Goal: Task Accomplishment & Management: Use online tool/utility

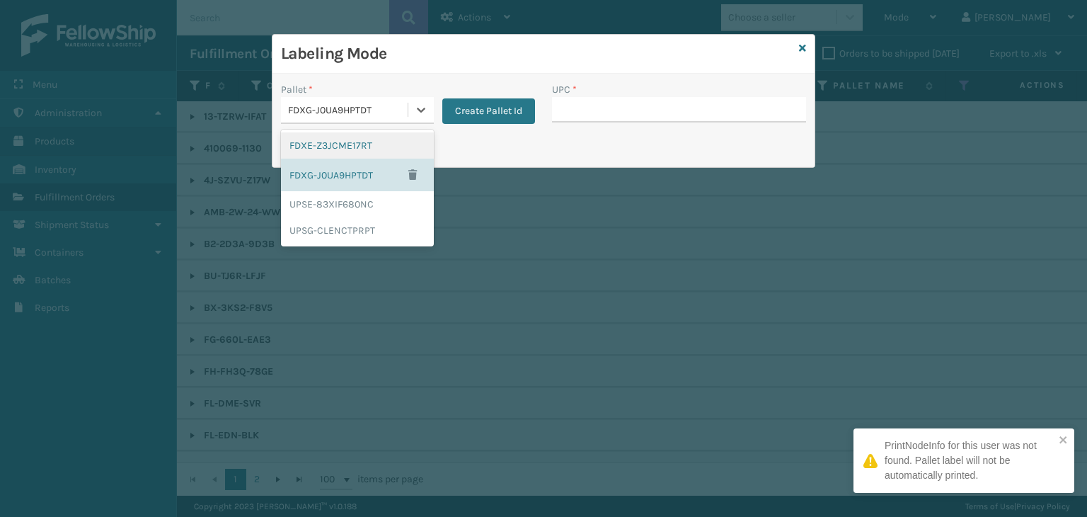
drag, startPoint x: 324, startPoint y: 103, endPoint x: 357, endPoint y: 142, distance: 52.2
click at [328, 103] on div "FDXG-J0UA9HPTDT" at bounding box center [348, 110] width 121 height 15
click at [362, 227] on div "UPSG-CLENCTPRPT" at bounding box center [357, 230] width 153 height 26
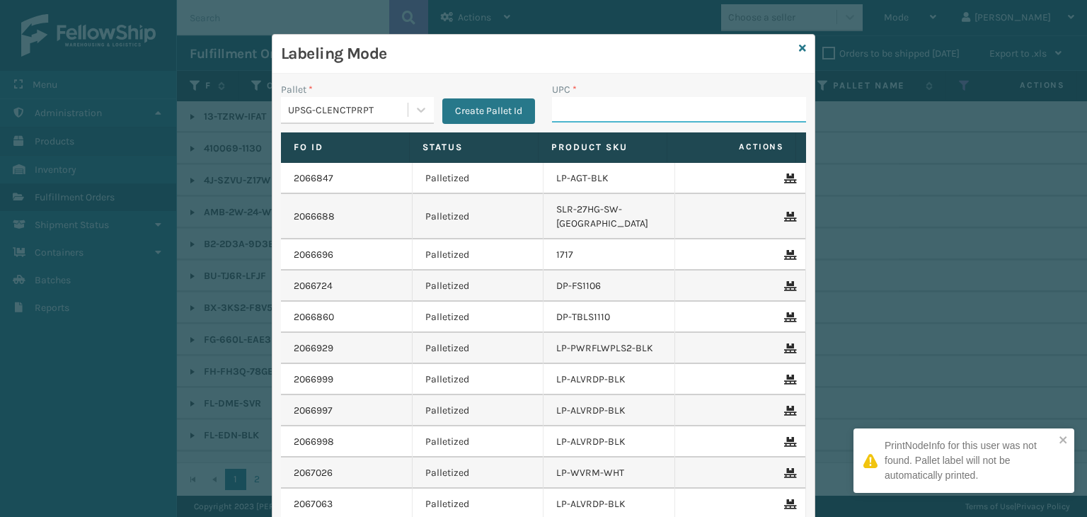
click at [606, 111] on input "UPC *" at bounding box center [679, 109] width 254 height 25
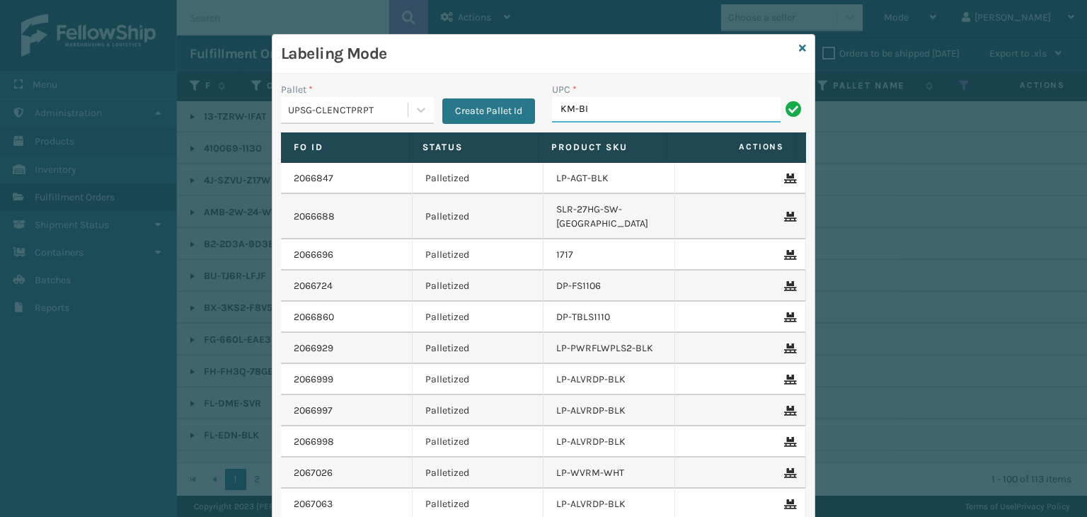
type input "KM-BIR5C-GD"
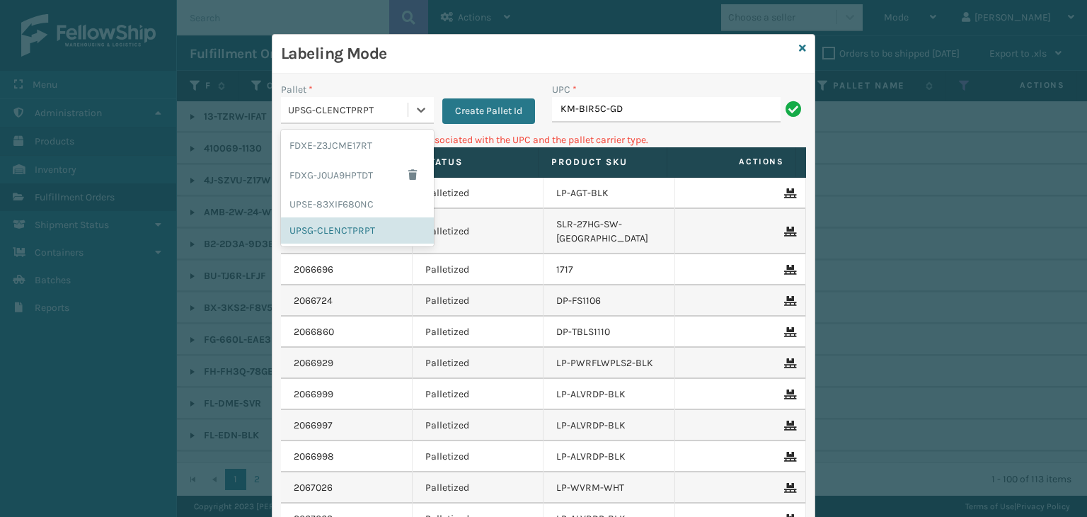
click at [359, 106] on div "UPSG-CLENCTPRPT" at bounding box center [348, 110] width 121 height 15
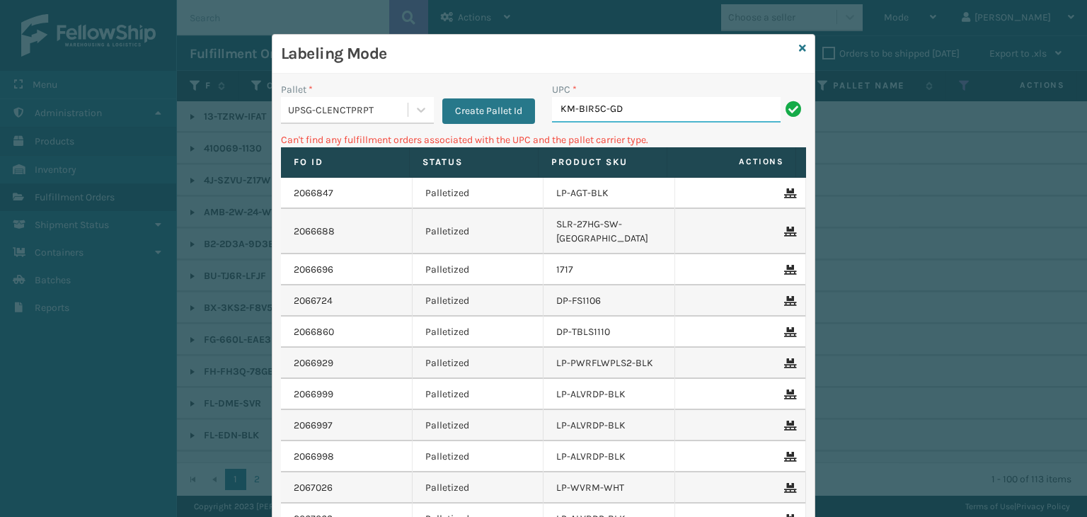
click at [753, 108] on input "KM-BIR5C-GD" at bounding box center [666, 109] width 229 height 25
type input "KM-BIR5C-SS"
click at [559, 111] on input "849986009405" at bounding box center [666, 109] width 229 height 25
click at [560, 111] on input "849986009405" at bounding box center [666, 109] width 229 height 25
click at [801, 49] on icon at bounding box center [802, 48] width 7 height 10
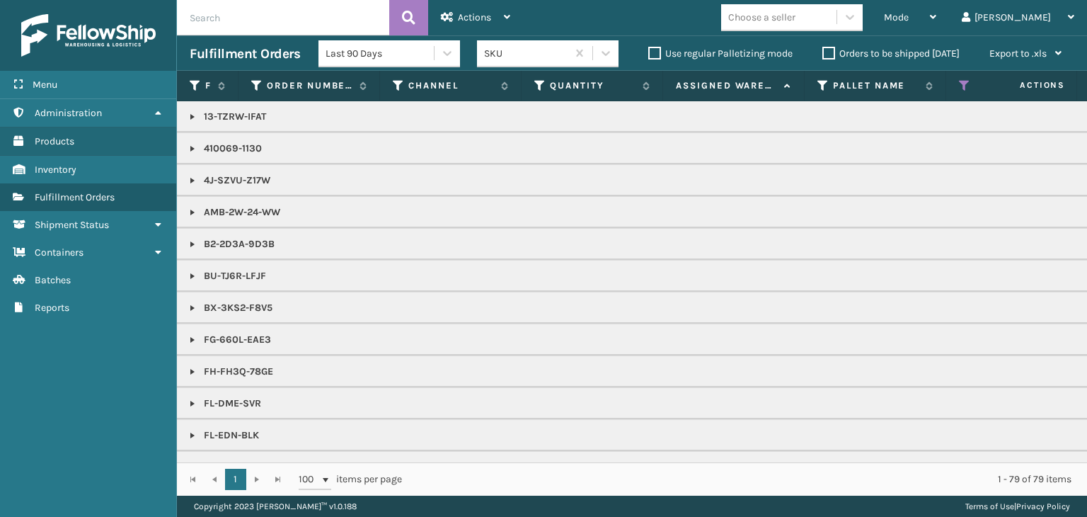
click at [796, 23] on div "Choose a seller" at bounding box center [761, 17] width 67 height 15
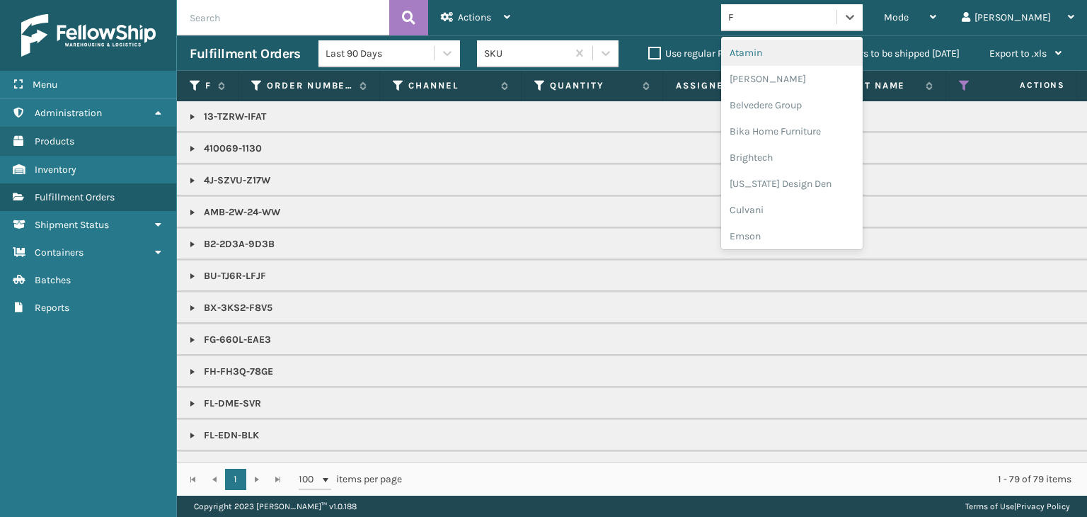
type input "FO"
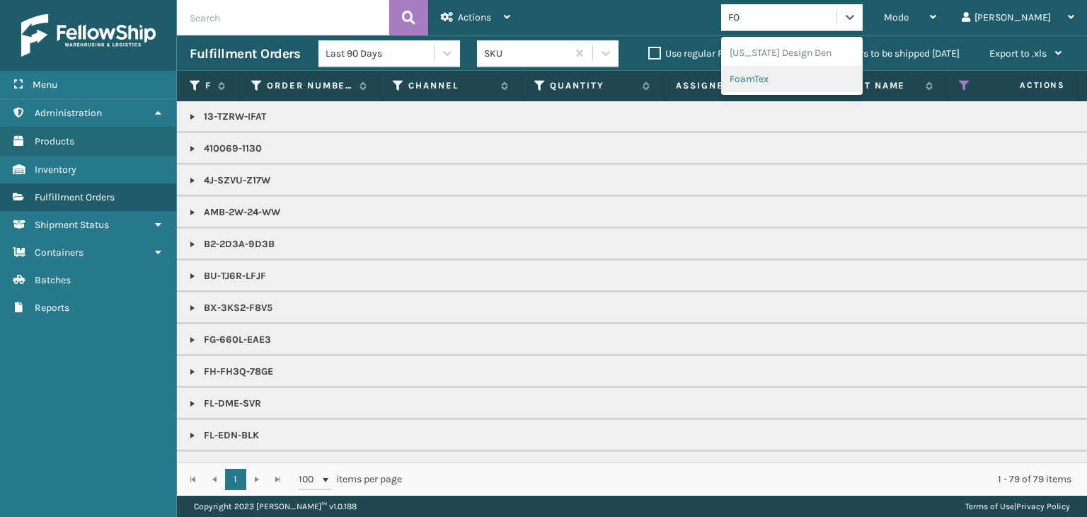
click at [820, 83] on div "FoamTex" at bounding box center [792, 79] width 142 height 26
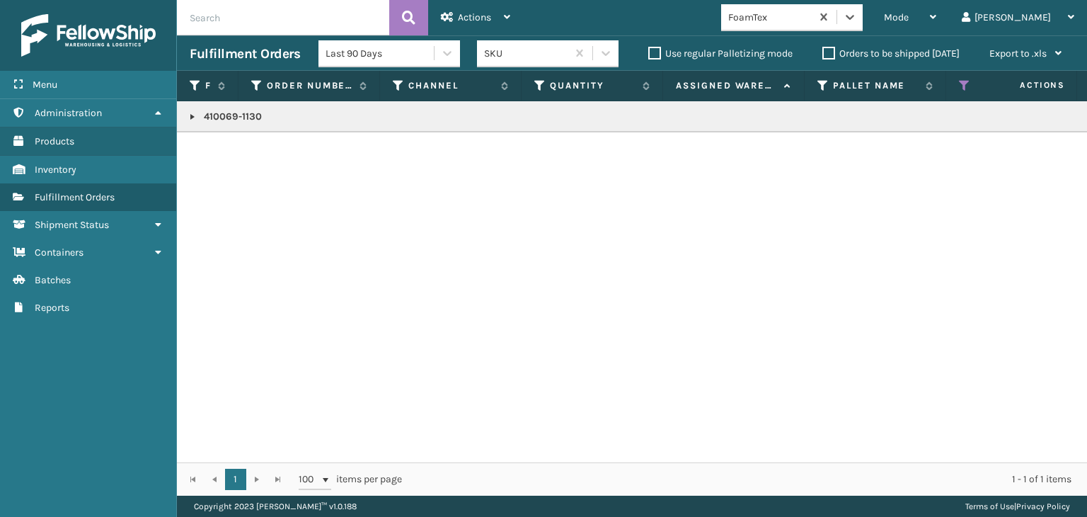
drag, startPoint x: 192, startPoint y: 119, endPoint x: 204, endPoint y: 123, distance: 12.8
click at [192, 119] on link at bounding box center [192, 116] width 11 height 11
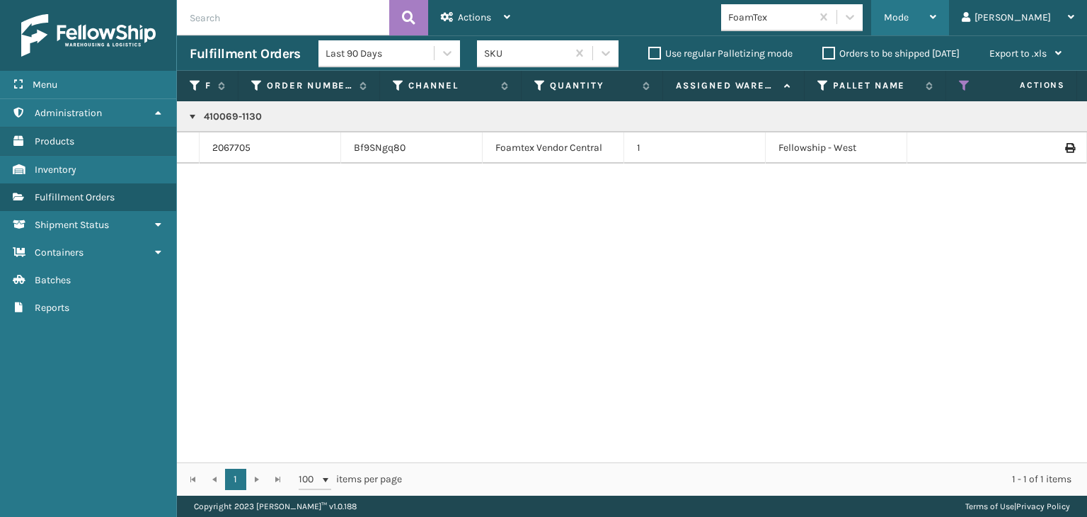
click at [937, 25] on div "Mode" at bounding box center [910, 17] width 52 height 35
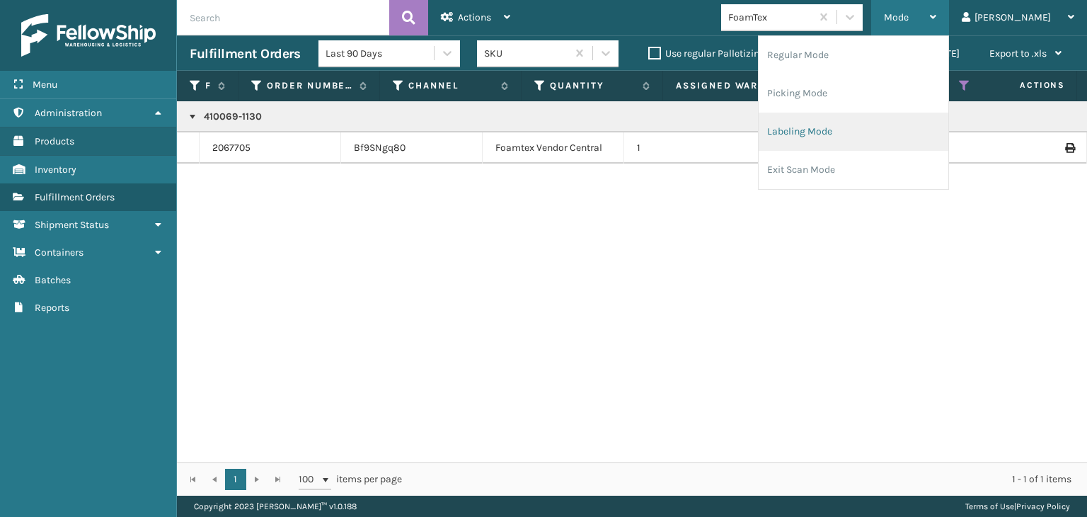
click at [893, 131] on li "Labeling Mode" at bounding box center [854, 132] width 190 height 38
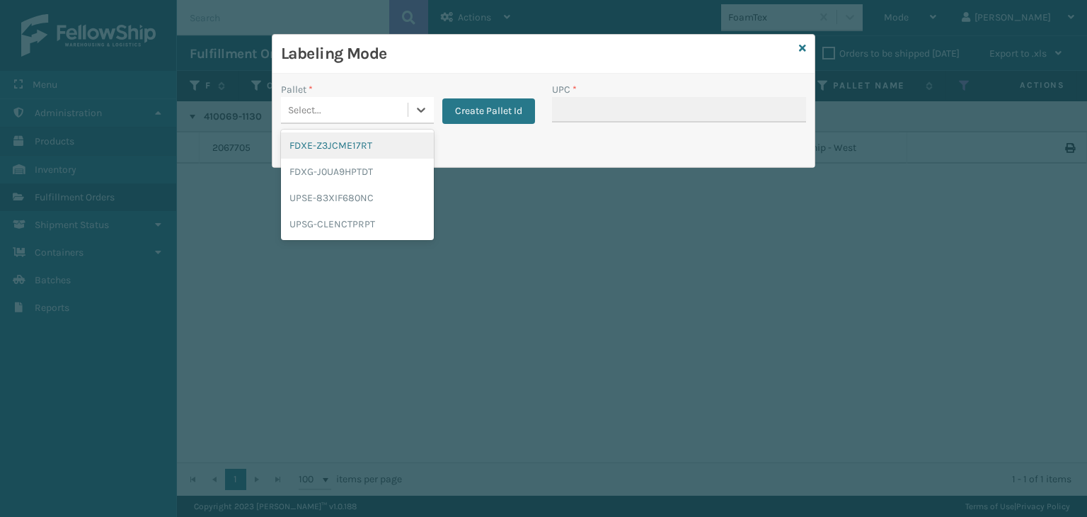
click at [355, 109] on div "Select..." at bounding box center [344, 109] width 127 height 23
click at [314, 200] on div "UPSE-83XIF680NC" at bounding box center [357, 198] width 153 height 26
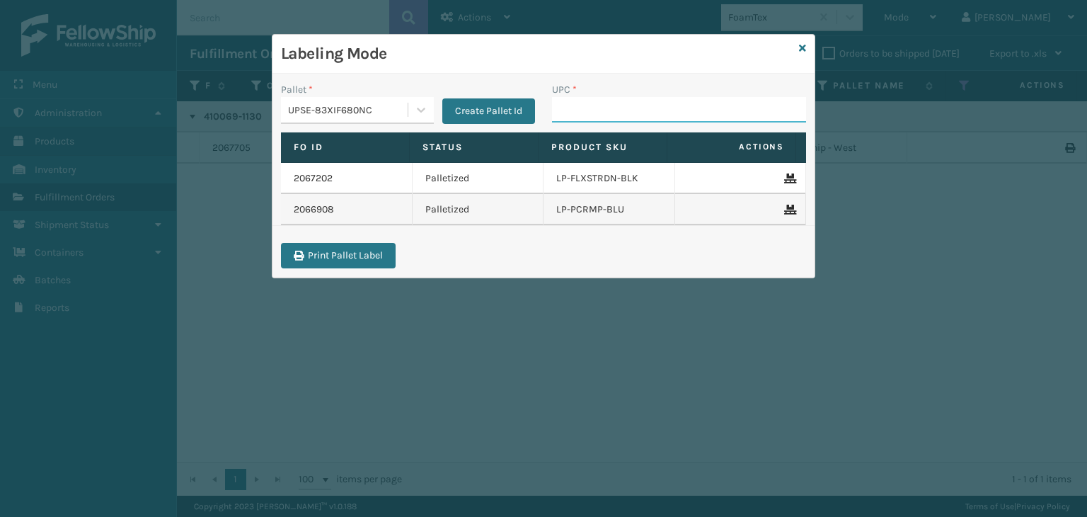
click at [663, 116] on input "UPC *" at bounding box center [679, 109] width 254 height 25
drag, startPoint x: 364, startPoint y: 88, endPoint x: 371, endPoint y: 118, distance: 31.3
click at [366, 96] on div "Pallet *" at bounding box center [357, 89] width 153 height 15
click at [371, 119] on div "UPSE-83XIF680NC" at bounding box center [344, 109] width 127 height 23
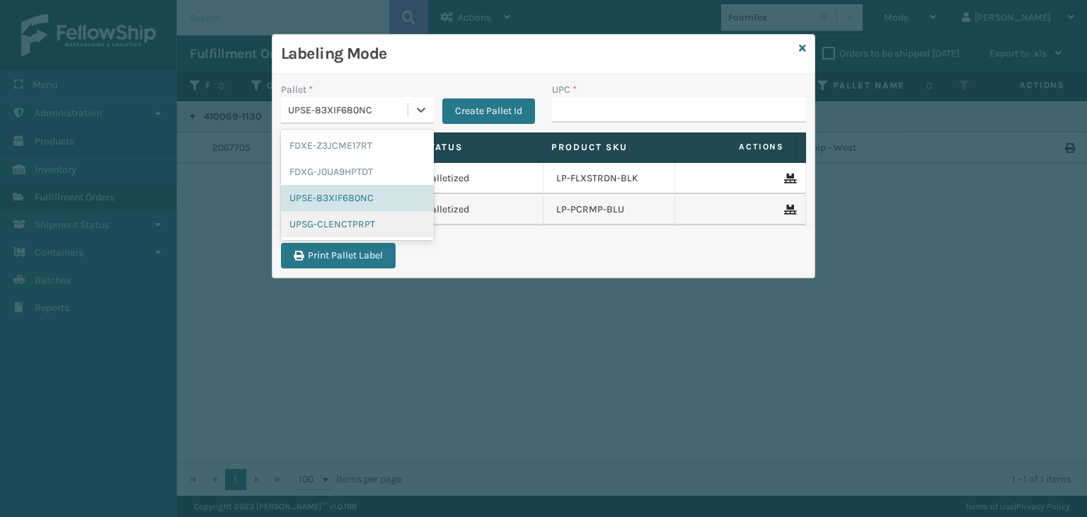
click at [350, 229] on div "UPSG-CLENCTPRPT" at bounding box center [357, 224] width 153 height 26
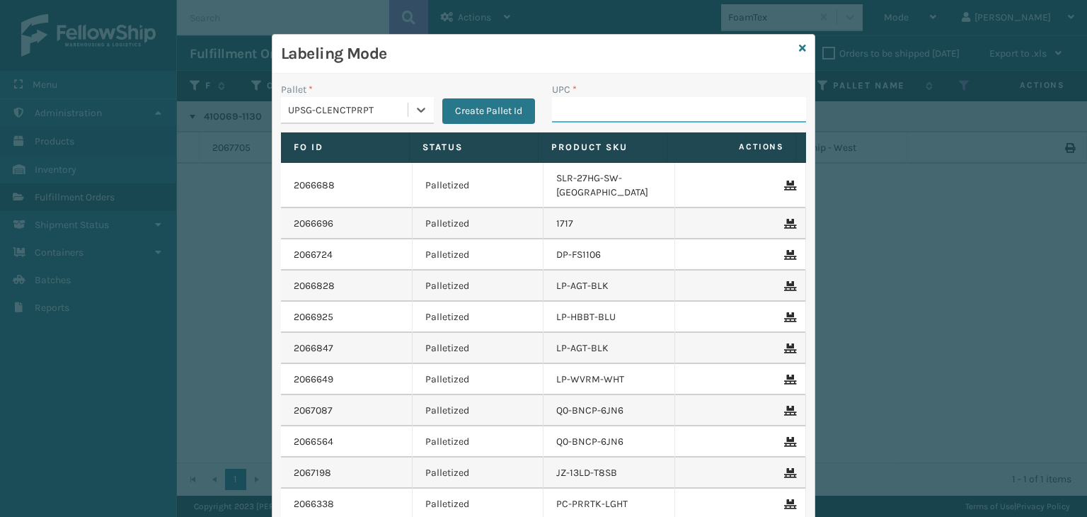
click at [566, 120] on input "UPC *" at bounding box center [679, 109] width 254 height 25
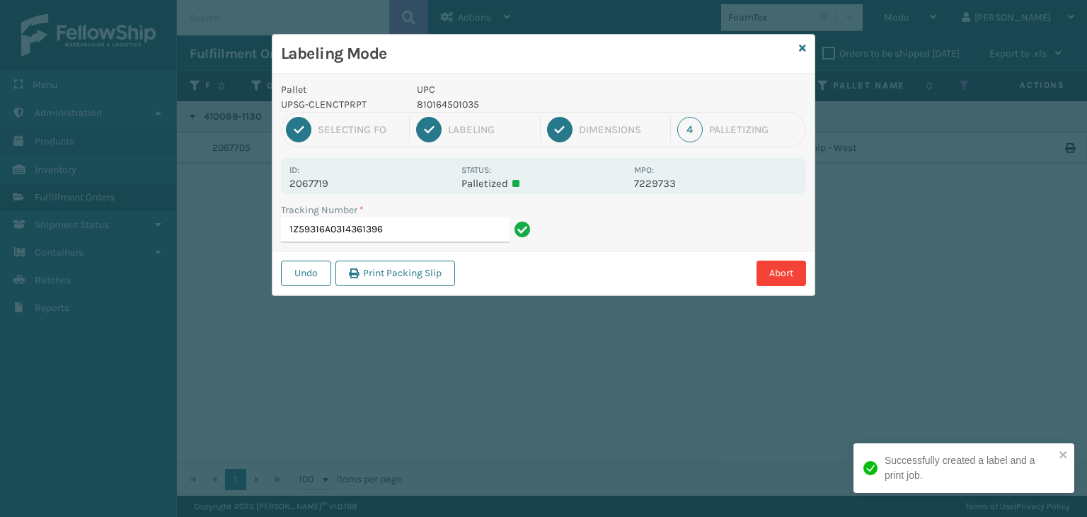
click at [437, 108] on p "810164501035" at bounding box center [521, 104] width 209 height 15
copy p "810164501035"
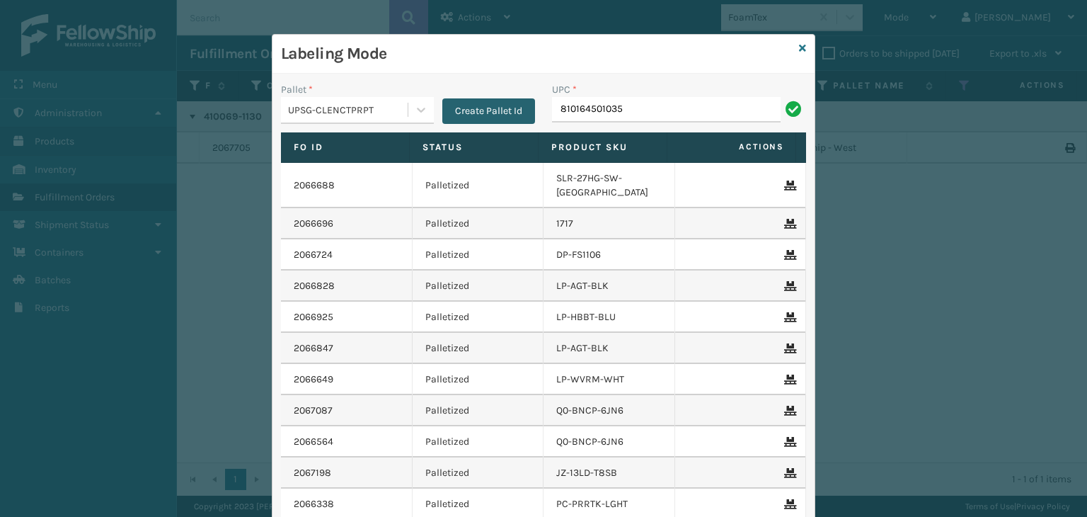
type input "810164501035"
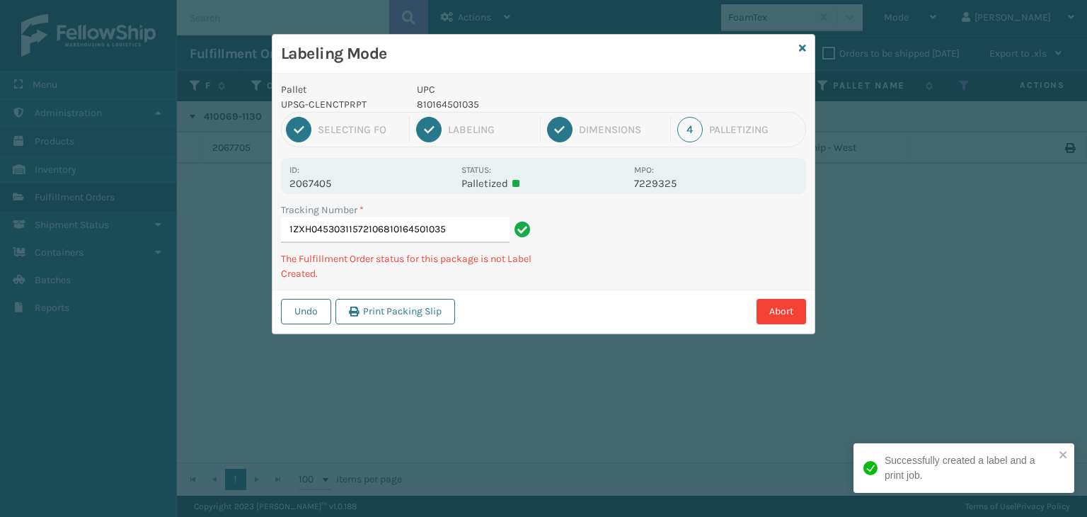
type input "1ZXH04530311572106810164501035810164501035"
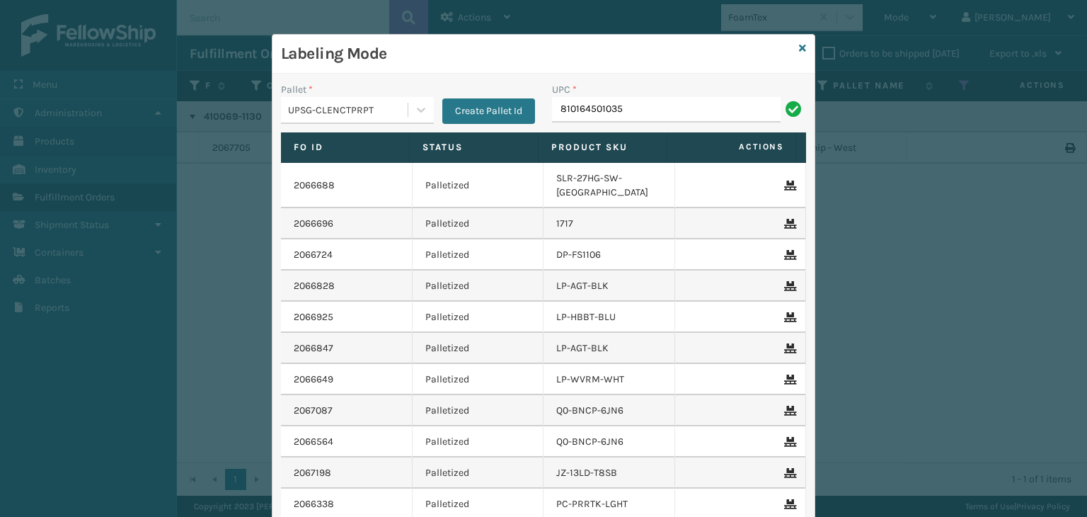
type input "810164501035"
type input "8500637302"
type input "KM-PHR-45C"
click at [802, 54] on div "Labeling Mode" at bounding box center [544, 54] width 542 height 39
click at [799, 49] on icon at bounding box center [802, 48] width 7 height 10
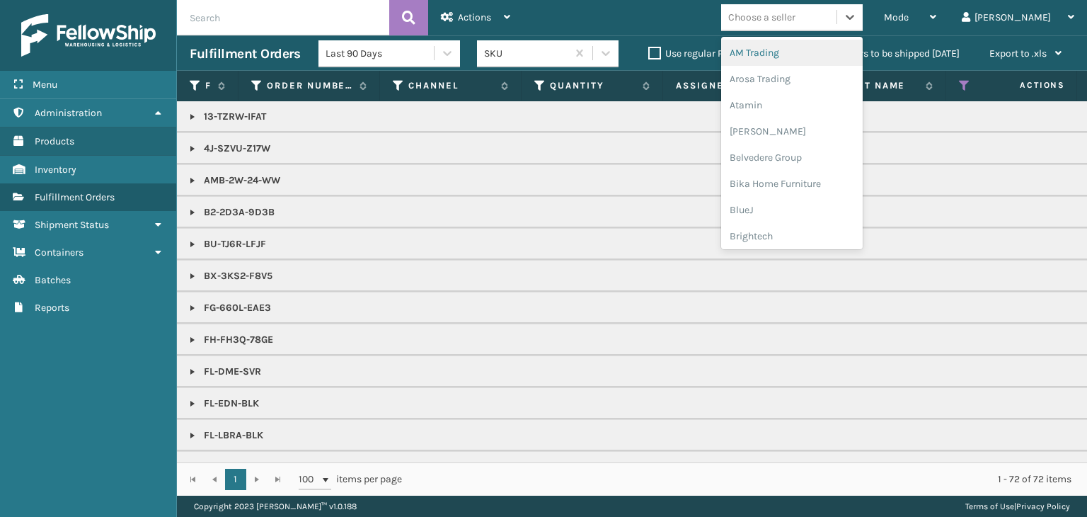
click at [796, 16] on div "Choose a seller" at bounding box center [761, 17] width 67 height 15
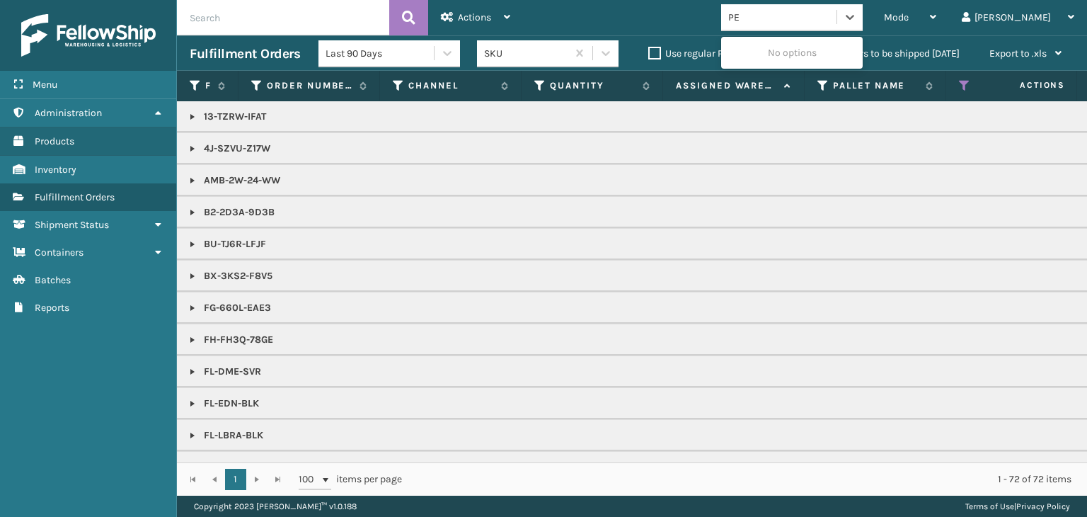
type input "PET"
click at [803, 45] on div "Petcove" at bounding box center [792, 53] width 142 height 26
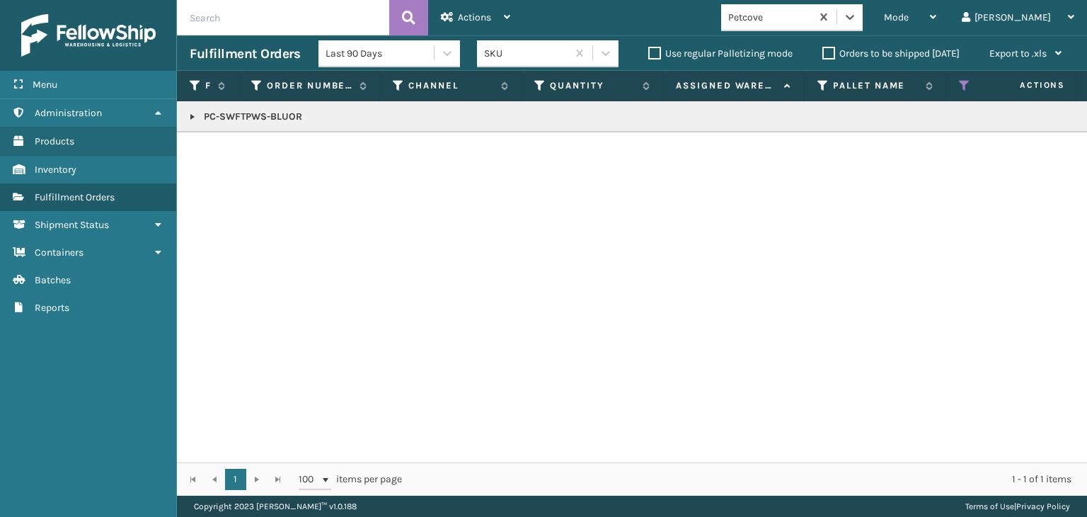
drag, startPoint x: 197, startPoint y: 113, endPoint x: 203, endPoint y: 119, distance: 8.5
click at [197, 113] on link at bounding box center [192, 116] width 11 height 11
click at [228, 156] on link "2067599" at bounding box center [231, 155] width 39 height 14
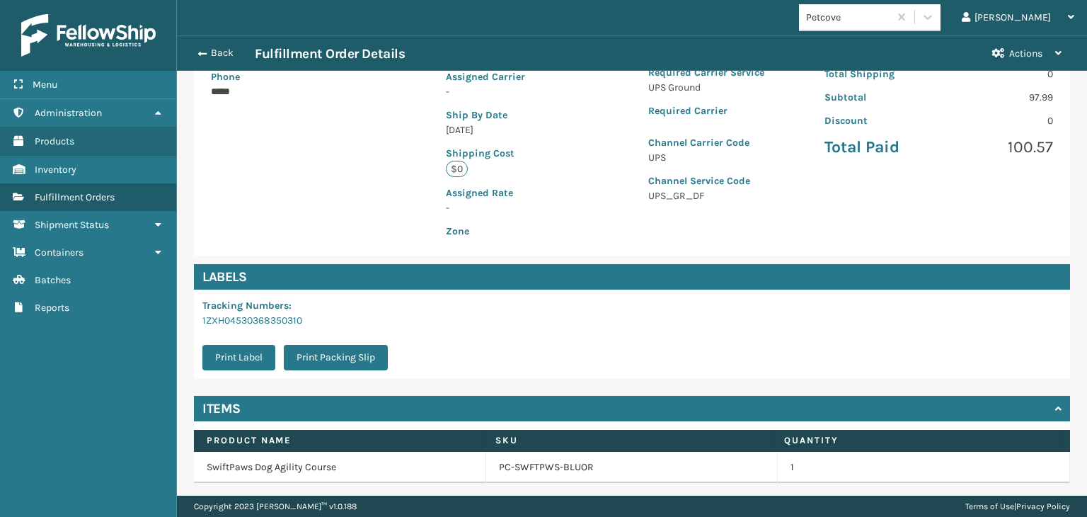
scroll to position [317, 0]
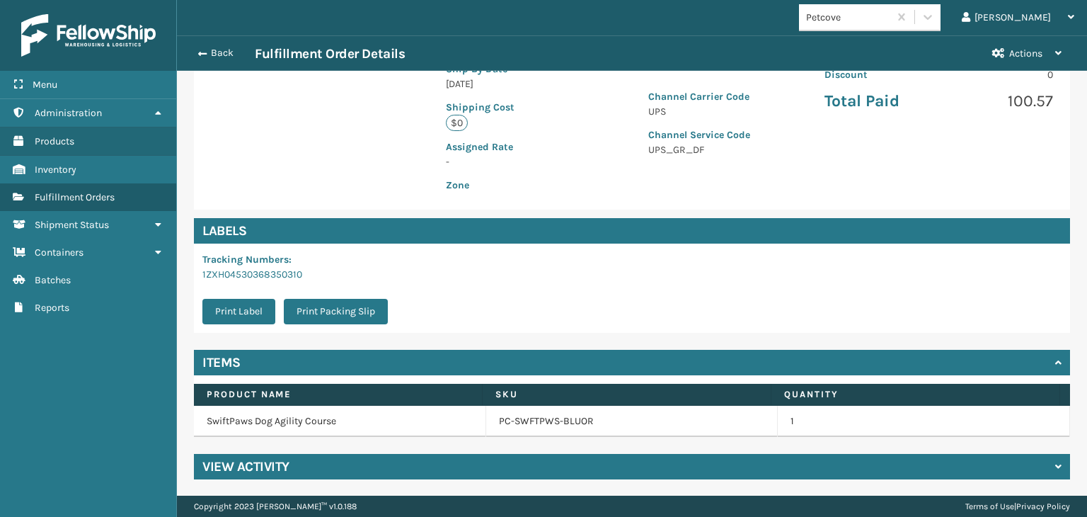
click at [526, 412] on td "PC-SWFTPWS-BLUOR" at bounding box center [632, 421] width 292 height 31
click at [529, 418] on link "PC-SWFTPWS-BLUOR" at bounding box center [546, 421] width 95 height 14
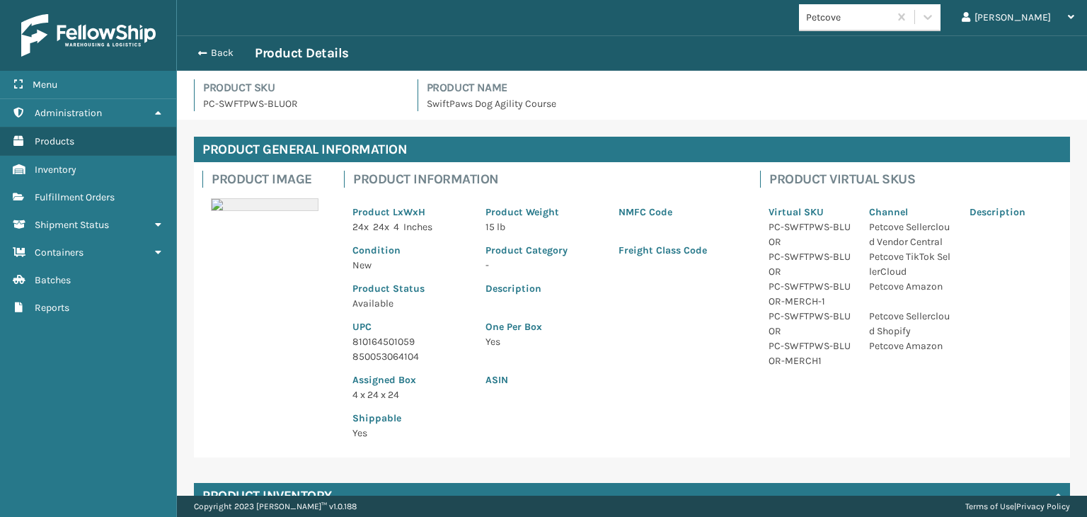
click at [399, 350] on p "850053064104" at bounding box center [411, 356] width 116 height 15
copy p "850053064104"
click at [215, 46] on div "Back Product Details" at bounding box center [632, 53] width 885 height 17
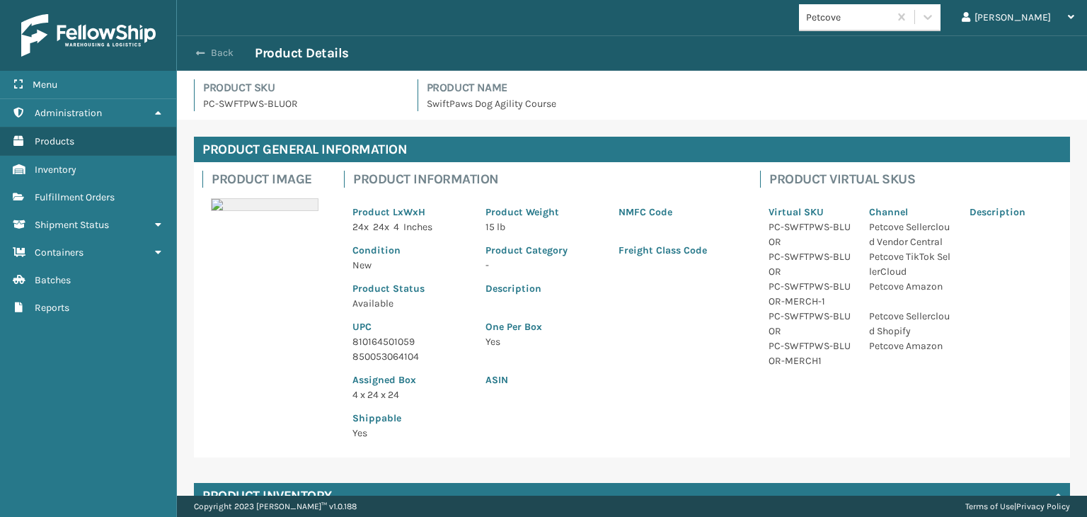
click at [224, 57] on button "Back" at bounding box center [222, 53] width 65 height 13
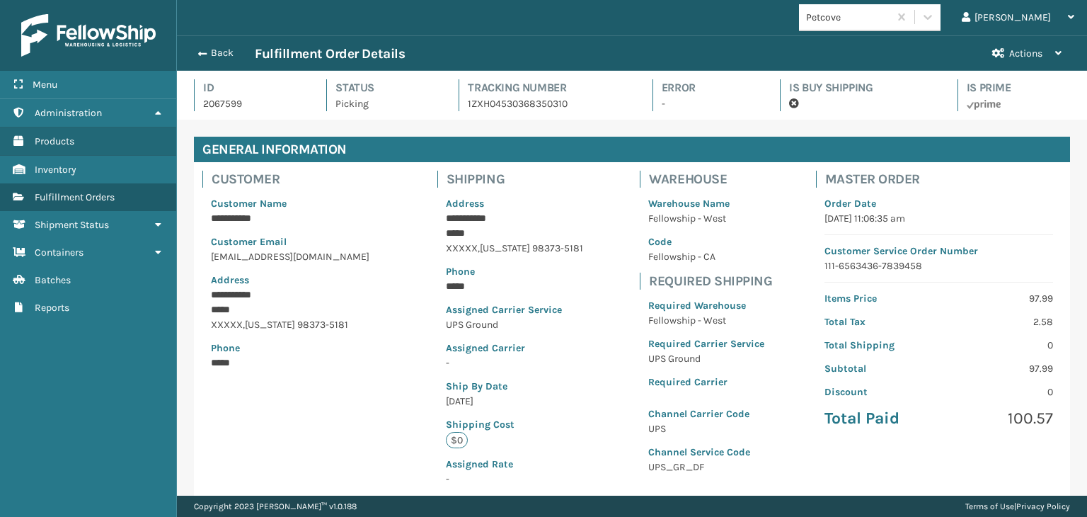
scroll to position [34, 910]
click at [224, 57] on button "Back" at bounding box center [222, 53] width 65 height 13
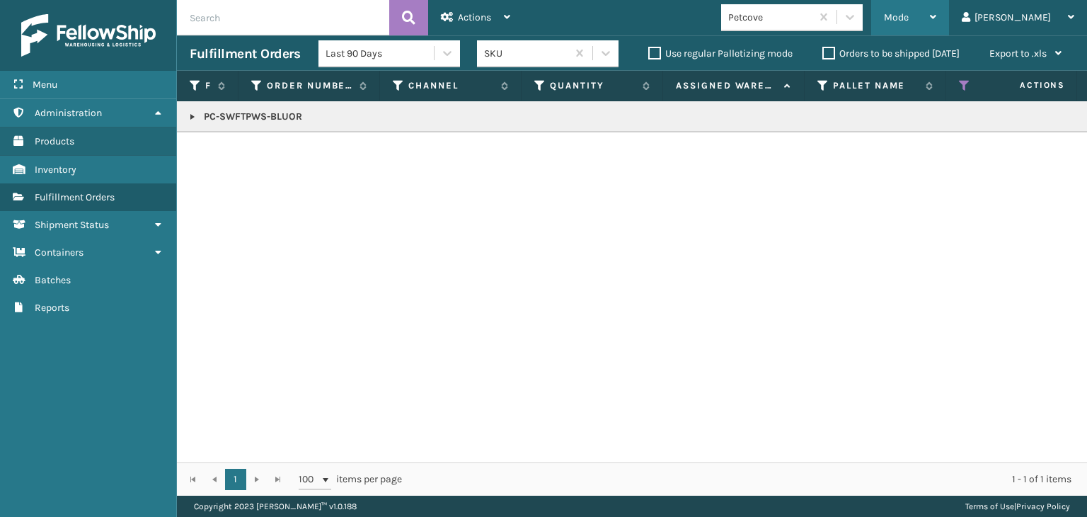
click at [909, 14] on span "Mode" at bounding box center [896, 17] width 25 height 12
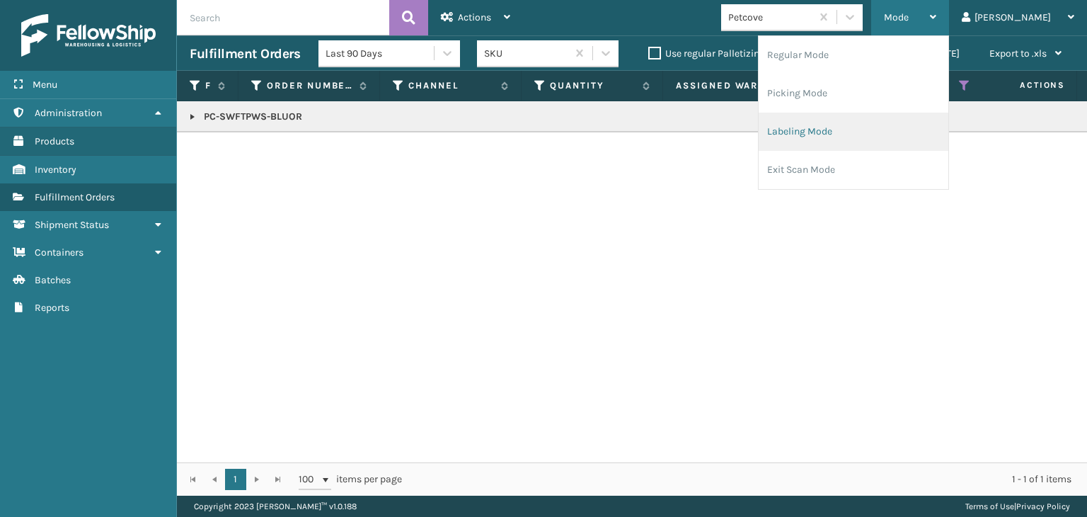
click at [867, 130] on li "Labeling Mode" at bounding box center [854, 132] width 190 height 38
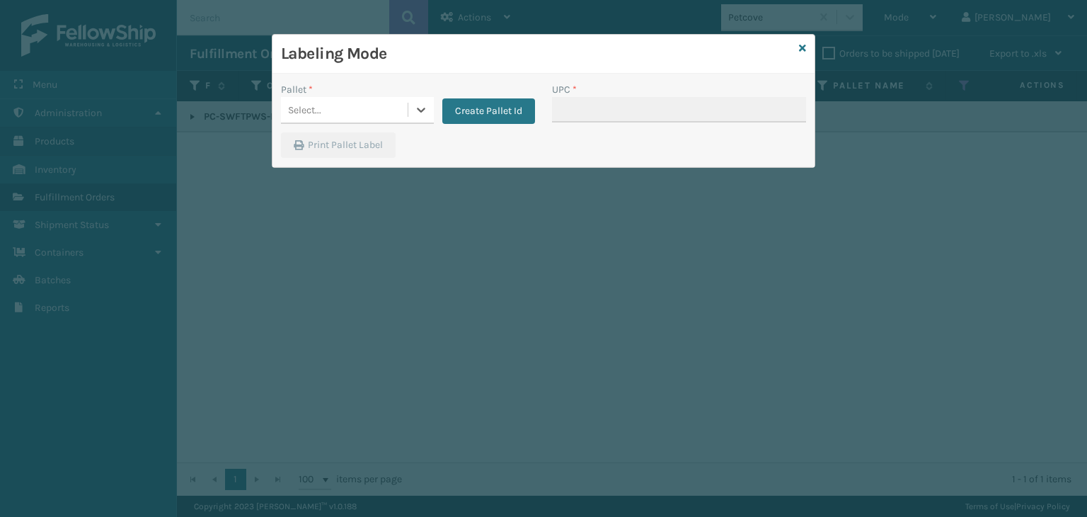
click at [393, 105] on div "Select..." at bounding box center [344, 109] width 127 height 23
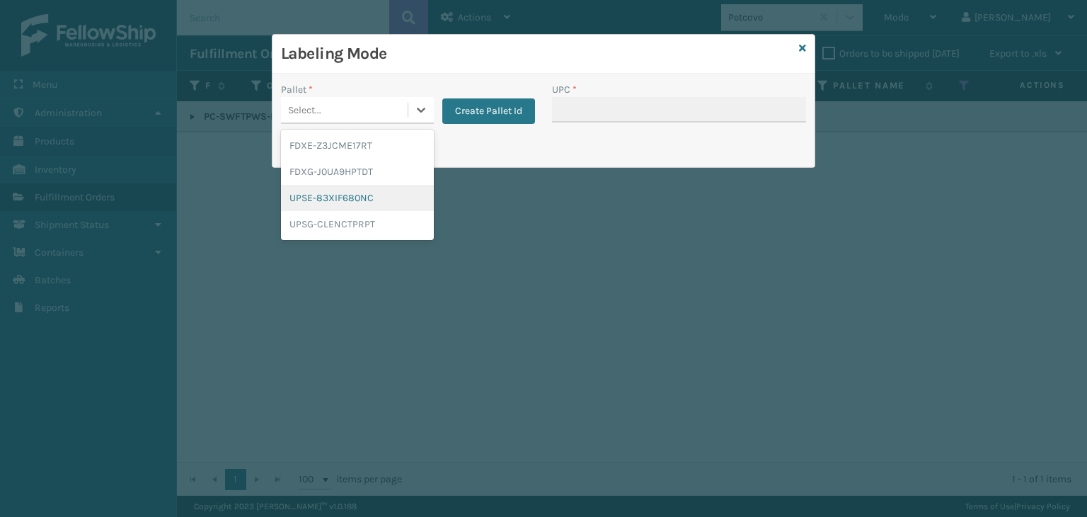
click at [368, 207] on div "UPSE-83XIF680NC" at bounding box center [357, 198] width 153 height 26
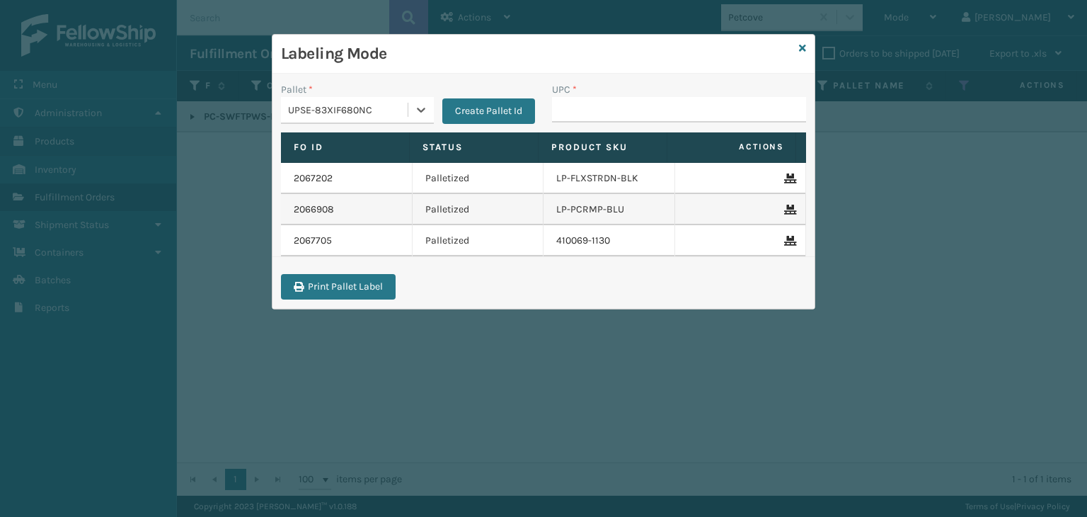
drag, startPoint x: 362, startPoint y: 108, endPoint x: 365, endPoint y: 120, distance: 13.1
click at [362, 110] on div "UPSE-83XIF680NC" at bounding box center [348, 110] width 121 height 15
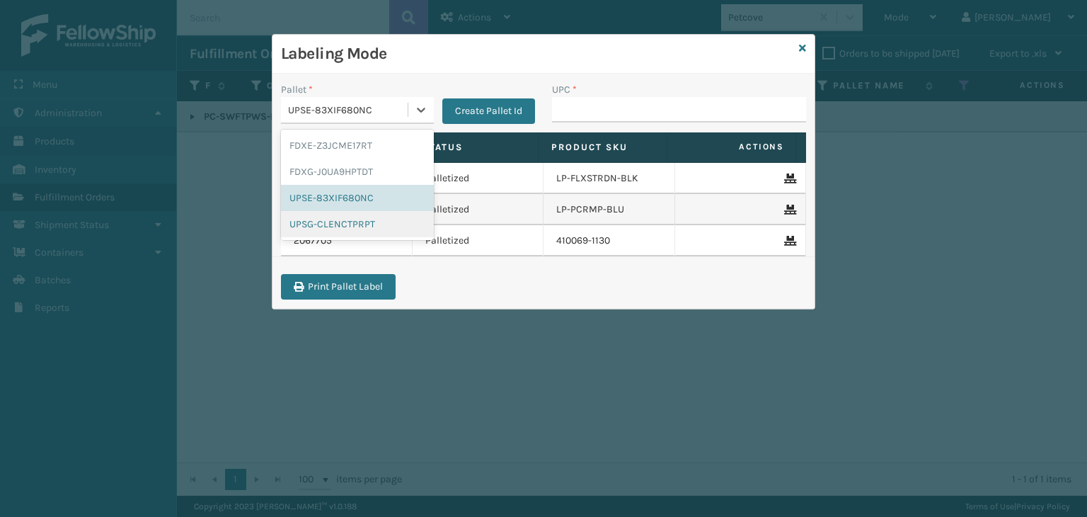
click at [350, 231] on div "UPSG-CLENCTPRPT" at bounding box center [357, 224] width 153 height 26
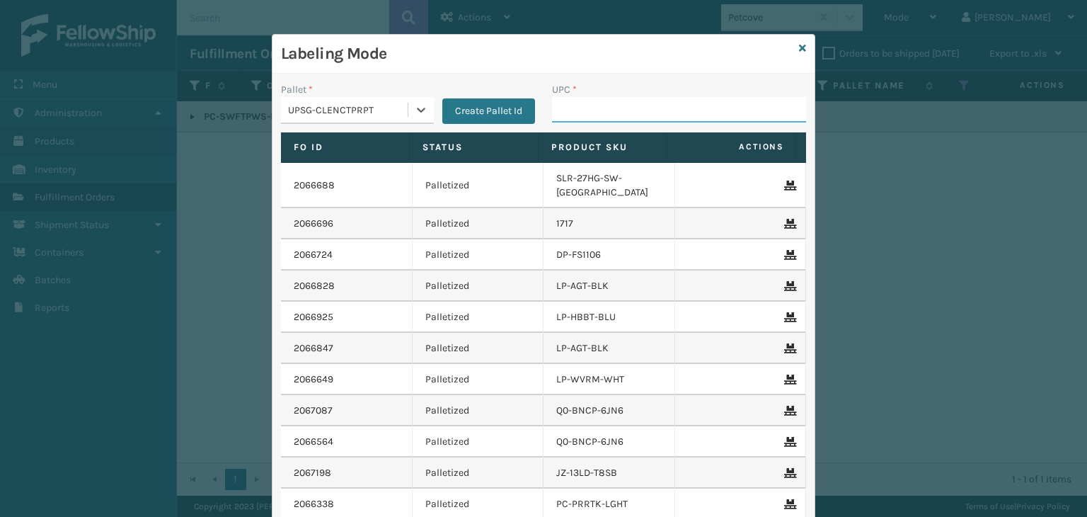
click at [585, 122] on input "UPC *" at bounding box center [679, 109] width 254 height 25
paste input "850053064104"
type input "850053064104"
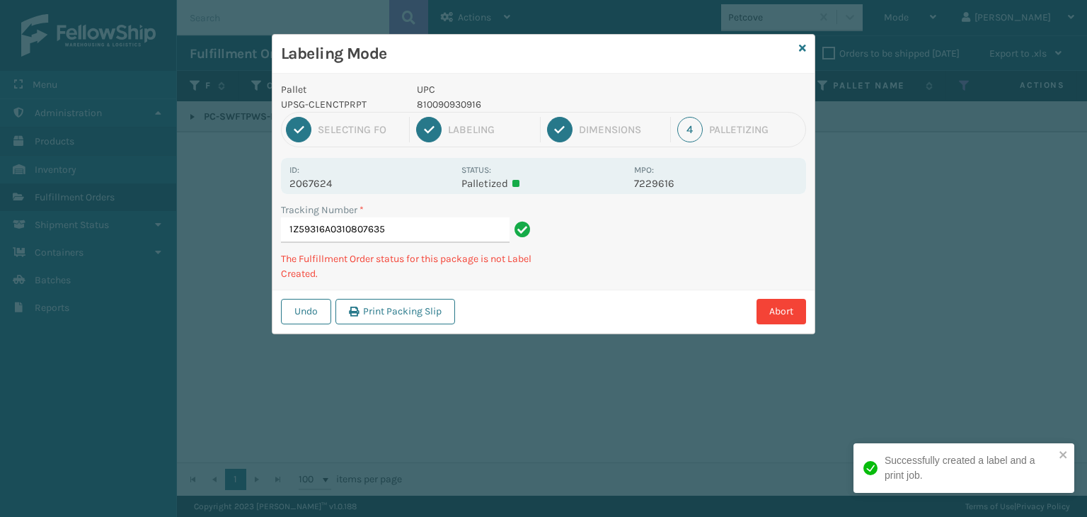
click at [450, 105] on p "810090930916" at bounding box center [521, 104] width 209 height 15
copy p "810090930916"
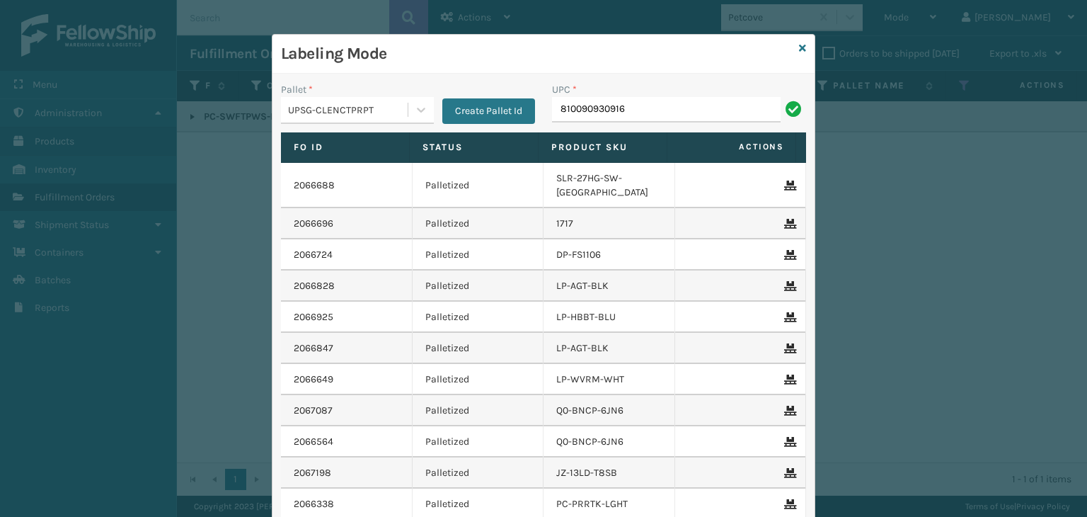
type input "810090930916"
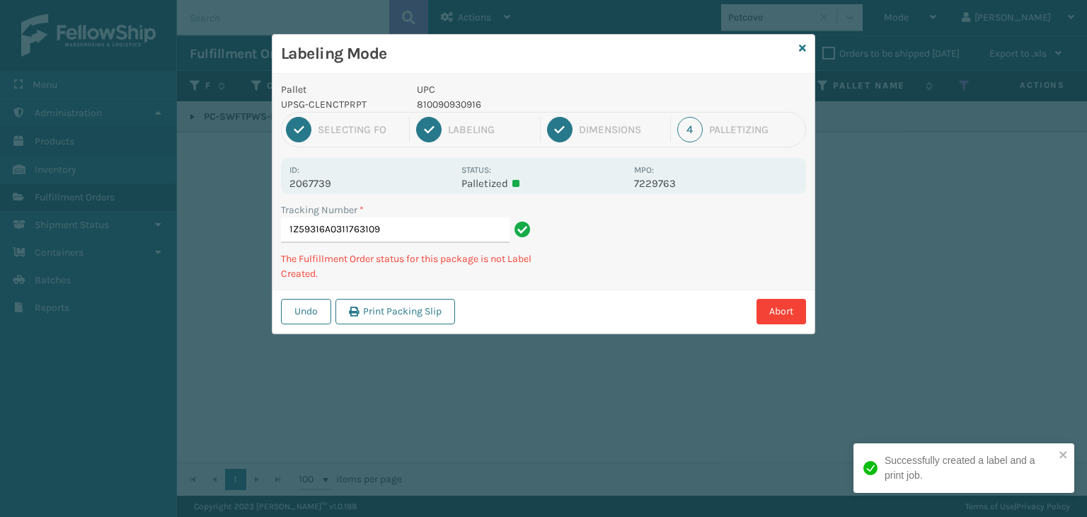
type input "1Z59316A0311763109810090930916"
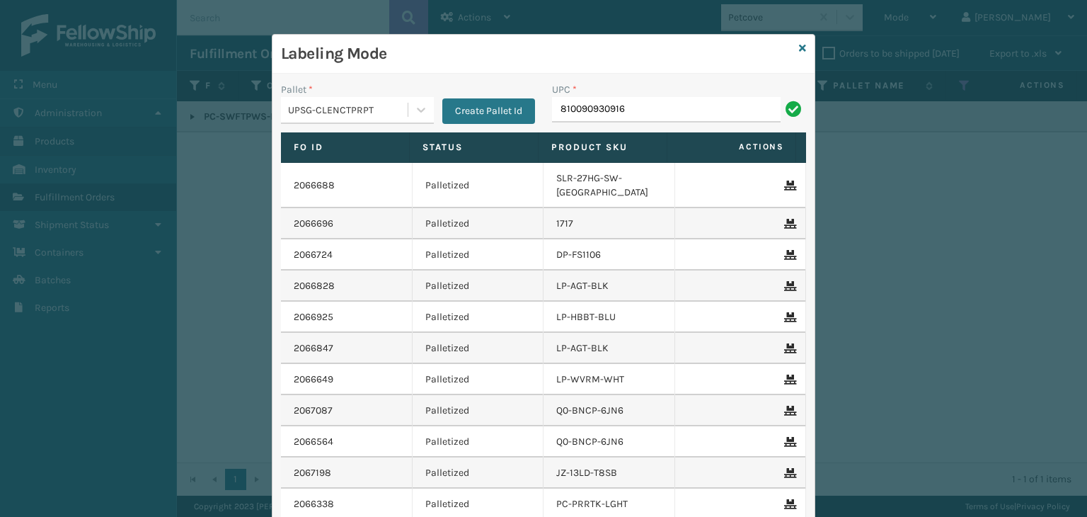
type input "810090930916"
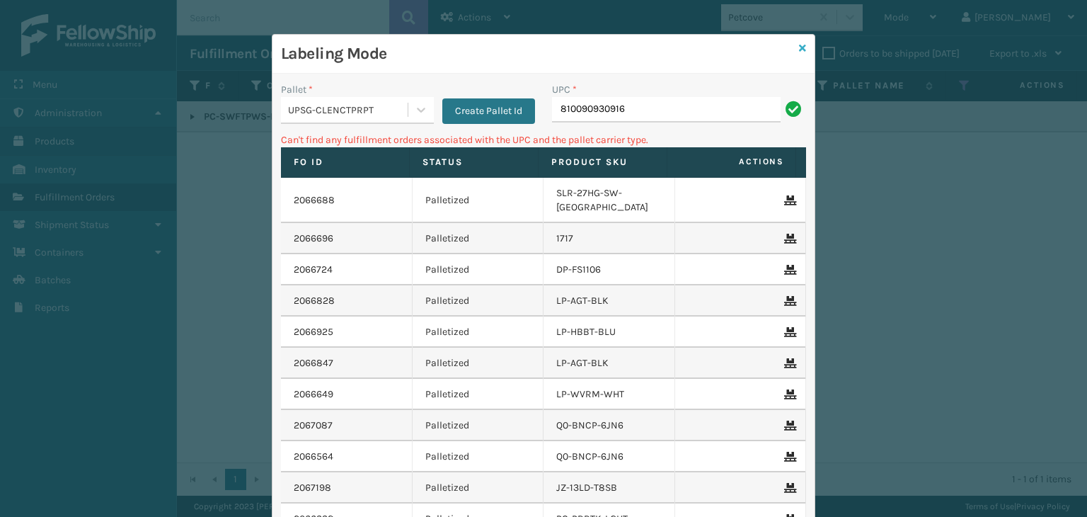
click at [799, 46] on icon at bounding box center [802, 48] width 7 height 10
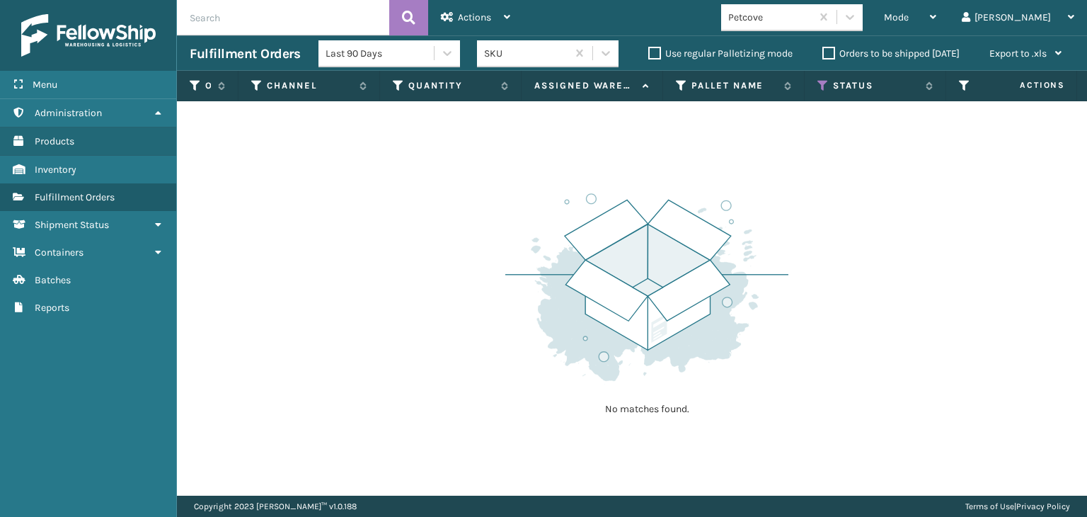
click at [813, 23] on div "Petcove" at bounding box center [770, 17] width 84 height 15
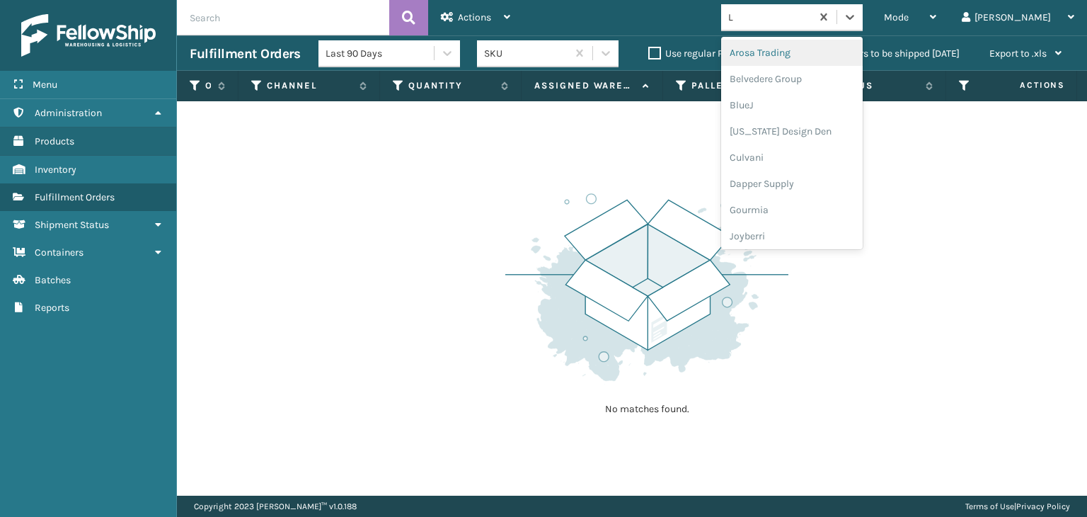
type input "LI"
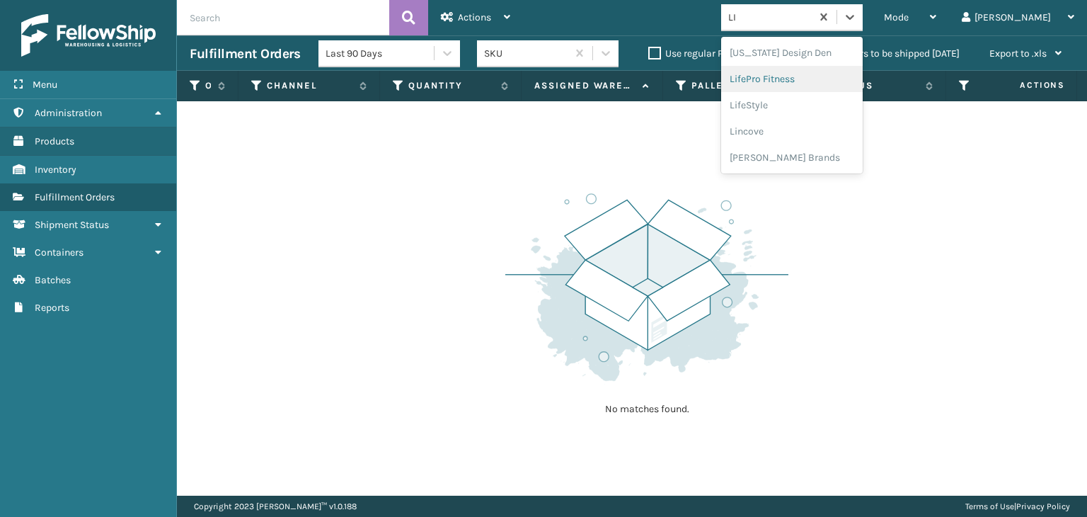
click at [829, 86] on div "LifePro Fitness" at bounding box center [792, 79] width 142 height 26
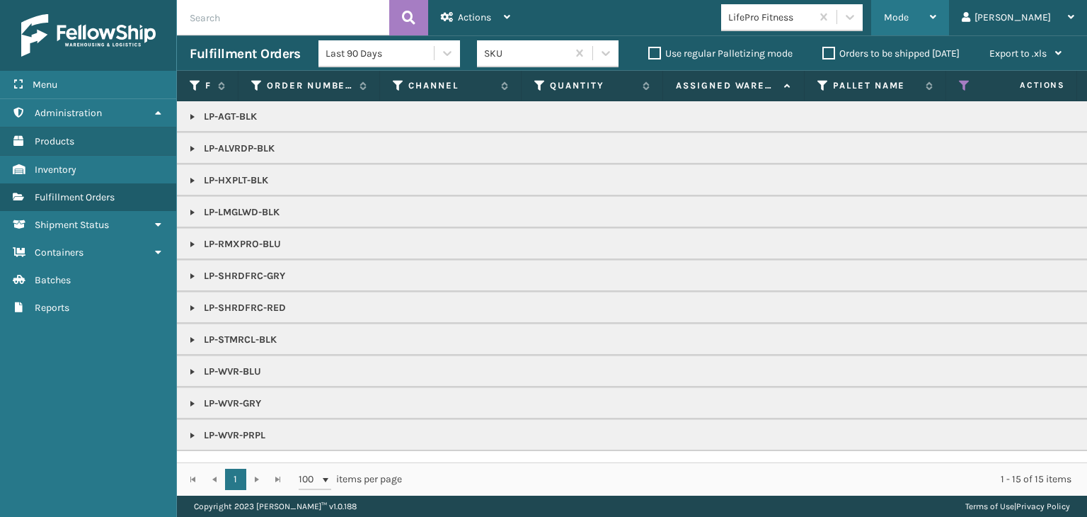
click at [937, 4] on div "Mode" at bounding box center [910, 17] width 52 height 35
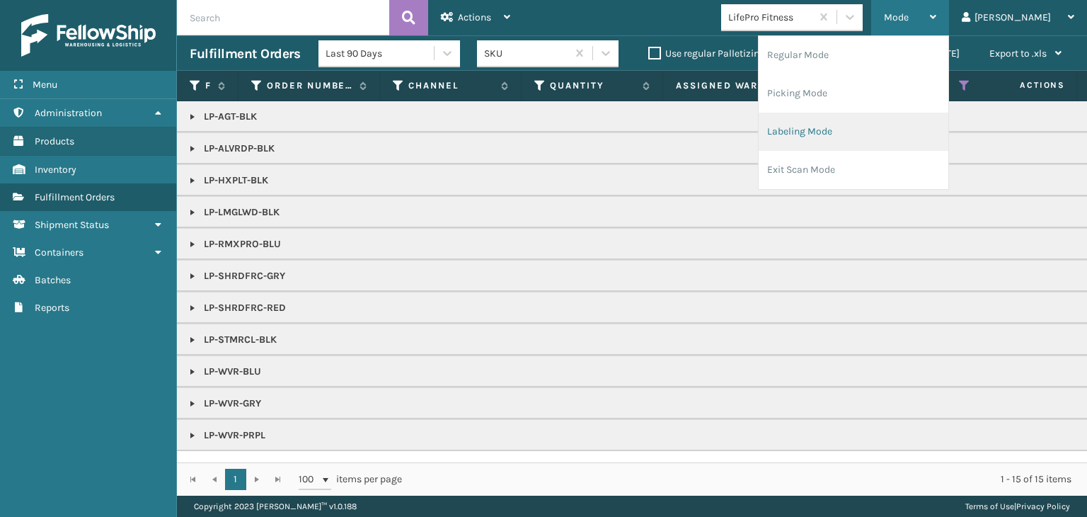
click at [915, 125] on li "Labeling Mode" at bounding box center [854, 132] width 190 height 38
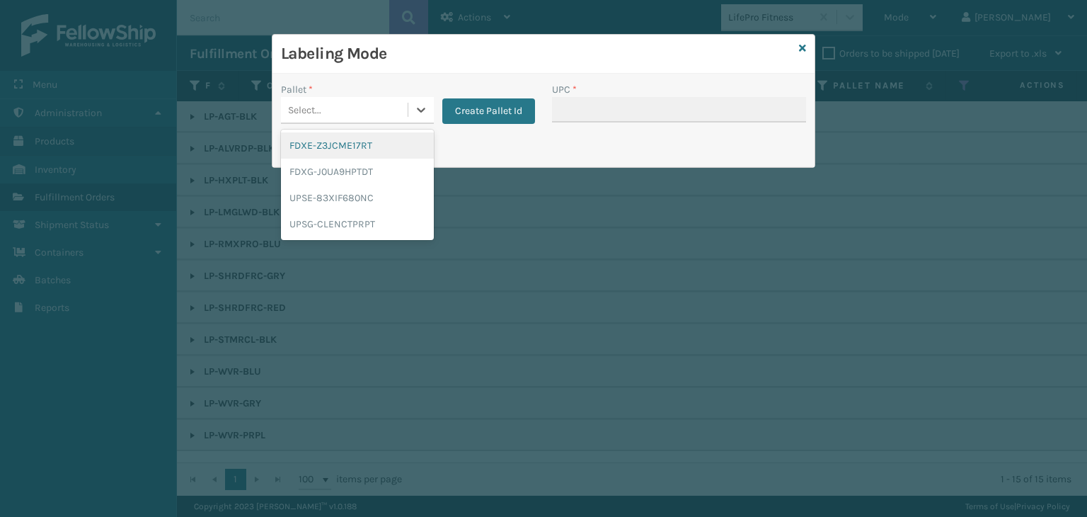
click at [380, 110] on div "Select..." at bounding box center [344, 109] width 127 height 23
click at [399, 220] on div "UPSG-CLENCTPRPT" at bounding box center [357, 224] width 153 height 26
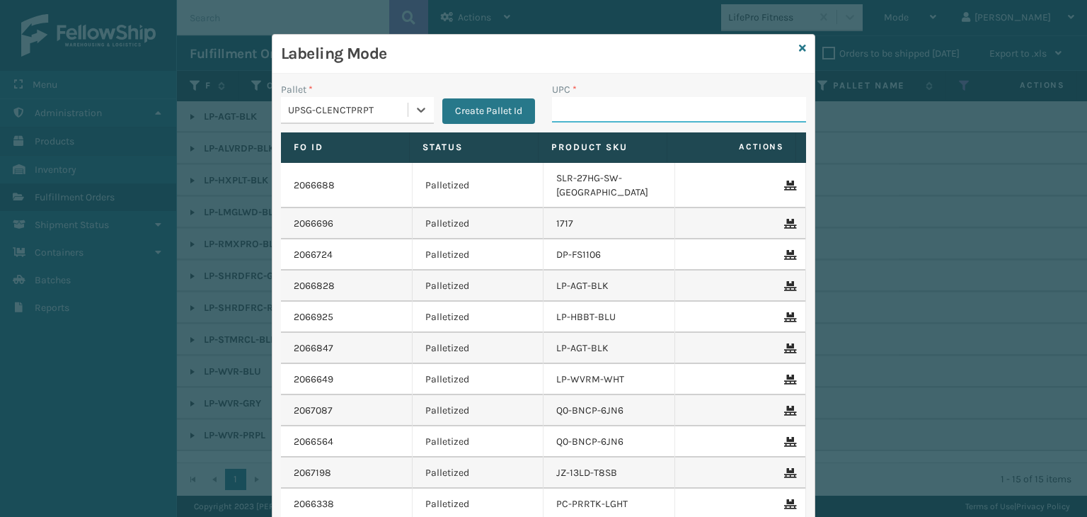
click at [573, 101] on input "UPC *" at bounding box center [679, 109] width 254 height 25
type input "LP-RMXPRO-BLU"
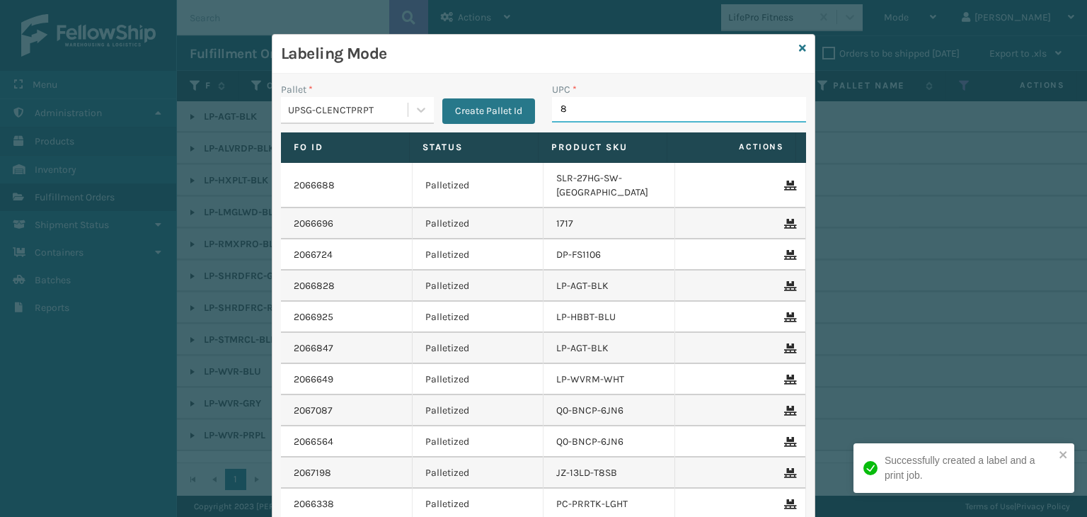
type input "81"
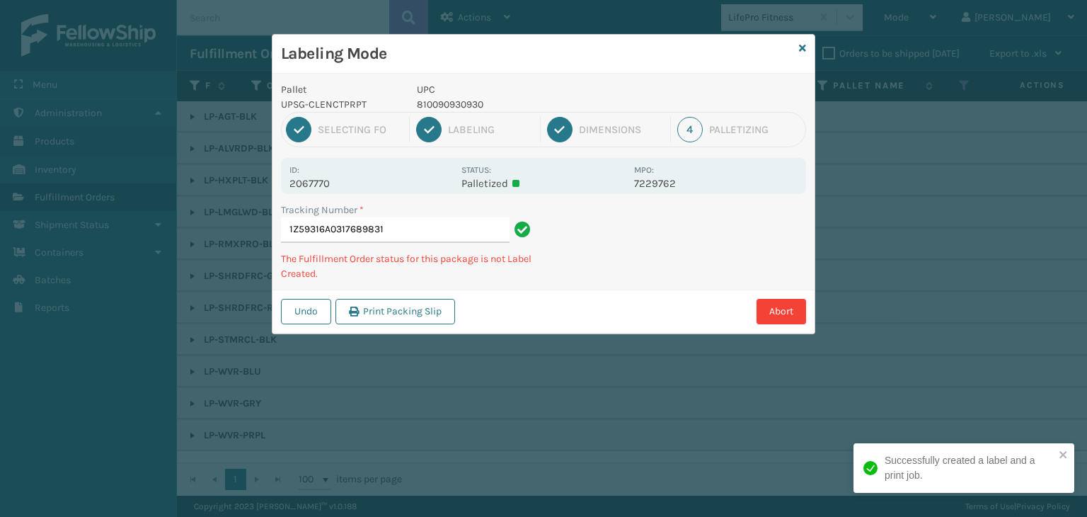
click at [462, 103] on p "810090930930" at bounding box center [521, 104] width 209 height 15
copy p "810090930930"
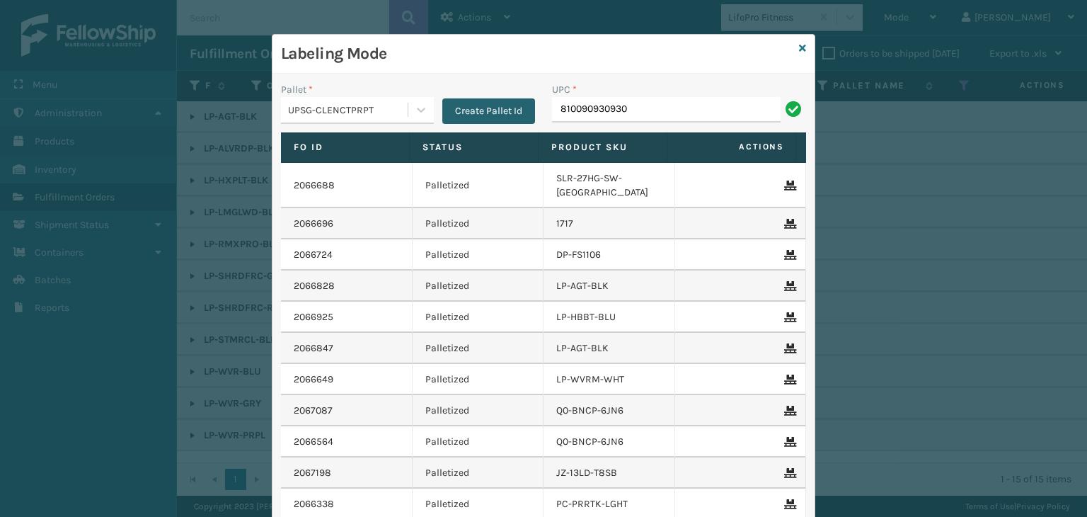
type input "810090930930"
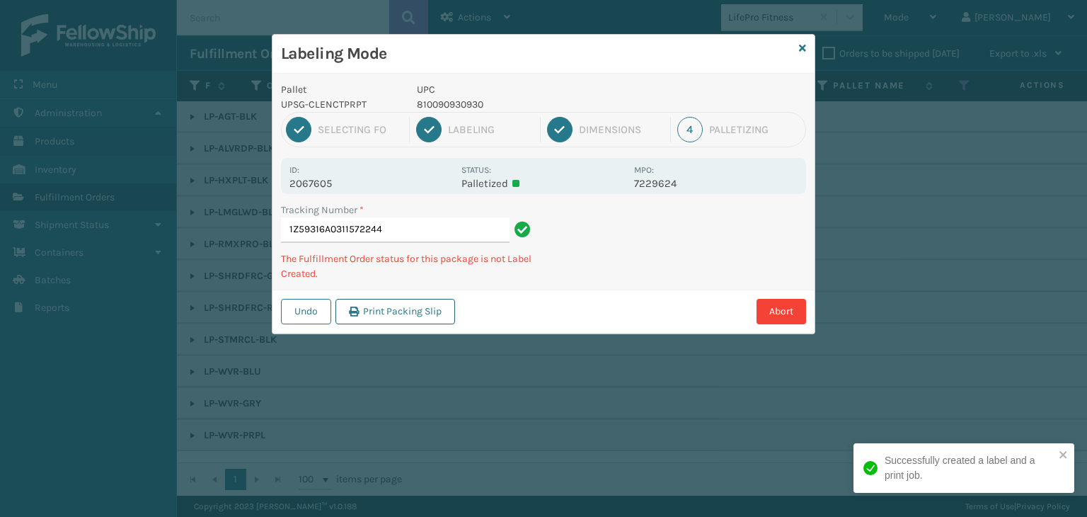
type input "1Z59316A0311572244810090930930"
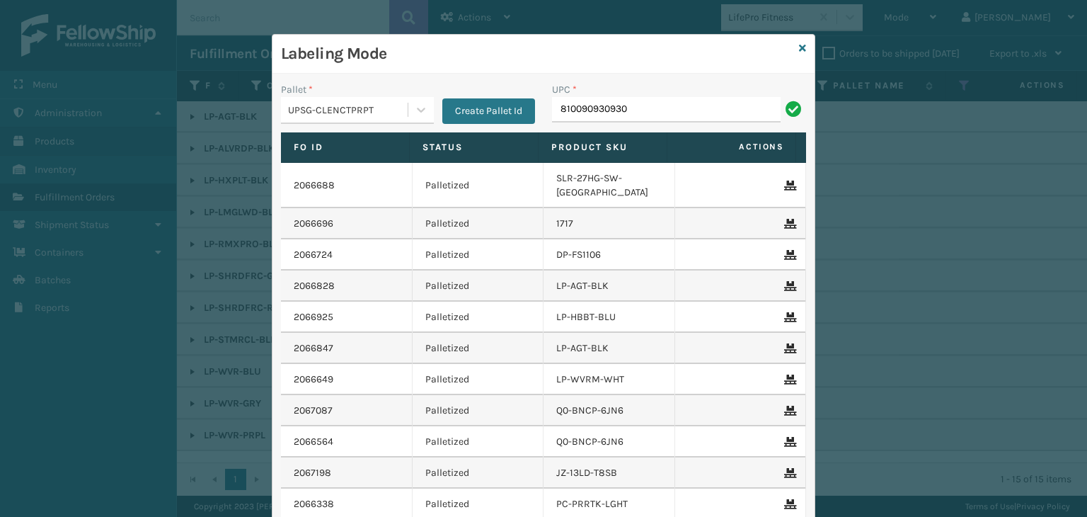
type input "810090930930"
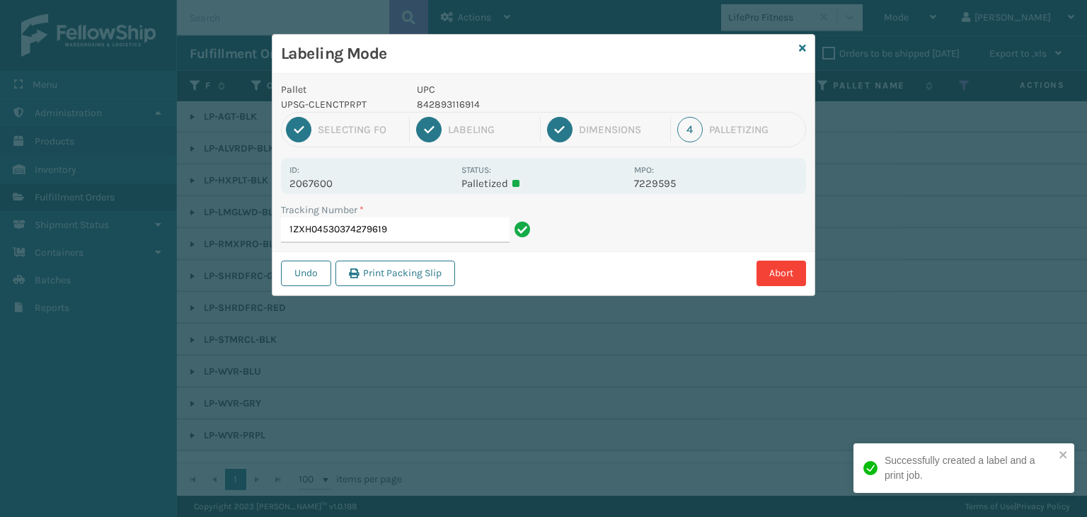
click at [445, 103] on p "842893116914" at bounding box center [521, 104] width 209 height 15
copy p "842893116914"
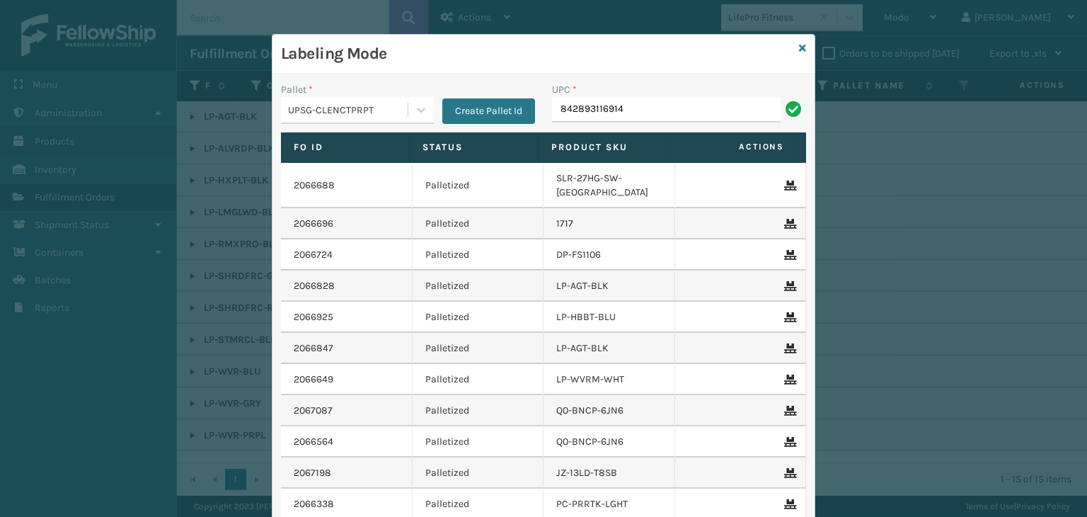
type input "842893116914"
type input "81016133266"
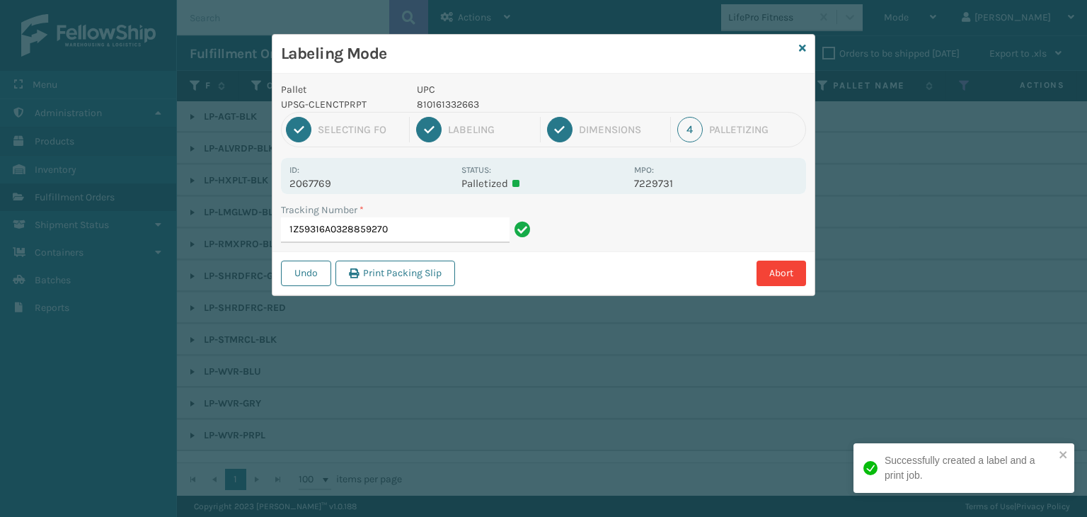
click at [462, 94] on p "UPC" at bounding box center [521, 89] width 209 height 15
click at [462, 97] on p "810161332663" at bounding box center [521, 104] width 209 height 15
copy p "810161332663"
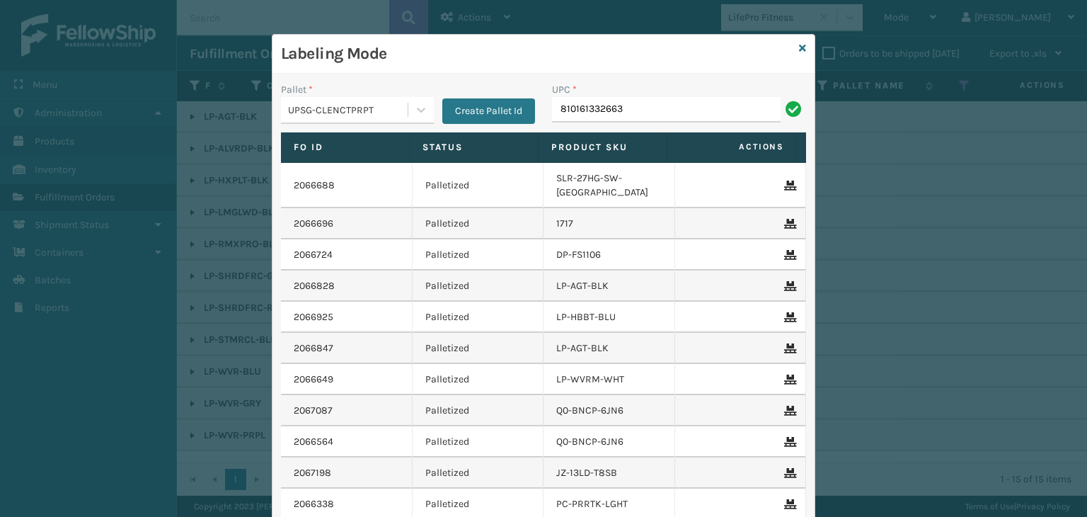
type input "810161332663"
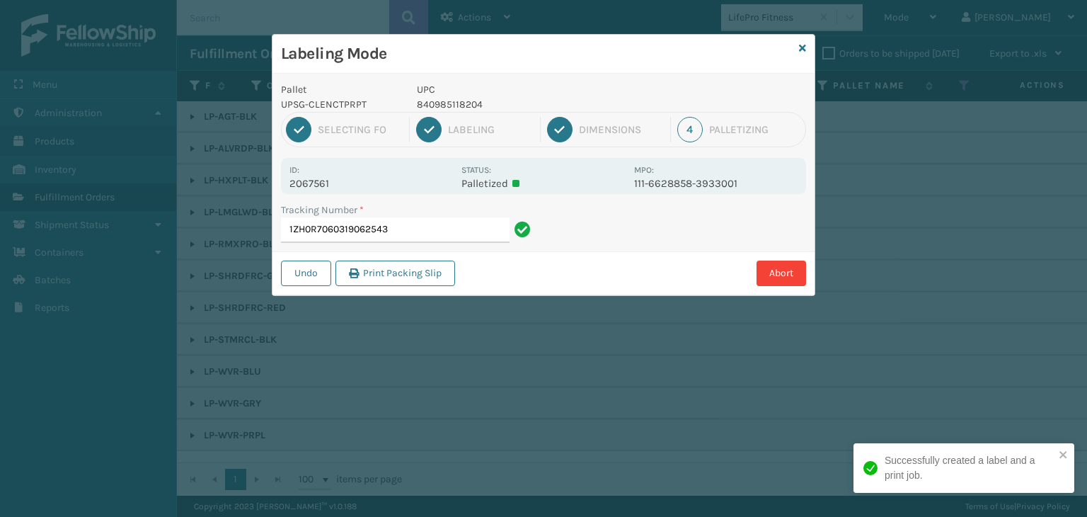
click at [460, 108] on p "840985118204" at bounding box center [521, 104] width 209 height 15
copy p "840985118204"
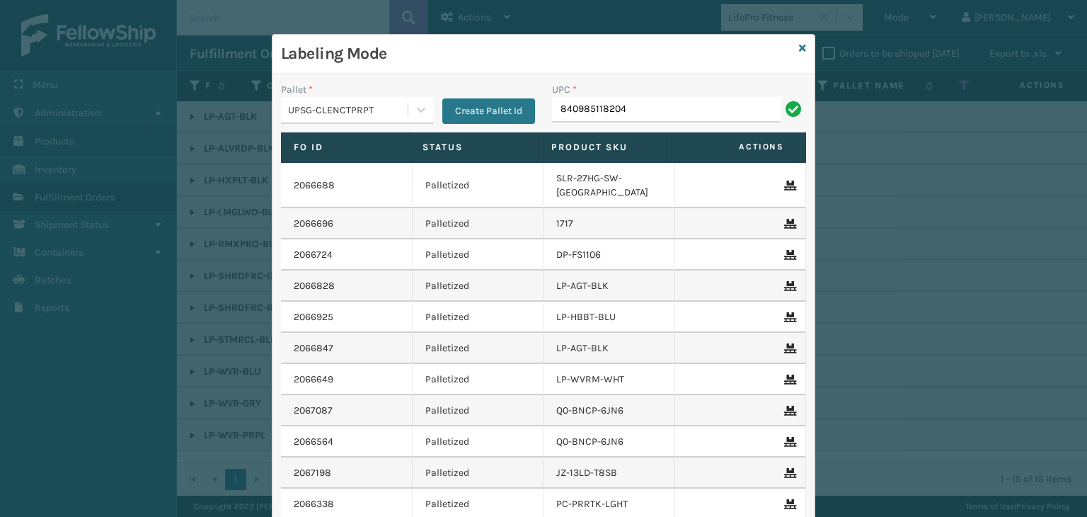
type input "840985118204"
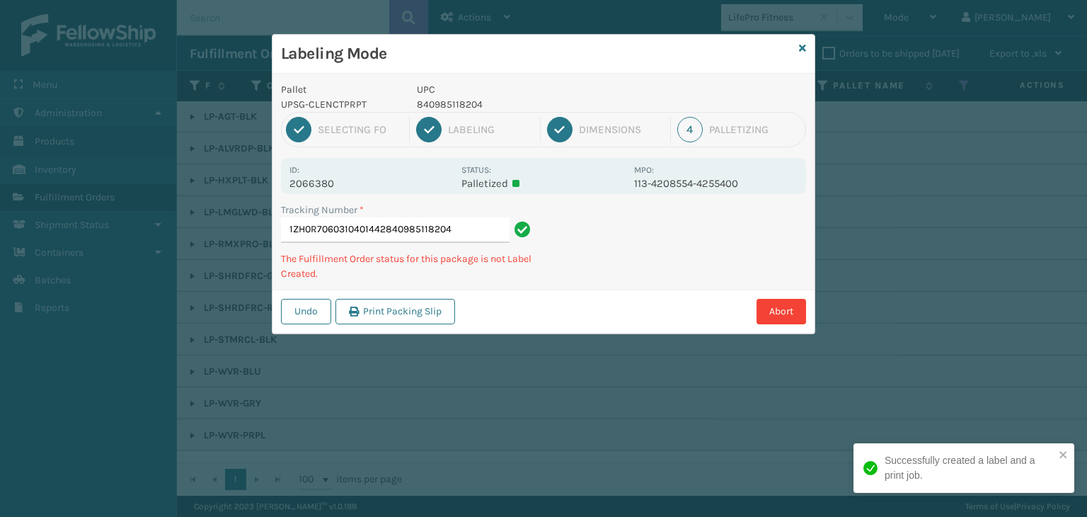
type input "1ZH0R7060310401442840985118204840985118204"
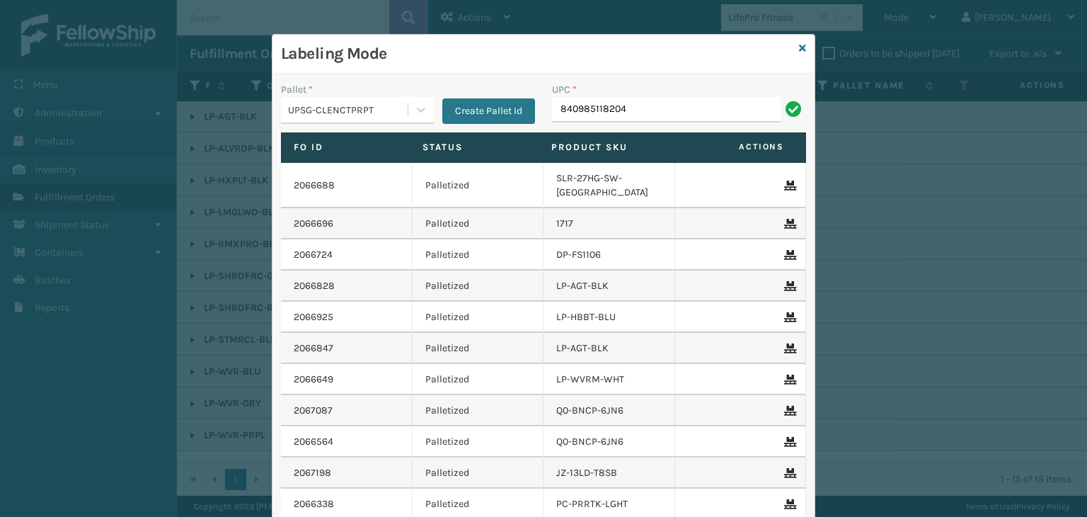
type input "840985118204"
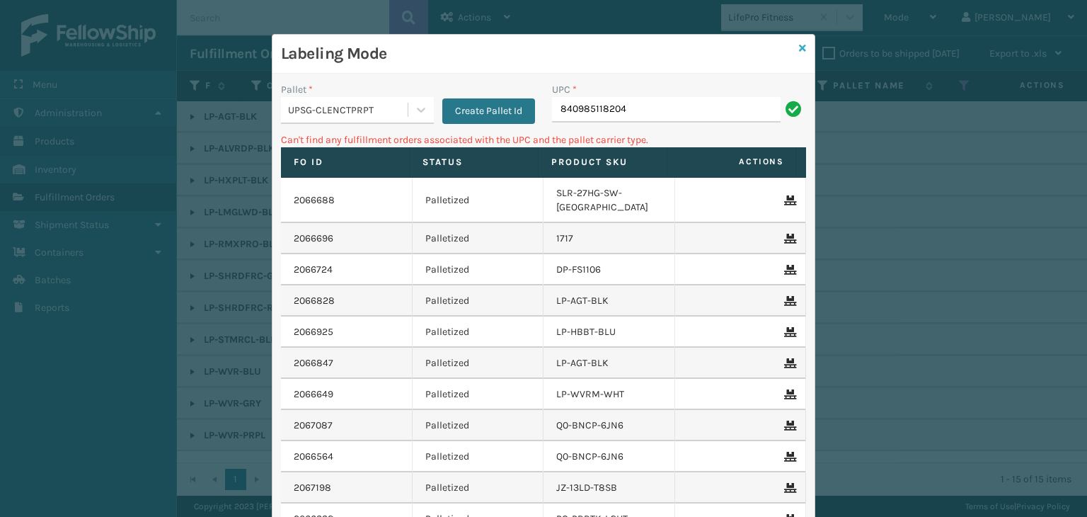
click at [799, 53] on link at bounding box center [802, 48] width 7 height 15
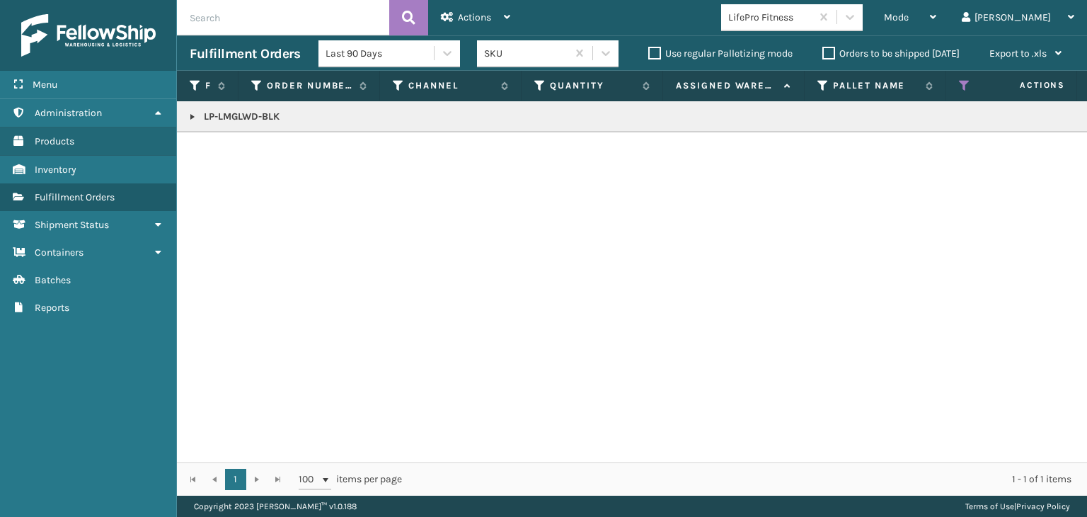
click at [810, 24] on div "LifePro Fitness" at bounding box center [770, 17] width 84 height 15
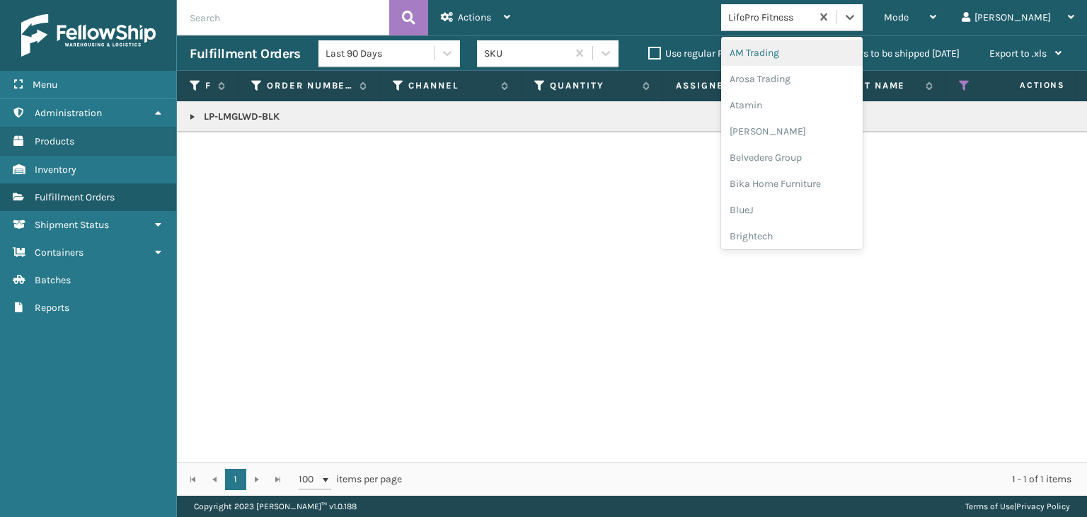
click at [813, 18] on div "LifePro Fitness" at bounding box center [770, 17] width 84 height 15
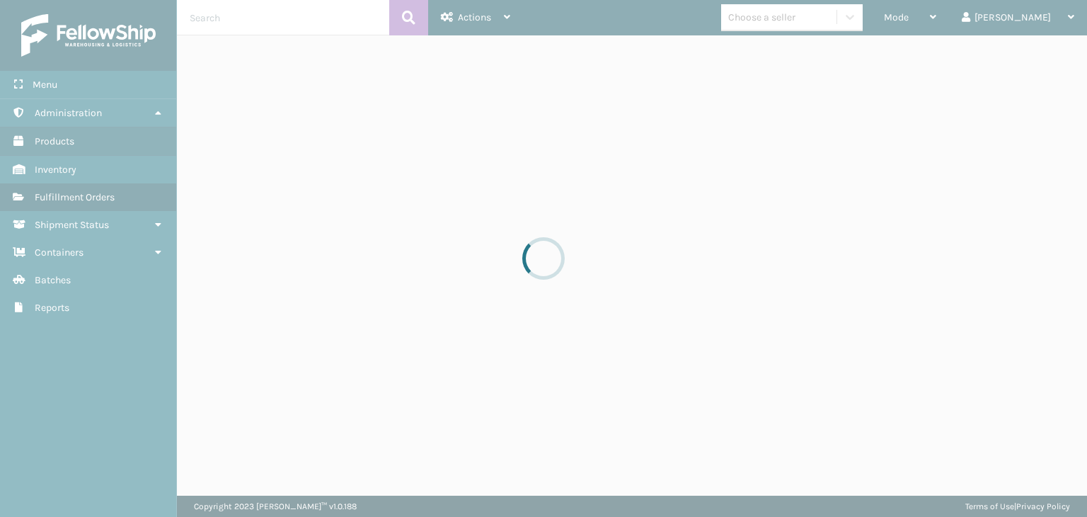
click at [842, 18] on div at bounding box center [543, 258] width 1087 height 517
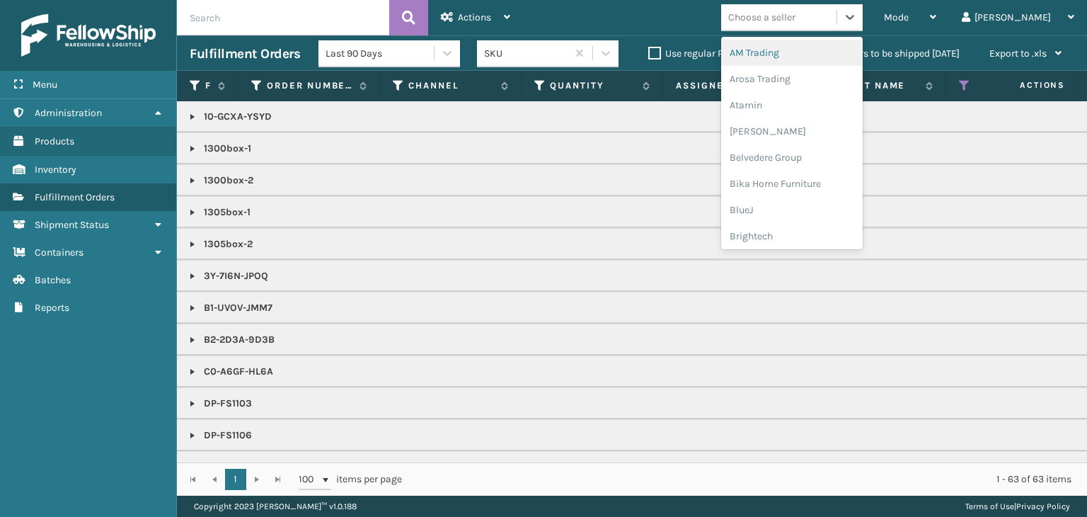
click at [796, 18] on div "Choose a seller" at bounding box center [761, 17] width 67 height 15
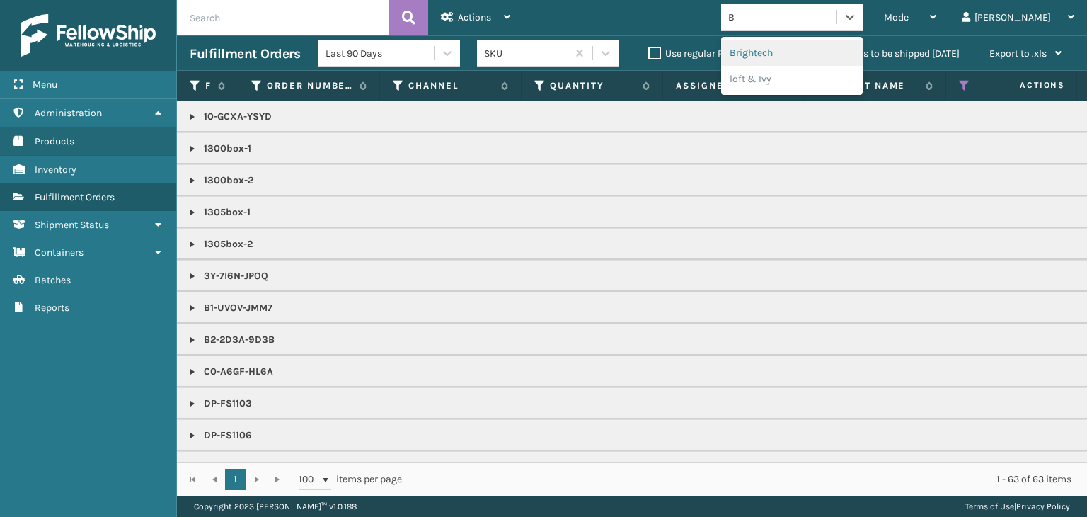
type input "BR"
click at [796, 60] on div "Brightech" at bounding box center [792, 53] width 142 height 26
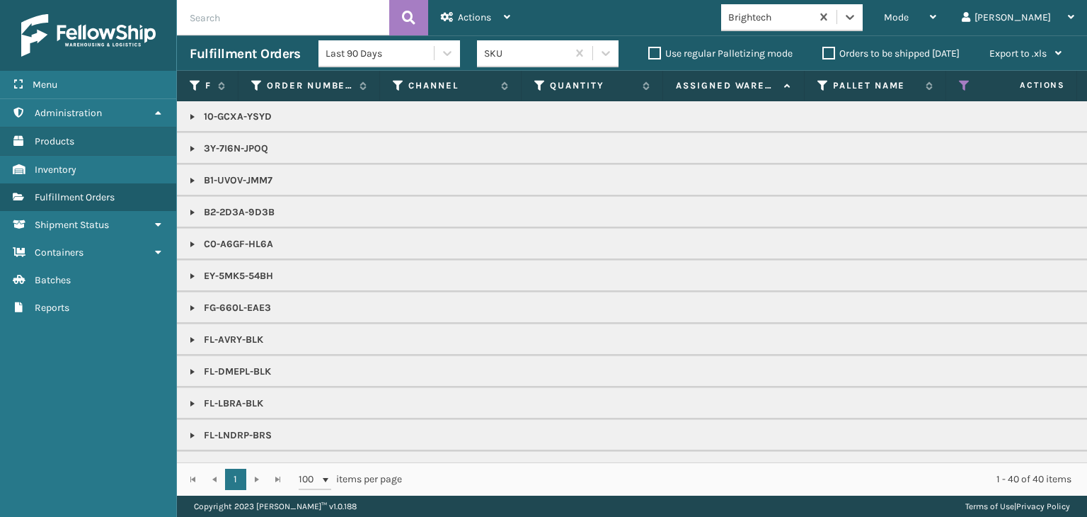
drag, startPoint x: 192, startPoint y: 213, endPoint x: 199, endPoint y: 214, distance: 7.1
click at [192, 213] on link at bounding box center [192, 212] width 11 height 11
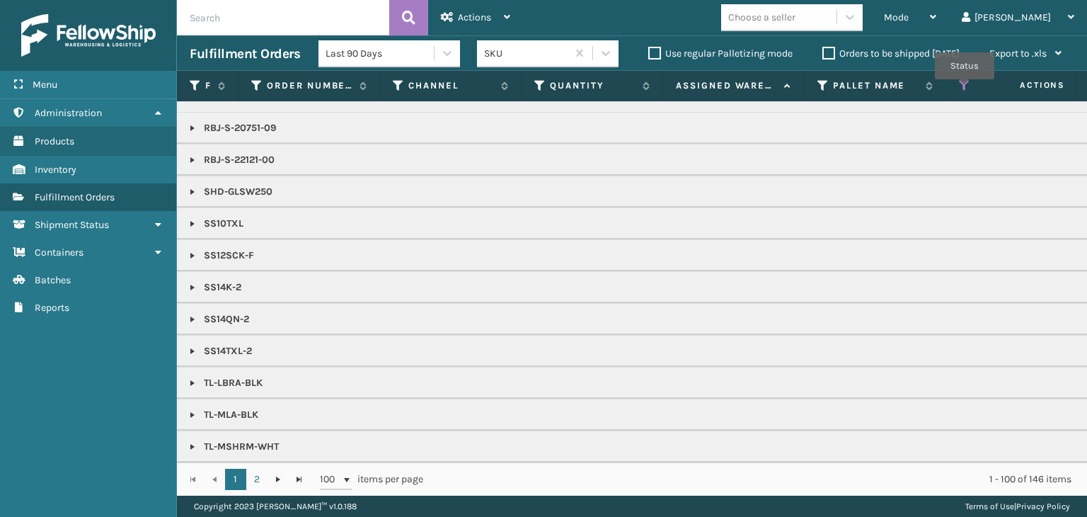
click at [965, 89] on icon at bounding box center [964, 85] width 11 height 13
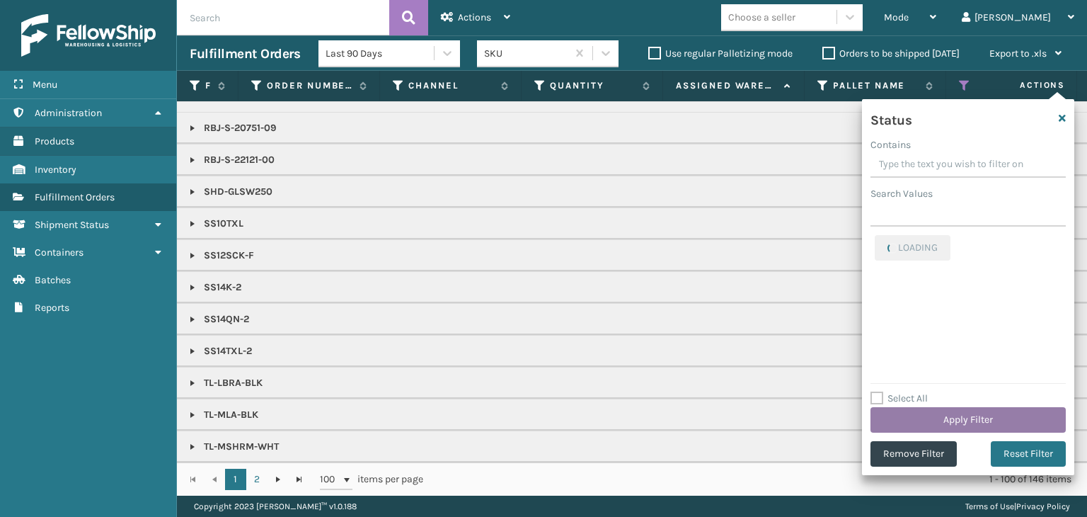
click at [969, 411] on button "Apply Filter" at bounding box center [968, 419] width 195 height 25
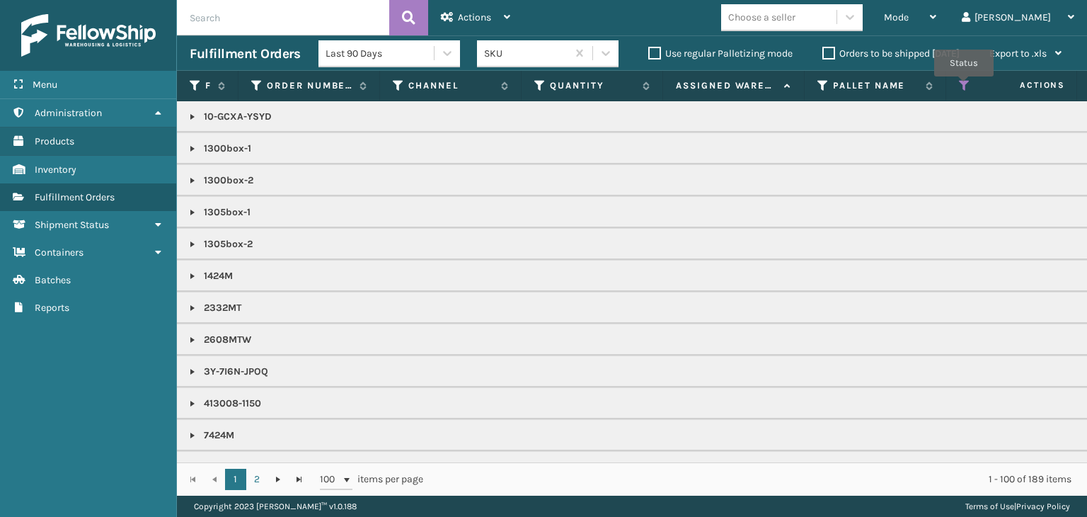
click at [964, 86] on icon at bounding box center [964, 85] width 11 height 13
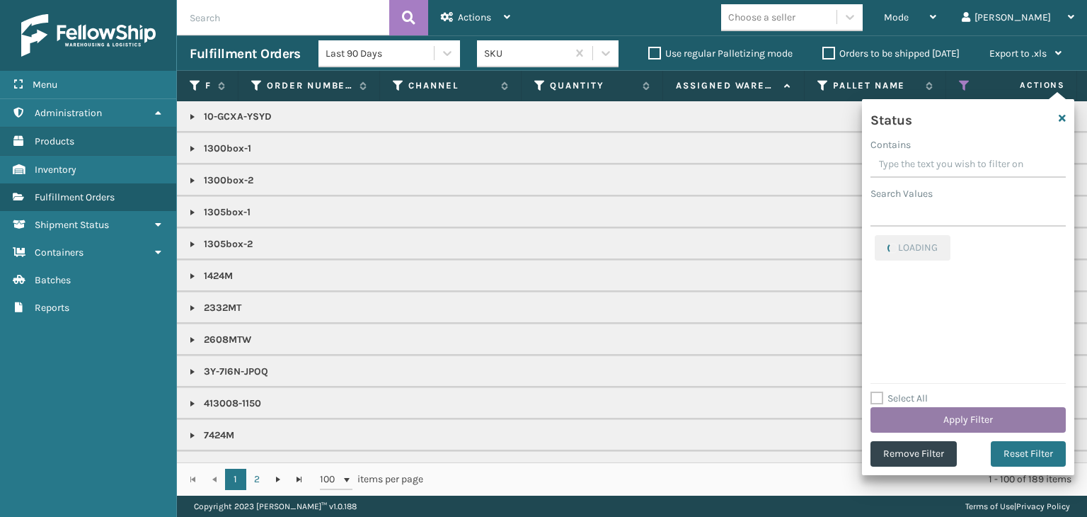
click at [953, 408] on button "Apply Filter" at bounding box center [968, 419] width 195 height 25
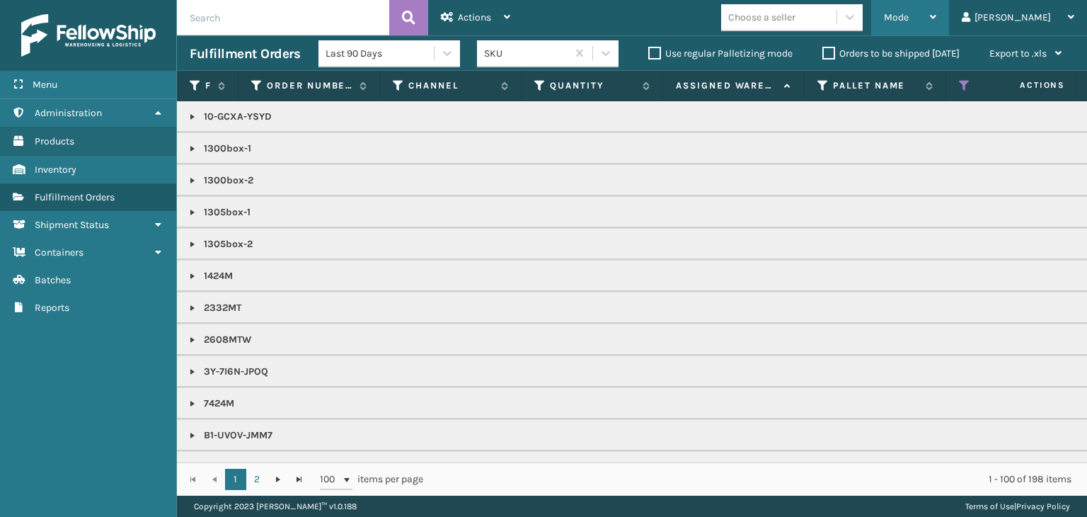
drag, startPoint x: 949, startPoint y: 12, endPoint x: 907, endPoint y: 50, distance: 56.6
click at [909, 15] on span "Mode" at bounding box center [896, 17] width 25 height 12
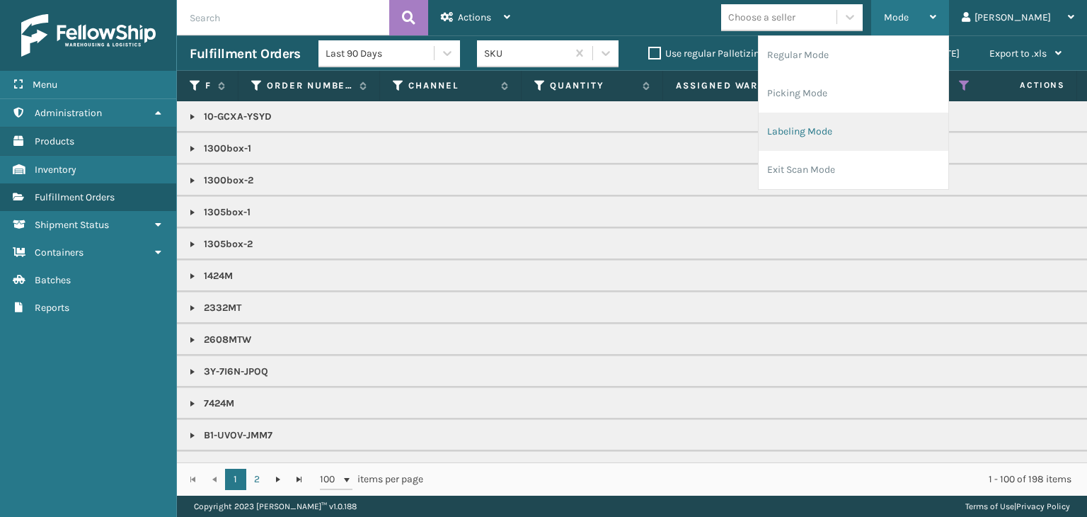
click at [895, 127] on li "Labeling Mode" at bounding box center [854, 132] width 190 height 38
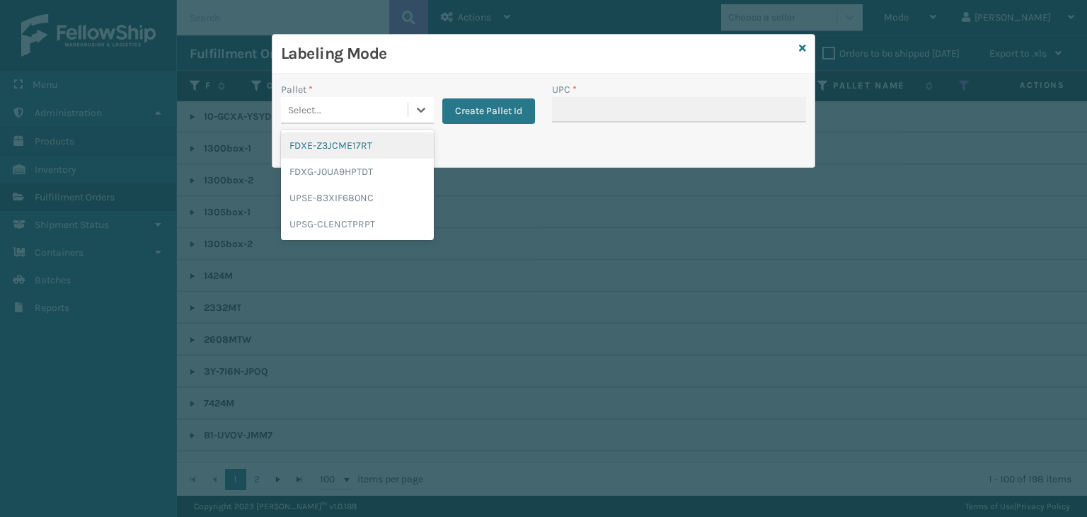
click at [309, 108] on div "Select..." at bounding box center [304, 110] width 33 height 15
click at [337, 224] on div "UPSG-CLENCTPRPT" at bounding box center [357, 224] width 153 height 26
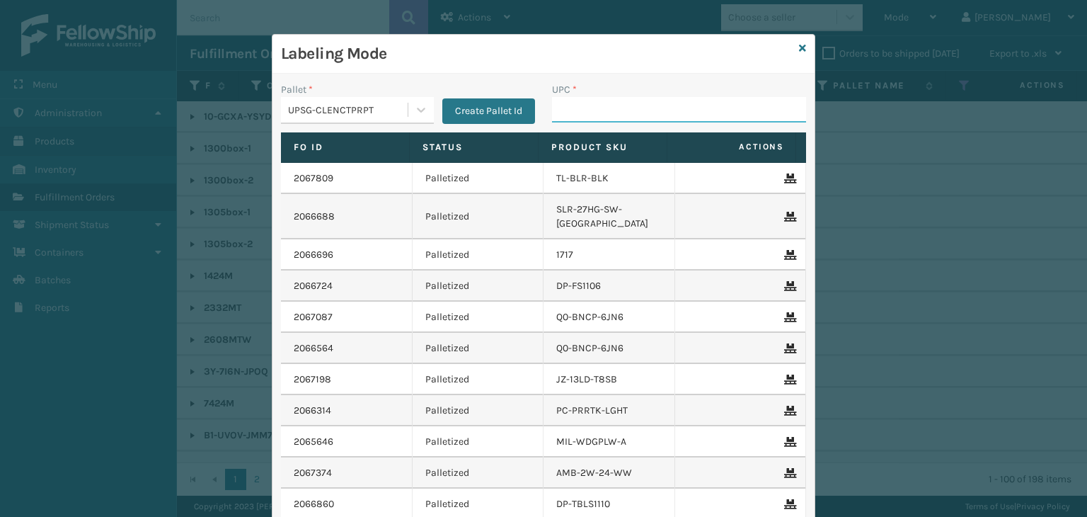
drag, startPoint x: 580, startPoint y: 101, endPoint x: 571, endPoint y: 103, distance: 8.6
click at [580, 101] on input "UPC *" at bounding box center [679, 109] width 254 height 25
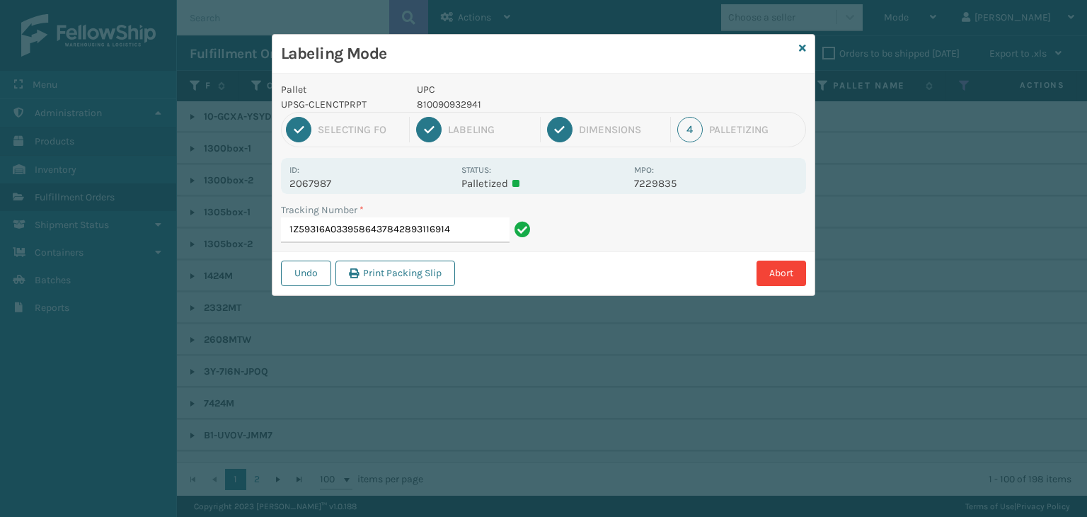
type input "1Z59316A0339586437842893116914"
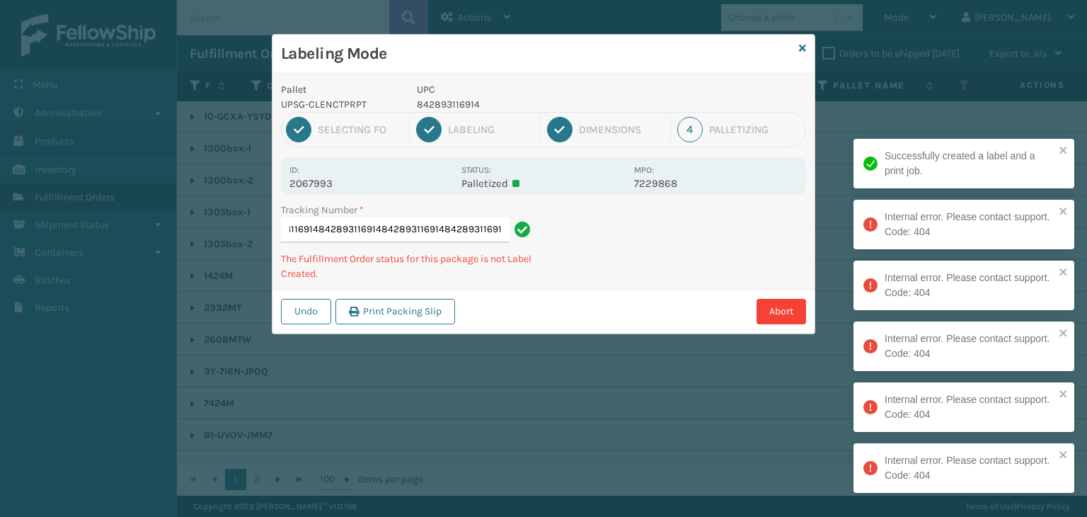
type input "1Z59316A03371906088428931169148428931169148428931169148428931169148428931169148…"
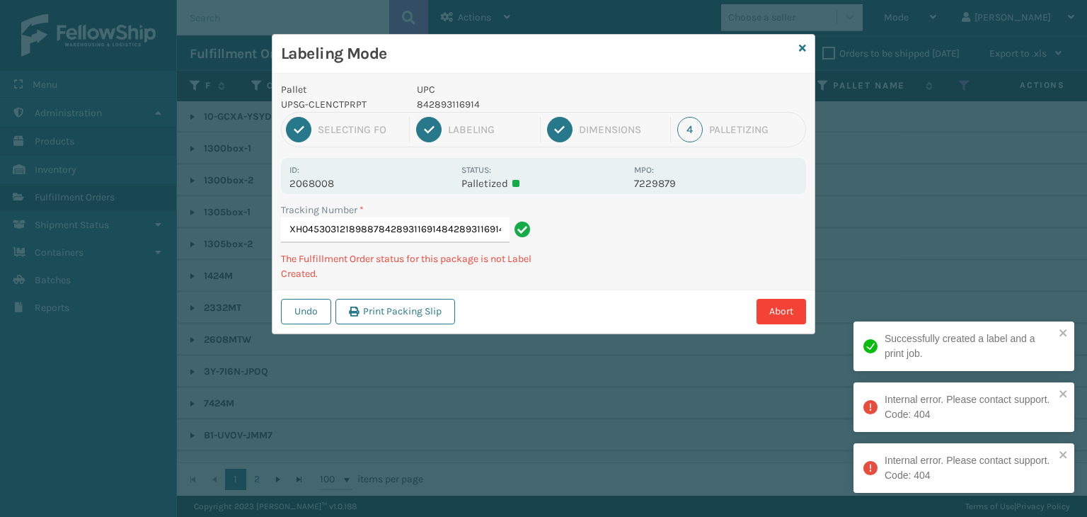
type input "1ZXH04530312189887842893116914842893116914842893116914"
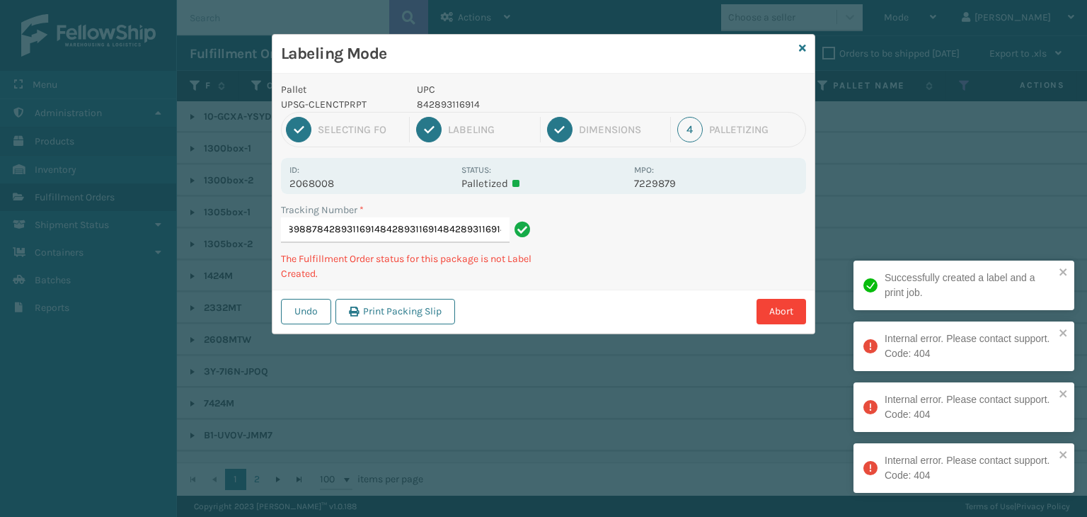
scroll to position [0, 0]
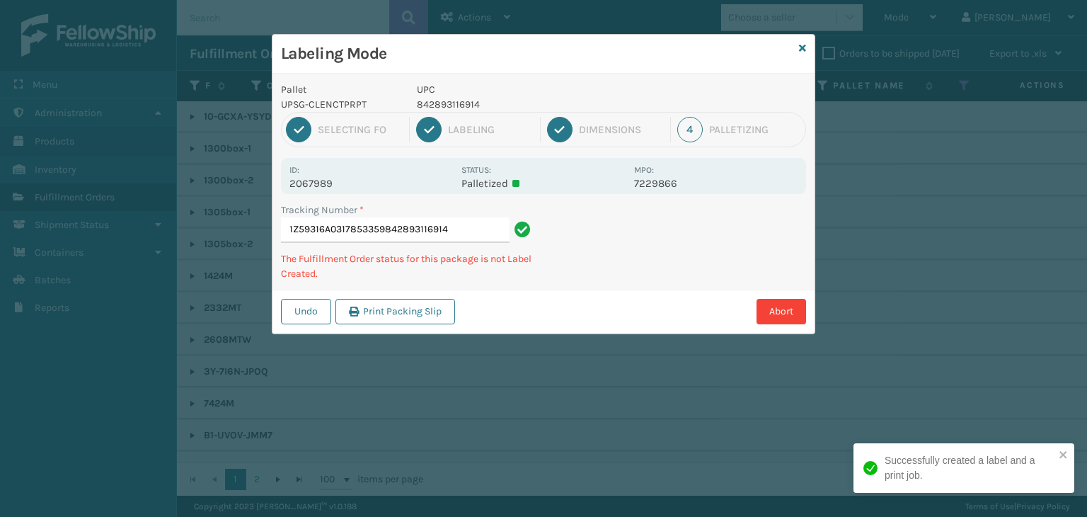
type input "1Z59316A0317853359842893116914"
click at [457, 98] on p "810090930930" at bounding box center [521, 104] width 209 height 15
click at [456, 98] on p "810090930930" at bounding box center [521, 104] width 209 height 15
click at [457, 98] on p "810090930930" at bounding box center [521, 104] width 209 height 15
click at [459, 100] on p "810090930930" at bounding box center [521, 104] width 209 height 15
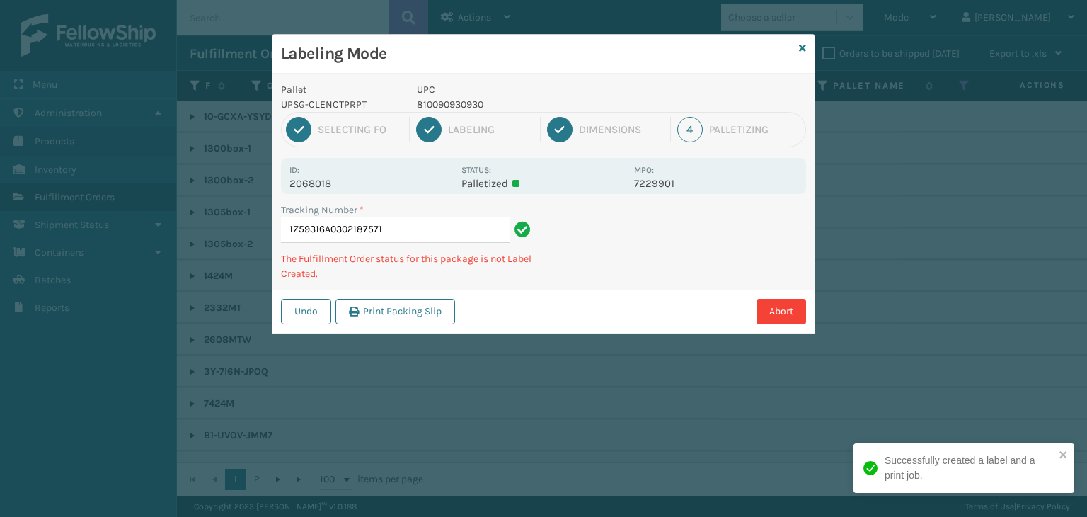
click at [481, 103] on p "810090930930" at bounding box center [521, 104] width 209 height 15
copy p "810090930930"
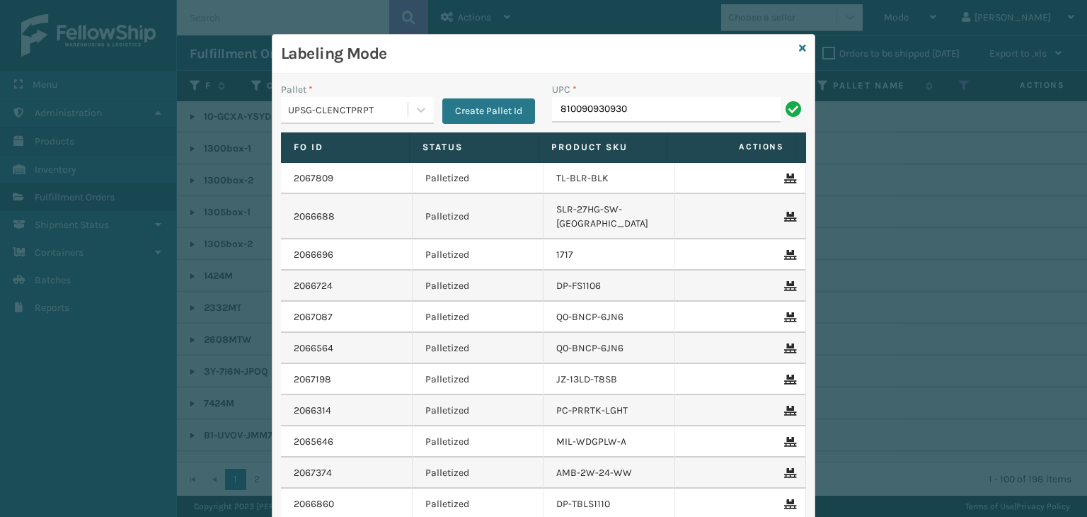
type input "810090930930"
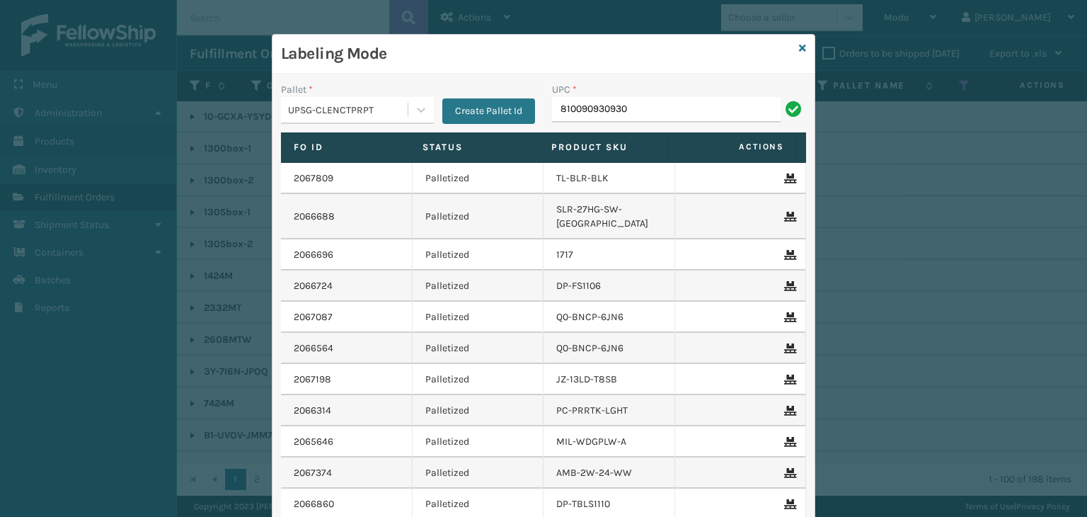
type input "810090930930"
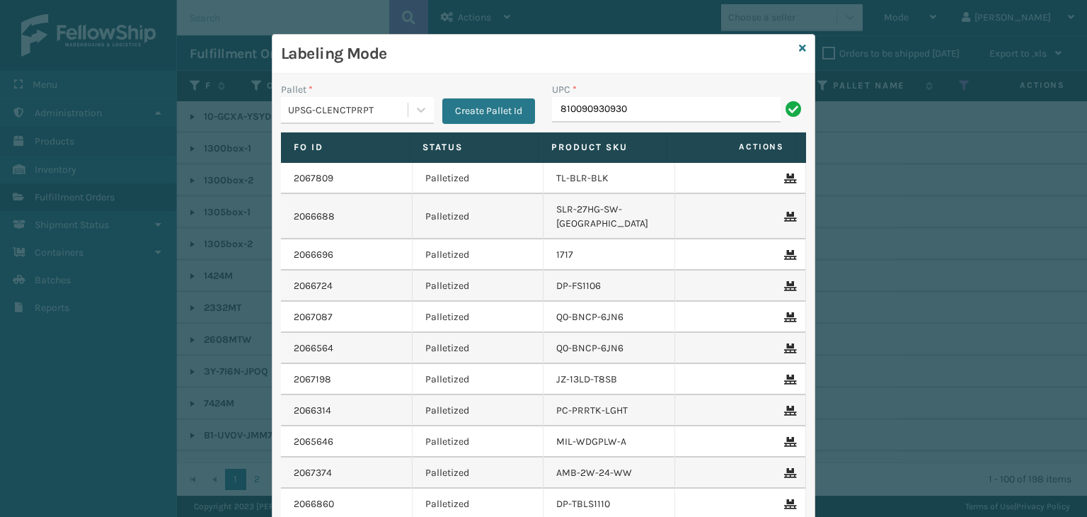
type input "810090930930"
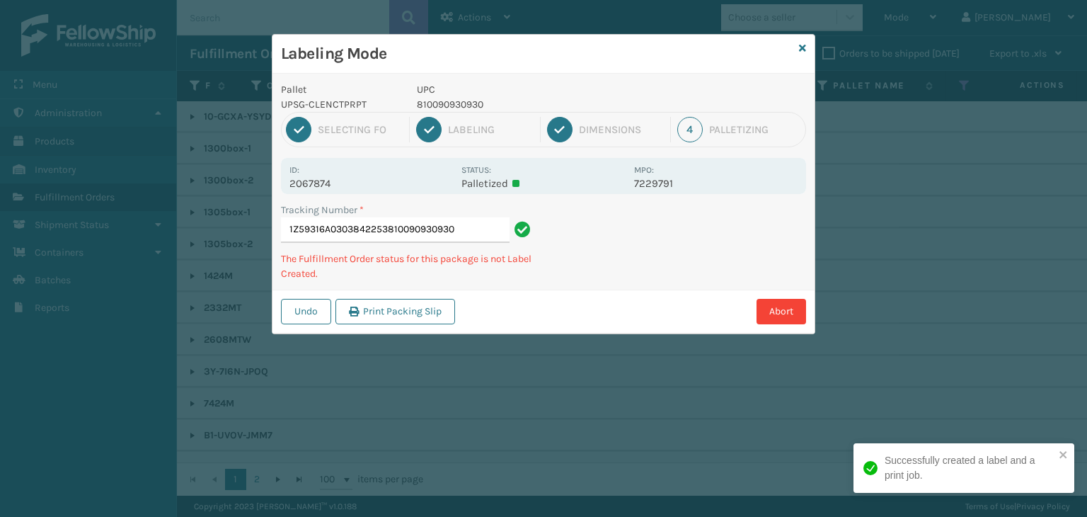
type input "1Z59316A0303842253810090930930810090930930"
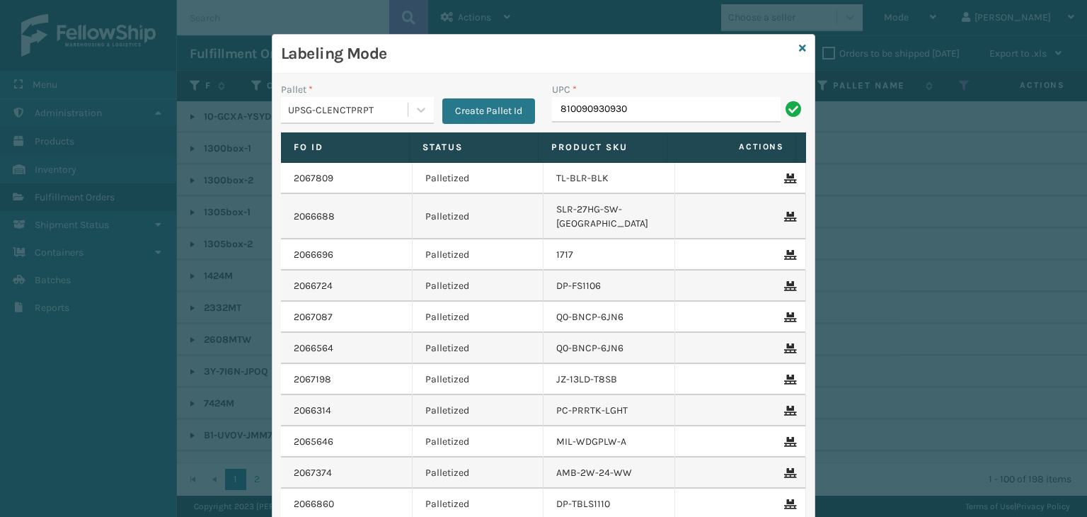
type input "810090930930"
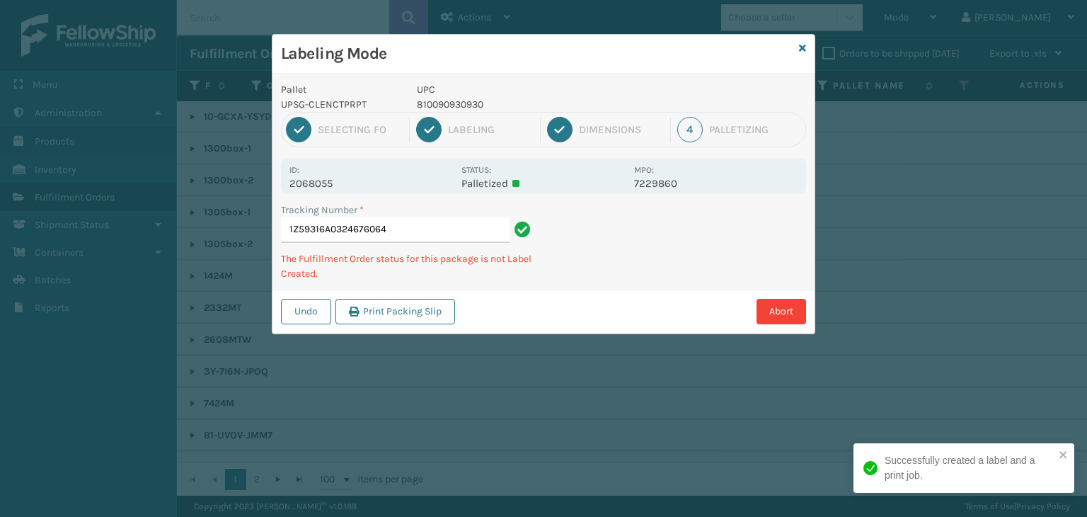
type input "1Z59316A0324676064810090930930"
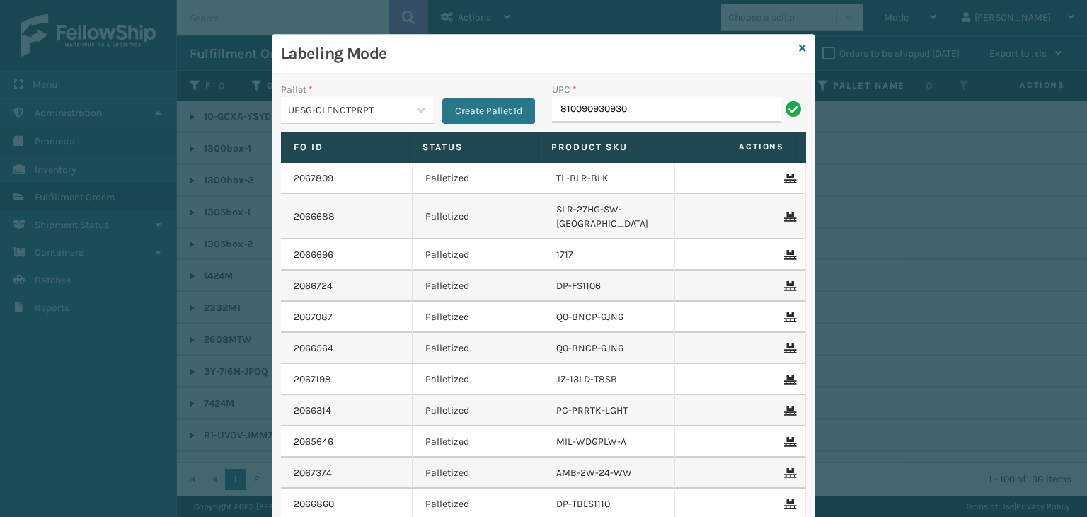
type input "810090930930"
type input "LP-STMRC-SLV"
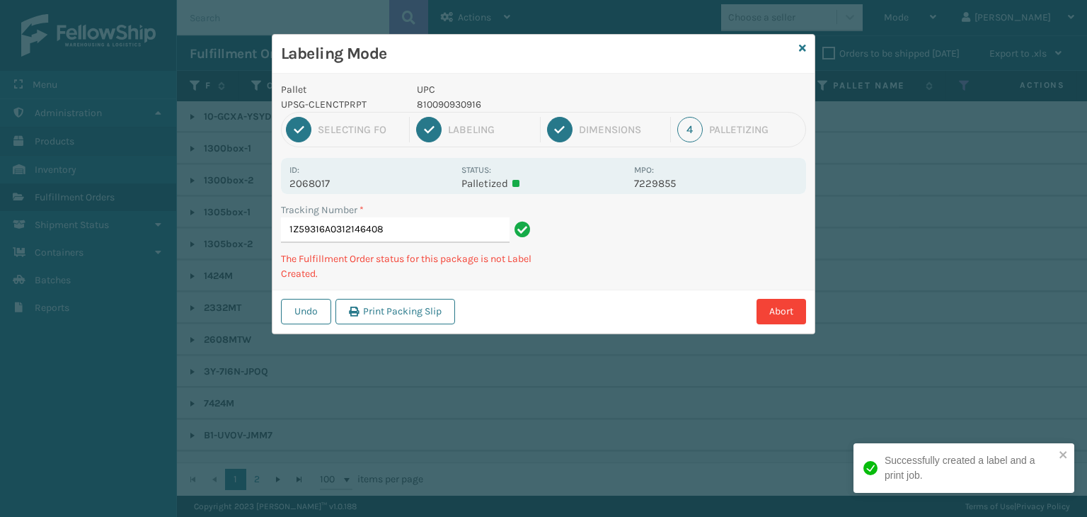
click at [456, 108] on p "810090930916" at bounding box center [521, 104] width 209 height 15
click at [457, 108] on p "810090930916" at bounding box center [521, 104] width 209 height 15
copy p "810090930916"
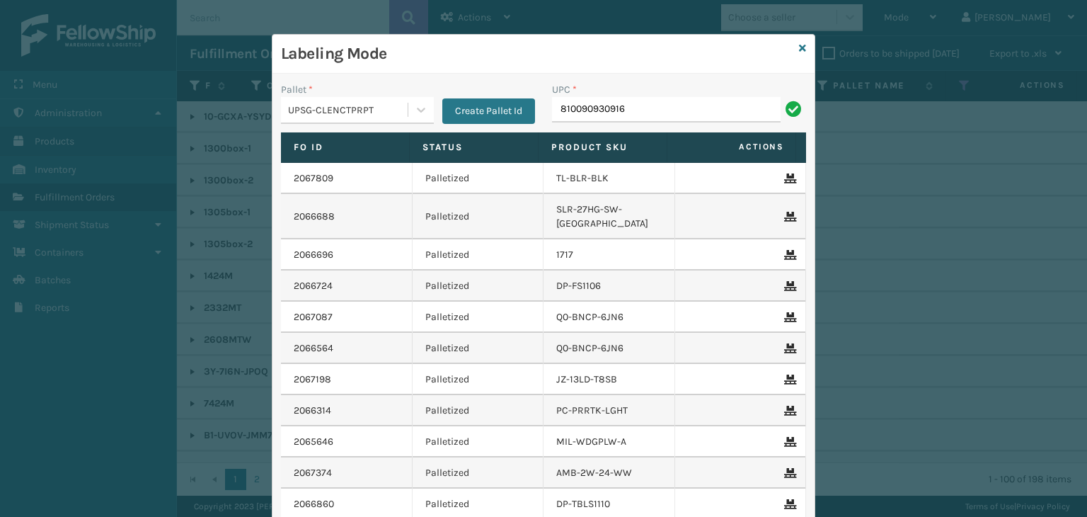
type input "810090930916"
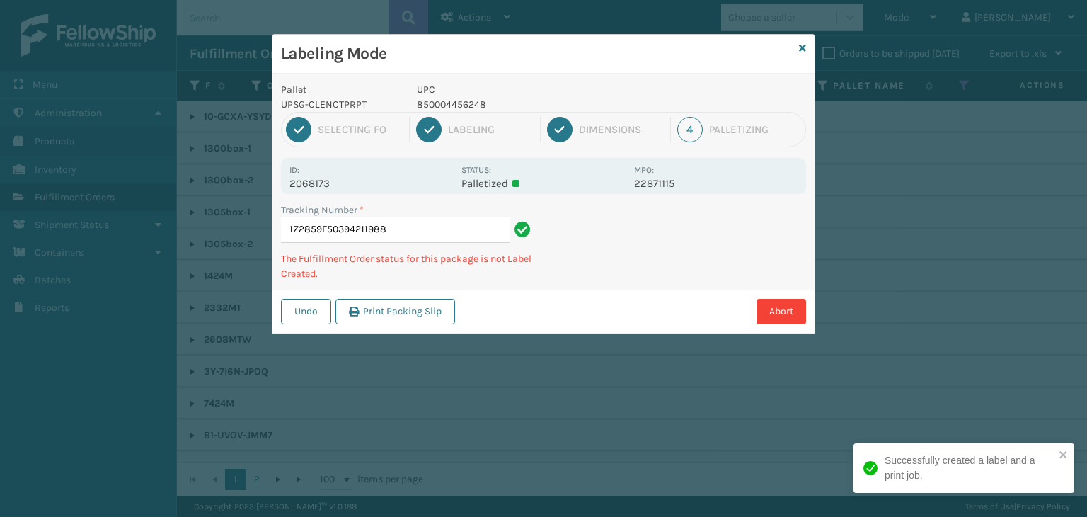
click at [445, 99] on p "850004456248" at bounding box center [521, 104] width 209 height 15
copy p "850004456248"
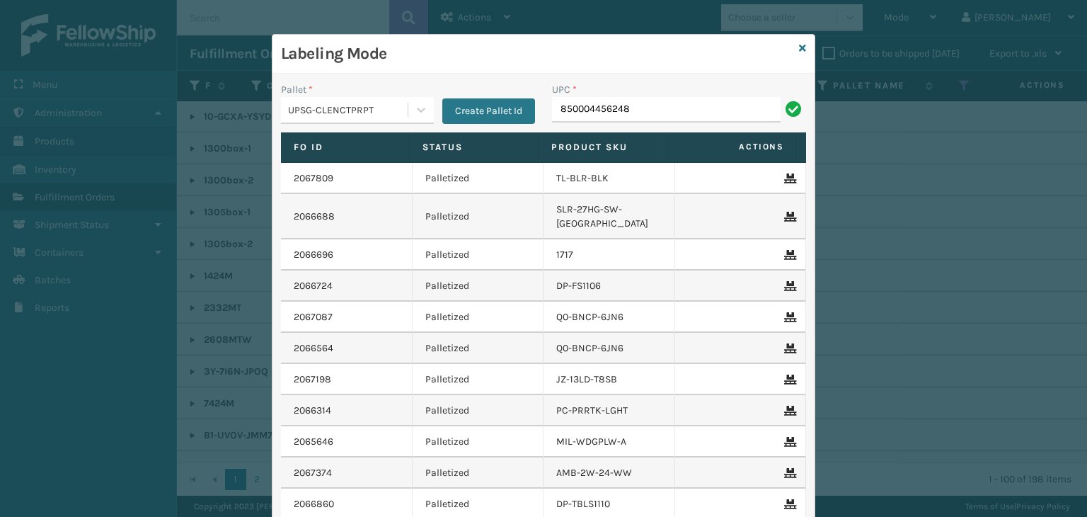
type input "850004456248"
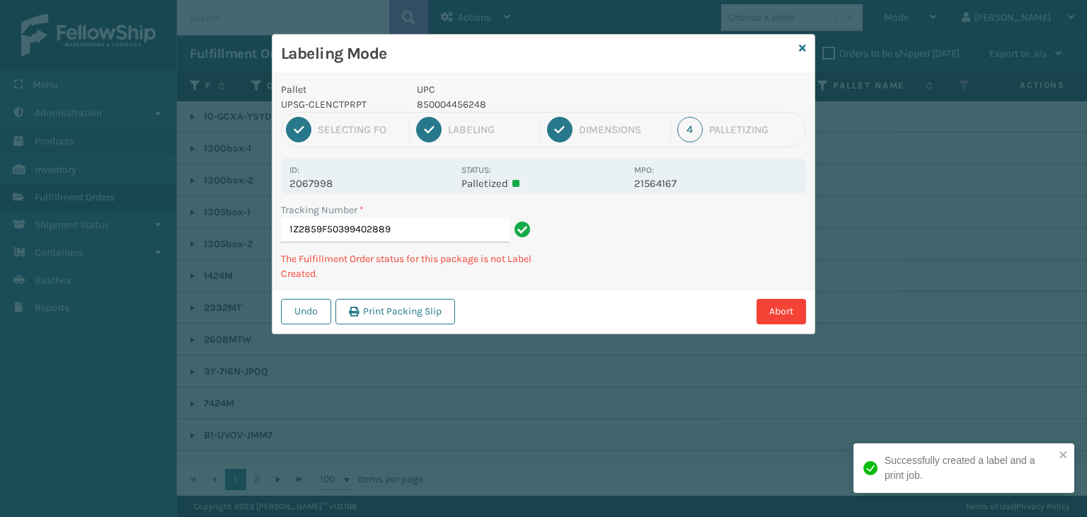
type input "1Z2859F50399402889850004456248"
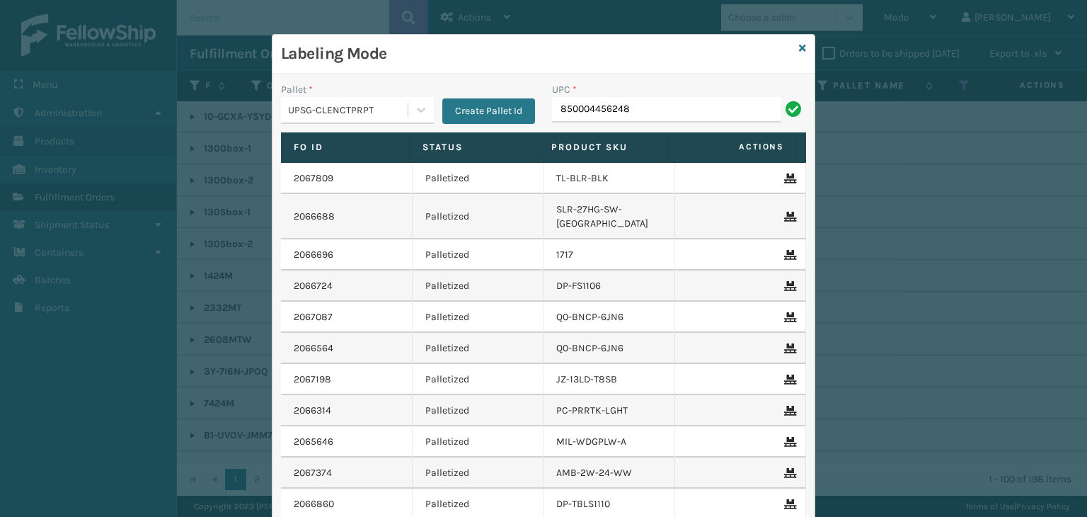
type input "850004456248"
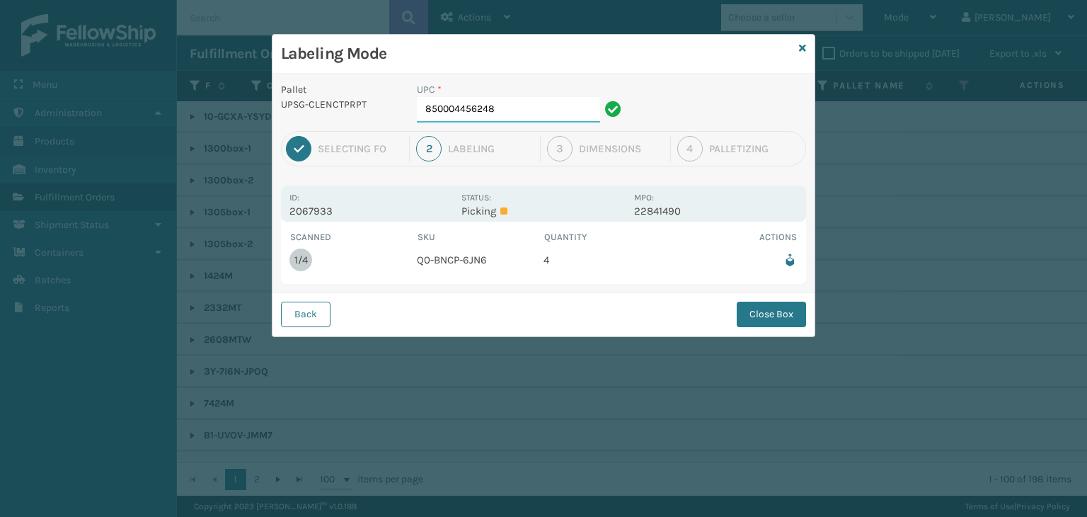
click at [529, 109] on input "850004456248" at bounding box center [508, 109] width 183 height 25
click at [768, 306] on button "Close Box" at bounding box center [771, 314] width 69 height 25
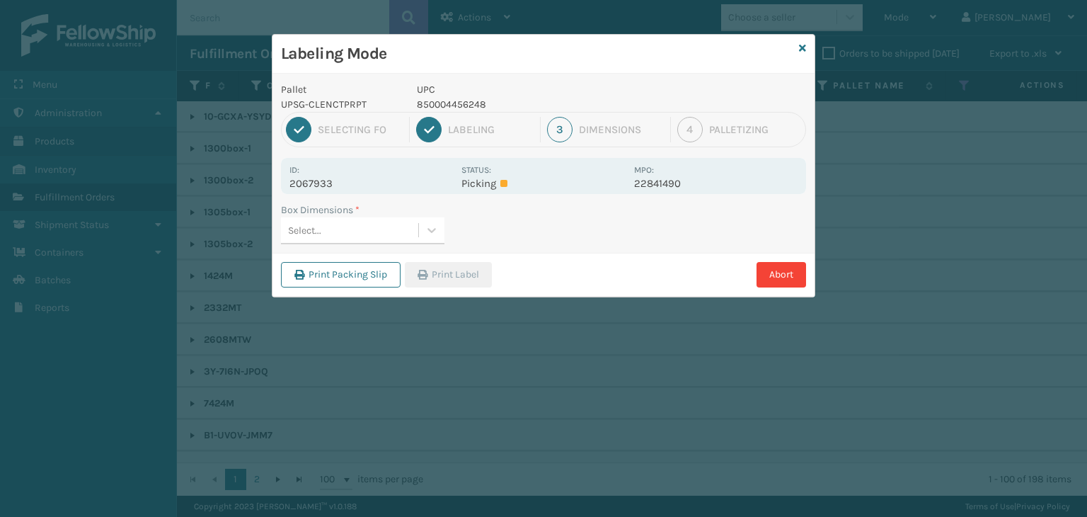
drag, startPoint x: 373, startPoint y: 229, endPoint x: 371, endPoint y: 242, distance: 12.9
click at [371, 242] on div "Select..." at bounding box center [363, 230] width 164 height 27
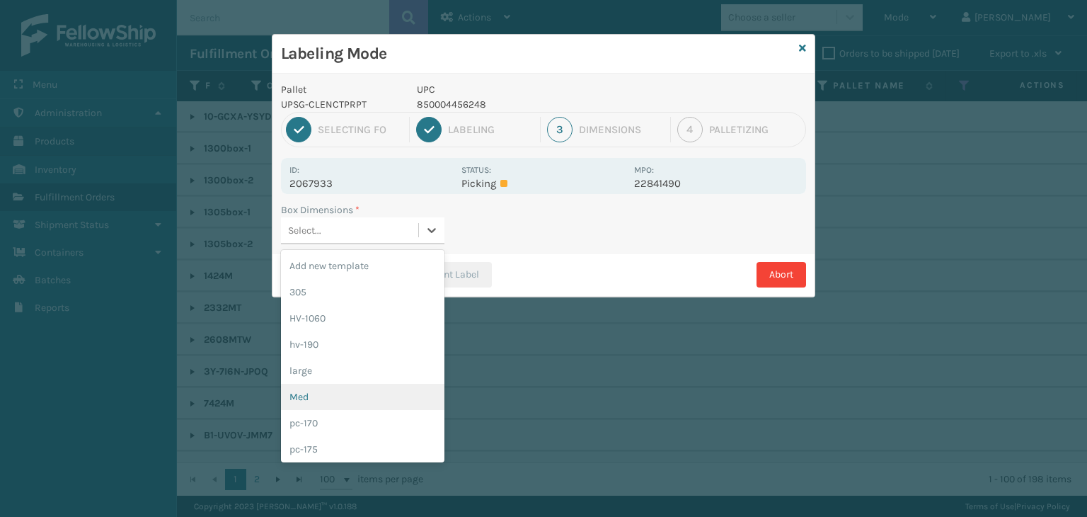
click at [316, 384] on div "Med" at bounding box center [363, 397] width 164 height 26
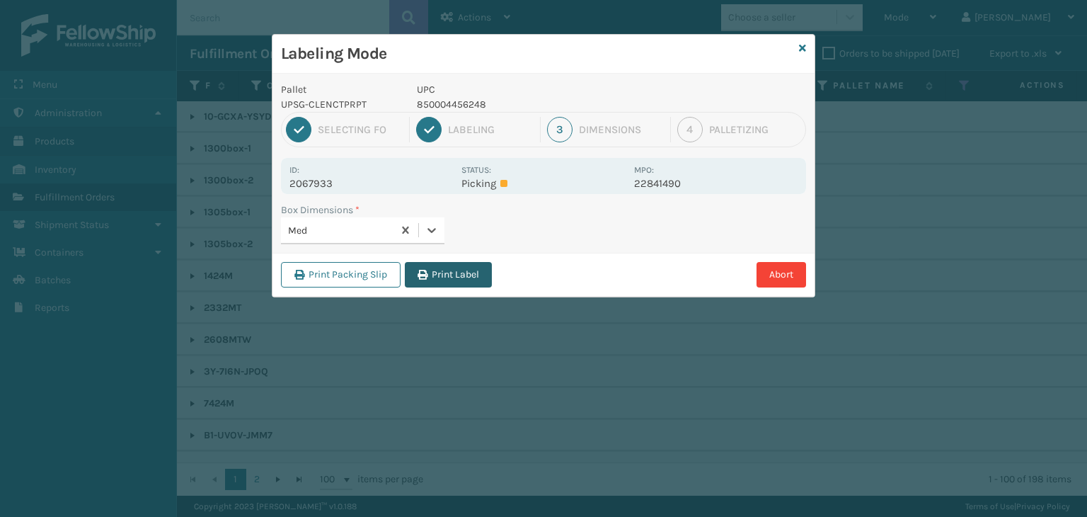
click at [453, 273] on button "Print Label" at bounding box center [448, 274] width 87 height 25
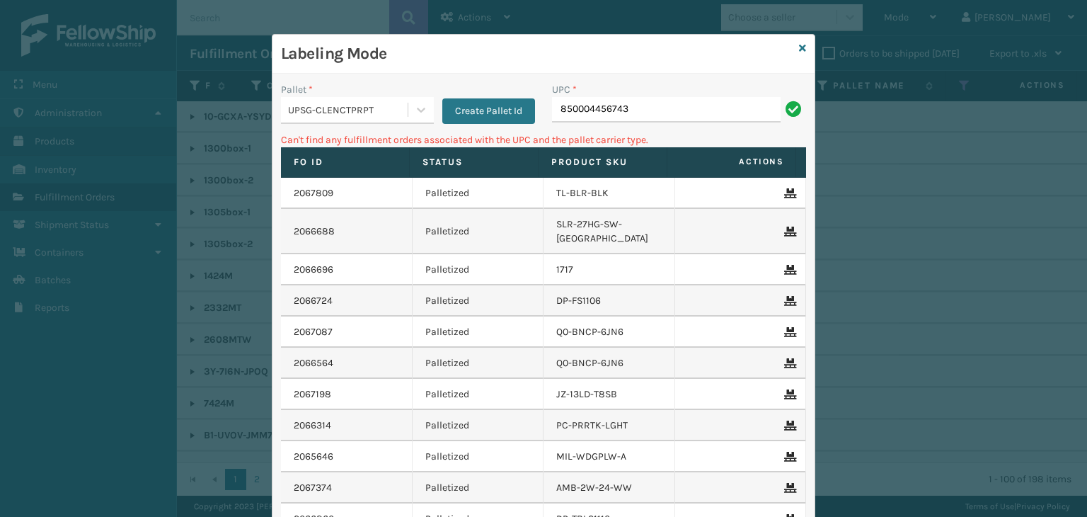
click at [377, 108] on div "UPSG-CLENCTPRPT" at bounding box center [348, 110] width 121 height 15
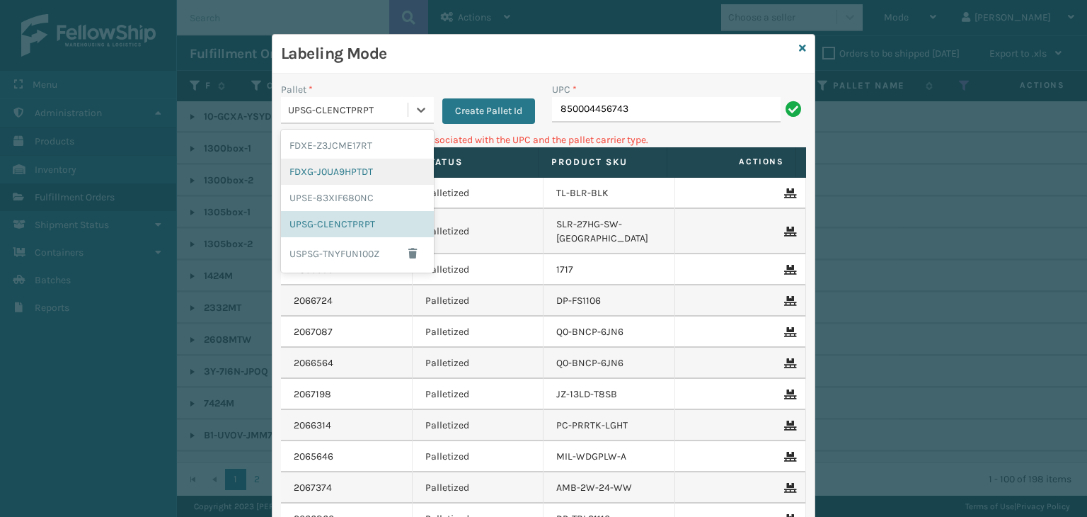
click at [381, 160] on div "FDXG-J0UA9HPTDT" at bounding box center [357, 172] width 153 height 26
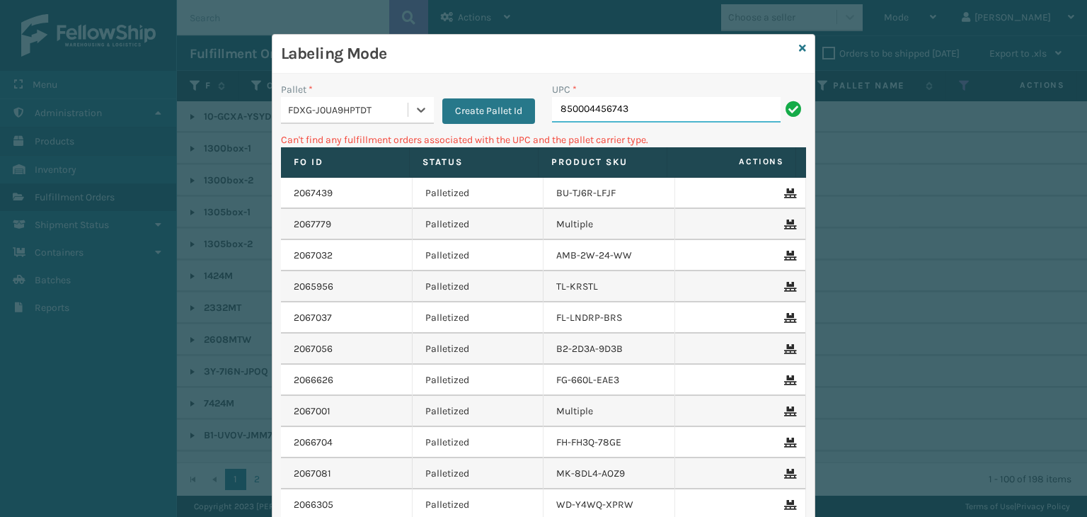
click at [642, 114] on input "850004456743" at bounding box center [666, 109] width 229 height 25
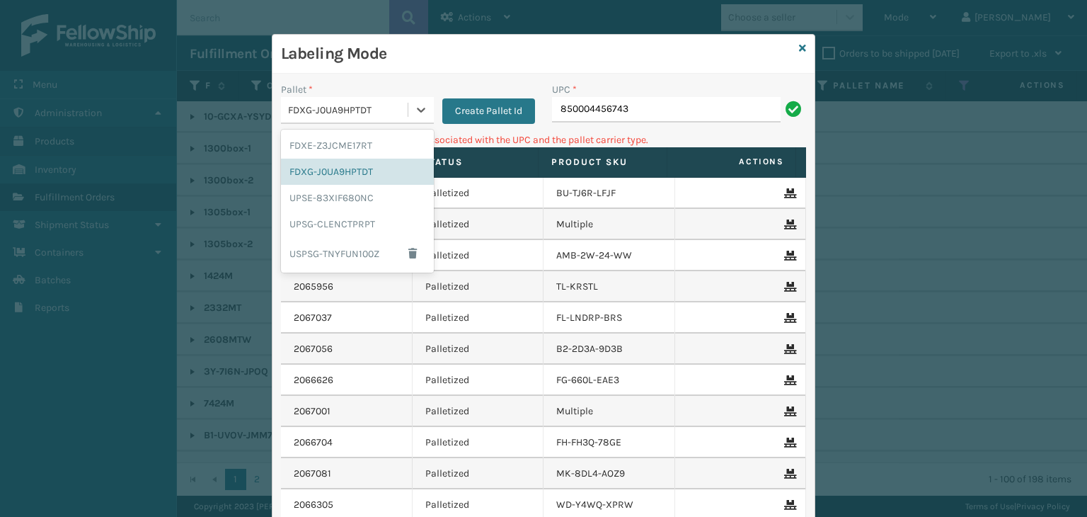
click at [299, 108] on div "FDXG-J0UA9HPTDT" at bounding box center [348, 110] width 121 height 15
drag, startPoint x: 311, startPoint y: 142, endPoint x: 343, endPoint y: 147, distance: 32.1
click at [311, 142] on div "FDXE-Z3JCME17RT" at bounding box center [357, 145] width 153 height 26
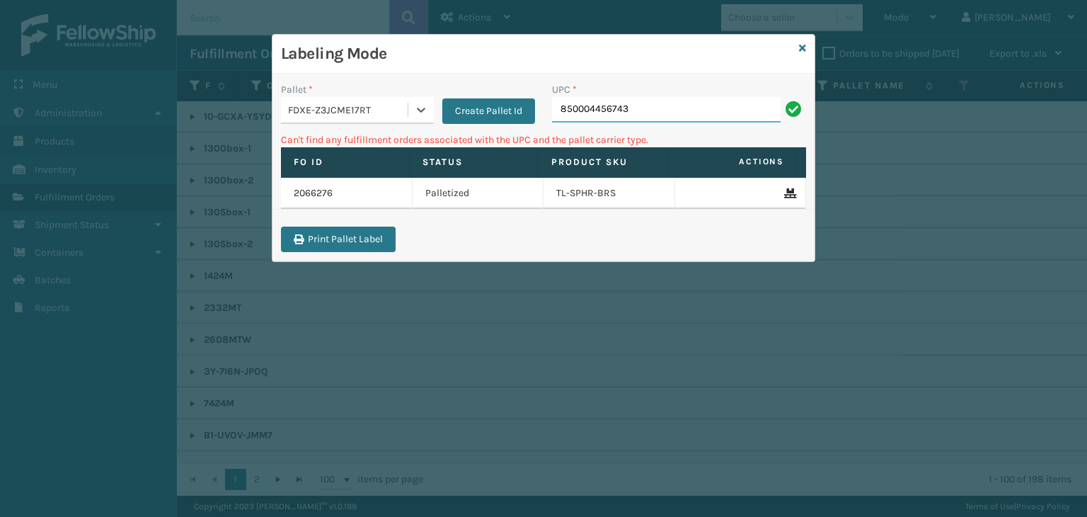
click at [657, 103] on input "850004456743" at bounding box center [666, 109] width 229 height 25
click at [805, 46] on icon at bounding box center [802, 48] width 7 height 10
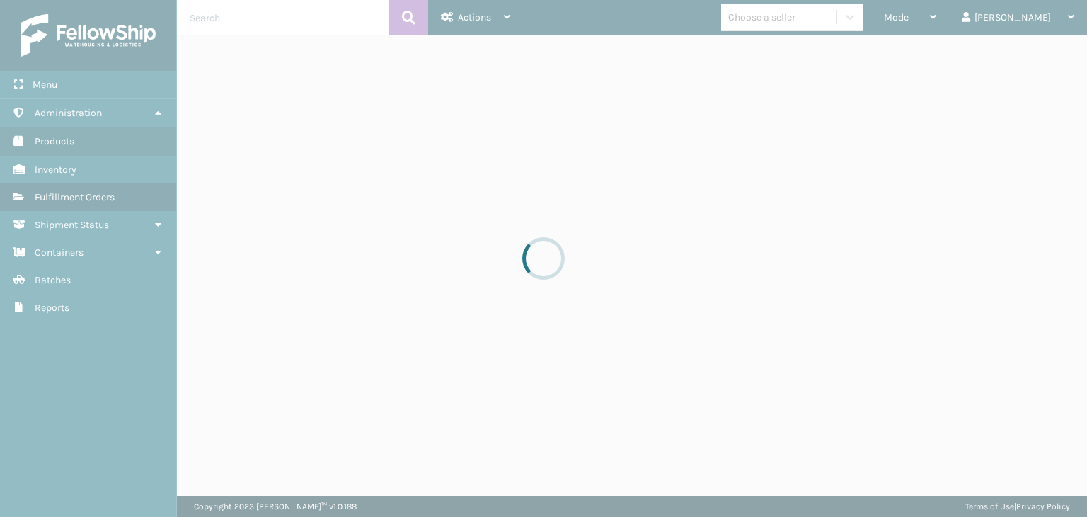
click at [793, 16] on div at bounding box center [543, 258] width 1087 height 517
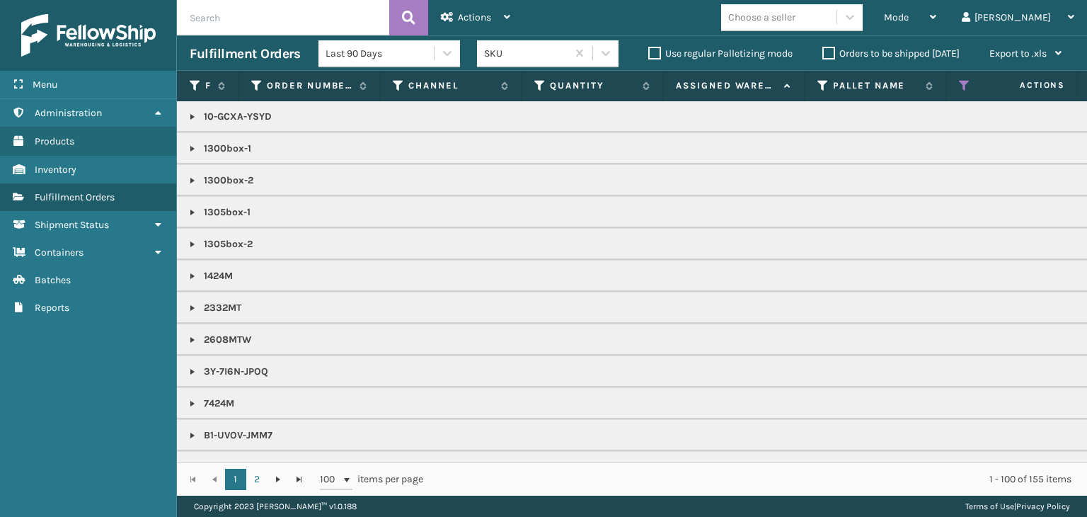
click at [793, 16] on div "Choose a seller" at bounding box center [761, 17] width 67 height 15
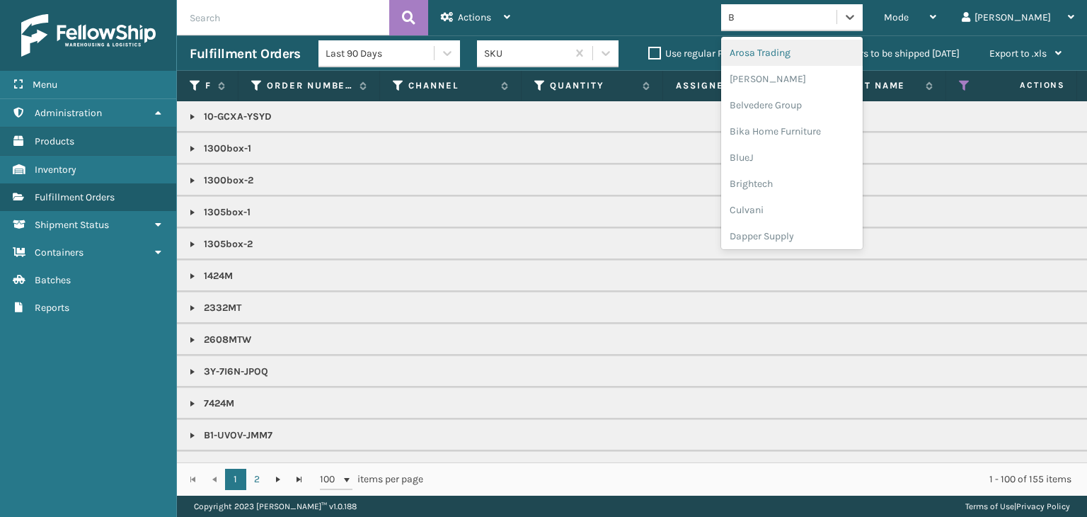
type input "BR"
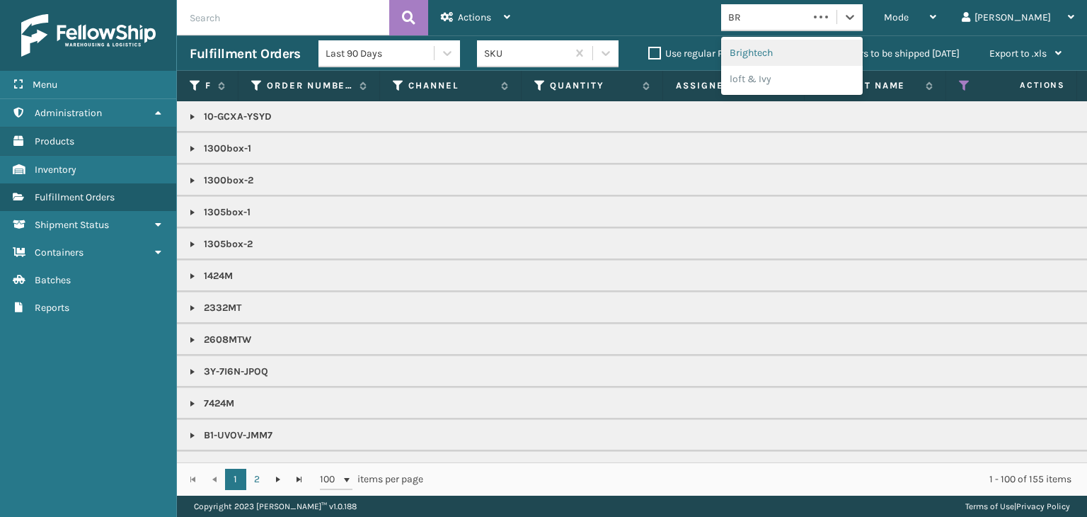
click at [821, 51] on div "Brightech" at bounding box center [792, 53] width 142 height 26
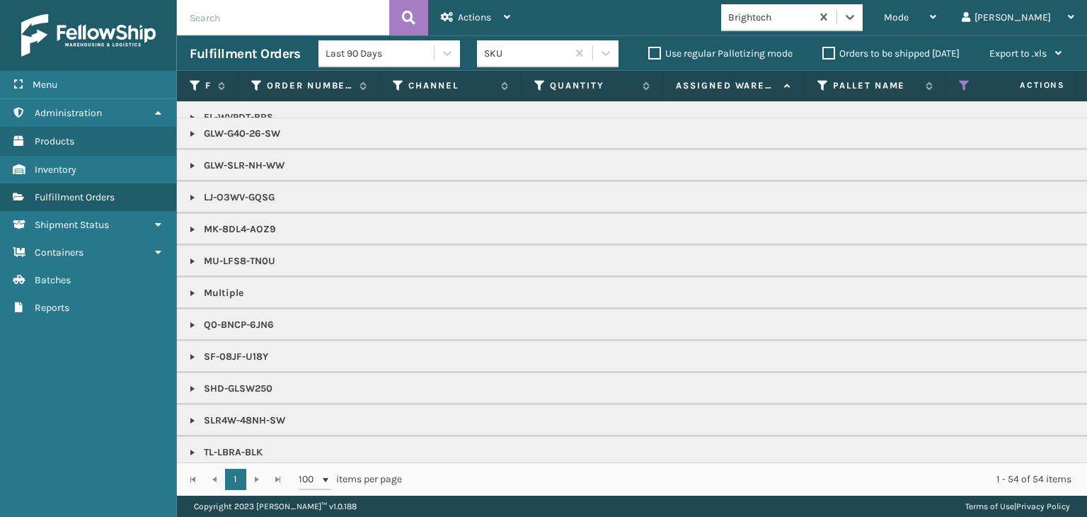
scroll to position [852, 0]
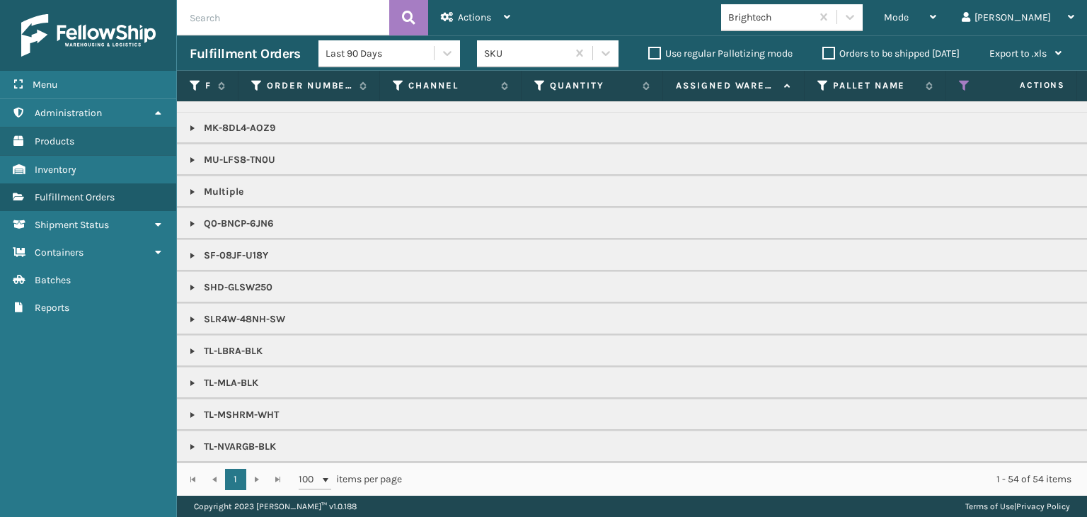
click at [195, 218] on link at bounding box center [192, 223] width 11 height 11
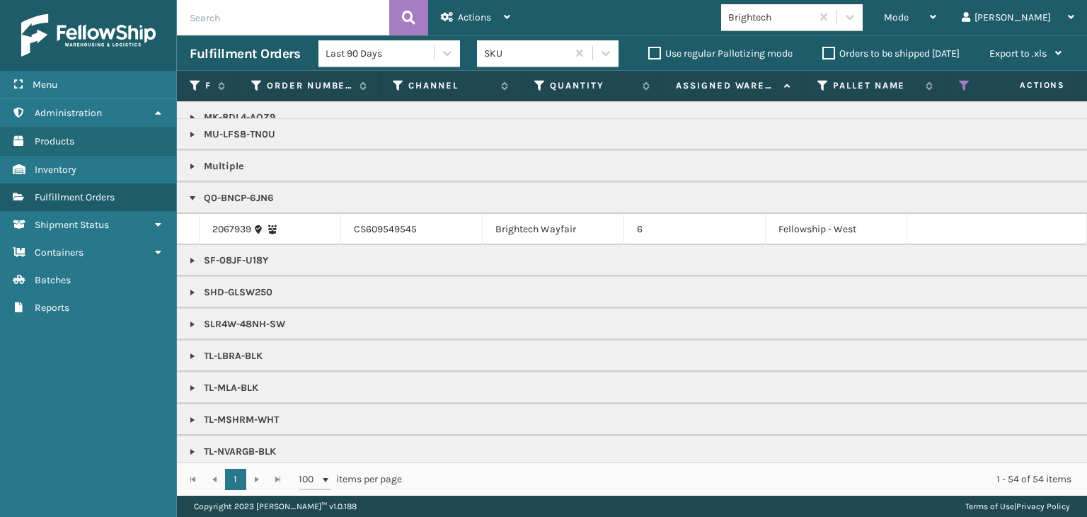
scroll to position [882, 0]
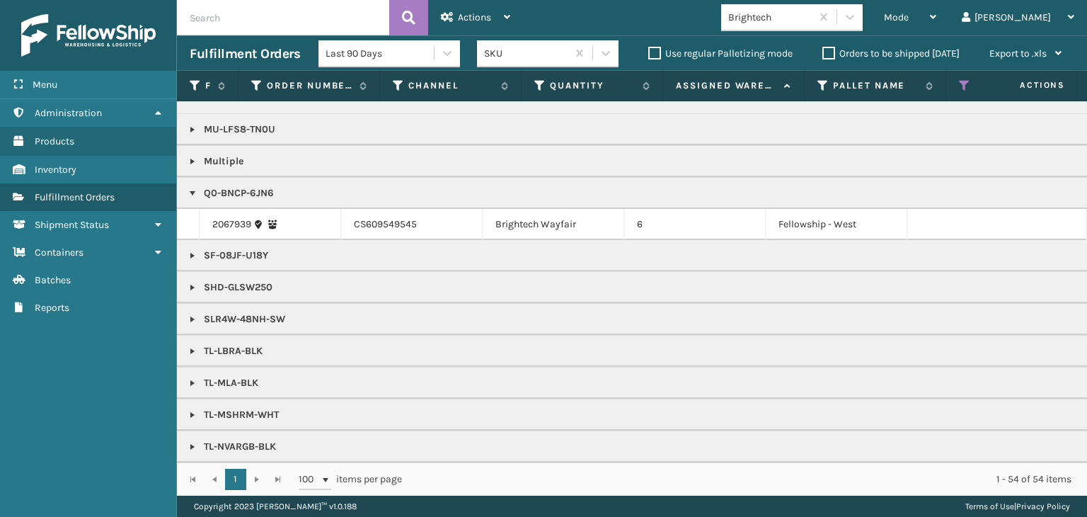
click at [937, 25] on div "Mode" at bounding box center [910, 17] width 52 height 35
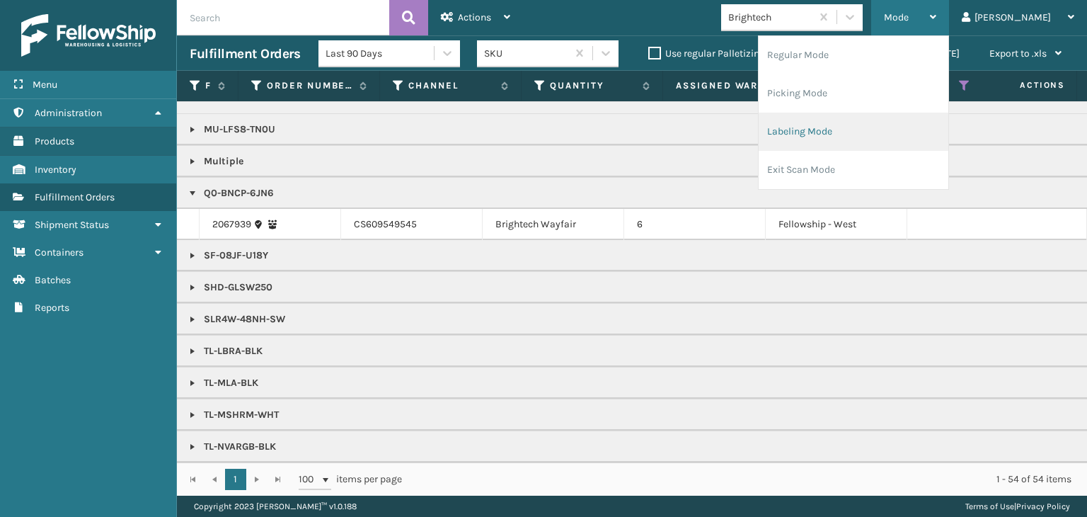
click at [895, 120] on li "Labeling Mode" at bounding box center [854, 132] width 190 height 38
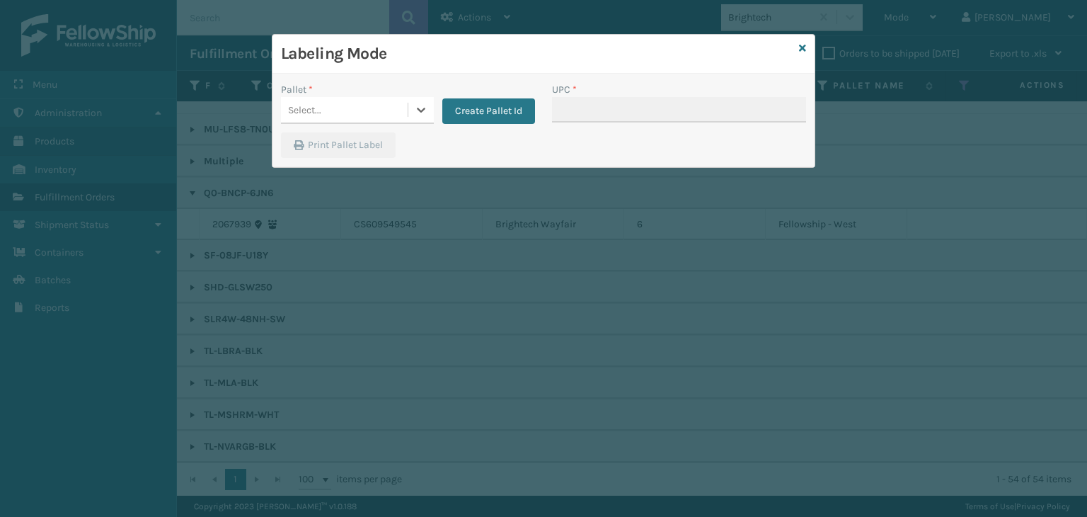
click at [384, 110] on div "Select..." at bounding box center [344, 109] width 127 height 23
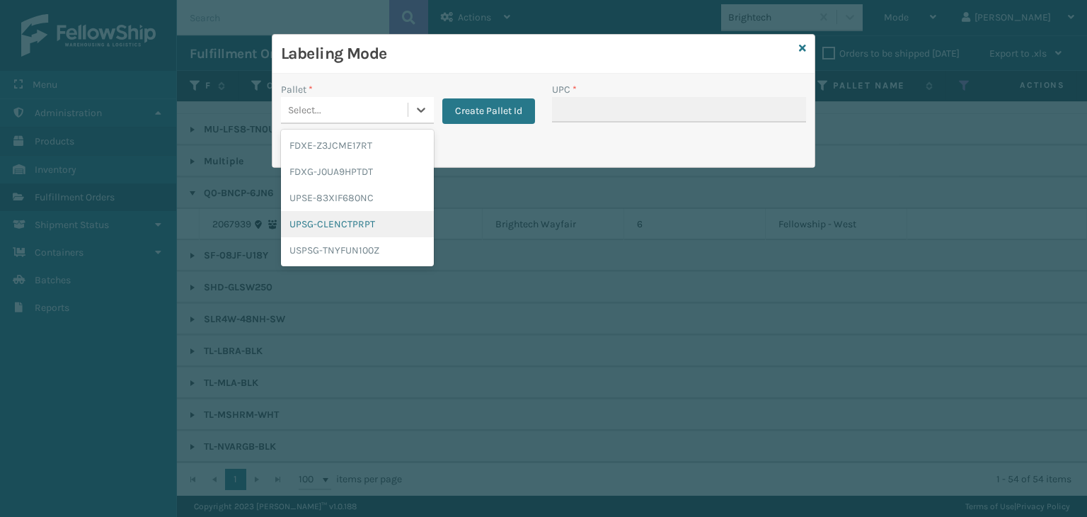
click at [357, 215] on div "UPSG-CLENCTPRPT" at bounding box center [357, 224] width 153 height 26
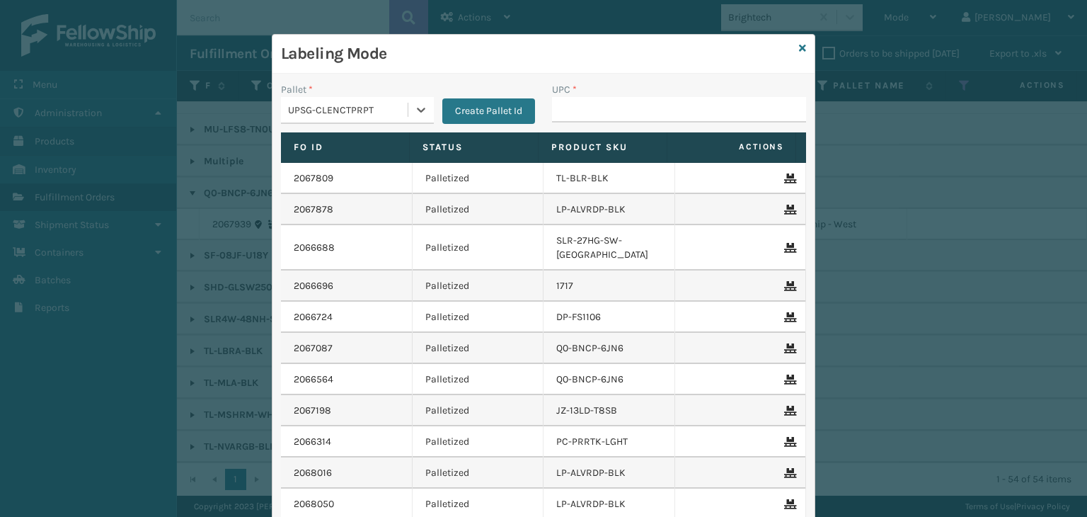
click at [622, 91] on div "UPC *" at bounding box center [679, 89] width 254 height 15
drag, startPoint x: 620, startPoint y: 100, endPoint x: 614, endPoint y: 117, distance: 17.9
click at [620, 100] on input "UPC *" at bounding box center [679, 109] width 254 height 25
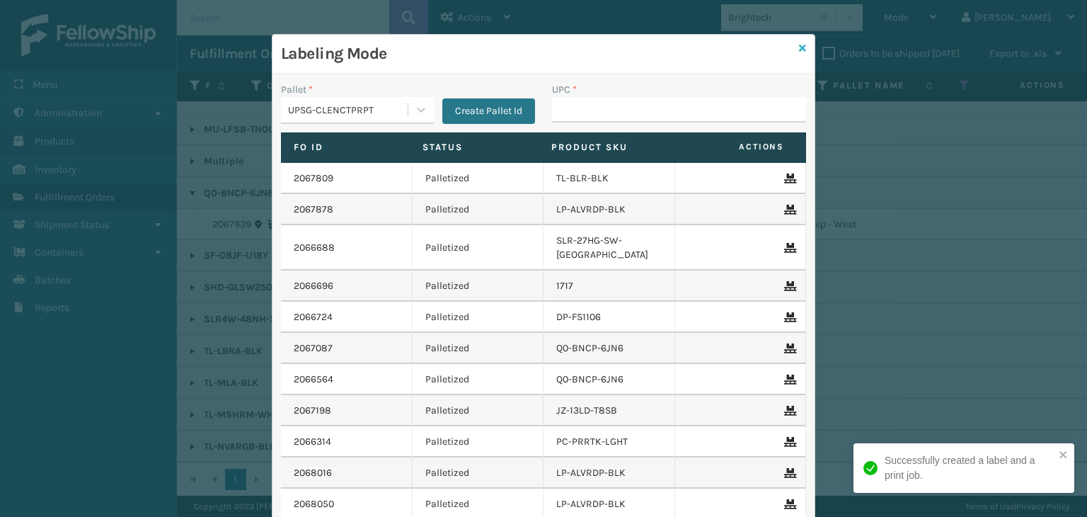
click at [799, 49] on icon at bounding box center [802, 48] width 7 height 10
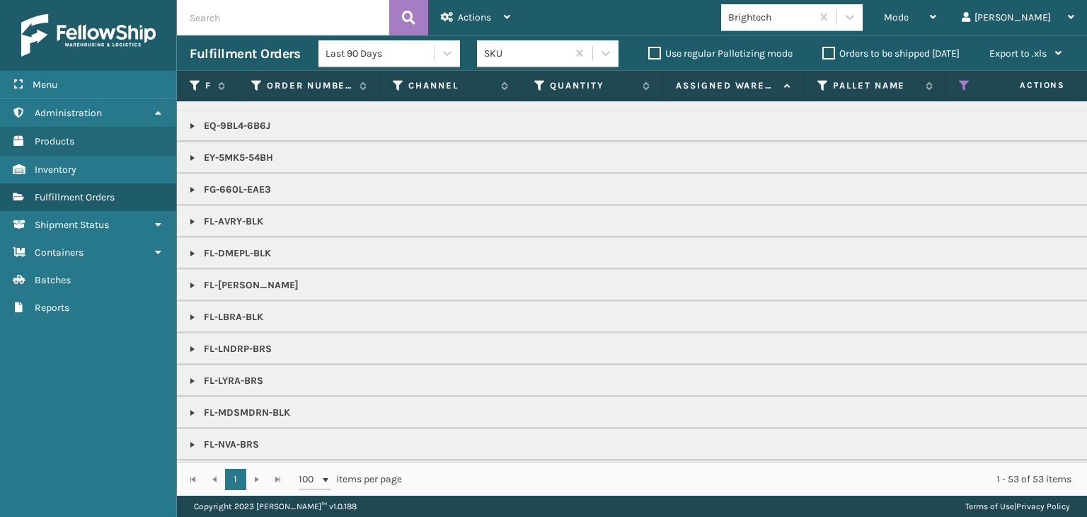
scroll to position [283, 0]
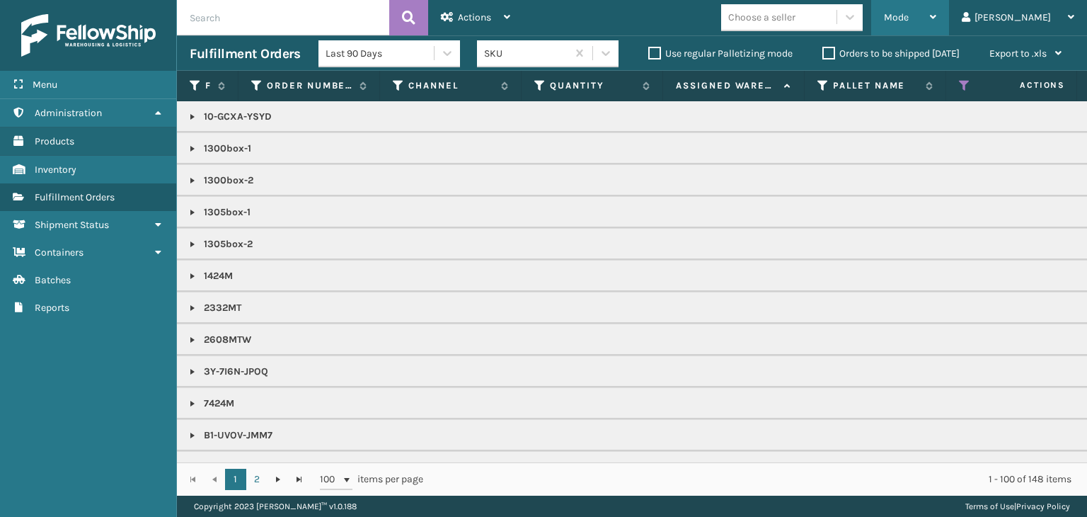
drag, startPoint x: 946, startPoint y: 30, endPoint x: 963, endPoint y: 15, distance: 23.1
click at [937, 26] on div "Mode" at bounding box center [910, 17] width 52 height 35
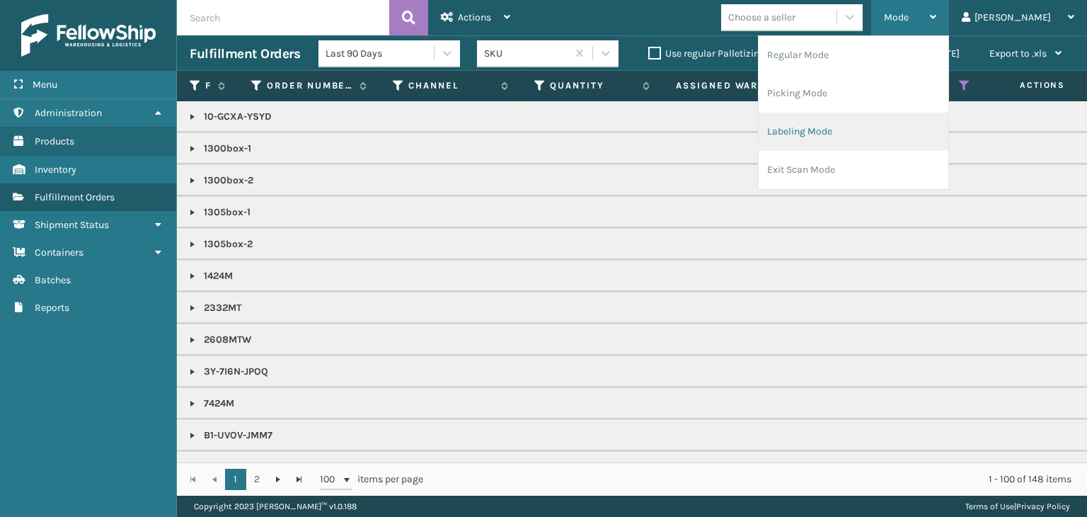
click at [909, 114] on li "Labeling Mode" at bounding box center [854, 132] width 190 height 38
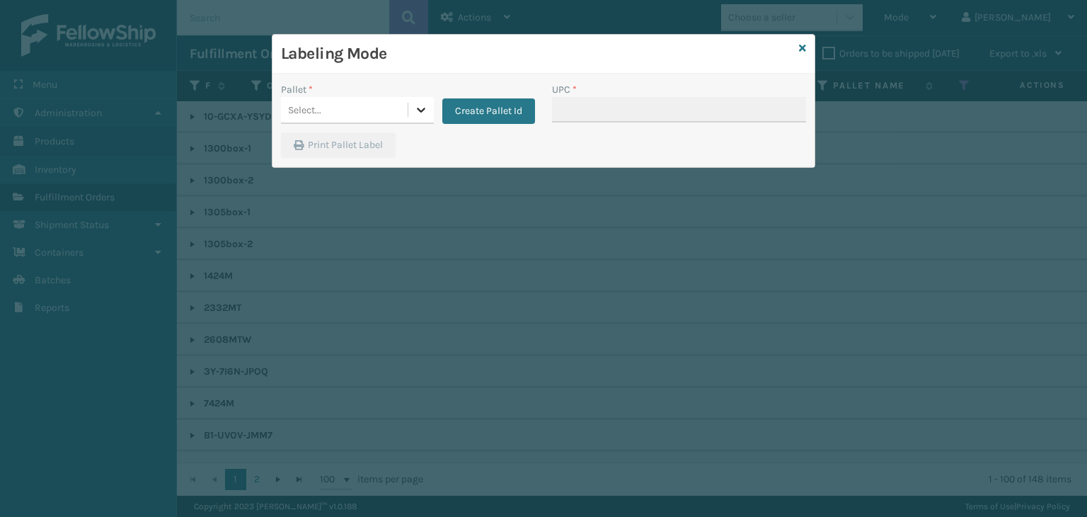
drag, startPoint x: 436, startPoint y: 95, endPoint x: 411, endPoint y: 109, distance: 29.2
click at [430, 98] on div "Pallet * 0 results available. Select is focused ,type to refine list, press Dow…" at bounding box center [408, 103] width 254 height 42
drag, startPoint x: 411, startPoint y: 109, endPoint x: 422, endPoint y: 110, distance: 11.4
click at [411, 109] on div at bounding box center [420, 109] width 25 height 25
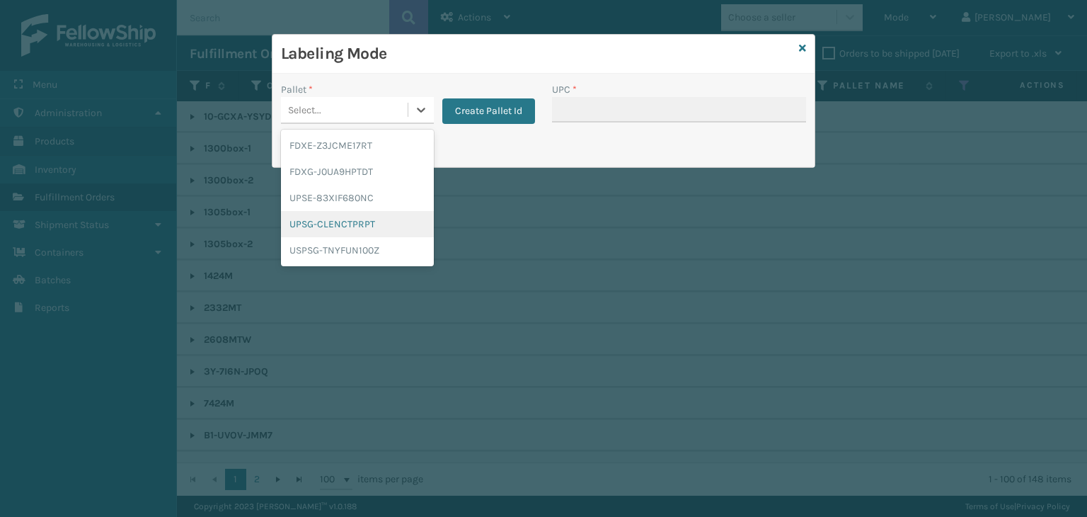
click at [343, 227] on div "UPSG-CLENCTPRPT" at bounding box center [357, 224] width 153 height 26
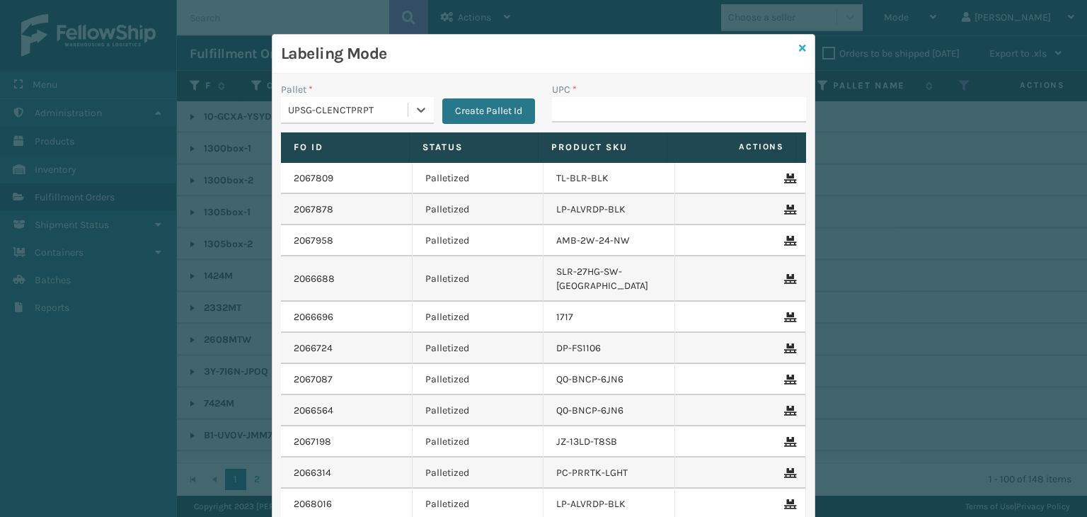
click at [799, 46] on icon at bounding box center [802, 48] width 7 height 10
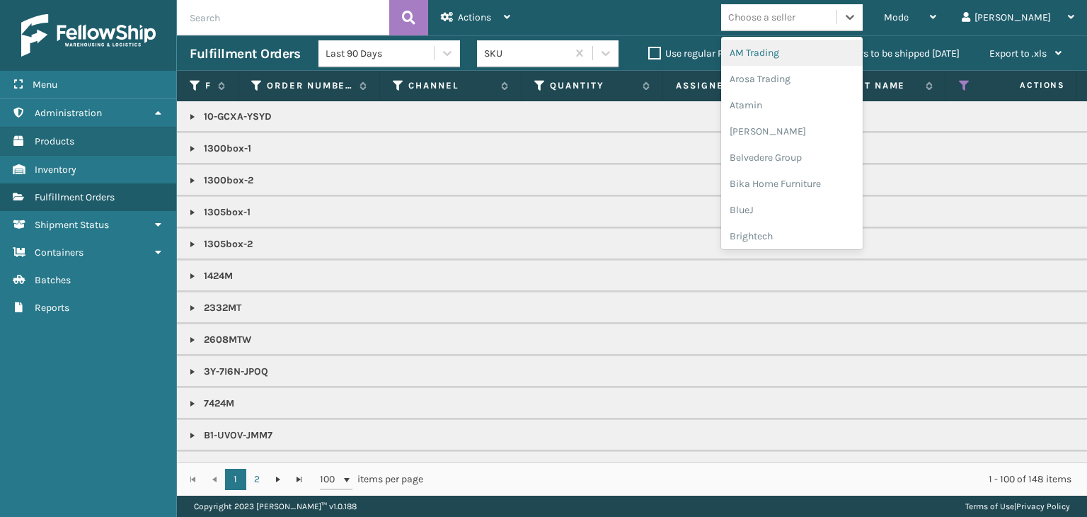
click at [791, 26] on div "Choose a seller" at bounding box center [778, 17] width 115 height 23
type input "MI"
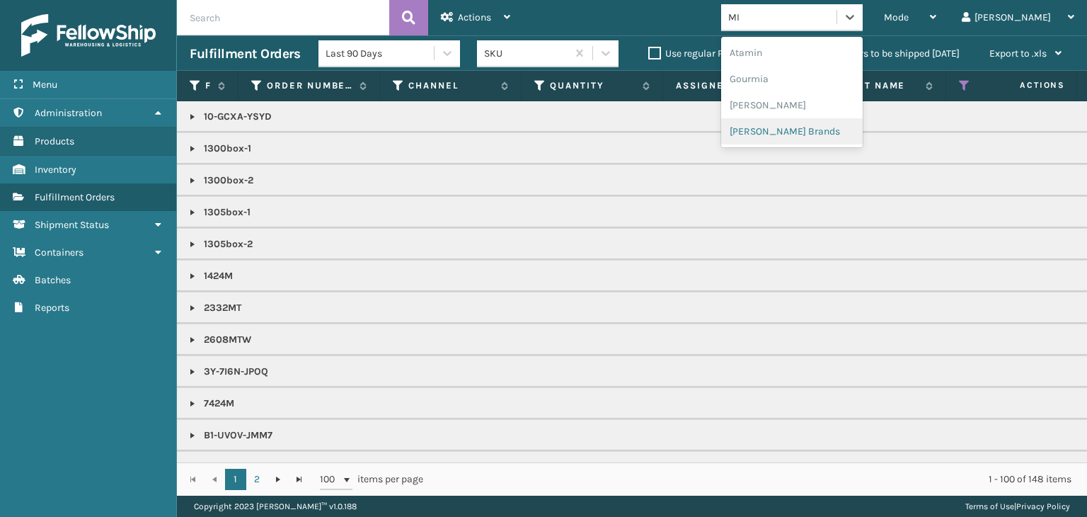
click at [816, 128] on div "[PERSON_NAME] Brands" at bounding box center [792, 131] width 142 height 26
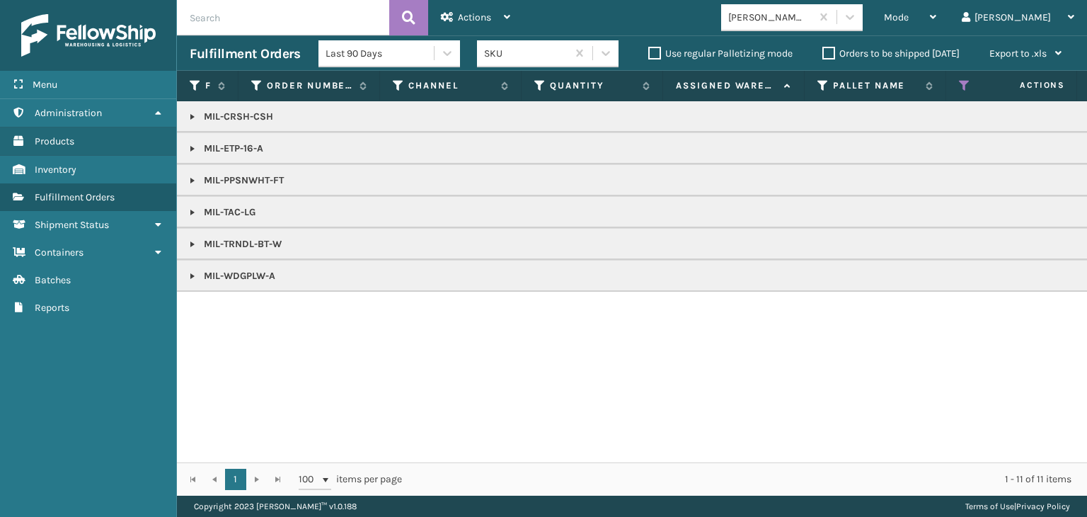
click at [198, 275] on p "MIL-WDGPLW-A" at bounding box center [1091, 276] width 1802 height 14
click at [193, 269] on p "MIL-WDGPLW-A" at bounding box center [1091, 276] width 1802 height 14
click at [196, 280] on link at bounding box center [192, 275] width 11 height 11
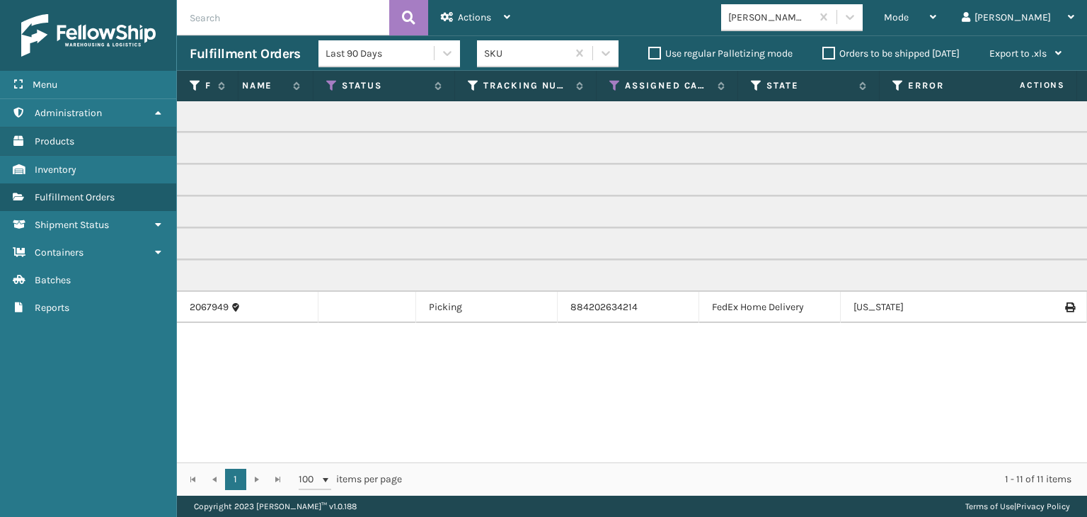
scroll to position [0, 0]
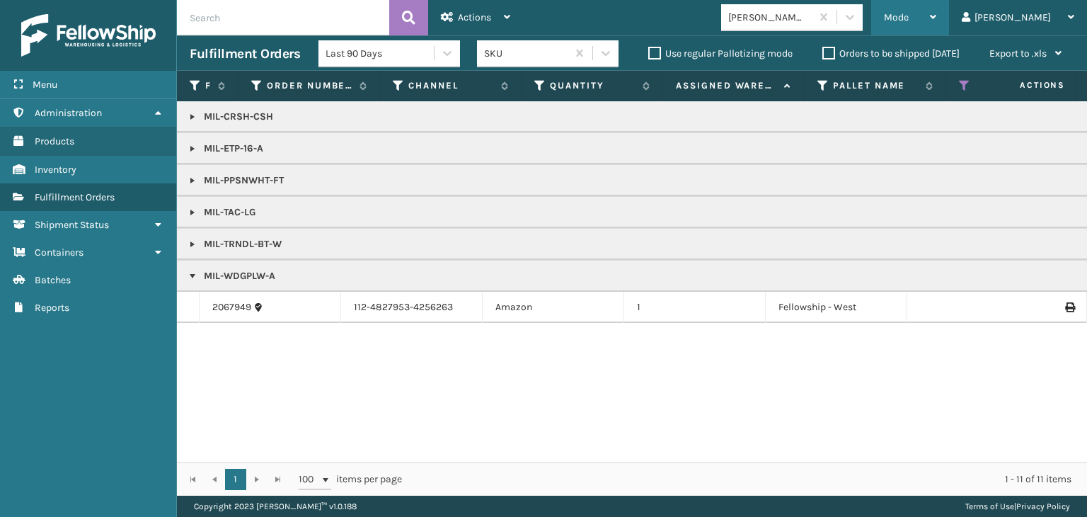
click at [934, 19] on div "Mode Regular Mode Picking Mode Labeling Mode Exit Scan Mode" at bounding box center [910, 17] width 78 height 35
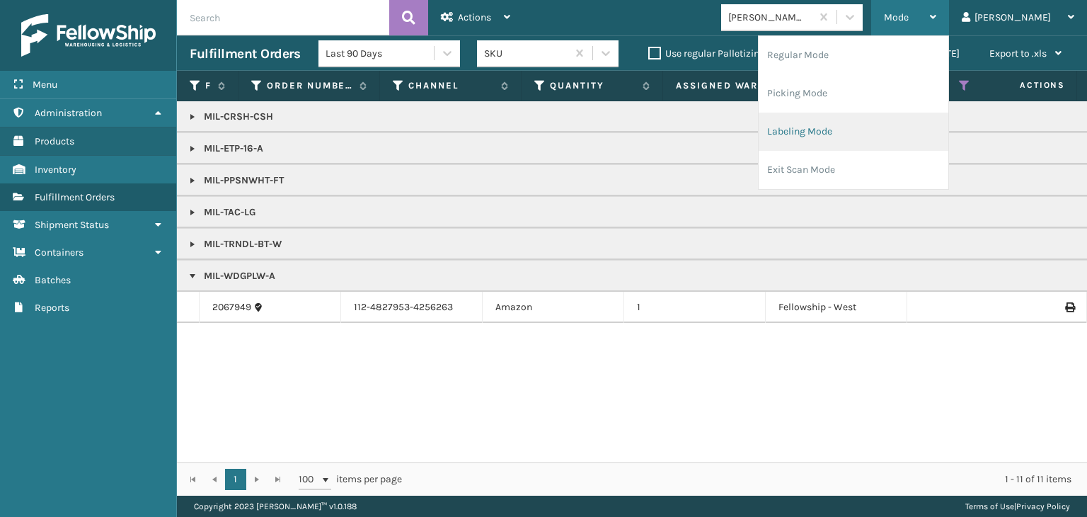
click at [870, 139] on li "Labeling Mode" at bounding box center [854, 132] width 190 height 38
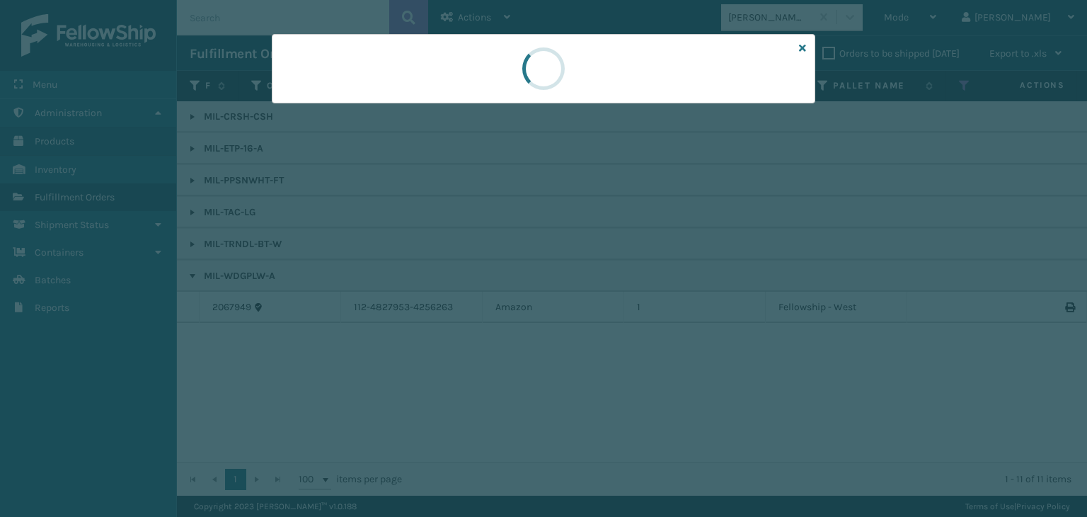
click at [311, 111] on div at bounding box center [543, 258] width 1087 height 517
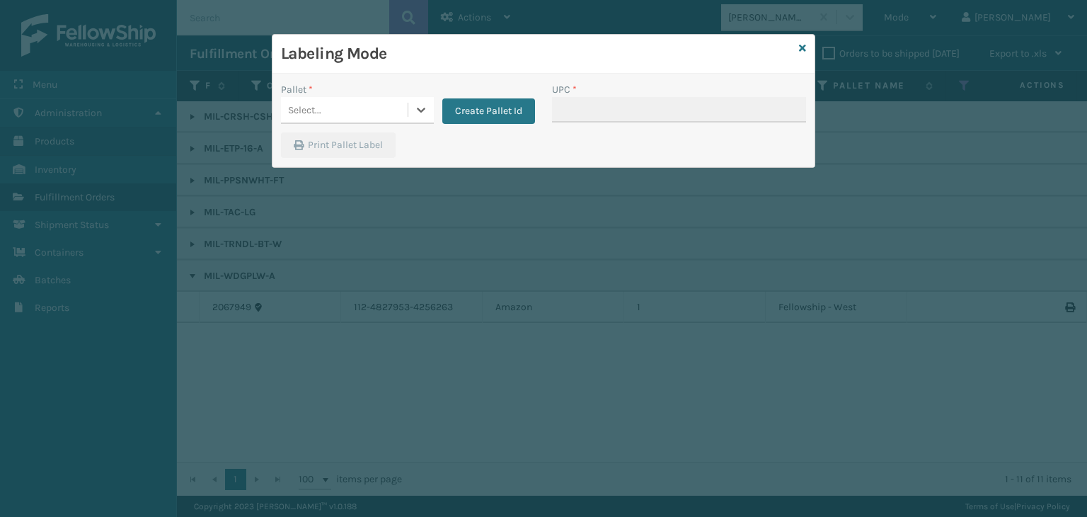
click at [309, 106] on div "Select..." at bounding box center [304, 110] width 33 height 15
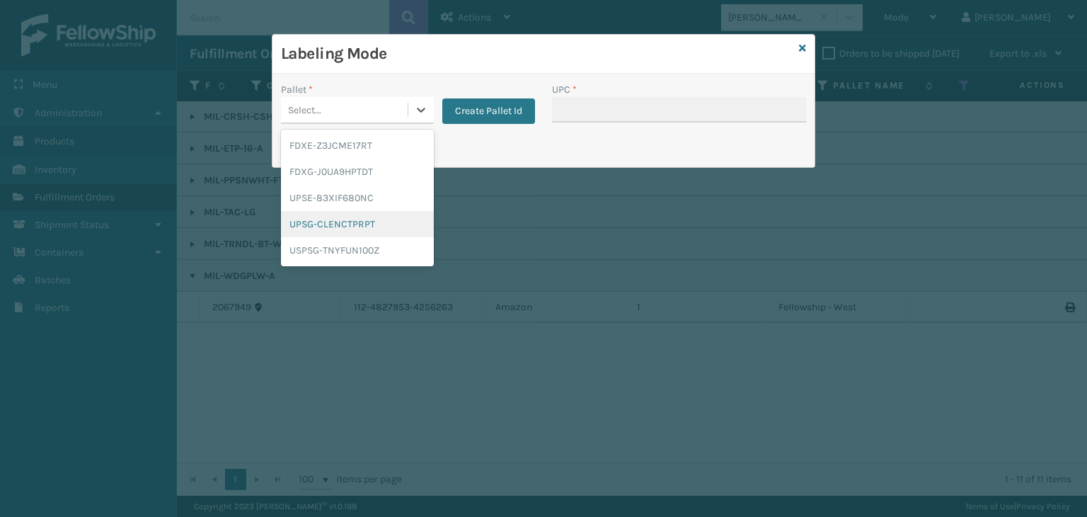
click at [351, 227] on div "UPSG-CLENCTPRPT" at bounding box center [357, 224] width 153 height 26
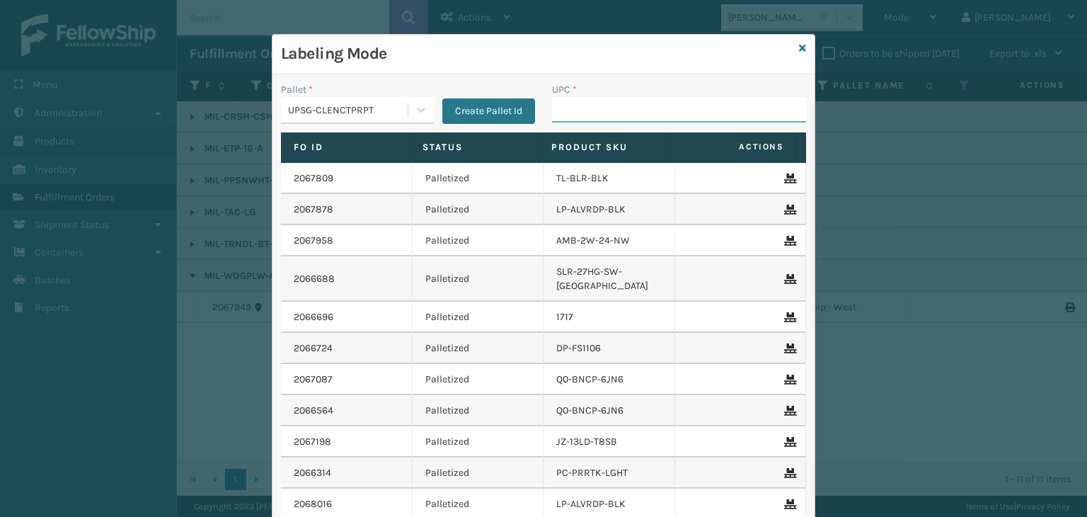
click at [668, 108] on input "UPC *" at bounding box center [679, 109] width 254 height 25
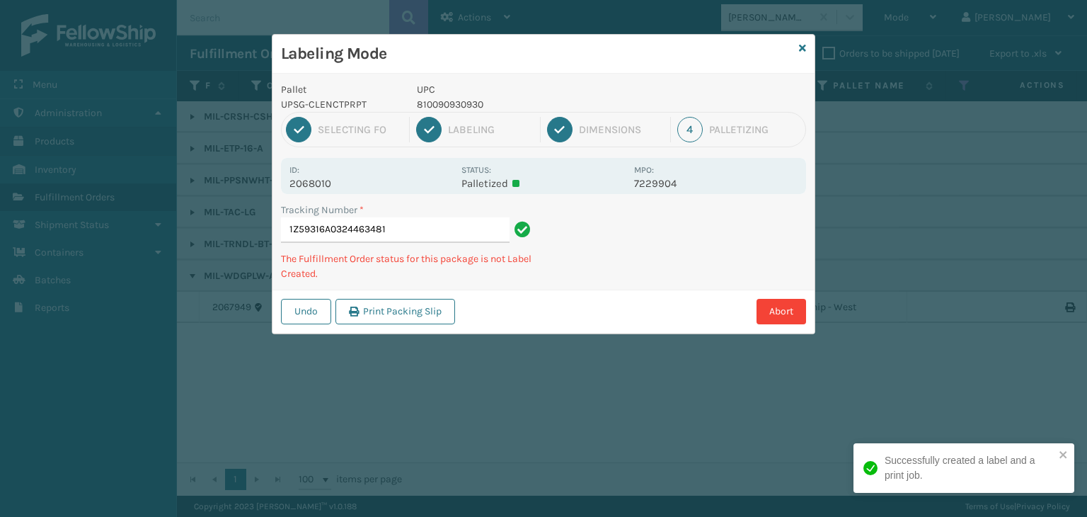
click at [469, 105] on p "810090930930" at bounding box center [521, 104] width 209 height 15
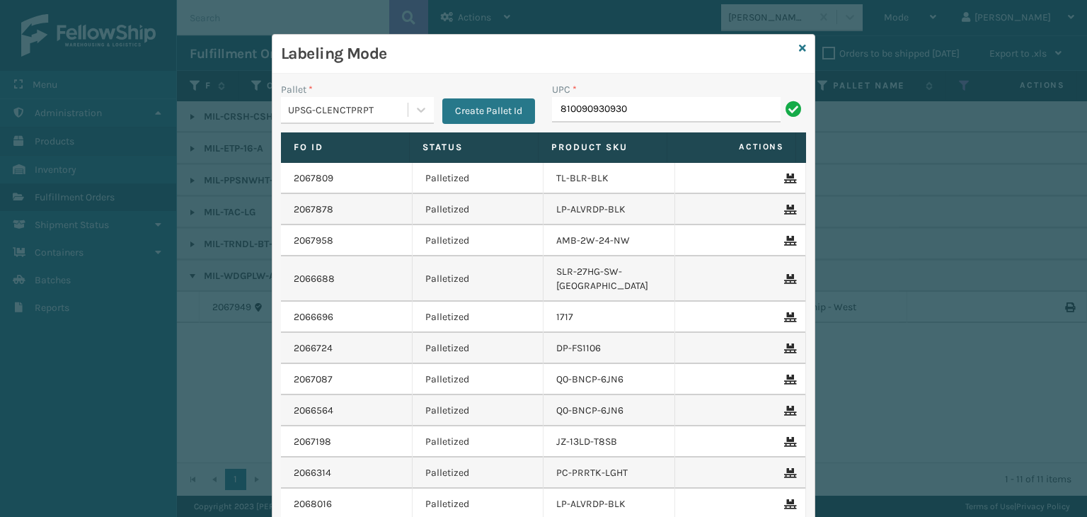
type input "810090930930"
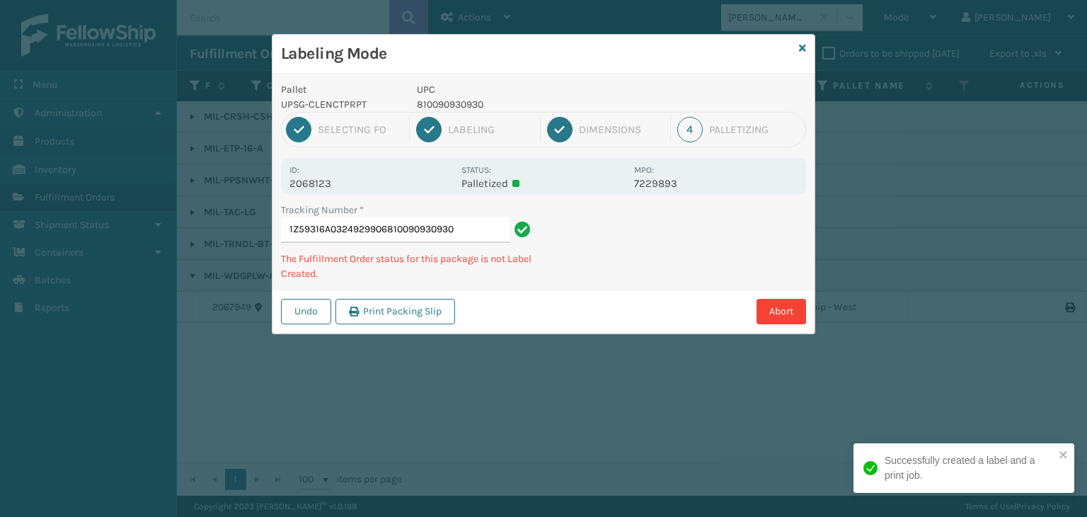
type input "1Z59316A0324929906810090930930810090930930"
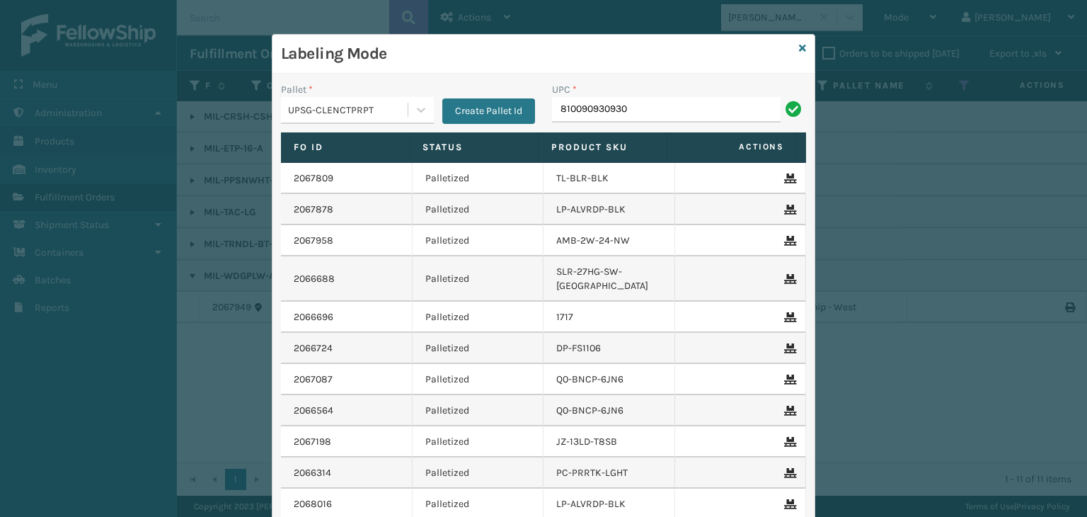
type input "810090930930"
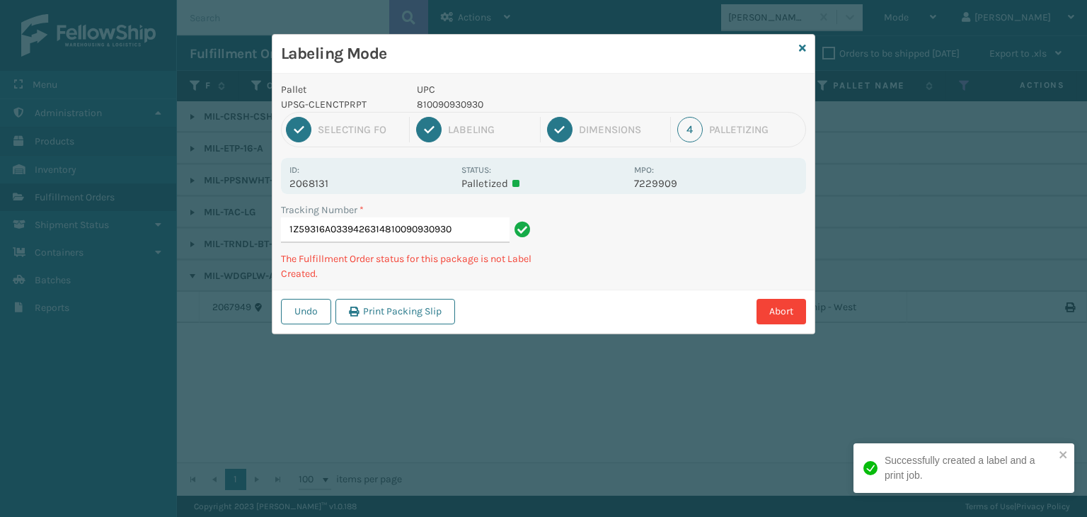
type input "1Z59316A0339426314810090930930810090930930"
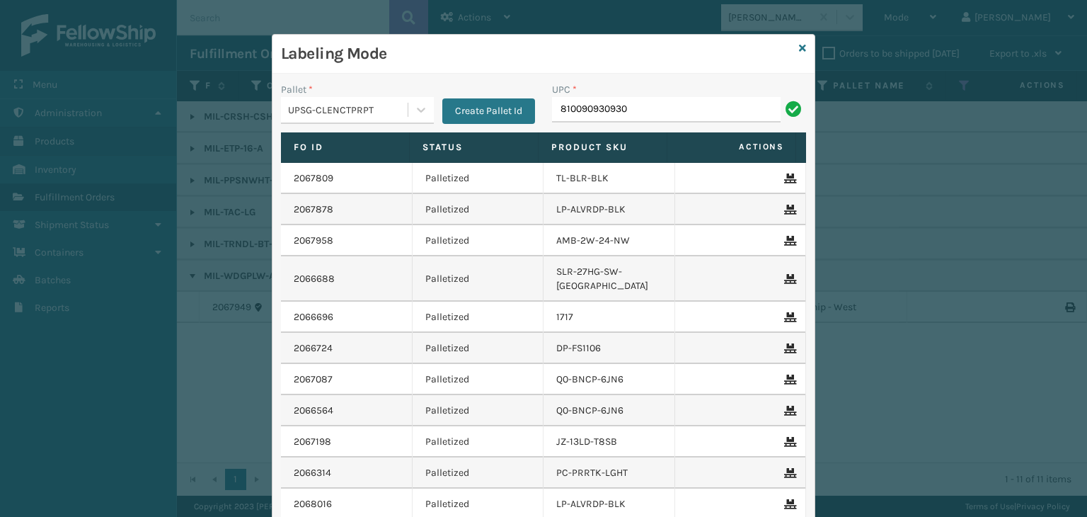
type input "810090930930"
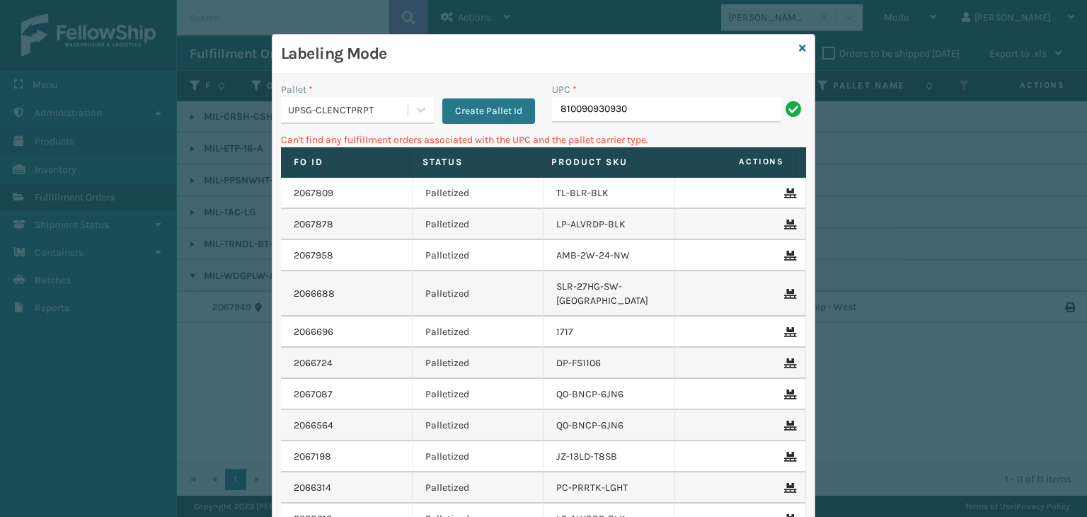
click at [362, 114] on div "UPSG-CLENCTPRPT" at bounding box center [348, 110] width 121 height 15
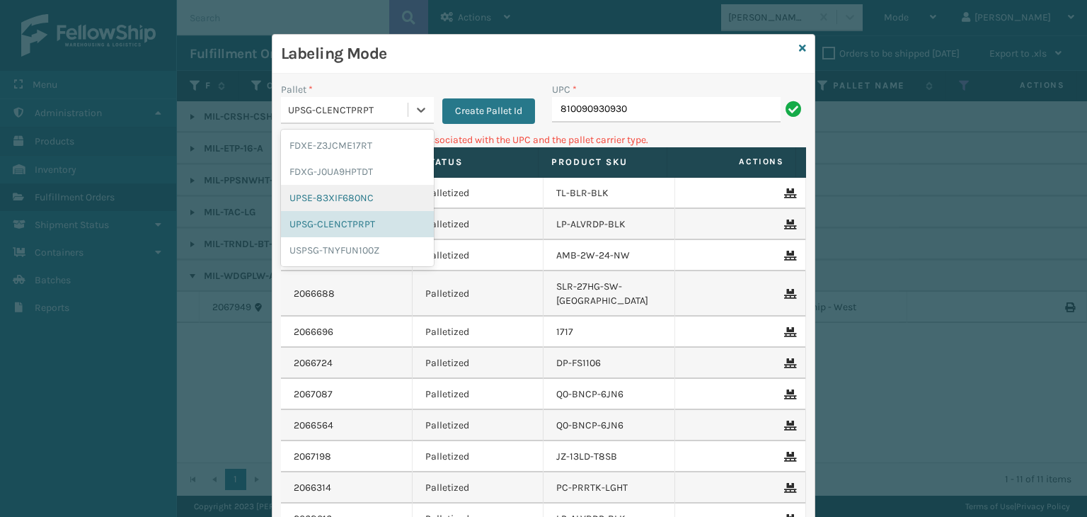
click at [350, 197] on div "UPSE-83XIF680NC" at bounding box center [357, 198] width 153 height 26
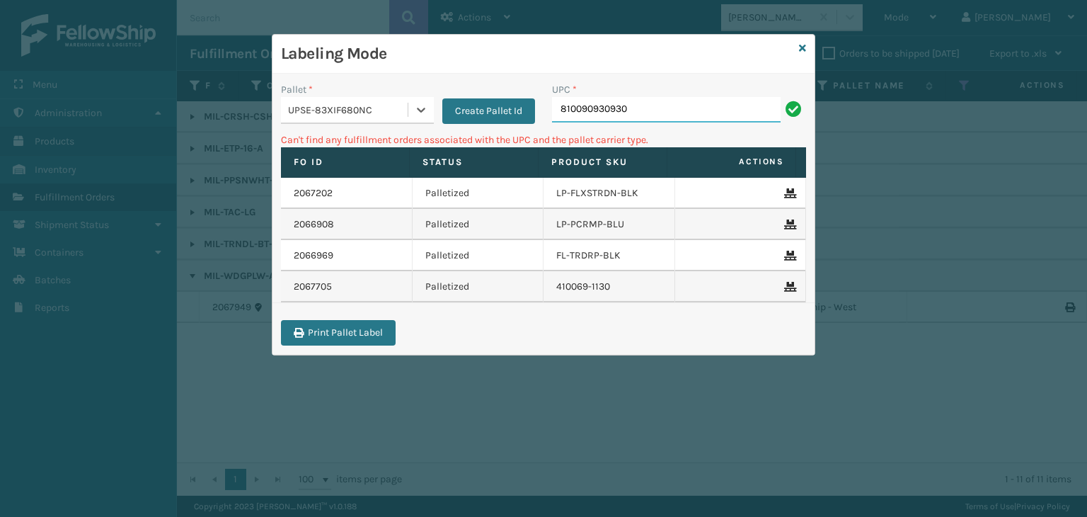
click at [728, 106] on input "810090930930" at bounding box center [666, 109] width 229 height 25
click at [321, 114] on div "UPSE-83XIF680NC" at bounding box center [348, 110] width 121 height 15
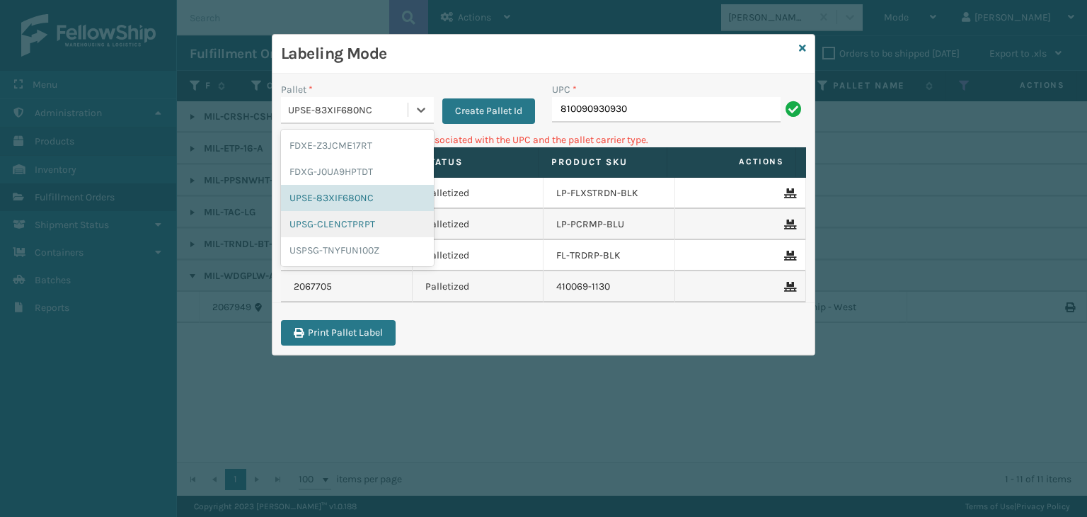
click at [333, 225] on div "UPSG-CLENCTPRPT" at bounding box center [357, 224] width 153 height 26
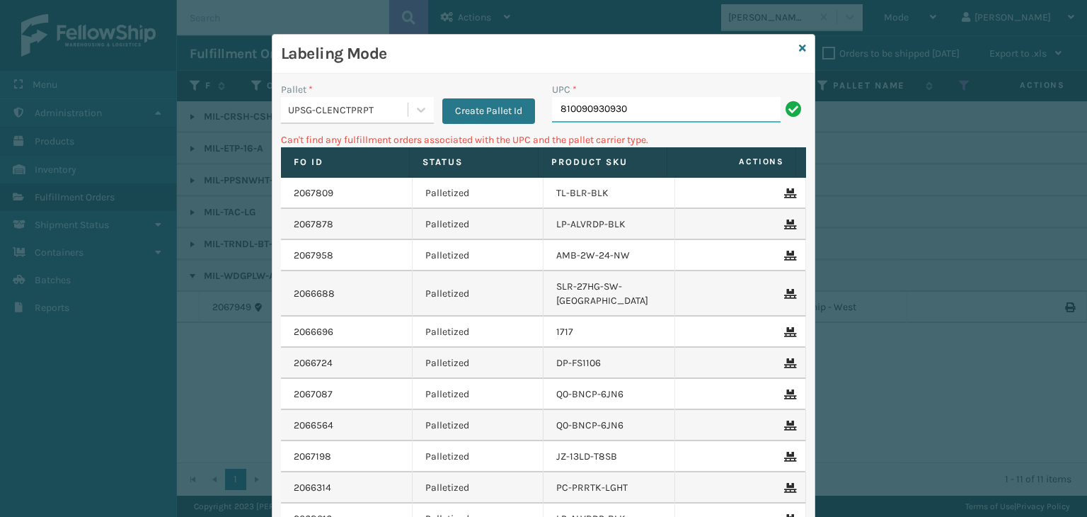
click at [675, 99] on input "810090930930" at bounding box center [666, 109] width 229 height 25
click at [799, 44] on icon at bounding box center [802, 48] width 7 height 10
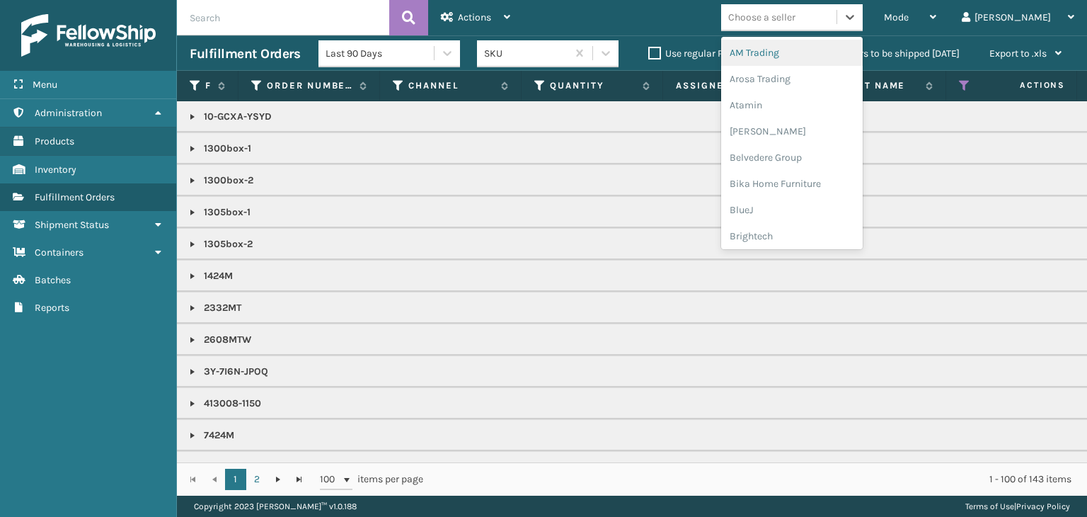
click at [837, 23] on div "Choose a seller" at bounding box center [778, 17] width 115 height 23
type input "LI"
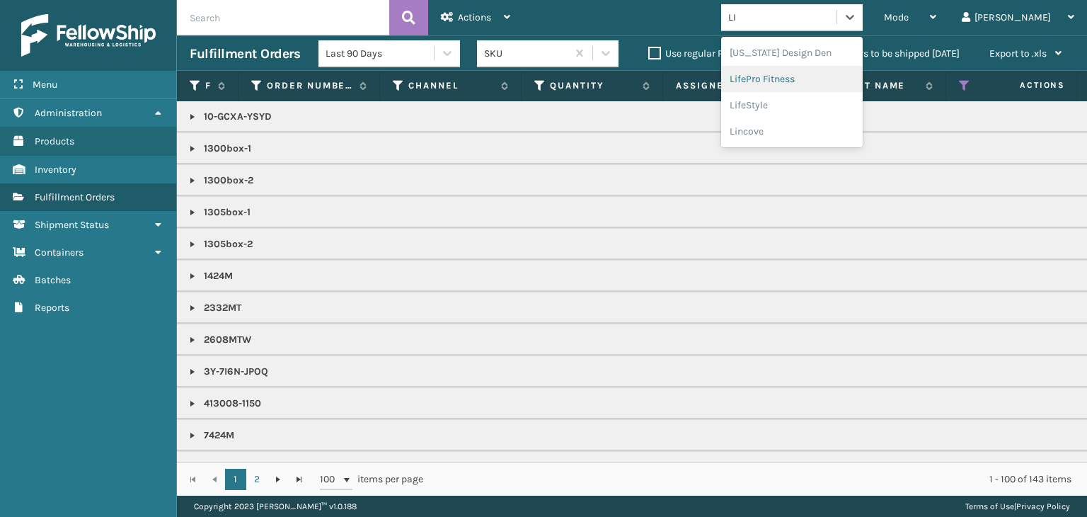
click at [863, 80] on div "LifePro Fitness" at bounding box center [792, 79] width 142 height 26
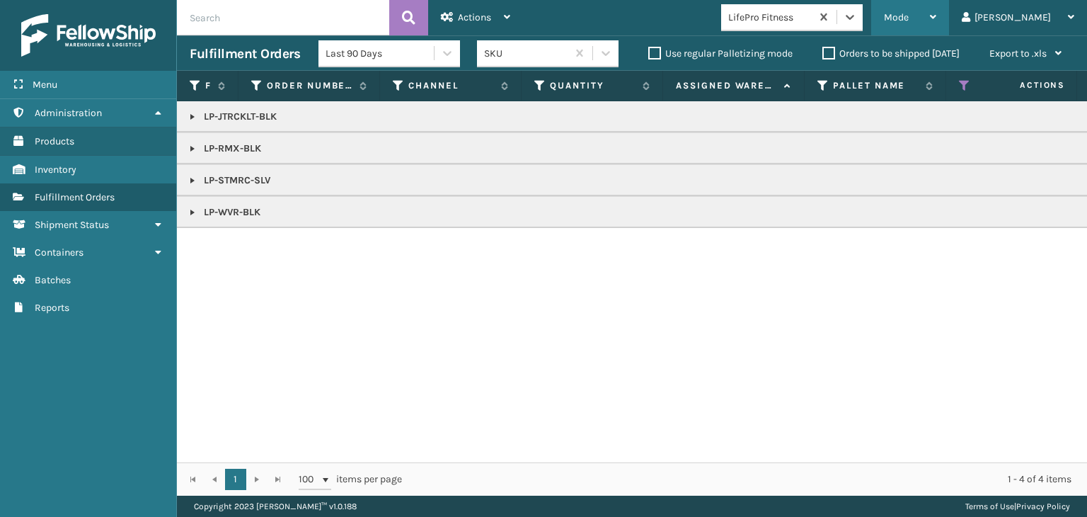
click at [937, 16] on icon at bounding box center [933, 17] width 6 height 10
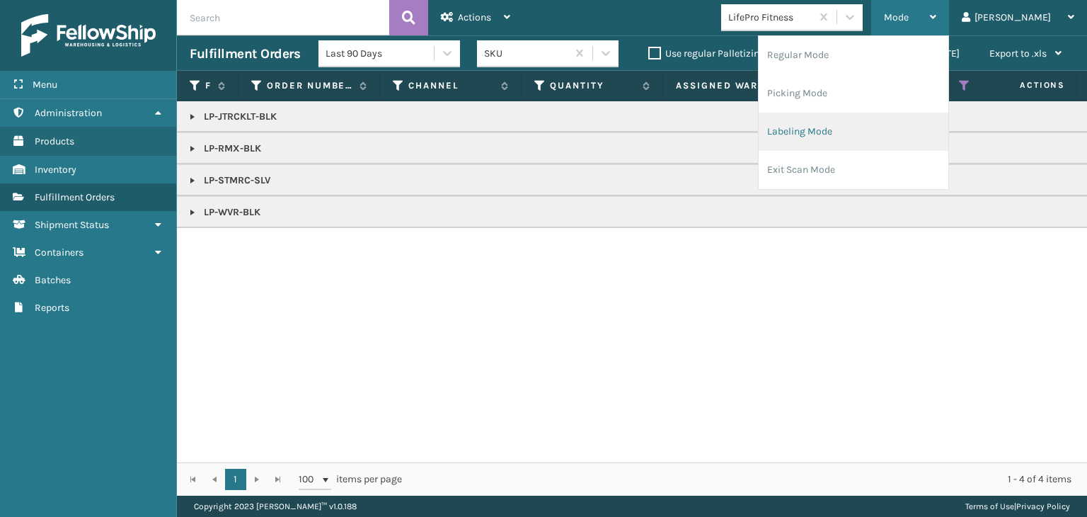
click at [907, 118] on li "Labeling Mode" at bounding box center [854, 132] width 190 height 38
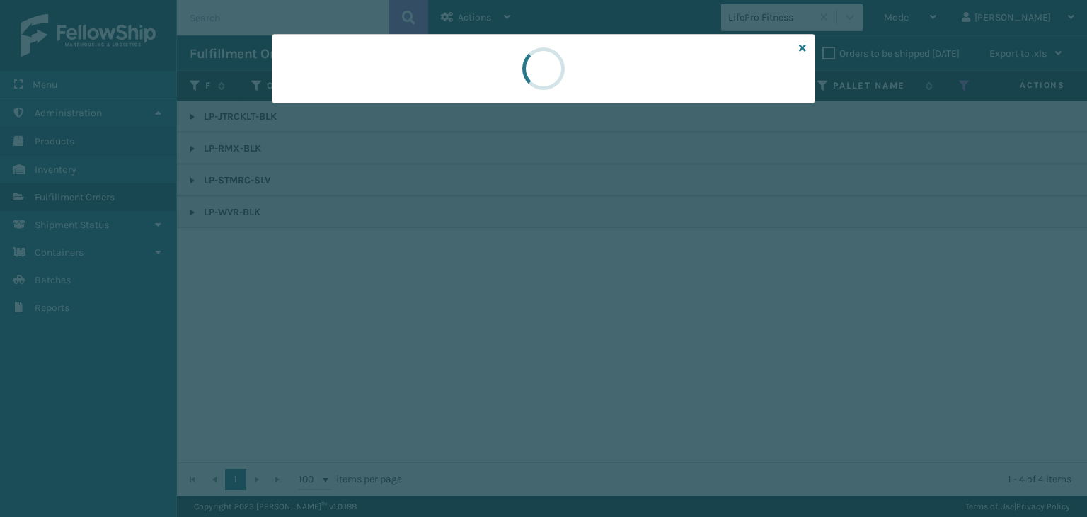
click at [354, 110] on div at bounding box center [543, 258] width 1087 height 517
click at [355, 110] on div at bounding box center [543, 258] width 1087 height 517
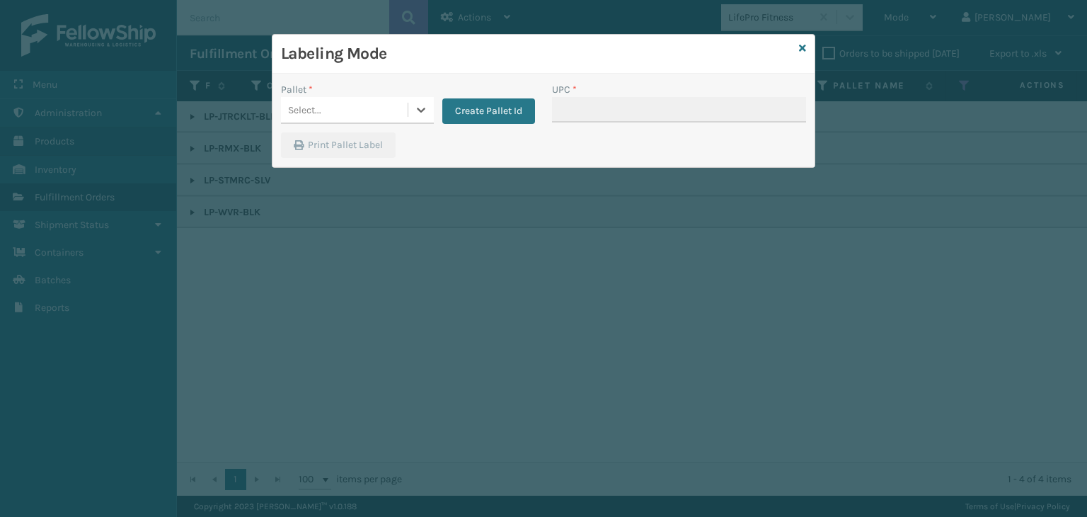
click at [355, 110] on div "Select..." at bounding box center [344, 109] width 127 height 23
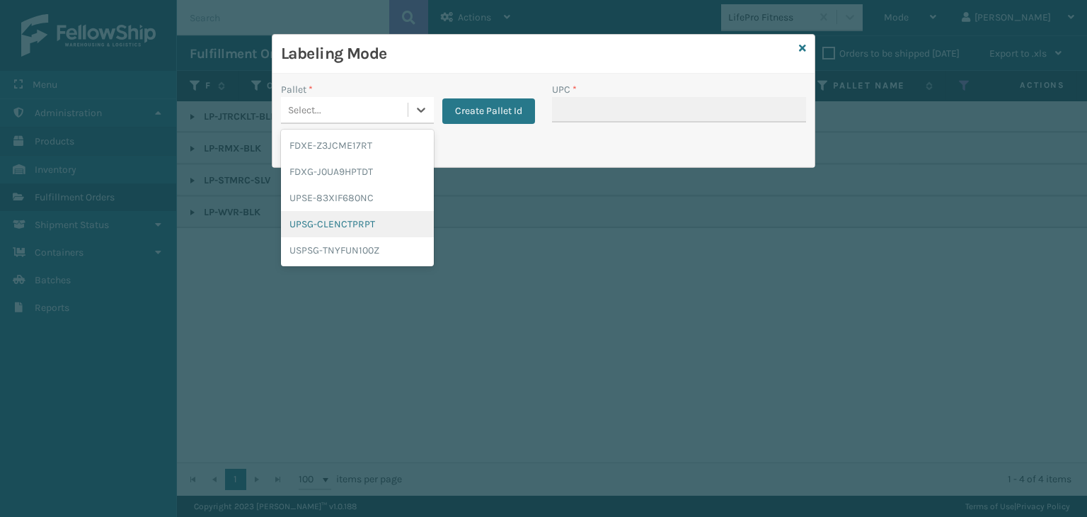
click at [338, 219] on div "UPSG-CLENCTPRPT" at bounding box center [357, 224] width 153 height 26
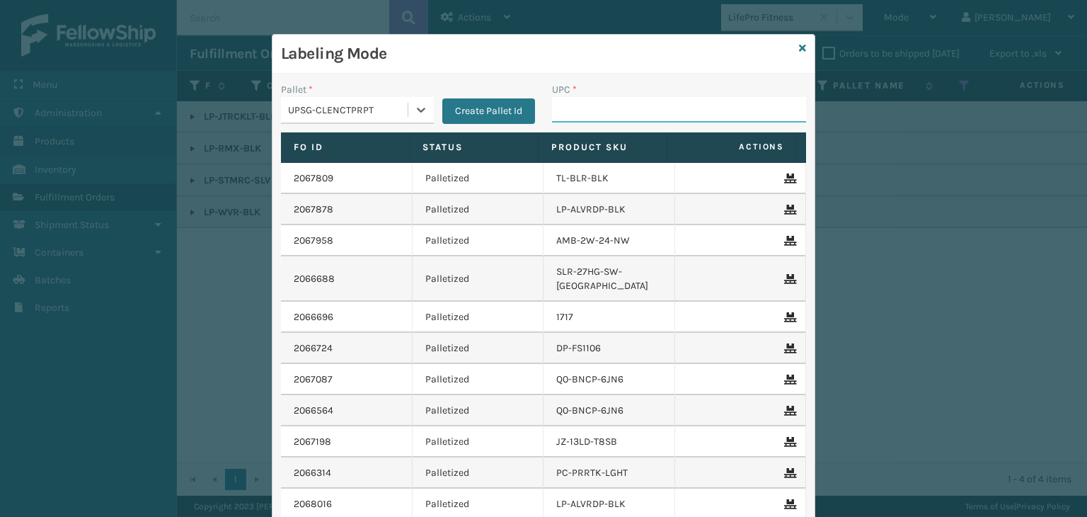
click at [578, 107] on input "UPC *" at bounding box center [679, 109] width 254 height 25
type input "LP-STMRC-SLV"
type input "FL-OLVA-CRM"
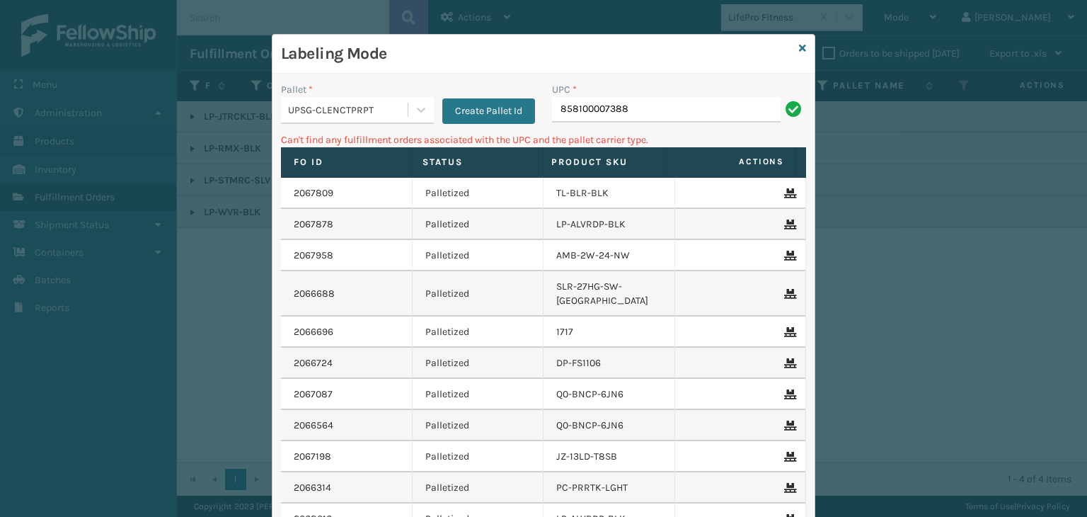
click at [323, 108] on div "UPSG-CLENCTPRPT" at bounding box center [348, 110] width 121 height 15
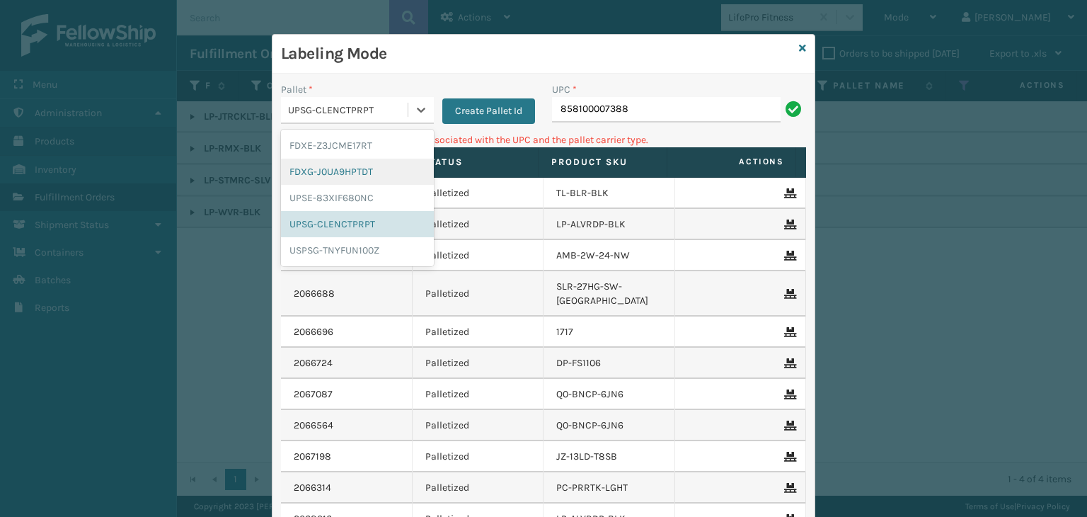
drag, startPoint x: 340, startPoint y: 176, endPoint x: 628, endPoint y: 122, distance: 293.1
click at [340, 176] on div "FDXG-J0UA9HPTDT" at bounding box center [357, 172] width 153 height 26
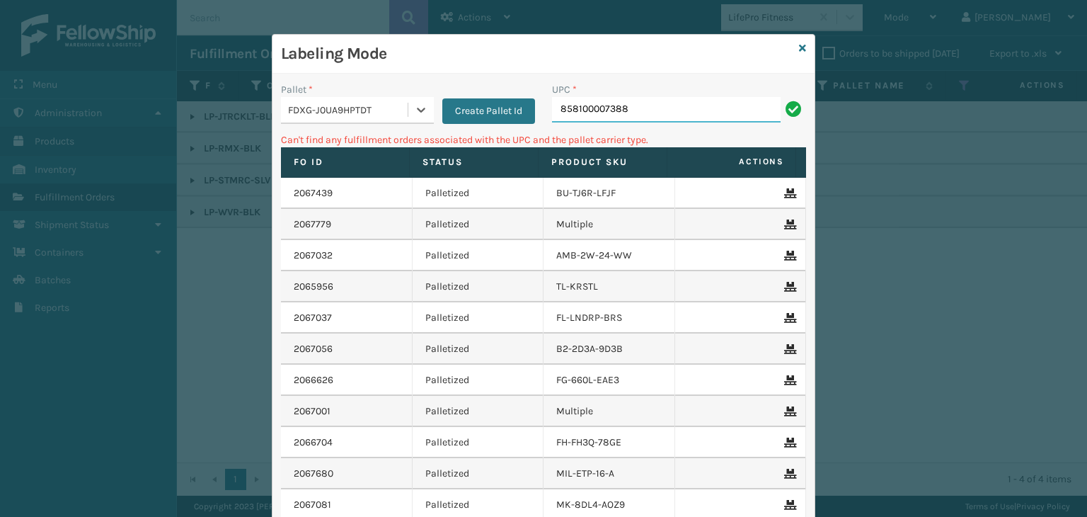
click at [667, 100] on input "858100007388" at bounding box center [666, 109] width 229 height 25
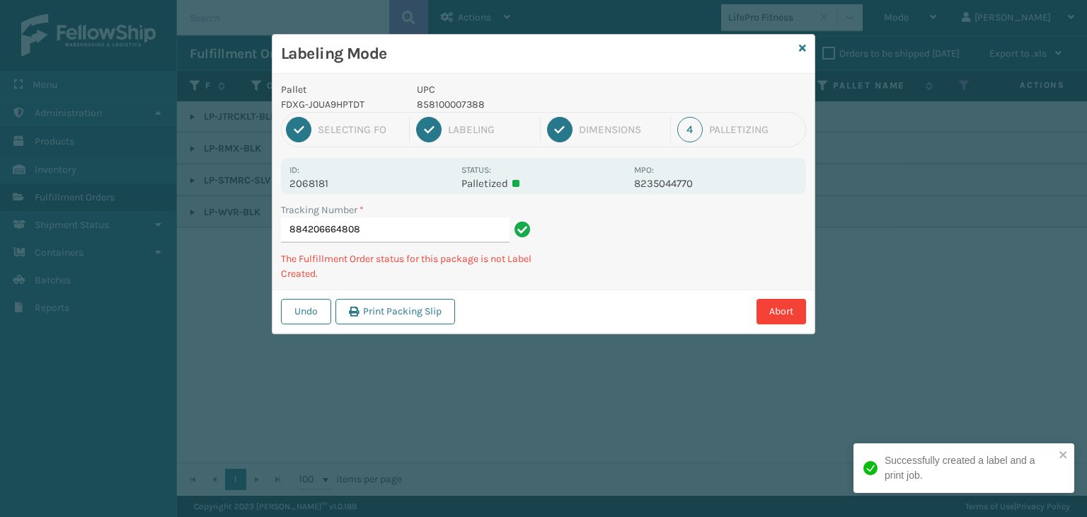
click at [442, 108] on p "858100007388" at bounding box center [521, 104] width 209 height 15
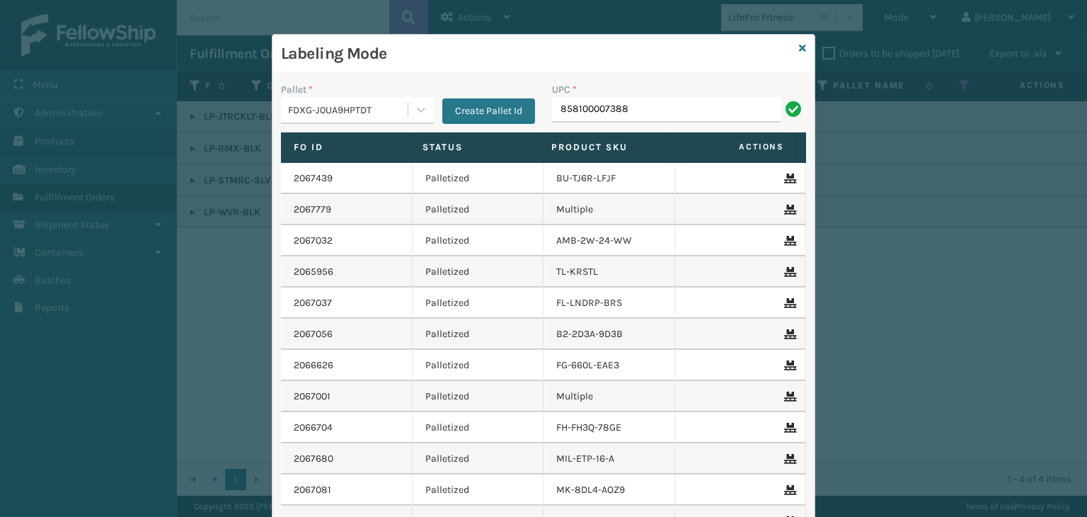
type input "858100007388"
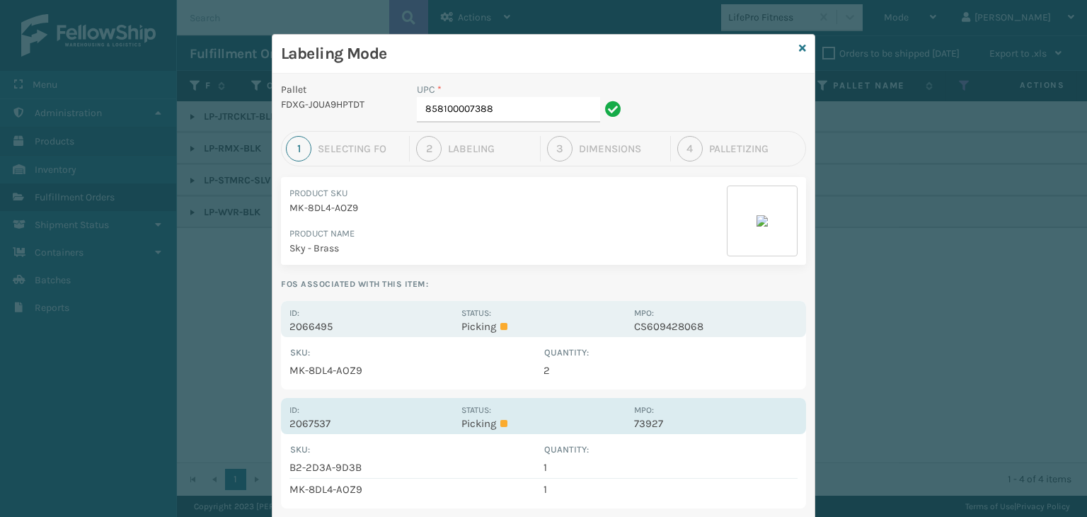
click at [513, 431] on div "Id: 2067537 Status: Picking MPO: 73927" at bounding box center [543, 416] width 525 height 36
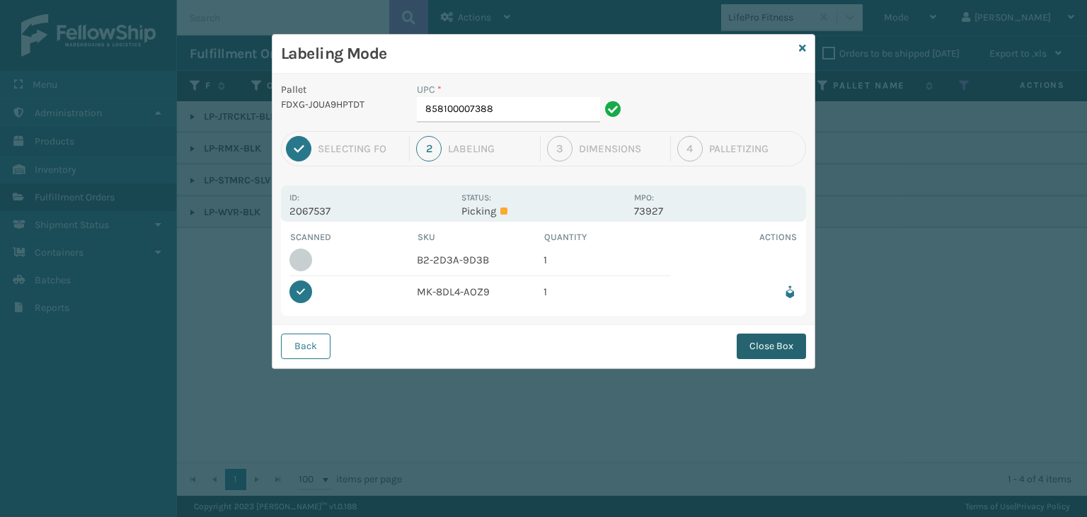
click at [762, 348] on button "Close Box" at bounding box center [771, 345] width 69 height 25
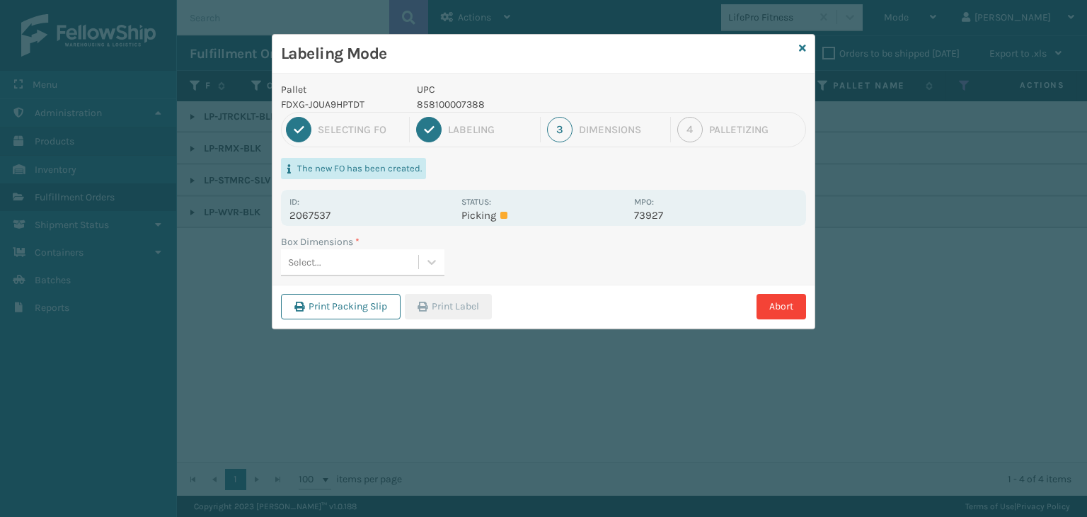
click at [379, 265] on div "Select..." at bounding box center [349, 262] width 137 height 23
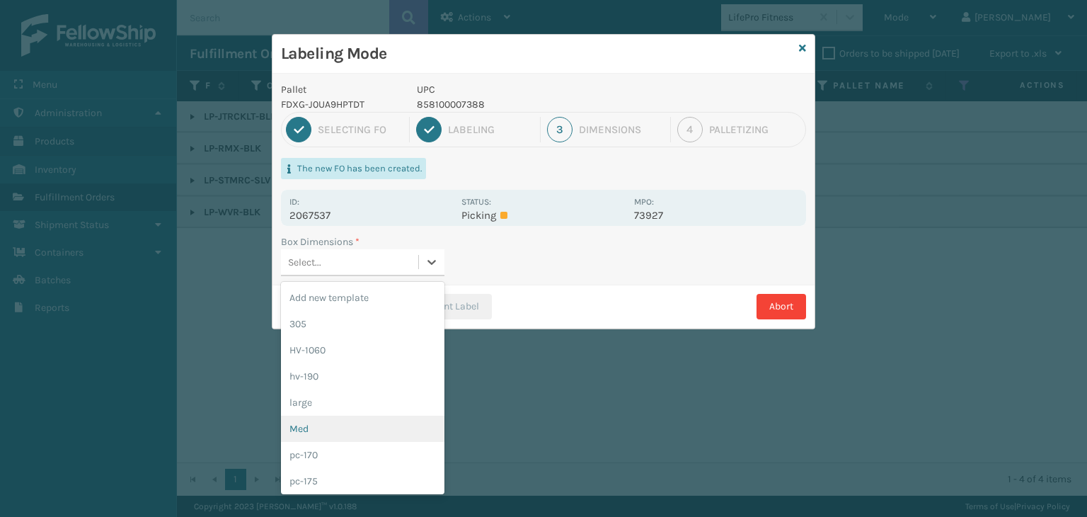
click at [323, 420] on div "Med" at bounding box center [363, 429] width 164 height 26
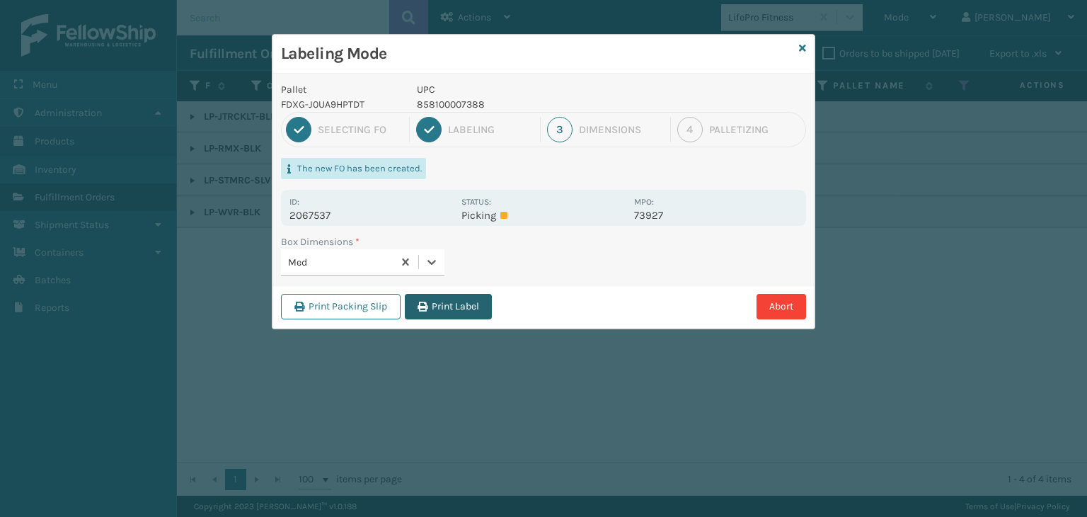
click at [440, 306] on button "Print Label" at bounding box center [448, 306] width 87 height 25
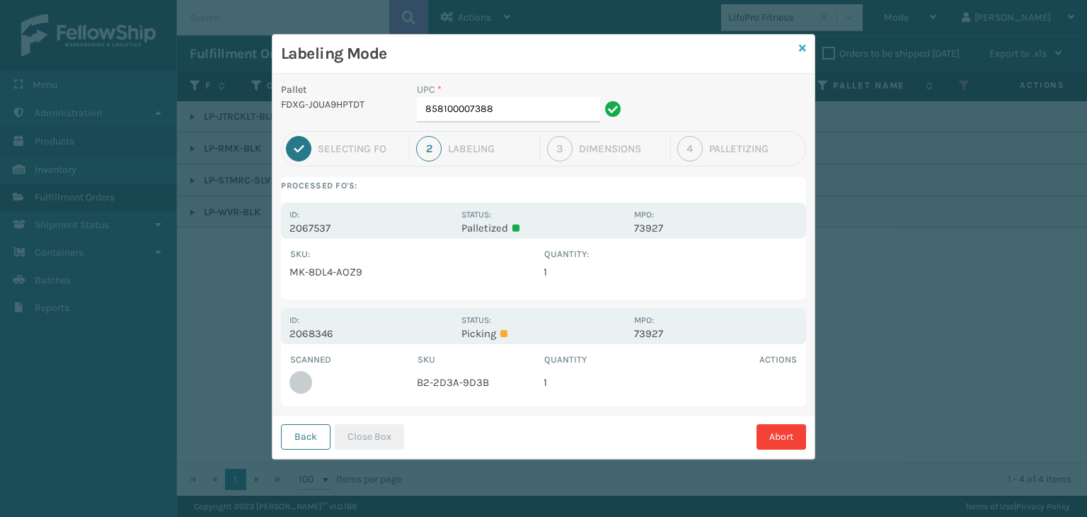
click at [801, 46] on icon at bounding box center [802, 48] width 7 height 10
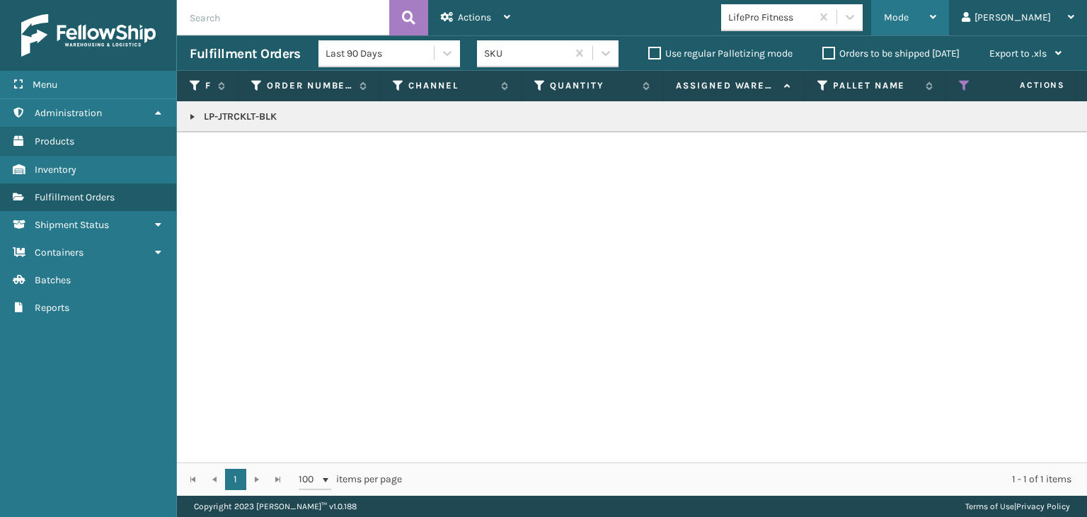
click at [937, 14] on div "Mode" at bounding box center [910, 17] width 52 height 35
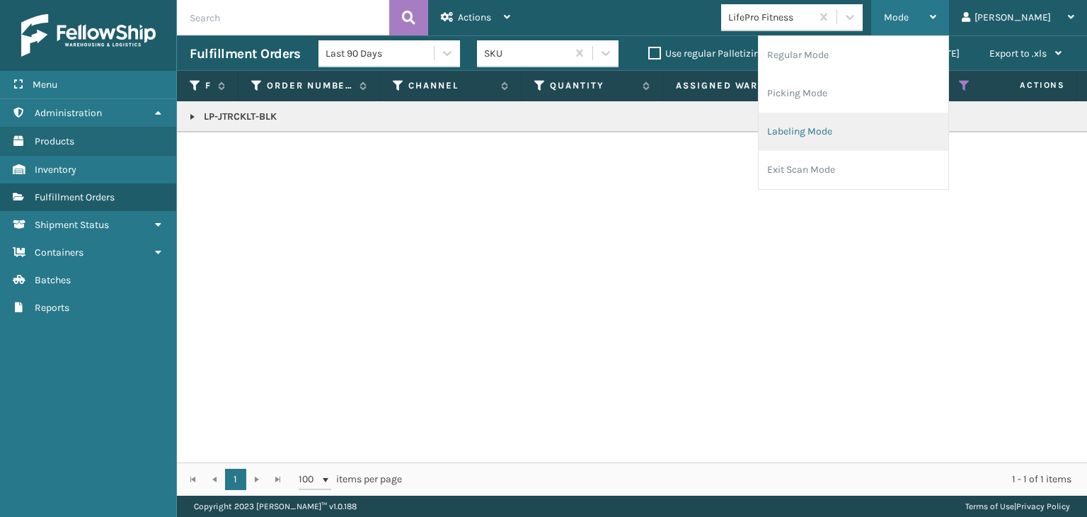
click at [903, 120] on li "Labeling Mode" at bounding box center [854, 132] width 190 height 38
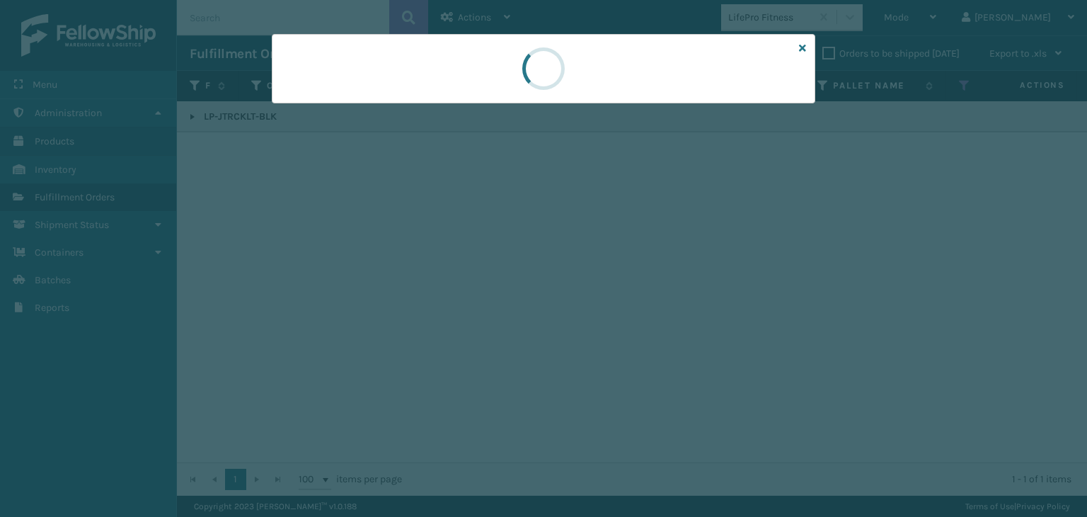
click at [337, 105] on div at bounding box center [543, 258] width 1087 height 517
click at [340, 114] on div at bounding box center [543, 258] width 1087 height 517
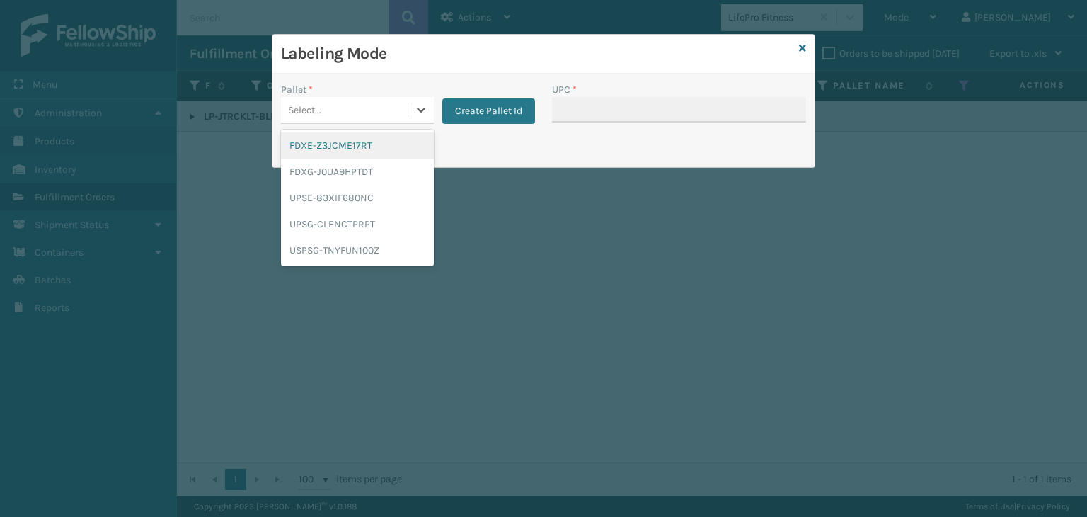
click at [340, 114] on div "Select..." at bounding box center [344, 109] width 127 height 23
click at [334, 218] on div "UPSG-CLENCTPRPT" at bounding box center [357, 224] width 153 height 26
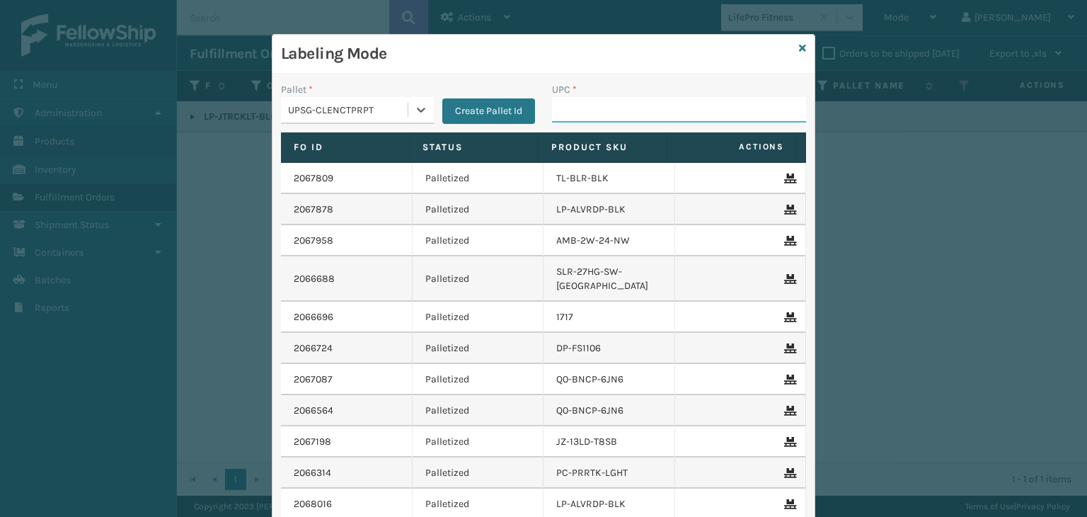
click at [590, 103] on input "UPC *" at bounding box center [679, 109] width 254 height 25
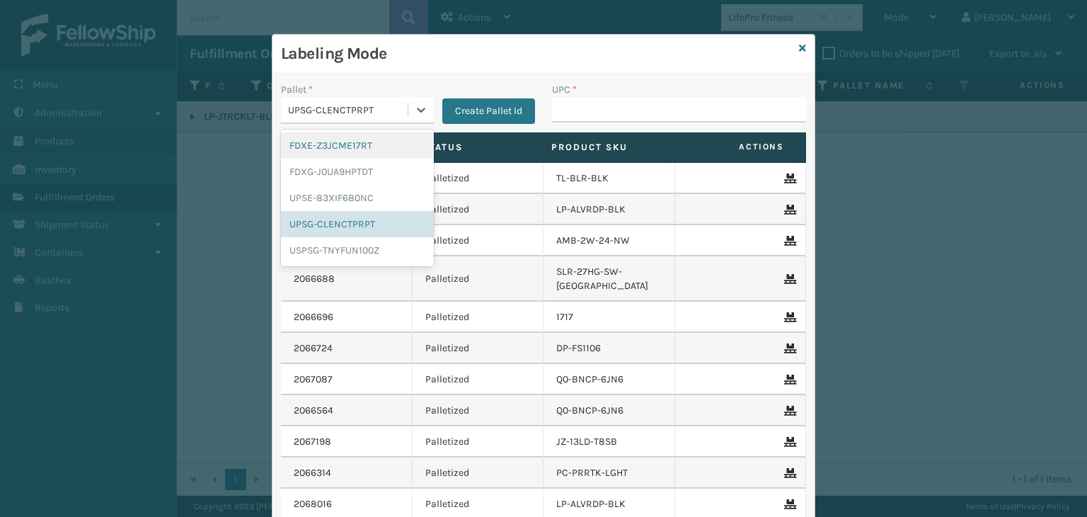
drag, startPoint x: 341, startPoint y: 104, endPoint x: 345, endPoint y: 117, distance: 13.4
click at [341, 103] on div "UPSG-CLENCTPRPT" at bounding box center [348, 110] width 121 height 15
click at [355, 162] on div "FDXG-J0UA9HPTDT" at bounding box center [357, 172] width 153 height 26
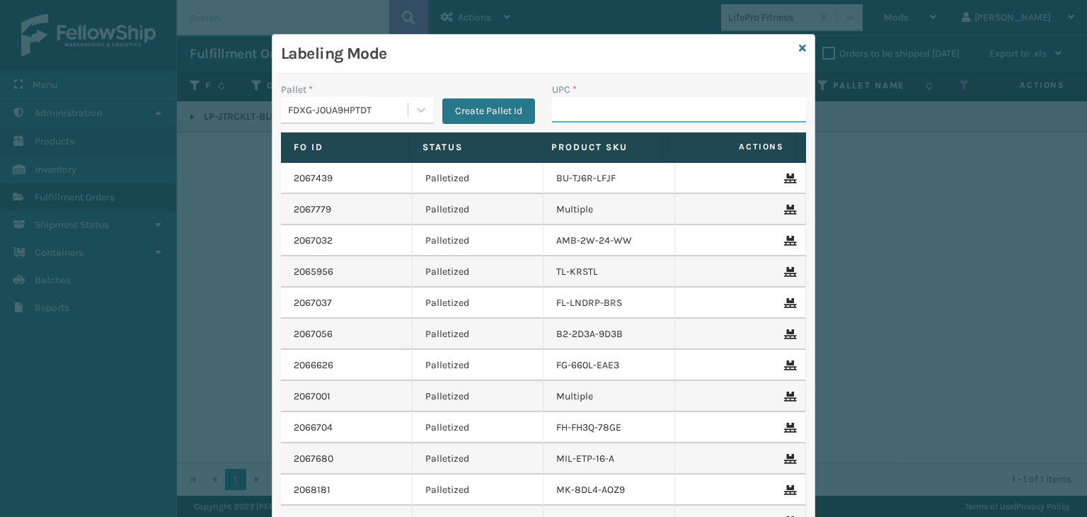
click at [571, 114] on input "UPC *" at bounding box center [679, 109] width 254 height 25
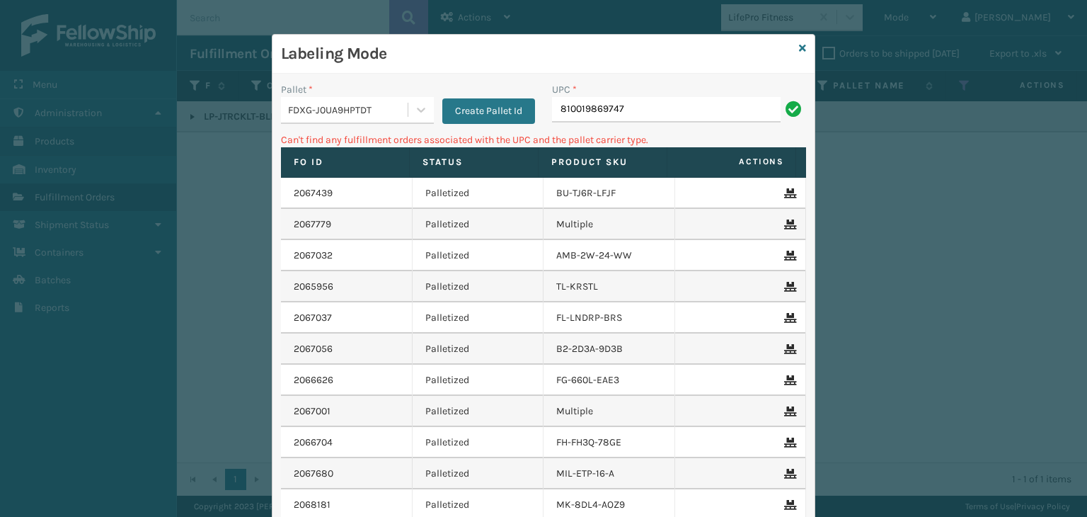
drag, startPoint x: 674, startPoint y: 114, endPoint x: 14, endPoint y: 101, distance: 659.9
click at [14, 101] on div "Labeling Mode Pallet * FDXG-J0UA9HPTDT Create Pallet Id UPC * 810019869747 Can'…" at bounding box center [543, 258] width 1087 height 517
type input "KM-MD-1SS"
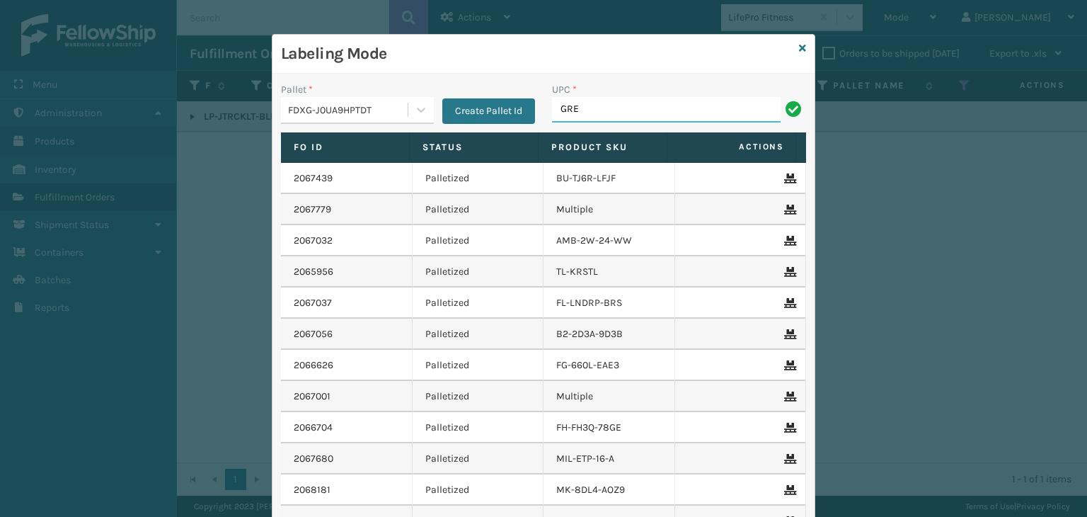
type input "Grey_Block_40_FBM"
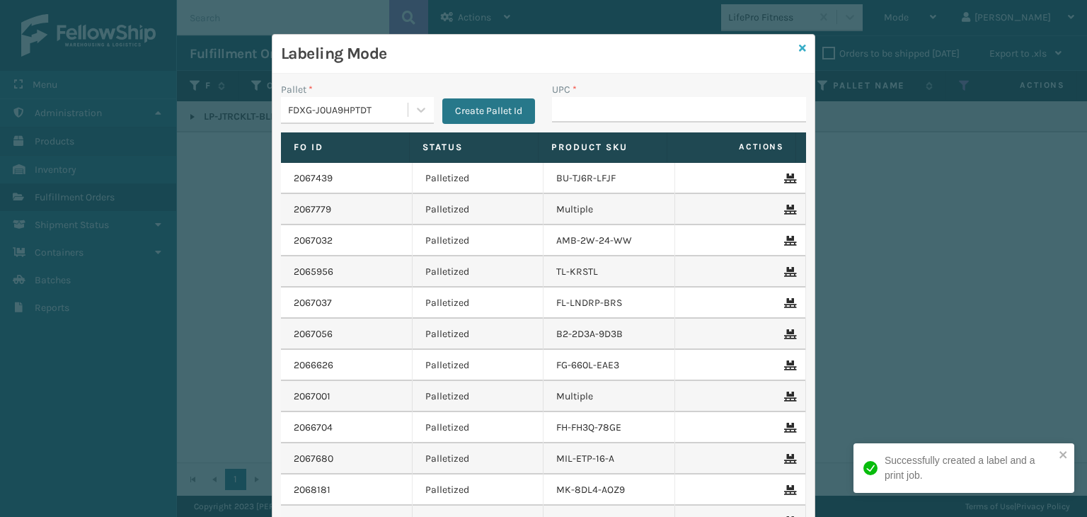
click at [799, 50] on icon at bounding box center [802, 48] width 7 height 10
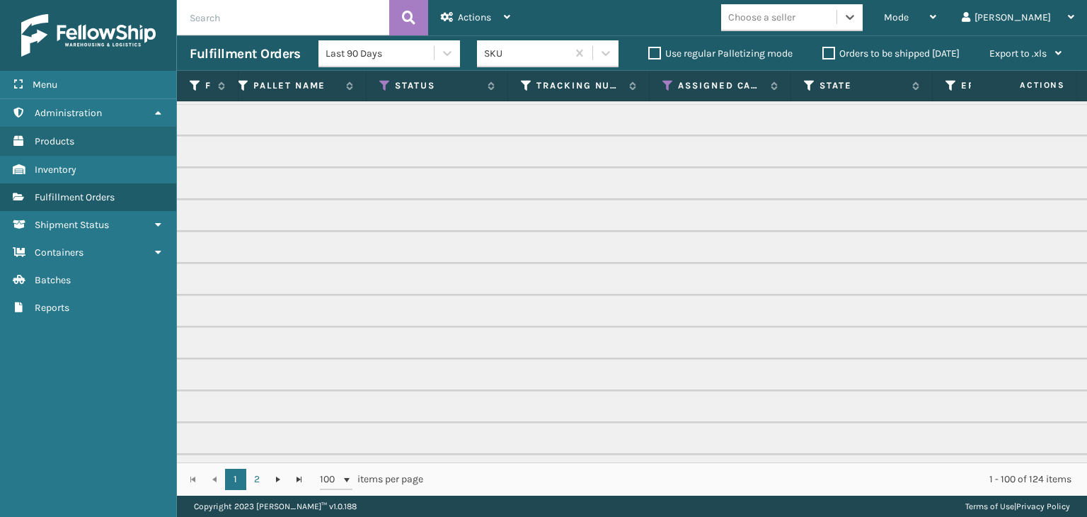
scroll to position [0, 578]
click at [665, 87] on icon at bounding box center [669, 85] width 11 height 13
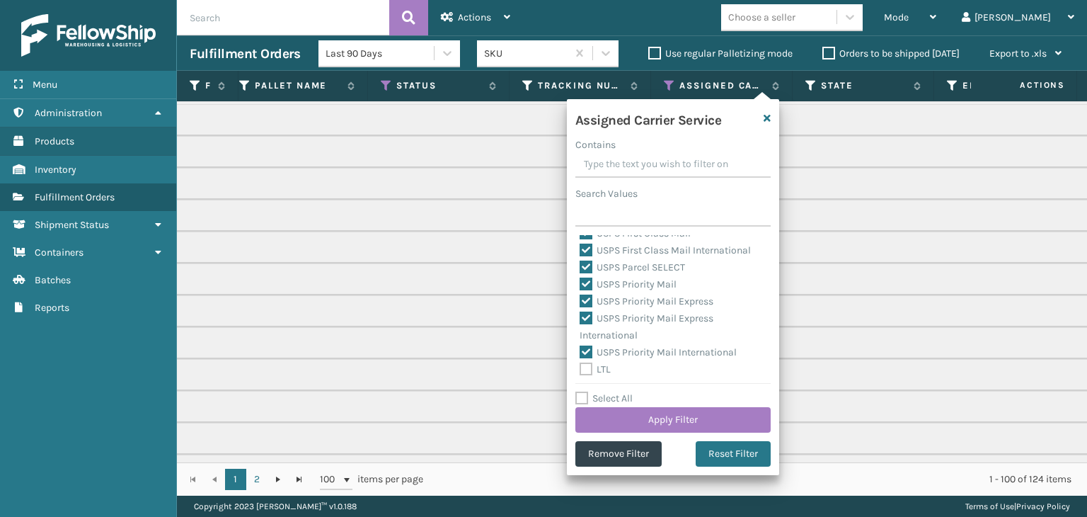
scroll to position [436, 0]
click at [649, 418] on button "Apply Filter" at bounding box center [673, 419] width 195 height 25
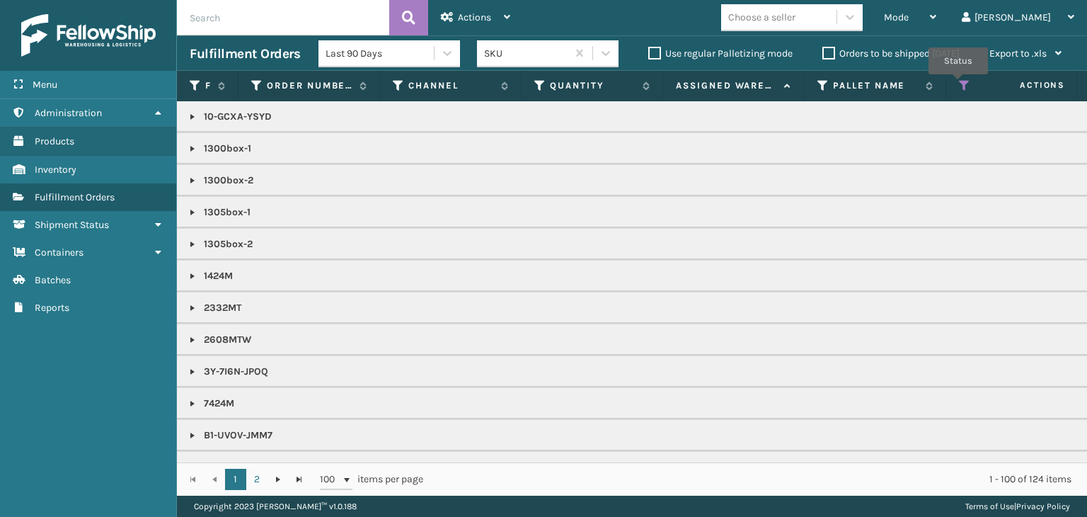
drag, startPoint x: 958, startPoint y: 84, endPoint x: 967, endPoint y: 116, distance: 33.0
click at [961, 92] on th "Status" at bounding box center [1017, 86] width 142 height 30
click at [966, 88] on icon at bounding box center [964, 85] width 11 height 13
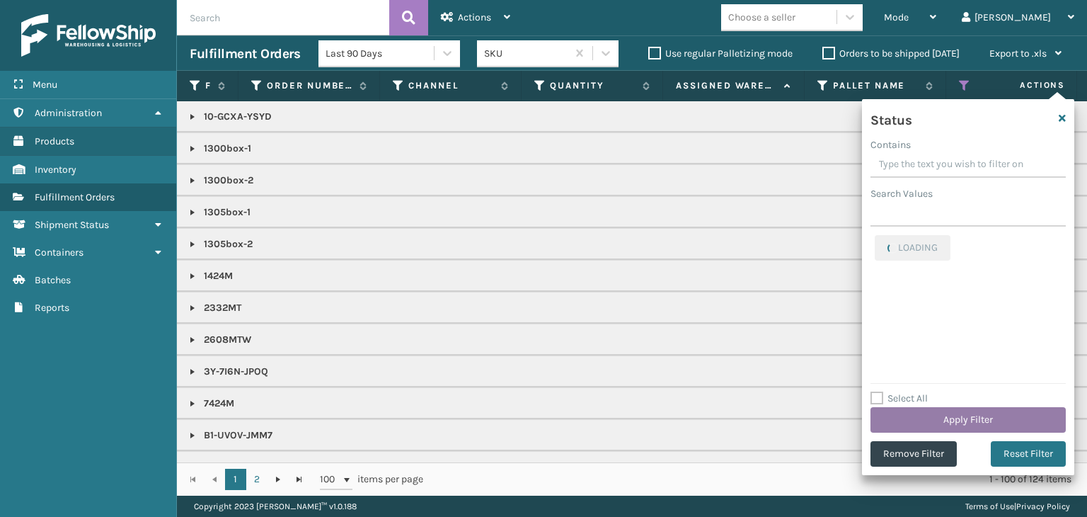
click at [893, 411] on button "Apply Filter" at bounding box center [968, 419] width 195 height 25
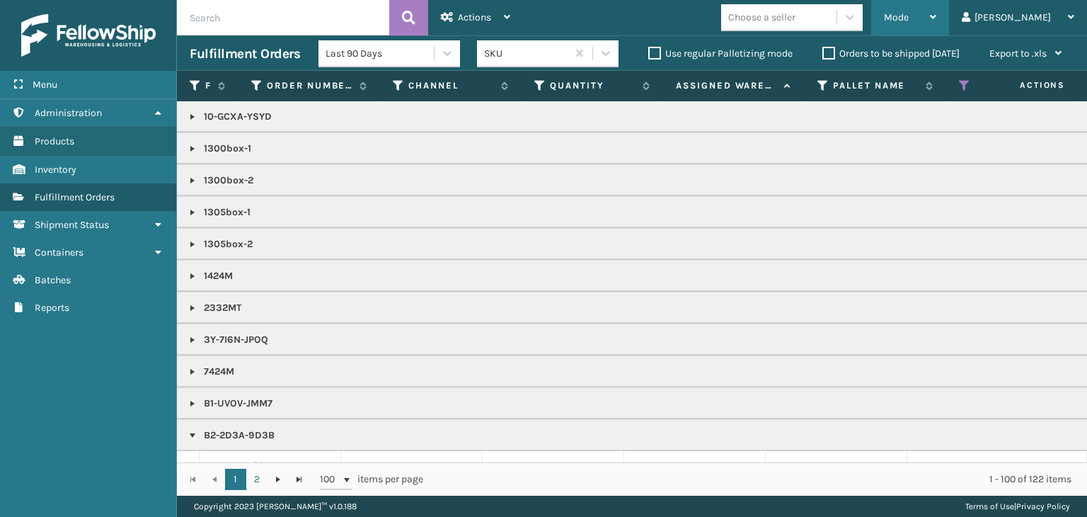
drag, startPoint x: 963, startPoint y: 12, endPoint x: 957, endPoint y: 26, distance: 15.2
click at [937, 16] on div "Mode" at bounding box center [910, 17] width 52 height 35
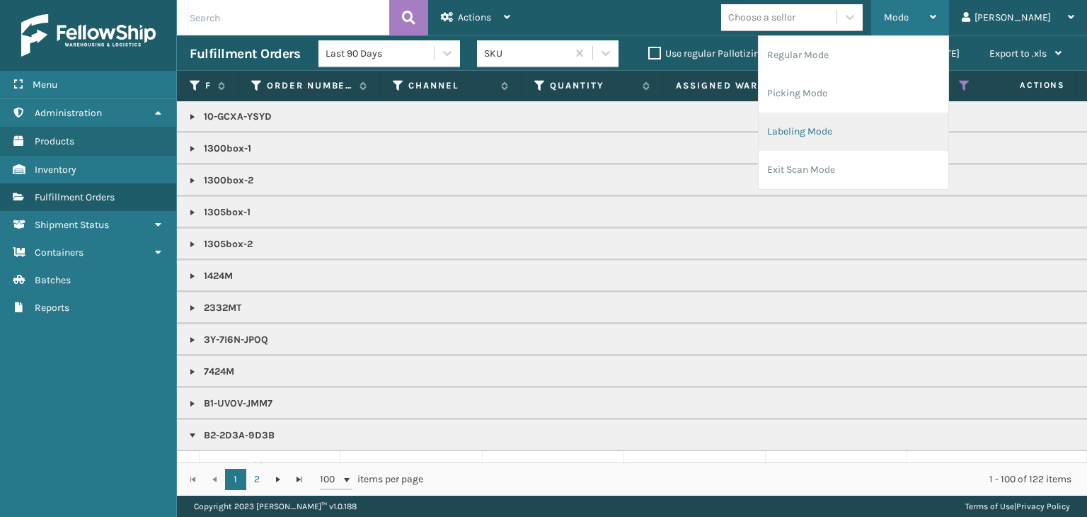
click at [881, 138] on li "Labeling Mode" at bounding box center [854, 132] width 190 height 38
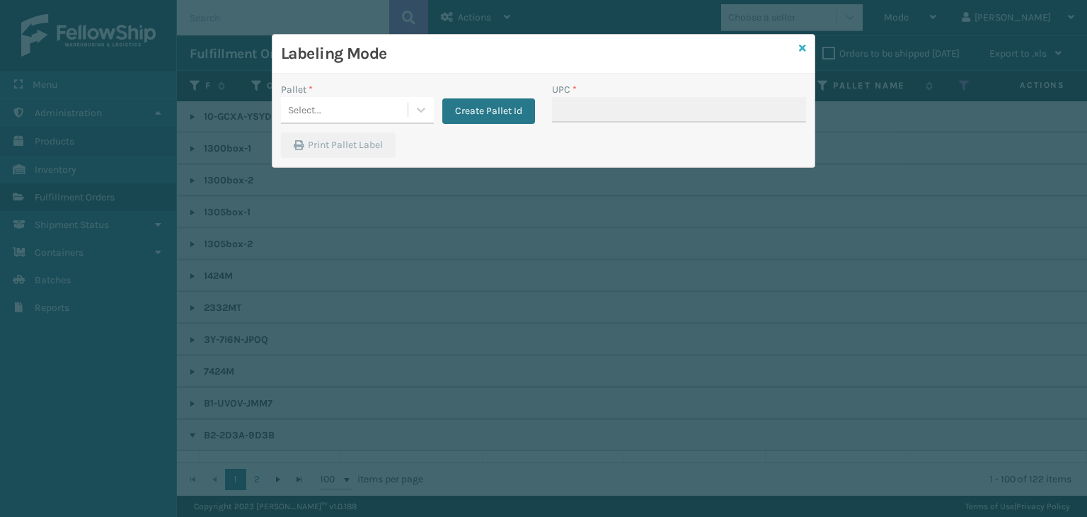
click at [800, 47] on icon at bounding box center [802, 48] width 7 height 10
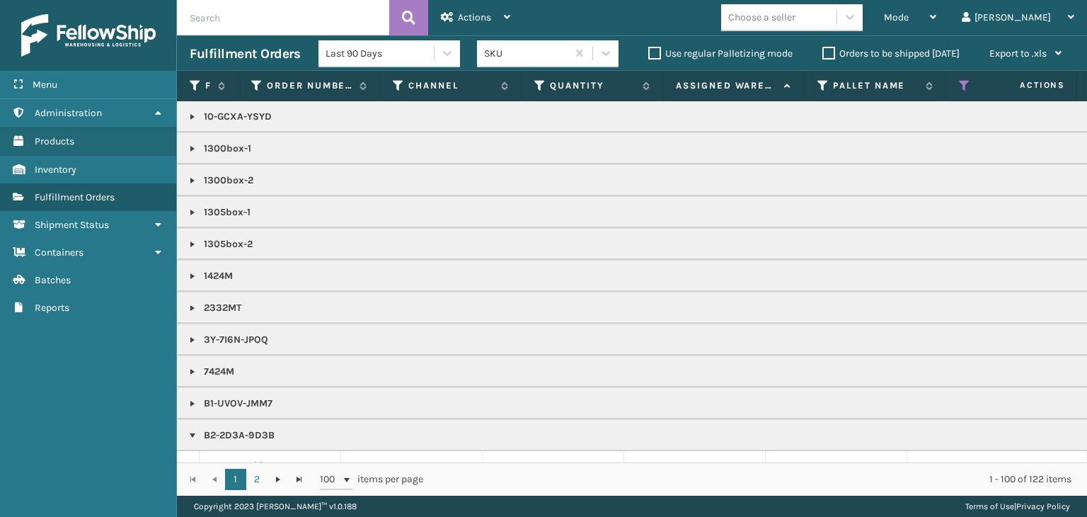
click at [796, 21] on div "Choose a seller" at bounding box center [761, 17] width 67 height 15
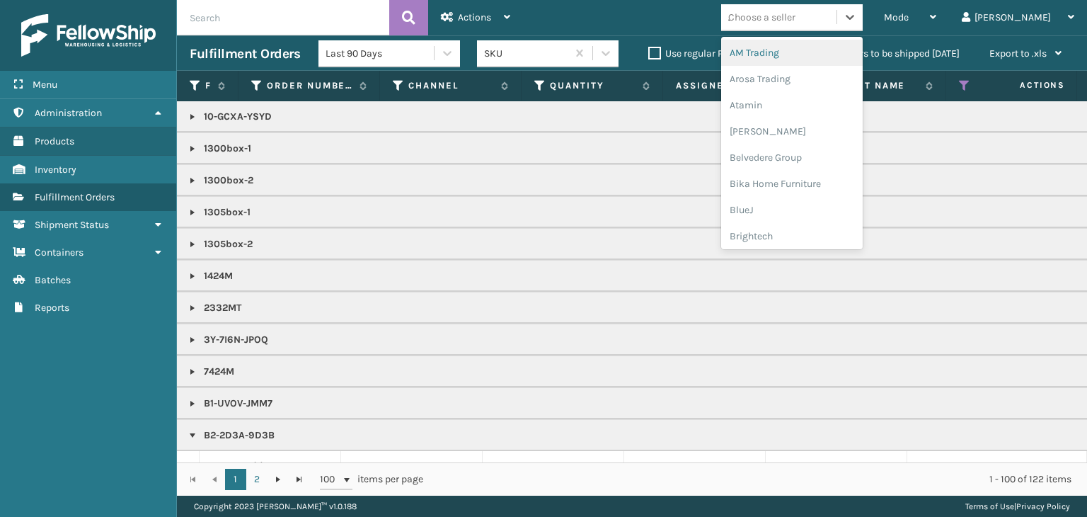
type input "JU"
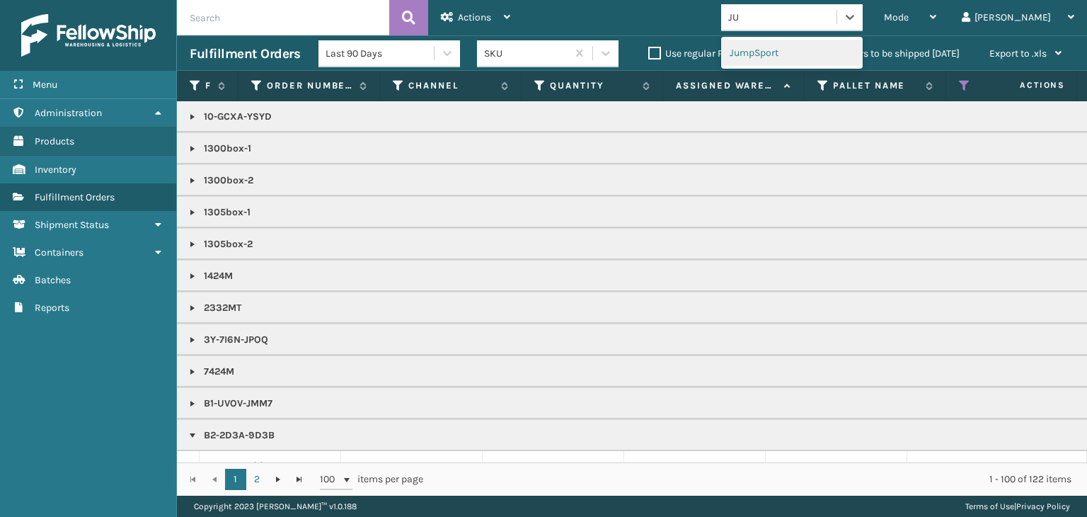
click at [814, 47] on div "JumpSport" at bounding box center [792, 53] width 142 height 26
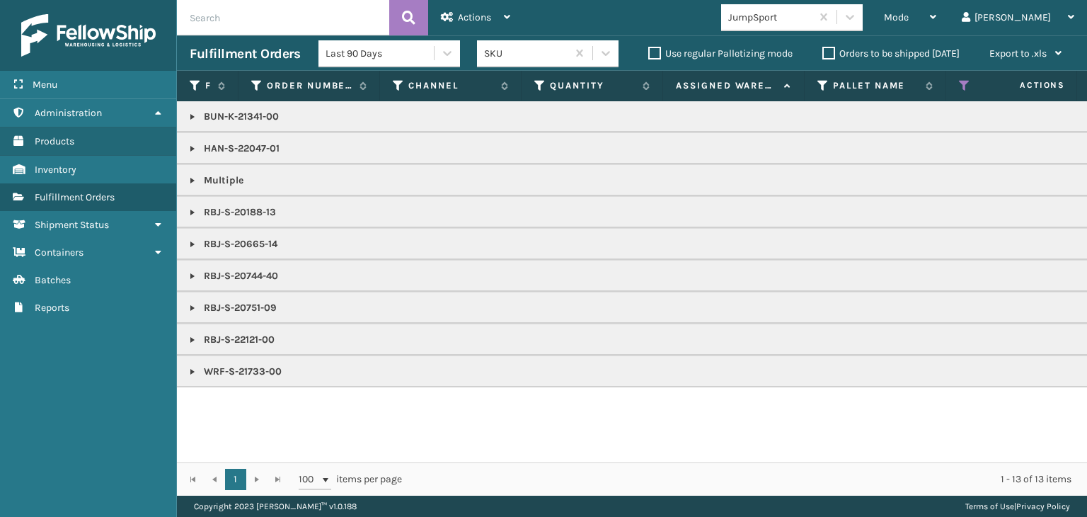
click at [224, 120] on p "BUN-K-21341-00" at bounding box center [1091, 117] width 1802 height 14
click at [909, 16] on span "Mode" at bounding box center [896, 17] width 25 height 12
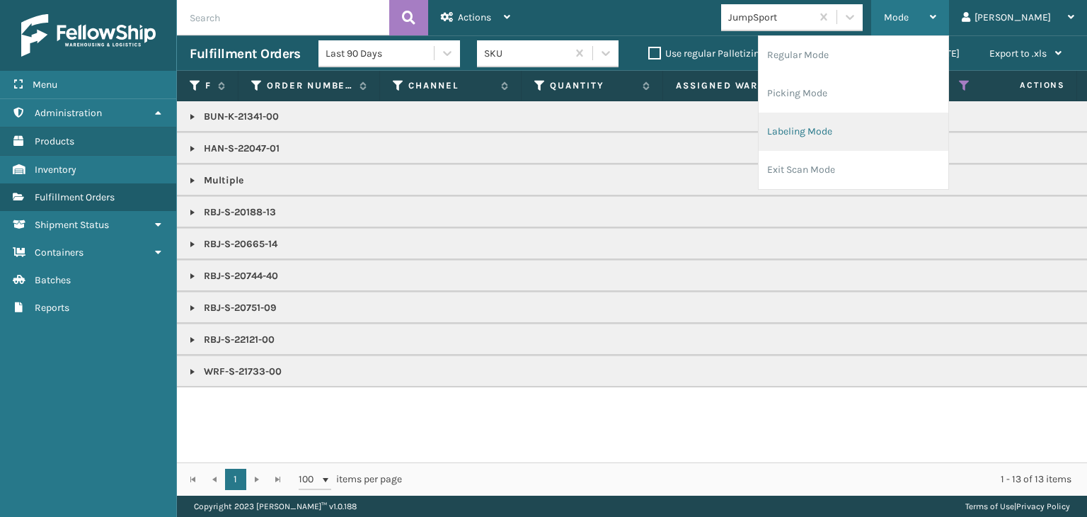
click at [875, 135] on li "Labeling Mode" at bounding box center [854, 132] width 190 height 38
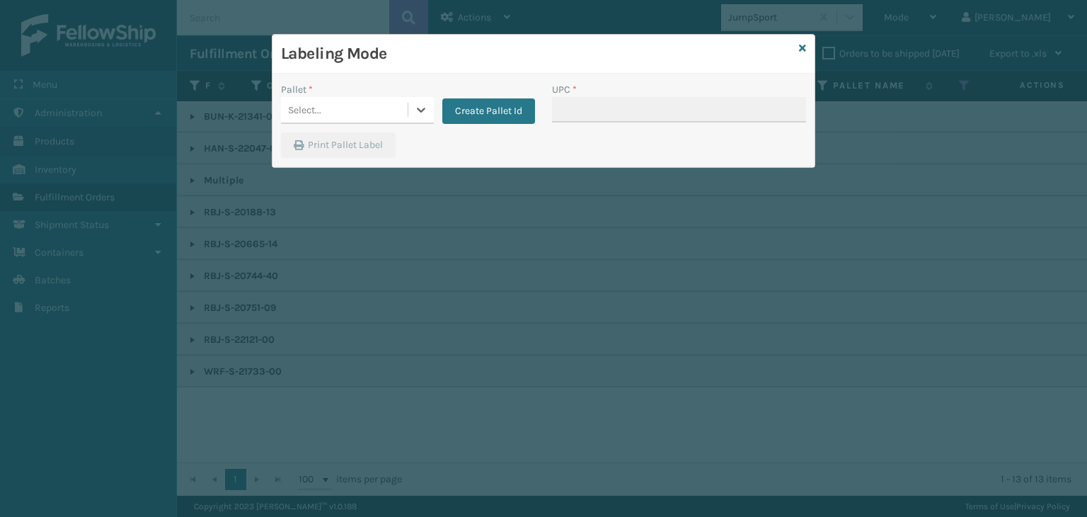
click at [391, 108] on div "Select..." at bounding box center [344, 109] width 127 height 23
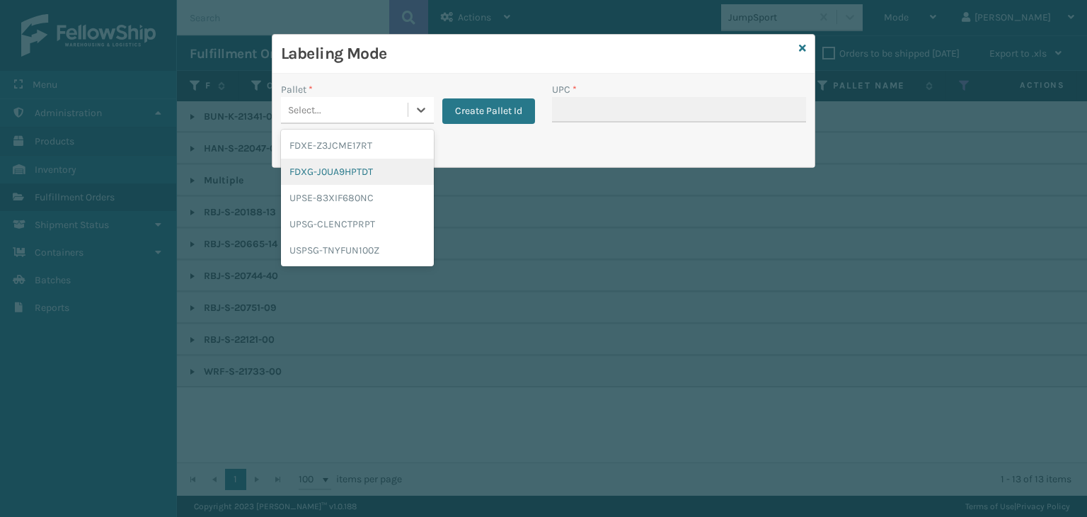
click at [372, 160] on div "FDXG-J0UA9HPTDT" at bounding box center [357, 172] width 153 height 26
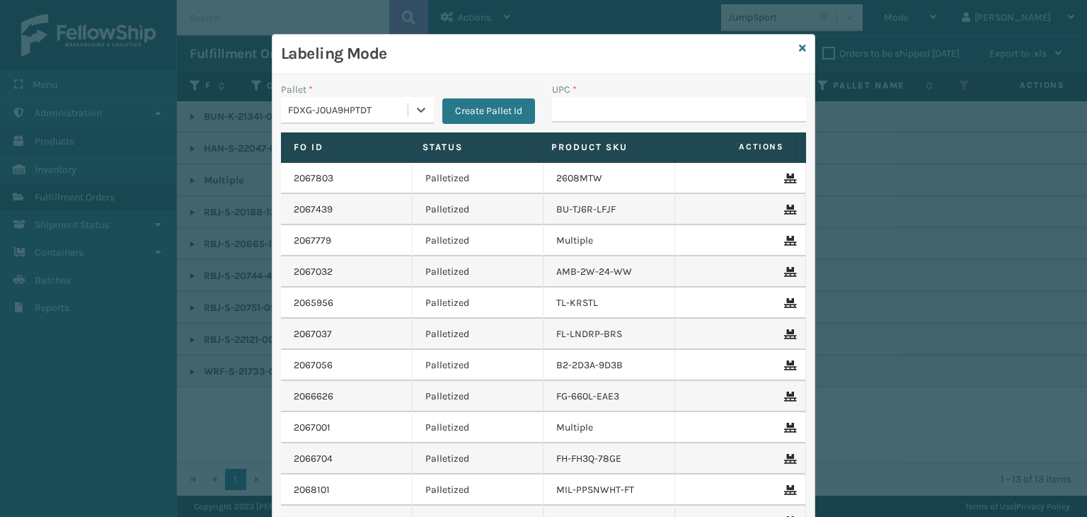
click at [580, 91] on div "UPC *" at bounding box center [679, 89] width 254 height 15
click at [591, 108] on input "UPC *" at bounding box center [679, 109] width 254 height 25
paste input "BUN-K-21341-00"
type input "BUN-K-21341-00"
type input "RBJ-S-20188-13"
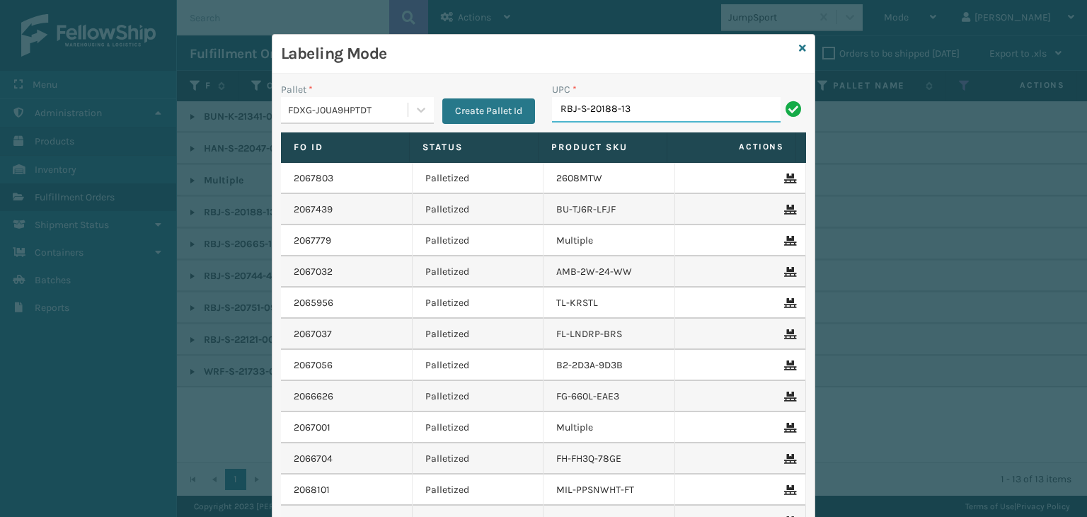
drag, startPoint x: 655, startPoint y: 103, endPoint x: 1, endPoint y: 176, distance: 657.5
click at [0, 176] on div "Labeling Mode Pallet * FDXG-J0UA9HPTDT Create Pallet Id UPC * RBJ-S-20188-13 Fo…" at bounding box center [543, 258] width 1087 height 517
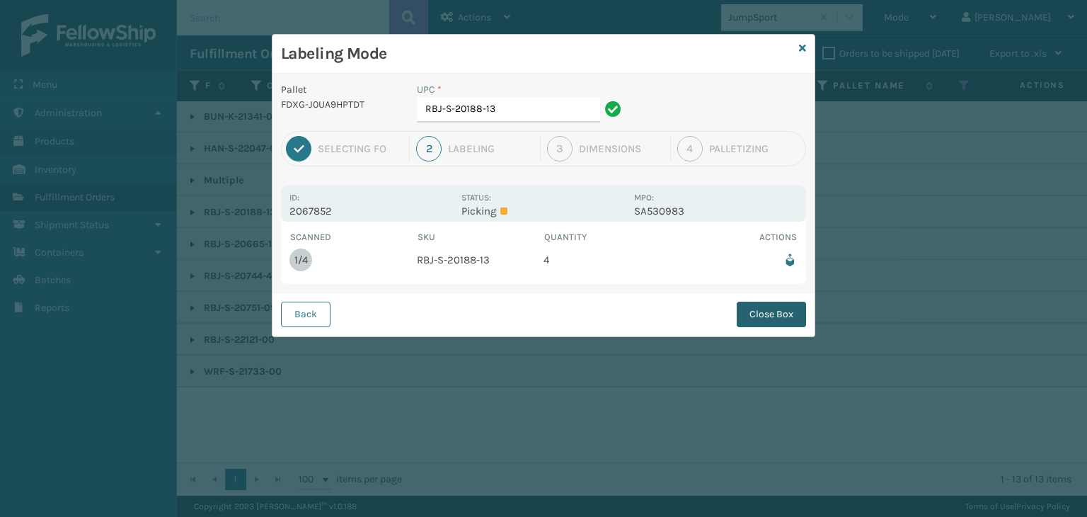
click at [756, 312] on button "Close Box" at bounding box center [771, 314] width 69 height 25
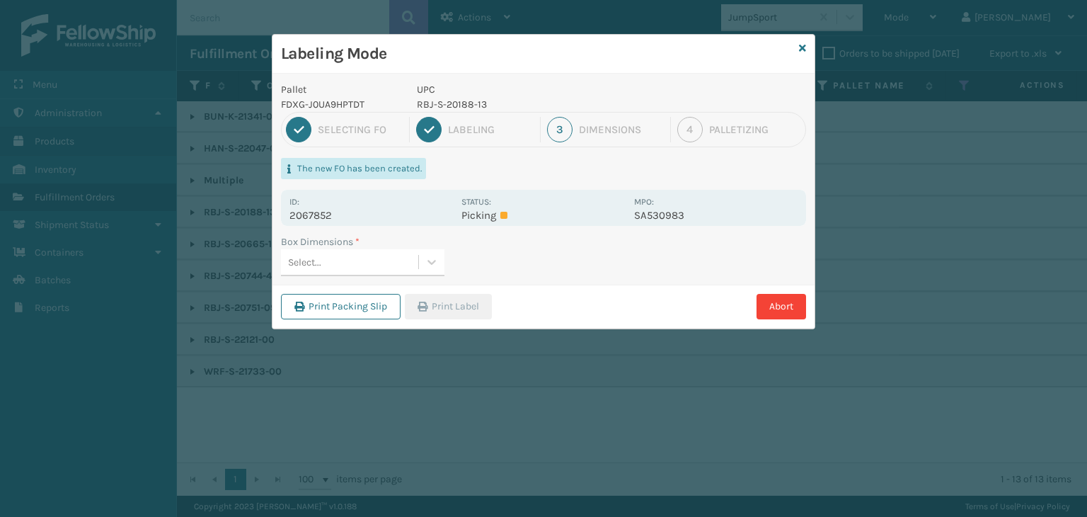
click at [396, 257] on div "Select..." at bounding box center [349, 262] width 137 height 23
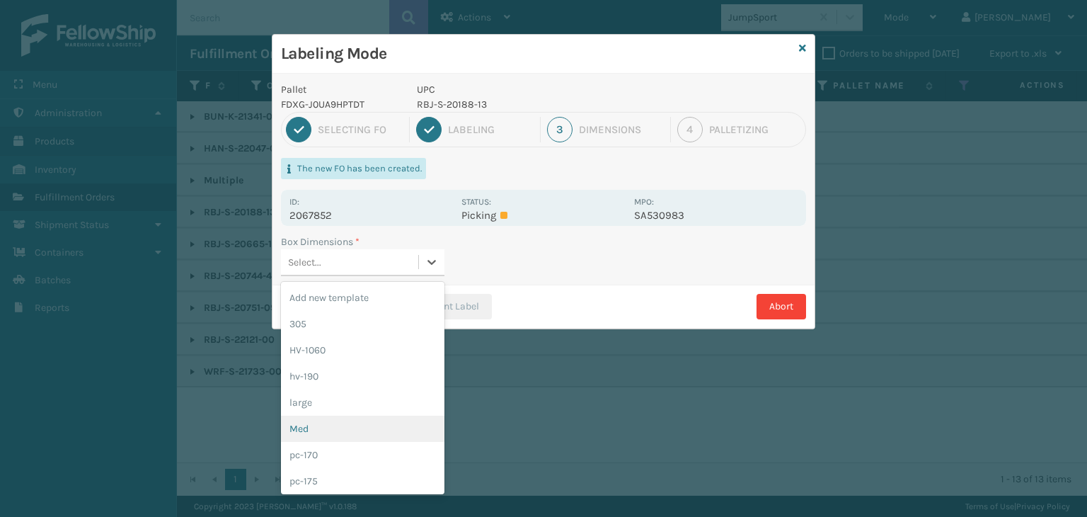
click at [357, 424] on div "Med" at bounding box center [363, 429] width 164 height 26
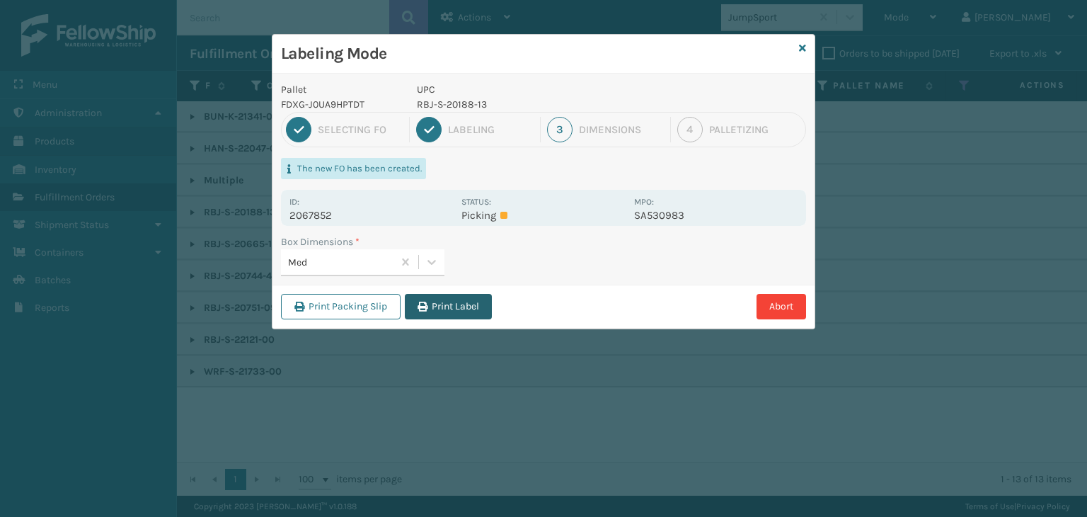
drag, startPoint x: 450, startPoint y: 307, endPoint x: 478, endPoint y: 307, distance: 27.6
click at [447, 307] on button "Print Label" at bounding box center [448, 306] width 87 height 25
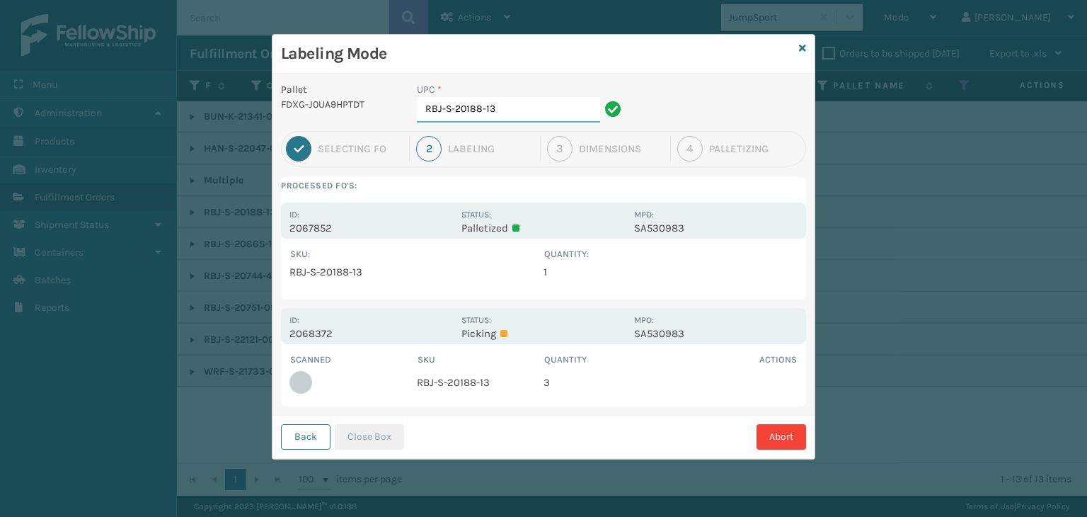
click at [529, 113] on input "RBJ-S-20188-13" at bounding box center [508, 109] width 183 height 25
click at [389, 434] on button "Close Box" at bounding box center [369, 436] width 69 height 25
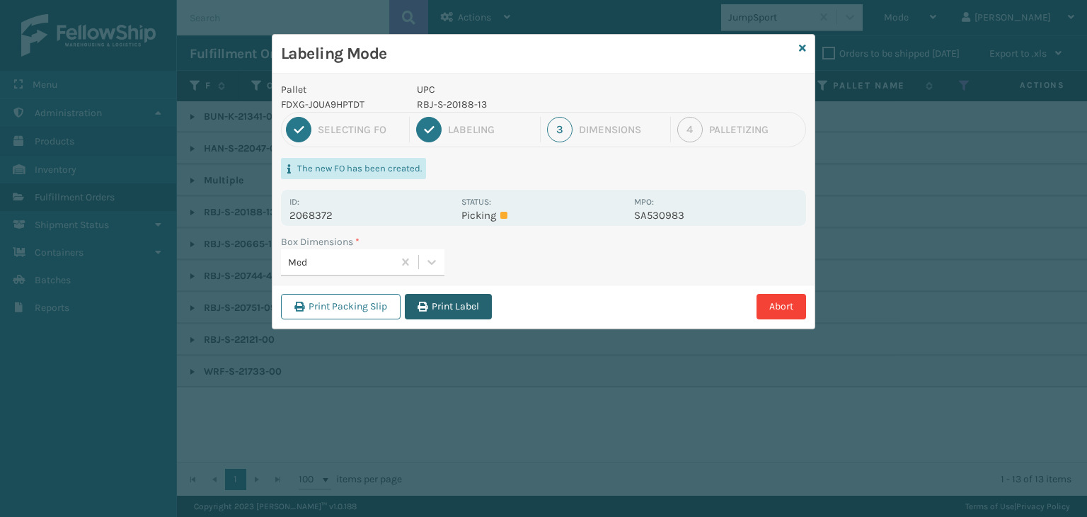
click at [420, 305] on icon "button" at bounding box center [423, 307] width 10 height 10
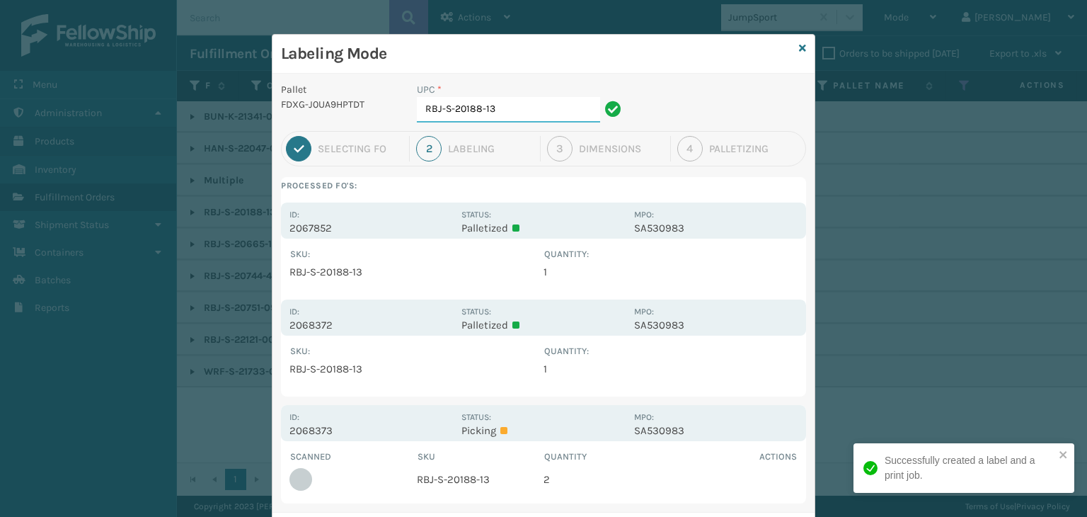
click at [507, 111] on input "RBJ-S-20188-13" at bounding box center [508, 109] width 183 height 25
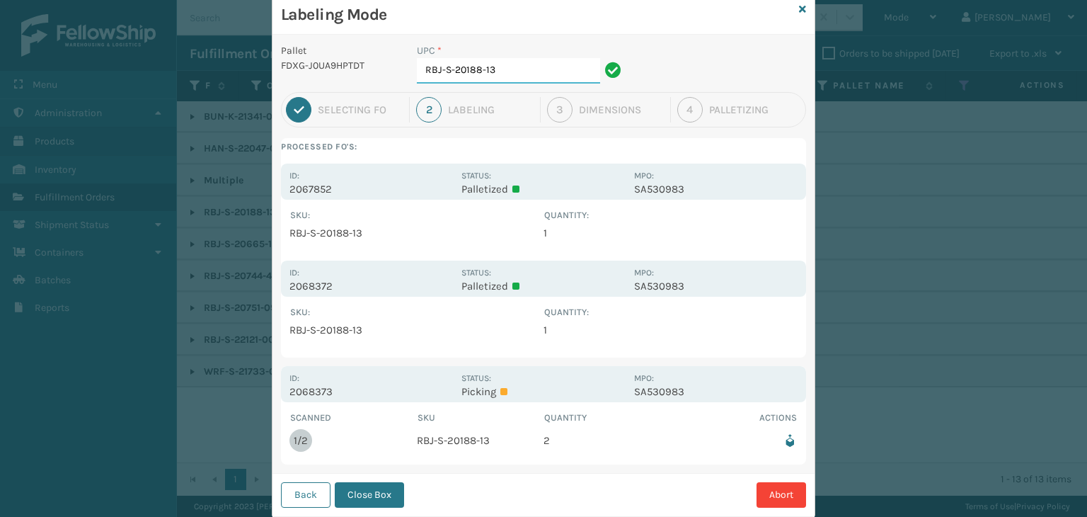
scroll to position [73, 0]
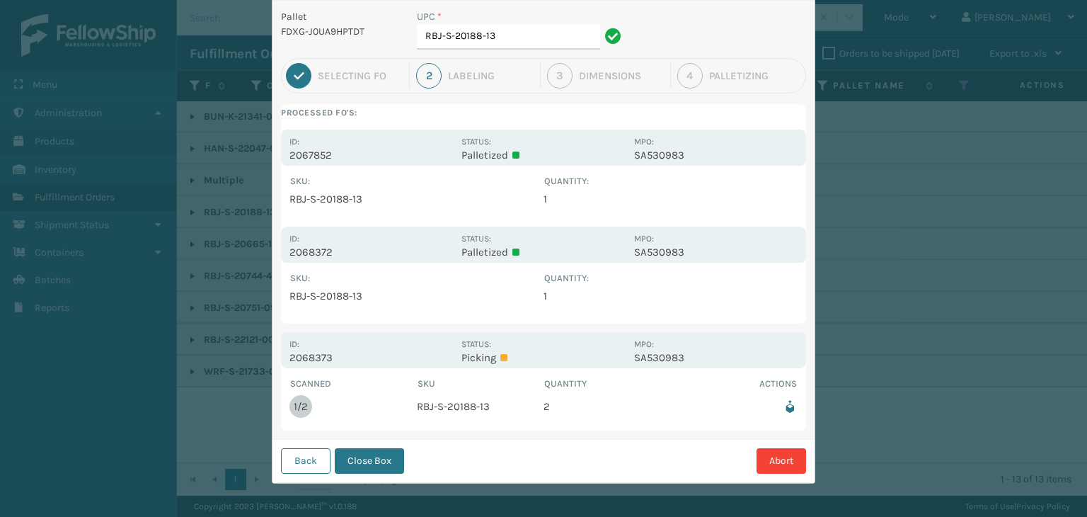
drag, startPoint x: 368, startPoint y: 468, endPoint x: 370, endPoint y: 458, distance: 10.1
click at [369, 467] on button "Close Box" at bounding box center [369, 460] width 69 height 25
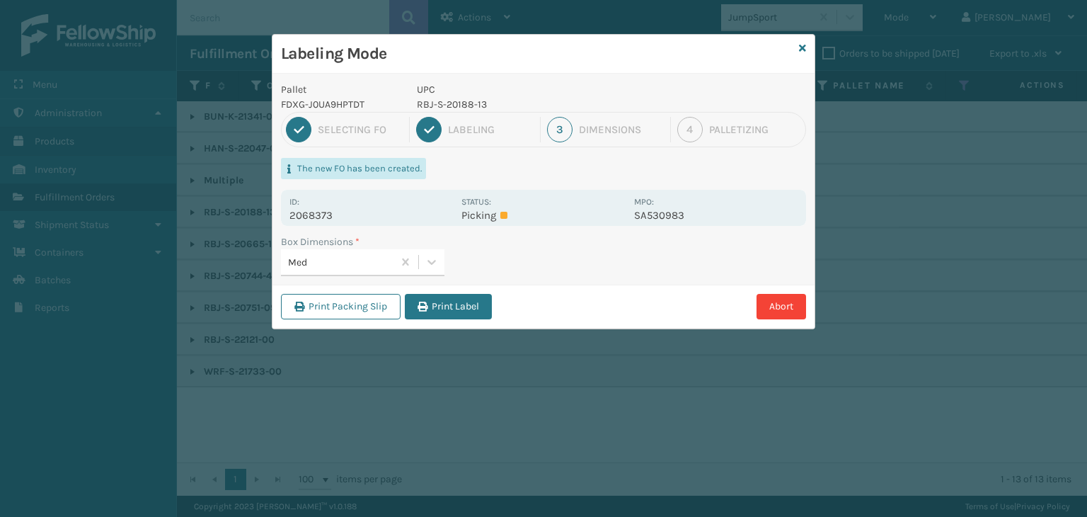
click at [474, 303] on button "Print Label" at bounding box center [448, 306] width 87 height 25
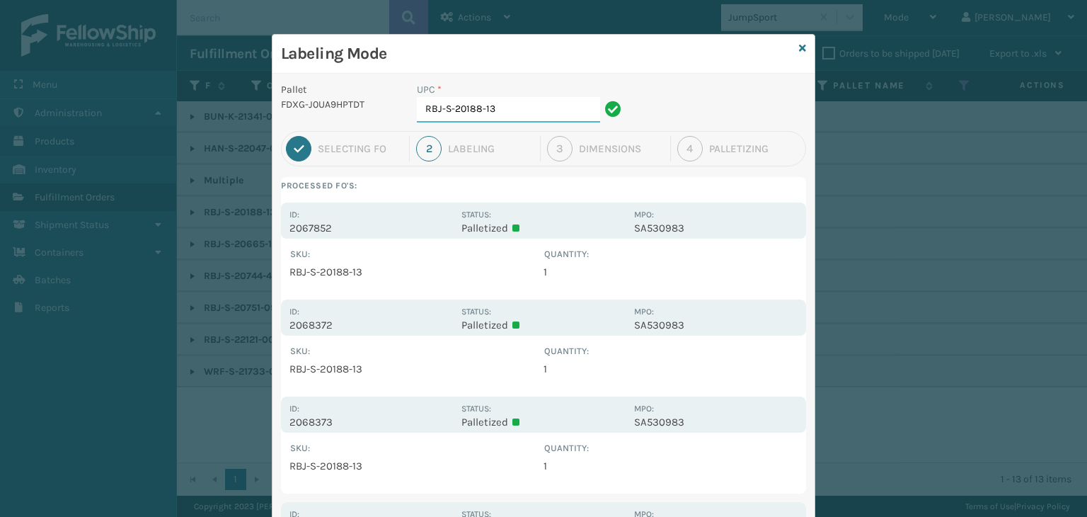
click at [500, 103] on input "RBJ-S-20188-13" at bounding box center [508, 109] width 183 height 25
type input "RBJ-S-20188-13"
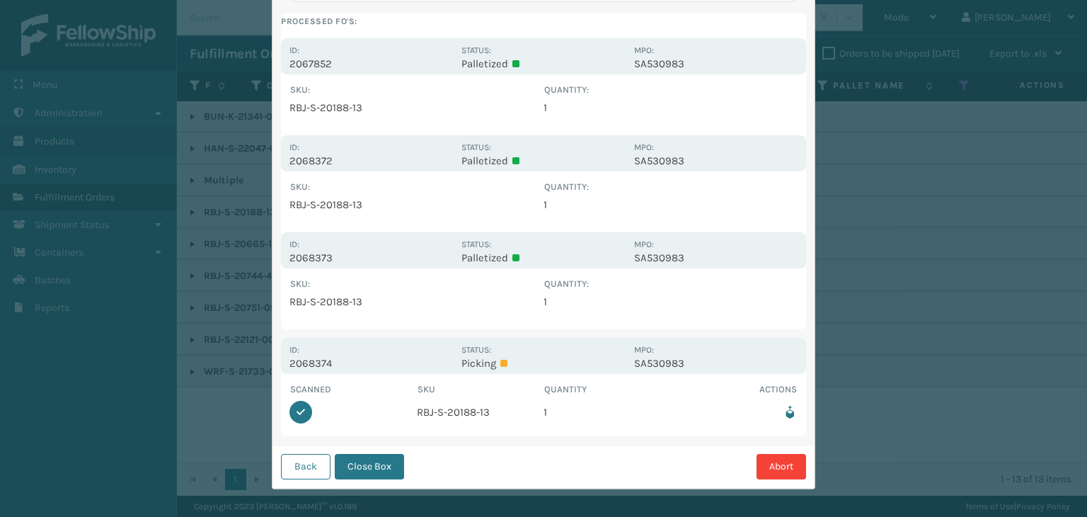
scroll to position [170, 0]
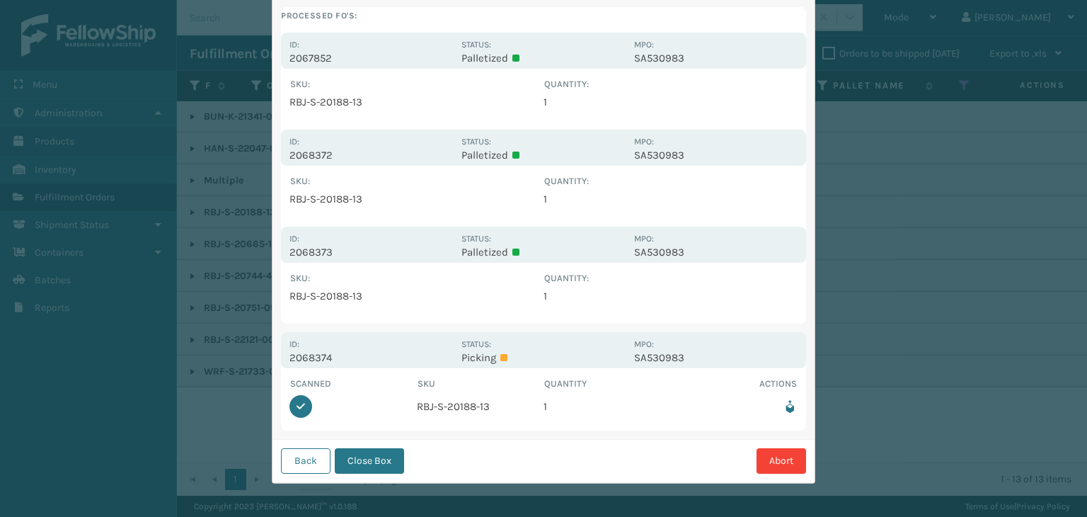
click at [384, 465] on button "Close Box" at bounding box center [369, 460] width 69 height 25
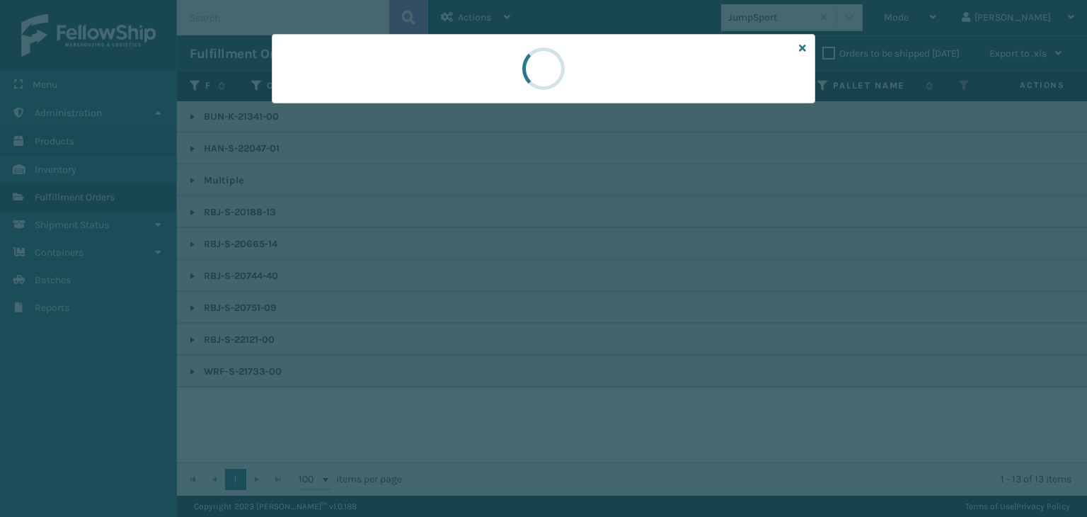
scroll to position [0, 0]
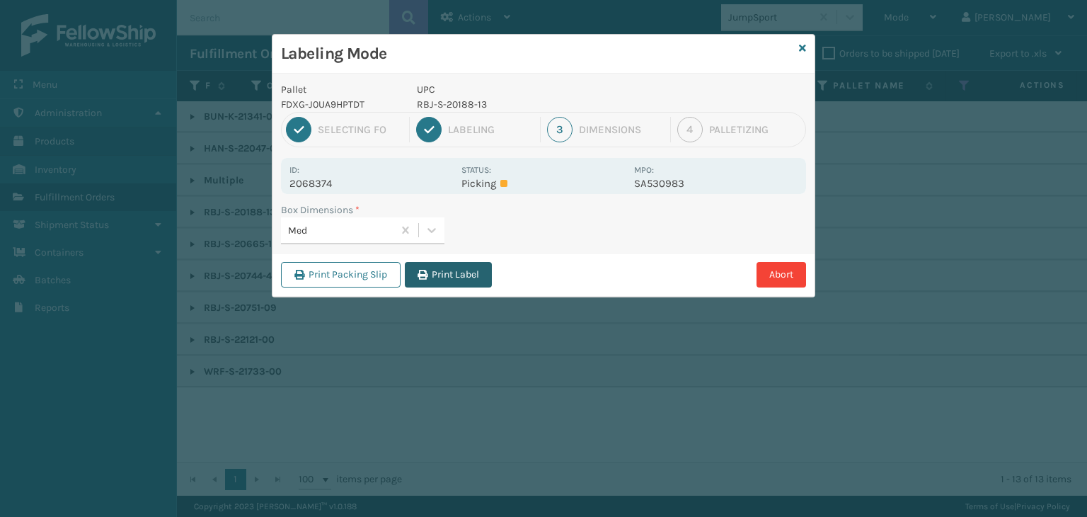
click at [467, 277] on button "Print Label" at bounding box center [448, 274] width 87 height 25
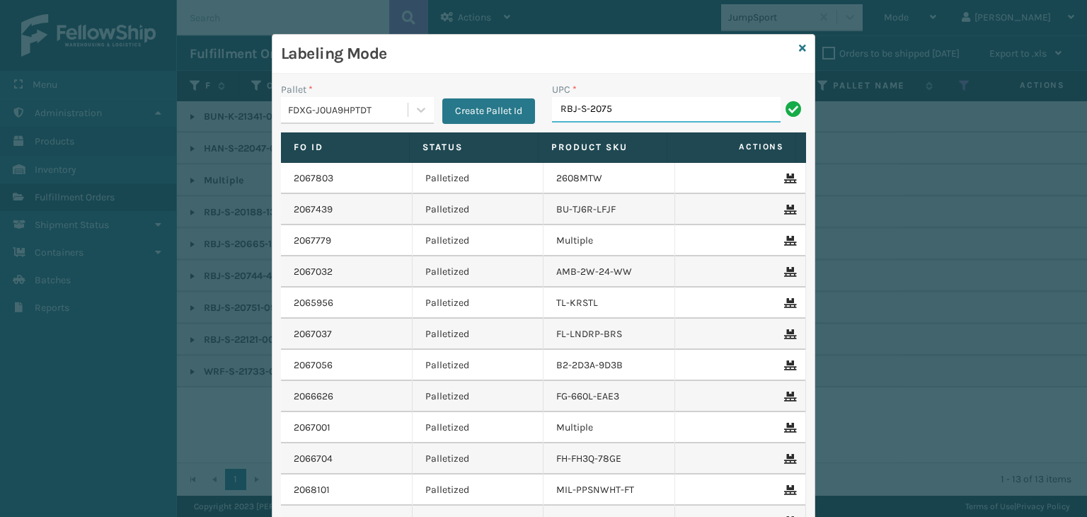
type input "RBJ-S-20751-09"
drag, startPoint x: 662, startPoint y: 113, endPoint x: 96, endPoint y: 211, distance: 574.1
click at [96, 211] on div "Labeling Mode Pallet * FDXG-J0UA9HPTDT Create Pallet Id UPC * RBJ-S-20751-09 Fo…" at bounding box center [543, 258] width 1087 height 517
type input "RBJ-S-20744-40"
drag, startPoint x: 648, startPoint y: 110, endPoint x: 256, endPoint y: 138, distance: 393.1
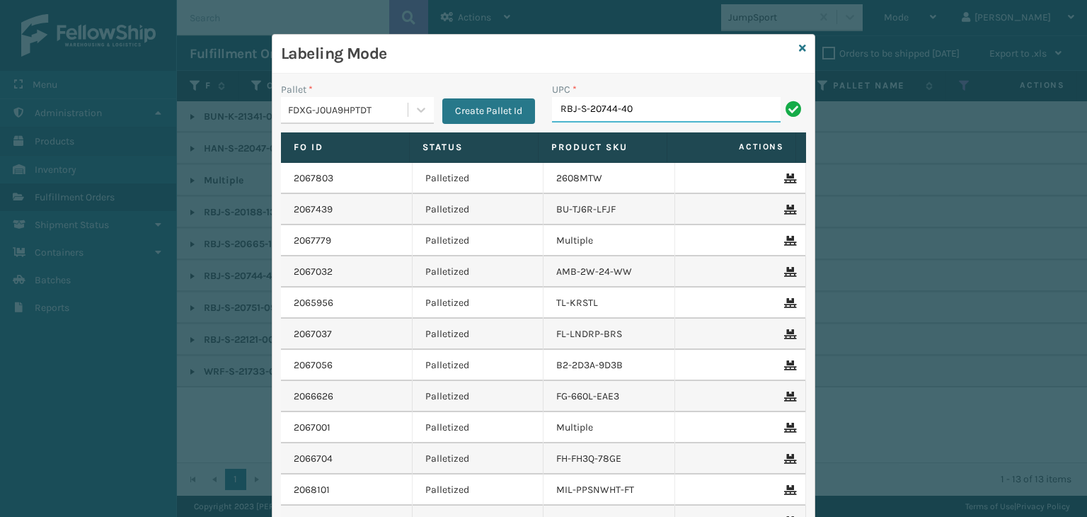
click at [256, 138] on div "Labeling Mode Pallet * FDXG-J0UA9HPTDT Create Pallet Id UPC * RBJ-S-20744-40 Fo…" at bounding box center [543, 258] width 1087 height 517
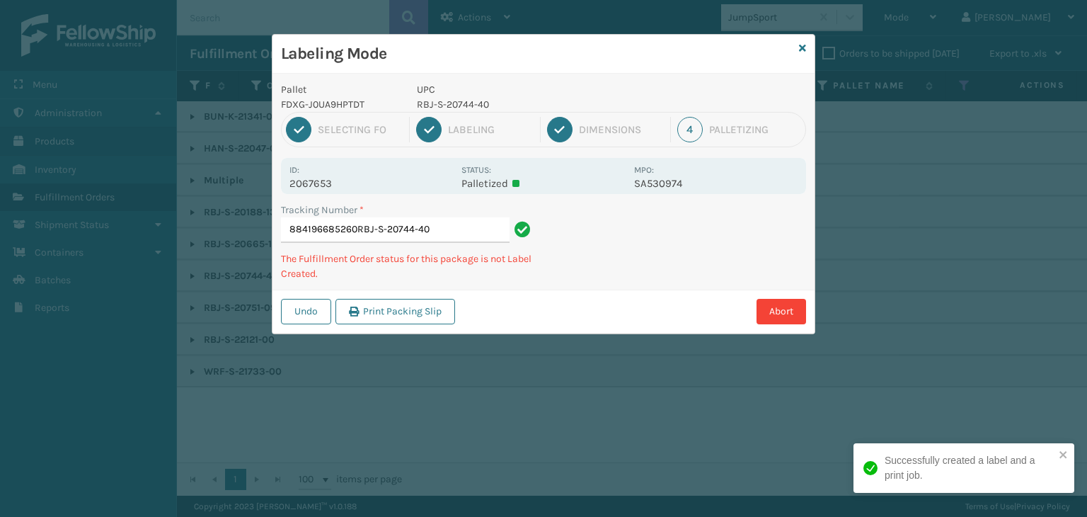
type input "884196685260RBJ-S-20744-40RBJ-S-20744-40"
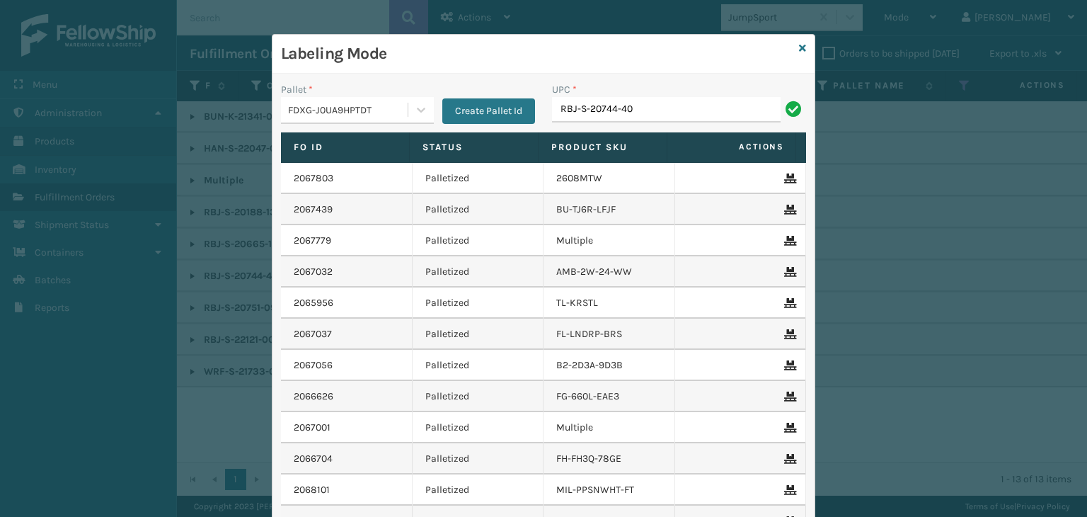
type input "RBJ-S-20744-40"
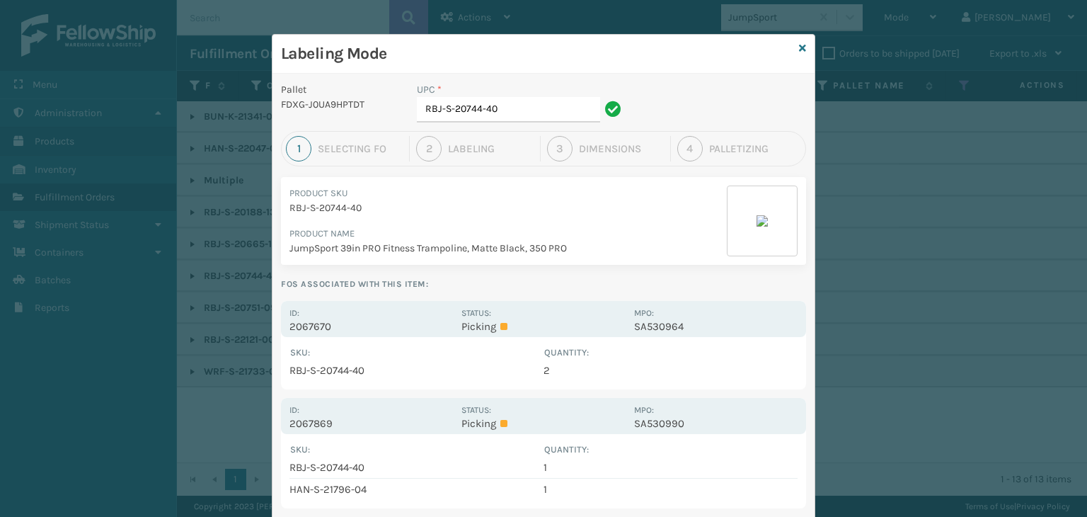
click at [404, 312] on div "Id: 2067670" at bounding box center [372, 319] width 164 height 28
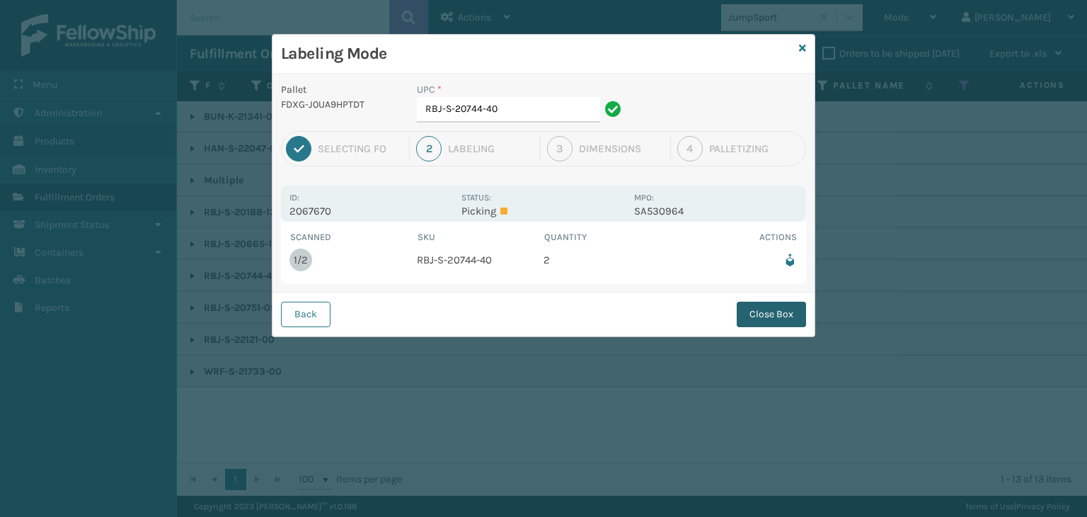
click at [769, 318] on button "Close Box" at bounding box center [771, 314] width 69 height 25
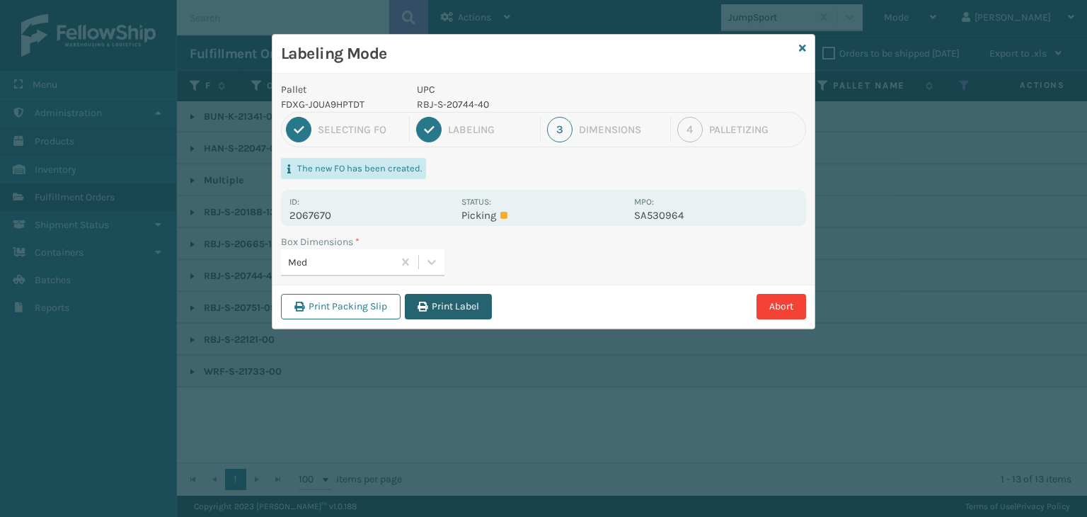
click at [433, 307] on button "Print Label" at bounding box center [448, 306] width 87 height 25
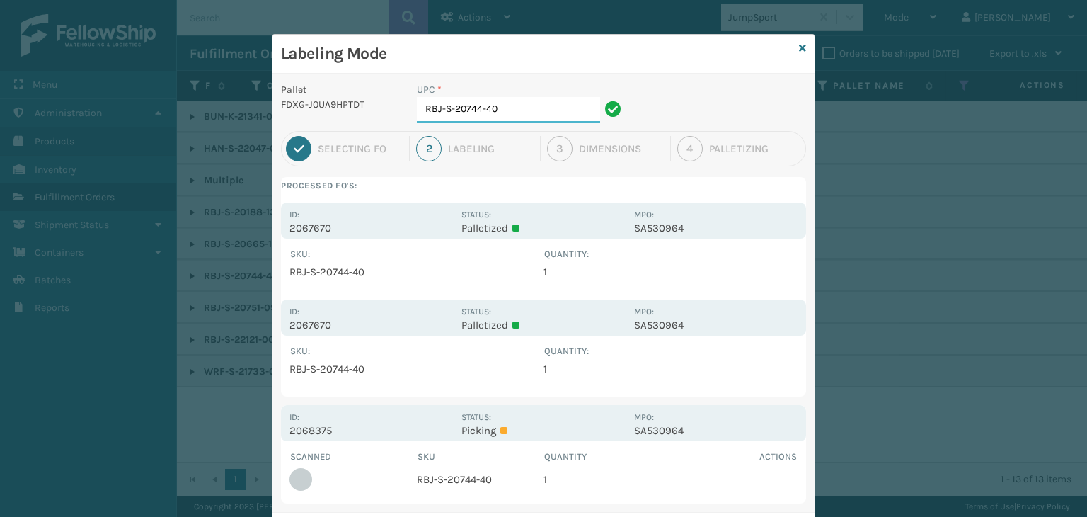
click at [520, 109] on input "RBJ-S-20744-40" at bounding box center [508, 109] width 183 height 25
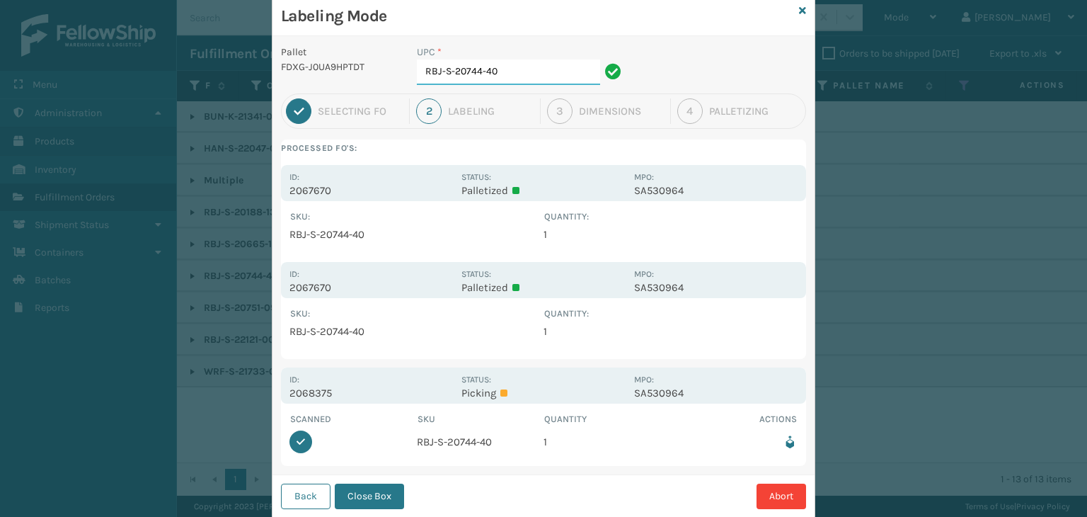
scroll to position [73, 0]
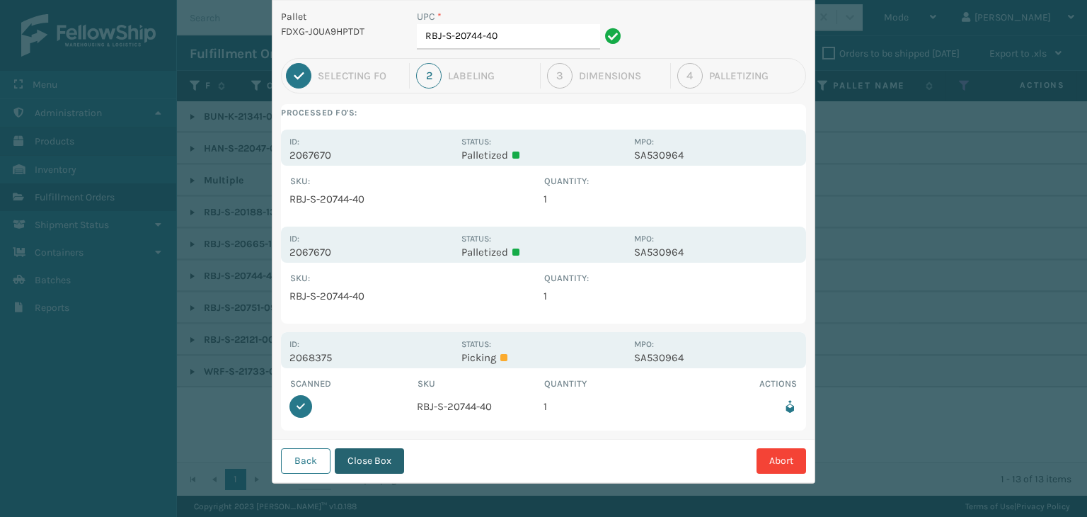
click at [366, 464] on button "Close Box" at bounding box center [369, 460] width 69 height 25
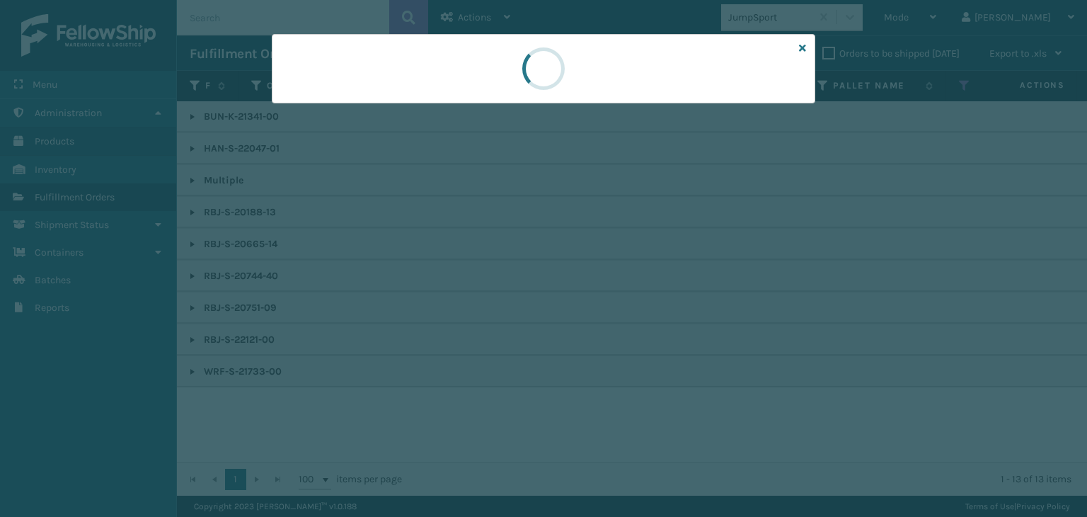
scroll to position [0, 0]
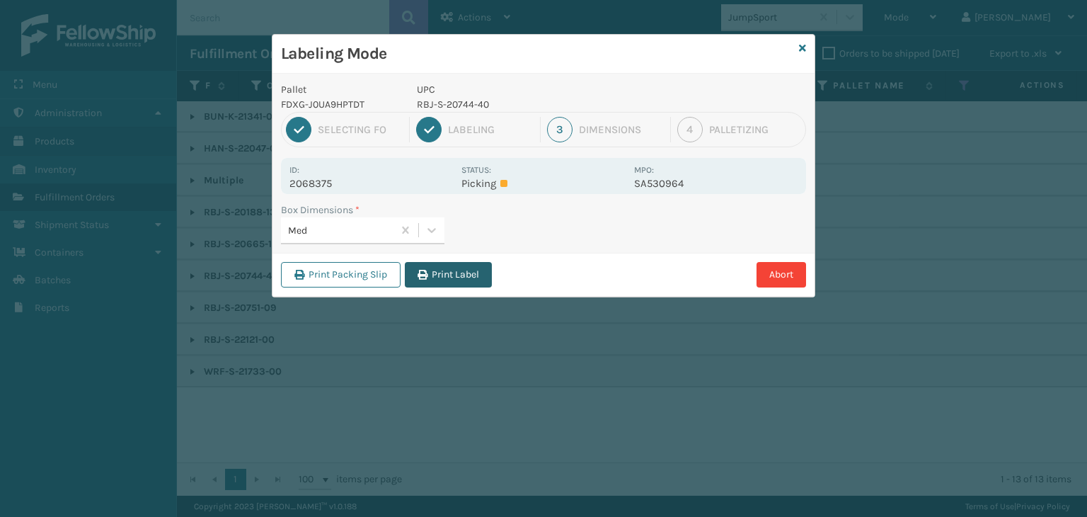
drag, startPoint x: 442, startPoint y: 278, endPoint x: 476, endPoint y: 284, distance: 34.4
click at [444, 281] on button "Print Label" at bounding box center [448, 274] width 87 height 25
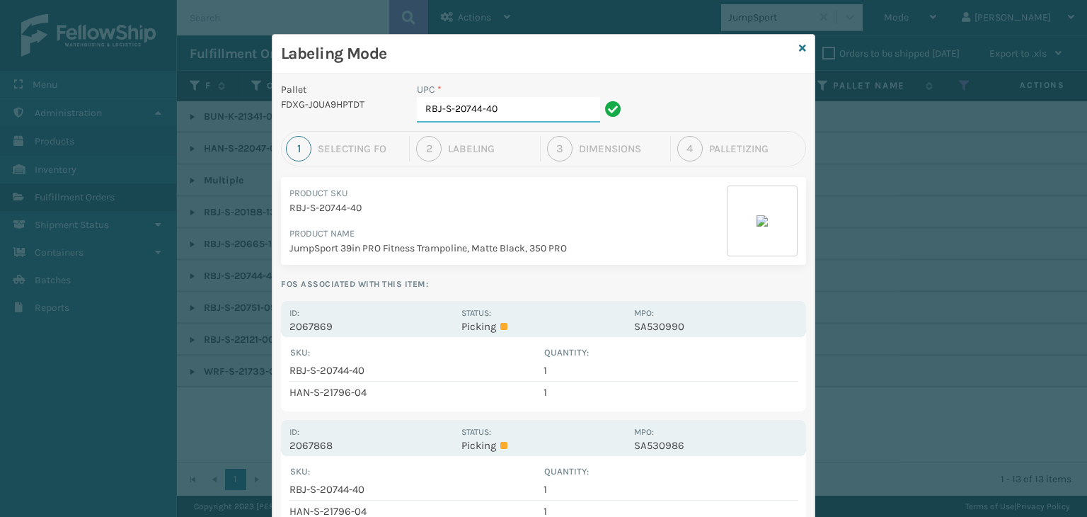
drag, startPoint x: 529, startPoint y: 120, endPoint x: 0, endPoint y: 190, distance: 533.5
click at [0, 190] on div "Labeling Mode Pallet FDXG-J0UA9HPTDT UPC * RBJ-S-20744-40 1 Selecting FO 2 Labe…" at bounding box center [543, 258] width 1087 height 517
type input "HAN-S-21796-04"
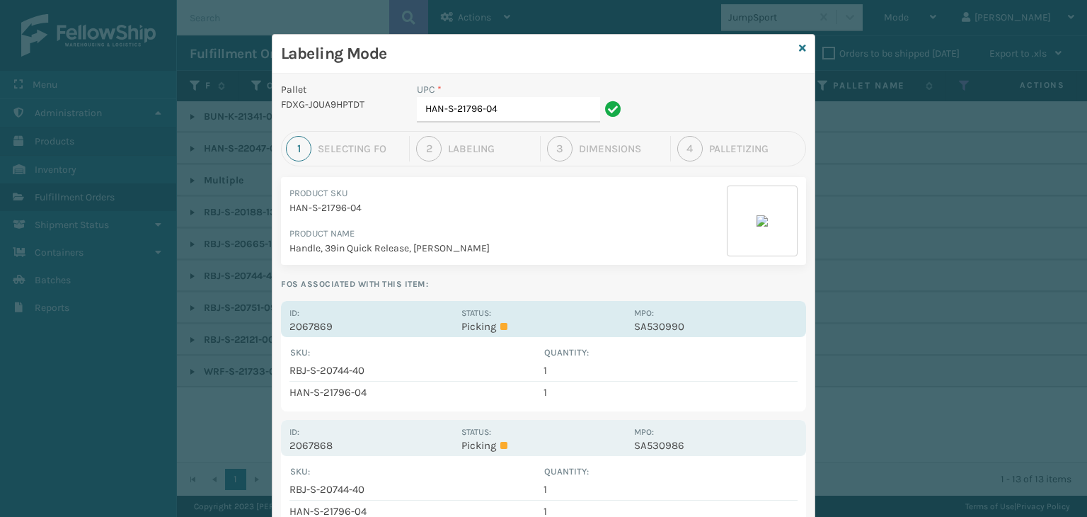
click at [435, 312] on div "Id: 2067869" at bounding box center [372, 319] width 164 height 28
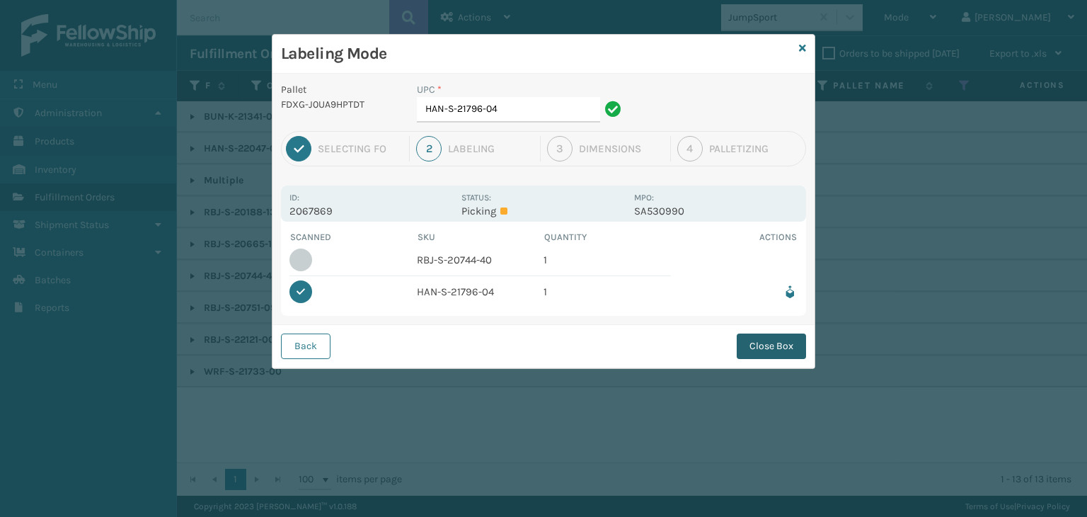
click at [767, 350] on button "Close Box" at bounding box center [771, 345] width 69 height 25
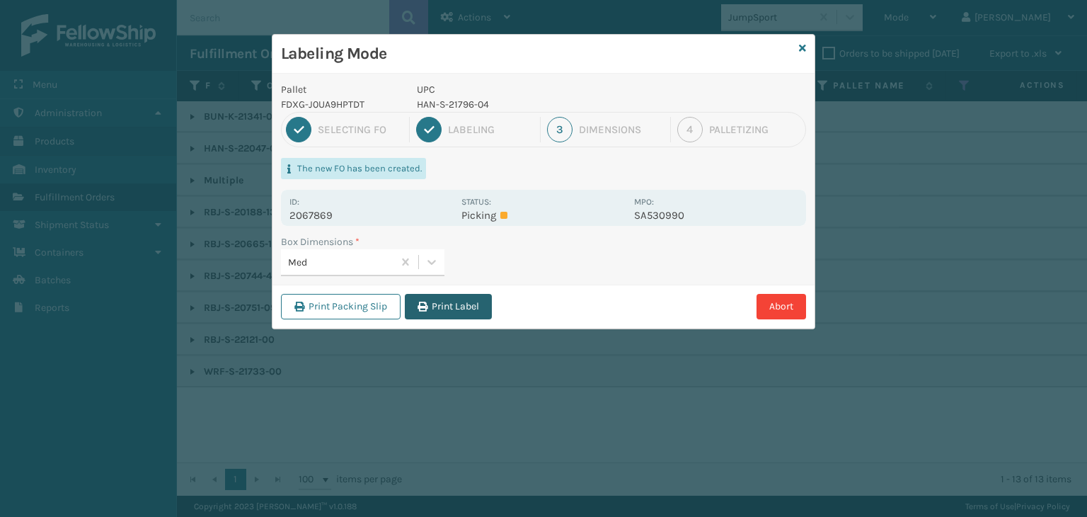
click at [481, 307] on button "Print Label" at bounding box center [448, 306] width 87 height 25
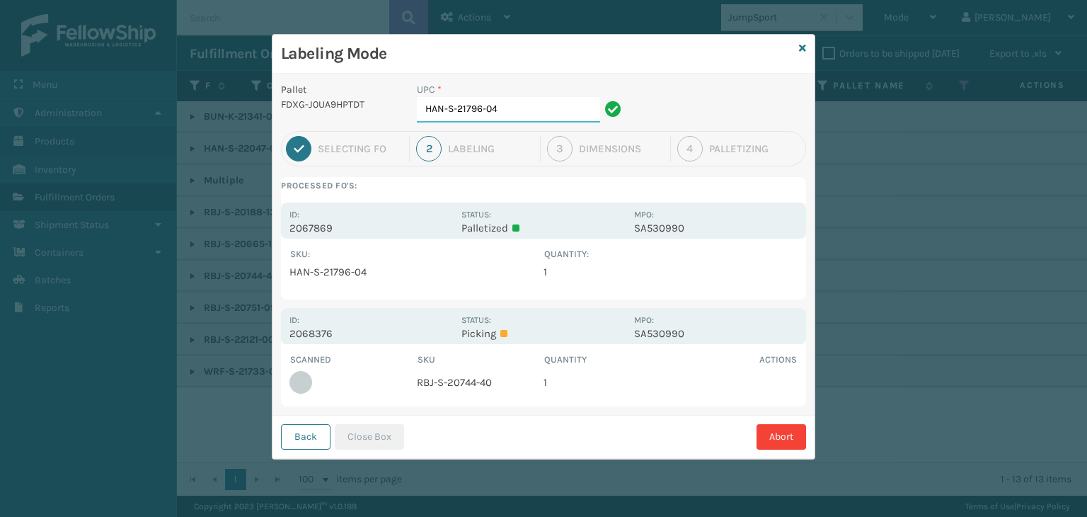
drag, startPoint x: 520, startPoint y: 113, endPoint x: 55, endPoint y: 159, distance: 467.4
click at [55, 159] on div "Labeling Mode Pallet FDXG-J0UA9HPTDT UPC * HAN-S-21796-04 1 Selecting FO 2 Labe…" at bounding box center [543, 258] width 1087 height 517
type input "RBJ-S-20744-40"
click at [382, 428] on button "Close Box" at bounding box center [369, 436] width 69 height 25
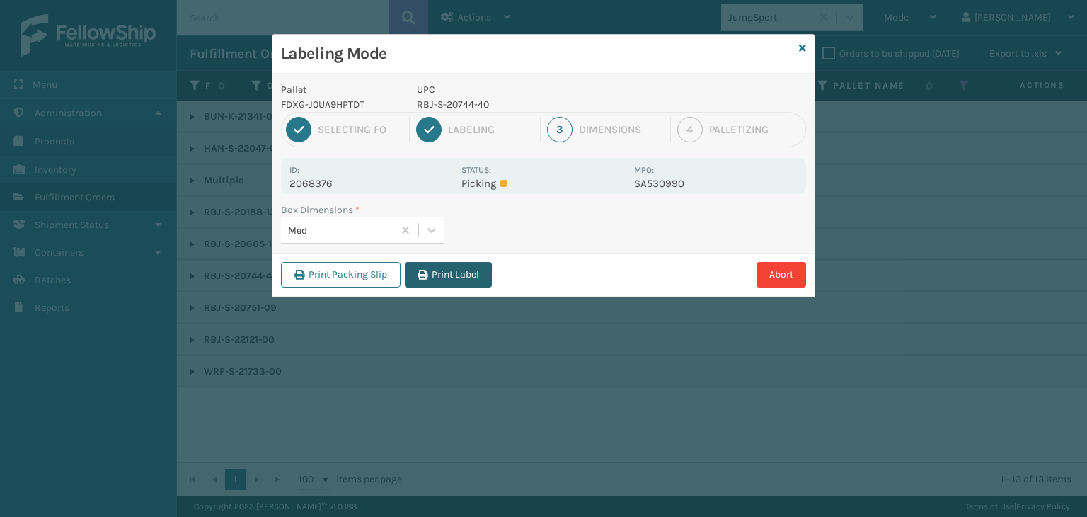
click at [437, 268] on button "Print Label" at bounding box center [448, 274] width 87 height 25
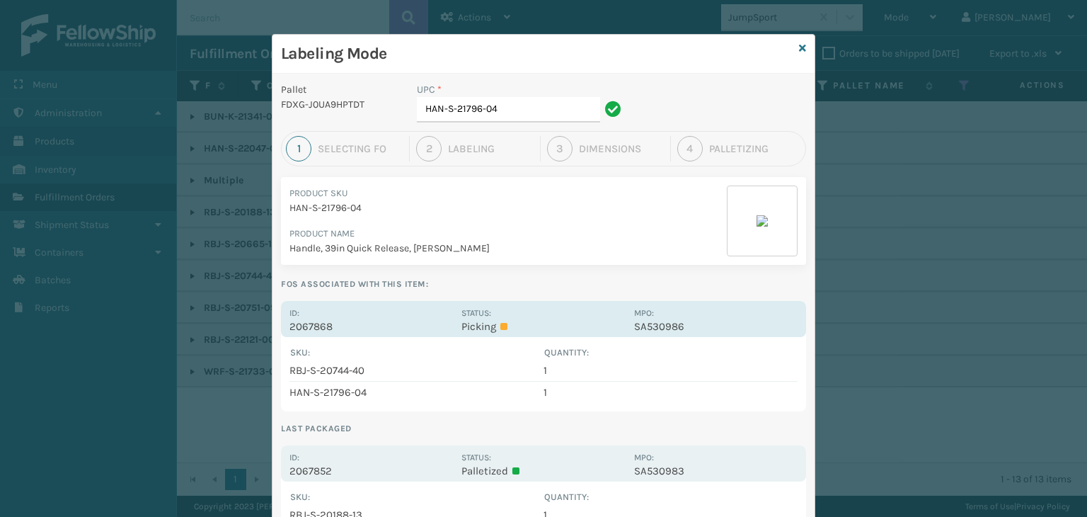
click at [464, 310] on label "Status:" at bounding box center [477, 313] width 30 height 10
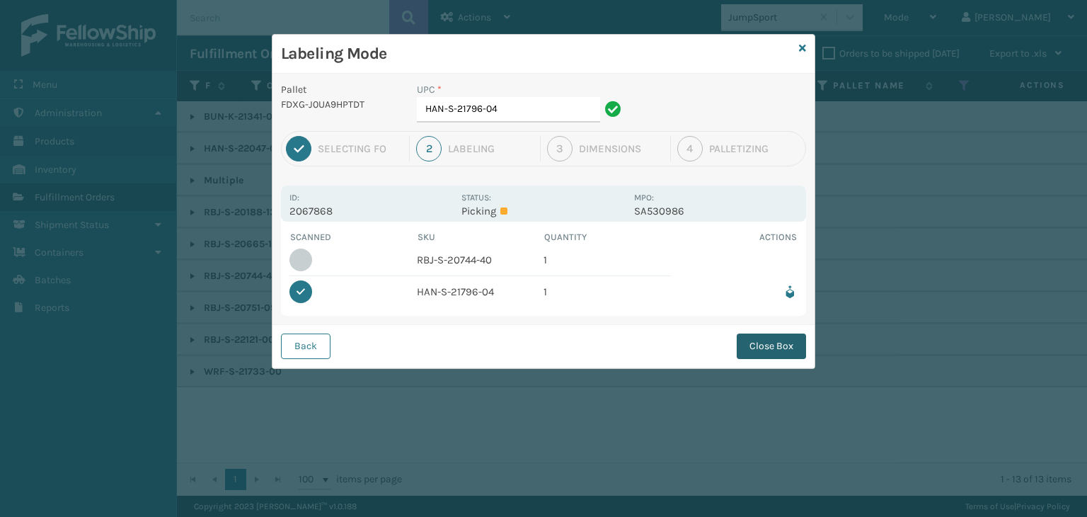
click at [762, 348] on button "Close Box" at bounding box center [771, 345] width 69 height 25
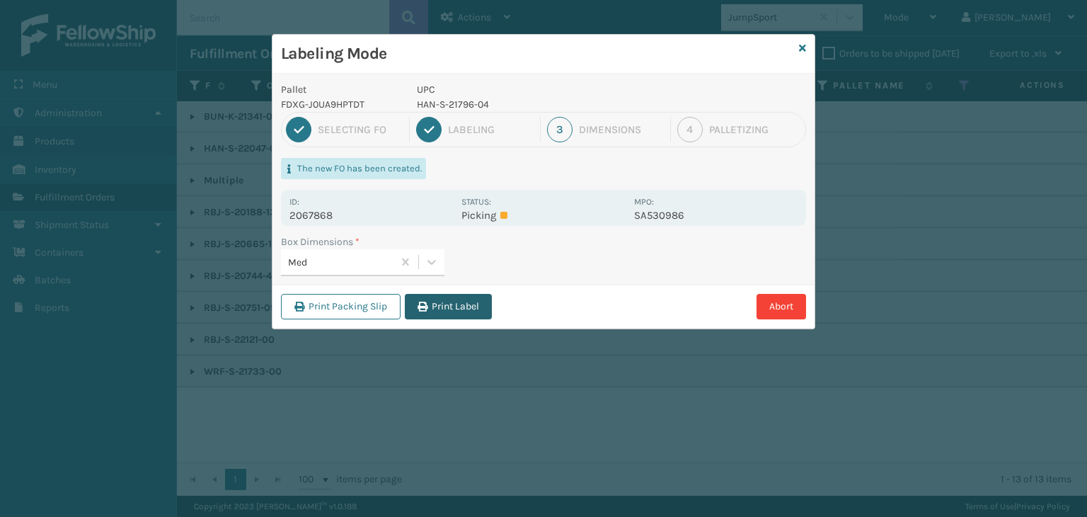
click at [478, 301] on button "Print Label" at bounding box center [448, 306] width 87 height 25
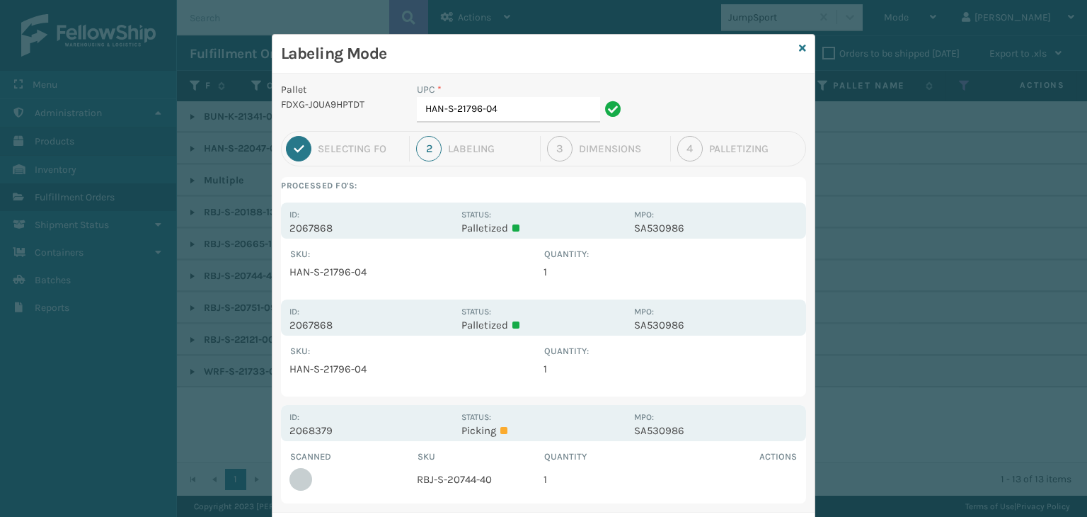
click at [481, 475] on td "RBJ-S-20744-40" at bounding box center [480, 479] width 127 height 31
click at [481, 476] on td "RBJ-S-20744-40" at bounding box center [480, 479] width 127 height 31
drag, startPoint x: 532, startPoint y: 96, endPoint x: 210, endPoint y: 159, distance: 328.9
click at [210, 159] on div "Labeling Mode Pallet FDXG-J0UA9HPTDT UPC * HAN-S-21796-04 1 Selecting FO 2 Labe…" at bounding box center [543, 258] width 1087 height 517
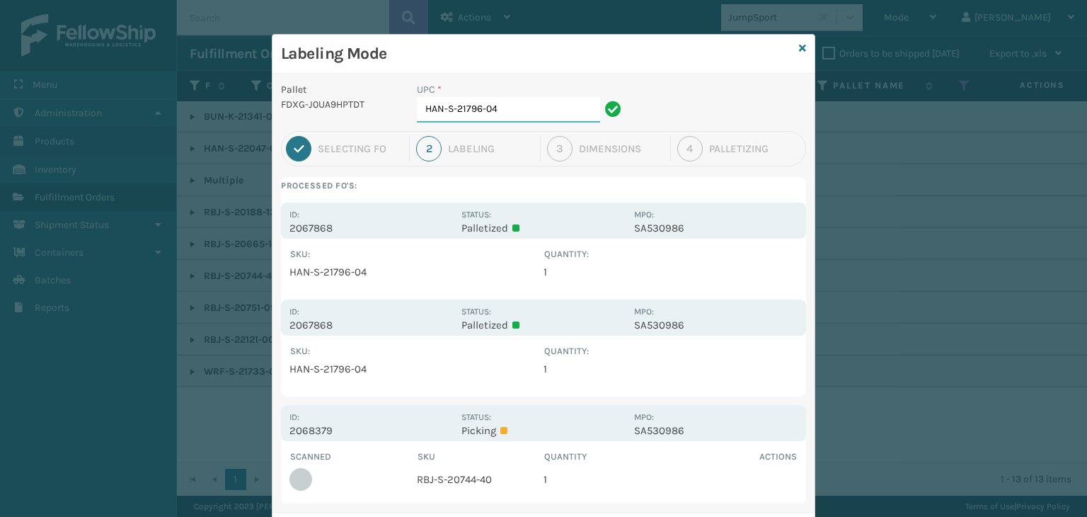
paste input "RBJ-S-20744-40"
type input "RBJ-S-20744-40"
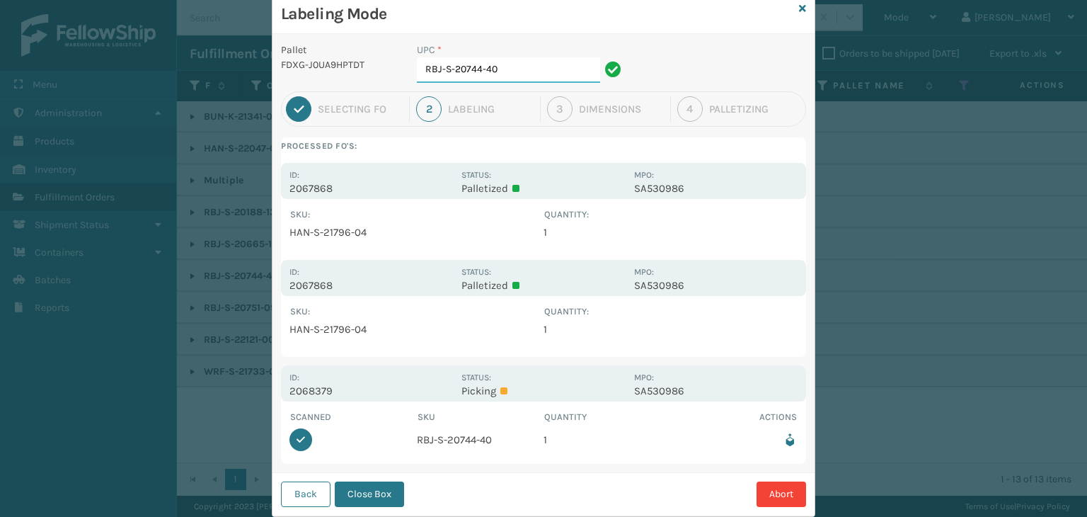
scroll to position [73, 0]
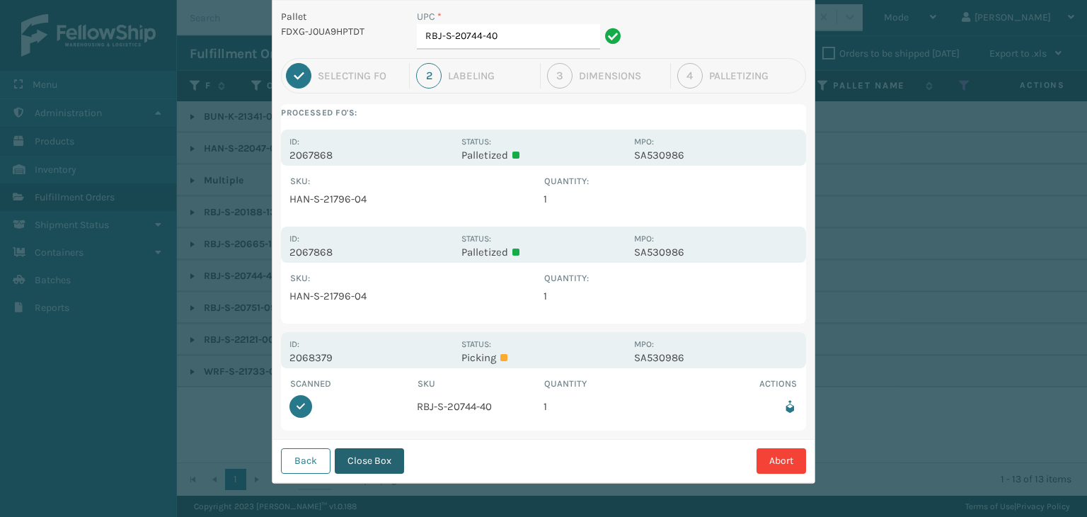
click at [379, 459] on button "Close Box" at bounding box center [369, 460] width 69 height 25
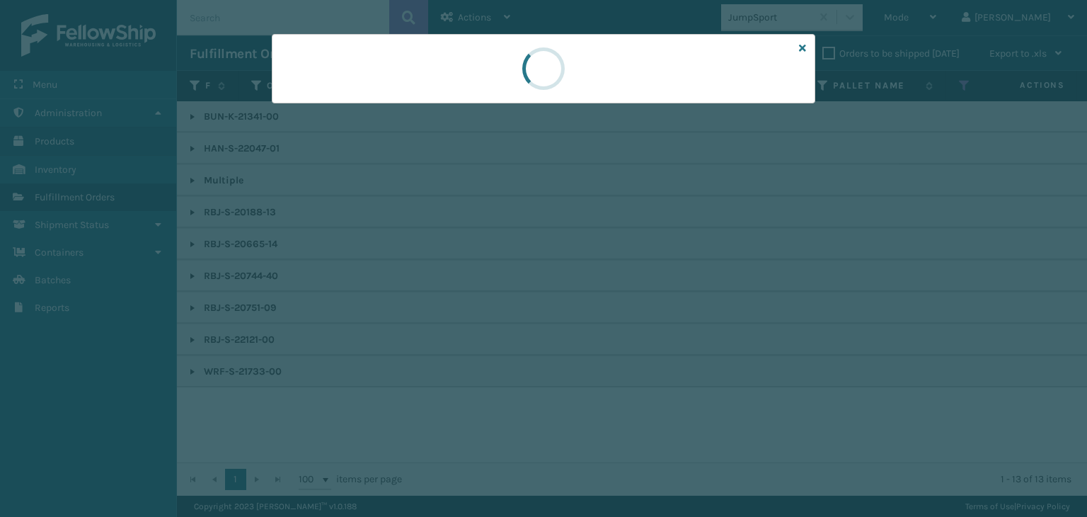
scroll to position [0, 0]
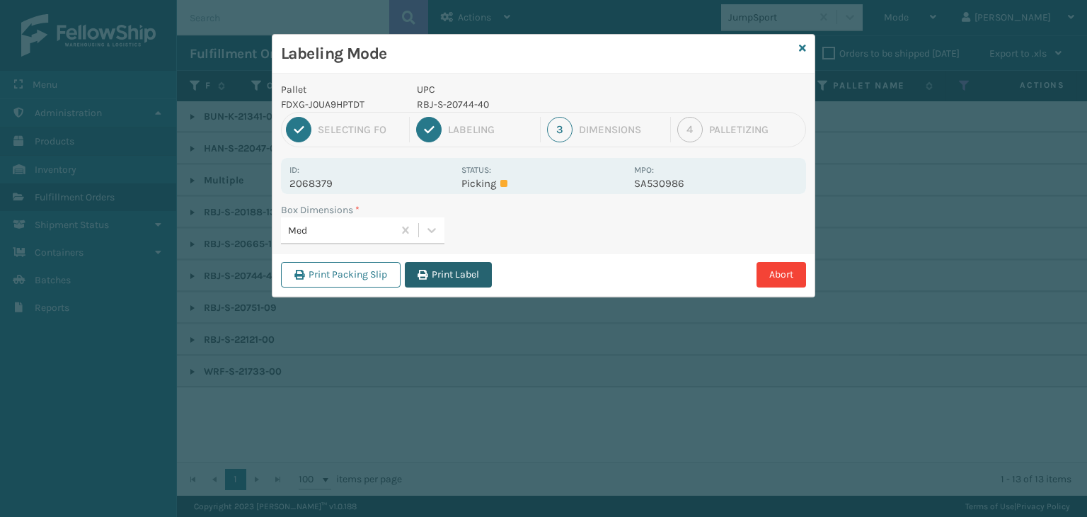
click at [444, 282] on button "Print Label" at bounding box center [448, 274] width 87 height 25
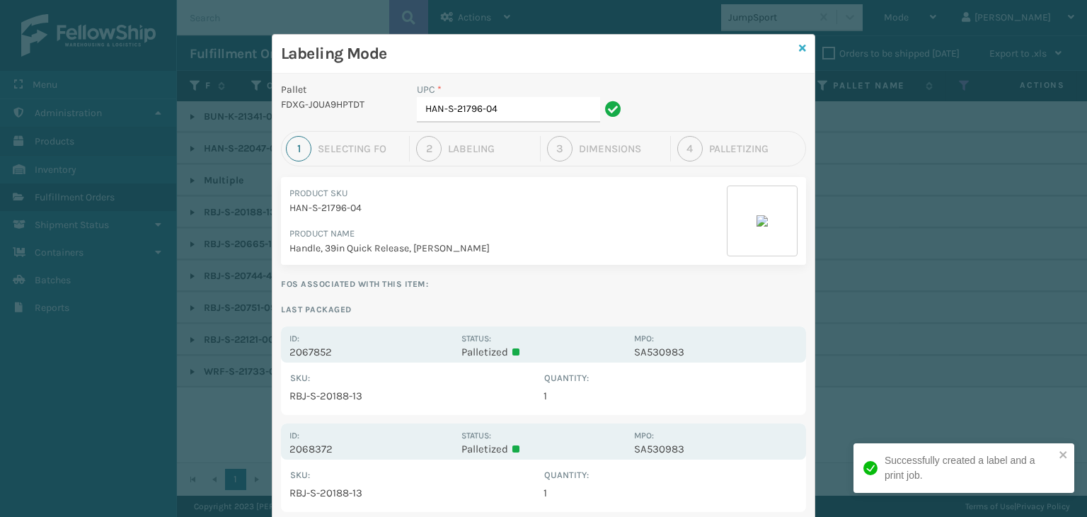
click at [799, 49] on icon at bounding box center [802, 48] width 7 height 10
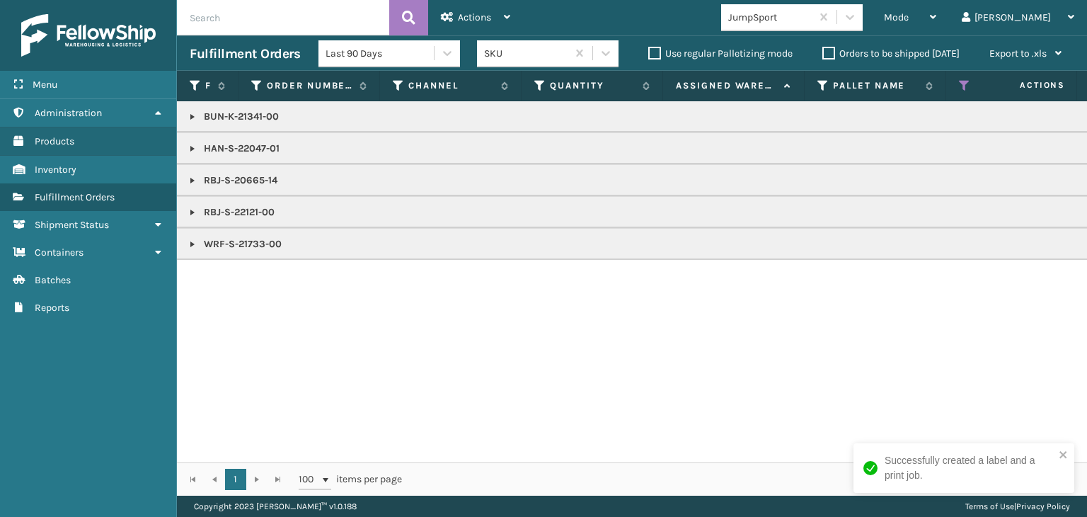
click at [266, 212] on p "RBJ-S-22121-00" at bounding box center [1091, 212] width 1802 height 14
click at [909, 15] on span "Mode" at bounding box center [896, 17] width 25 height 12
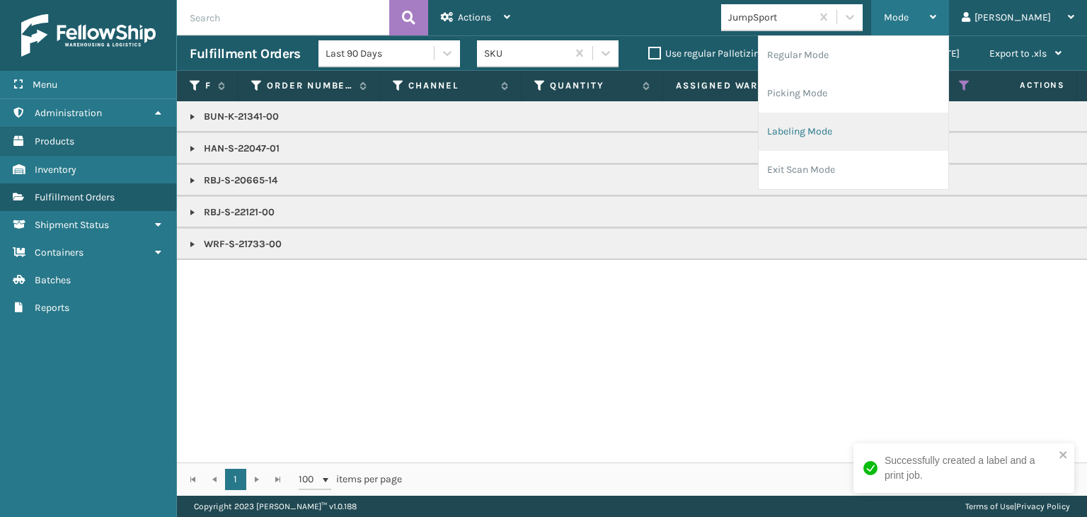
click at [875, 142] on li "Labeling Mode" at bounding box center [854, 132] width 190 height 38
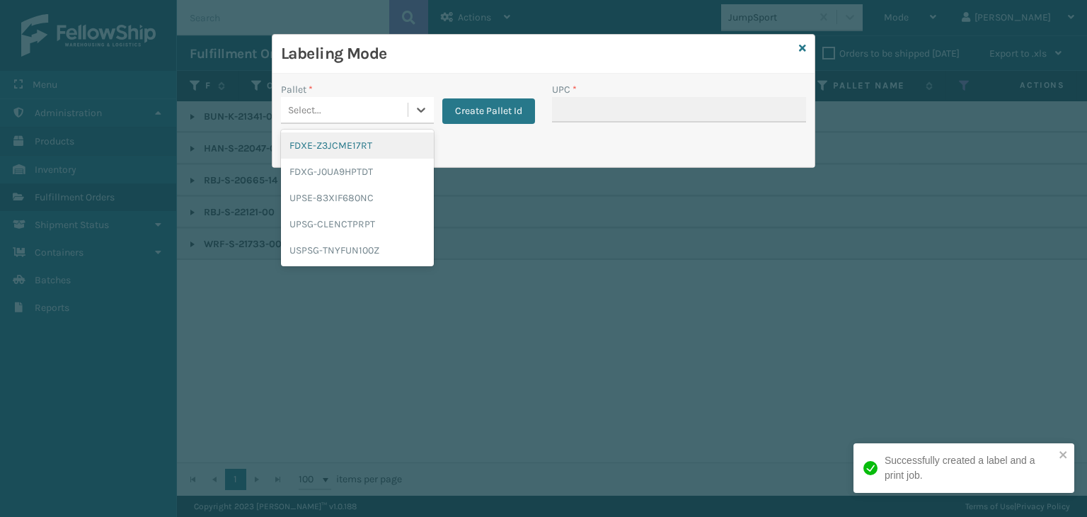
click at [330, 114] on div "Select..." at bounding box center [344, 109] width 127 height 23
click at [344, 173] on div "FDXG-J0UA9HPTDT" at bounding box center [357, 172] width 153 height 26
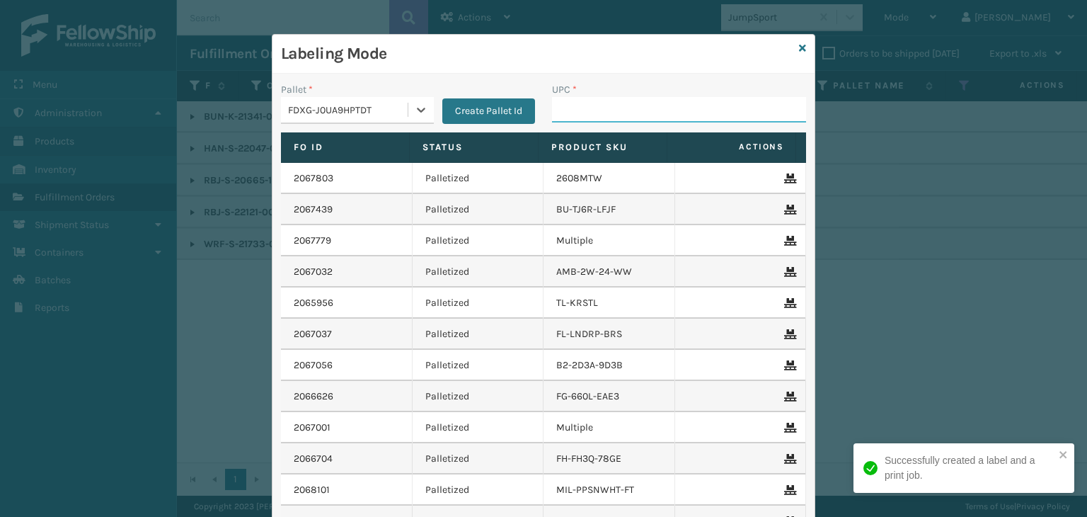
click at [561, 120] on input "UPC *" at bounding box center [679, 109] width 254 height 25
paste input "RBJ-S-22121-00"
type input "RBJ-S-22121-00"
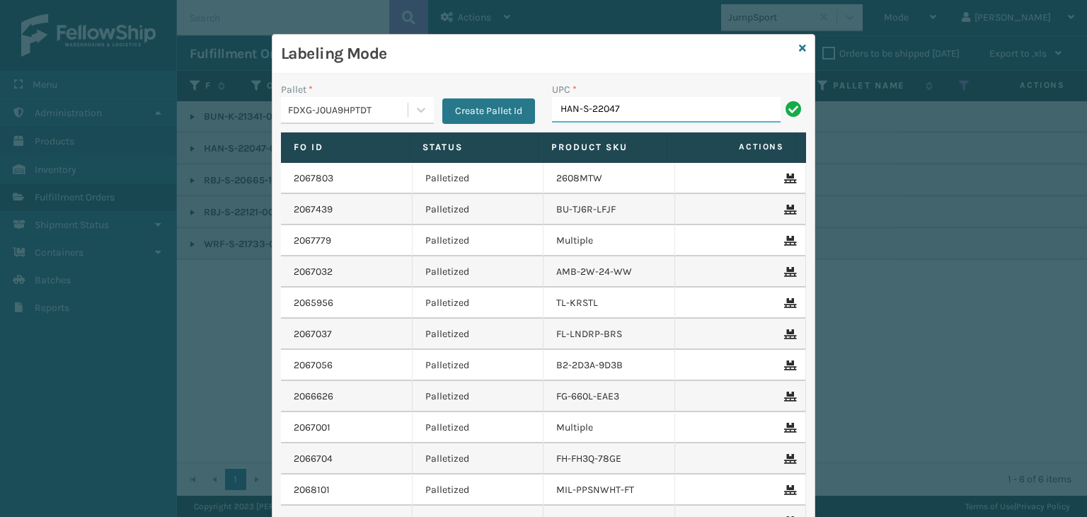
type input "HAN-S-22047-01"
drag, startPoint x: 656, startPoint y: 96, endPoint x: 215, endPoint y: 152, distance: 443.8
click at [215, 152] on div "Labeling Mode Pallet * FDXG-J0UA9HPTDT Create Pallet Id UPC * RB-S-22121 Fo Id …" at bounding box center [543, 258] width 1087 height 517
type input "RBJ-S-22121-00"
type input "WRF-S-21770-00"
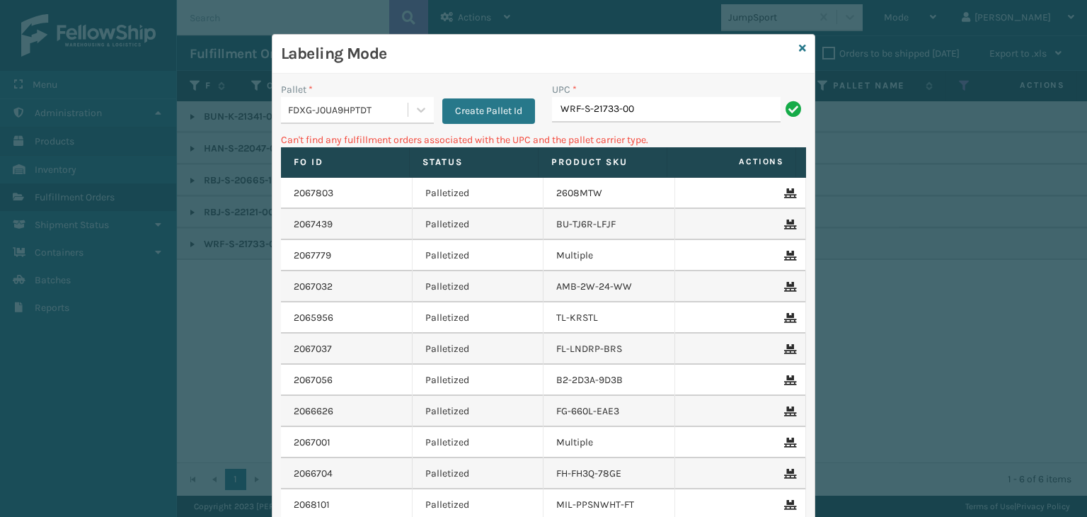
type input "WRF-S-21733-00"
click at [799, 47] on icon at bounding box center [802, 48] width 7 height 10
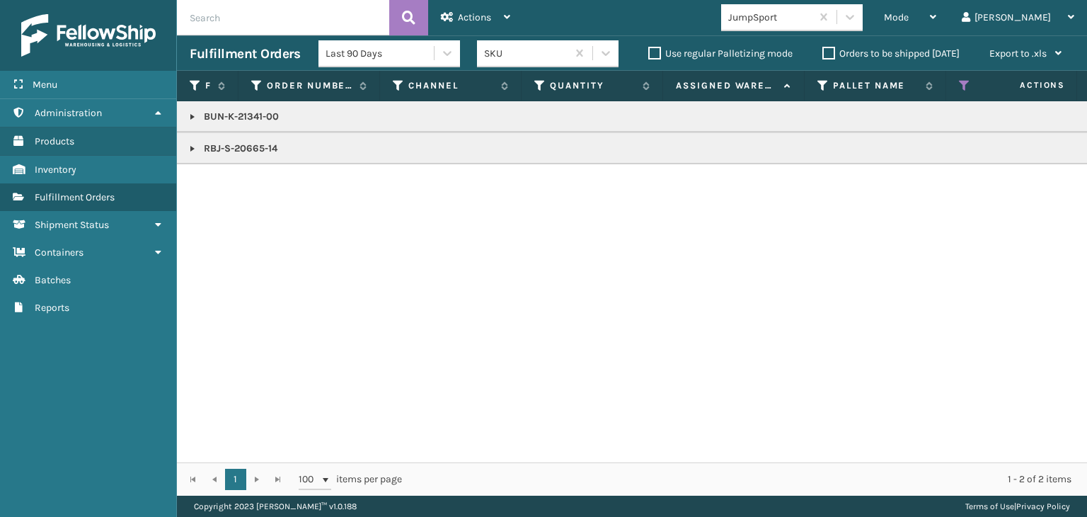
drag, startPoint x: 190, startPoint y: 146, endPoint x: 188, endPoint y: 137, distance: 8.6
click at [190, 146] on link at bounding box center [192, 148] width 11 height 11
click at [188, 118] on link at bounding box center [192, 116] width 11 height 11
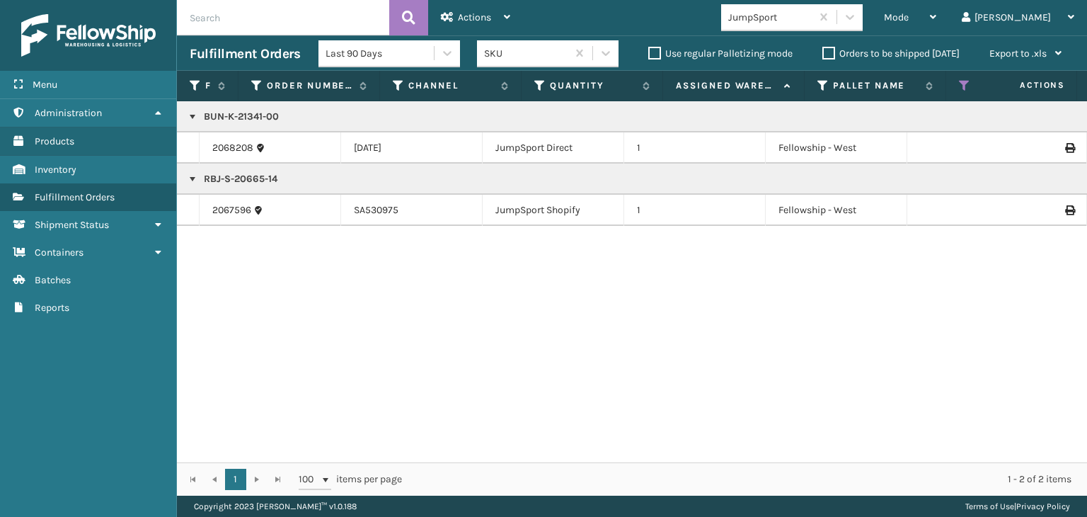
click at [811, 6] on div "JumpSport" at bounding box center [766, 17] width 90 height 23
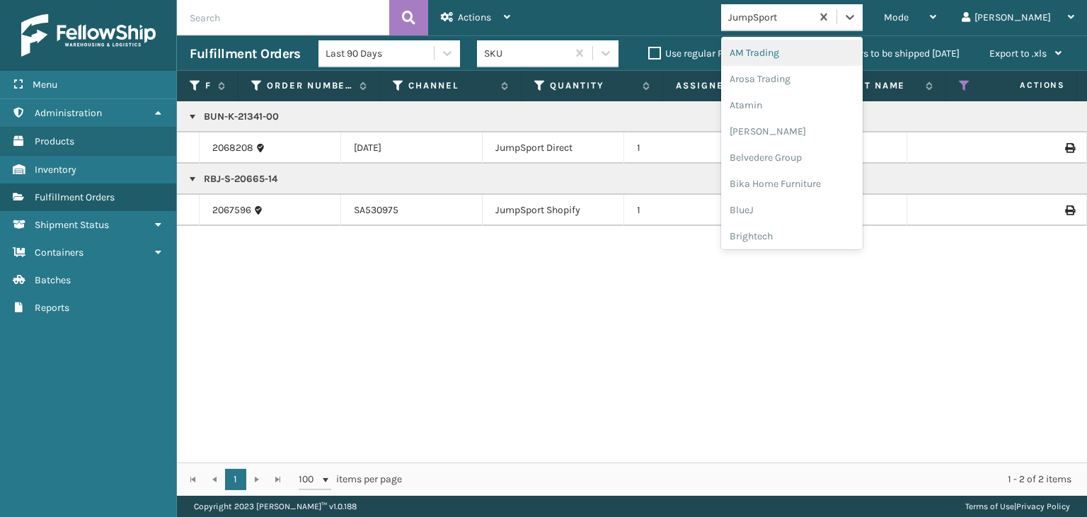
type input "J"
type input "PL"
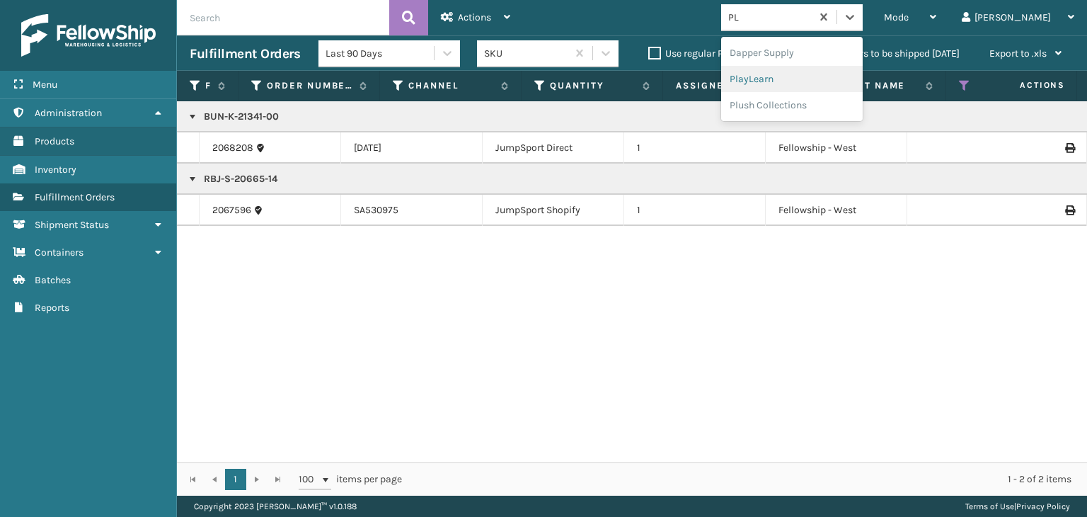
click at [812, 74] on div "PlayLearn" at bounding box center [792, 79] width 142 height 26
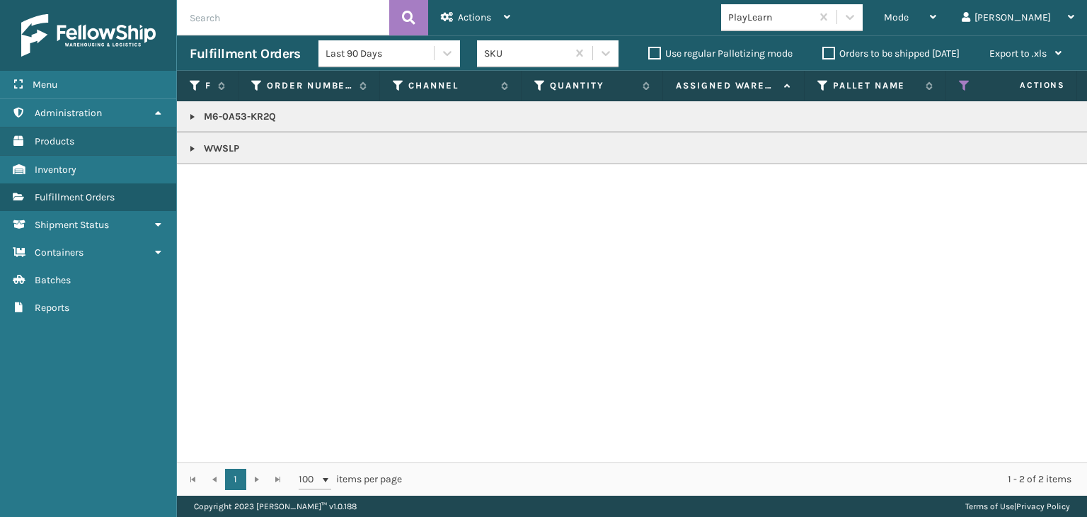
click at [217, 143] on p "WWSLP" at bounding box center [1091, 149] width 1802 height 14
drag, startPoint x: 978, startPoint y: 16, endPoint x: 956, endPoint y: 49, distance: 39.3
click at [937, 16] on div "Mode" at bounding box center [910, 17] width 52 height 35
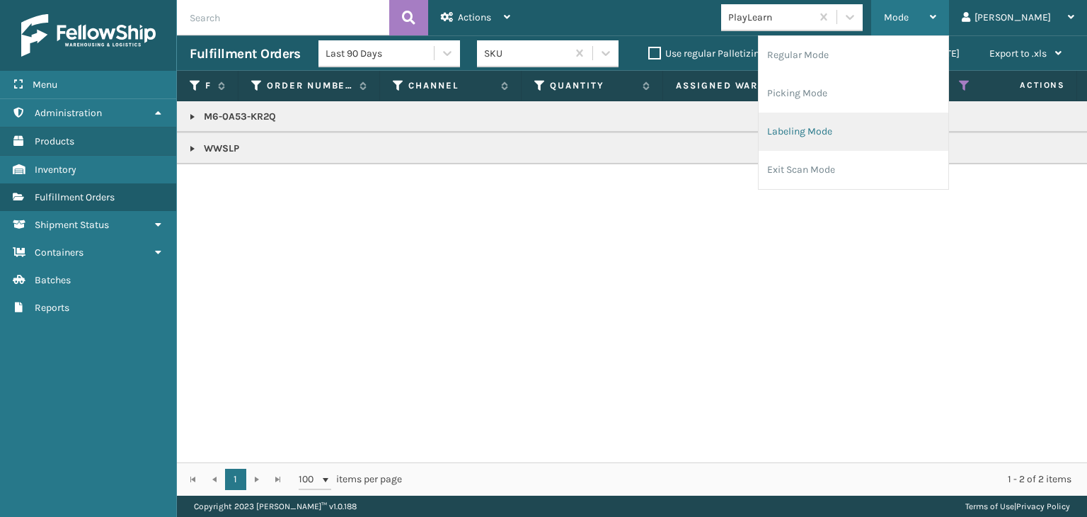
click at [915, 123] on li "Labeling Mode" at bounding box center [854, 132] width 190 height 38
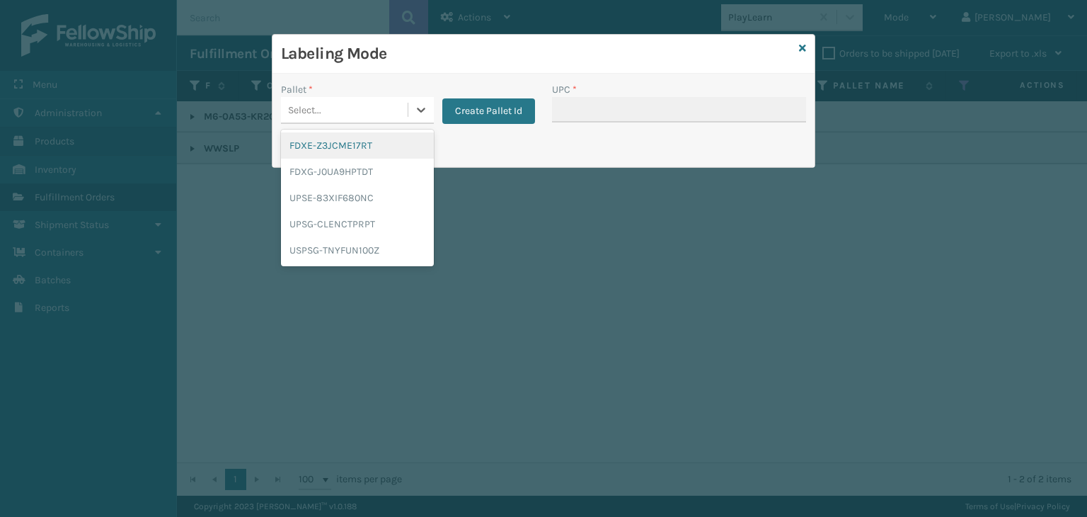
click at [318, 111] on div "Select..." at bounding box center [304, 110] width 33 height 15
click at [333, 166] on div "FDXG-J0UA9HPTDT" at bounding box center [357, 172] width 153 height 26
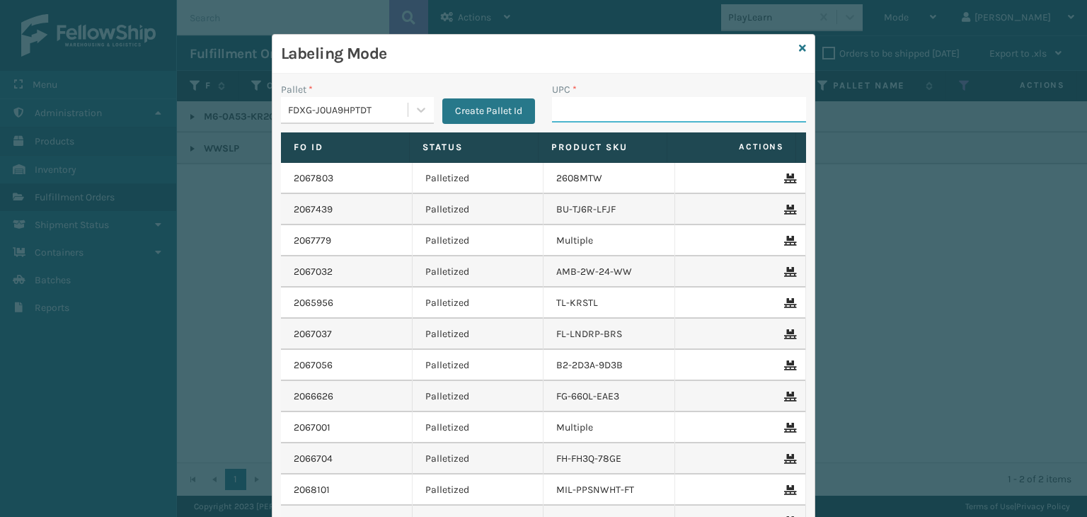
drag, startPoint x: 607, startPoint y: 99, endPoint x: 611, endPoint y: 108, distance: 10.1
click at [607, 99] on input "UPC *" at bounding box center [679, 109] width 254 height 25
paste input "WWSLP"
type input "WWSLP"
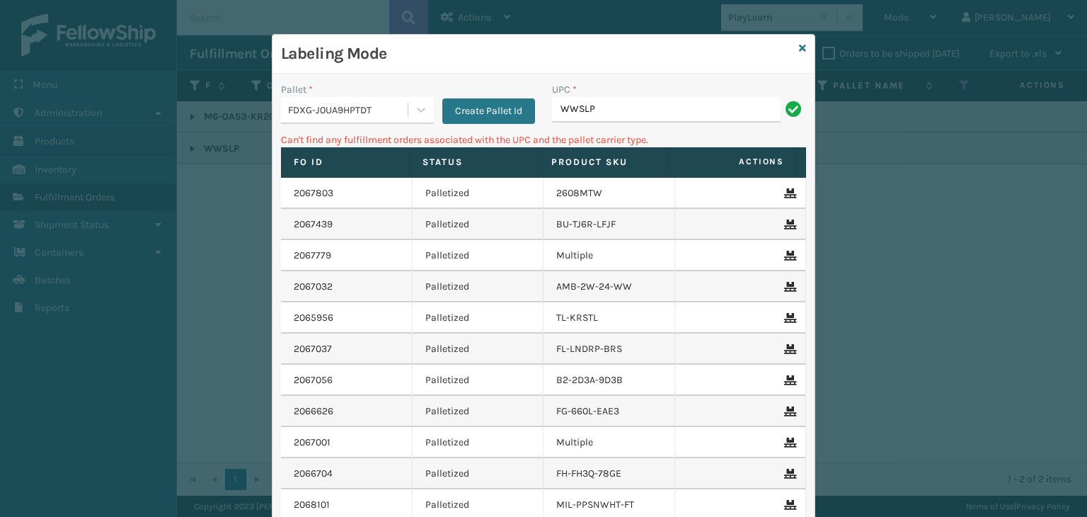
click at [301, 105] on div "FDXG-J0UA9HPTDT" at bounding box center [348, 110] width 121 height 15
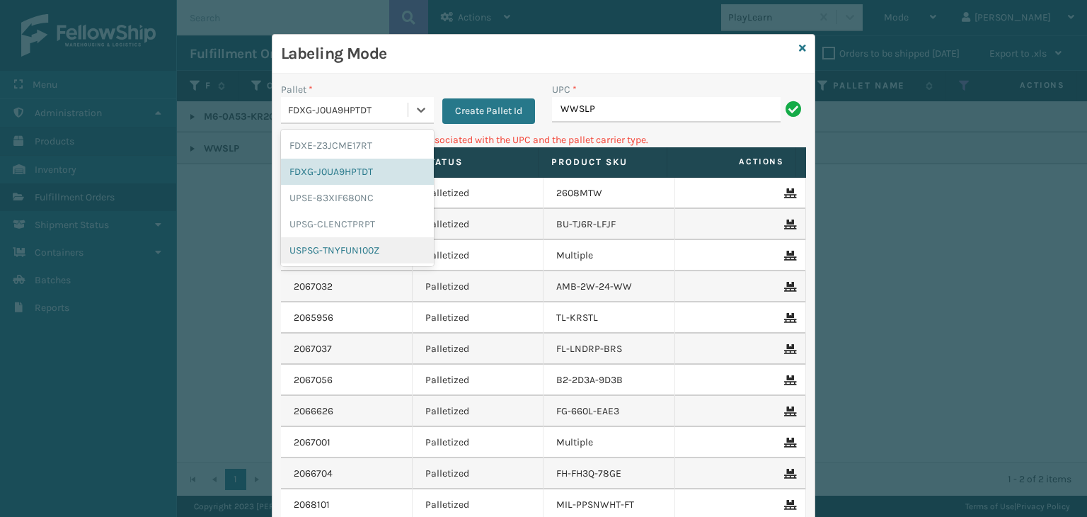
drag, startPoint x: 320, startPoint y: 247, endPoint x: 572, endPoint y: 170, distance: 263.6
click at [326, 244] on div "USPSG-TNYFUN100Z" at bounding box center [357, 250] width 153 height 26
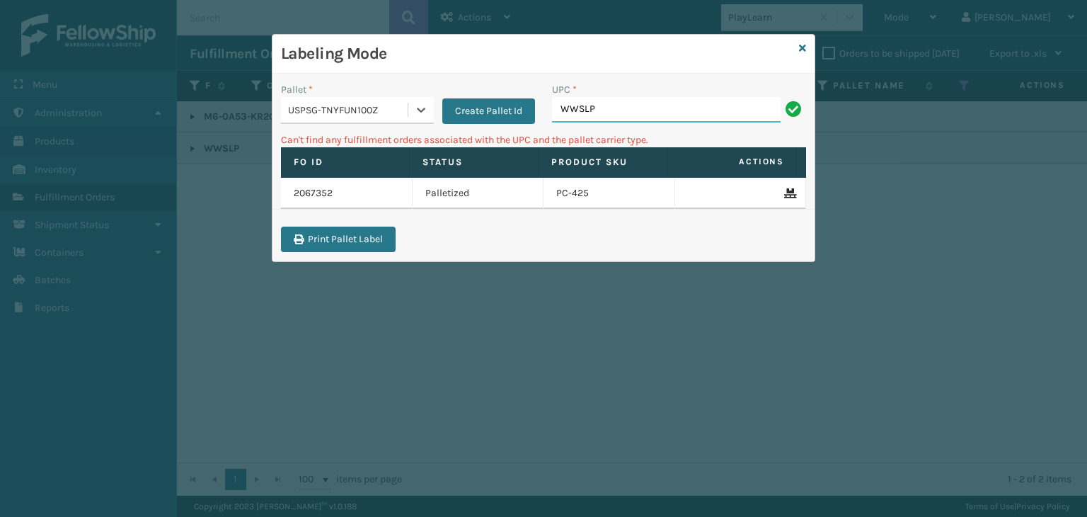
click at [602, 102] on input "WWSLP" at bounding box center [666, 109] width 229 height 25
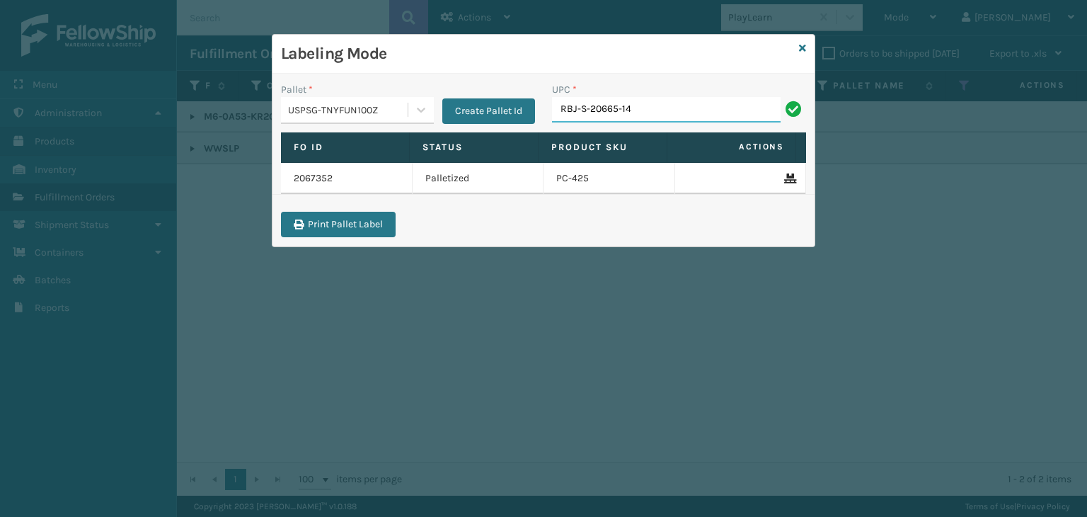
type input "RBJ-S-20665-14"
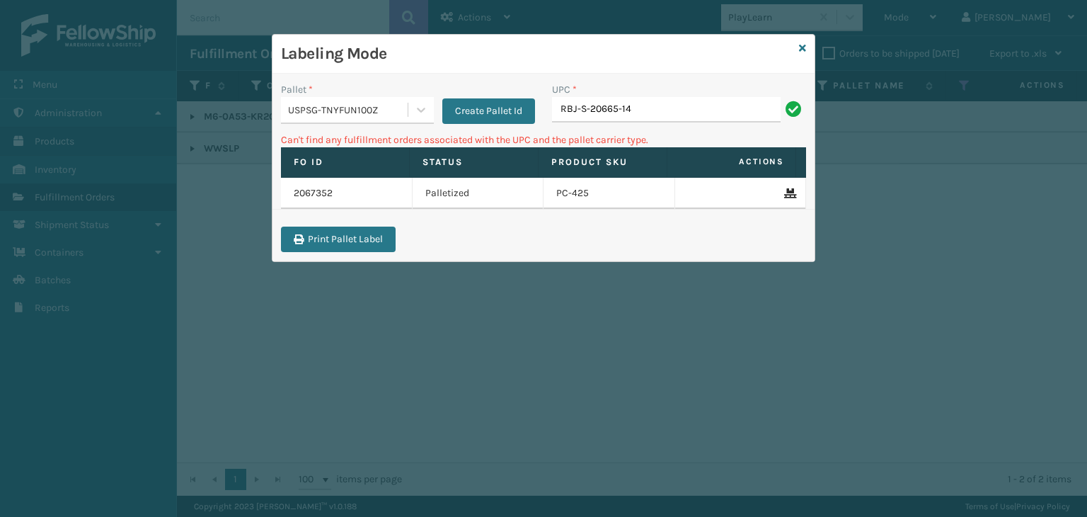
click at [351, 120] on div "USPSG-TNYFUN100Z" at bounding box center [344, 109] width 127 height 23
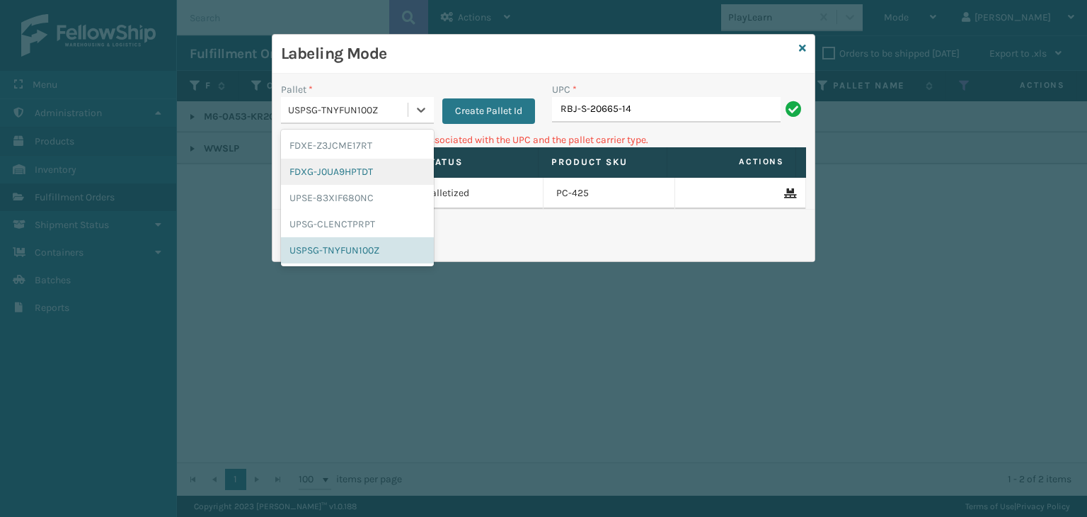
click at [362, 166] on div "FDXG-J0UA9HPTDT" at bounding box center [357, 172] width 153 height 26
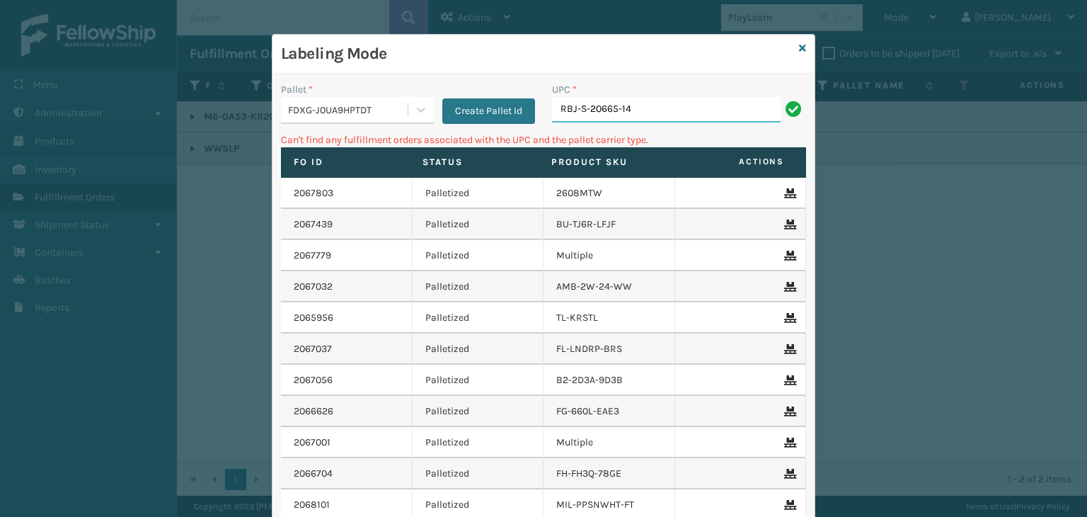
click at [646, 111] on input "RBJ-S-20665-14" at bounding box center [666, 109] width 229 height 25
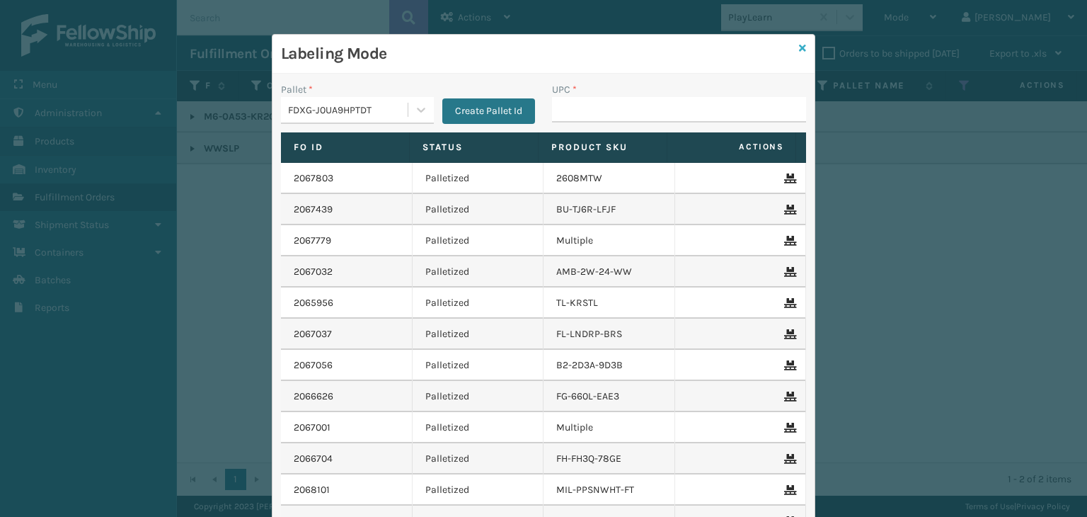
click at [799, 49] on icon at bounding box center [802, 48] width 7 height 10
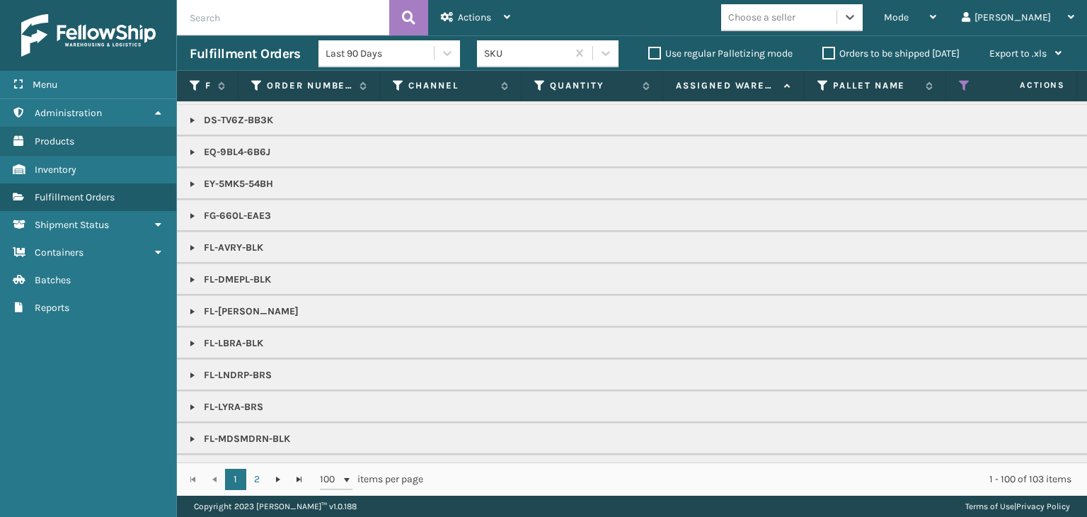
scroll to position [849, 0]
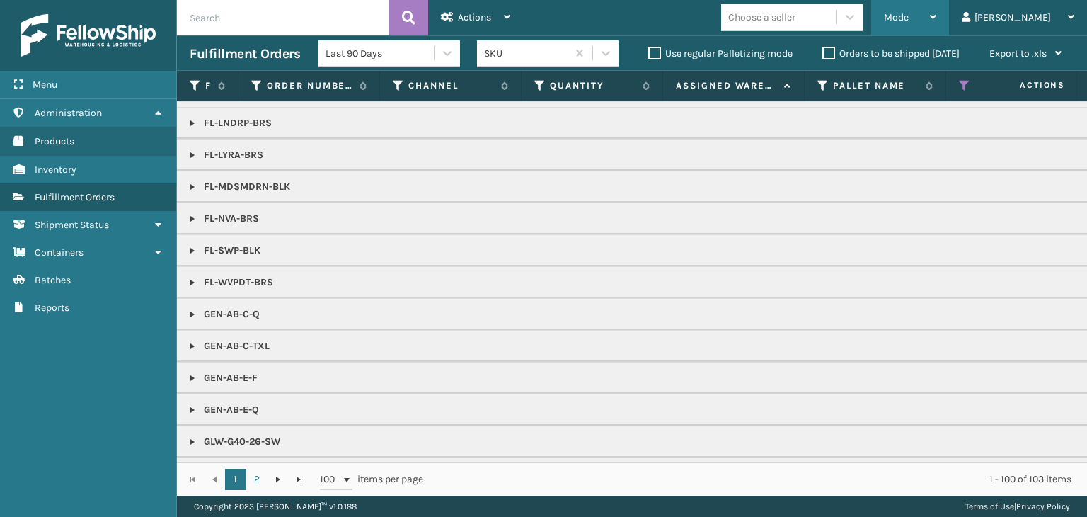
drag, startPoint x: 980, startPoint y: 24, endPoint x: 954, endPoint y: 47, distance: 35.1
click at [937, 28] on div "Mode" at bounding box center [910, 17] width 52 height 35
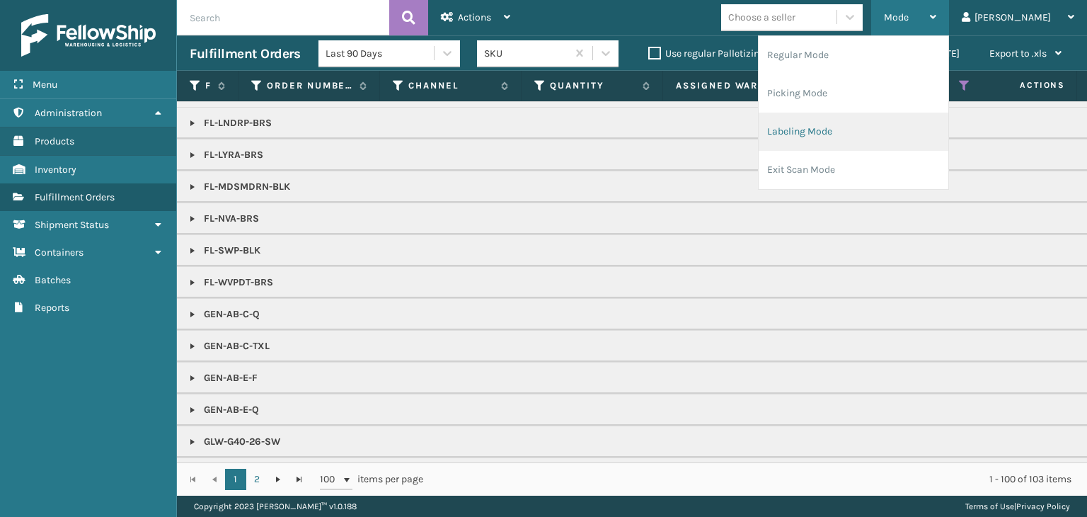
click at [857, 141] on li "Labeling Mode" at bounding box center [854, 132] width 190 height 38
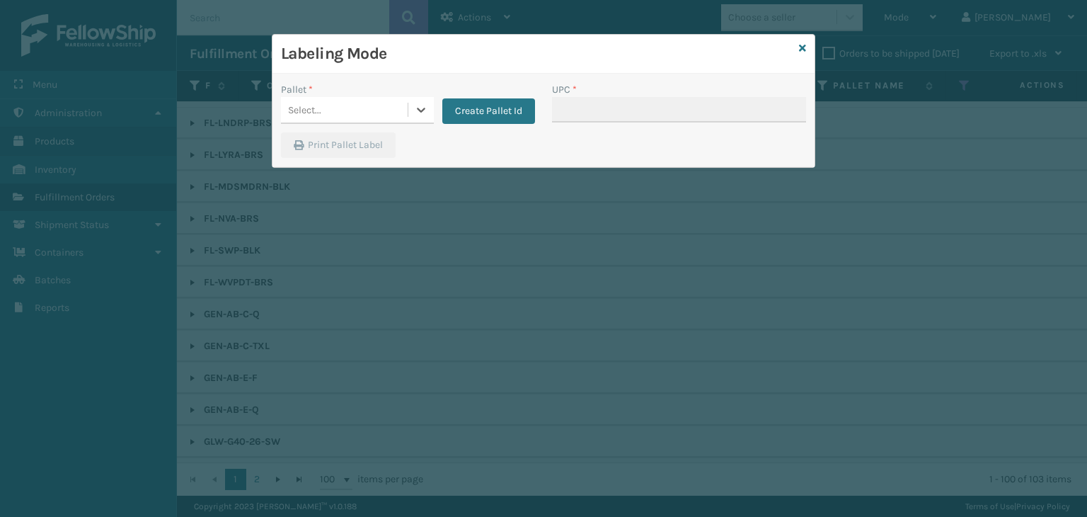
click at [372, 101] on div "Select..." at bounding box center [344, 109] width 127 height 23
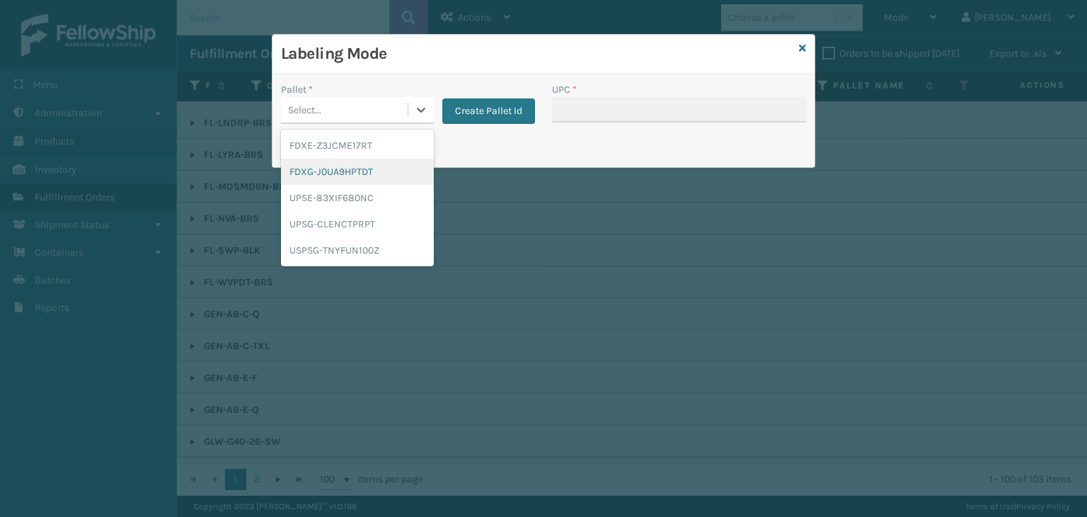
click at [371, 164] on div "FDXG-J0UA9HPTDT" at bounding box center [357, 172] width 153 height 26
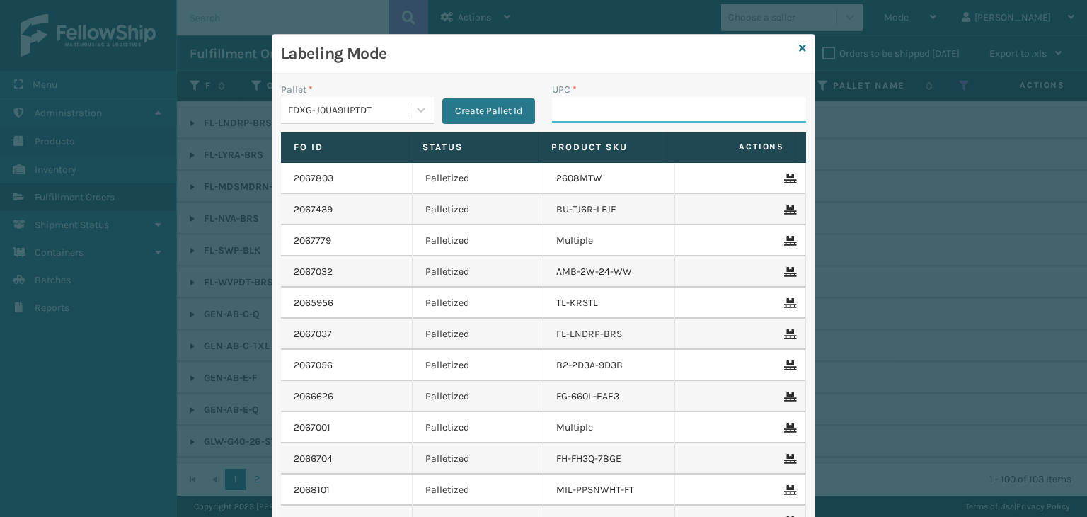
drag, startPoint x: 584, startPoint y: 106, endPoint x: 583, endPoint y: 115, distance: 8.5
click at [583, 115] on input "UPC *" at bounding box center [679, 109] width 254 height 25
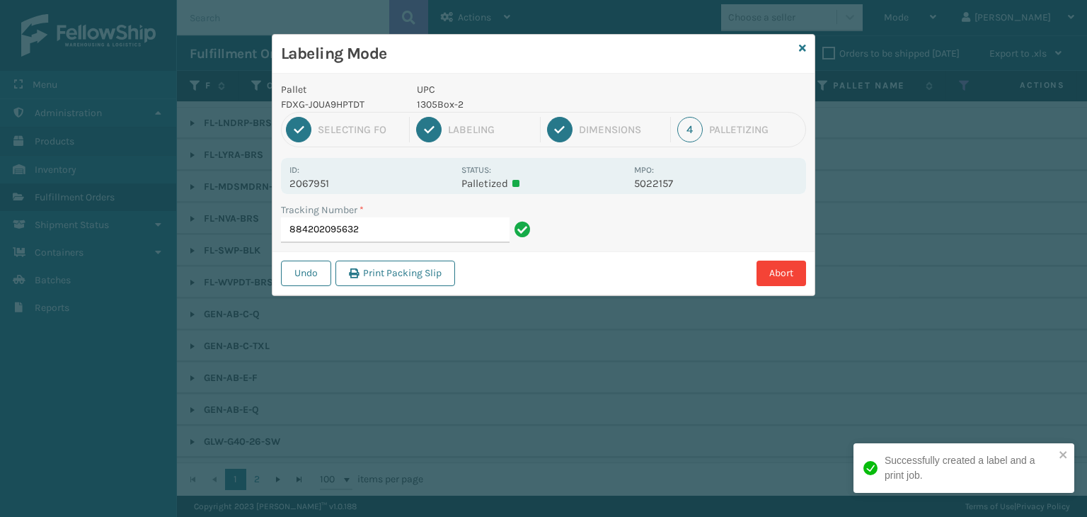
click at [435, 106] on p "1305Box-2" at bounding box center [521, 104] width 209 height 15
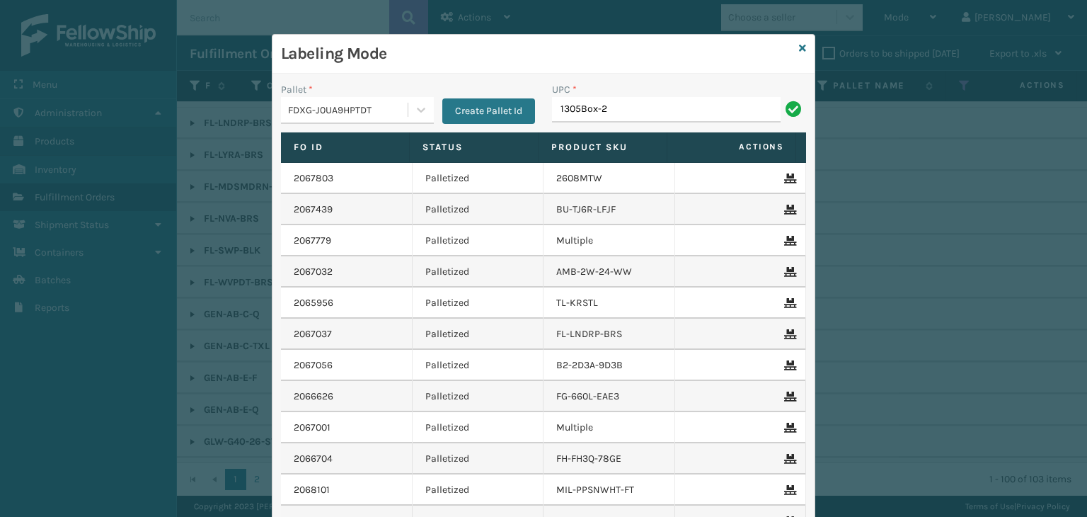
type input "1305Box-2"
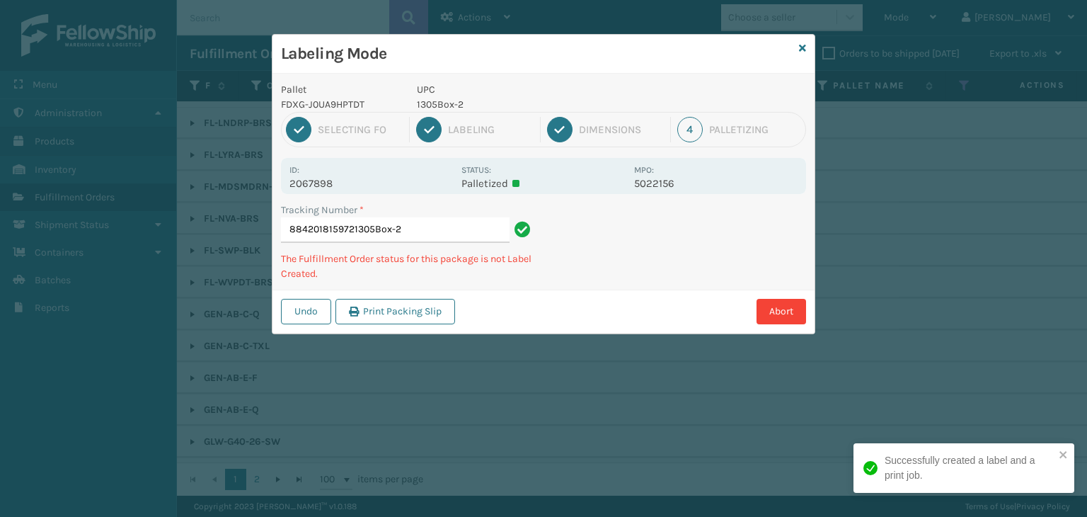
type input "8842018159721305Box-21305Box-2"
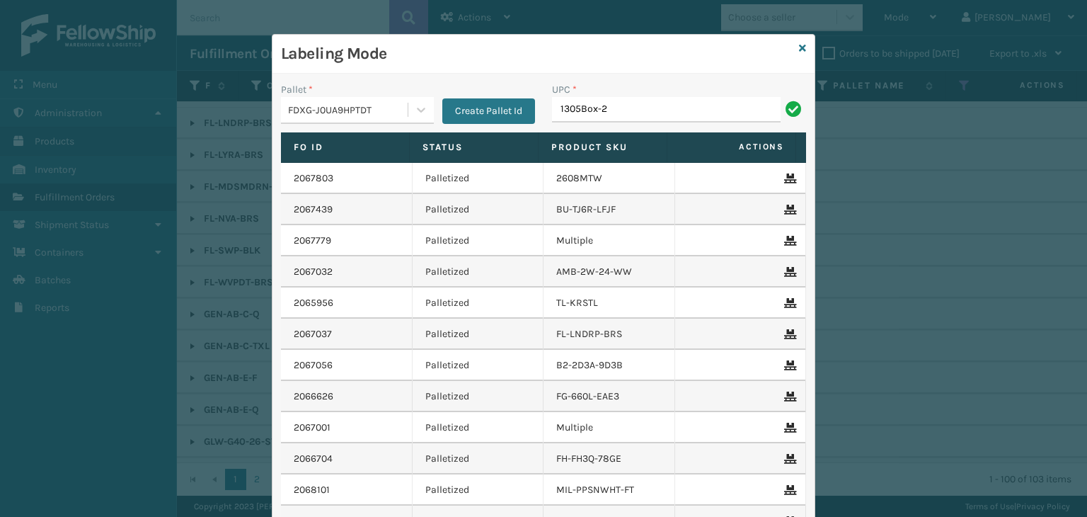
type input "1305Box-2"
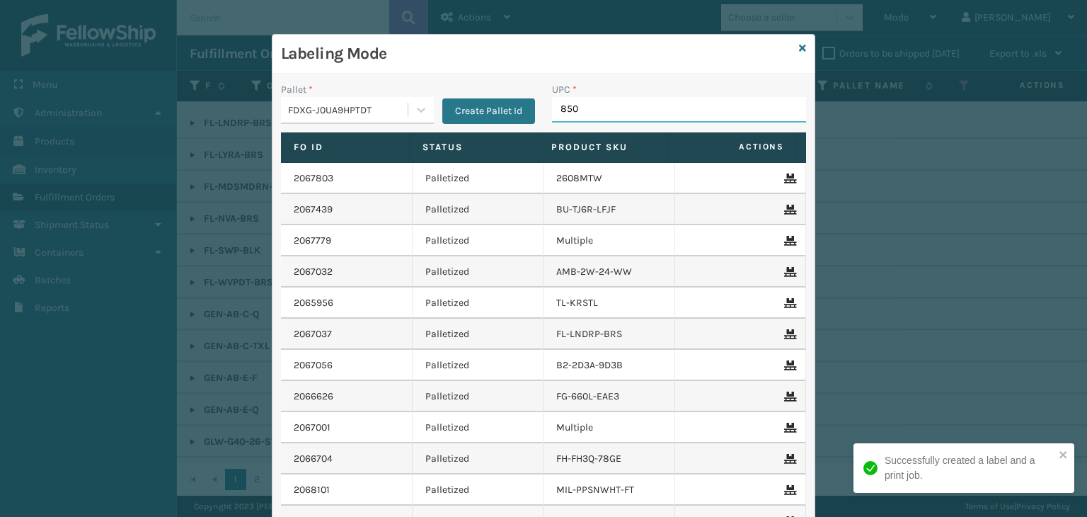
type input "8500"
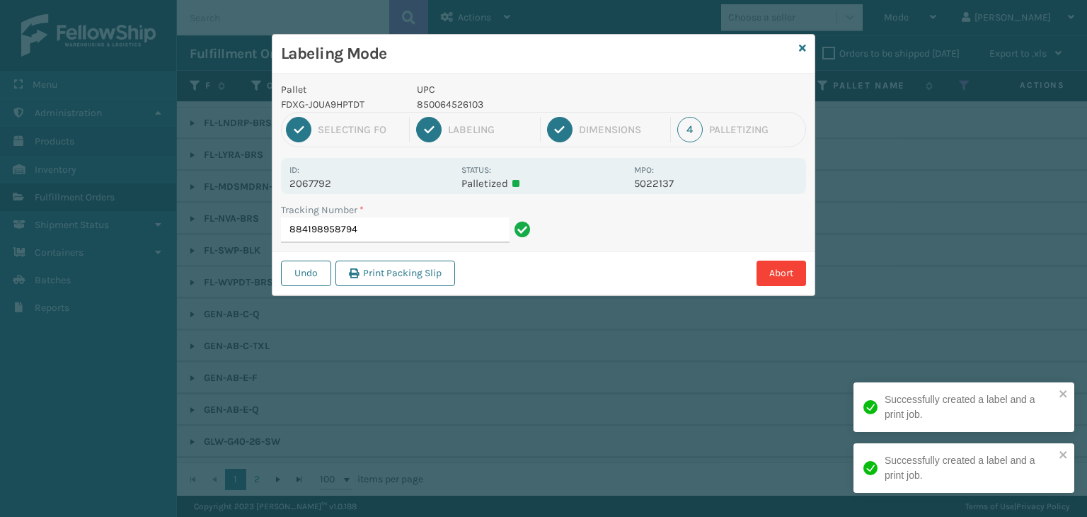
click at [455, 94] on p "UPC" at bounding box center [521, 89] width 209 height 15
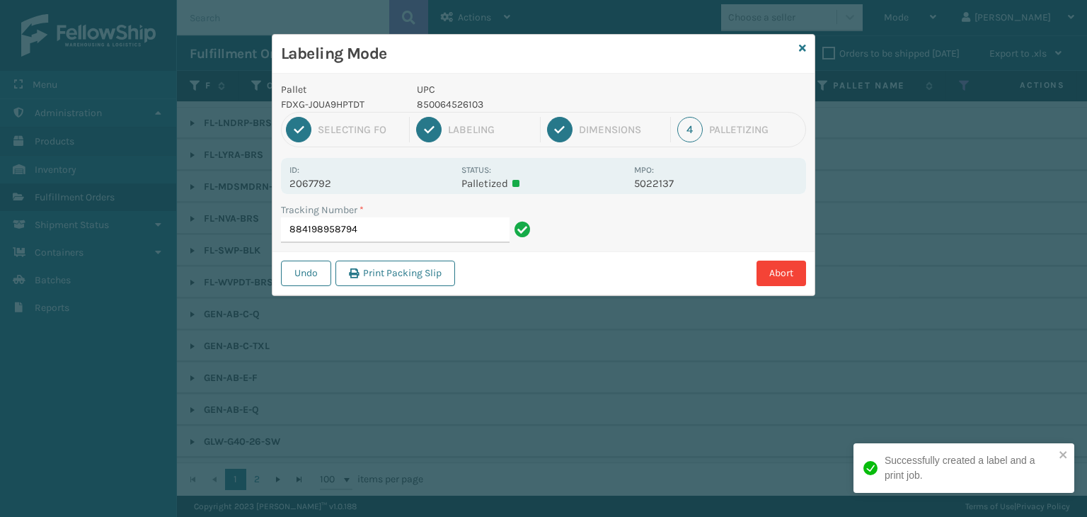
click at [456, 98] on p "850064526103" at bounding box center [521, 104] width 209 height 15
click at [456, 100] on p "850064526103" at bounding box center [521, 104] width 209 height 15
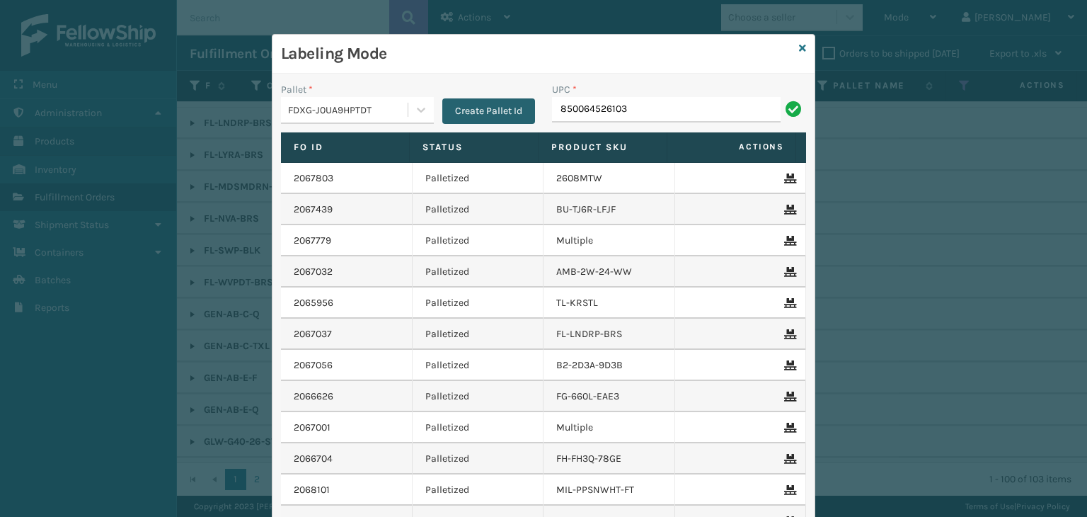
type input "850064526103"
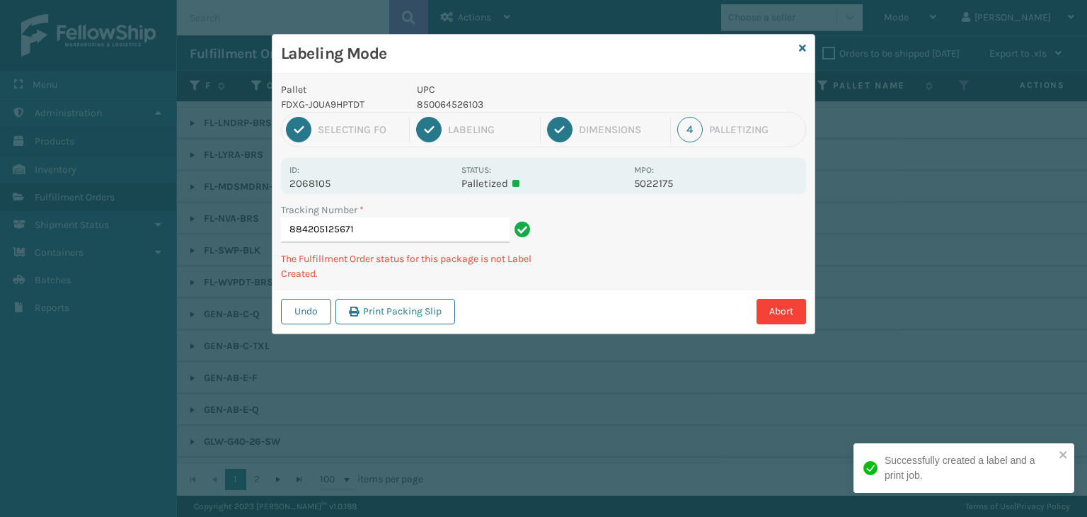
type input "884205125671850064526103"
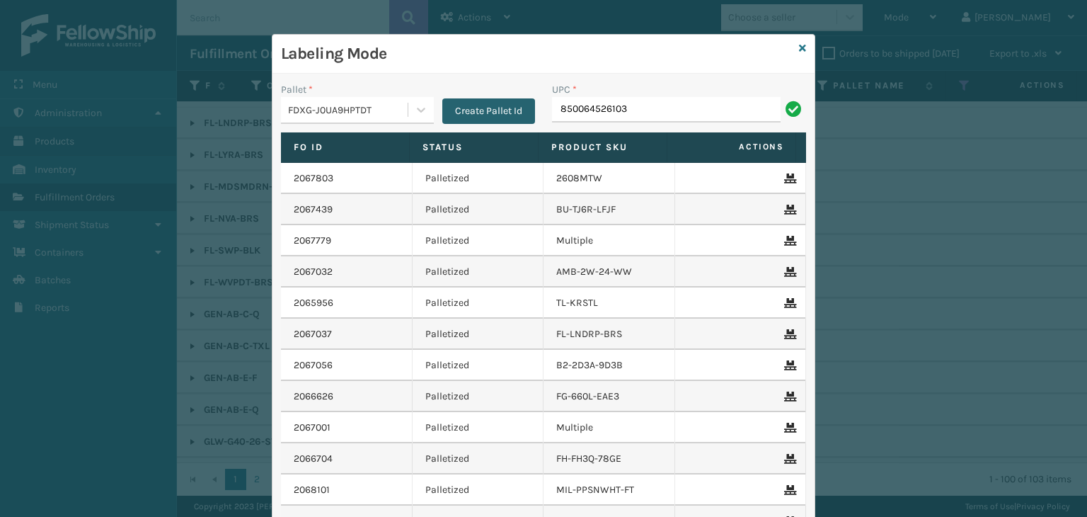
type input "850064526103"
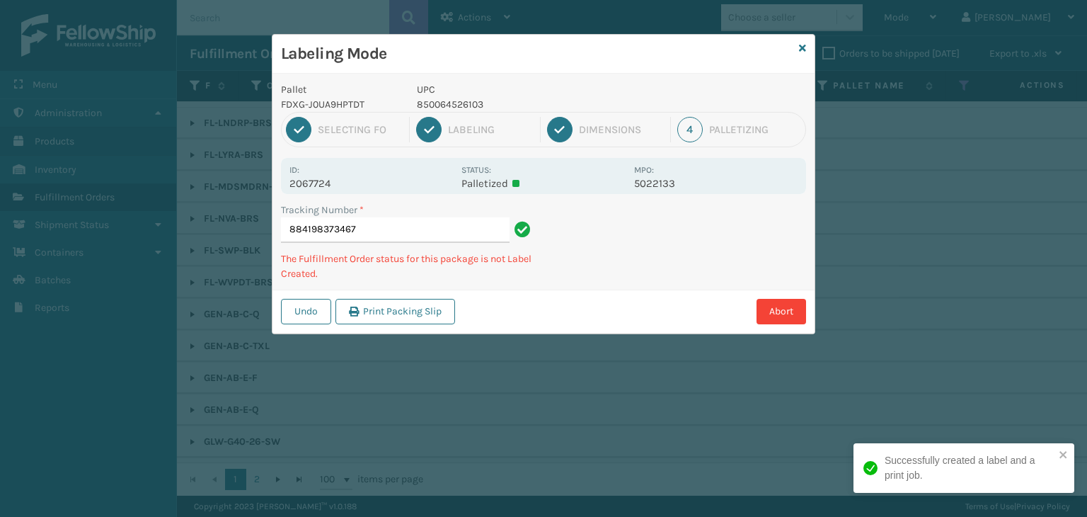
type input "884198373467850064526103"
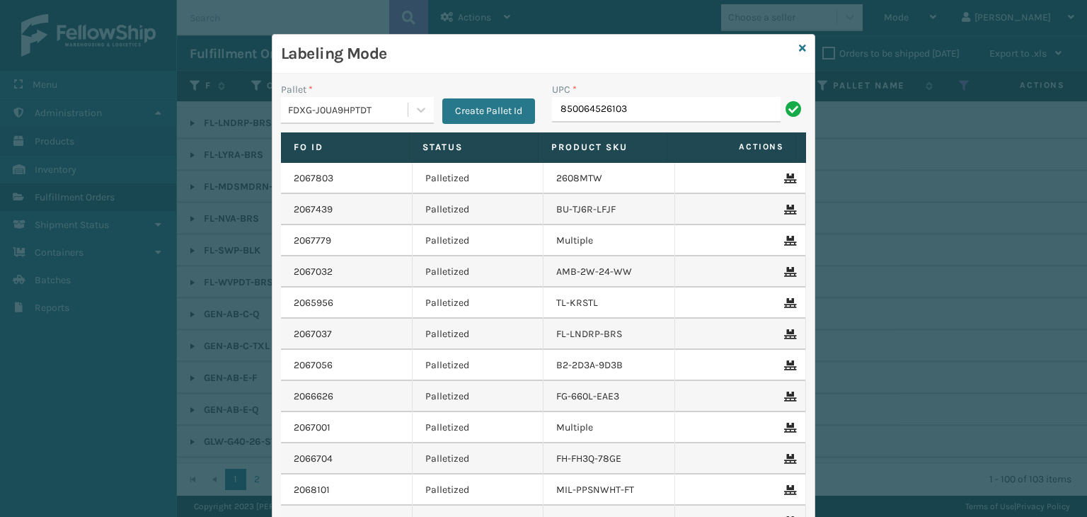
type input "850064526103"
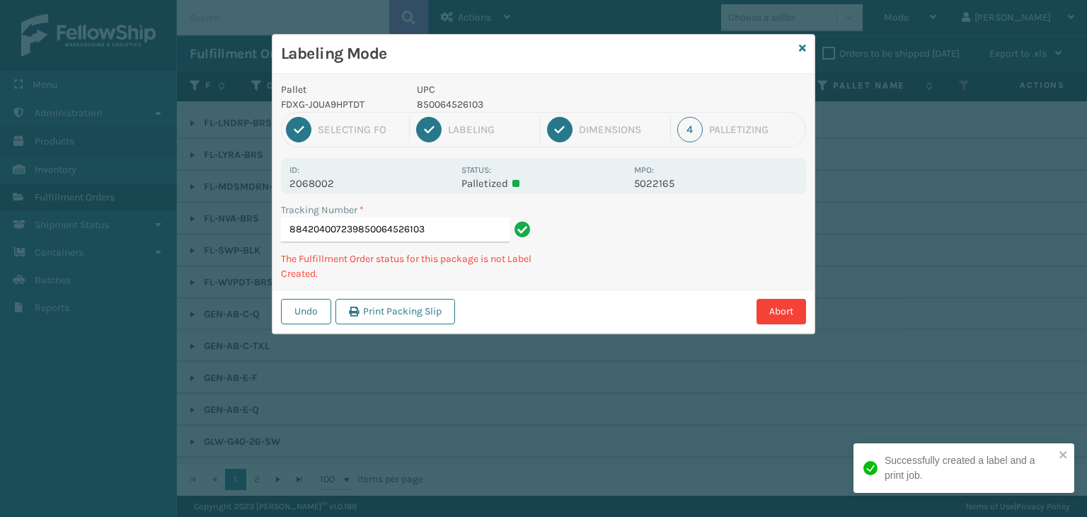
type input "884204007239850064526103850064526103"
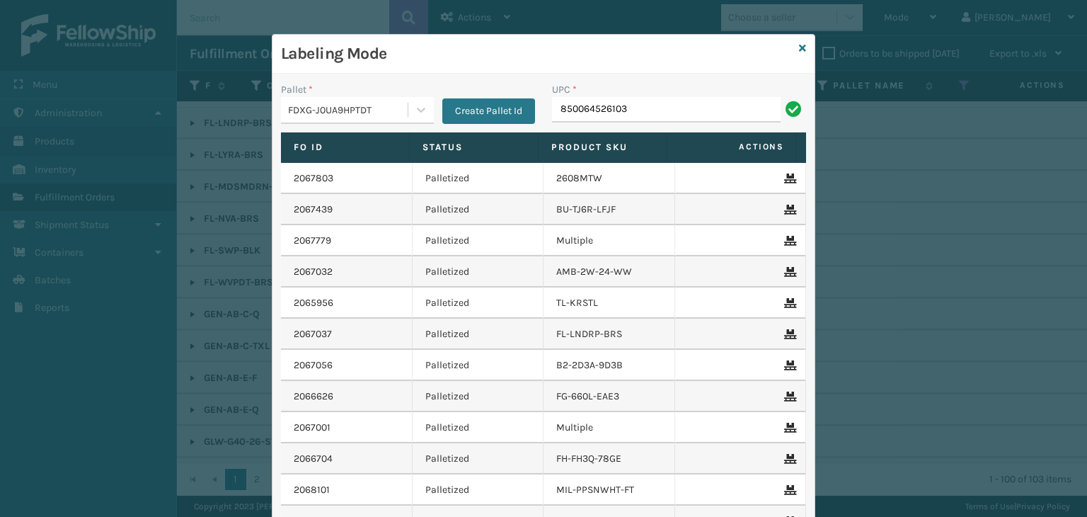
type input "850064526103"
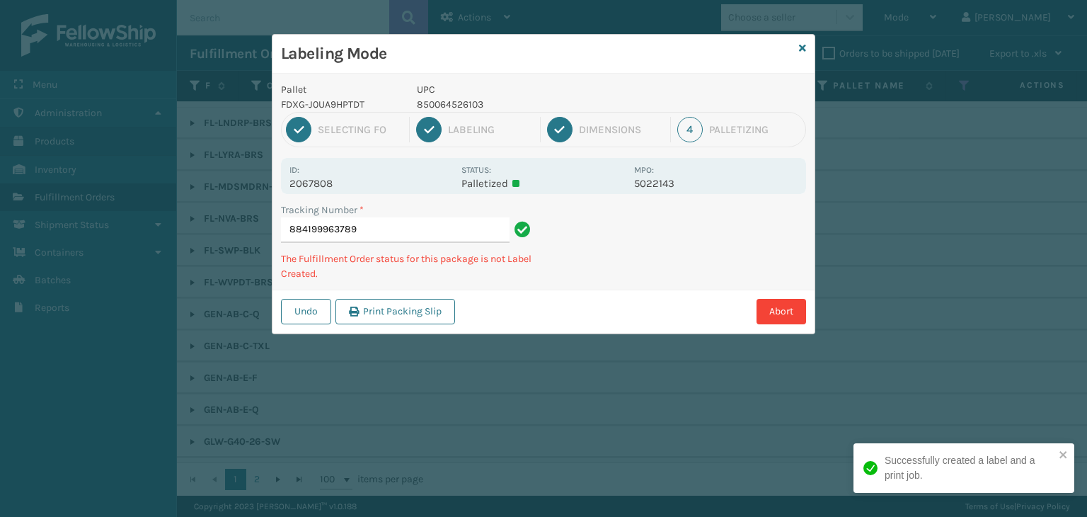
type input "884199963789850064526103"
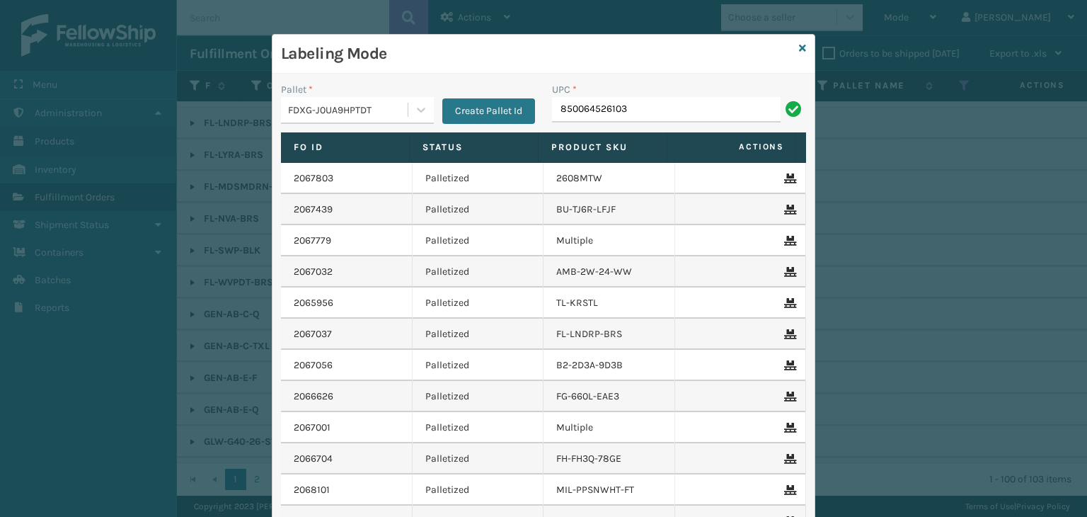
type input "850064526103"
paste input "850064526103"
type input "850064526103"
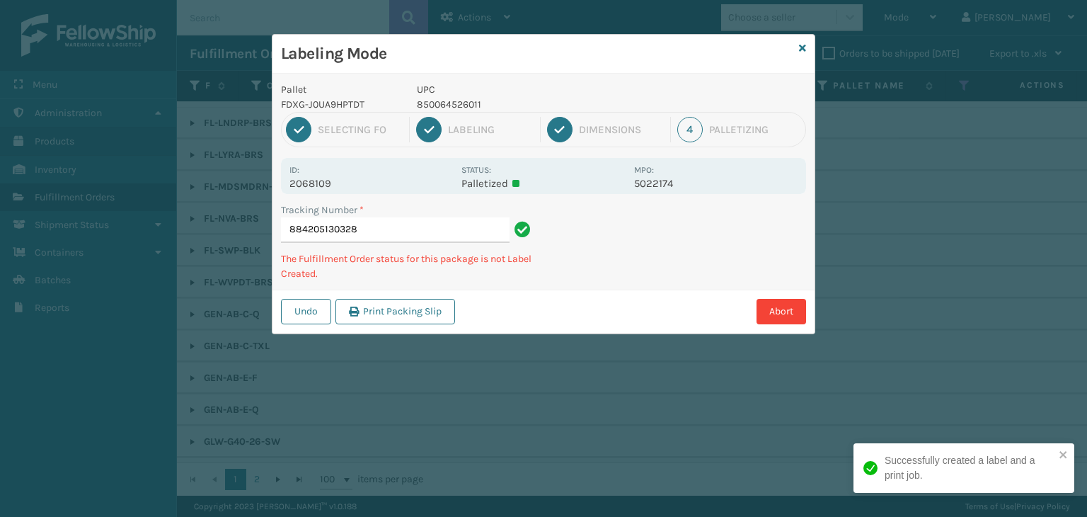
click at [469, 104] on p "850064526011" at bounding box center [521, 104] width 209 height 15
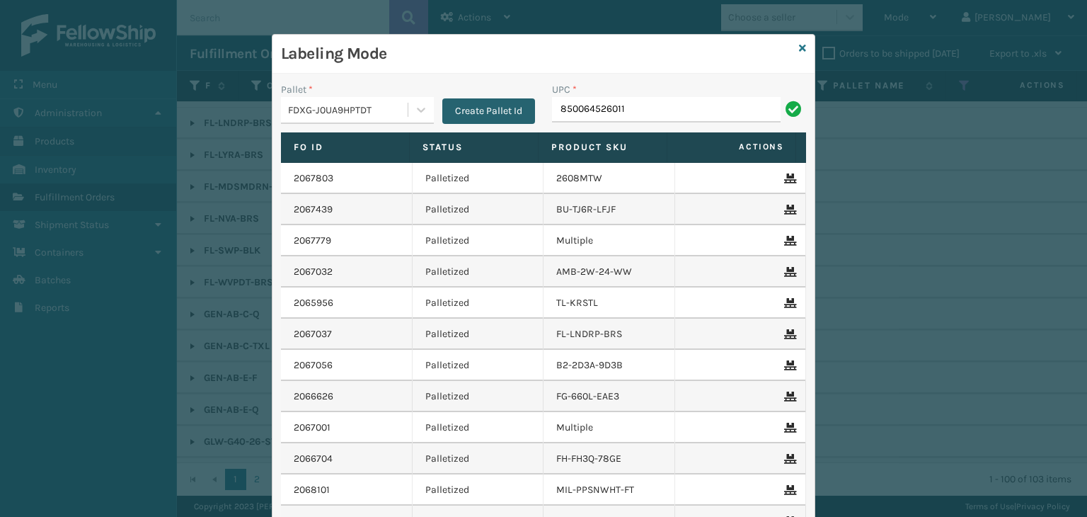
type input "850064526011"
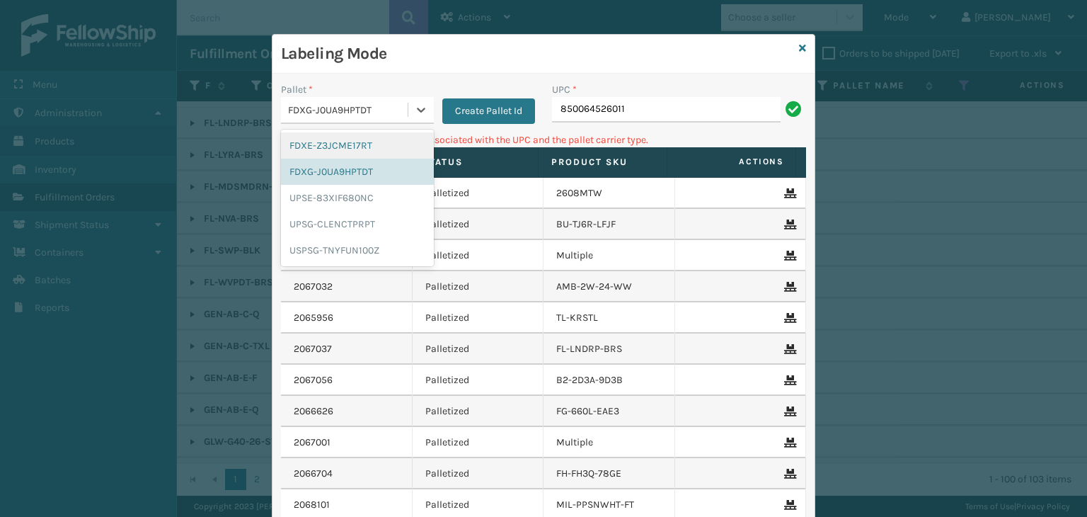
click at [343, 111] on div "FDXG-J0UA9HPTDT" at bounding box center [348, 110] width 121 height 15
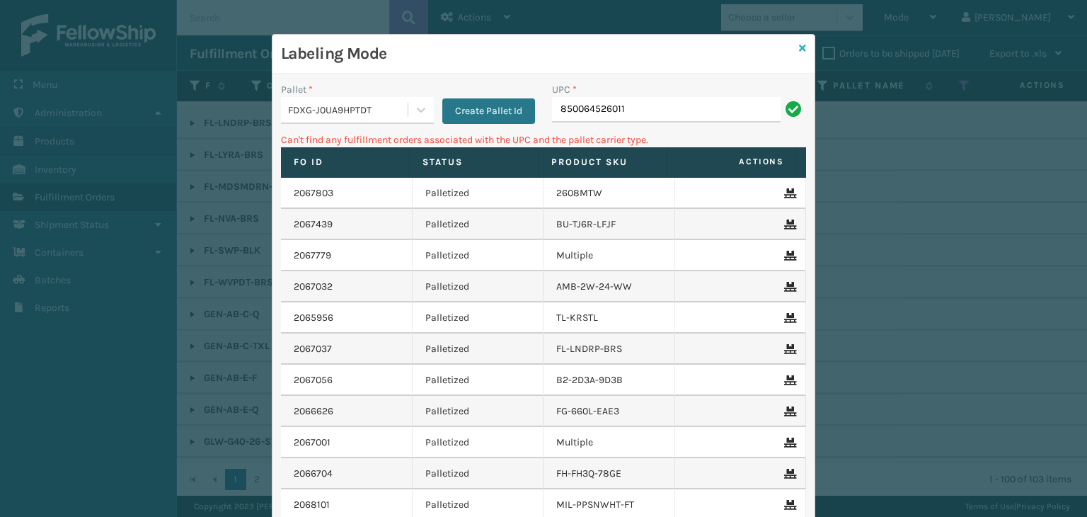
click at [799, 49] on icon at bounding box center [802, 48] width 7 height 10
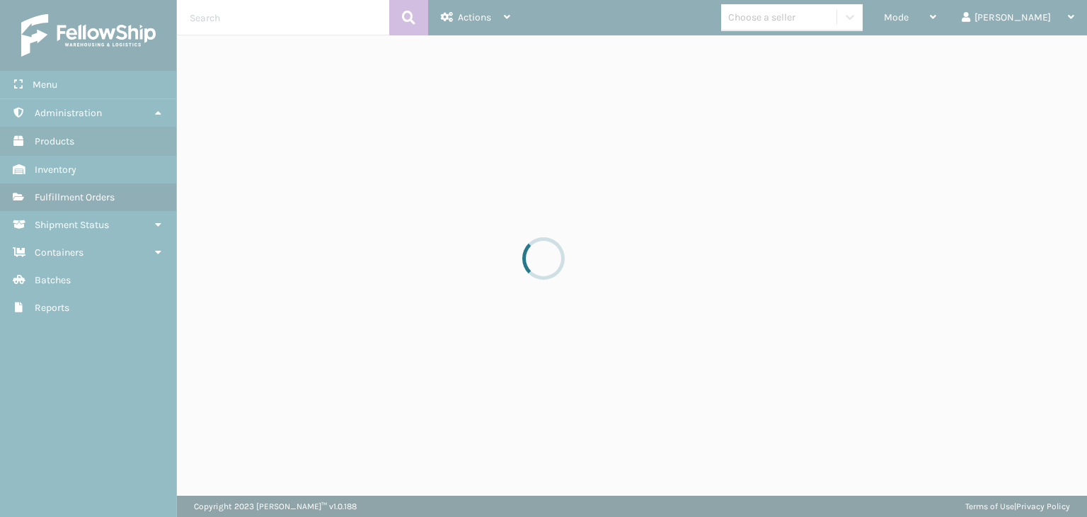
click at [815, 21] on div at bounding box center [543, 258] width 1087 height 517
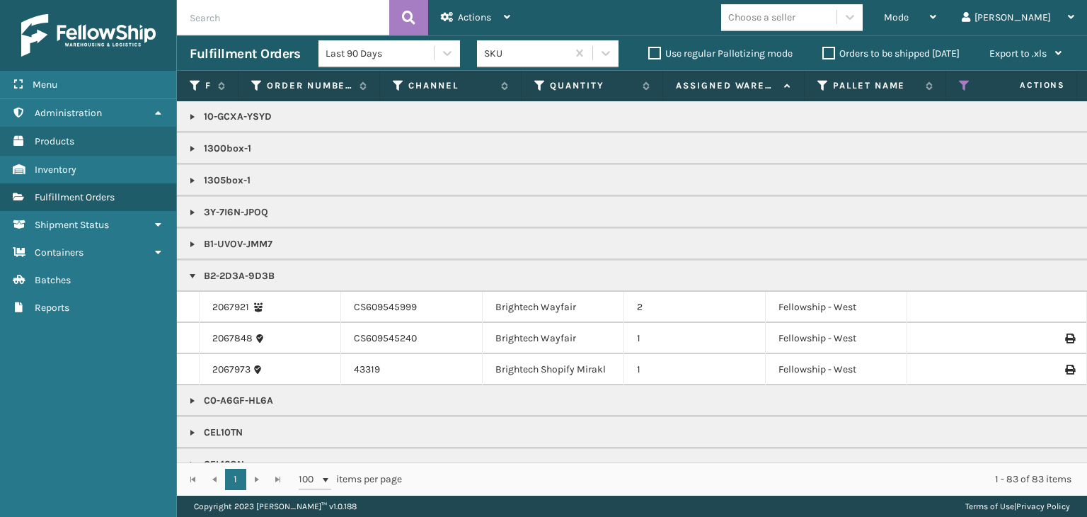
click at [796, 21] on div "Choose a seller" at bounding box center [761, 17] width 67 height 15
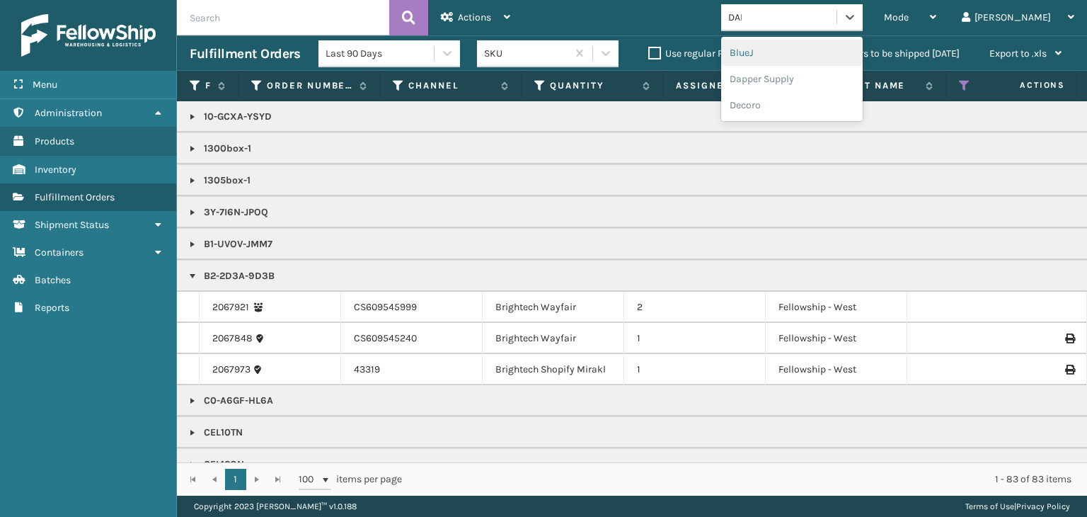
type input "[PERSON_NAME]"
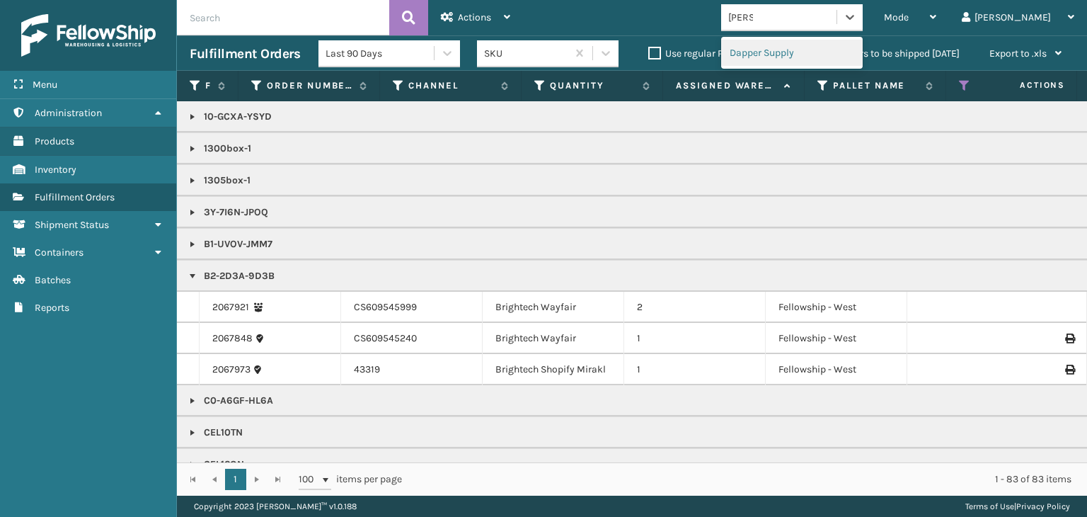
click at [791, 55] on div "Dapper Supply" at bounding box center [792, 53] width 142 height 26
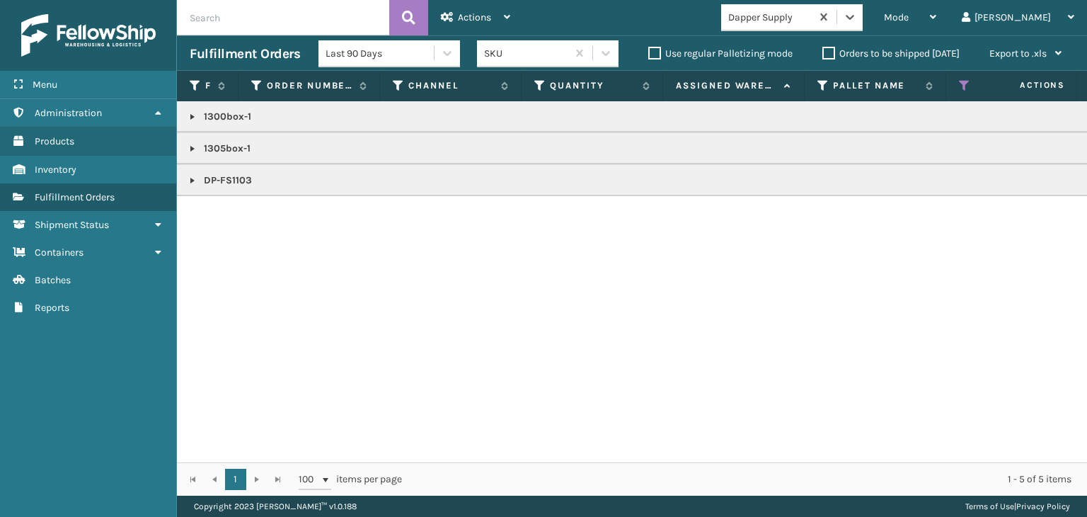
click at [190, 182] on link at bounding box center [192, 180] width 11 height 11
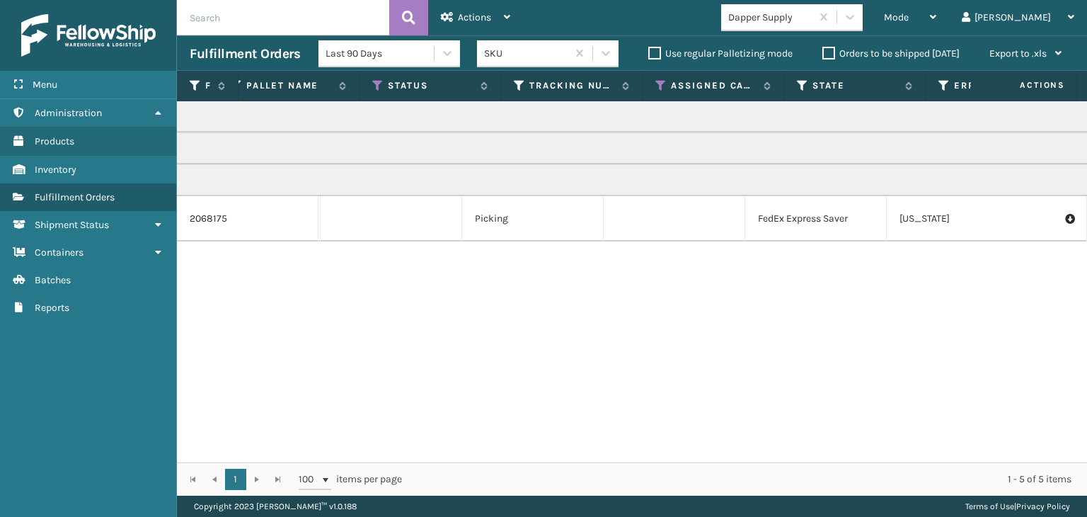
scroll to position [0, 0]
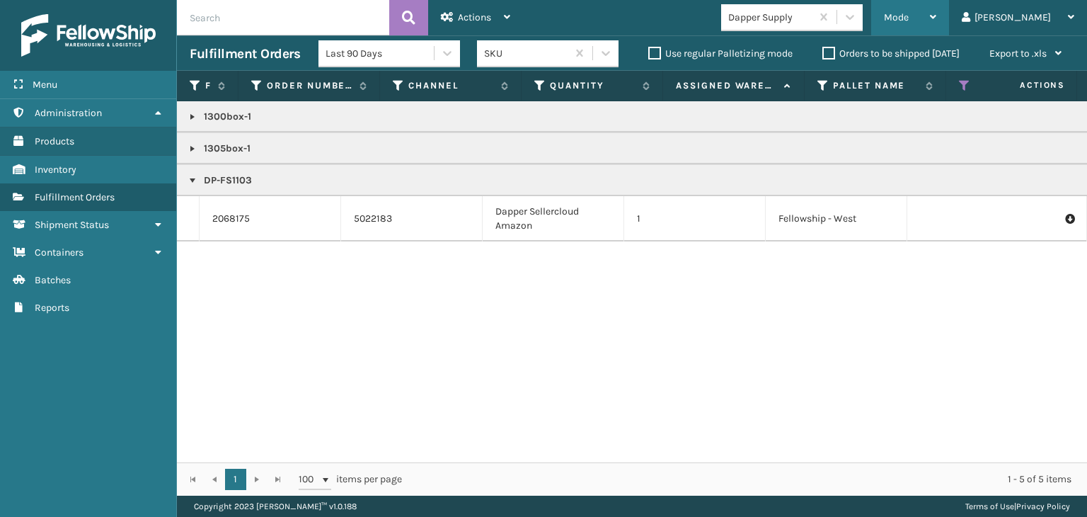
click at [937, 30] on div "Mode" at bounding box center [910, 17] width 52 height 35
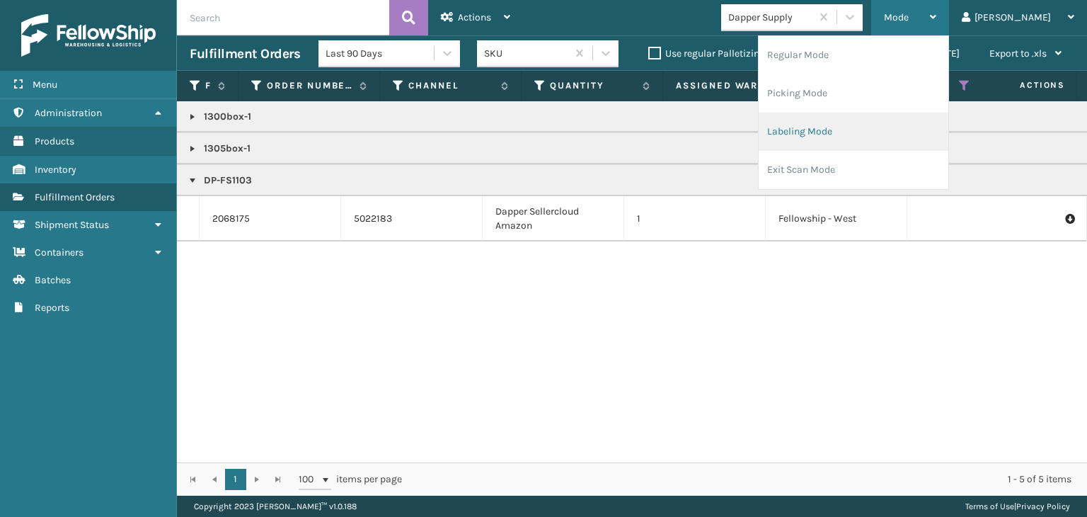
click at [855, 134] on li "Labeling Mode" at bounding box center [854, 132] width 190 height 38
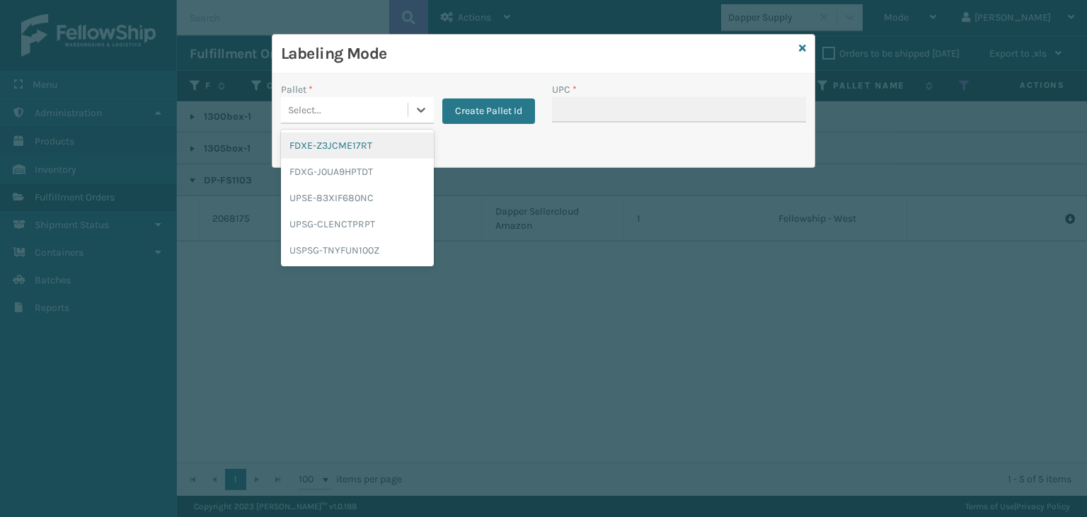
click at [333, 113] on div "Select..." at bounding box center [344, 109] width 127 height 23
click at [320, 176] on div "FDXG-J0UA9HPTDT" at bounding box center [357, 172] width 153 height 26
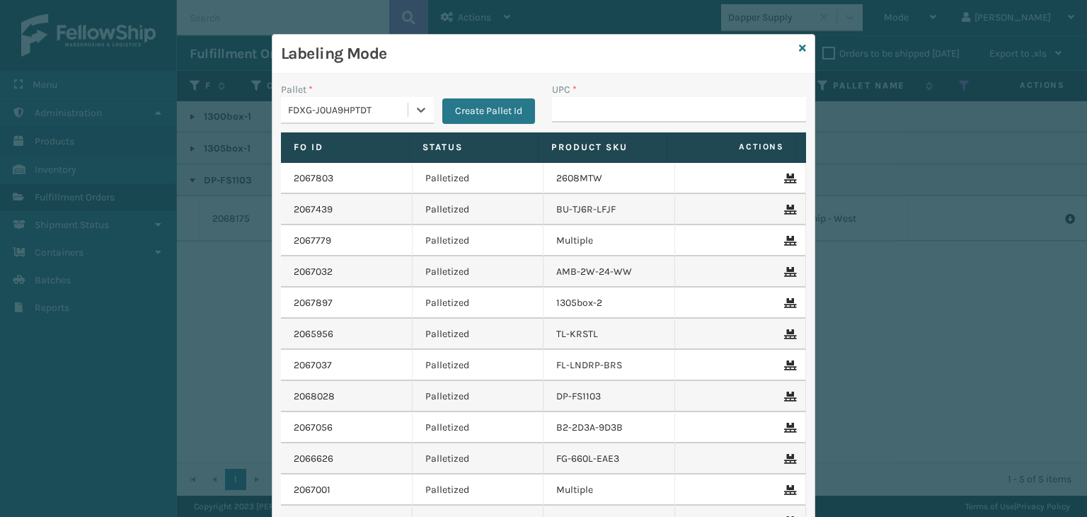
click at [672, 94] on div "UPC *" at bounding box center [679, 89] width 254 height 15
drag, startPoint x: 669, startPoint y: 109, endPoint x: 664, endPoint y: 117, distance: 9.2
click at [669, 109] on input "UPC *" at bounding box center [679, 109] width 254 height 25
click at [800, 49] on icon at bounding box center [802, 48] width 7 height 10
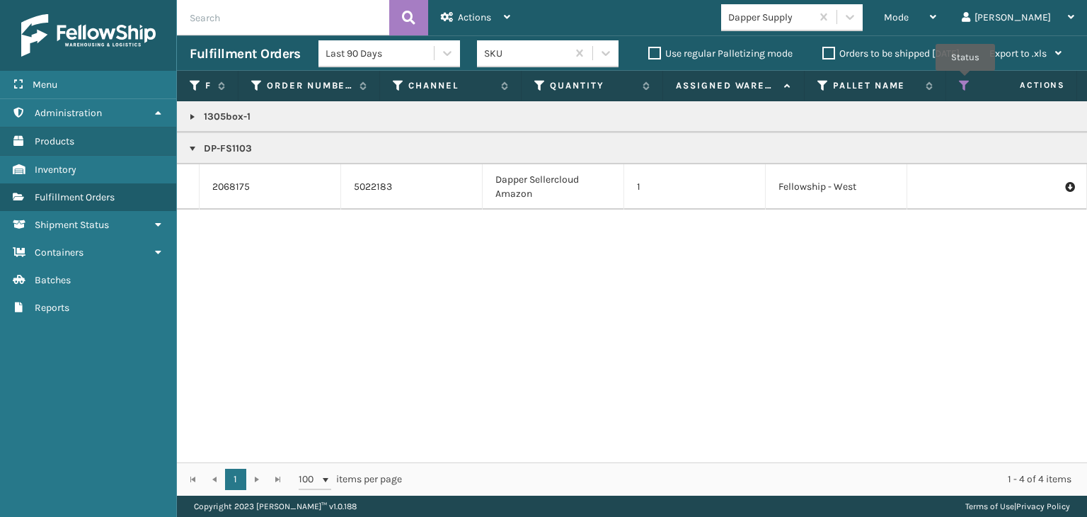
click at [966, 81] on icon at bounding box center [964, 85] width 11 height 13
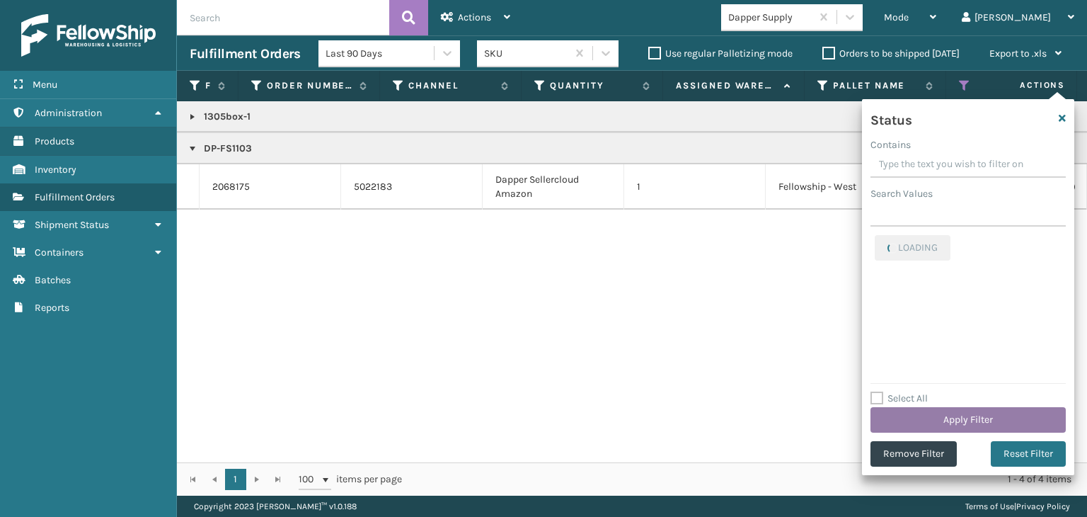
click at [951, 420] on button "Apply Filter" at bounding box center [968, 419] width 195 height 25
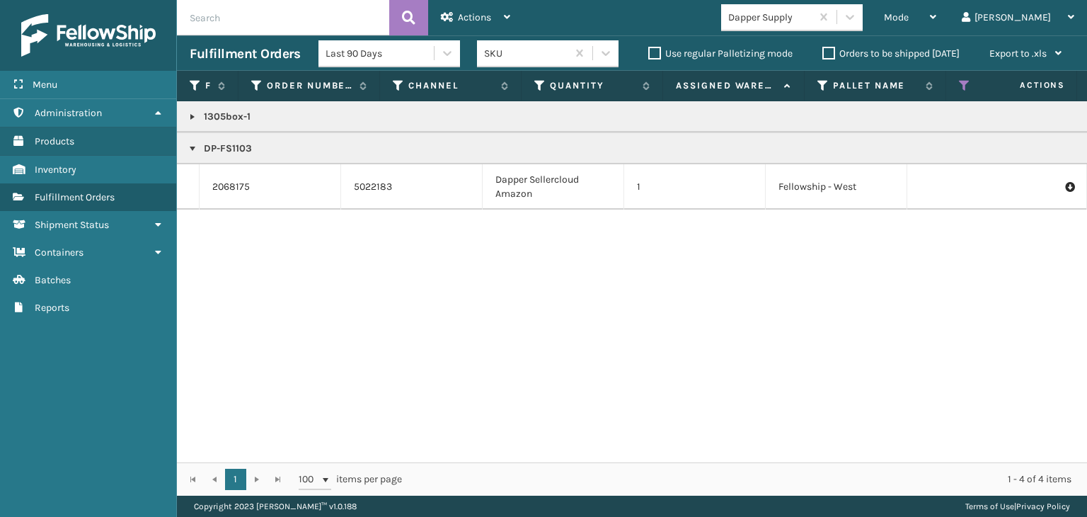
click at [196, 113] on link at bounding box center [192, 116] width 11 height 11
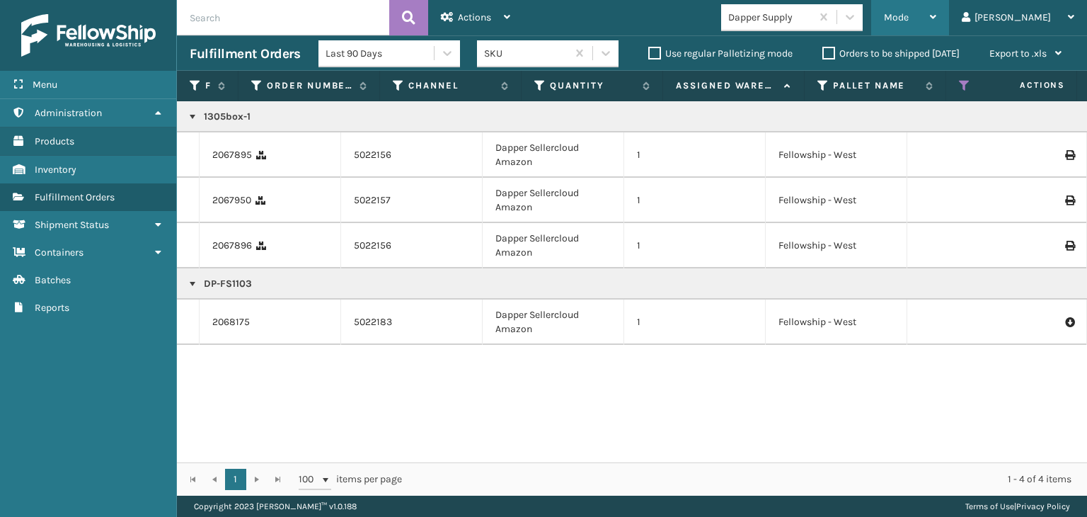
drag, startPoint x: 932, startPoint y: 24, endPoint x: 937, endPoint y: 63, distance: 39.2
click at [934, 24] on div "Mode Regular Mode Picking Mode Labeling Mode Exit Scan Mode" at bounding box center [910, 17] width 78 height 35
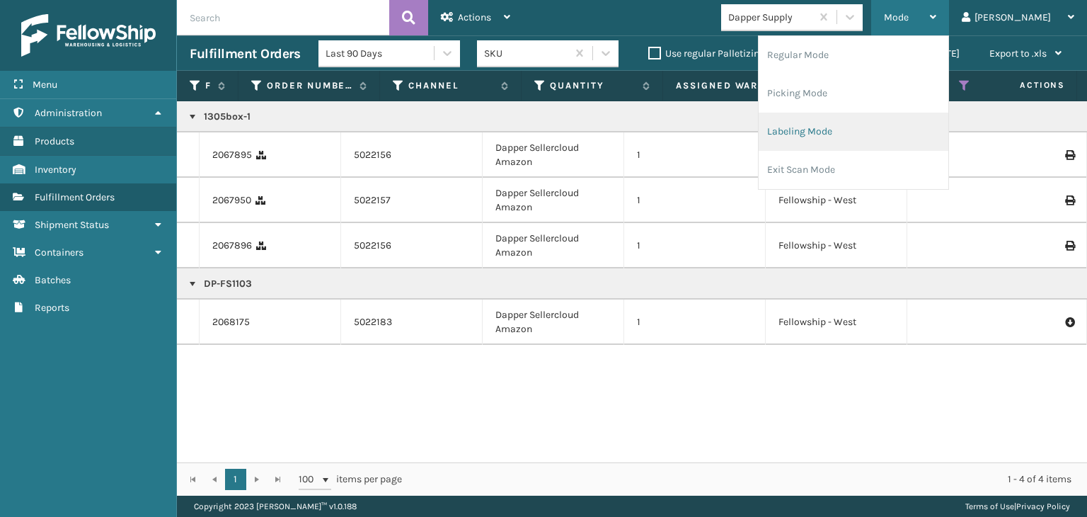
click at [898, 139] on li "Labeling Mode" at bounding box center [854, 132] width 190 height 38
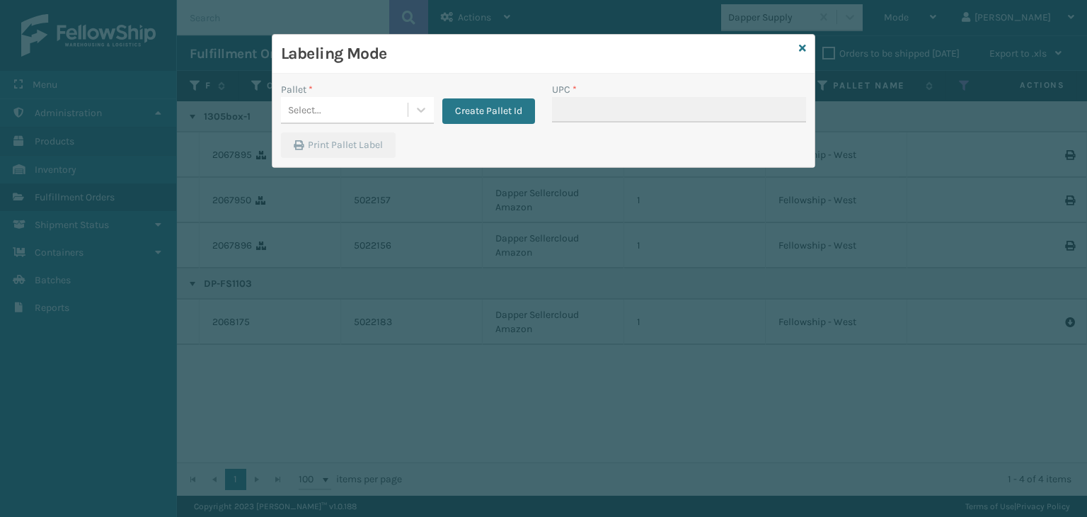
click at [396, 92] on div "Pallet *" at bounding box center [357, 89] width 153 height 15
click at [383, 115] on div "Select..." at bounding box center [344, 109] width 127 height 23
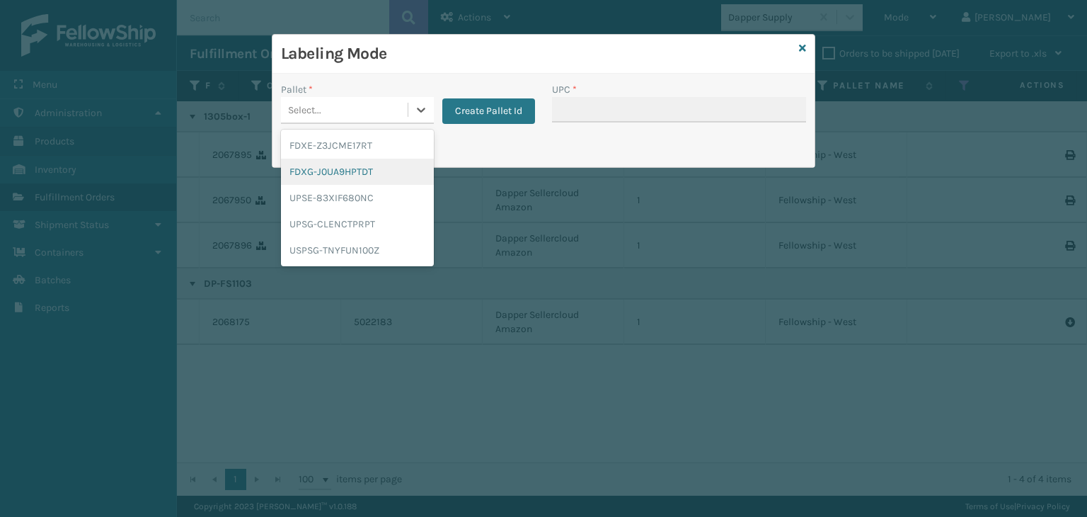
click at [358, 176] on div "FDXG-J0UA9HPTDT" at bounding box center [357, 172] width 153 height 26
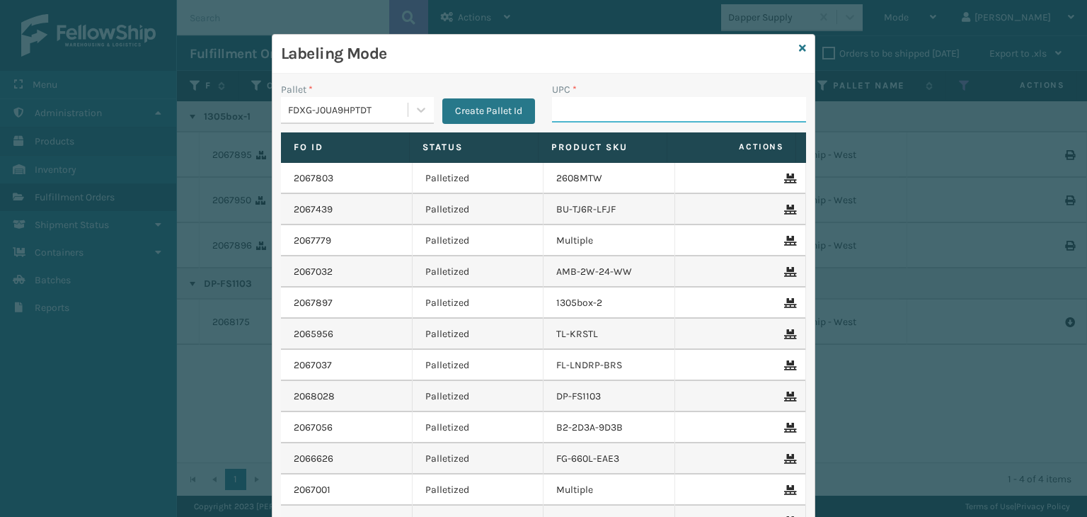
click at [584, 110] on input "UPC *" at bounding box center [679, 109] width 254 height 25
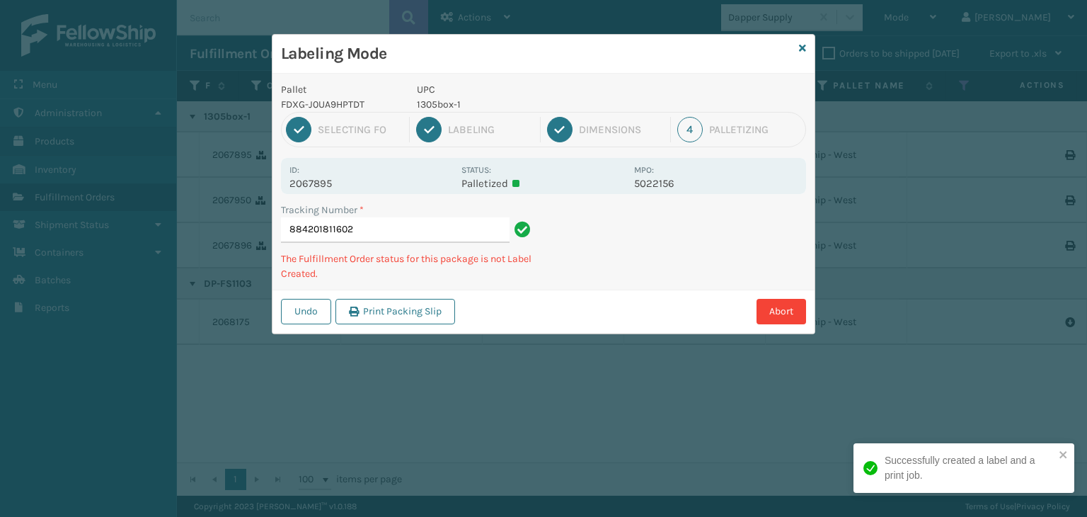
click at [440, 103] on p "1305box-1" at bounding box center [521, 104] width 209 height 15
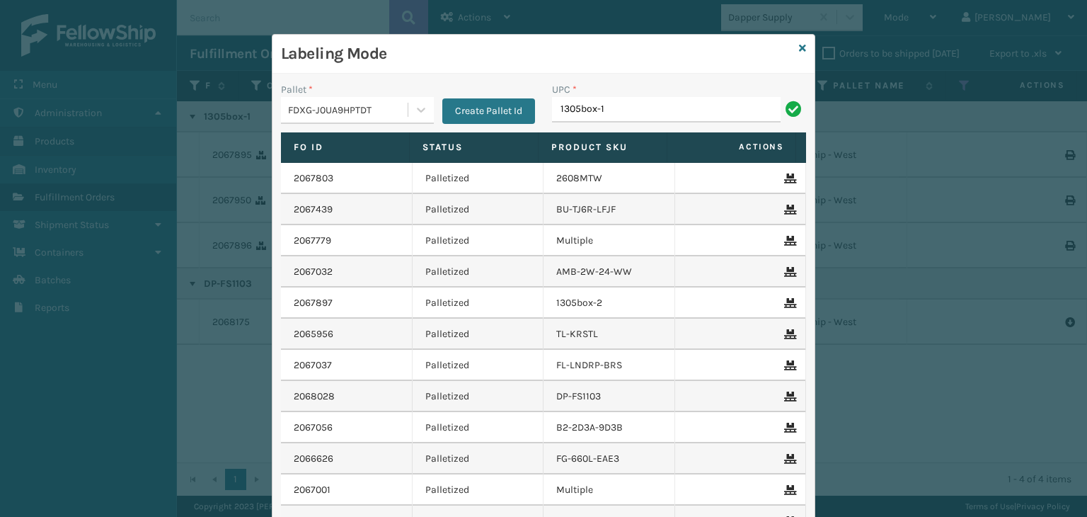
type input "1305box-1"
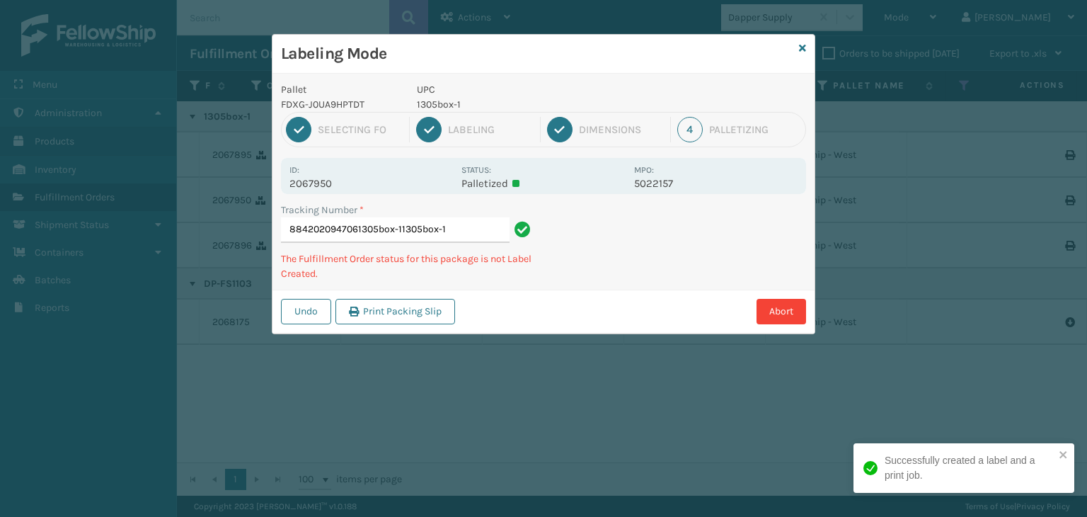
type input "8842020947061305box-11305box-11305box-1"
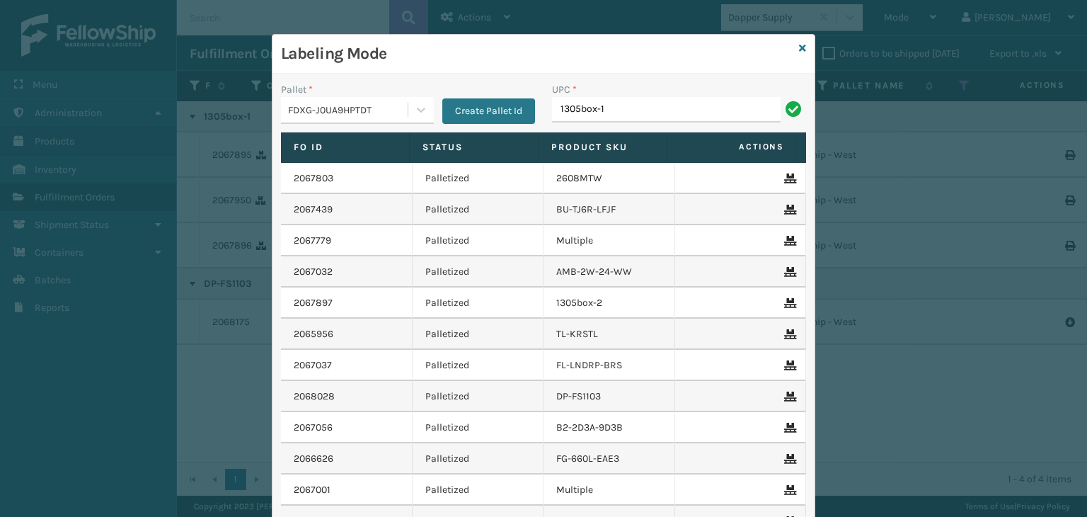
type input "1305box-1"
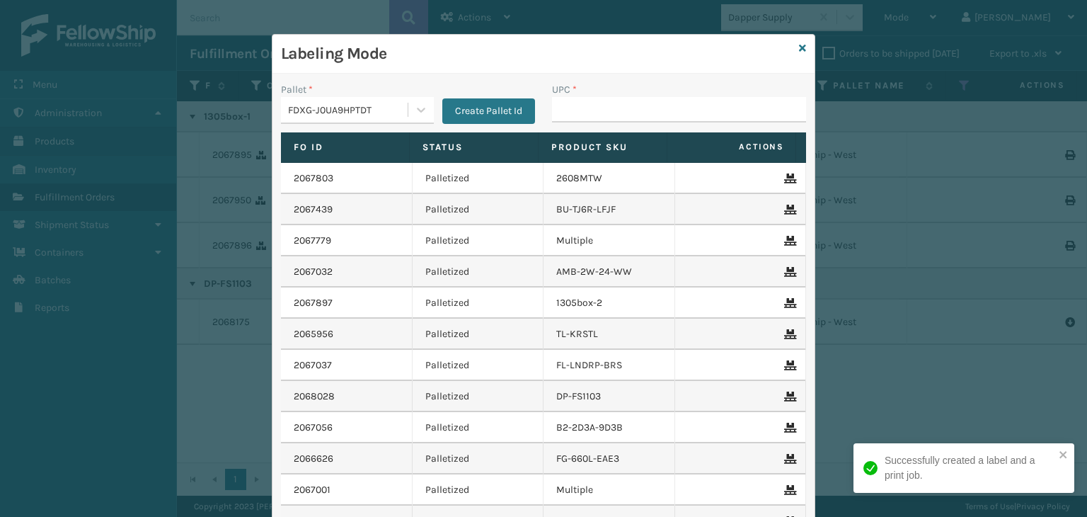
drag, startPoint x: 785, startPoint y: 53, endPoint x: 794, endPoint y: 59, distance: 10.6
click at [791, 59] on div "Labeling Mode" at bounding box center [544, 54] width 542 height 39
click at [814, 47] on div "Labeling Mode Pallet * FDXG-J0UA9HPTDT Create Pallet Id UPC * Fo Id Status Prod…" at bounding box center [543, 258] width 1087 height 517
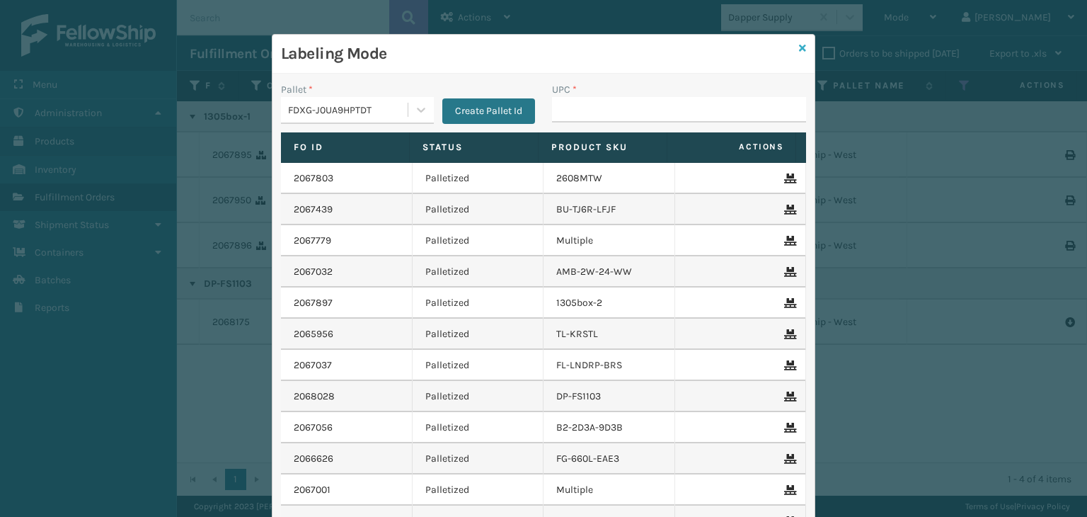
click at [799, 48] on icon at bounding box center [802, 48] width 7 height 10
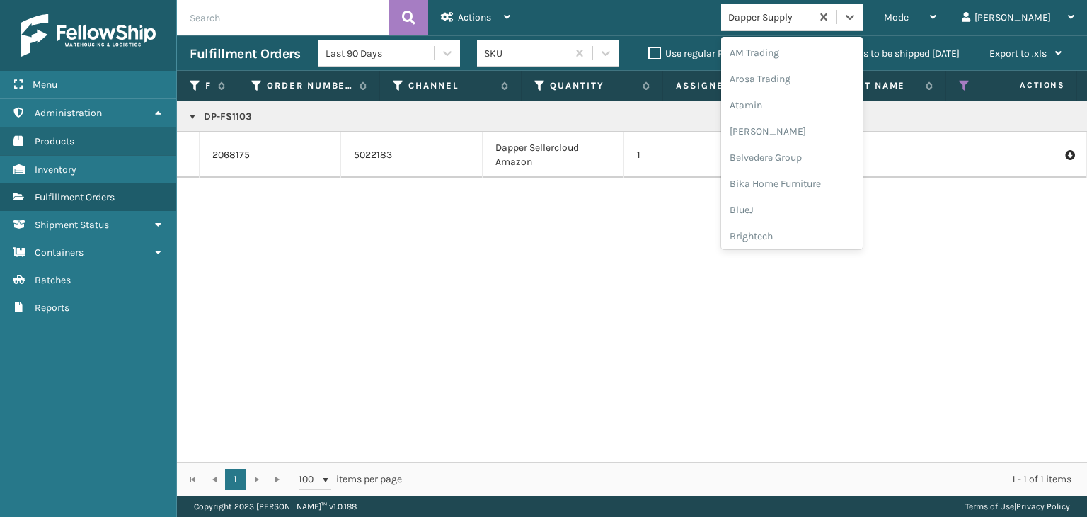
click at [855, 29] on div "Dapper Supply" at bounding box center [792, 17] width 142 height 27
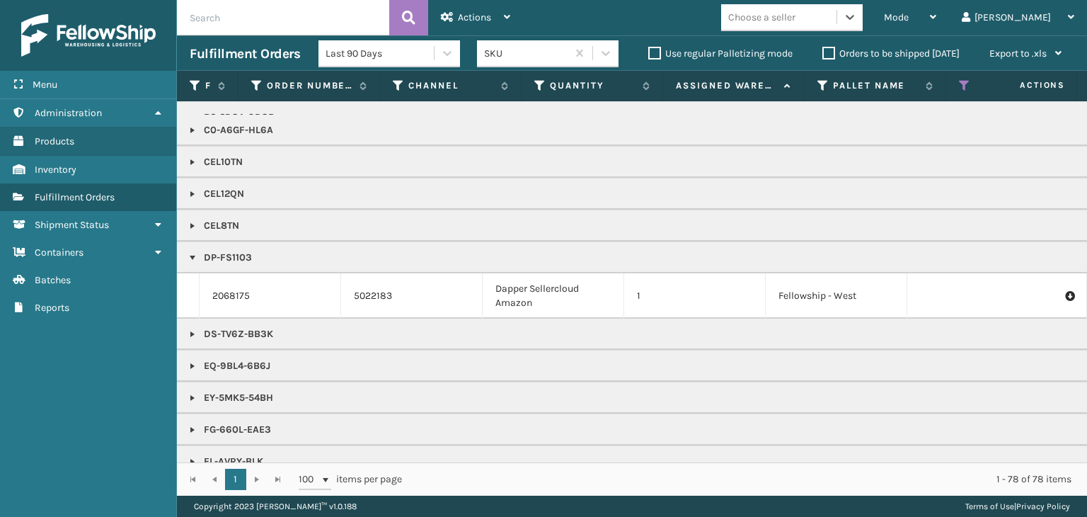
scroll to position [283, 0]
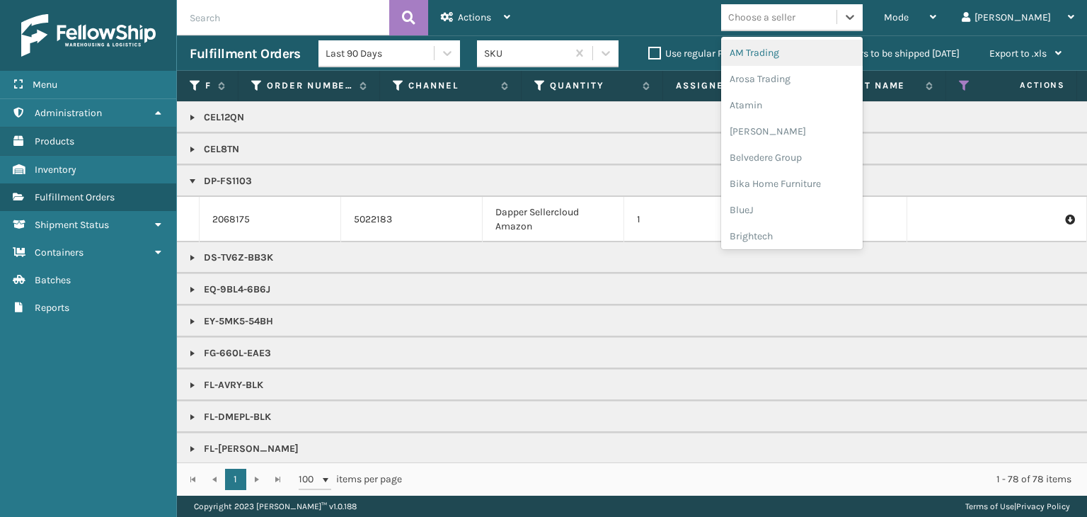
click at [796, 23] on div "Choose a seller" at bounding box center [761, 17] width 67 height 15
type input "BR"
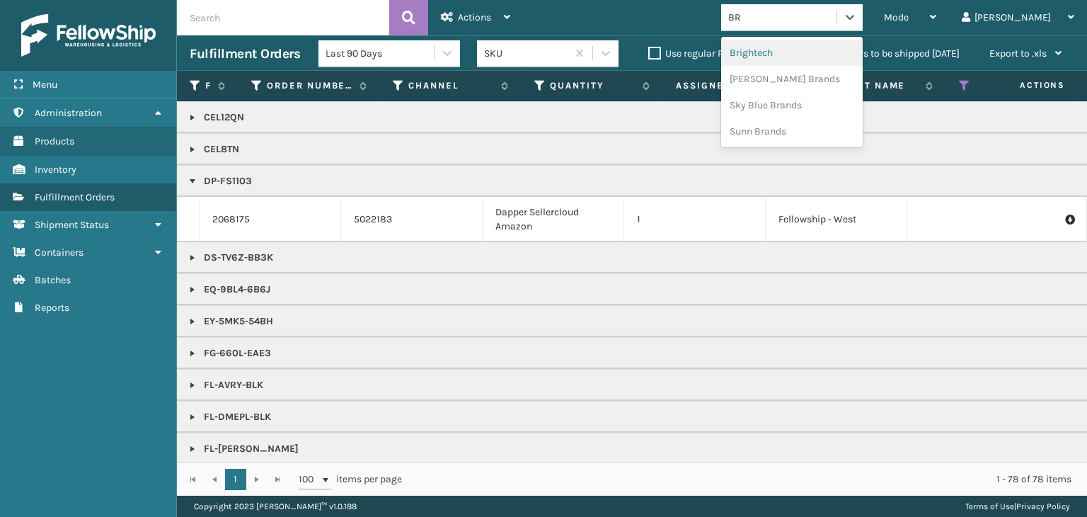
click at [830, 61] on div "Brightech" at bounding box center [792, 53] width 142 height 26
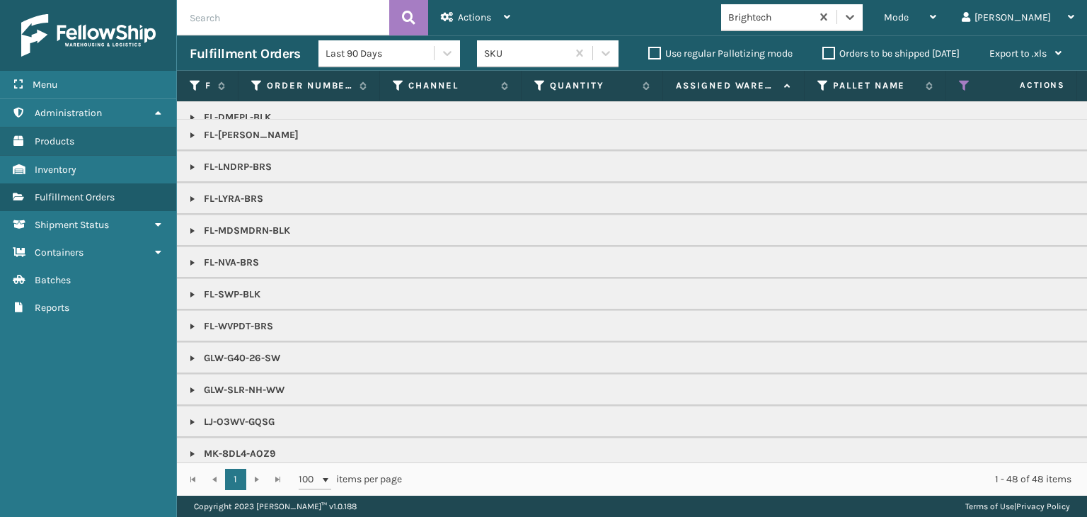
scroll to position [566, 0]
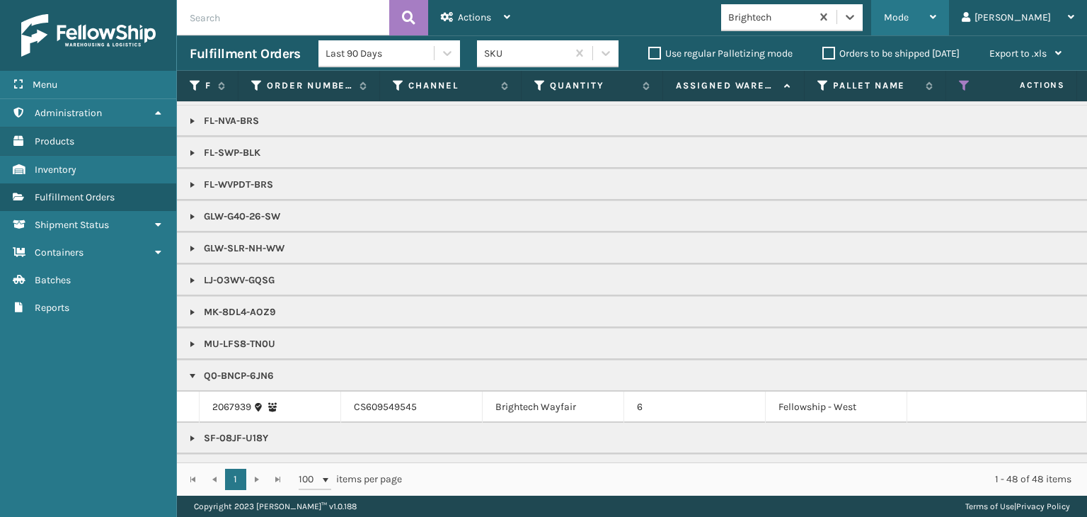
click at [909, 18] on span "Mode" at bounding box center [896, 17] width 25 height 12
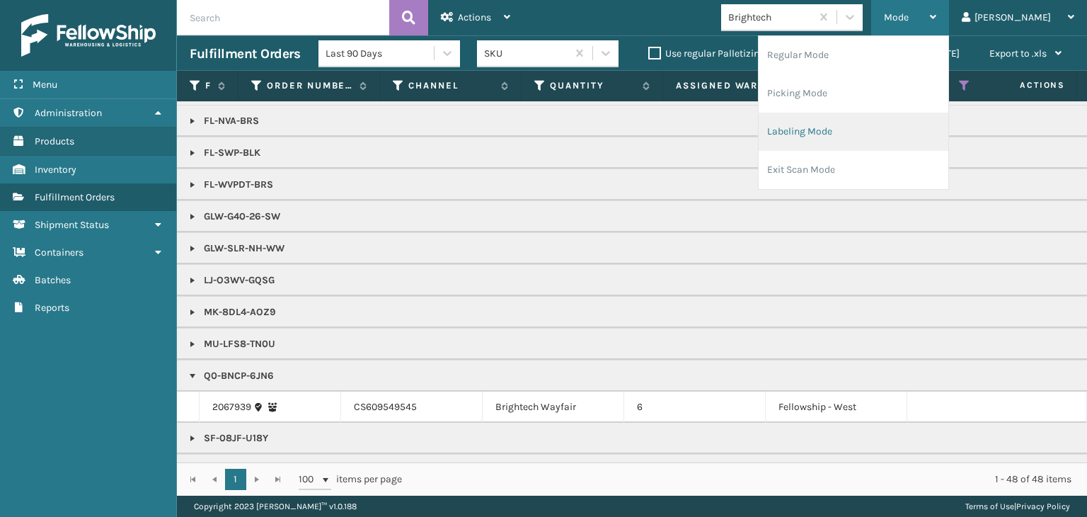
click at [946, 142] on li "Labeling Mode" at bounding box center [854, 132] width 190 height 38
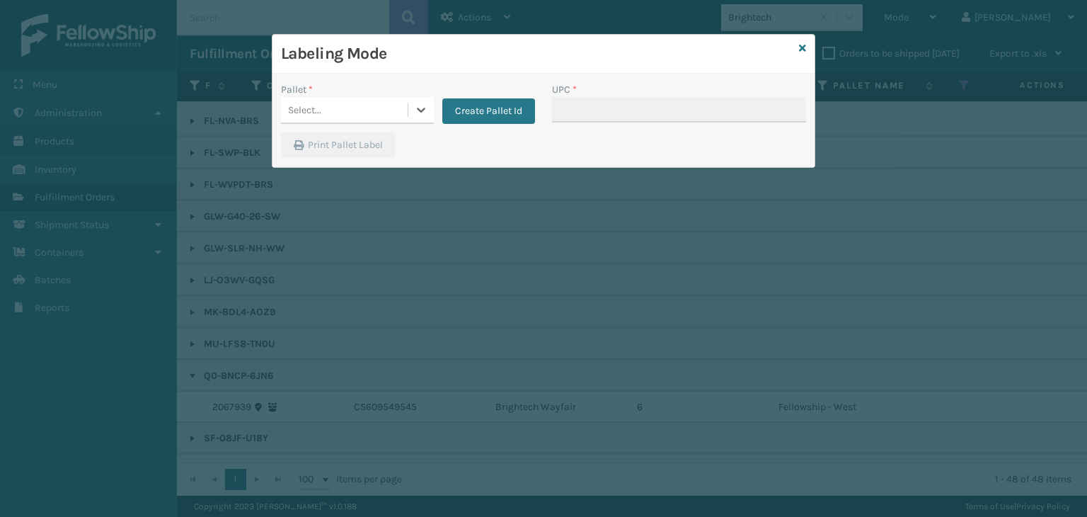
click at [340, 115] on div "Select..." at bounding box center [344, 109] width 127 height 23
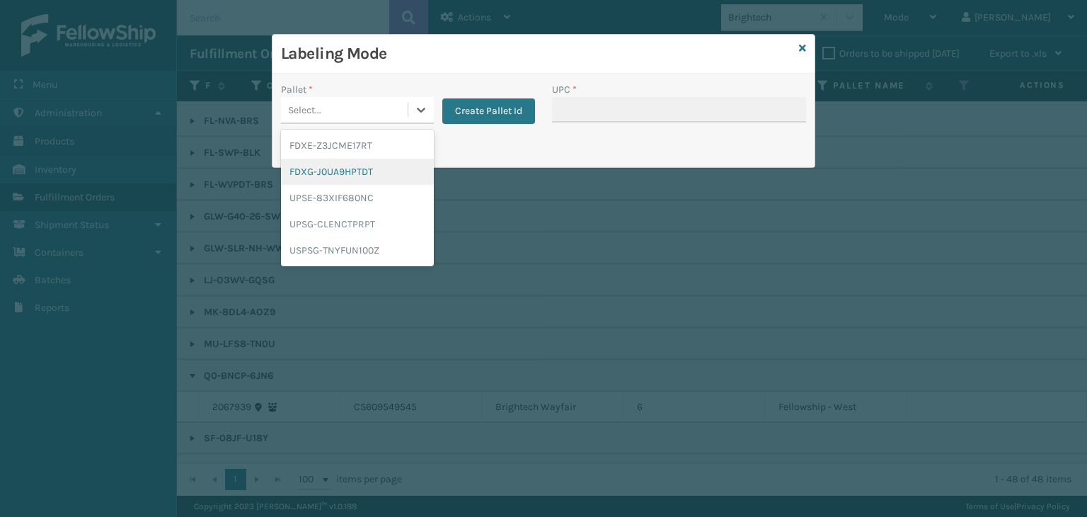
click at [350, 165] on div "FDXG-J0UA9HPTDT" at bounding box center [357, 172] width 153 height 26
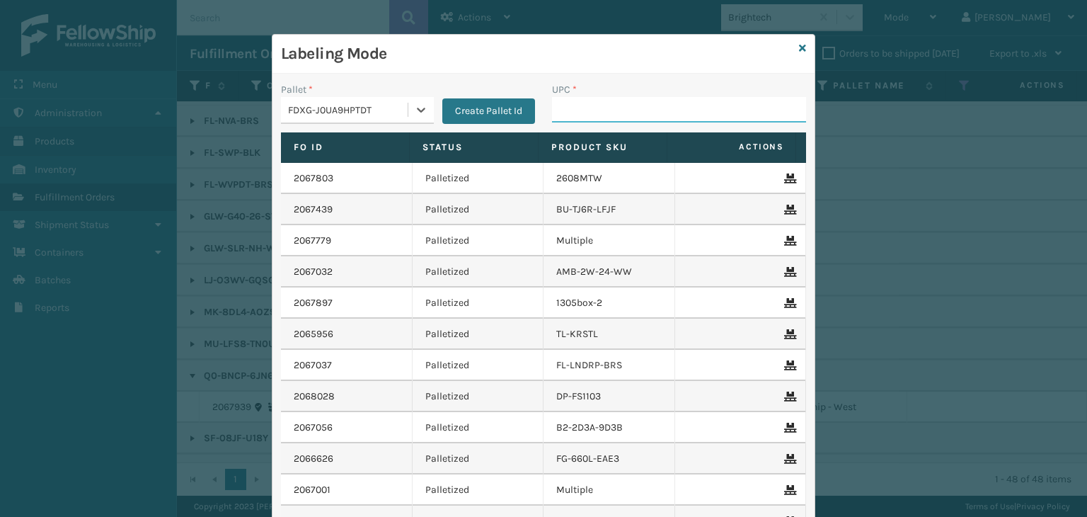
click at [597, 100] on input "UPC *" at bounding box center [679, 109] width 254 height 25
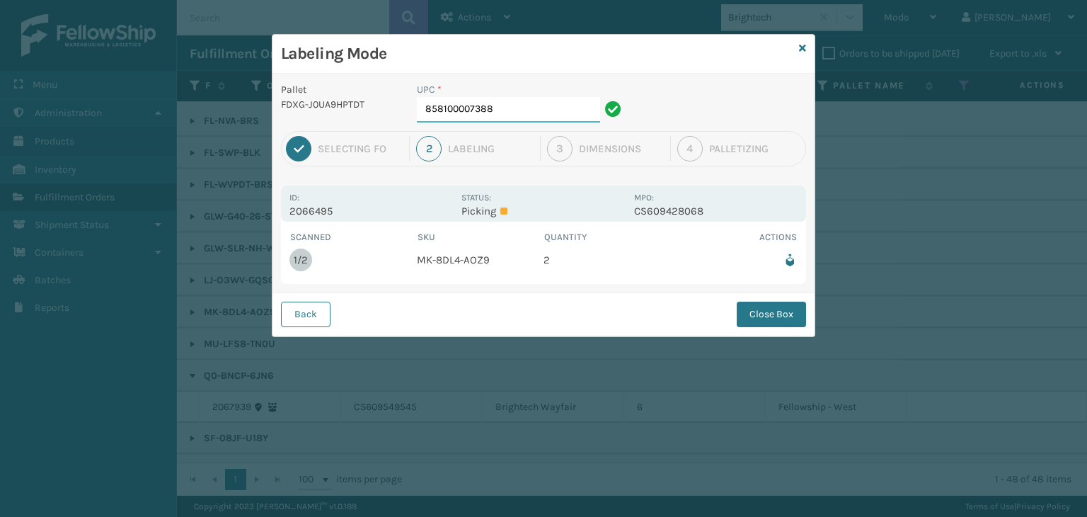
click at [589, 101] on input "858100007388" at bounding box center [508, 109] width 183 height 25
click at [801, 49] on icon at bounding box center [802, 48] width 7 height 10
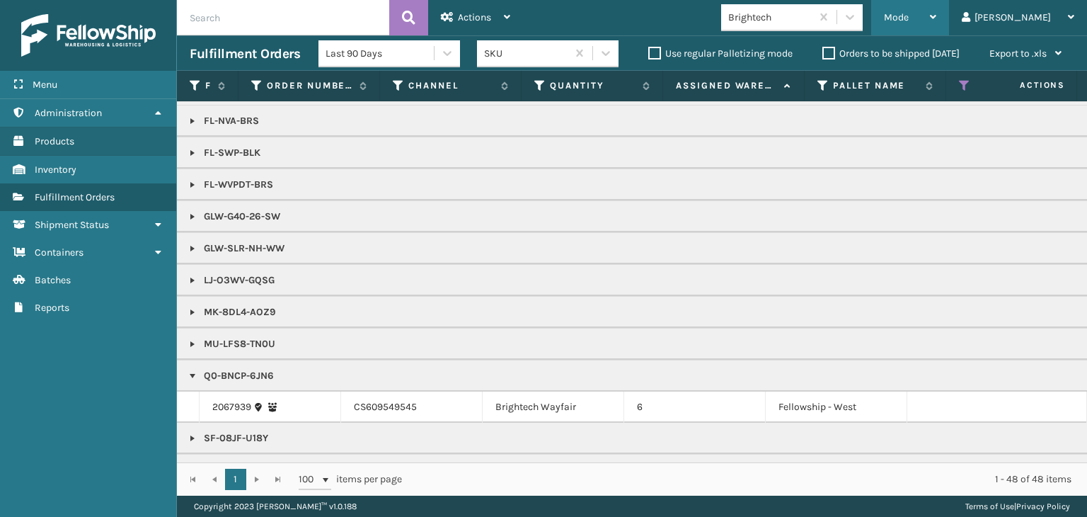
click at [937, 18] on div "Mode" at bounding box center [910, 17] width 52 height 35
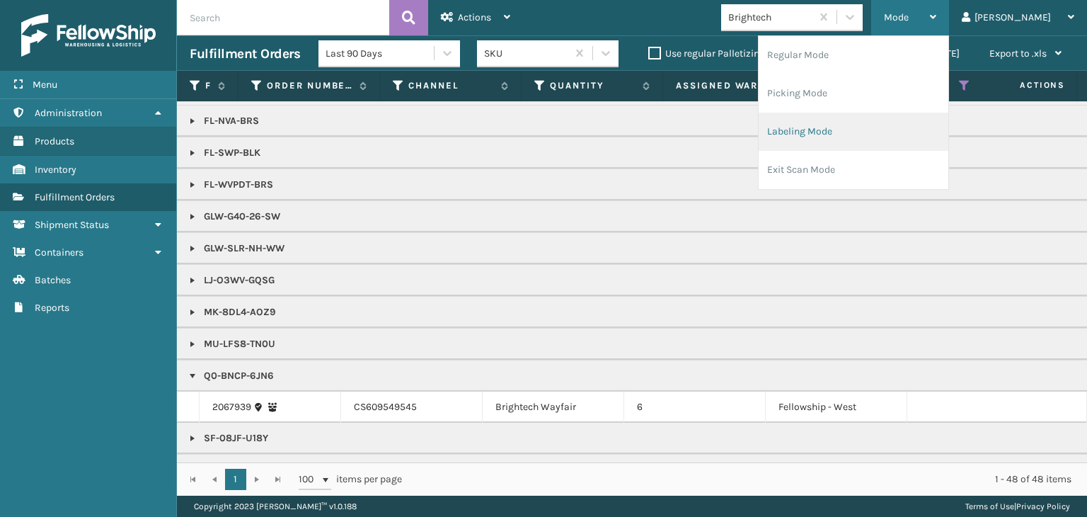
click at [895, 138] on li "Labeling Mode" at bounding box center [854, 132] width 190 height 38
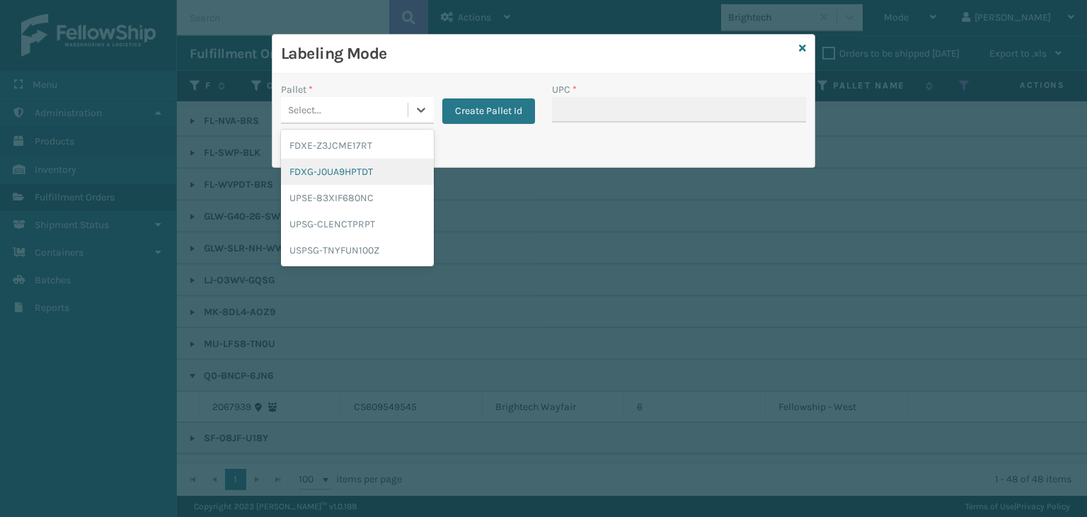
click at [377, 176] on div "FDXG-J0UA9HPTDT" at bounding box center [357, 172] width 153 height 26
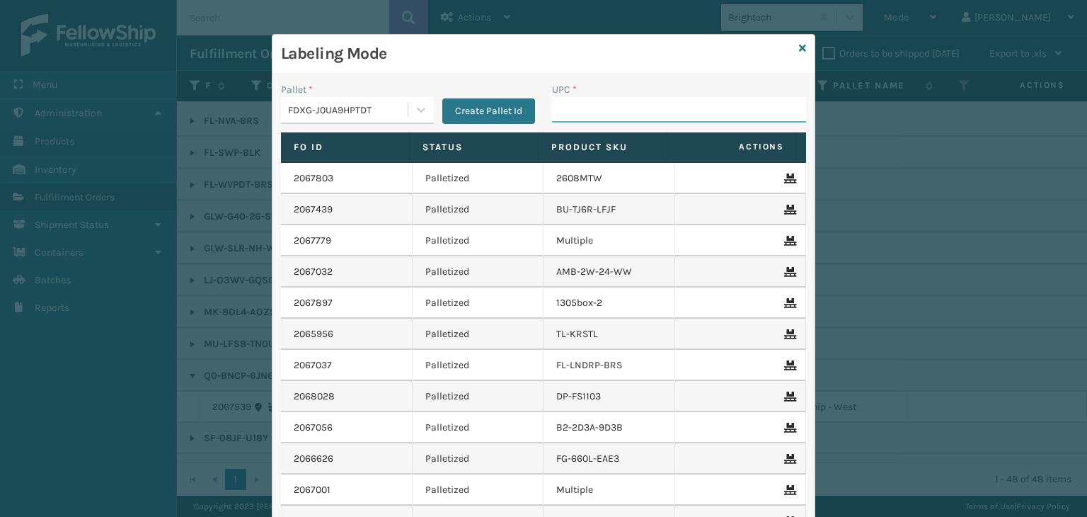
click at [569, 120] on input "UPC *" at bounding box center [679, 109] width 254 height 25
click at [631, 97] on input "UPC *" at bounding box center [679, 109] width 254 height 25
click at [622, 110] on input "UPC *" at bounding box center [679, 109] width 254 height 25
type input "850012486763"
type input "850004456927"
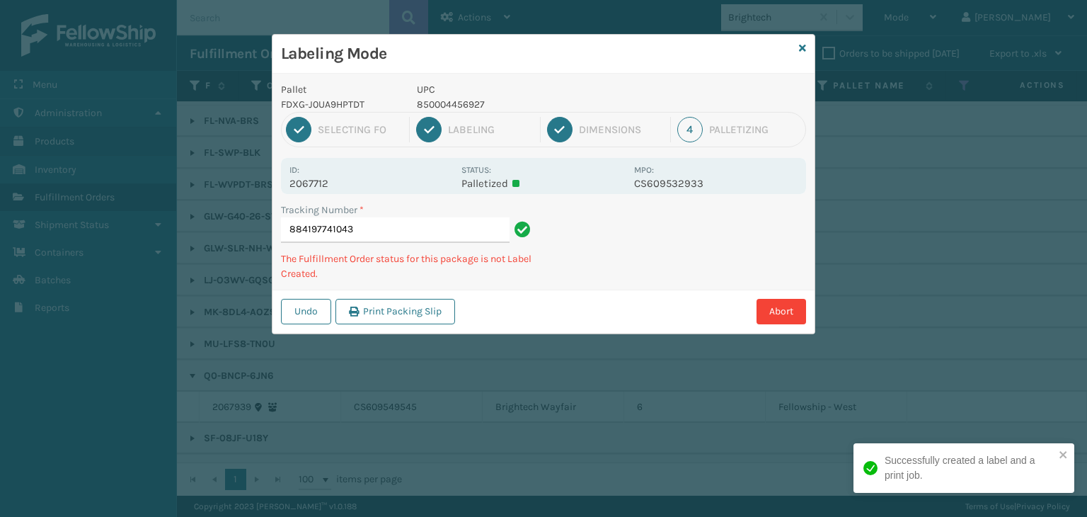
click at [442, 98] on p "850004456927" at bounding box center [521, 104] width 209 height 15
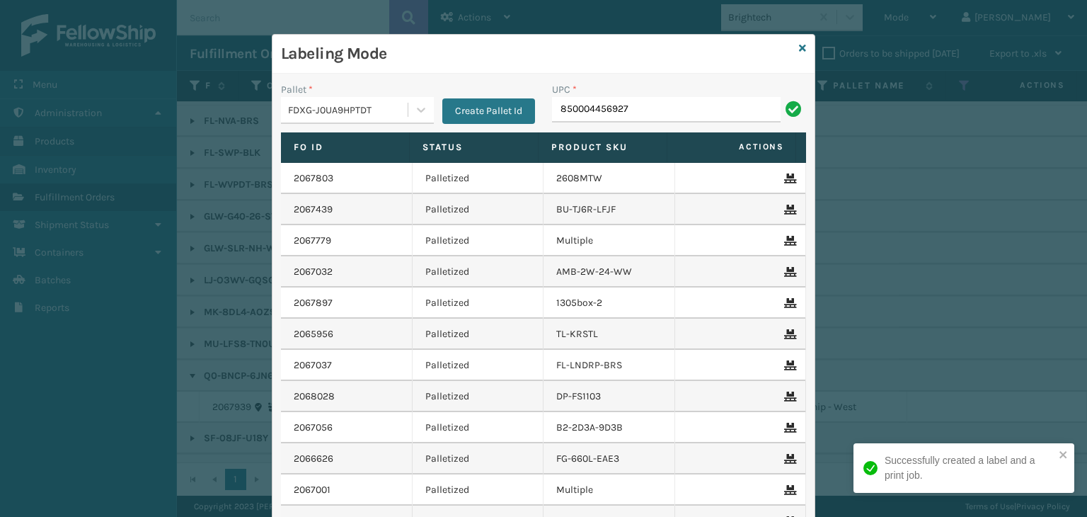
type input "850004456927"
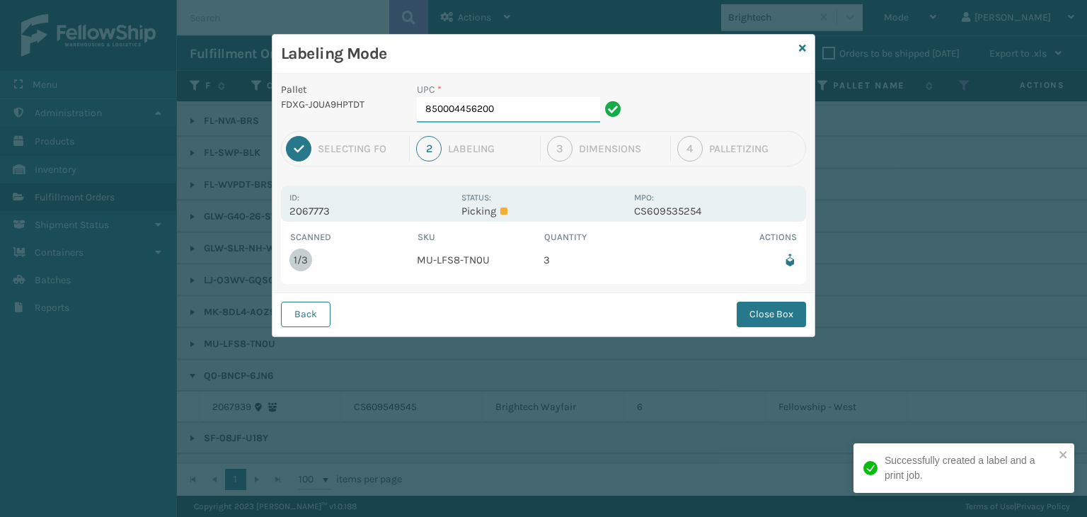
click at [520, 112] on input "850004456200" at bounding box center [508, 109] width 183 height 25
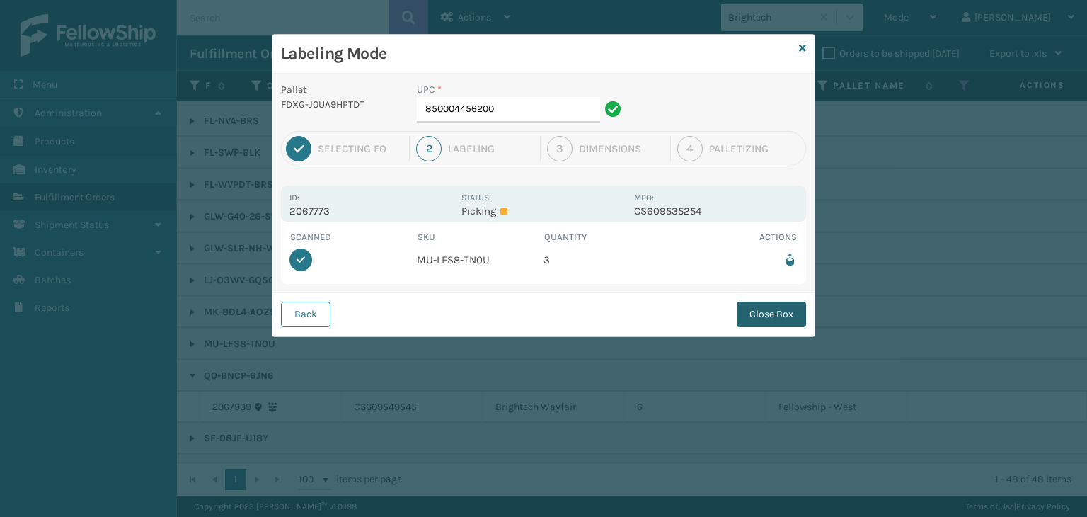
click at [755, 310] on button "Close Box" at bounding box center [771, 314] width 69 height 25
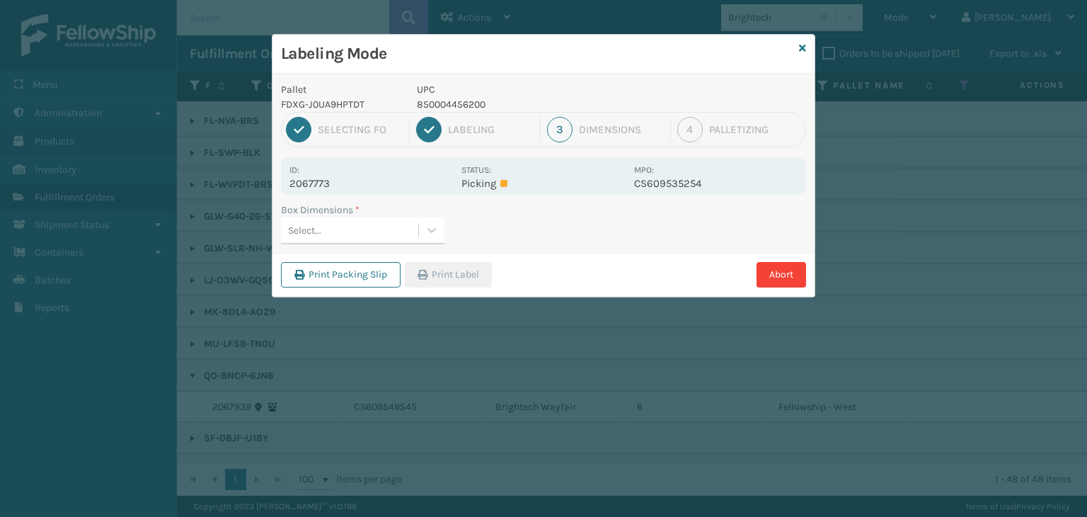
click at [408, 248] on div "Box Dimensions * Select..." at bounding box center [544, 227] width 542 height 50
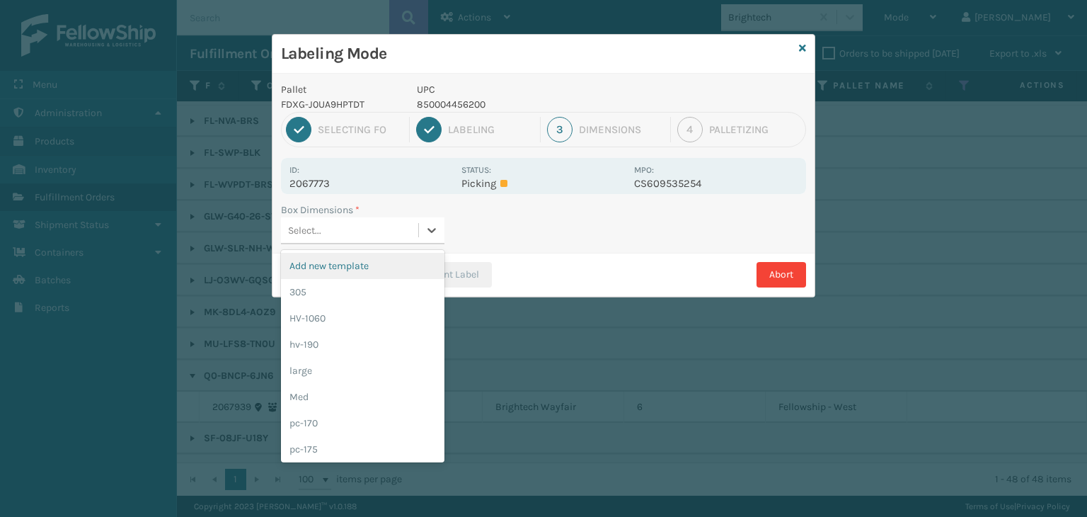
drag, startPoint x: 387, startPoint y: 227, endPoint x: 362, endPoint y: 417, distance: 191.9
click at [387, 231] on div "Select..." at bounding box center [349, 230] width 137 height 23
click at [357, 394] on div "Med" at bounding box center [363, 397] width 164 height 26
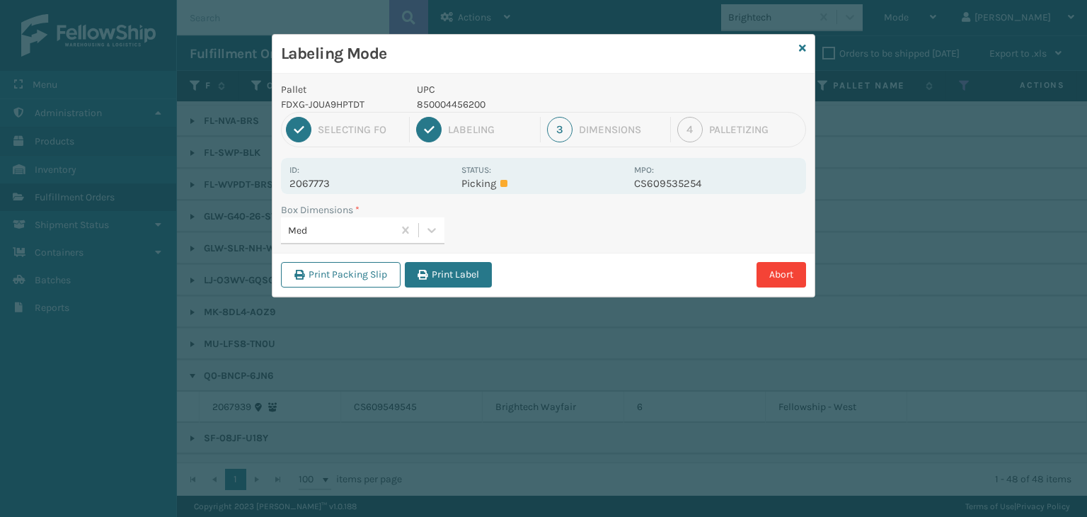
click at [460, 260] on div "Print Packing Slip Print Label Abort" at bounding box center [544, 274] width 542 height 43
click at [460, 275] on button "Print Label" at bounding box center [448, 274] width 87 height 25
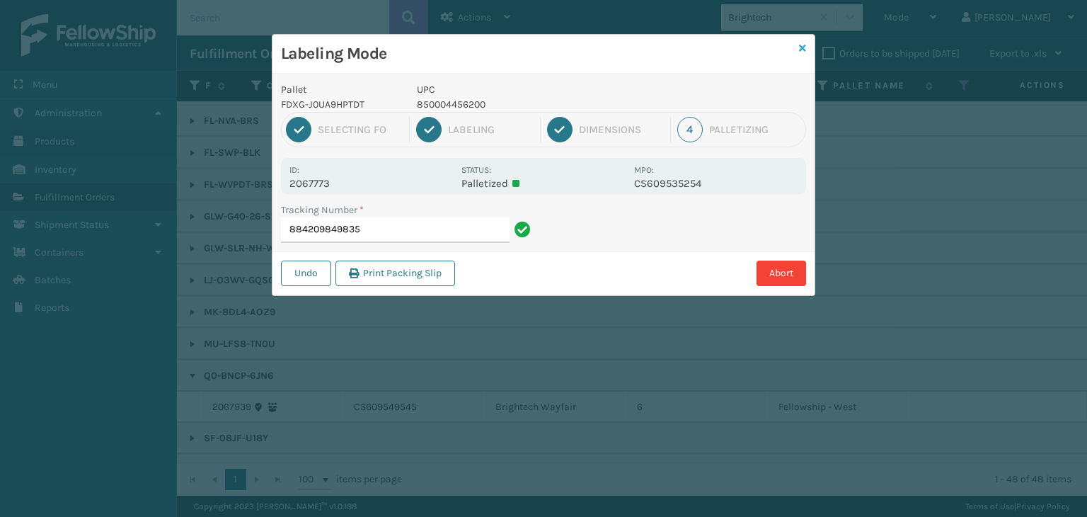
click at [801, 46] on icon at bounding box center [802, 48] width 7 height 10
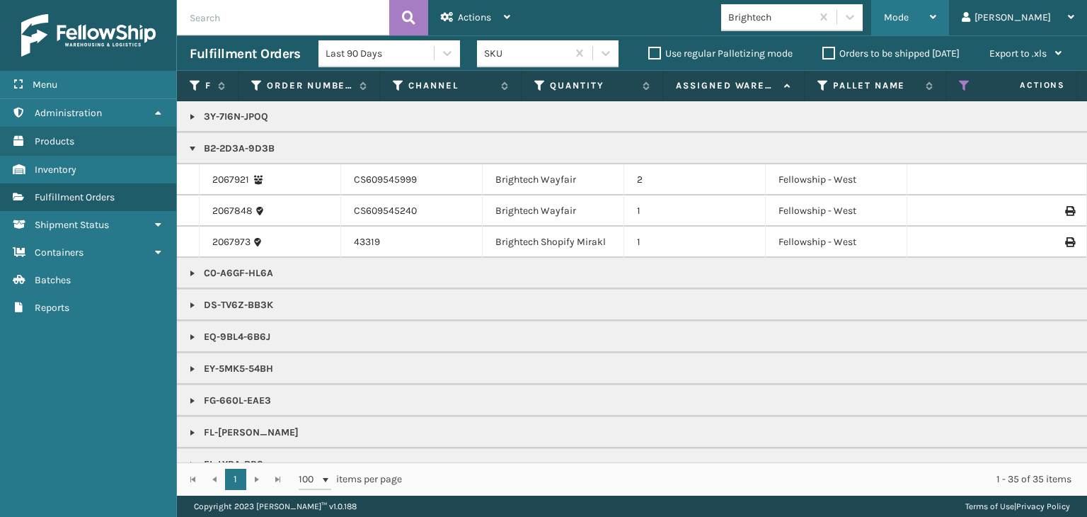
click at [937, 11] on div "Mode" at bounding box center [910, 17] width 52 height 35
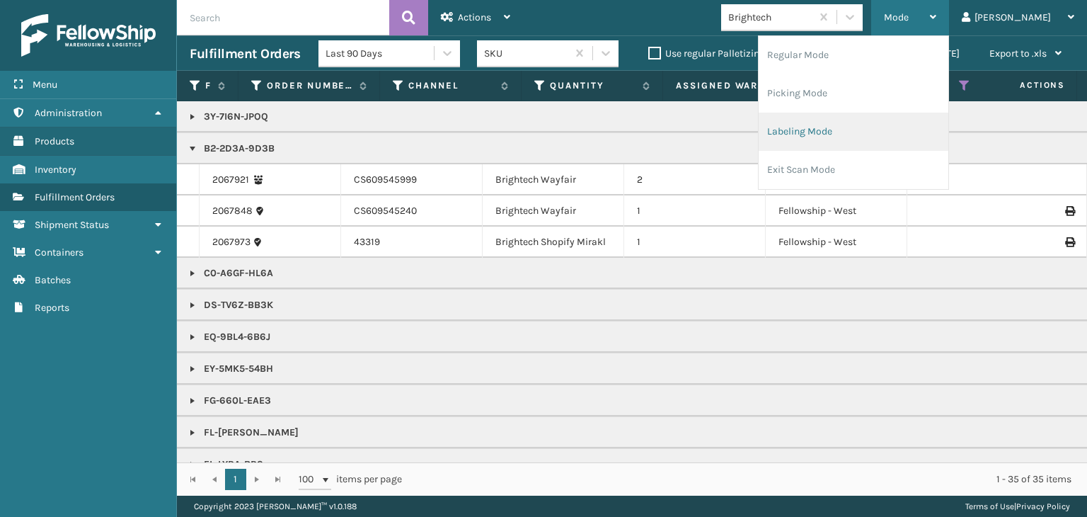
click at [912, 125] on li "Labeling Mode" at bounding box center [854, 132] width 190 height 38
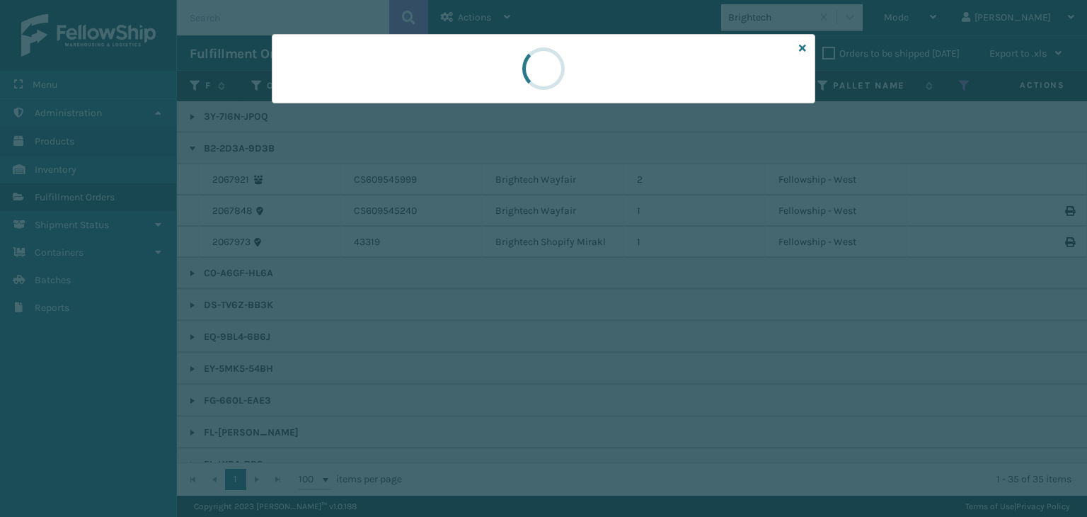
click at [333, 105] on div at bounding box center [543, 258] width 1087 height 517
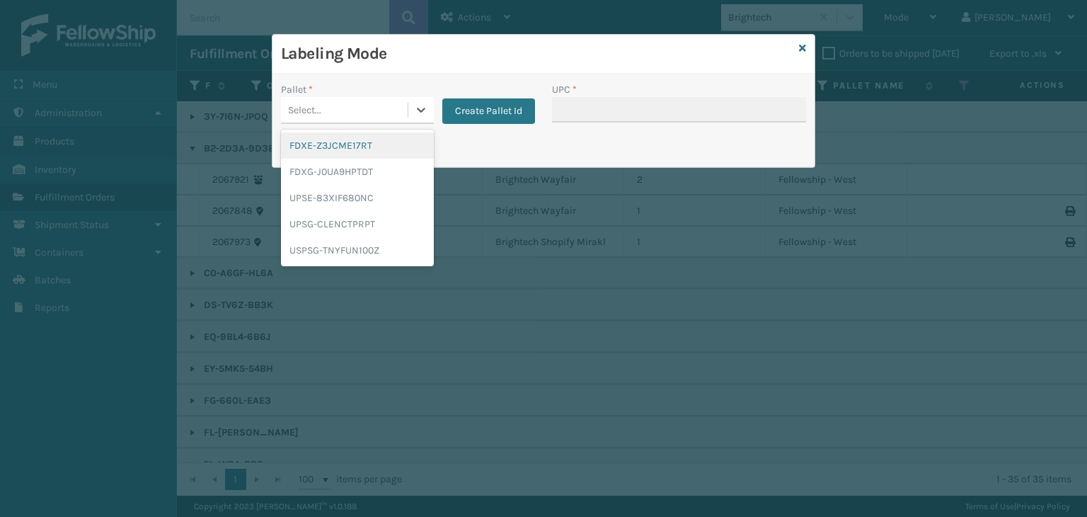
click at [333, 105] on div "Select..." at bounding box center [344, 109] width 127 height 23
click at [331, 173] on div "FDXG-J0UA9HPTDT" at bounding box center [357, 172] width 153 height 26
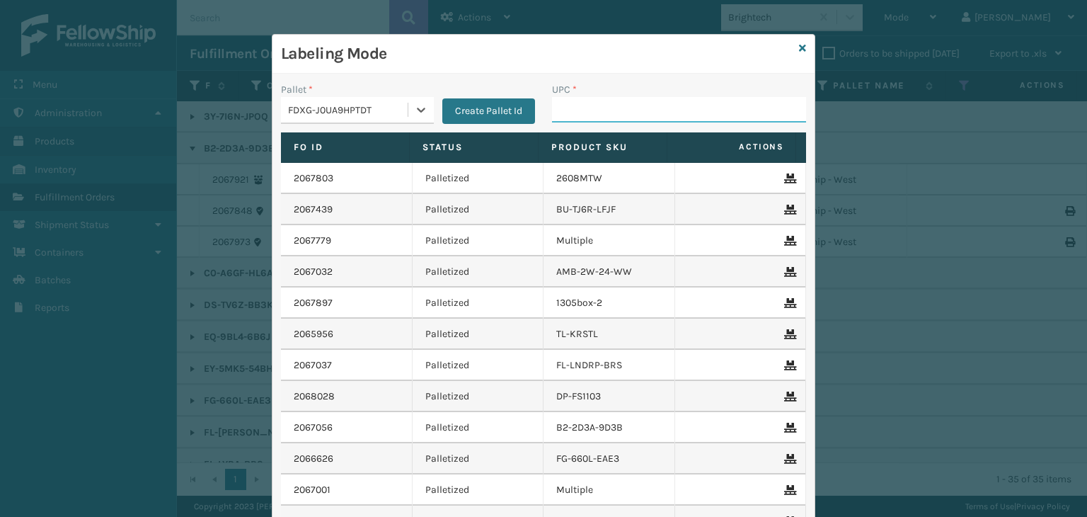
click at [583, 108] on input "UPC *" at bounding box center [679, 109] width 254 height 25
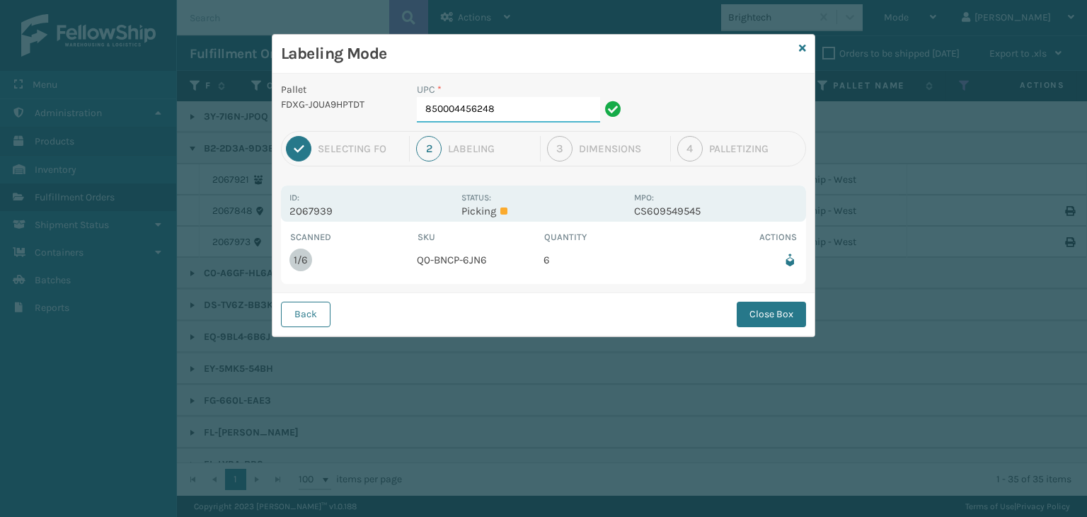
click at [532, 105] on input "850004456248" at bounding box center [508, 109] width 183 height 25
click at [779, 315] on button "Close Box" at bounding box center [771, 314] width 69 height 25
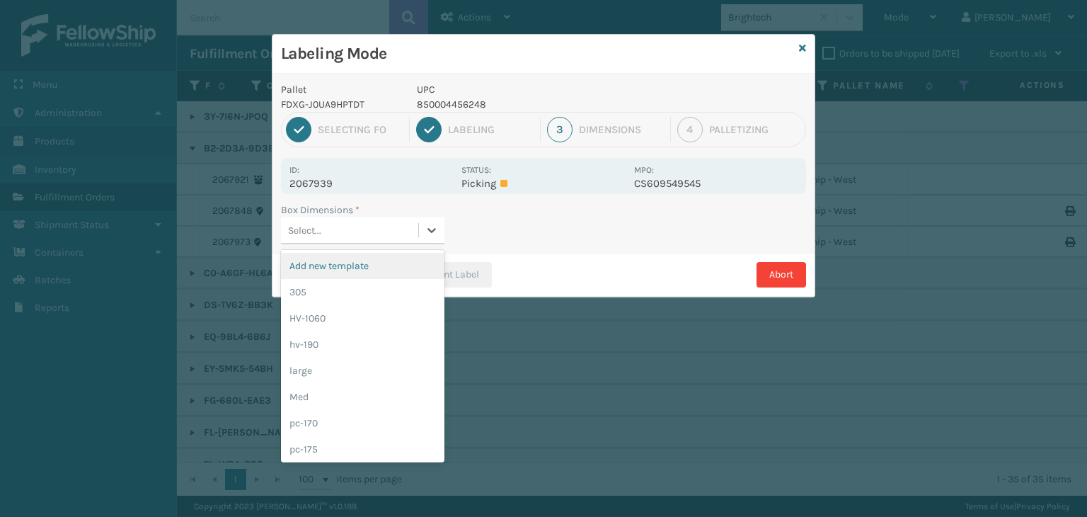
click at [406, 231] on div "Select..." at bounding box center [349, 230] width 137 height 23
click at [365, 401] on div "Med" at bounding box center [363, 397] width 164 height 26
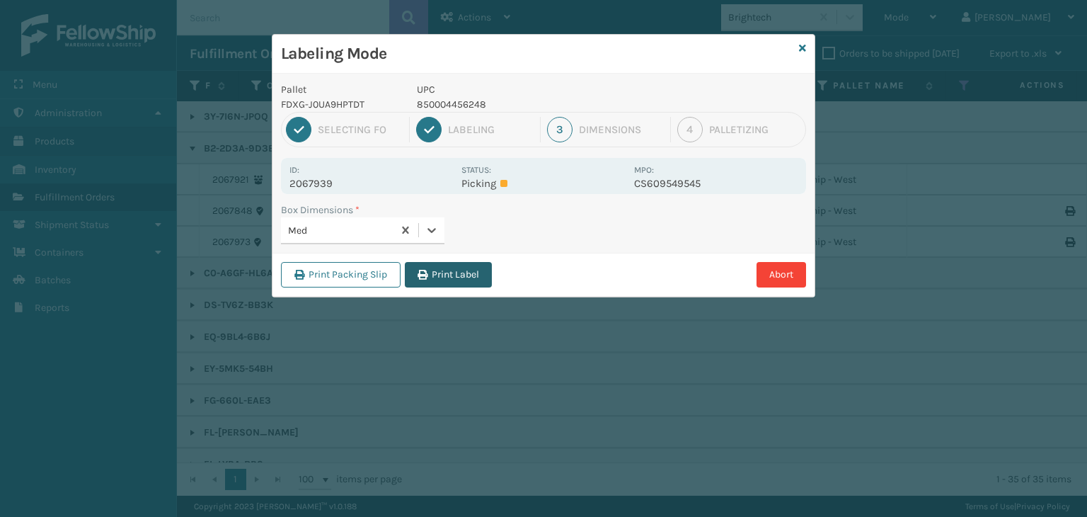
click at [447, 277] on button "Print Label" at bounding box center [448, 274] width 87 height 25
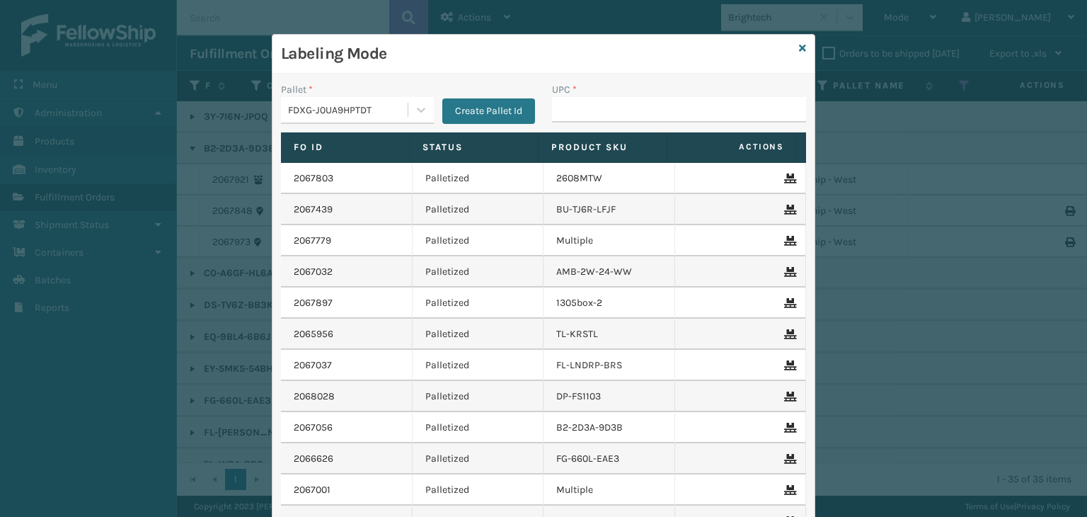
click at [801, 52] on div "Labeling Mode" at bounding box center [544, 54] width 542 height 39
click at [801, 52] on icon at bounding box center [802, 48] width 7 height 10
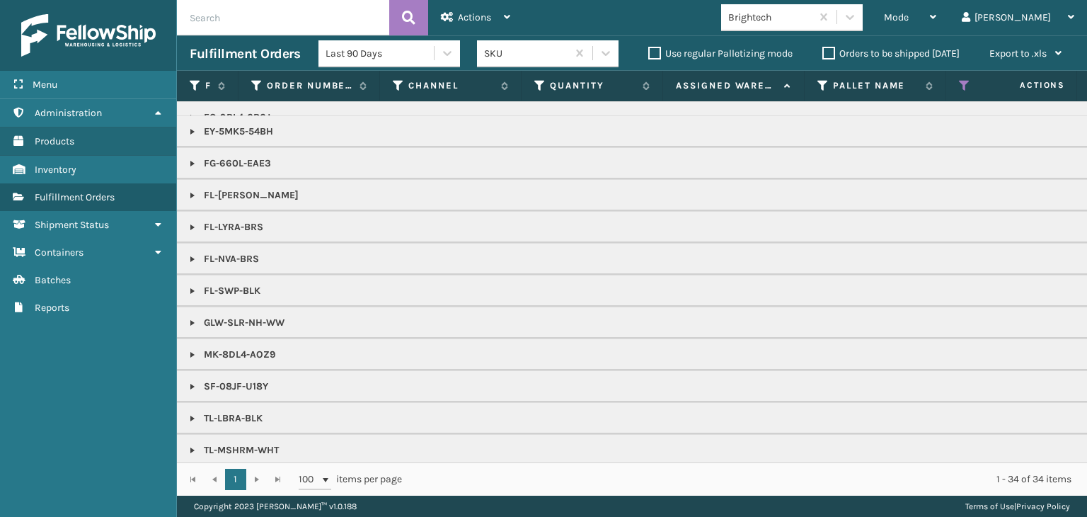
scroll to position [280, 0]
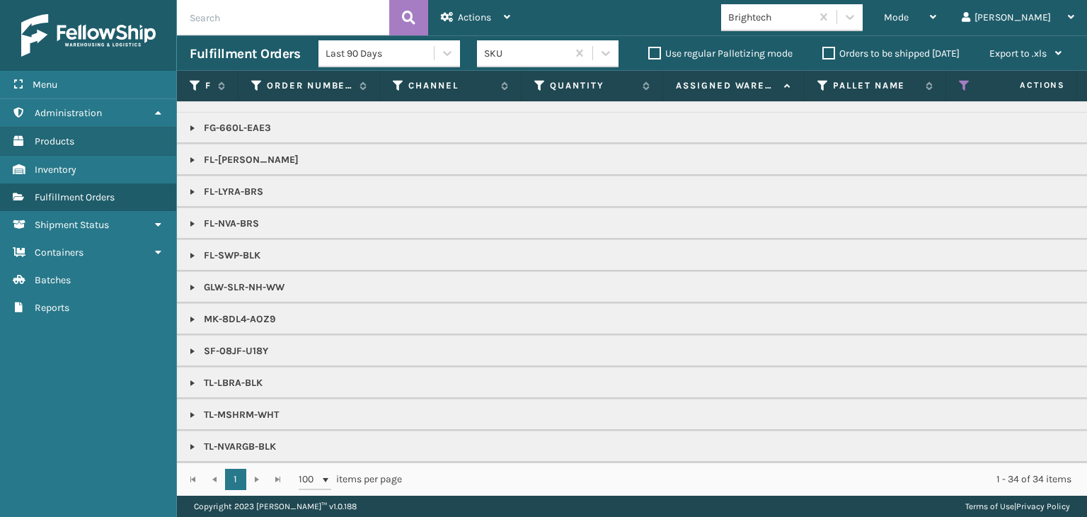
drag, startPoint x: 193, startPoint y: 214, endPoint x: 206, endPoint y: 213, distance: 13.5
click at [193, 218] on link at bounding box center [192, 223] width 11 height 11
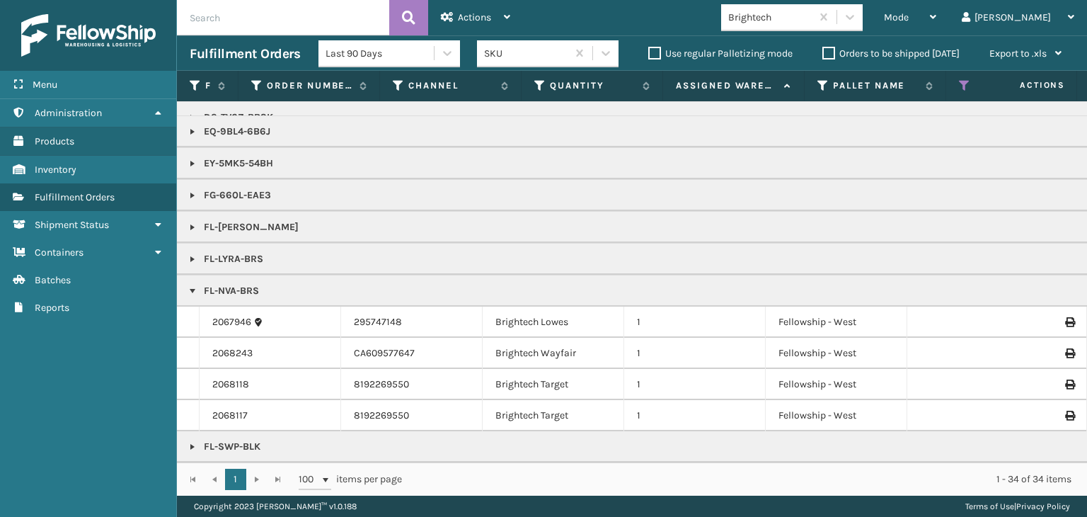
scroll to position [193, 0]
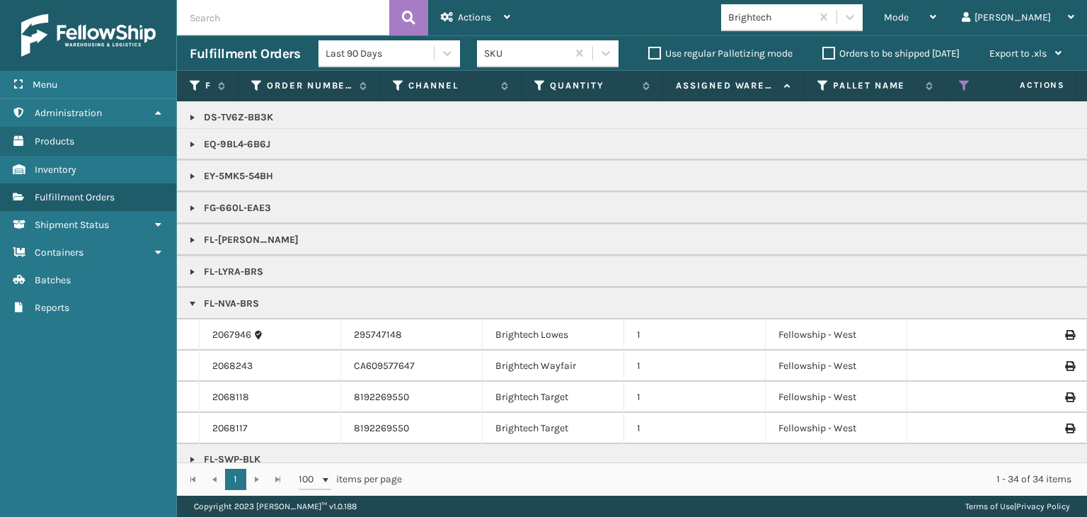
click at [191, 207] on link at bounding box center [192, 207] width 11 height 11
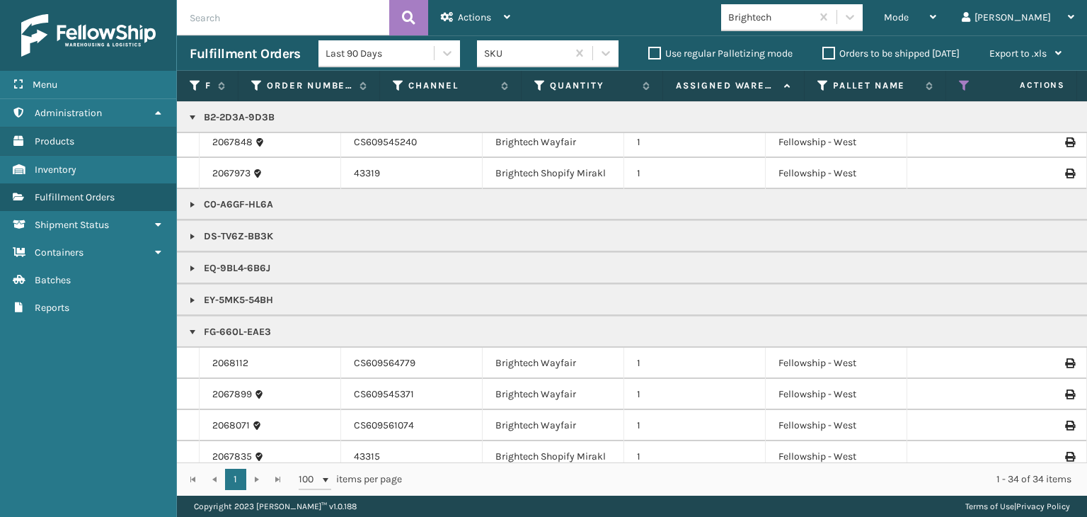
scroll to position [0, 0]
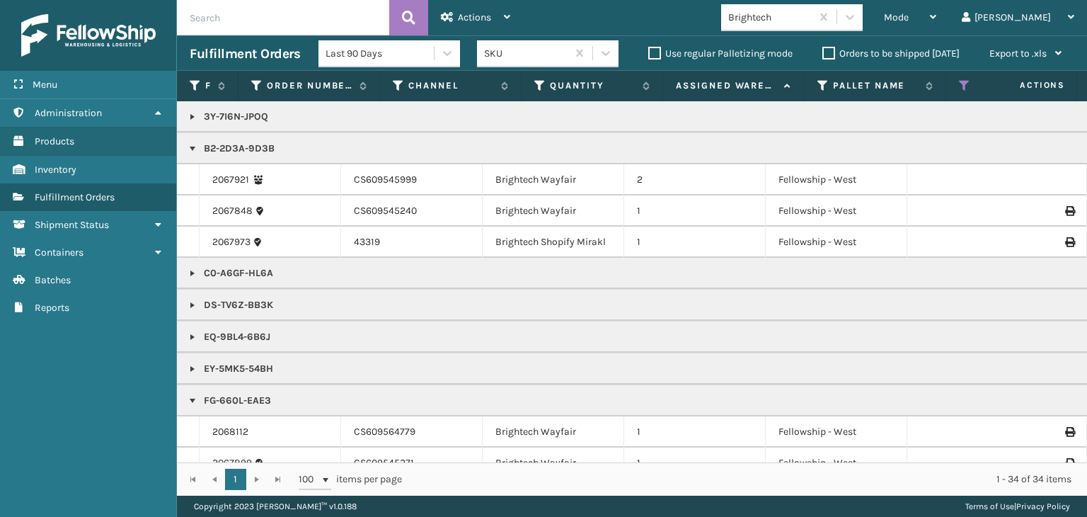
click at [191, 364] on link at bounding box center [192, 368] width 11 height 11
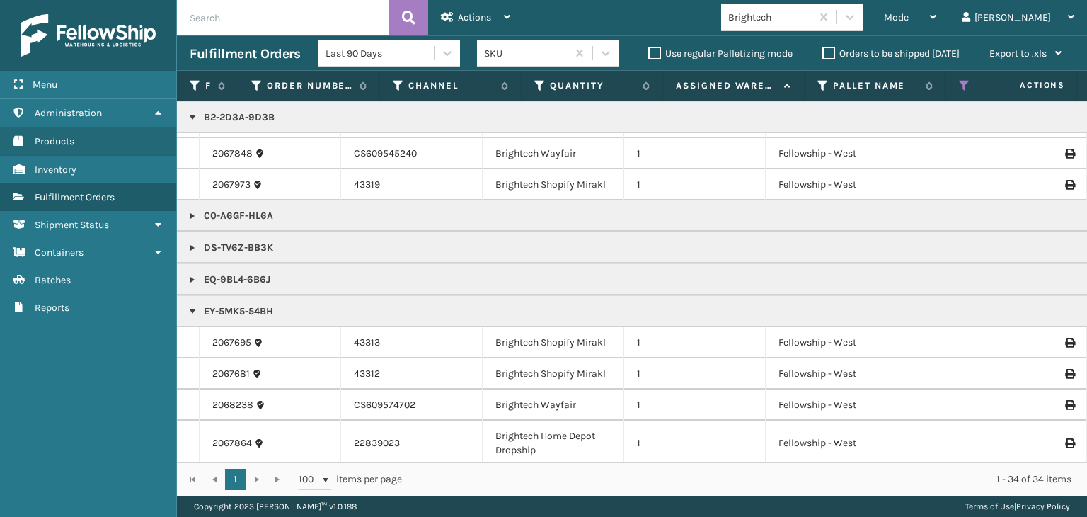
scroll to position [142, 0]
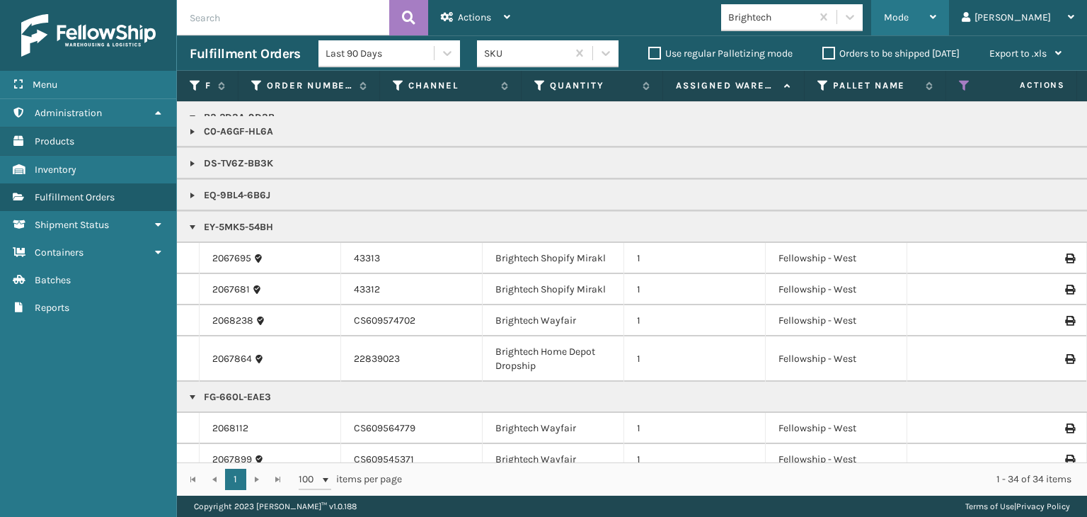
click at [937, 22] on div "Mode" at bounding box center [910, 17] width 52 height 35
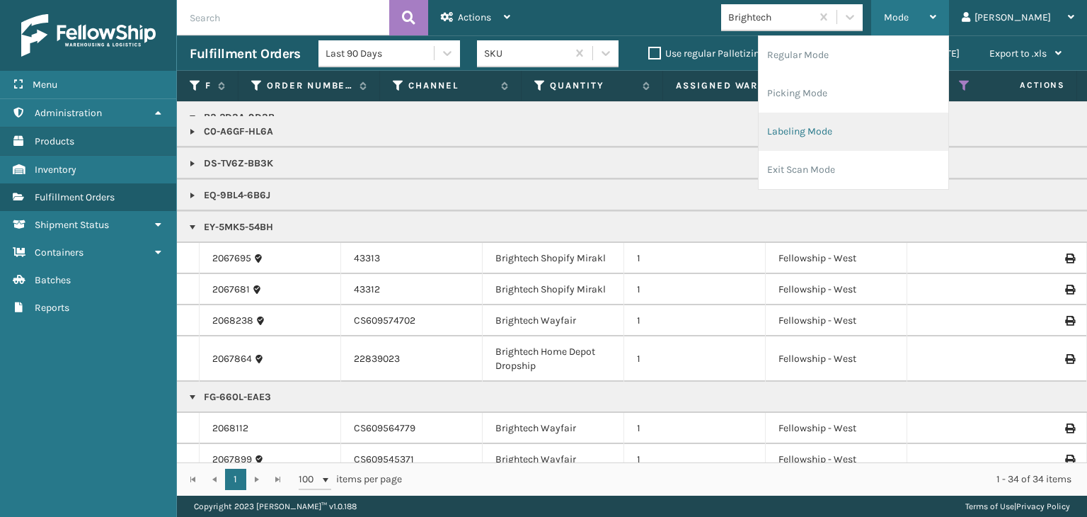
click at [884, 139] on li "Labeling Mode" at bounding box center [854, 132] width 190 height 38
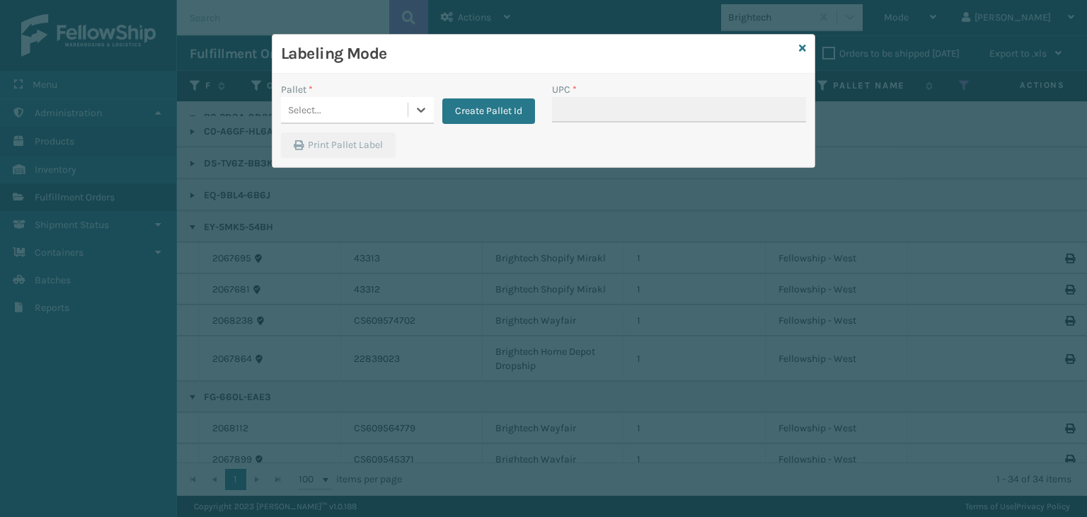
click at [377, 116] on div "Select..." at bounding box center [344, 109] width 127 height 23
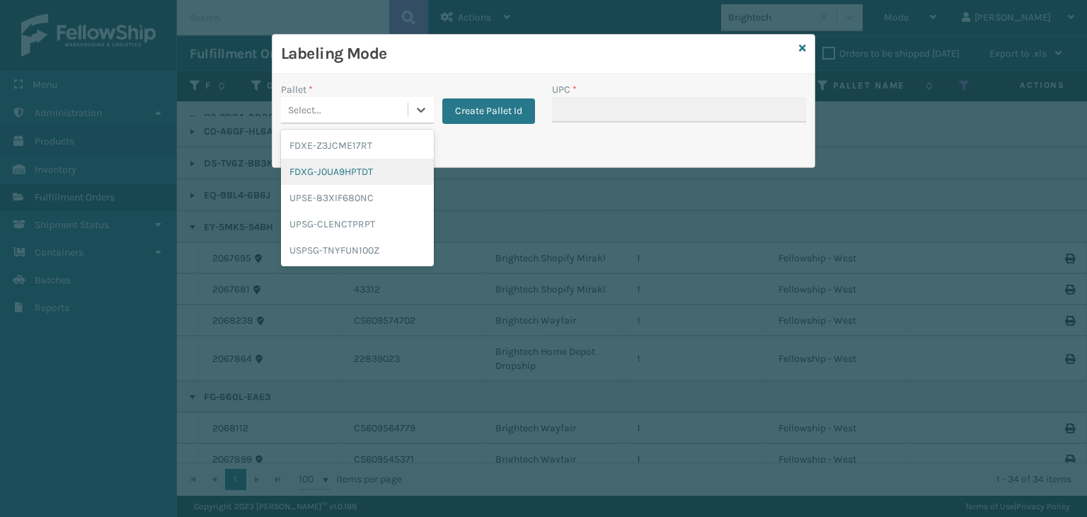
click at [346, 159] on div "FDXG-J0UA9HPTDT" at bounding box center [357, 172] width 153 height 26
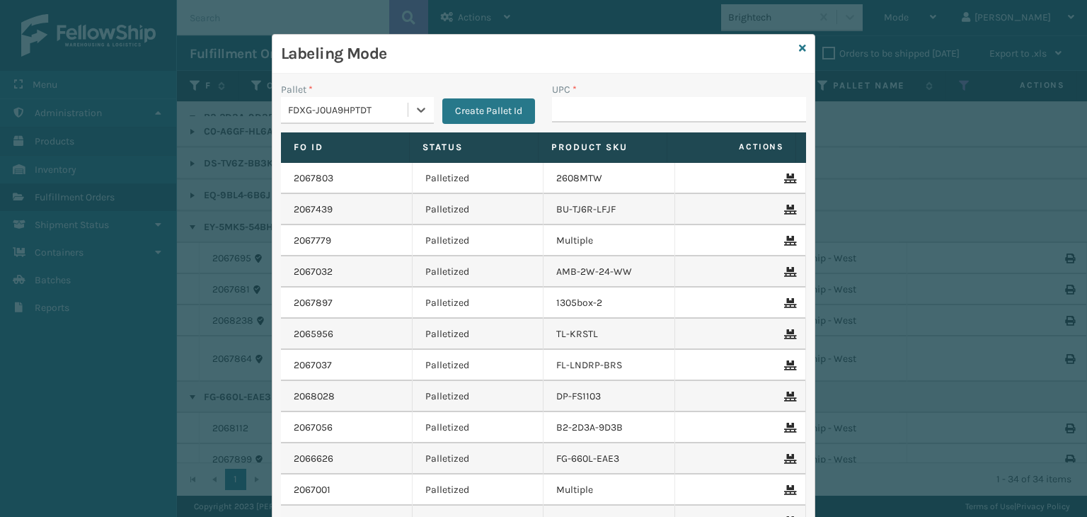
click at [612, 95] on div "UPC *" at bounding box center [679, 89] width 254 height 15
click at [611, 100] on input "UPC *" at bounding box center [679, 109] width 254 height 25
type input "853913008065"
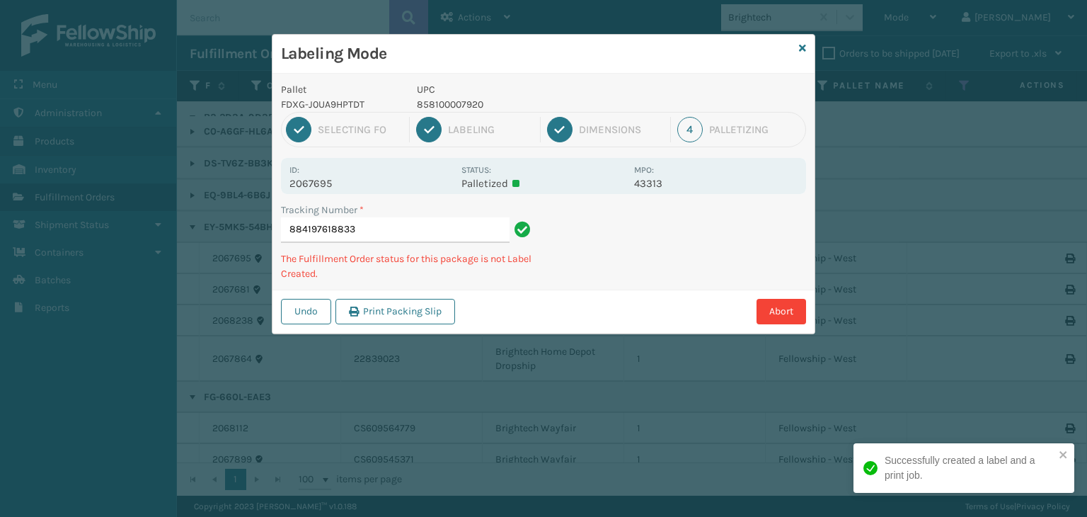
click at [463, 105] on p "858100007920" at bounding box center [521, 104] width 209 height 15
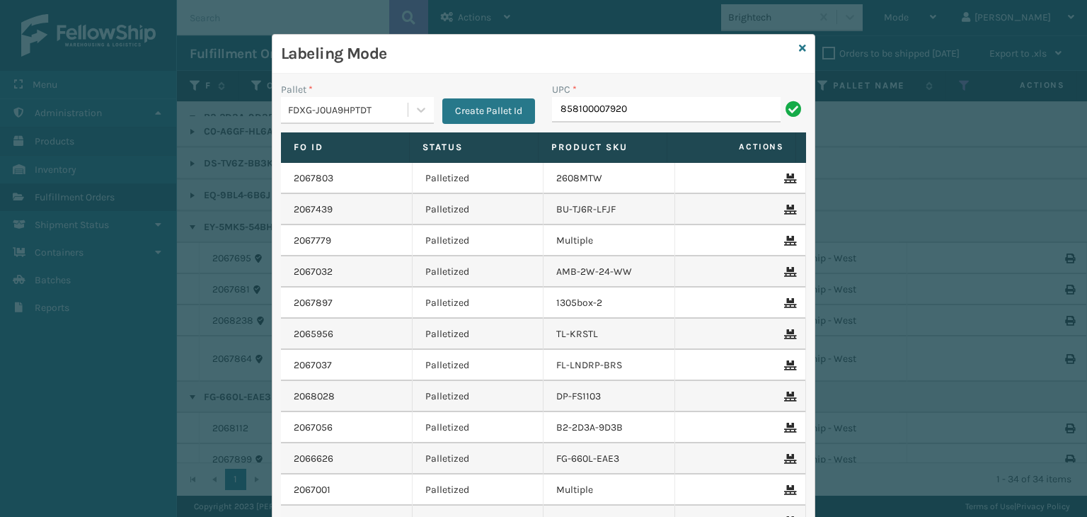
type input "858100007920"
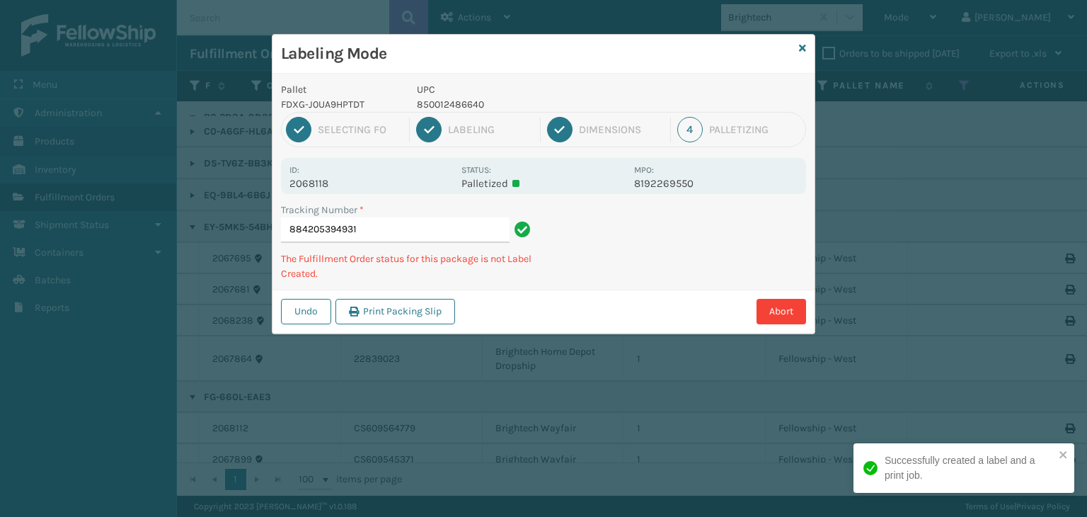
click at [457, 102] on p "850012486640" at bounding box center [521, 104] width 209 height 15
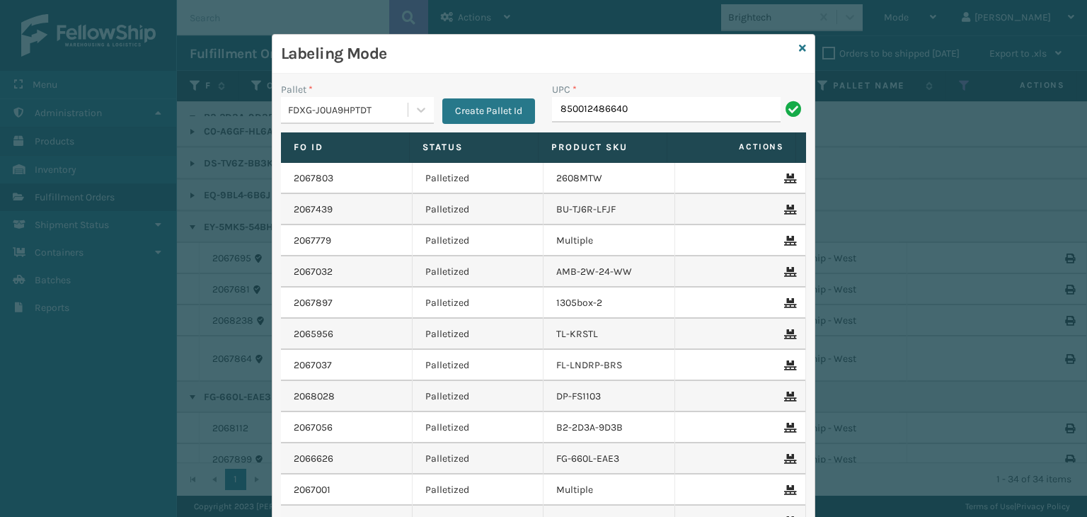
type input "850012486640"
type input "858100007630"
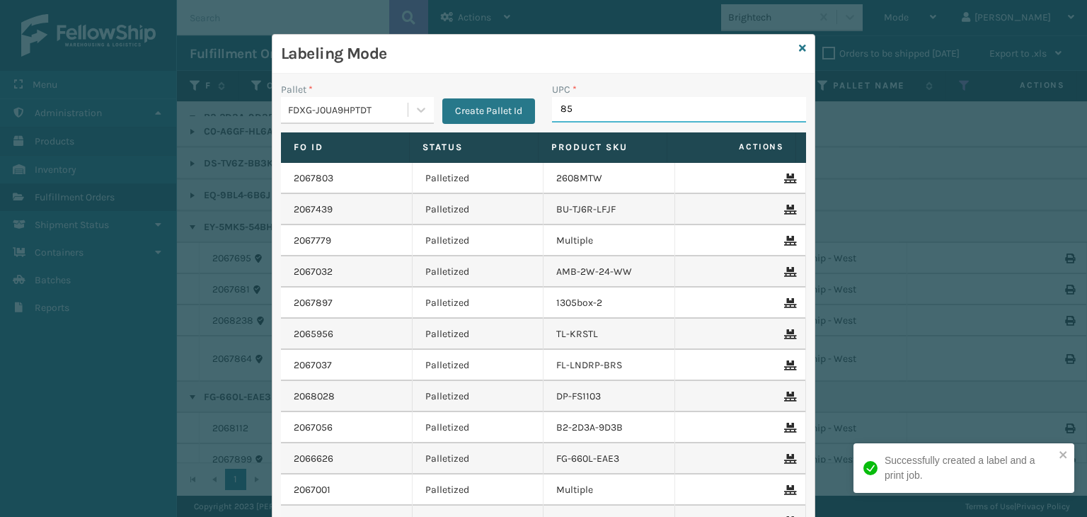
type input "850"
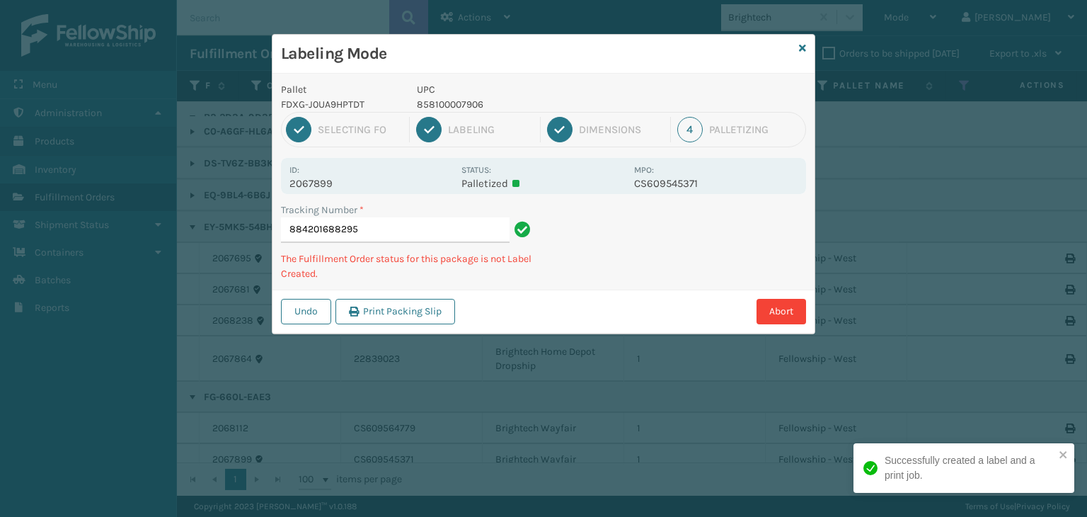
click at [461, 92] on p "UPC" at bounding box center [521, 89] width 209 height 15
click at [462, 93] on p "UPC" at bounding box center [521, 89] width 209 height 15
click at [462, 105] on p "858100007906" at bounding box center [521, 104] width 209 height 15
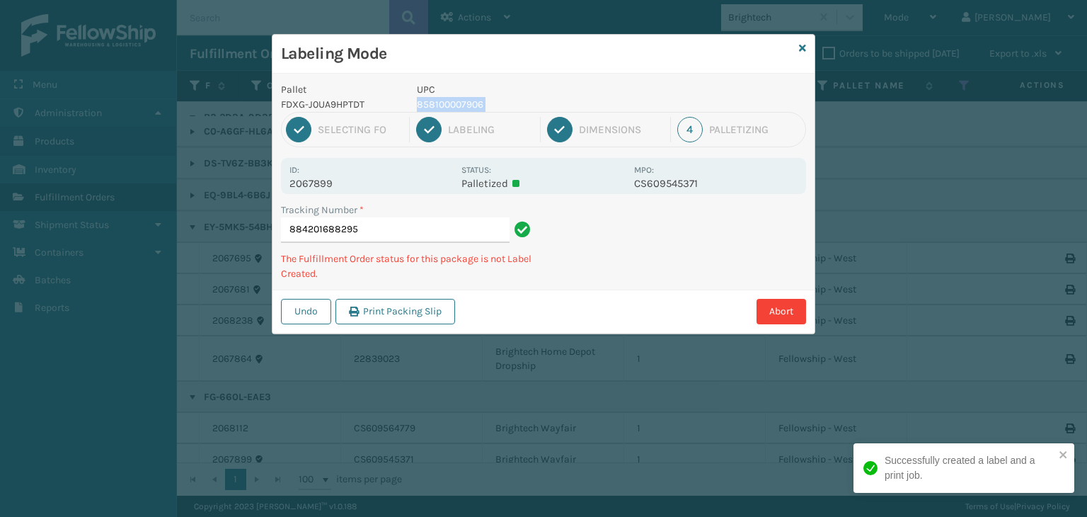
click at [462, 105] on p "858100007906" at bounding box center [521, 104] width 209 height 15
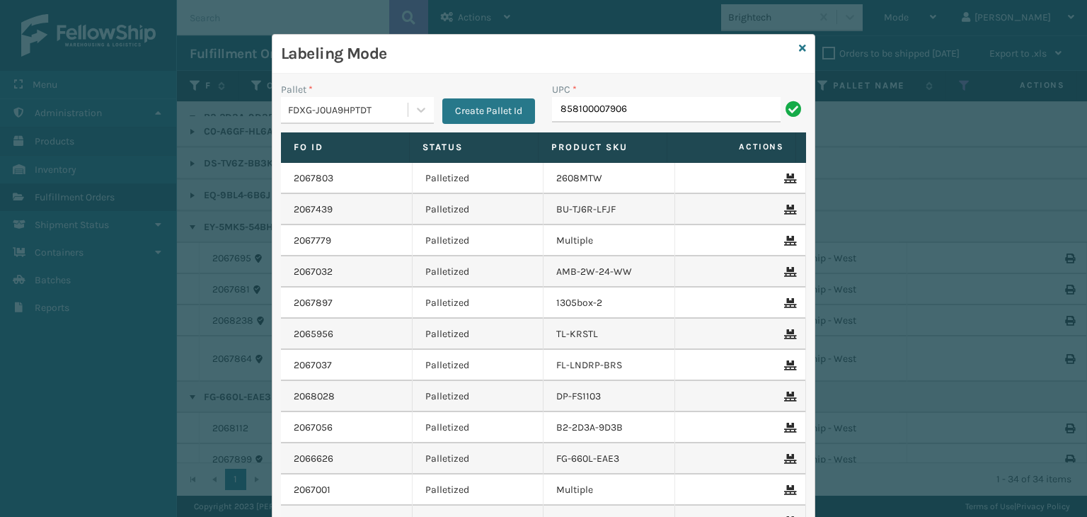
type input "858100007906"
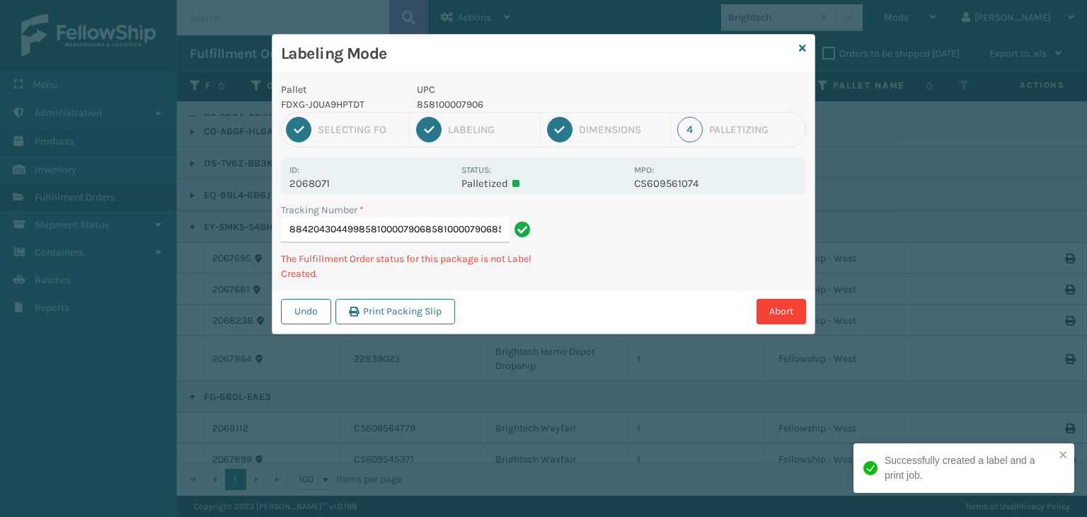
scroll to position [0, 57]
type input "884204304499858100007906858100007906858100007906858100007906"
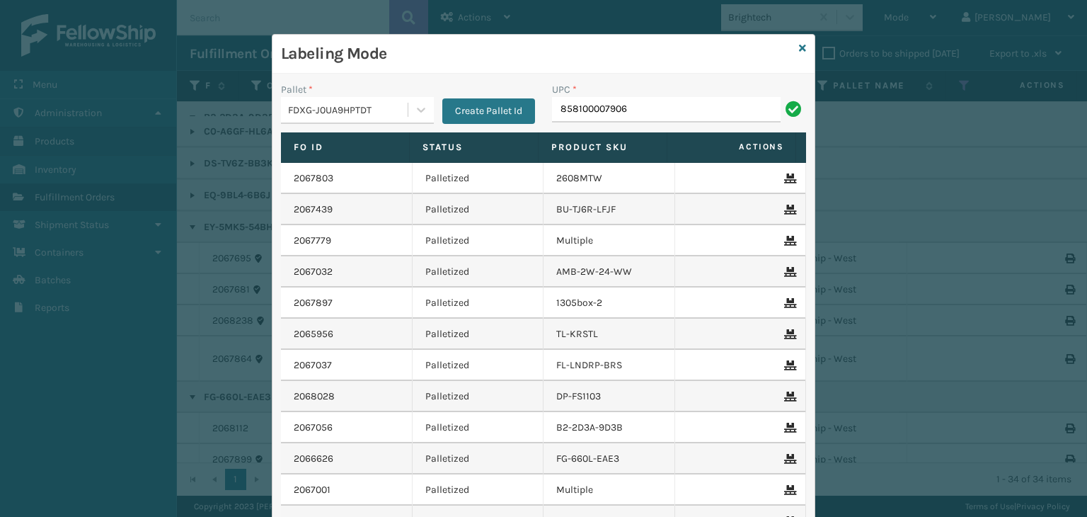
type input "858100007906"
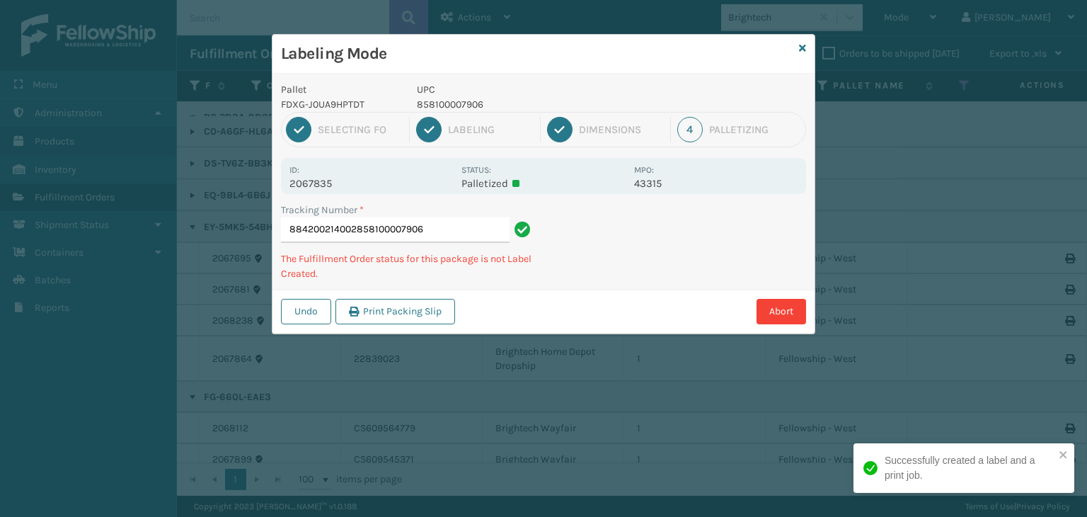
type input "884200214002858100007906858100007906"
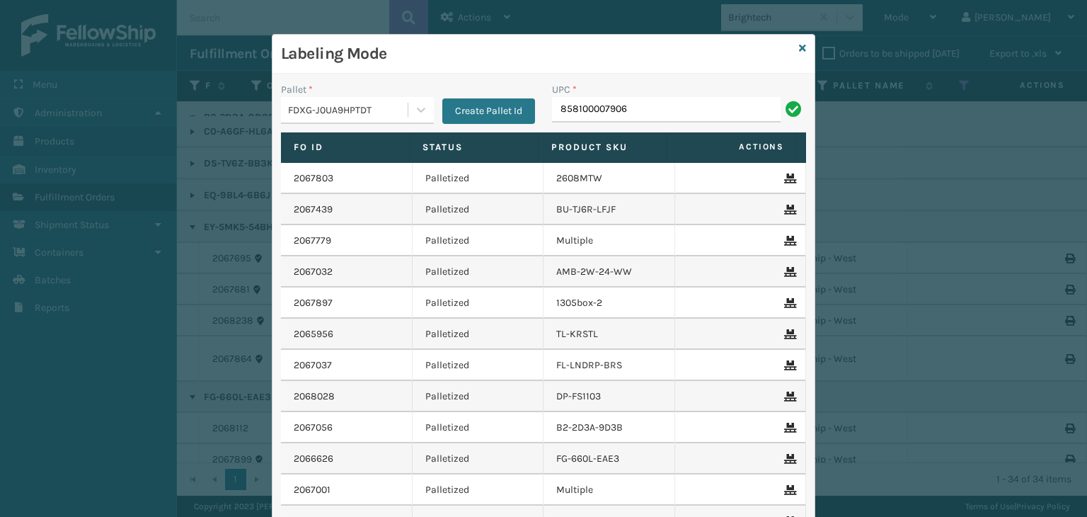
type input "858100007906"
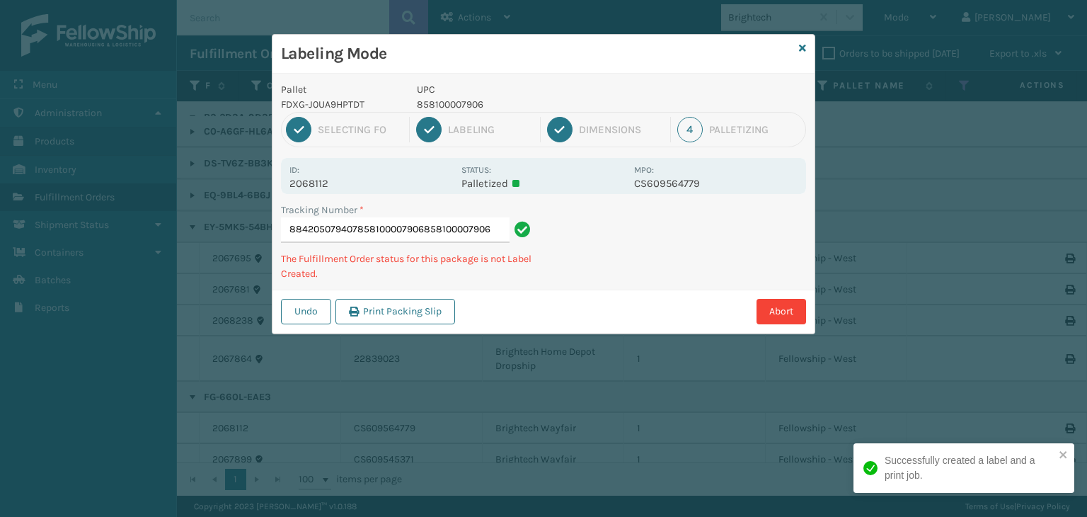
type input "884205079407858100007906858100007906858100007906"
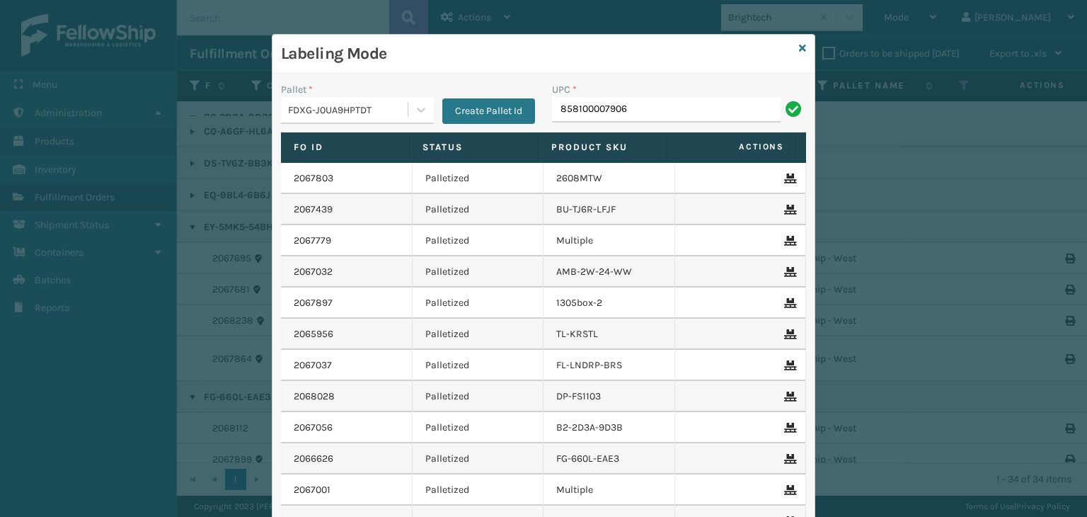
type input "858100007906"
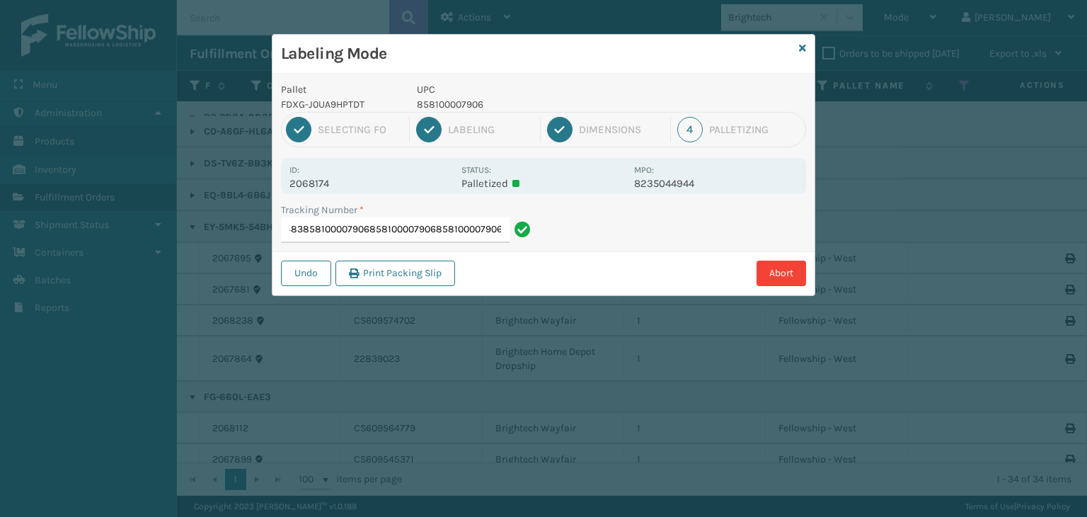
type input "884206499483858100007906858100007906858100007906858100007906"
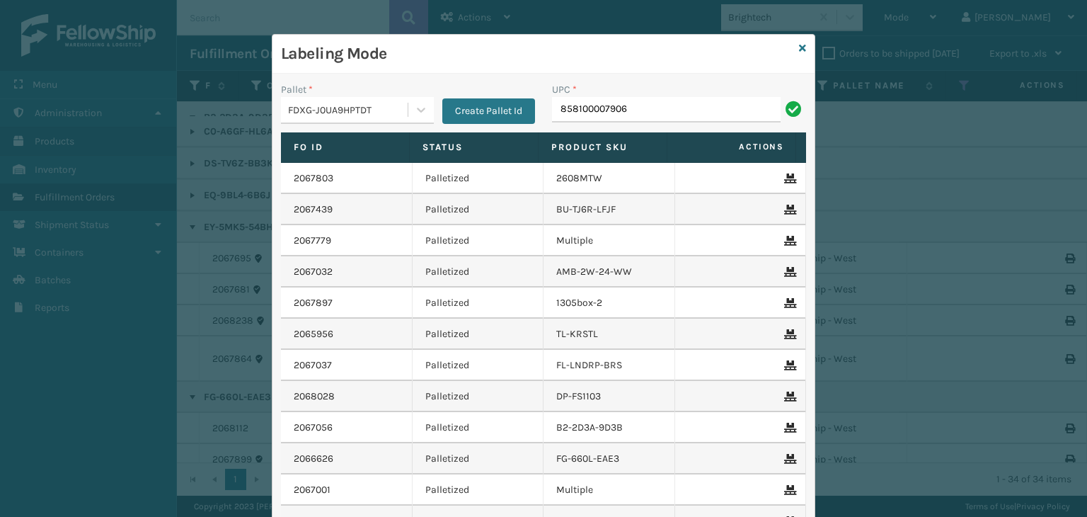
type input "858100007906"
type input "85810000755"
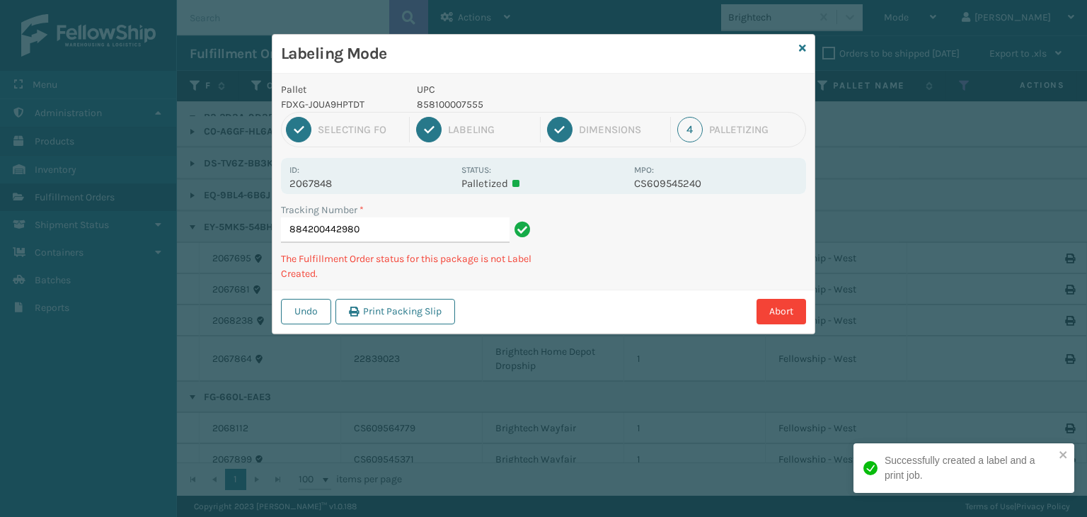
click at [440, 100] on p "858100007555" at bounding box center [521, 104] width 209 height 15
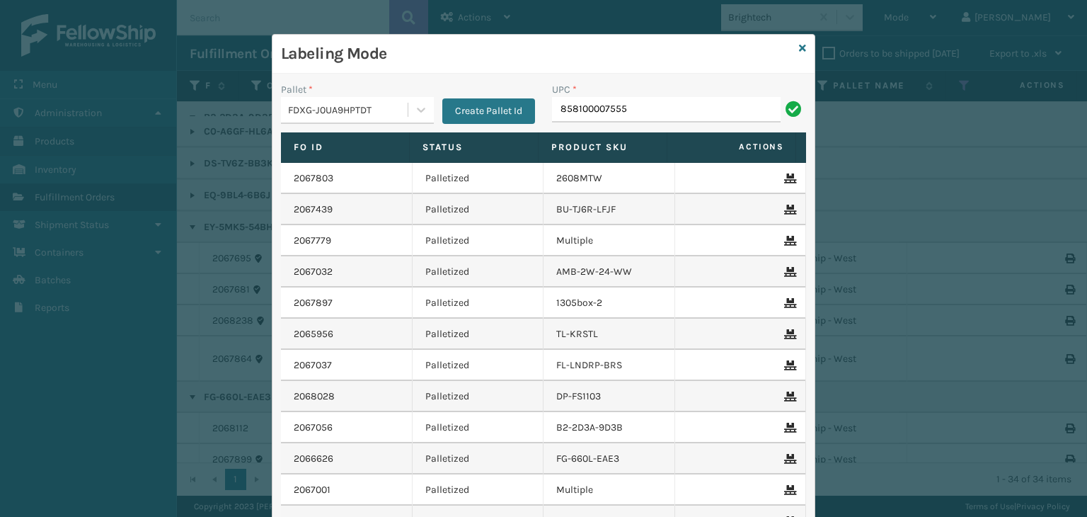
type input "858100007555"
type input "858100007"
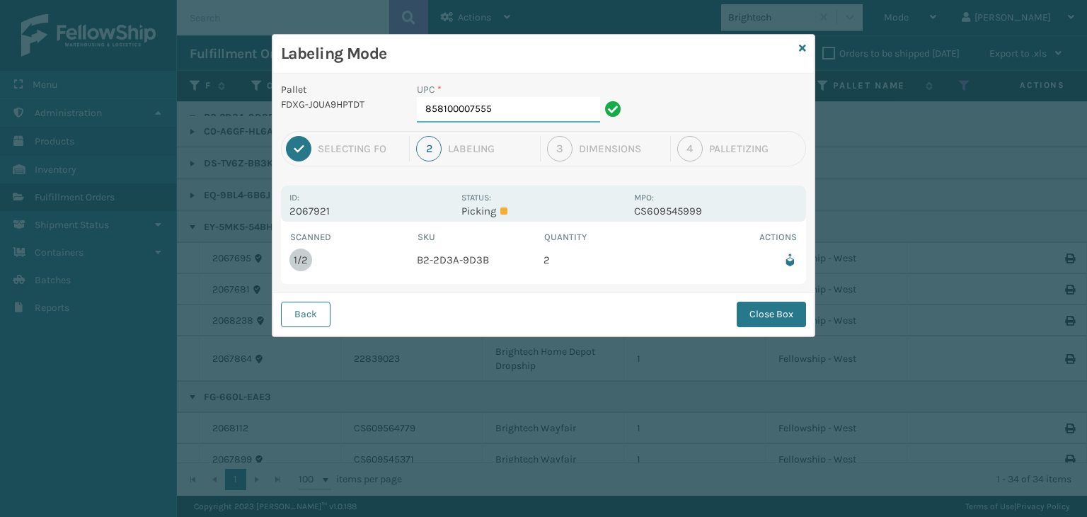
click at [574, 108] on input "858100007555" at bounding box center [508, 109] width 183 height 25
click at [756, 309] on button "Close Box" at bounding box center [771, 314] width 69 height 25
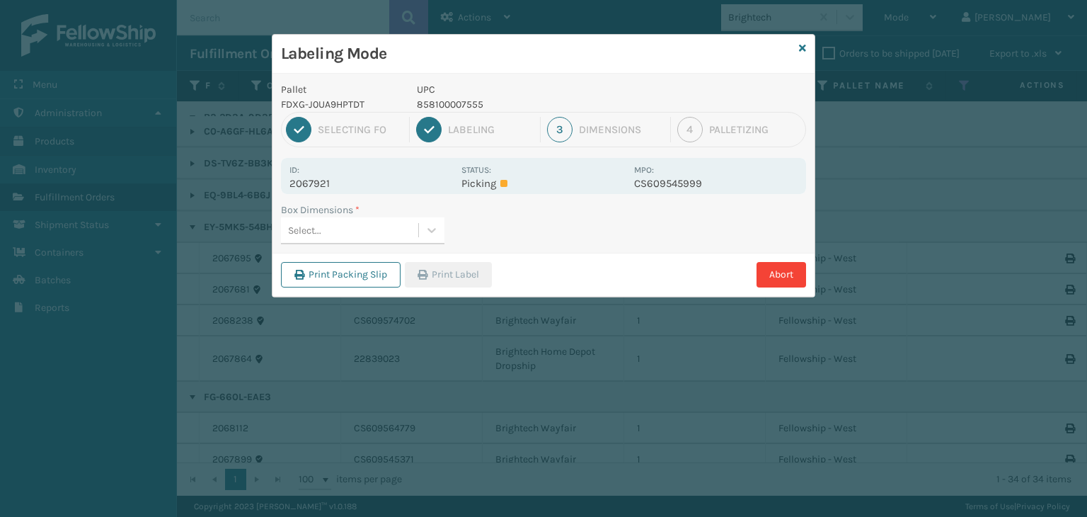
click at [329, 241] on div "Select..." at bounding box center [349, 230] width 137 height 23
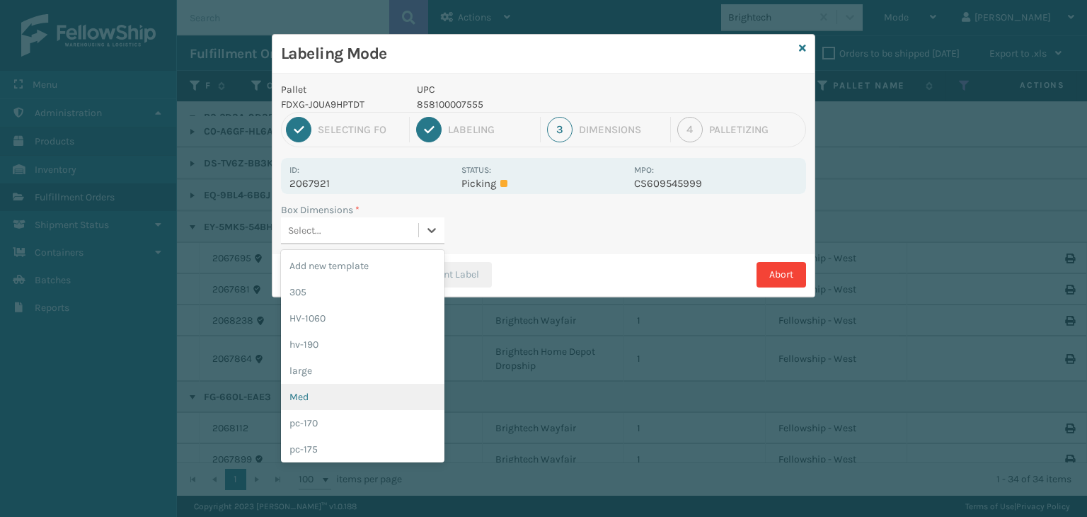
click at [327, 399] on div "Med" at bounding box center [363, 397] width 164 height 26
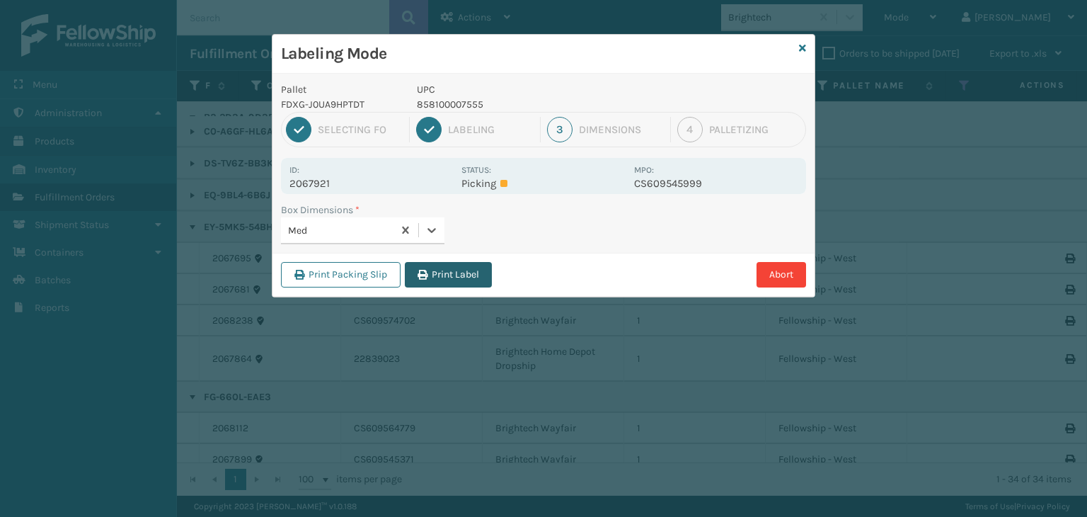
click at [454, 273] on button "Print Label" at bounding box center [448, 274] width 87 height 25
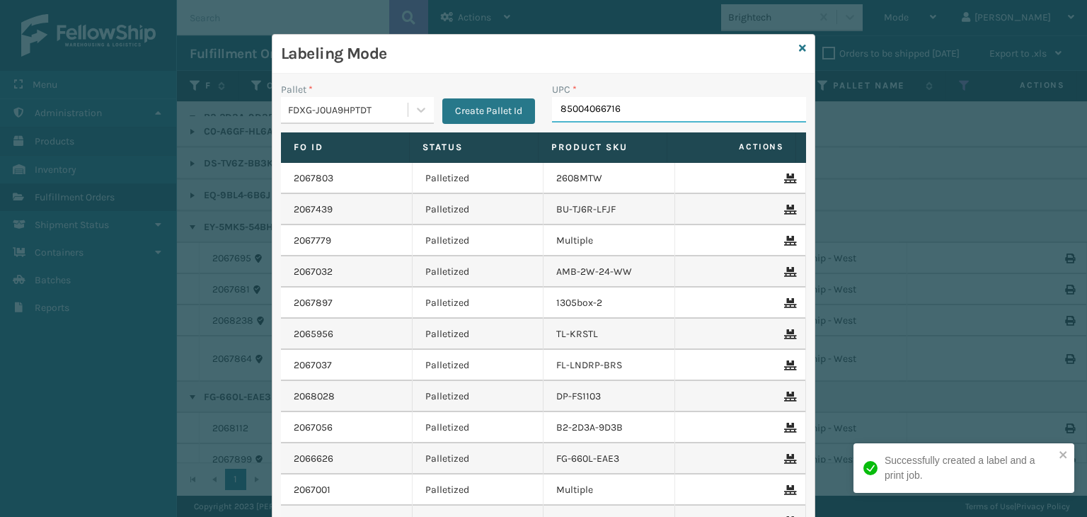
type input "850040667165"
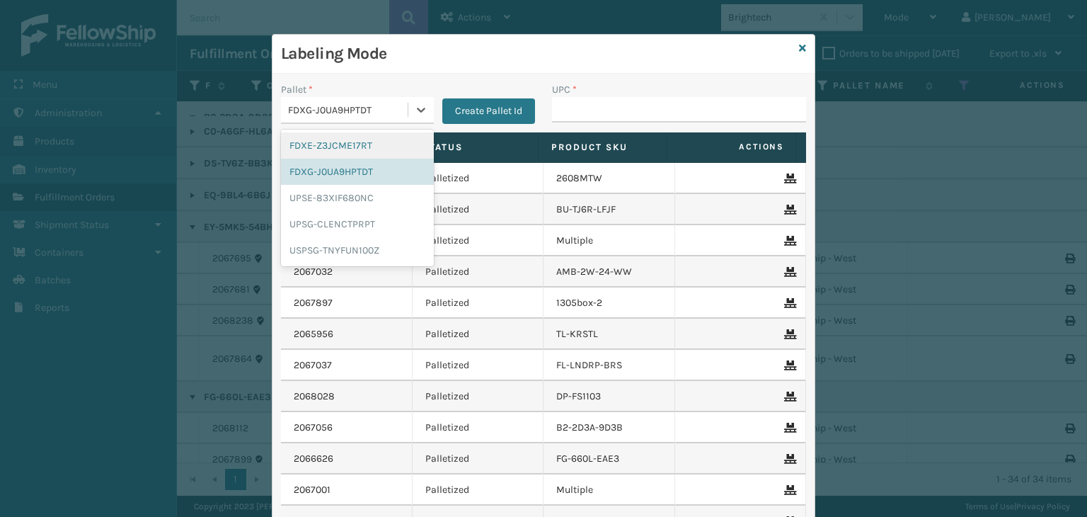
click at [353, 105] on div "FDXG-J0UA9HPTDT" at bounding box center [348, 110] width 121 height 15
click at [336, 232] on div "UPSG-CLENCTPRPT" at bounding box center [357, 224] width 153 height 26
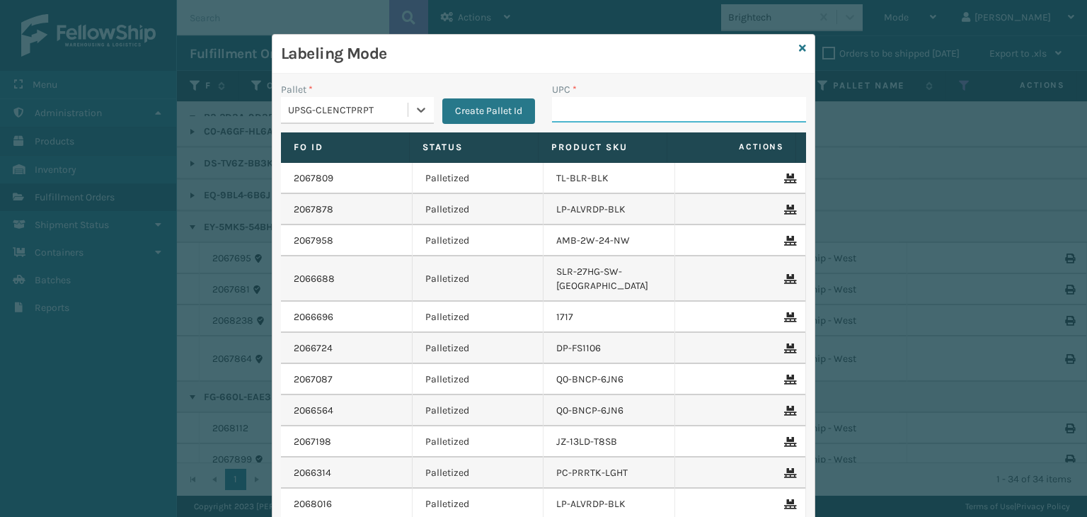
click at [553, 105] on input "UPC *" at bounding box center [679, 109] width 254 height 25
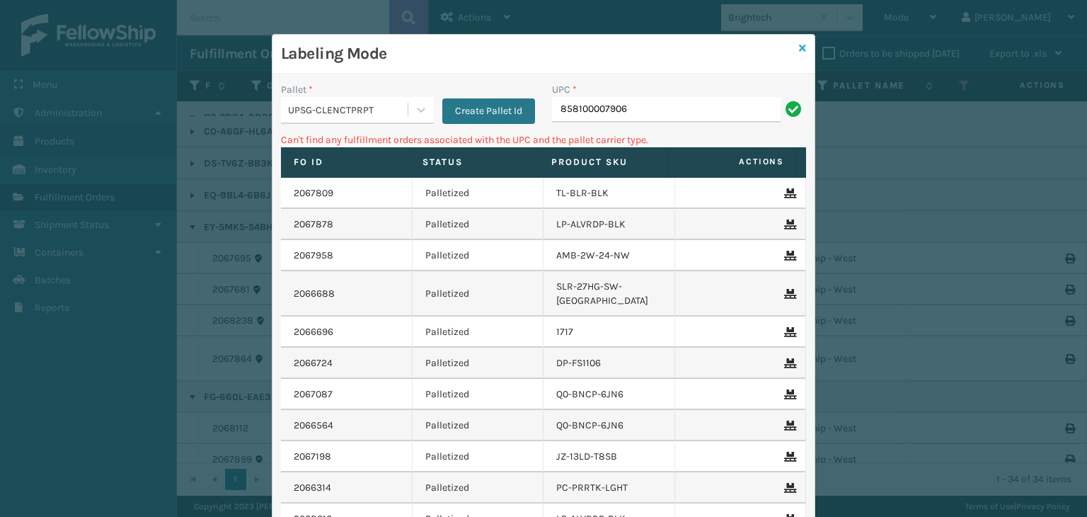
click at [799, 41] on link at bounding box center [802, 48] width 7 height 15
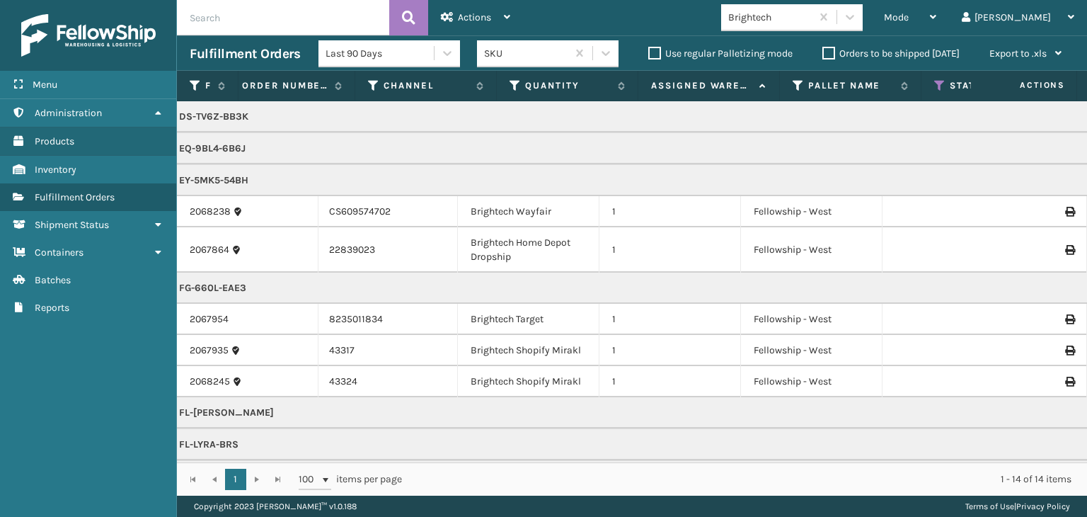
scroll to position [0, 0]
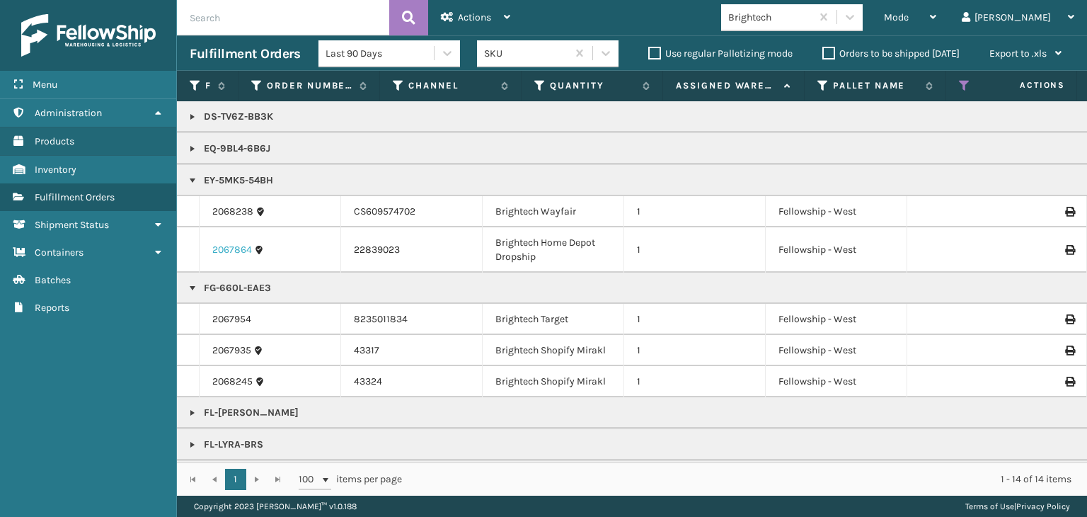
click at [224, 253] on link "2067864" at bounding box center [232, 250] width 40 height 14
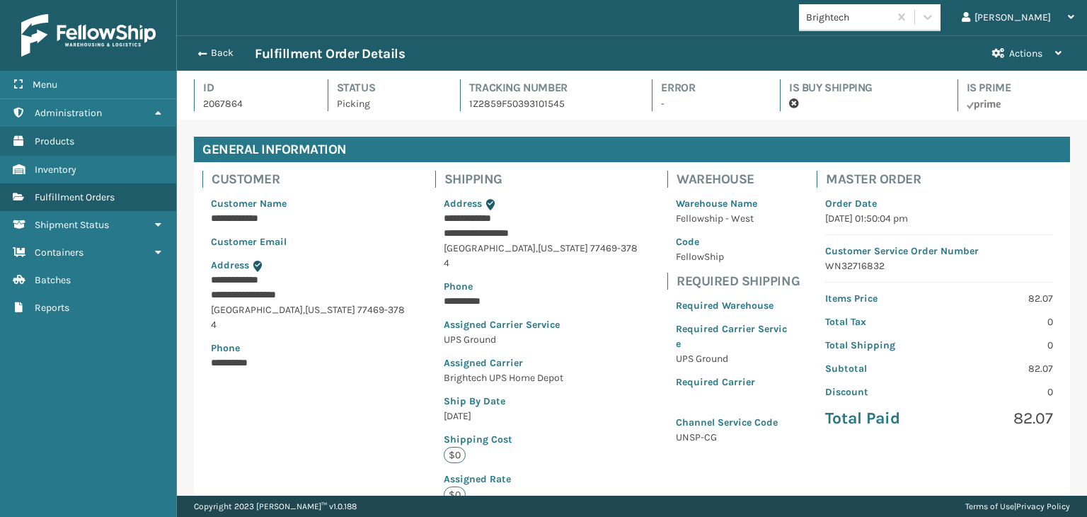
scroll to position [34, 910]
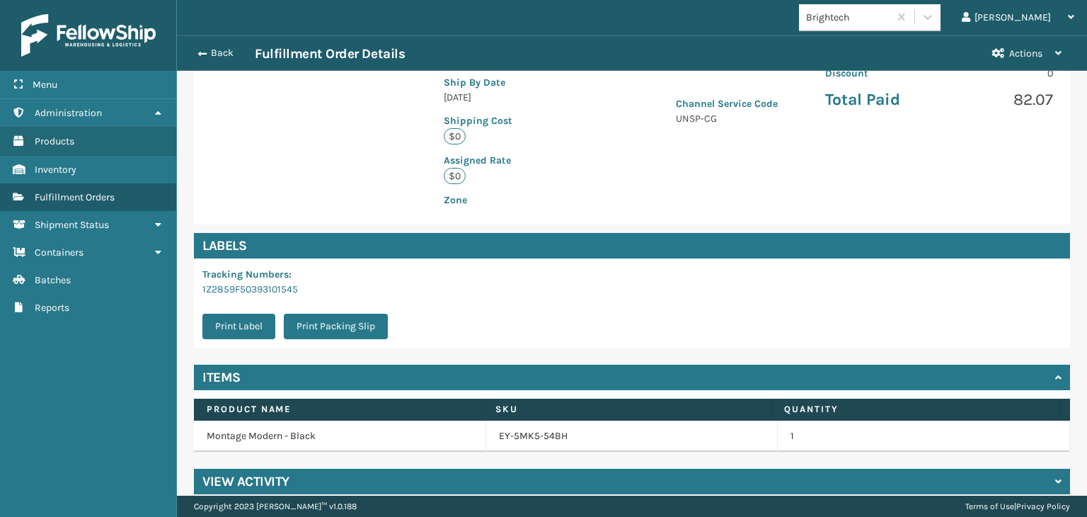
click at [218, 67] on div "Back Fulfillment Order Details Actions" at bounding box center [632, 52] width 910 height 35
click at [218, 60] on div "Back Fulfillment Order Details" at bounding box center [585, 53] width 790 height 17
click at [221, 55] on button "Back" at bounding box center [222, 53] width 65 height 13
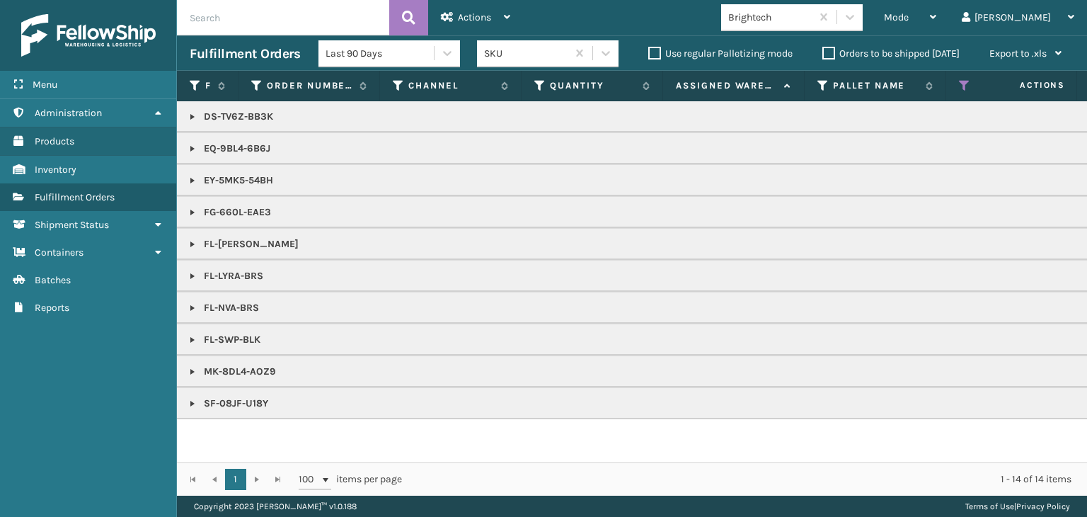
drag, startPoint x: 220, startPoint y: 55, endPoint x: 622, endPoint y: 63, distance: 402.2
click at [223, 57] on h3 "Fulfillment Orders" at bounding box center [245, 53] width 110 height 17
click at [909, 18] on span "Mode" at bounding box center [896, 17] width 25 height 12
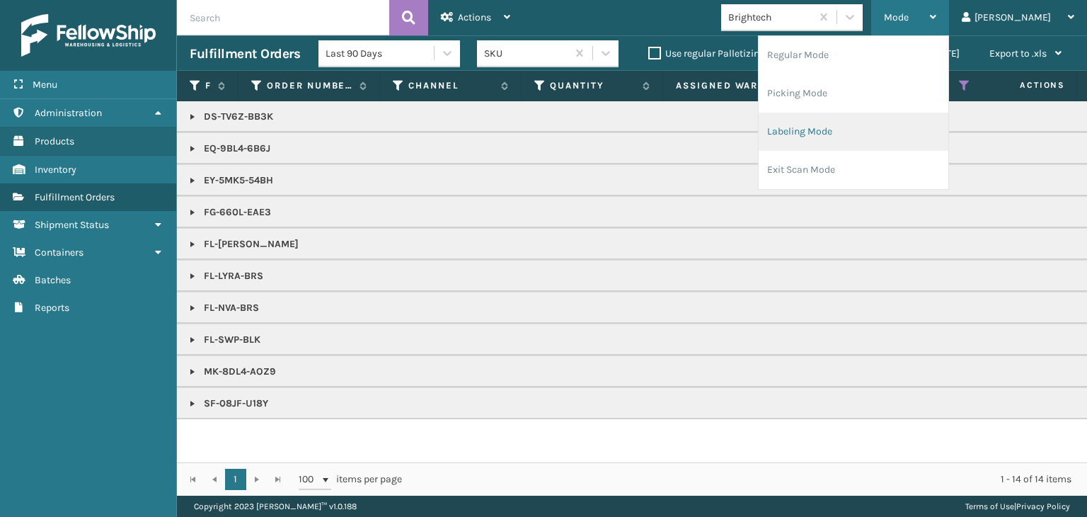
click at [900, 134] on li "Labeling Mode" at bounding box center [854, 132] width 190 height 38
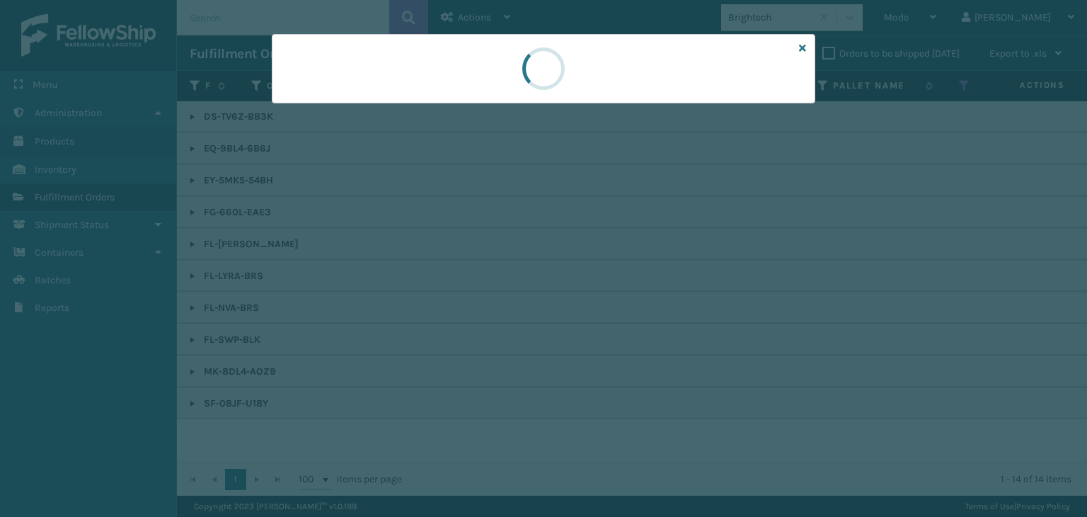
click at [331, 115] on div at bounding box center [543, 258] width 1087 height 517
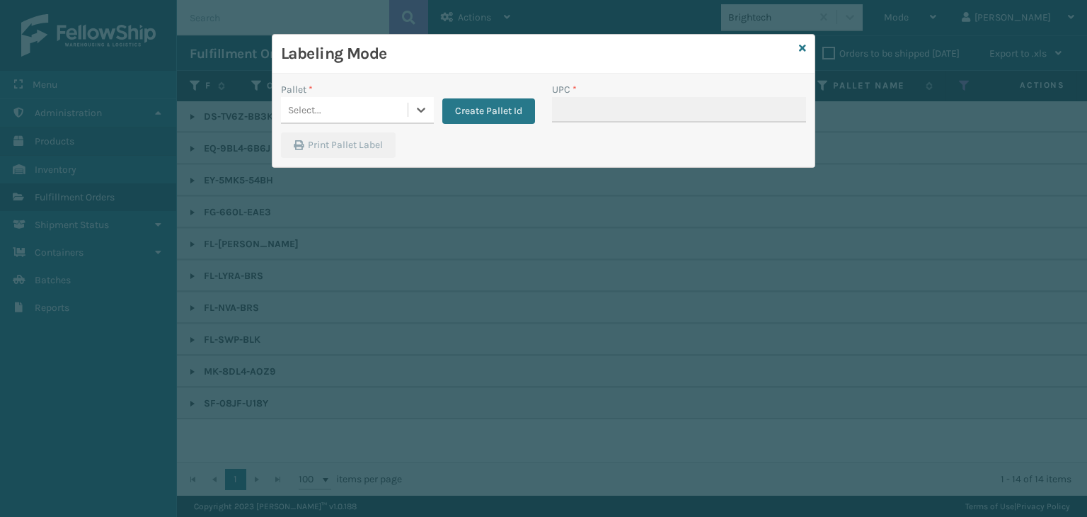
click at [330, 114] on div "Select..." at bounding box center [344, 109] width 127 height 23
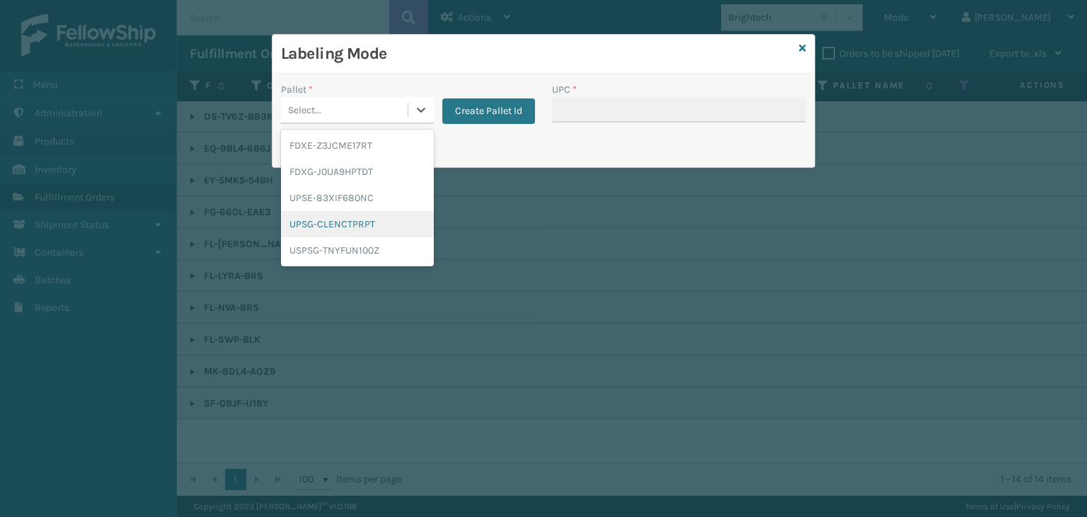
click at [308, 216] on div "UPSG-CLENCTPRPT" at bounding box center [357, 224] width 153 height 26
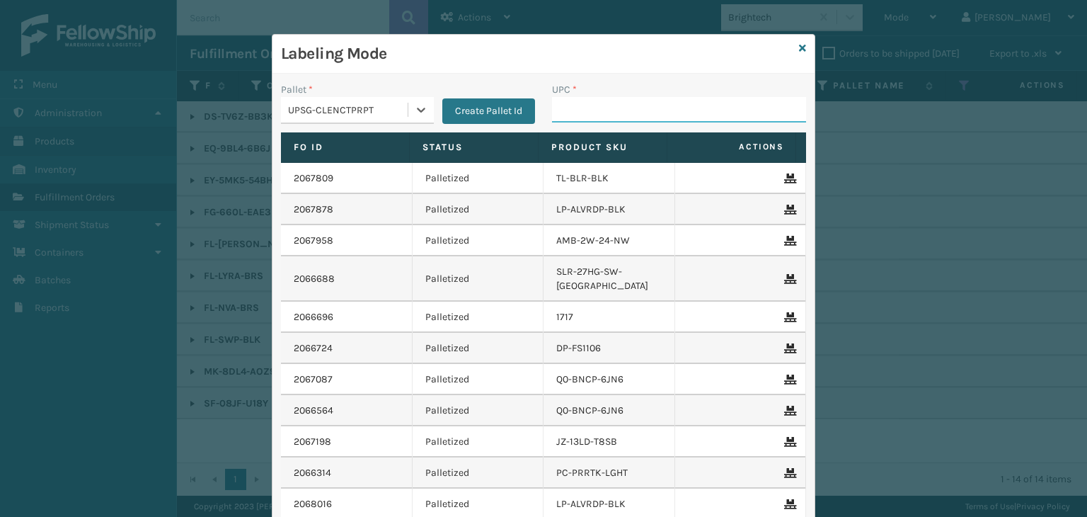
drag, startPoint x: 600, startPoint y: 102, endPoint x: 592, endPoint y: 103, distance: 8.5
click at [600, 102] on input "UPC *" at bounding box center [679, 109] width 254 height 25
type input "858100007920"
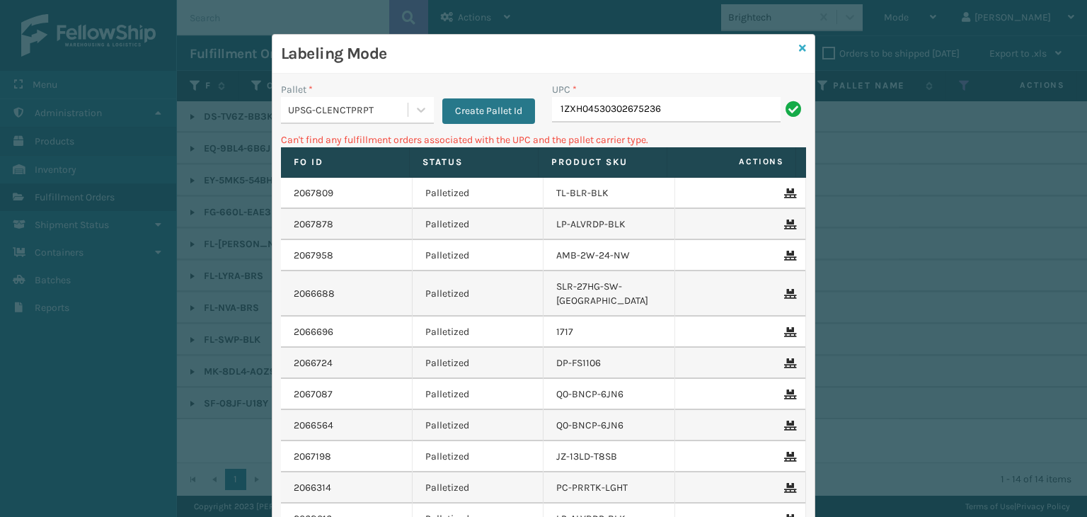
click at [799, 52] on icon at bounding box center [802, 48] width 7 height 10
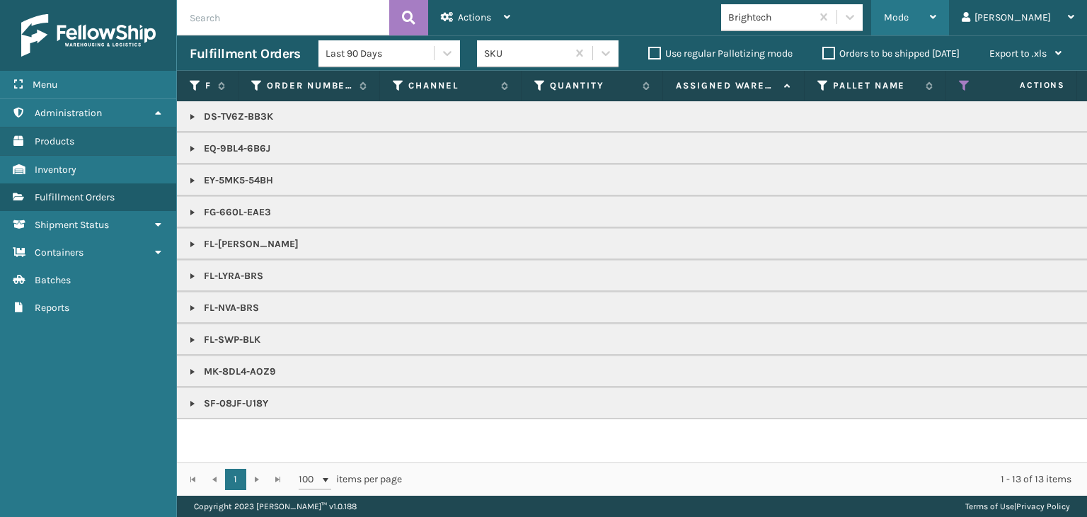
drag, startPoint x: 959, startPoint y: 19, endPoint x: 929, endPoint y: 42, distance: 37.9
click at [909, 19] on span "Mode" at bounding box center [896, 17] width 25 height 12
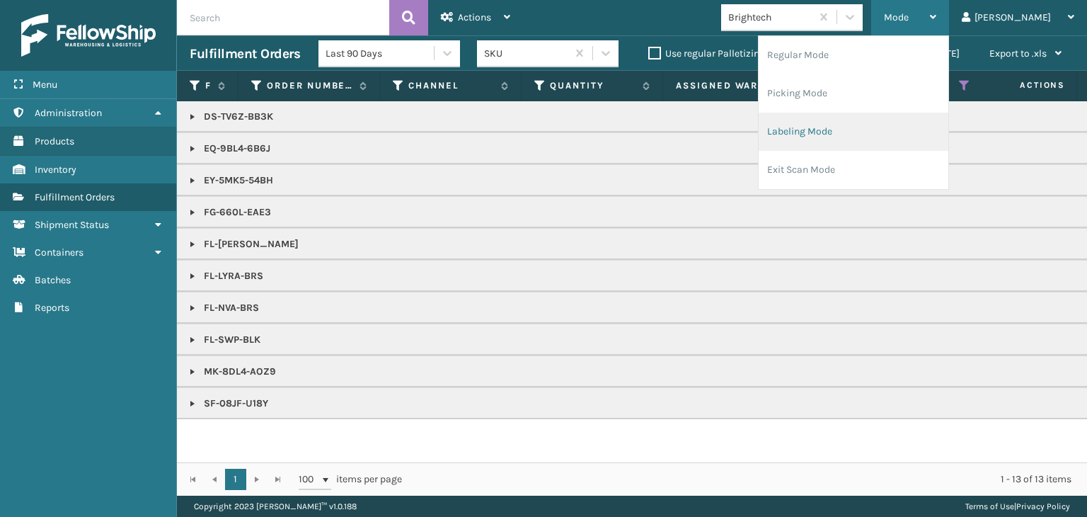
click at [841, 135] on li "Labeling Mode" at bounding box center [854, 132] width 190 height 38
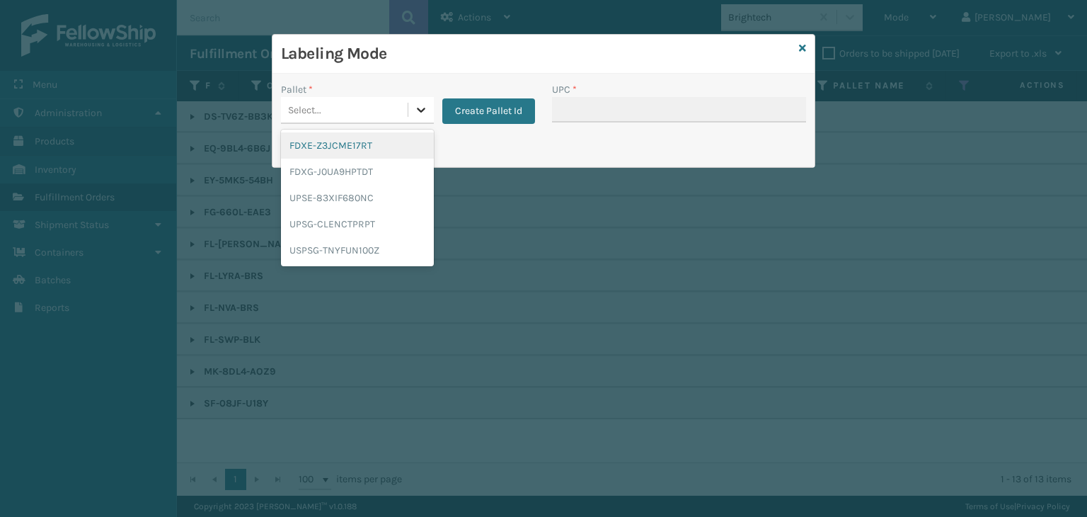
click at [409, 105] on div at bounding box center [420, 109] width 25 height 25
click at [396, 176] on div "FDXG-J0UA9HPTDT" at bounding box center [357, 172] width 153 height 26
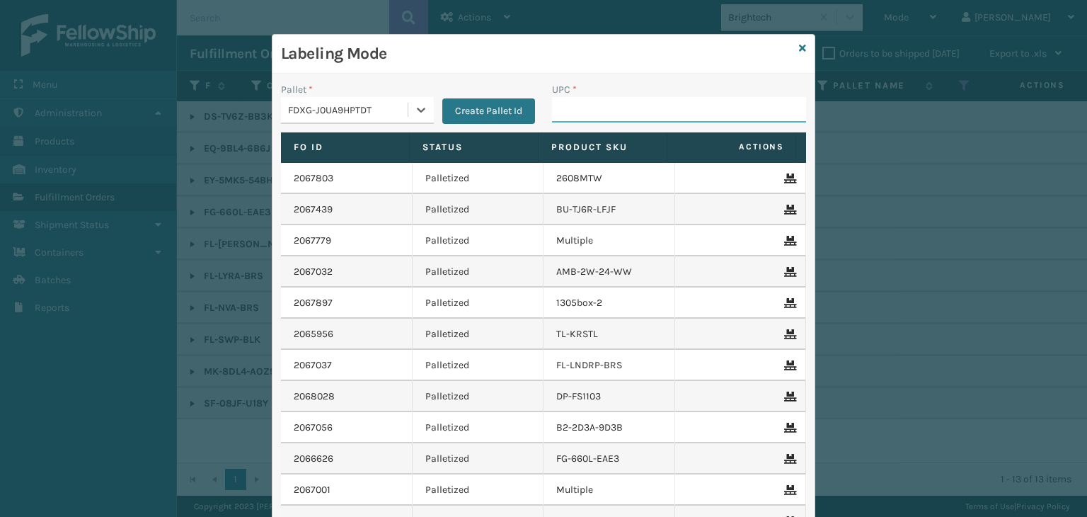
click at [583, 107] on input "UPC *" at bounding box center [679, 109] width 254 height 25
type input "810081"
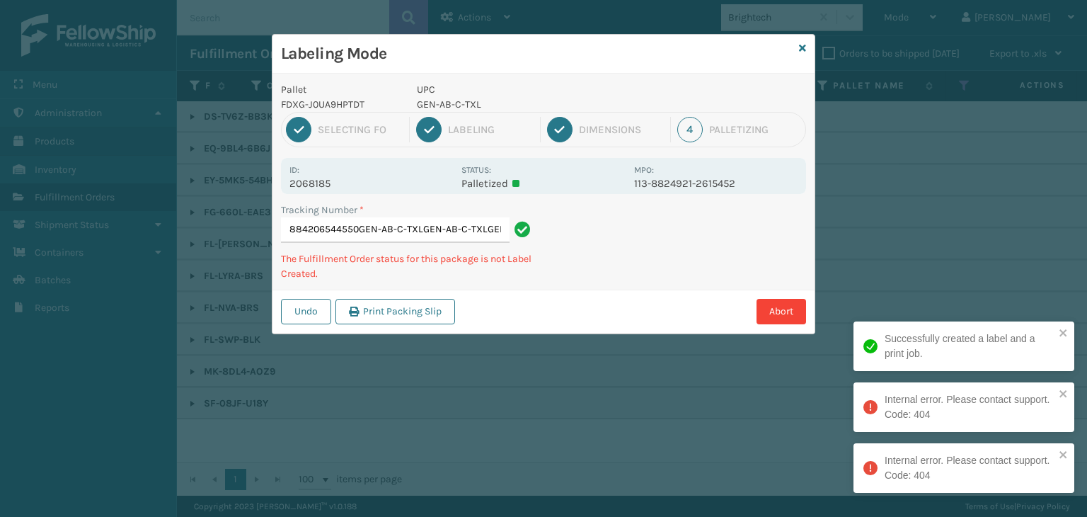
type input "884206544550GEN-AB-C-TXLGEN-AB-C-TXLGEN-[GEOGRAPHIC_DATA]-C-[GEOGRAPHIC_DATA]"
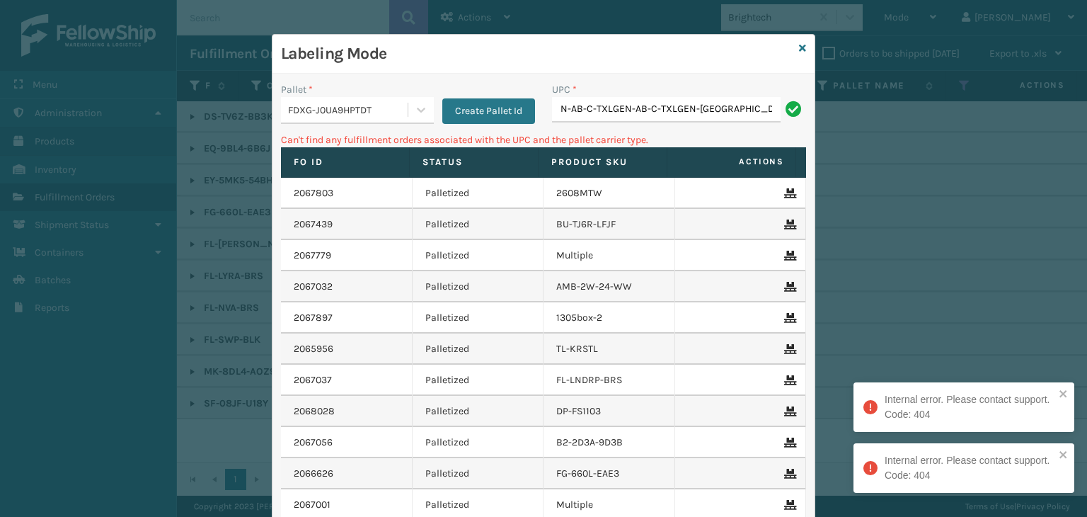
drag, startPoint x: 719, startPoint y: 115, endPoint x: 139, endPoint y: 272, distance: 601.2
click at [0, 178] on div "Labeling Mode Pallet * FDXG-J0UA9HPTDT Create Pallet Id UPC * N-AB-C-TXLGEN-AB-…" at bounding box center [543, 258] width 1087 height 517
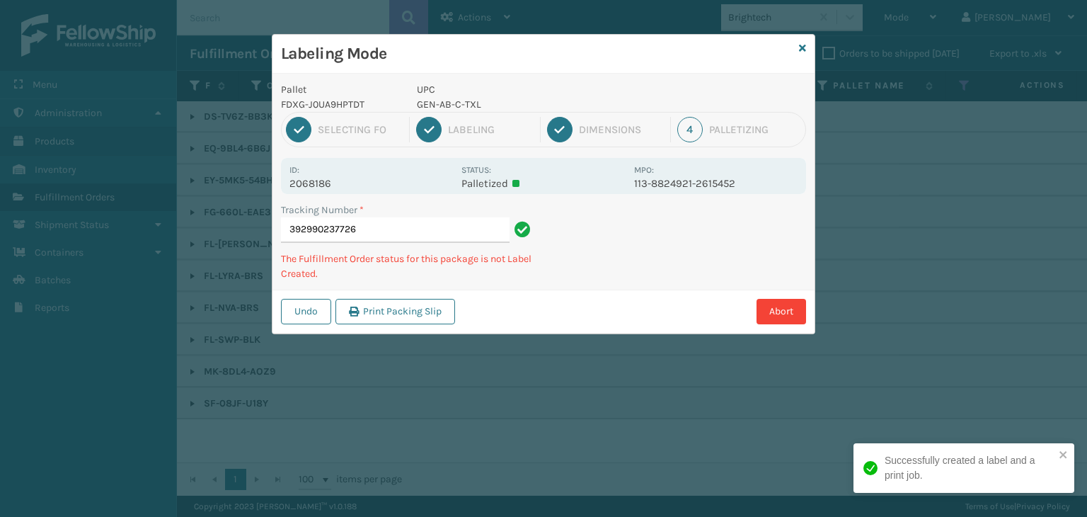
type input "392990237726G"
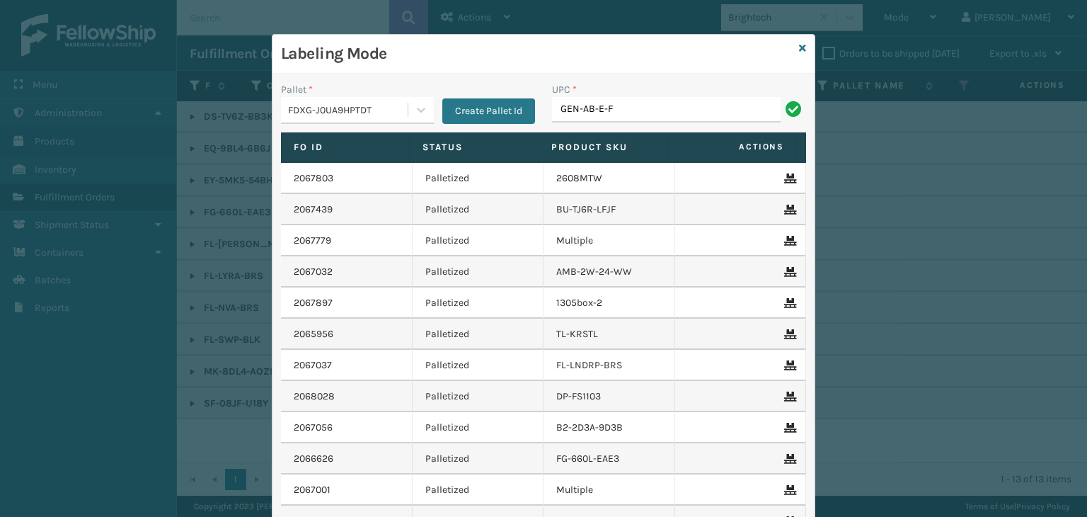
type input "GEN-AB-E-F"
click at [801, 52] on div "Labeling Mode" at bounding box center [544, 54] width 542 height 39
click at [799, 49] on icon at bounding box center [802, 48] width 7 height 10
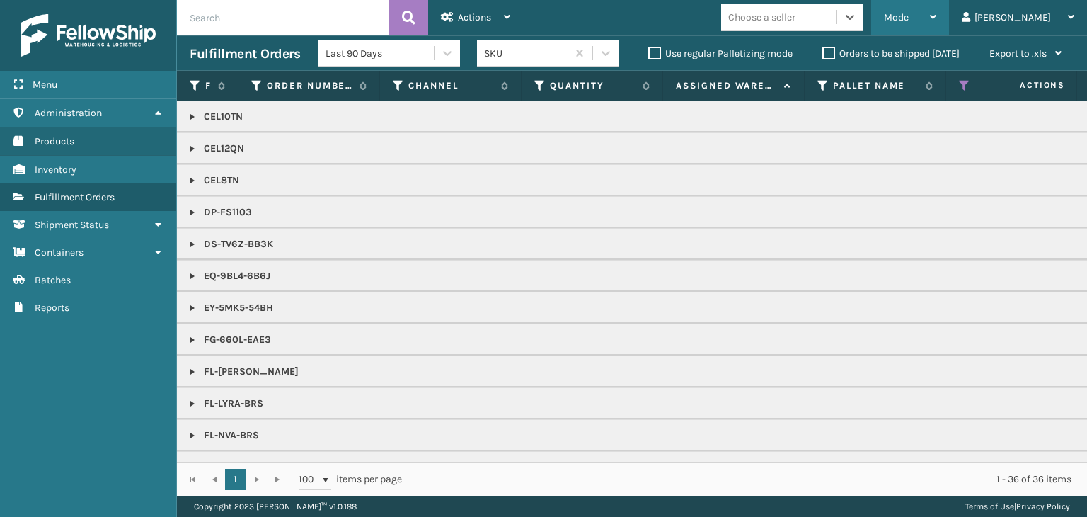
drag, startPoint x: 945, startPoint y: 21, endPoint x: 944, endPoint y: 28, distance: 7.2
click at [937, 23] on div "Mode" at bounding box center [910, 17] width 52 height 35
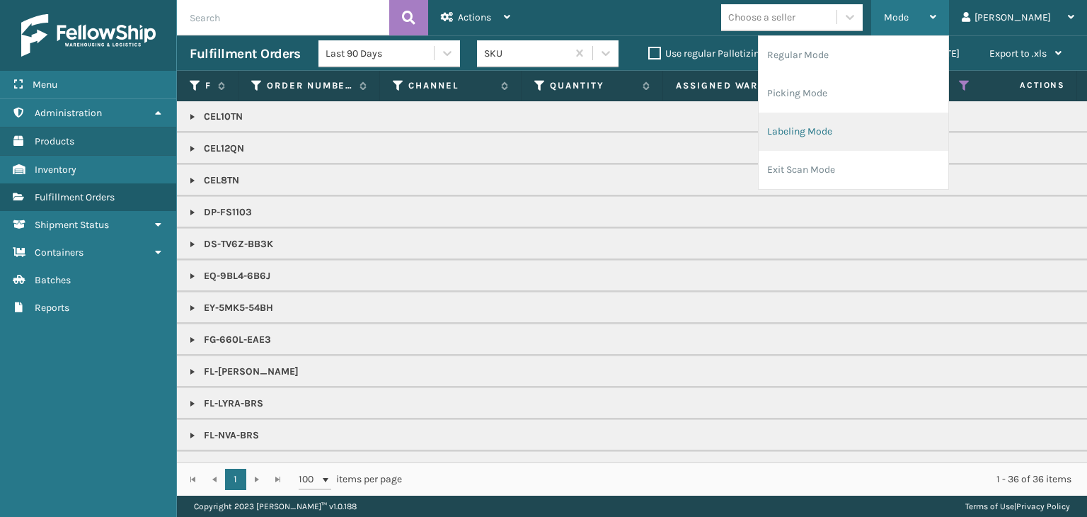
click at [900, 139] on li "Labeling Mode" at bounding box center [854, 132] width 190 height 38
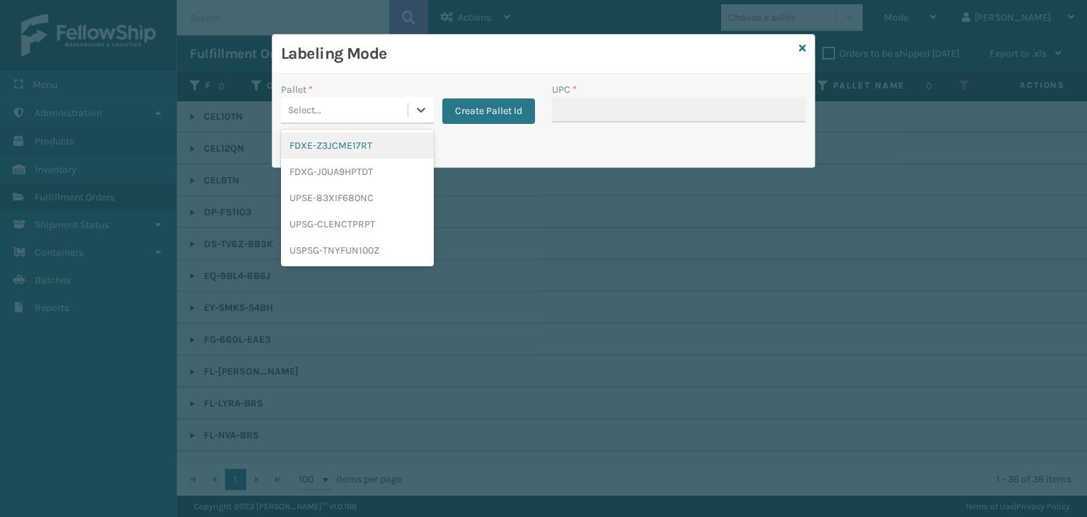
drag, startPoint x: 321, startPoint y: 101, endPoint x: 328, endPoint y: 95, distance: 8.5
click at [321, 100] on div "Select..." at bounding box center [344, 109] width 127 height 23
click at [367, 163] on div "FDXG-J0UA9HPTDT" at bounding box center [357, 172] width 153 height 26
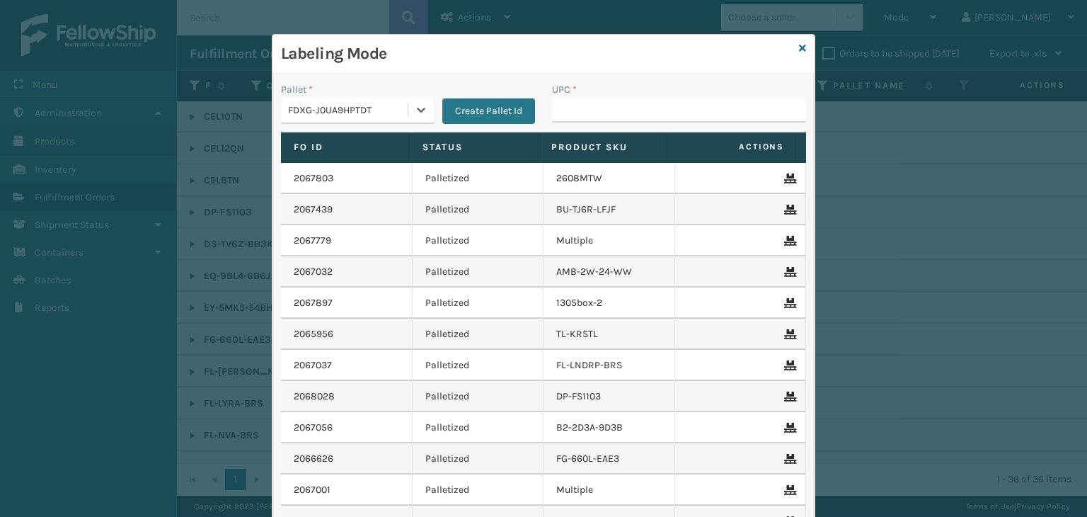
type input "810081962636"
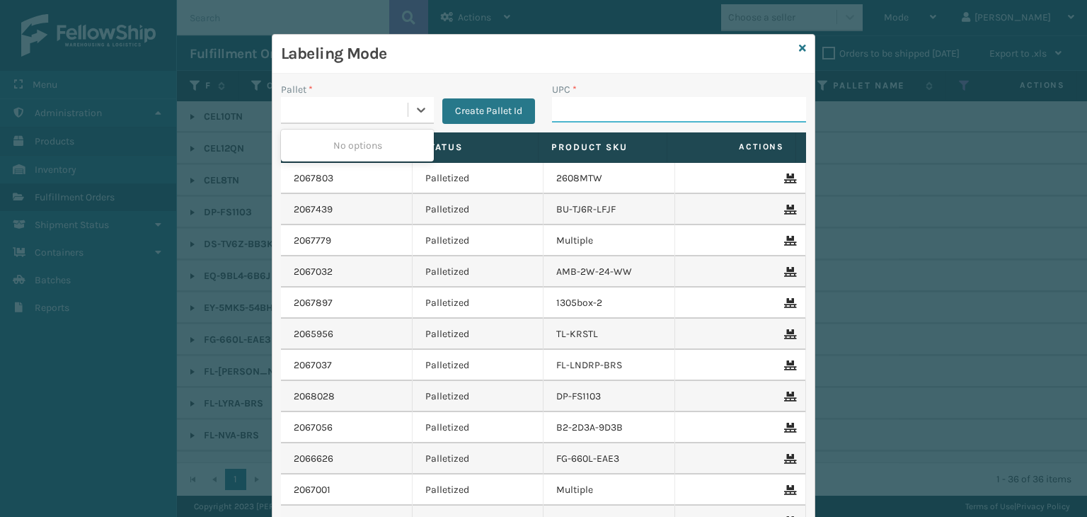
drag, startPoint x: 680, startPoint y: 106, endPoint x: 689, endPoint y: 110, distance: 10.1
click at [680, 106] on input "UPC *" at bounding box center [679, 109] width 254 height 25
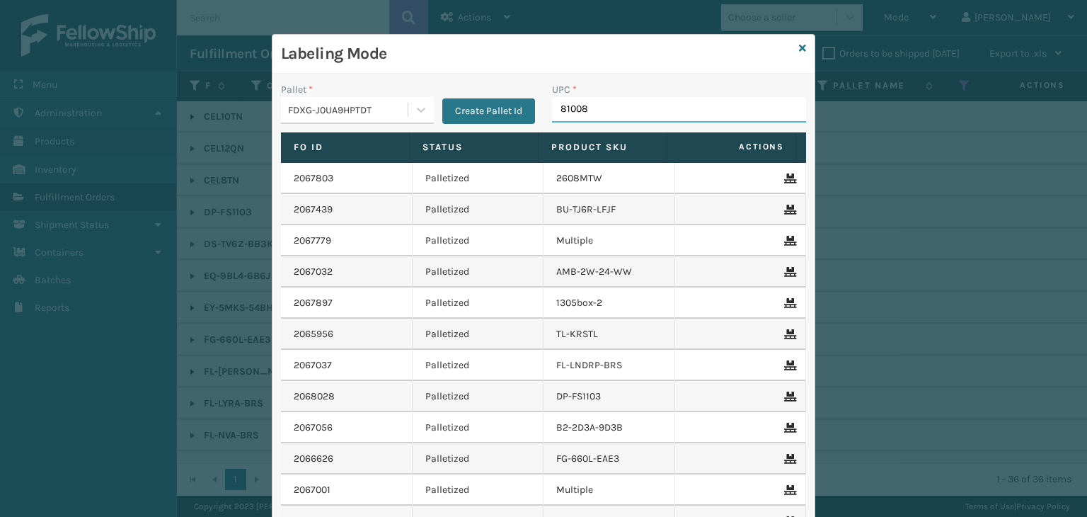
type input "810081"
type input "GEN-AB-E-Q"
type input "810081"
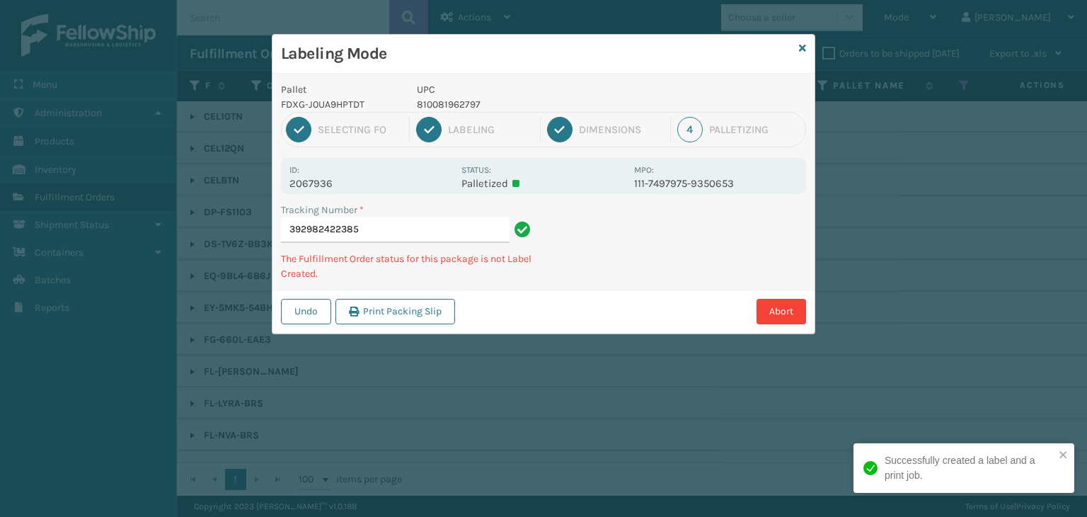
click at [442, 103] on p "810081962797" at bounding box center [521, 104] width 209 height 15
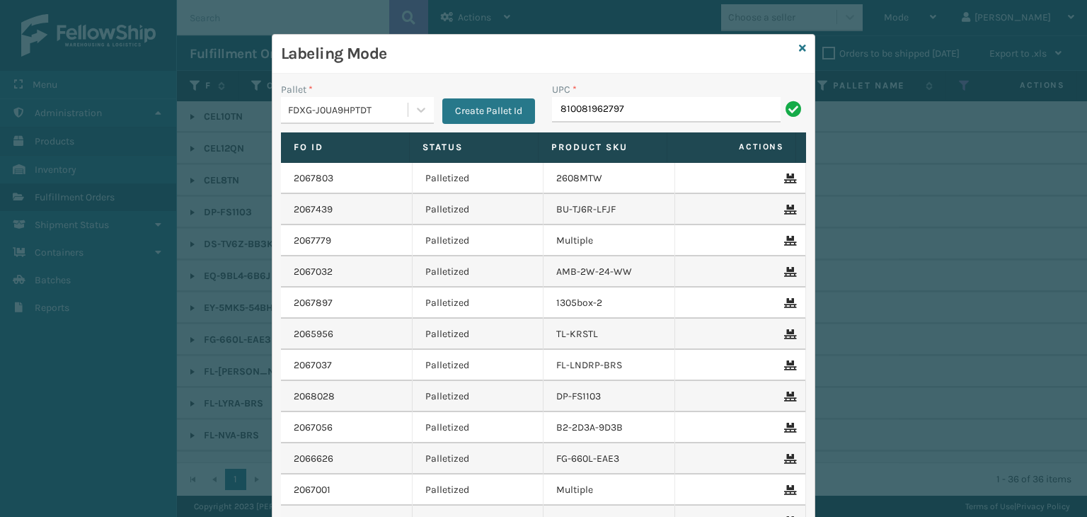
type input "810081962797"
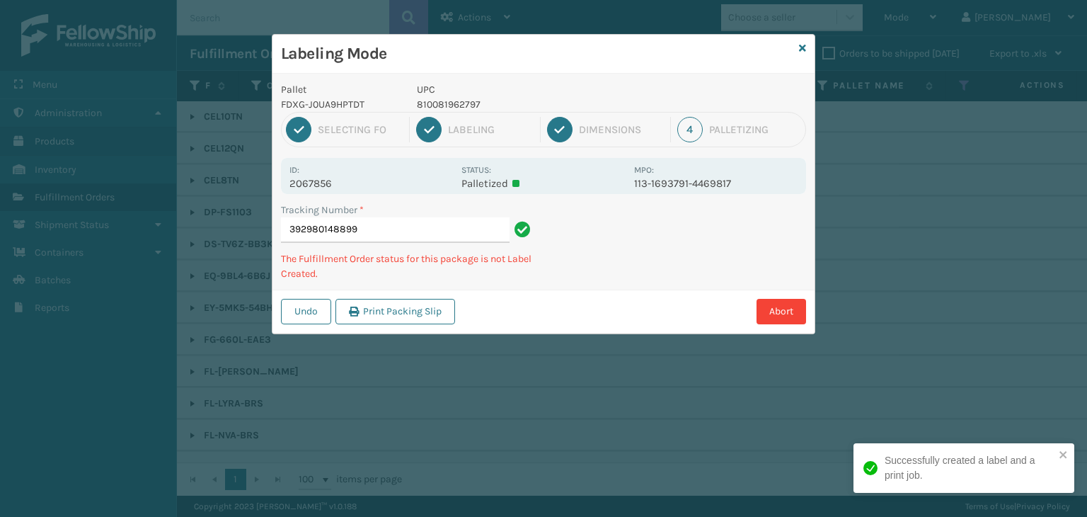
type input "392980148899810081962797"
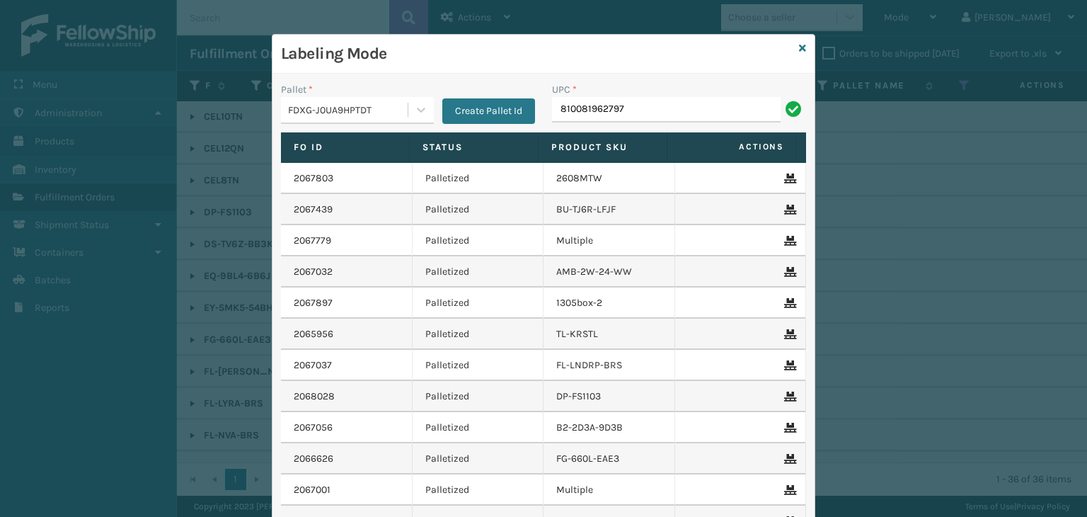
type input "810081962797"
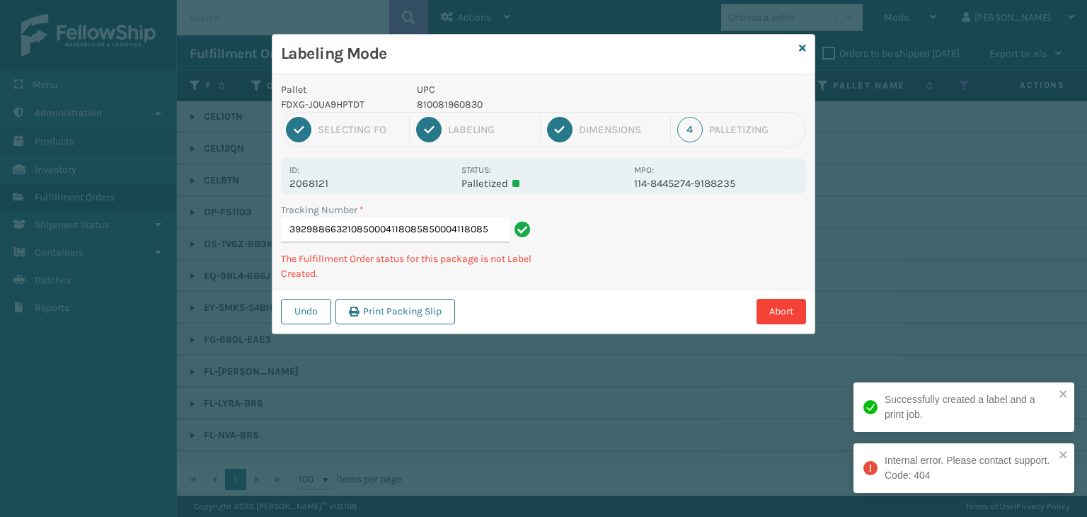
type input "392988663210850004118085850004118085"
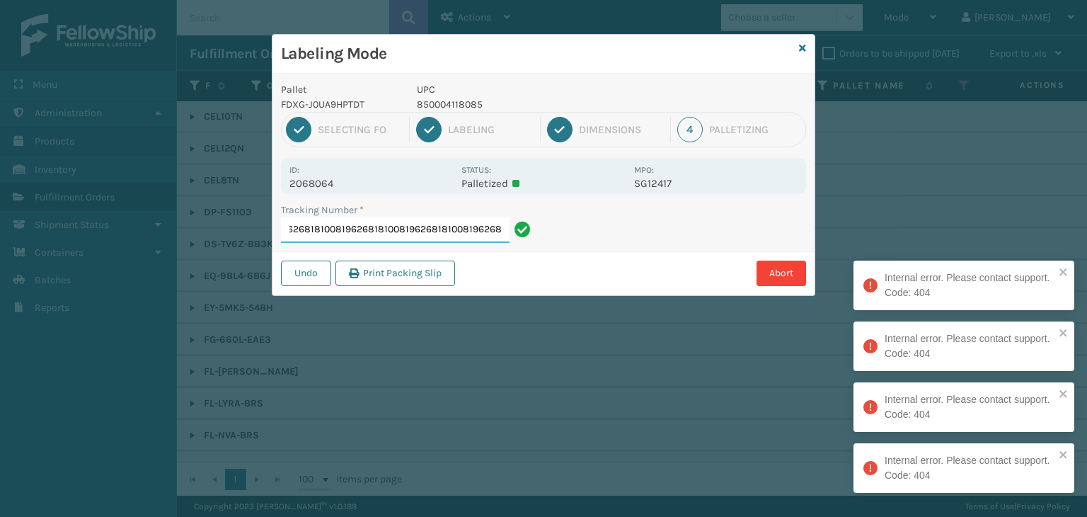
type input "884204323336810081962681810081962681810081962681810081962681810081962681"
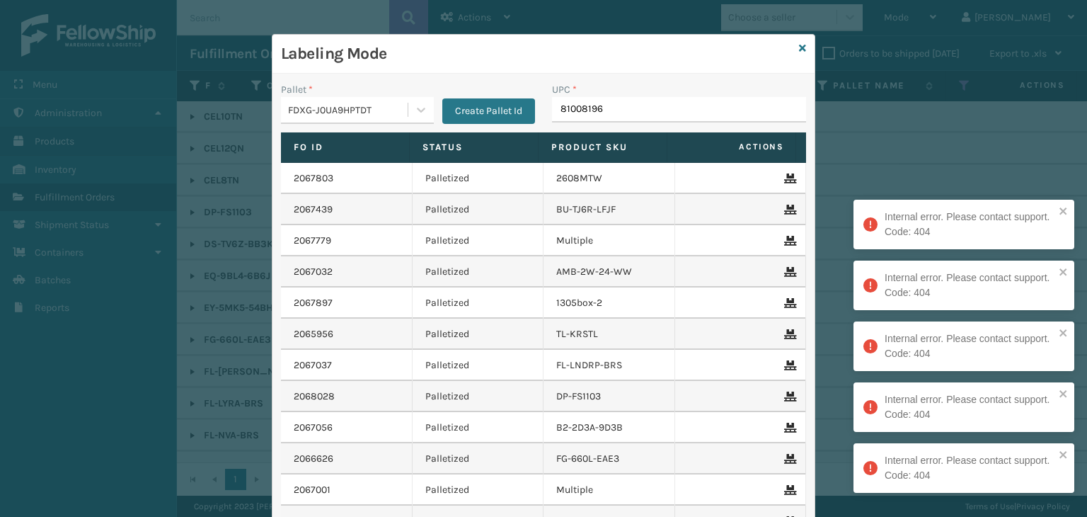
type input "810081962"
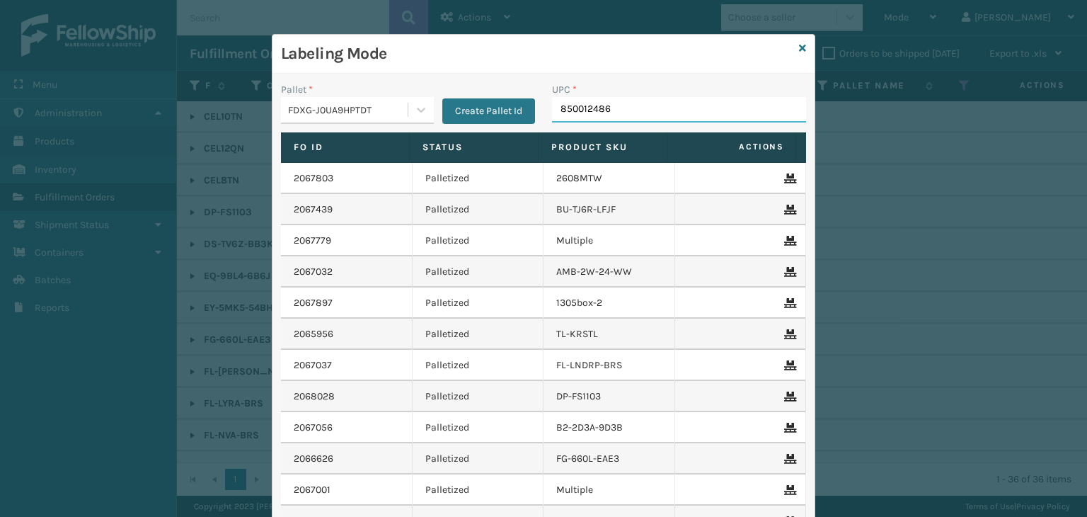
type input "8500124868"
type input "850012486367"
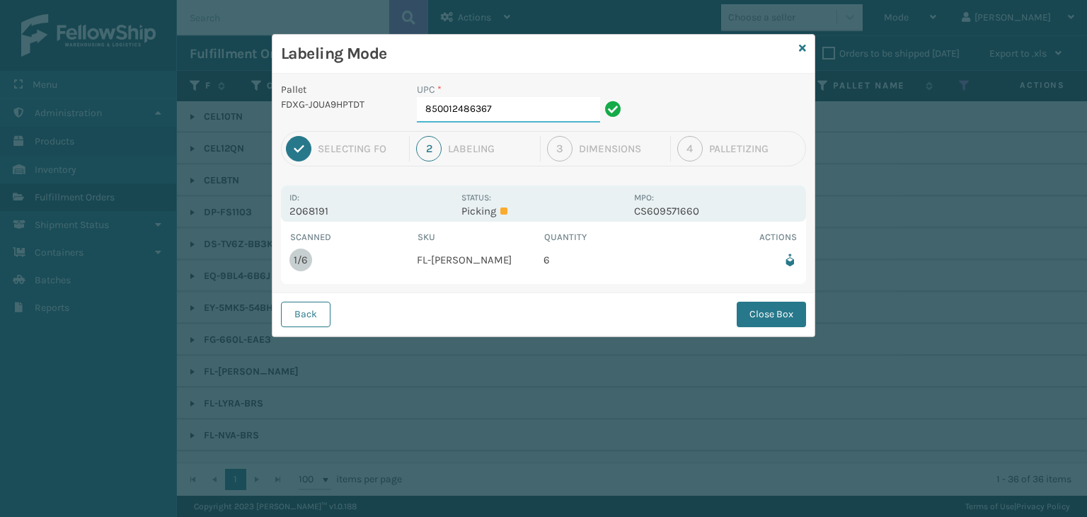
click at [544, 113] on input "850012486367" at bounding box center [508, 109] width 183 height 25
click at [773, 308] on button "Close Box" at bounding box center [771, 314] width 69 height 25
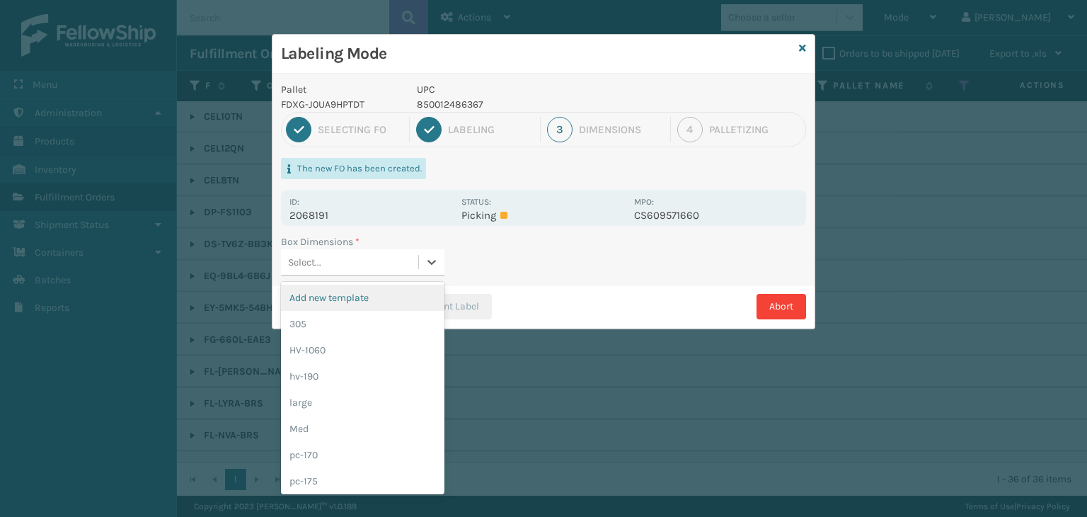
click at [354, 253] on div "Select..." at bounding box center [349, 262] width 137 height 23
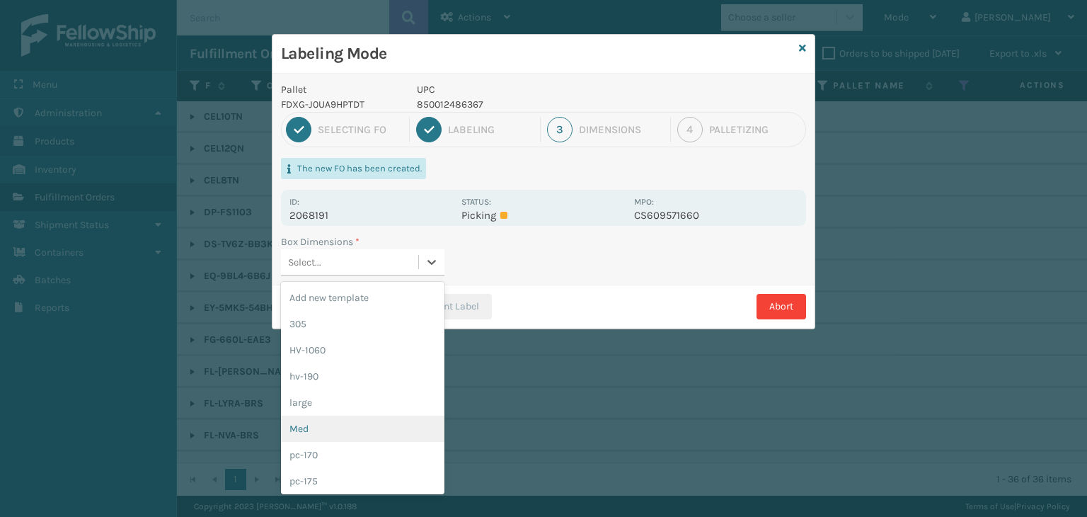
click at [333, 425] on div "Med" at bounding box center [363, 429] width 164 height 26
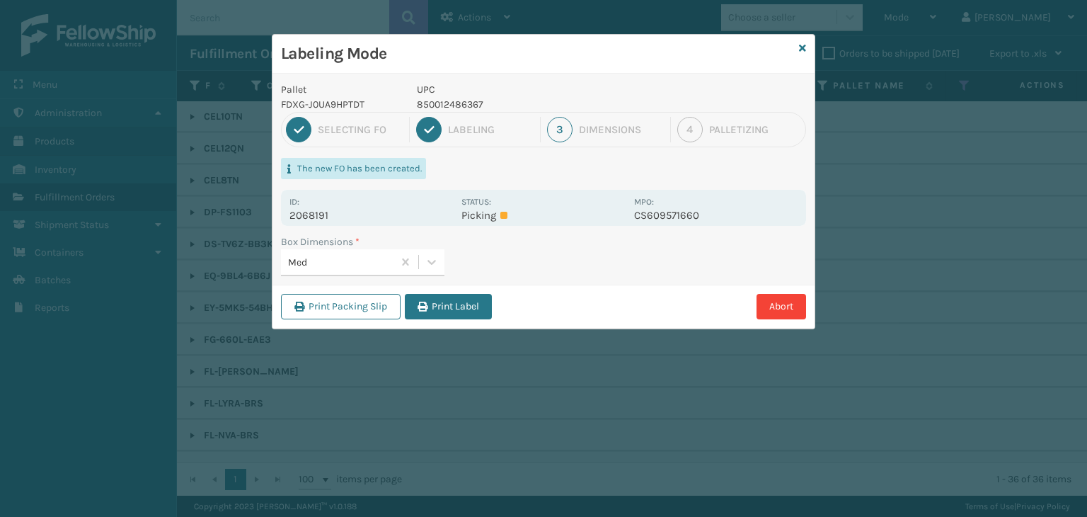
click at [452, 297] on div "Print Packing Slip Print Label Abort" at bounding box center [544, 306] width 542 height 43
click at [453, 298] on button "Print Label" at bounding box center [448, 306] width 87 height 25
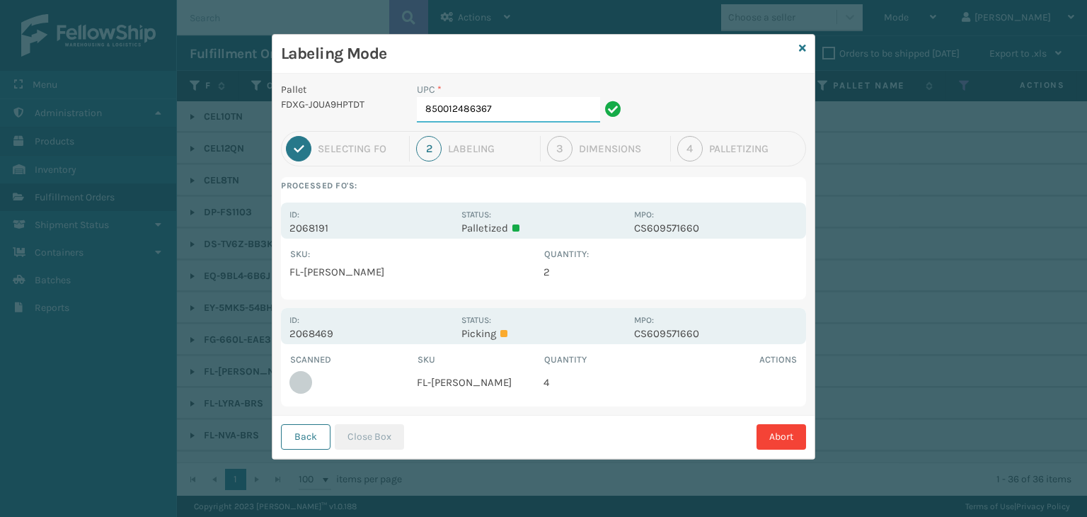
drag, startPoint x: 561, startPoint y: 105, endPoint x: 554, endPoint y: 122, distance: 18.1
click at [558, 117] on input "850012486367" at bounding box center [508, 109] width 183 height 25
click at [394, 432] on button "Close Box" at bounding box center [369, 436] width 69 height 25
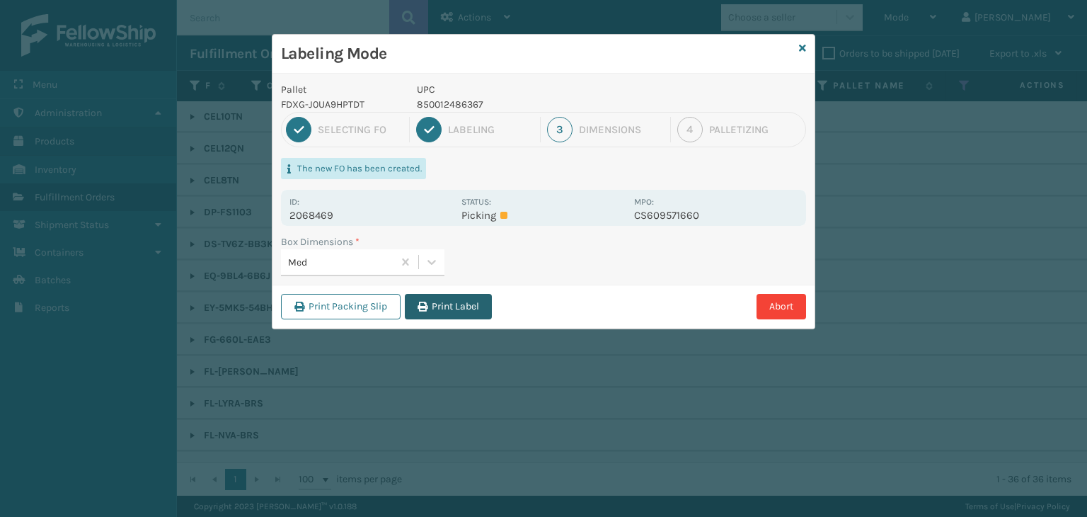
click at [457, 297] on button "Print Label" at bounding box center [448, 306] width 87 height 25
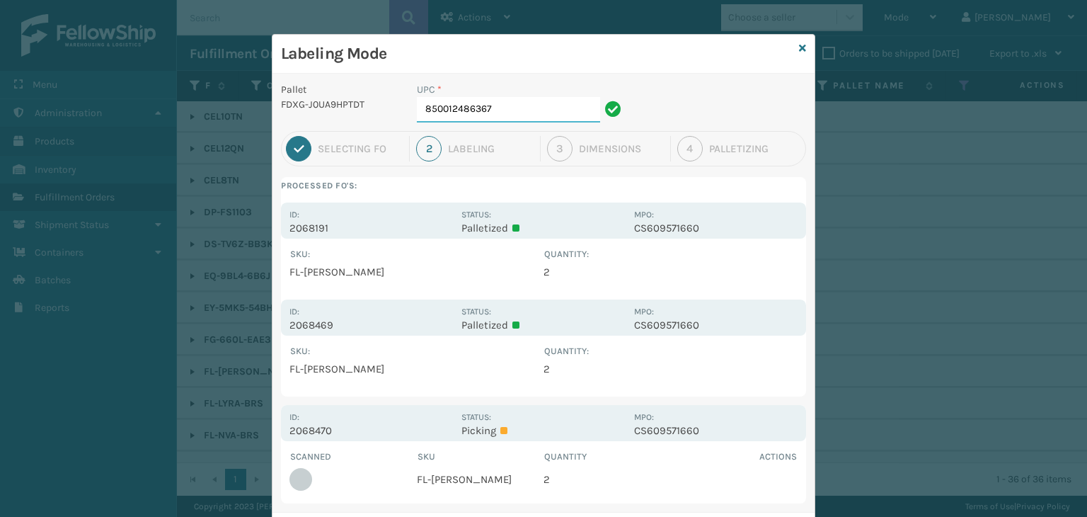
click at [487, 107] on input "850012486367" at bounding box center [508, 109] width 183 height 25
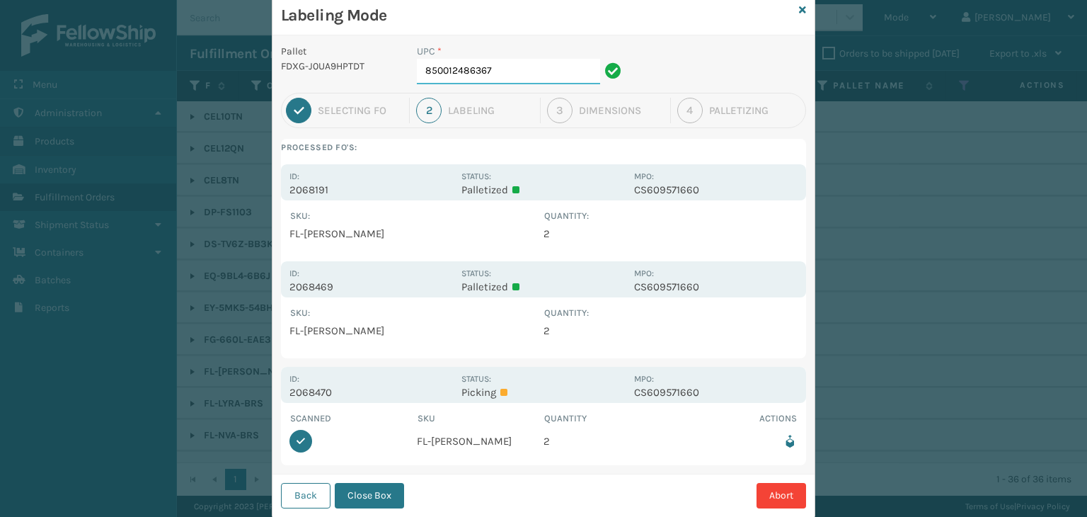
scroll to position [73, 0]
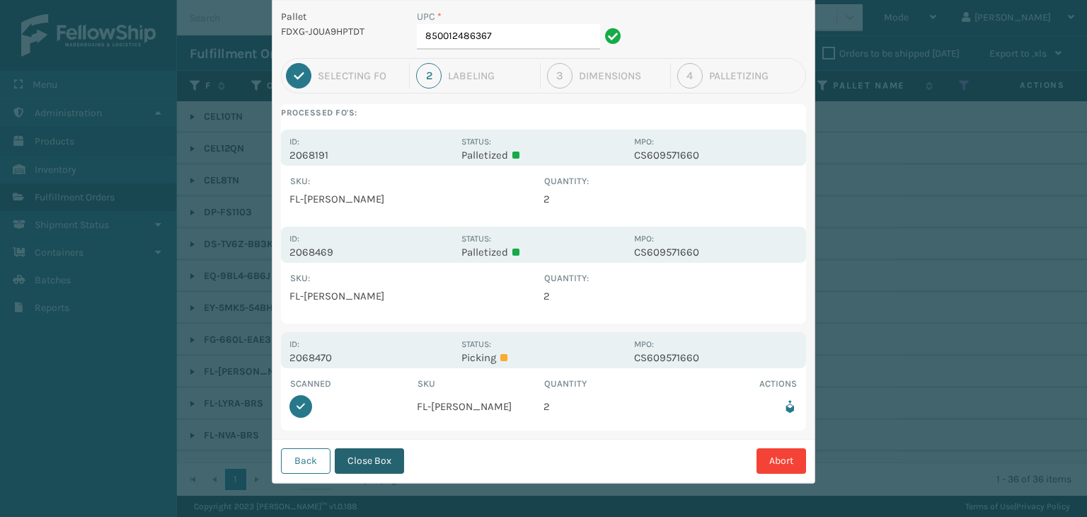
click at [382, 459] on button "Close Box" at bounding box center [369, 460] width 69 height 25
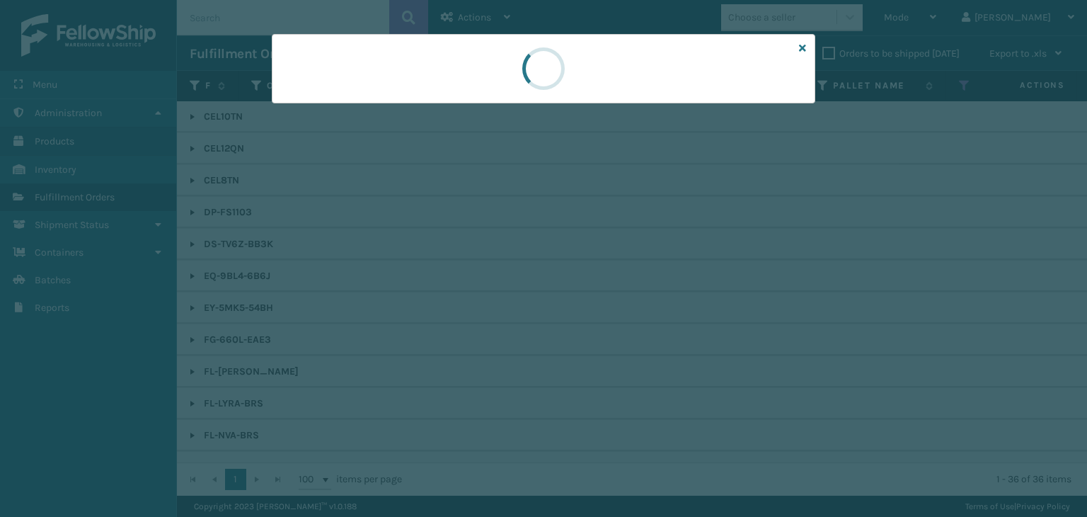
scroll to position [0, 0]
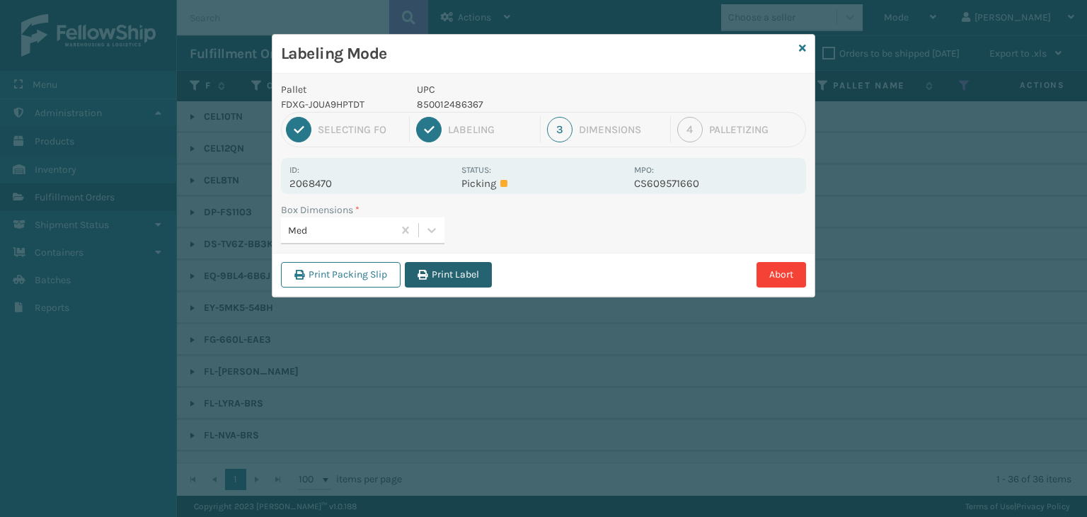
click at [453, 281] on button "Print Label" at bounding box center [448, 274] width 87 height 25
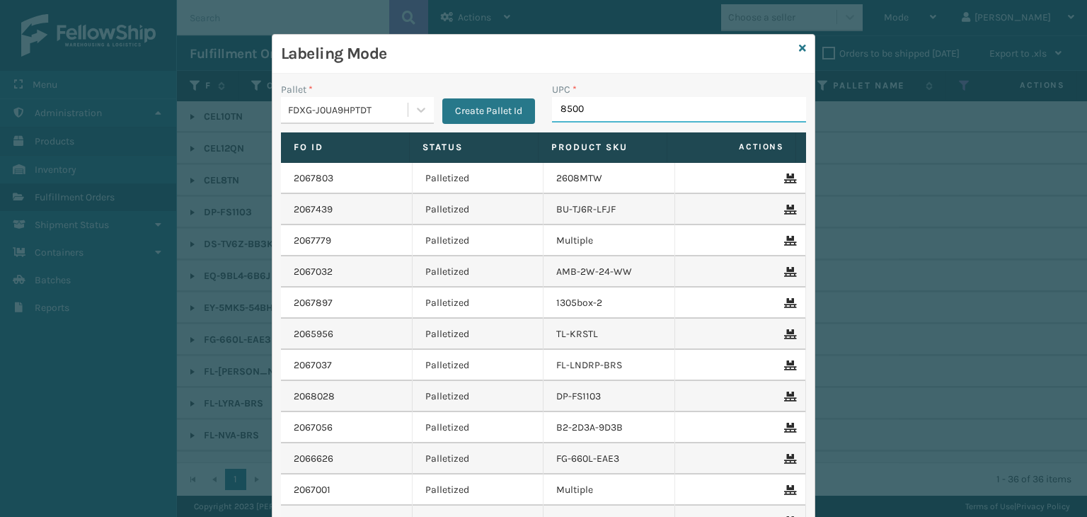
type input "85001"
type input "853913008997"
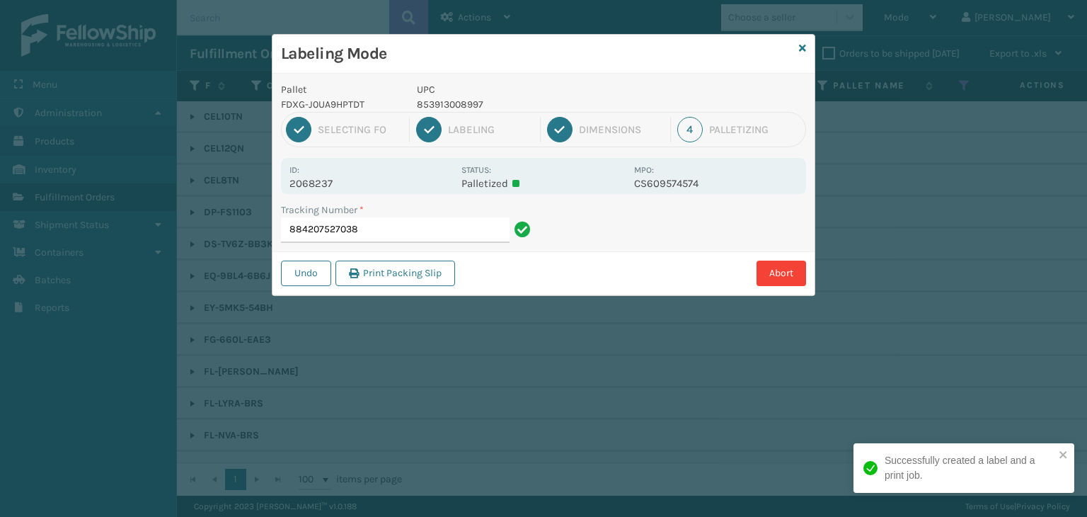
click at [476, 103] on p "853913008997" at bounding box center [521, 104] width 209 height 15
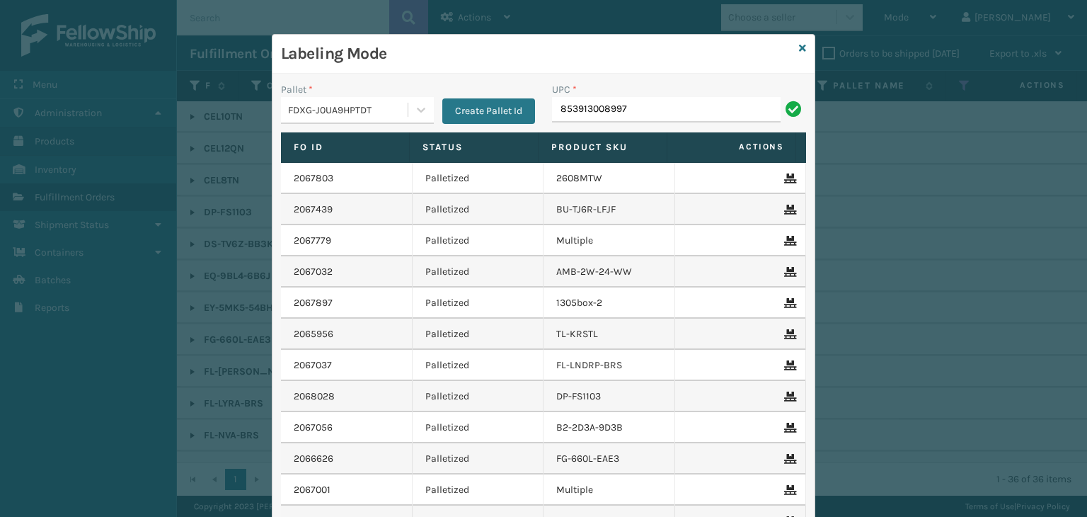
type input "8539130089974"
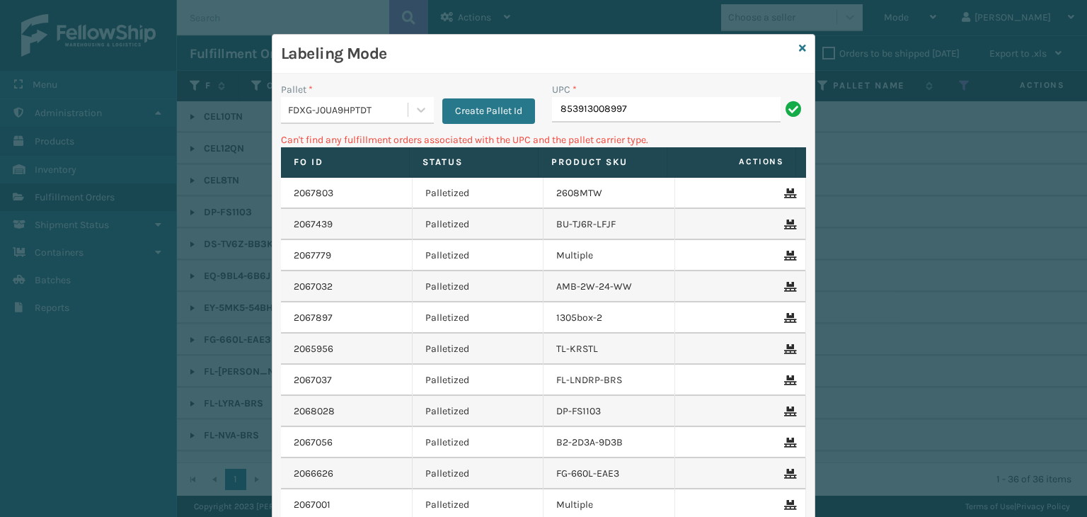
type input "853913008997"
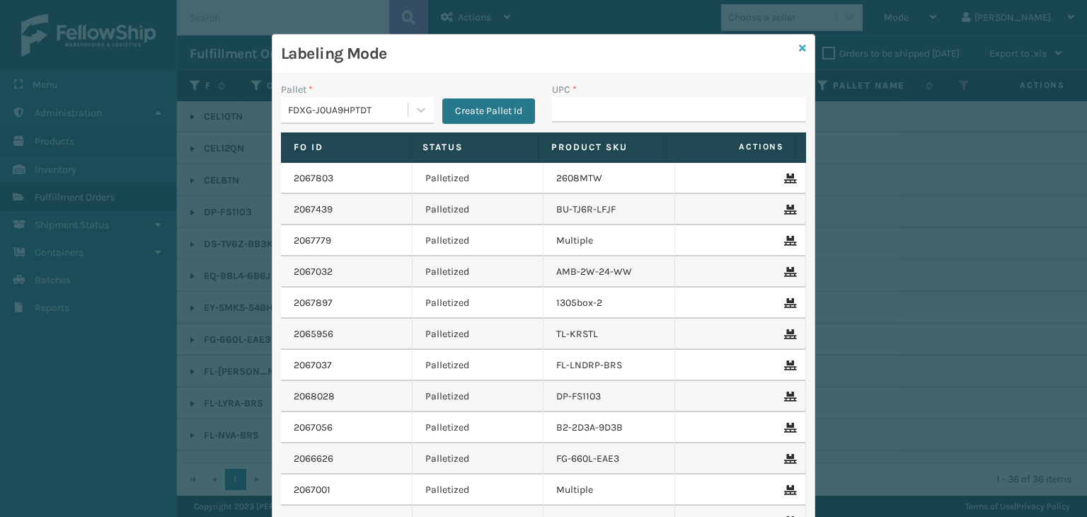
click at [799, 52] on icon at bounding box center [802, 48] width 7 height 10
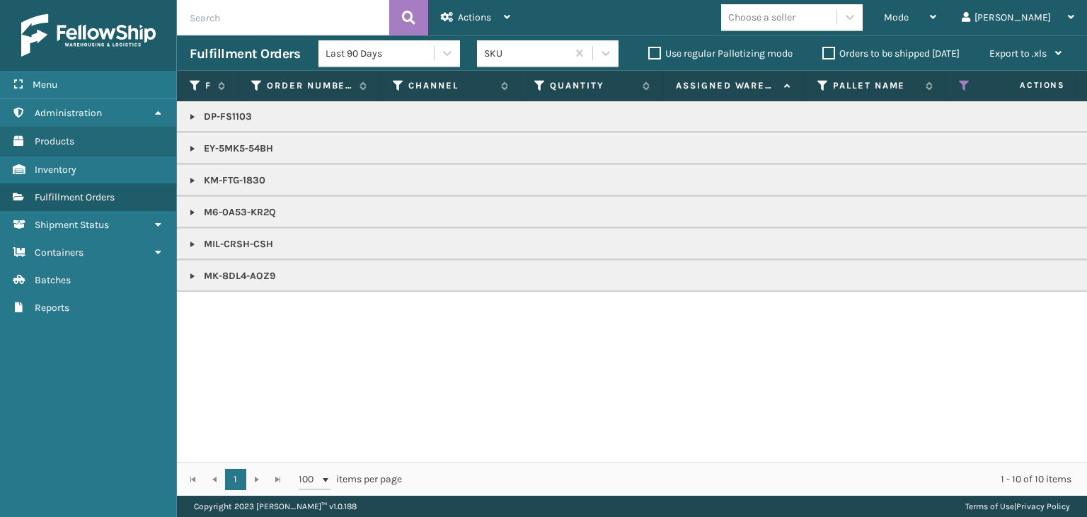
click at [193, 149] on link at bounding box center [192, 148] width 11 height 11
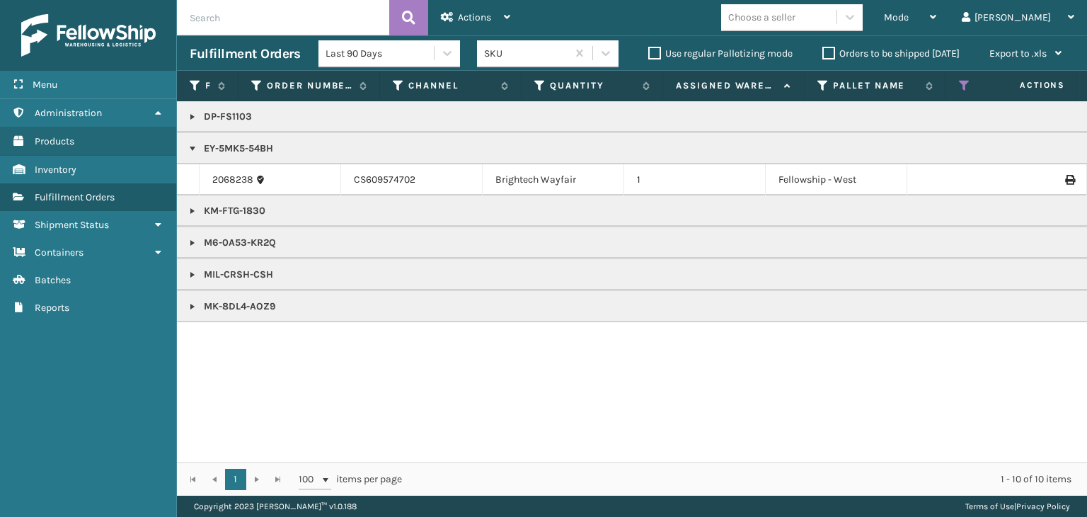
click at [187, 306] on link at bounding box center [192, 306] width 11 height 11
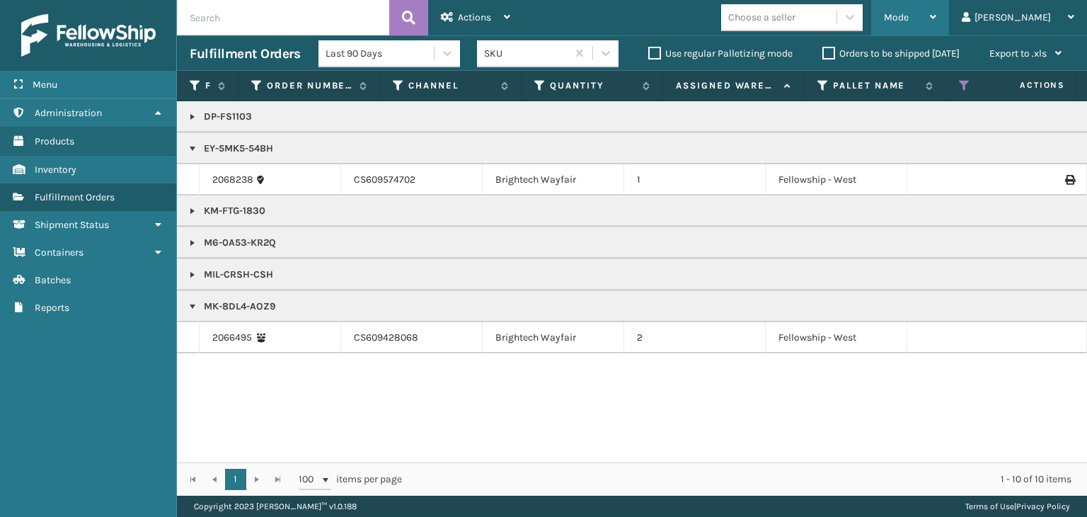
click at [937, 9] on div "Mode" at bounding box center [910, 17] width 52 height 35
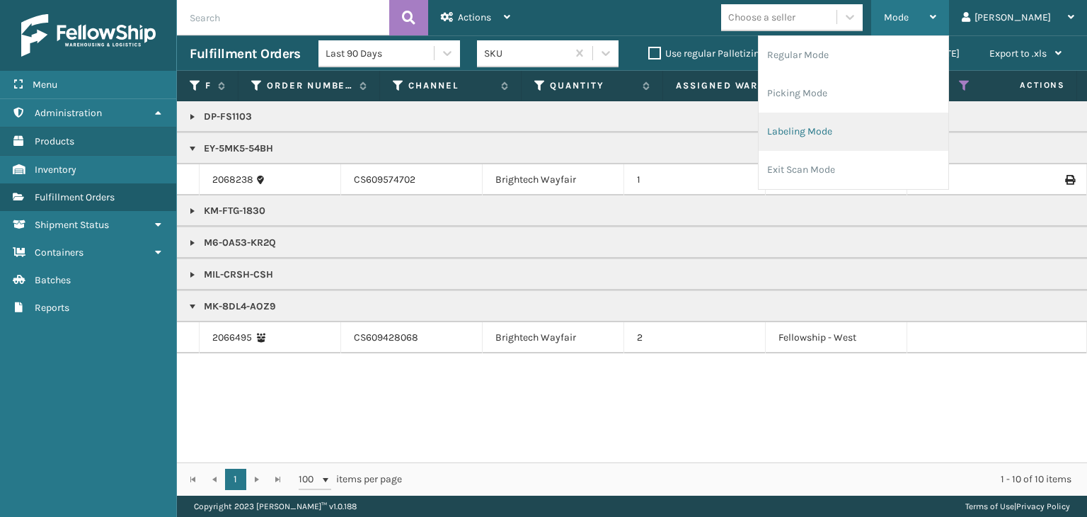
click at [909, 125] on li "Labeling Mode" at bounding box center [854, 132] width 190 height 38
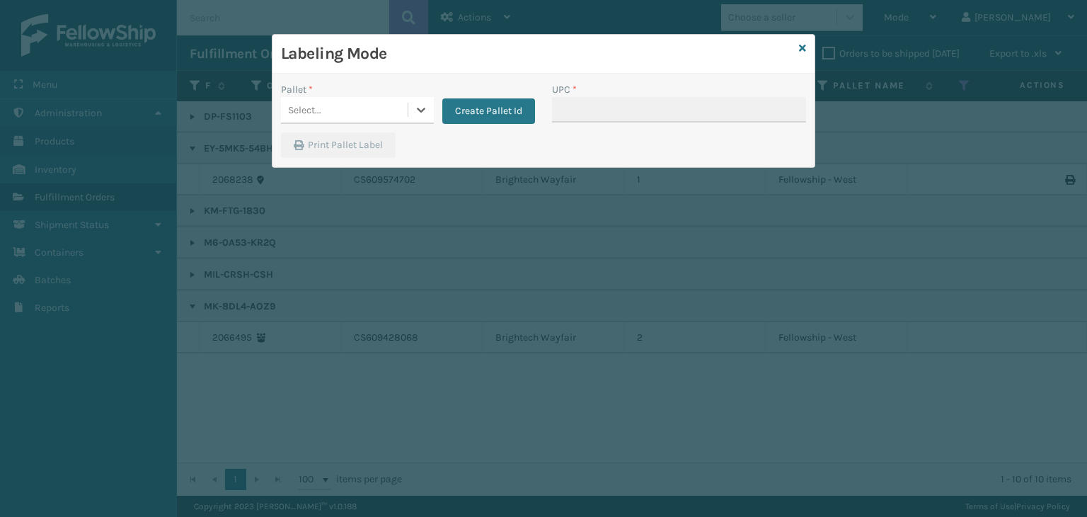
click at [309, 115] on div "Select..." at bounding box center [304, 110] width 33 height 15
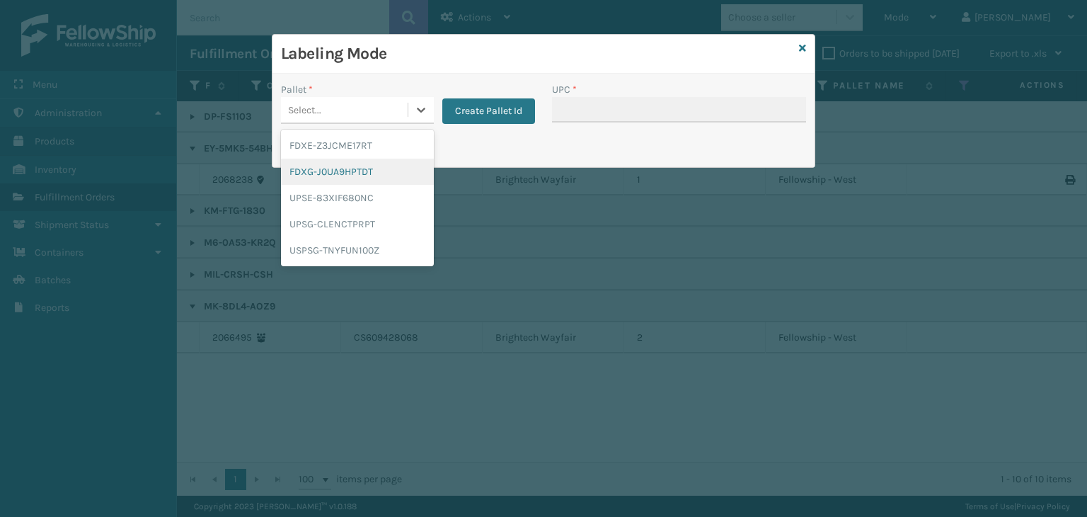
click at [326, 168] on div "FDXG-J0UA9HPTDT" at bounding box center [357, 172] width 153 height 26
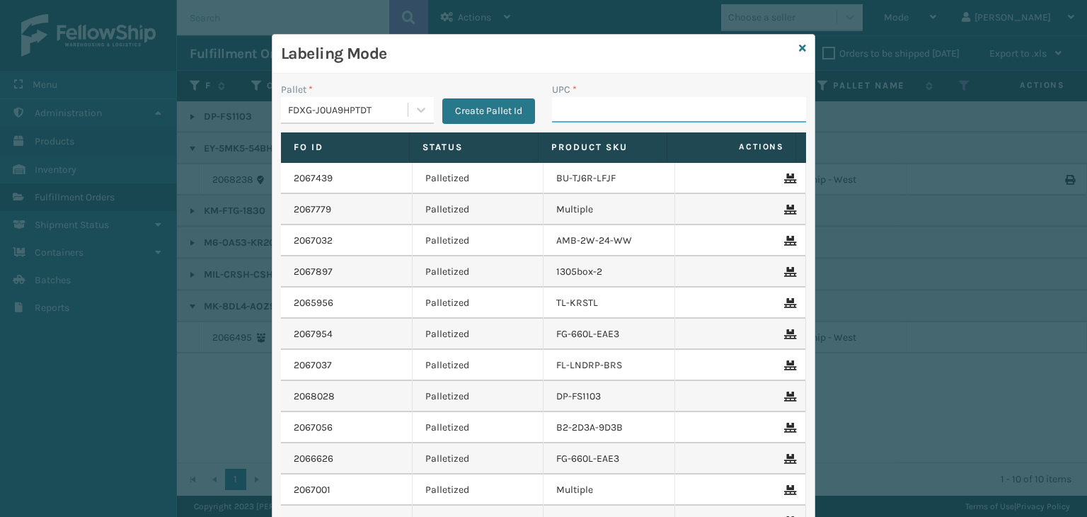
click at [576, 113] on input "UPC *" at bounding box center [679, 109] width 254 height 25
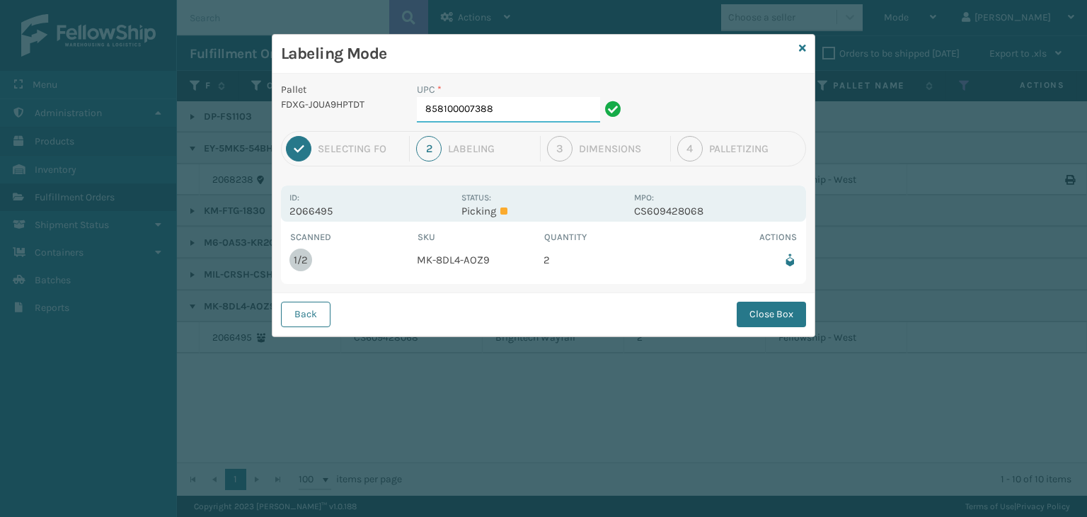
click at [566, 113] on input "858100007388" at bounding box center [508, 109] width 183 height 25
click at [769, 313] on button "Close Box" at bounding box center [771, 314] width 69 height 25
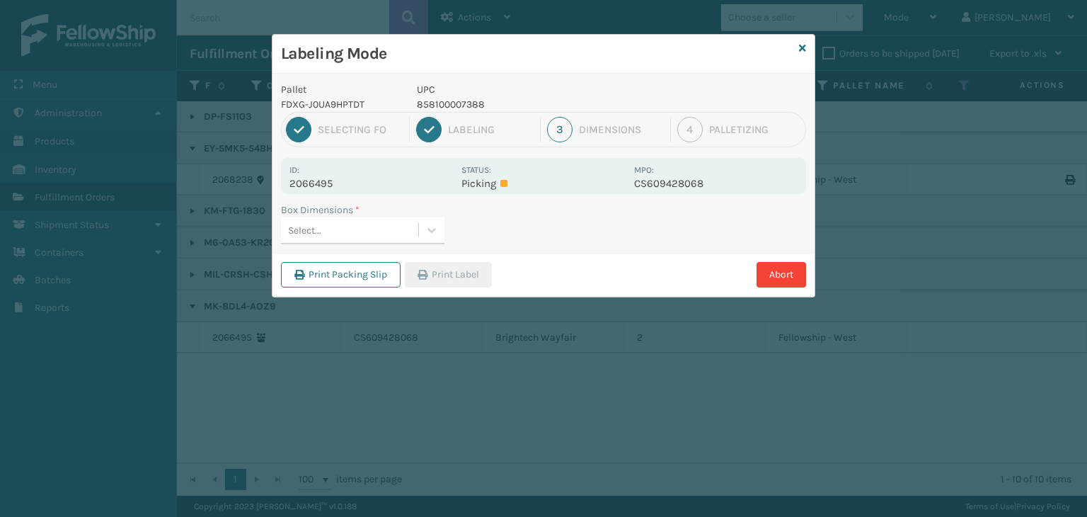
click at [374, 227] on div "Select..." at bounding box center [349, 230] width 137 height 23
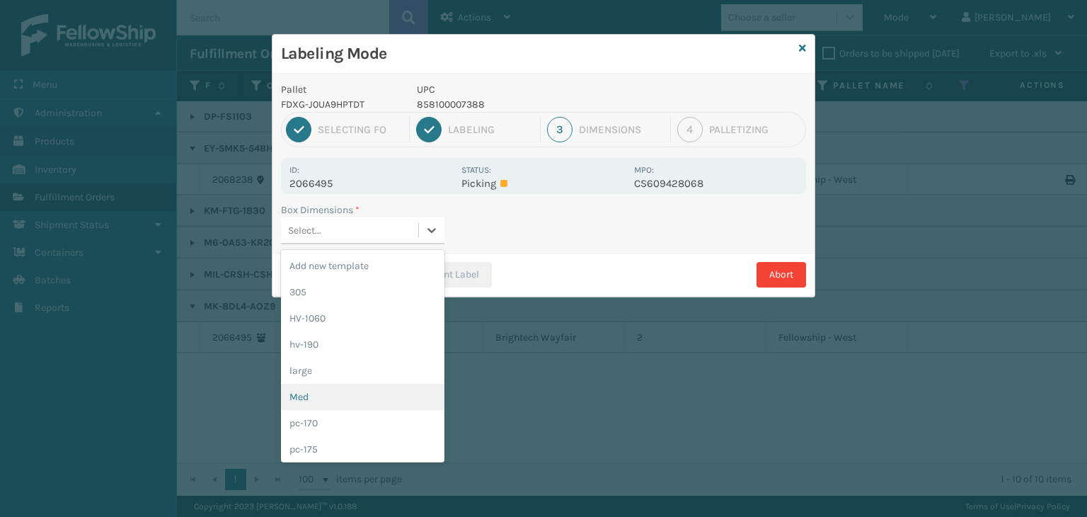
click at [349, 389] on div "Med" at bounding box center [363, 397] width 164 height 26
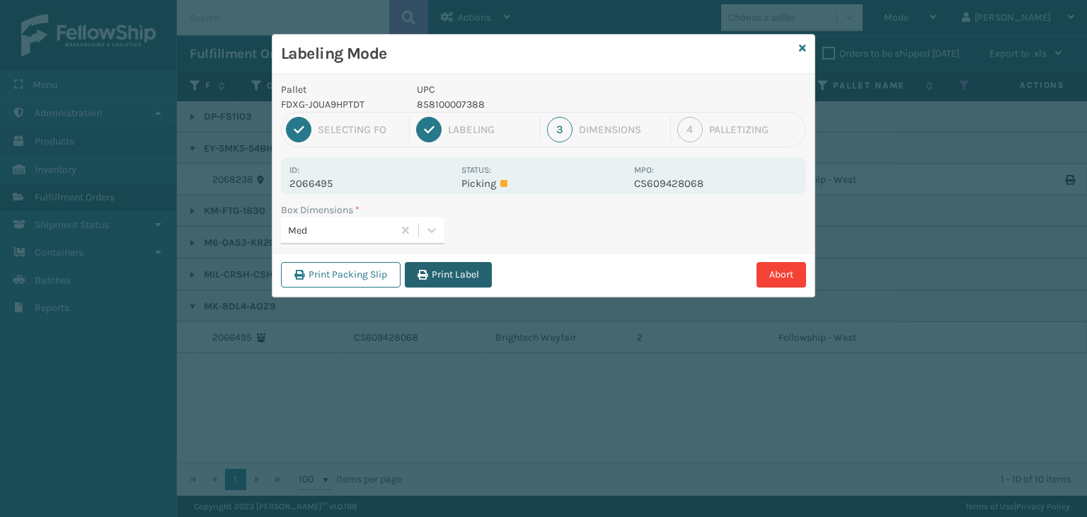
click at [413, 275] on button "Print Label" at bounding box center [448, 274] width 87 height 25
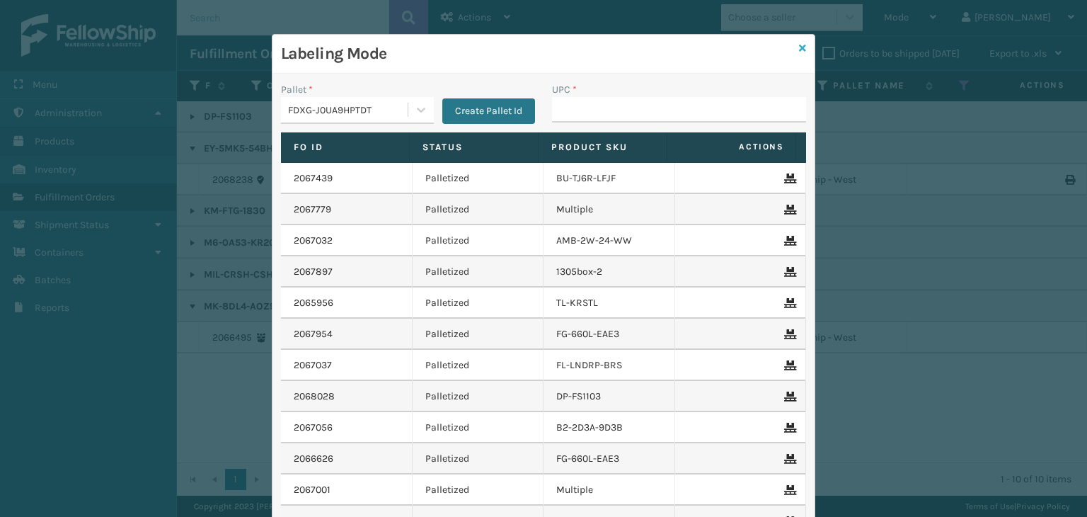
click at [799, 45] on icon at bounding box center [802, 48] width 7 height 10
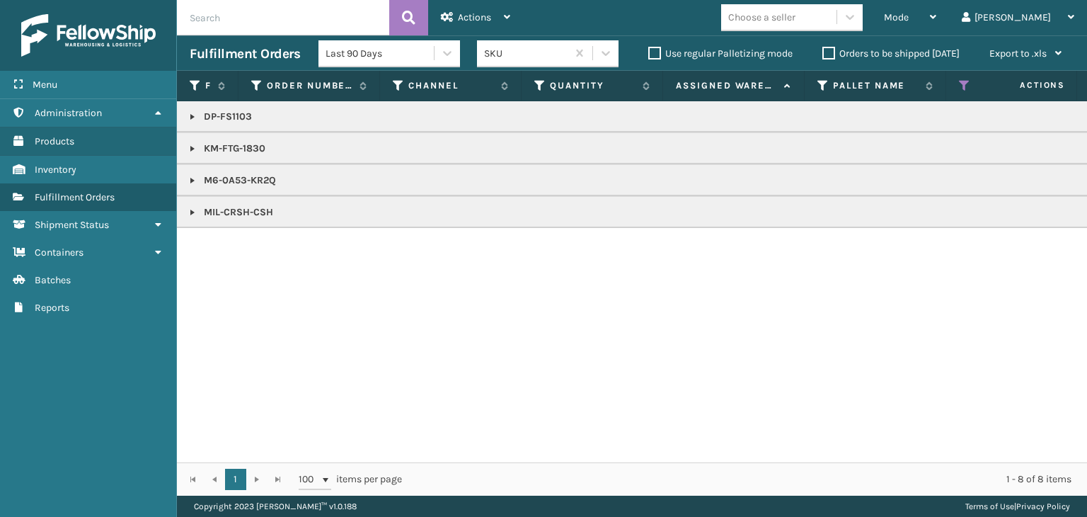
click at [194, 178] on link at bounding box center [192, 180] width 11 height 11
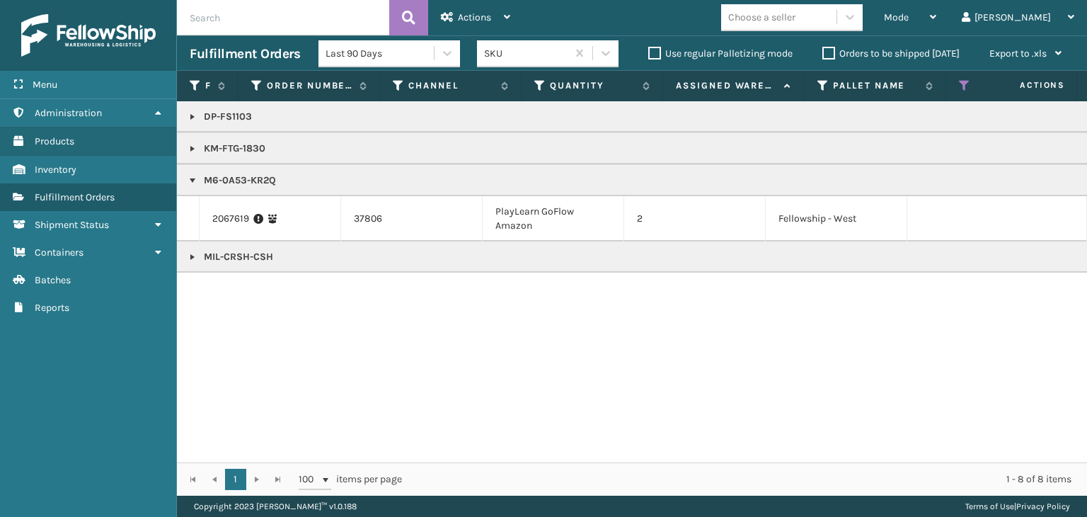
click at [188, 119] on link at bounding box center [192, 116] width 11 height 11
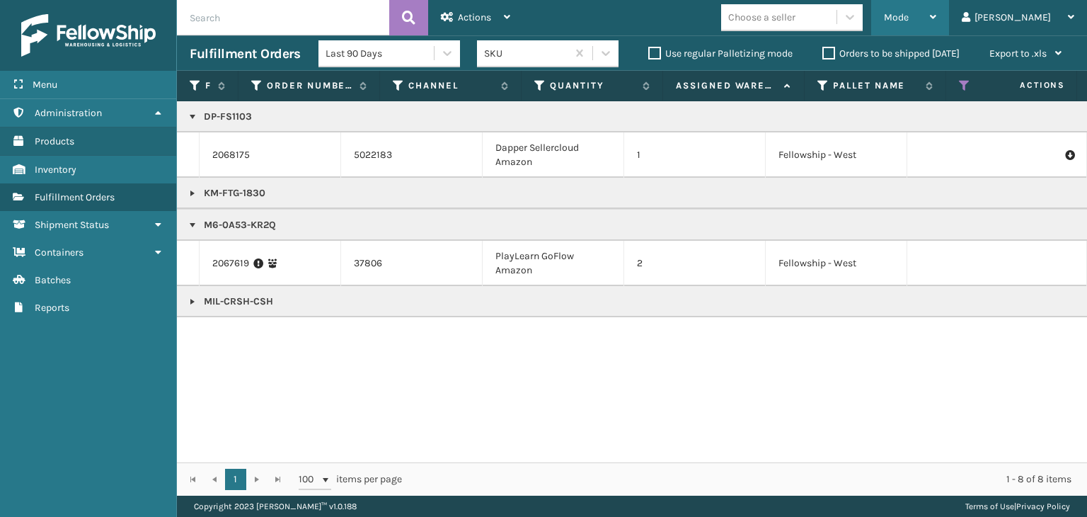
click at [909, 20] on span "Mode" at bounding box center [896, 17] width 25 height 12
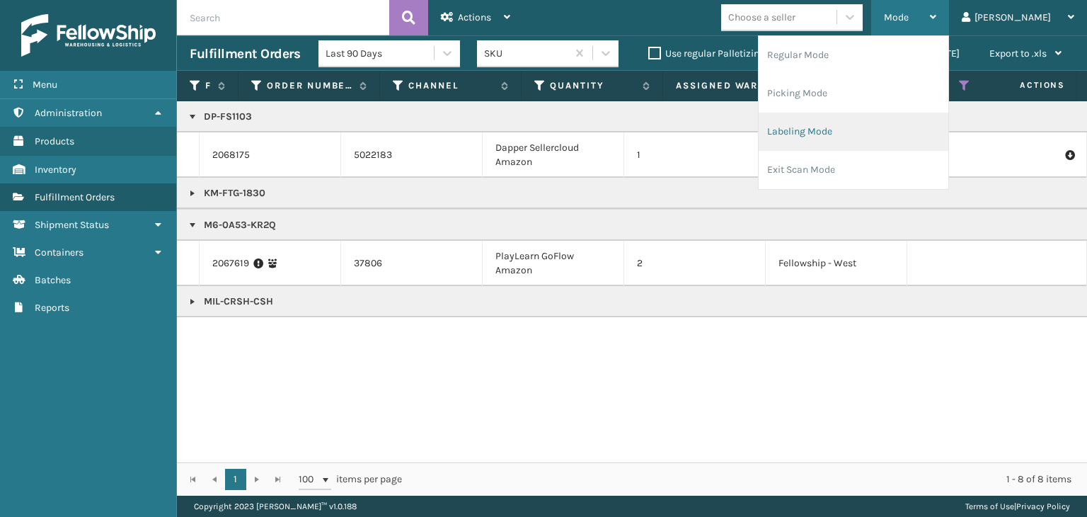
click at [831, 134] on li "Labeling Mode" at bounding box center [854, 132] width 190 height 38
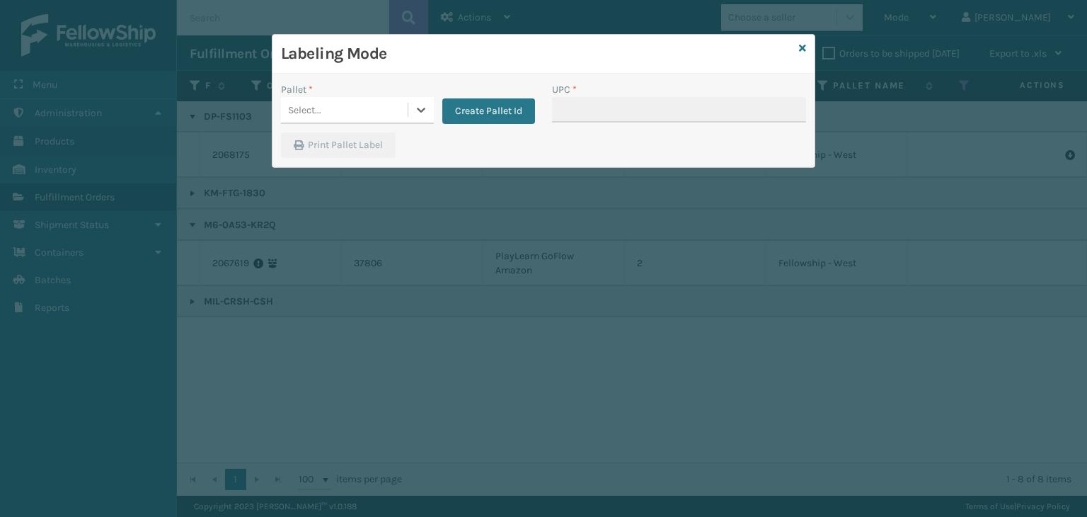
click at [360, 105] on div "Select..." at bounding box center [344, 109] width 127 height 23
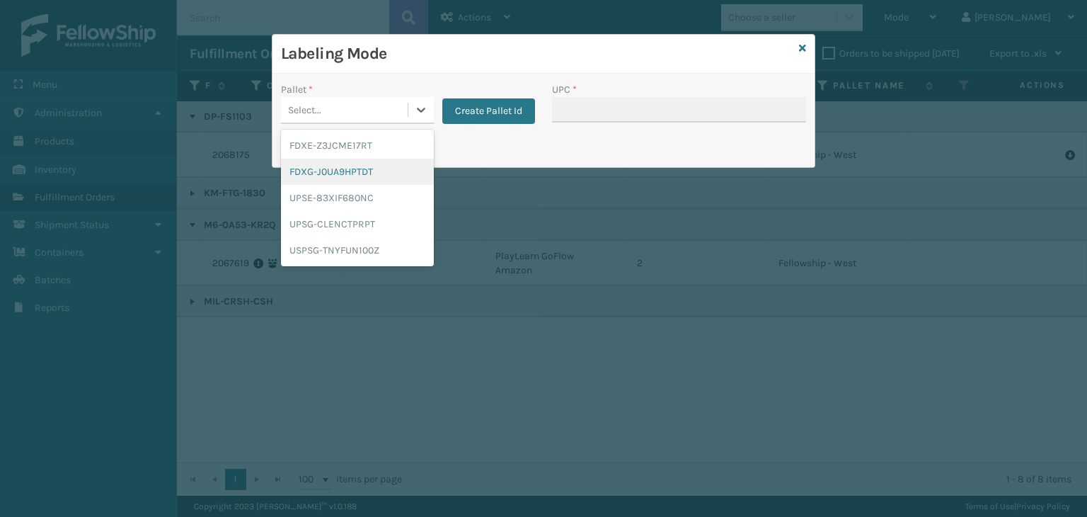
click at [340, 162] on div "FDXG-J0UA9HPTDT" at bounding box center [357, 172] width 153 height 26
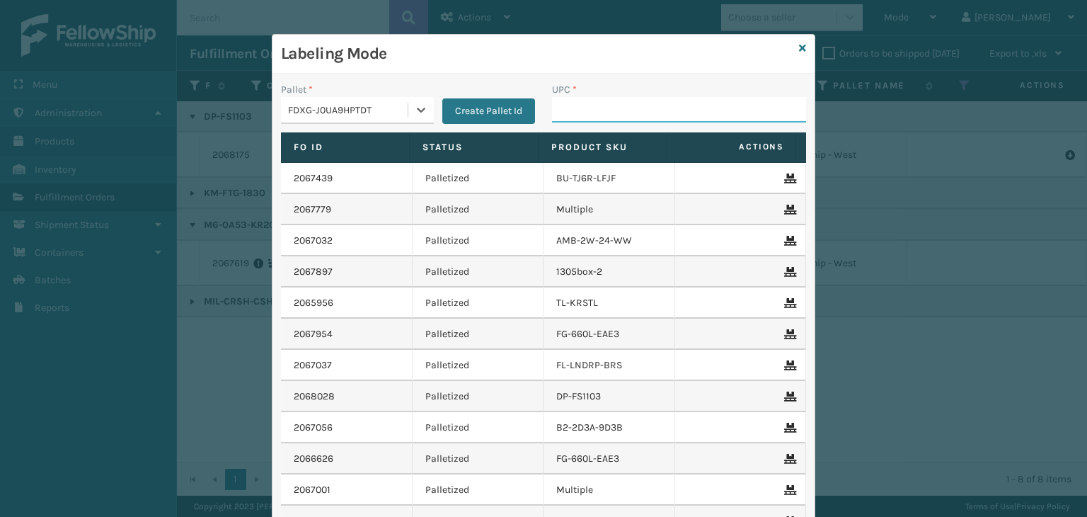
click at [593, 101] on input "UPC *" at bounding box center [679, 109] width 254 height 25
type input "M6-0A53-KR2Q"
click at [355, 115] on div "FDXG-J0UA9HPTDT" at bounding box center [348, 110] width 121 height 15
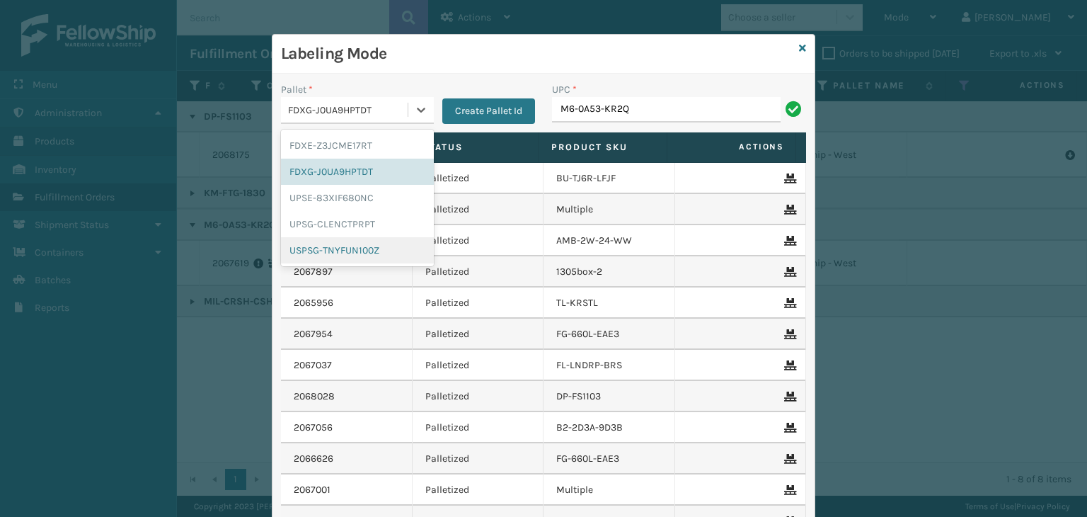
click at [339, 254] on div "USPSG-TNYFUN100Z" at bounding box center [357, 250] width 153 height 26
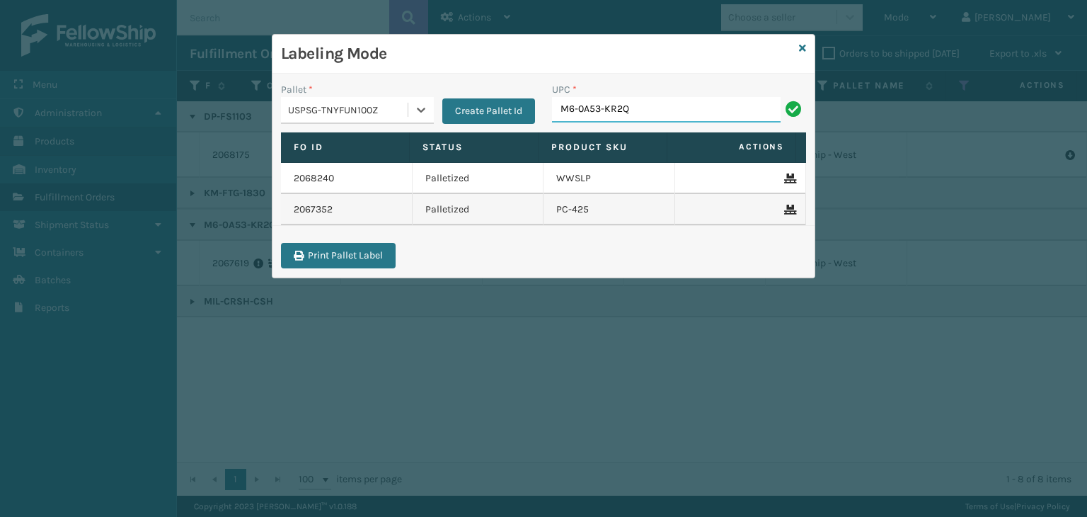
click at [655, 113] on input "M6-0A53-KR2Q" at bounding box center [666, 109] width 229 height 25
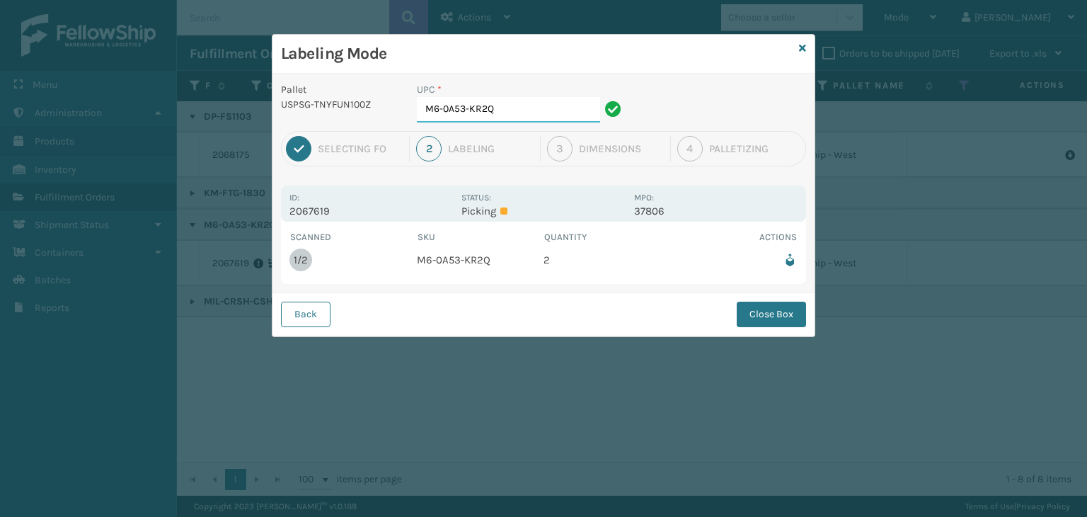
click at [508, 107] on input "M6-0A53-KR2Q" at bounding box center [508, 109] width 183 height 25
click at [762, 324] on button "Close Box" at bounding box center [771, 314] width 69 height 25
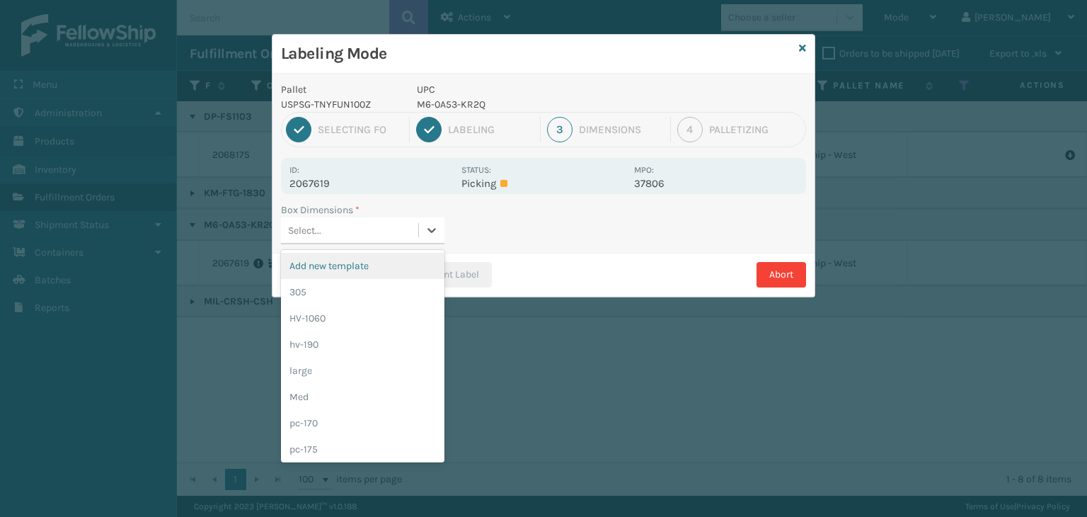
click at [378, 227] on div "Select..." at bounding box center [349, 230] width 137 height 23
click at [344, 403] on div "Med" at bounding box center [363, 397] width 164 height 26
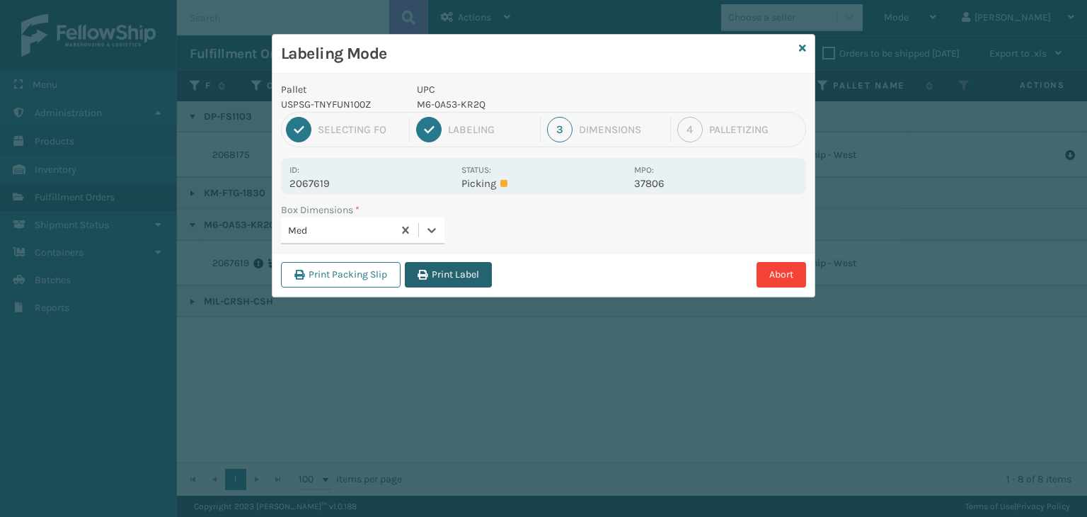
click at [474, 267] on button "Print Label" at bounding box center [448, 274] width 87 height 25
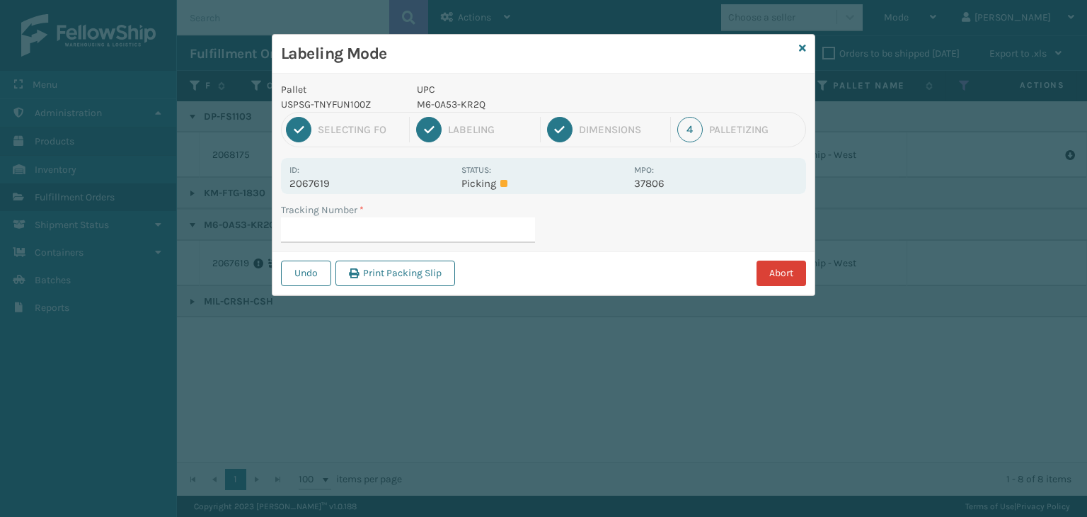
click at [788, 269] on button "Abort" at bounding box center [782, 273] width 50 height 25
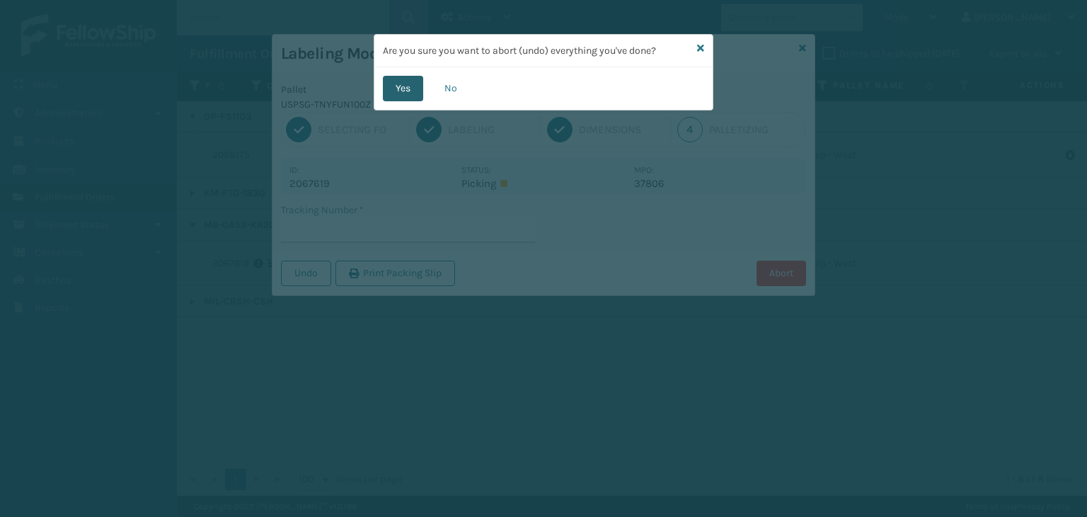
click at [399, 93] on button "Yes" at bounding box center [403, 88] width 40 height 25
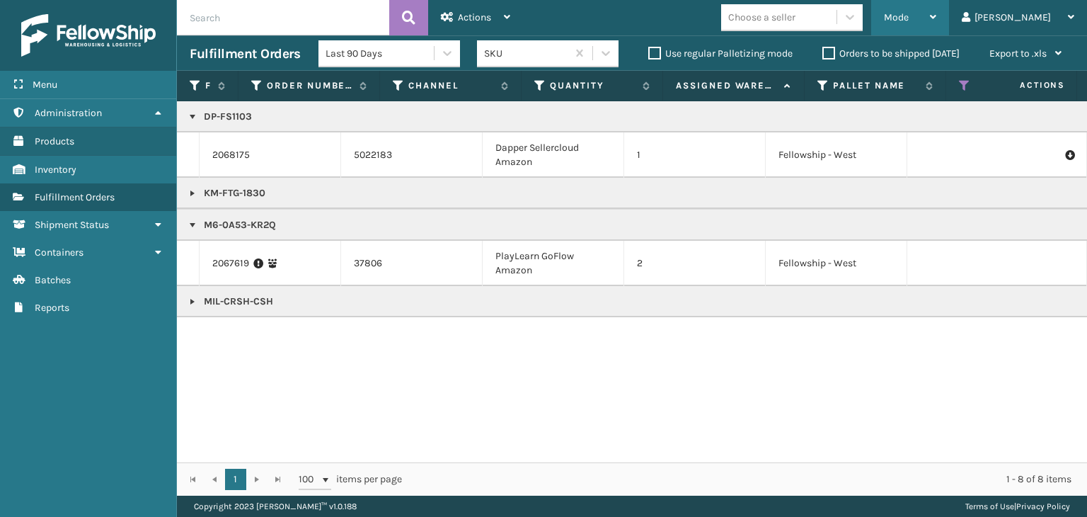
click at [909, 18] on span "Mode" at bounding box center [896, 17] width 25 height 12
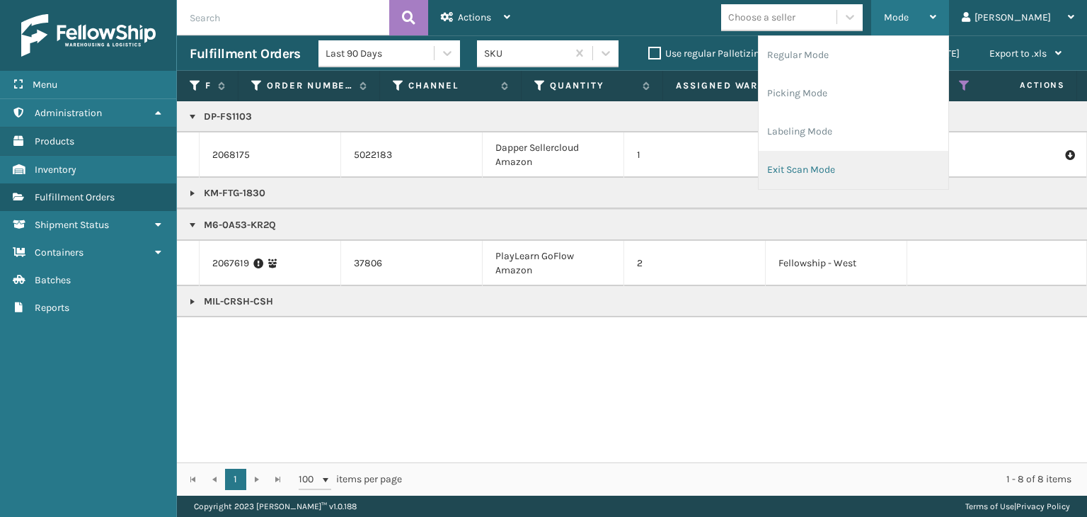
click at [873, 154] on li "Exit Scan Mode" at bounding box center [854, 170] width 190 height 38
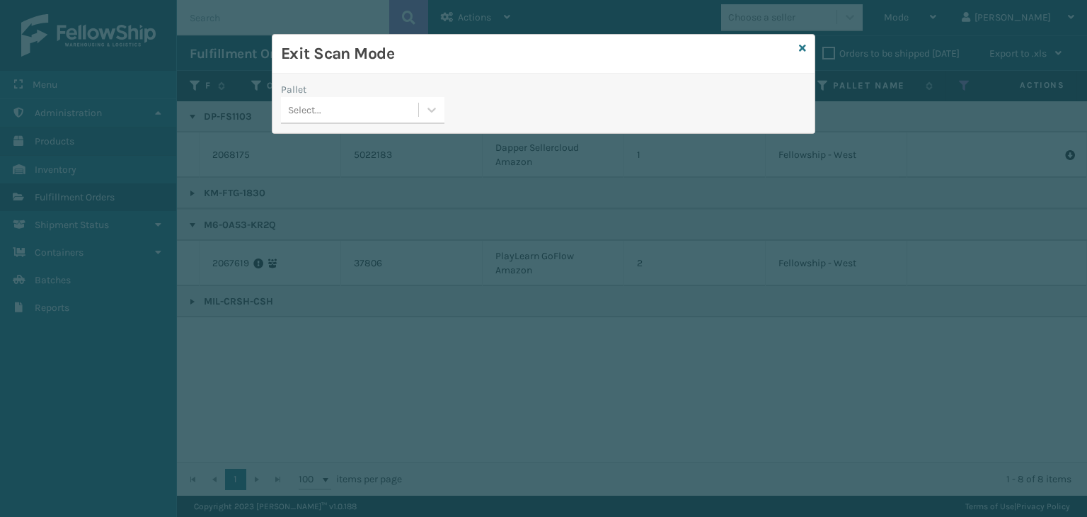
click at [365, 112] on div "Select..." at bounding box center [349, 109] width 137 height 23
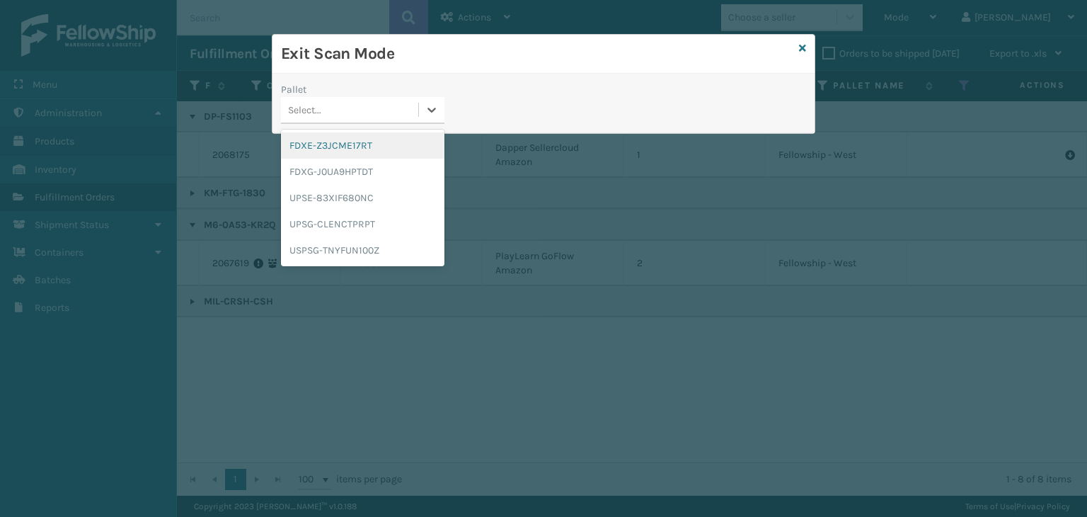
click at [355, 137] on div "FDXE-Z3JCME17RT" at bounding box center [363, 145] width 164 height 26
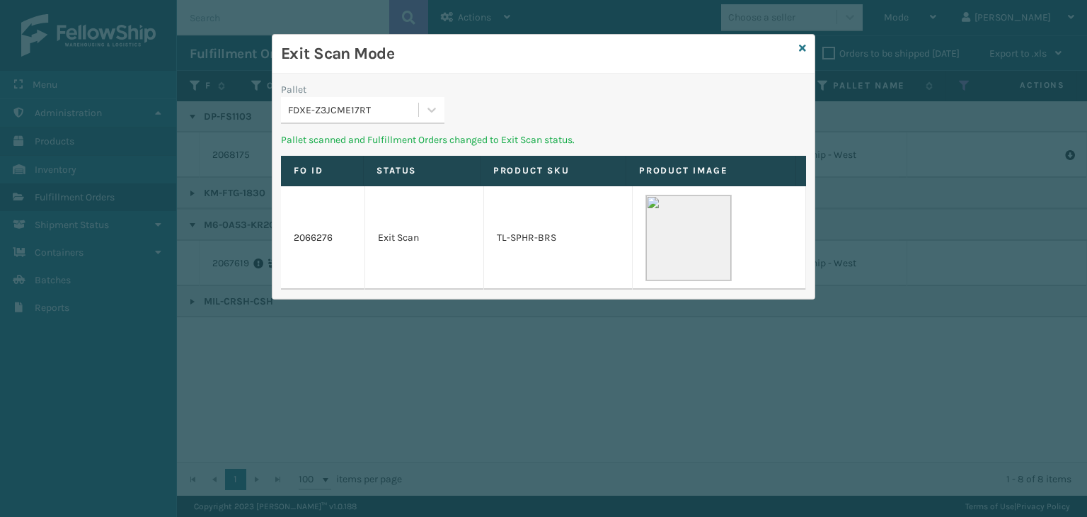
click at [382, 101] on div "FDXE-Z3JCME17RT" at bounding box center [349, 109] width 137 height 23
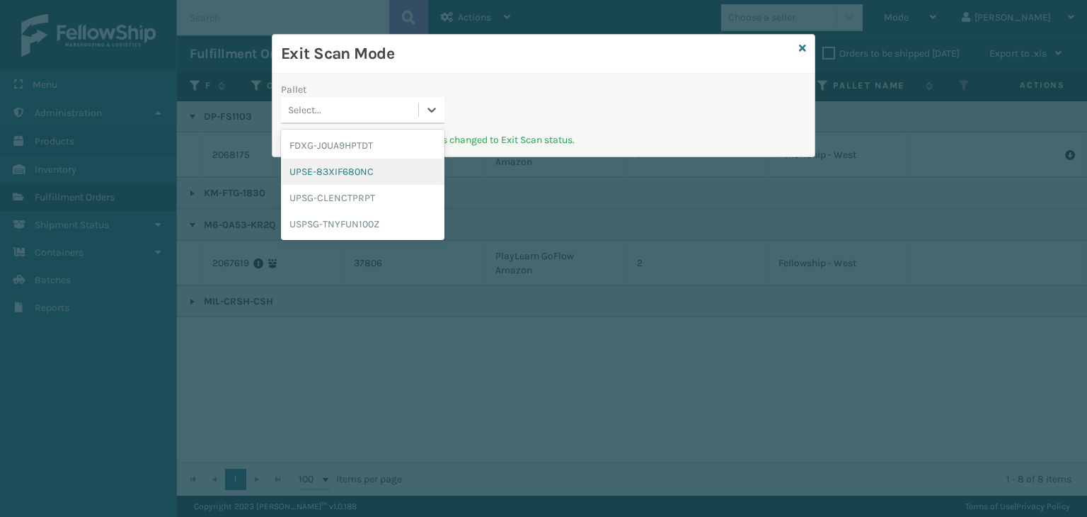
click at [388, 182] on div "UPSE-83XIF680NC" at bounding box center [363, 172] width 164 height 26
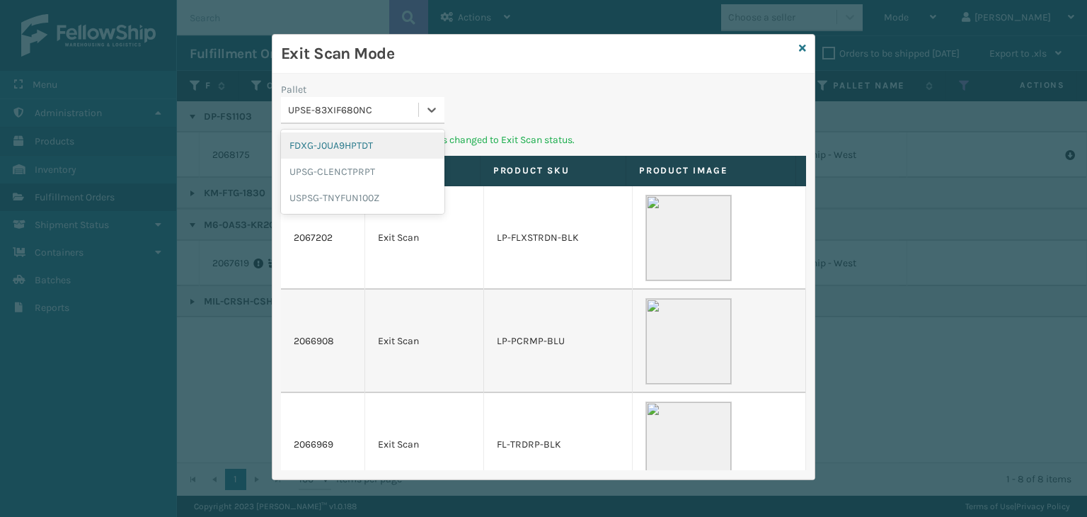
click at [377, 109] on div "UPSE-83XIF680NC" at bounding box center [354, 110] width 132 height 15
drag, startPoint x: 348, startPoint y: 176, endPoint x: 376, endPoint y: 159, distance: 33.4
click at [348, 176] on div "UPSG-CLENCTPRPT" at bounding box center [363, 172] width 164 height 26
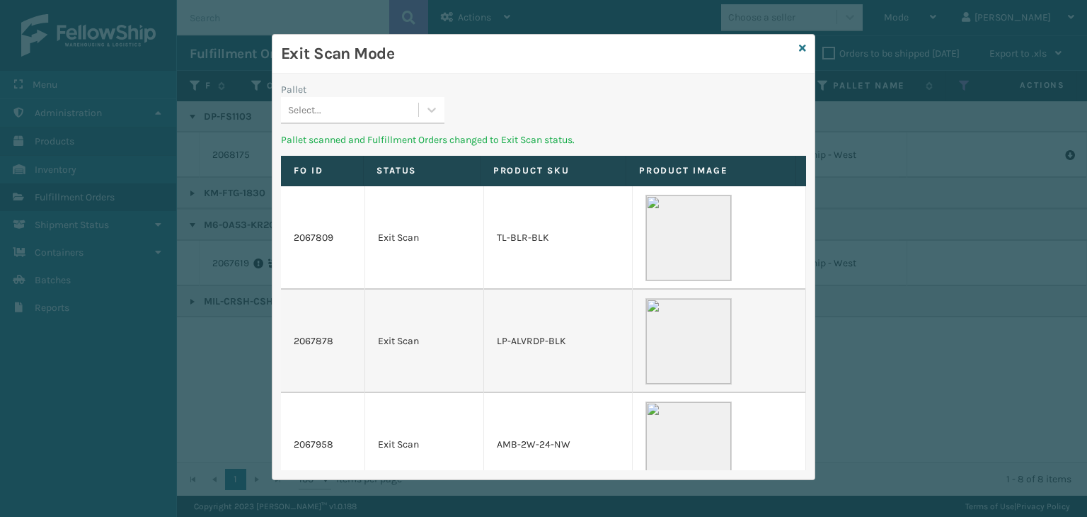
click at [357, 104] on div "Select..." at bounding box center [349, 109] width 137 height 23
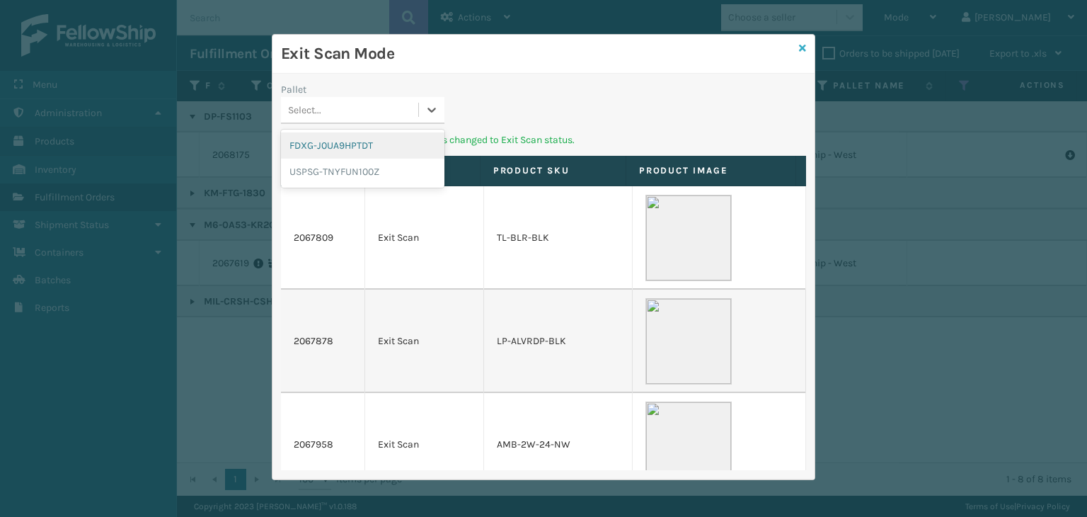
click at [801, 46] on icon at bounding box center [802, 48] width 7 height 10
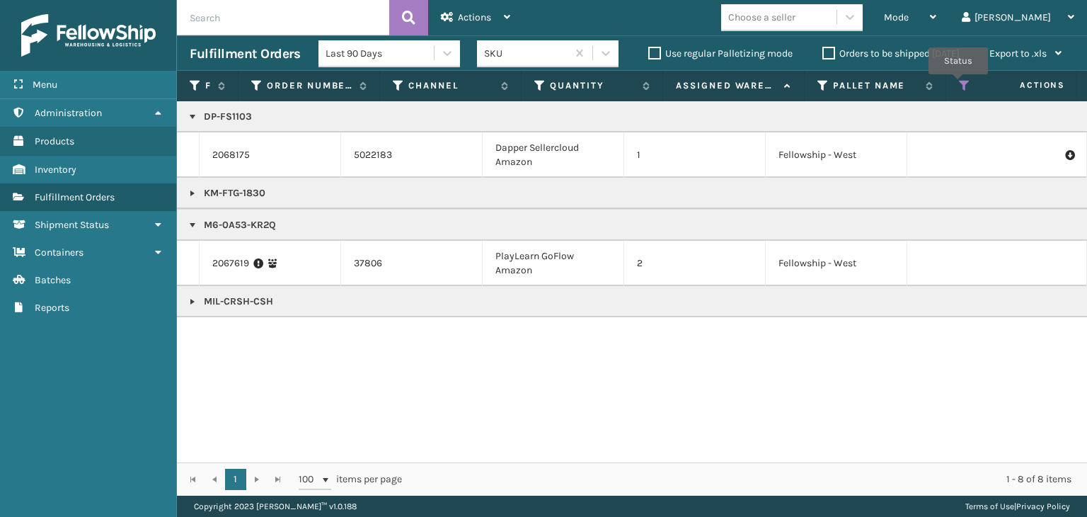
click at [959, 84] on icon at bounding box center [964, 85] width 11 height 13
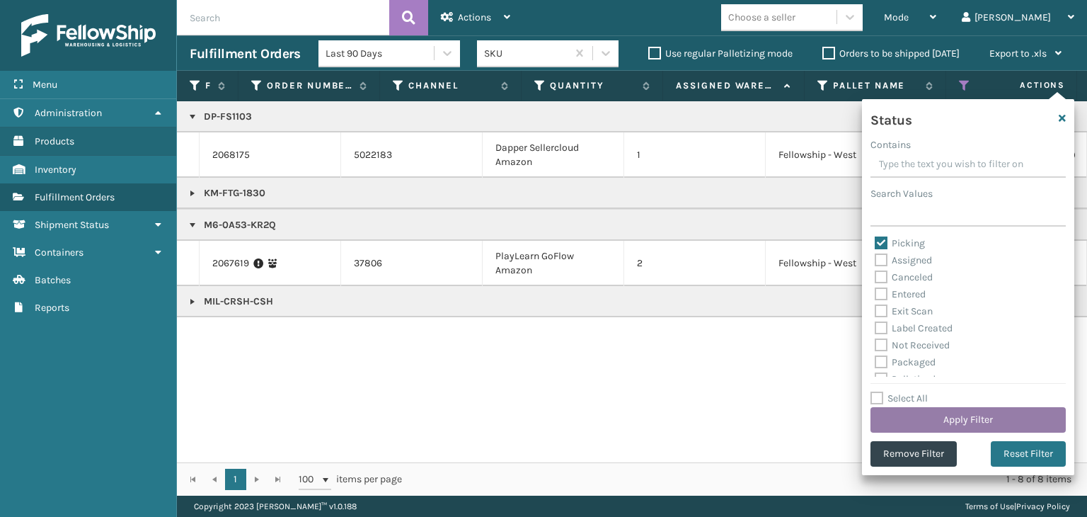
click at [944, 421] on button "Apply Filter" at bounding box center [968, 419] width 195 height 25
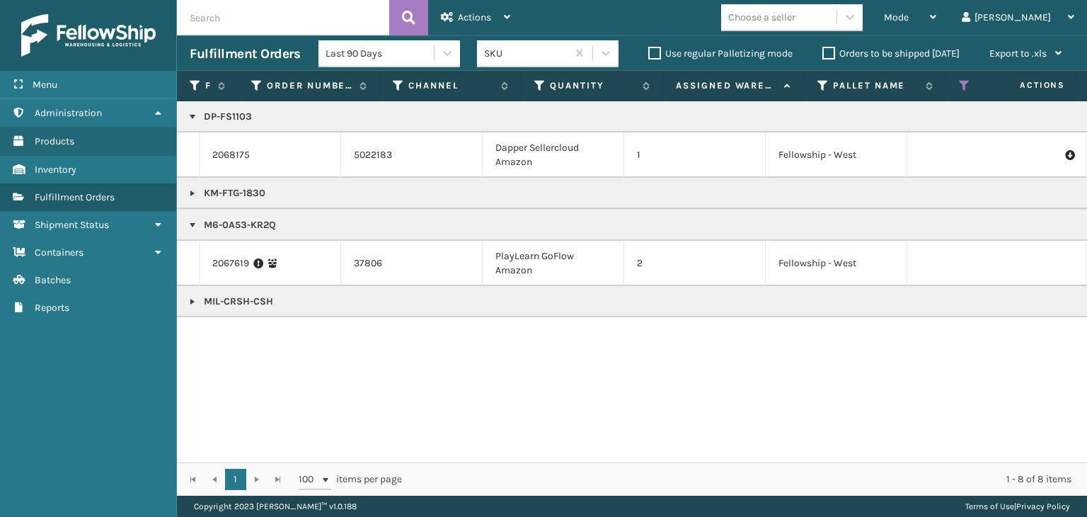
drag, startPoint x: 190, startPoint y: 302, endPoint x: 198, endPoint y: 292, distance: 12.5
click at [190, 302] on link at bounding box center [192, 301] width 11 height 11
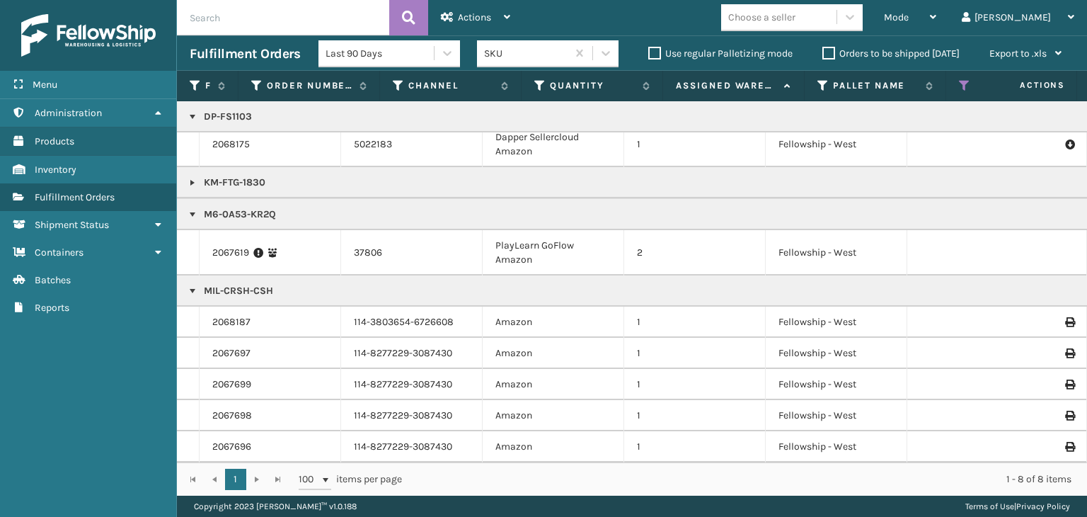
scroll to position [21, 0]
click at [937, 20] on div "Mode" at bounding box center [910, 17] width 52 height 35
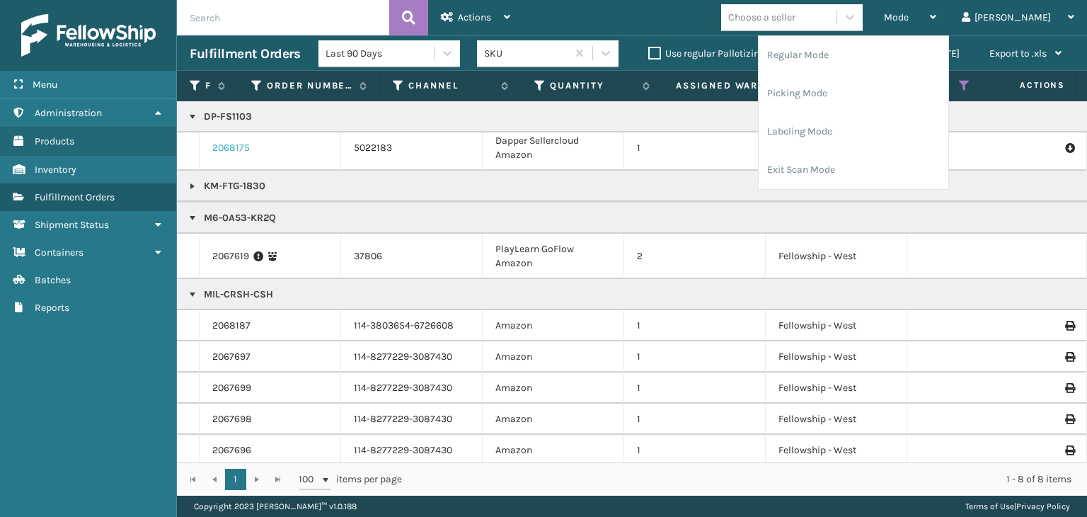
scroll to position [0, 0]
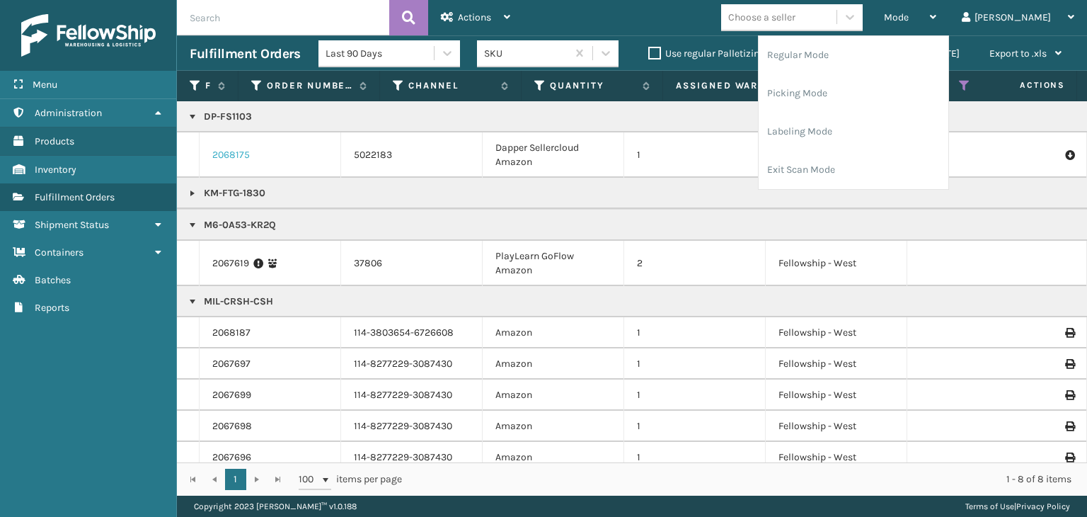
click at [231, 156] on link "2068175" at bounding box center [231, 155] width 38 height 14
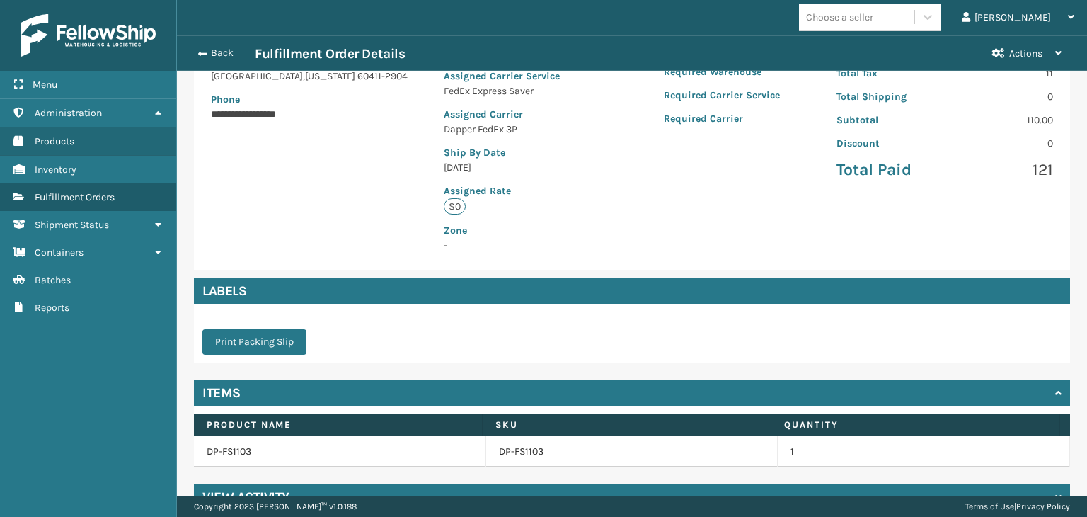
scroll to position [264, 0]
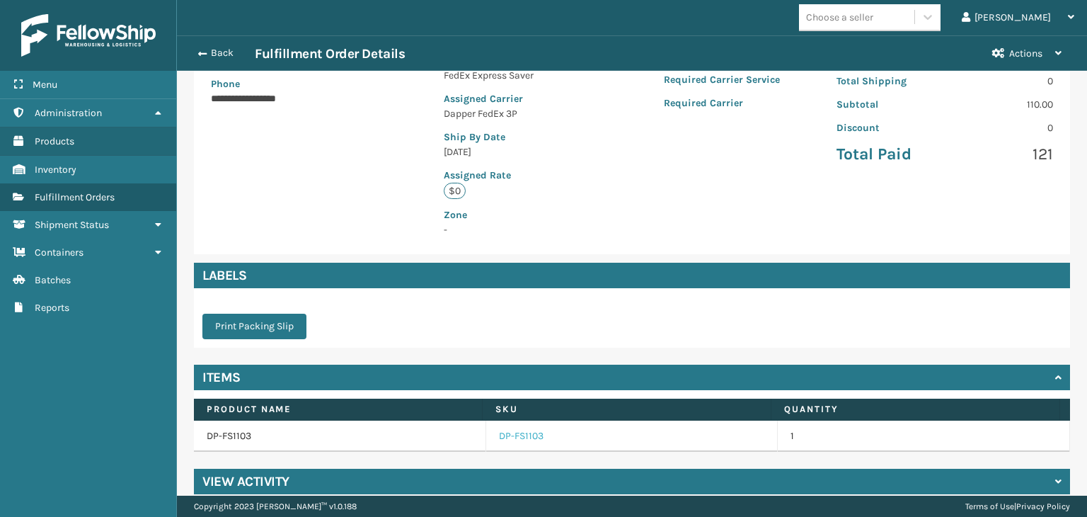
click at [523, 429] on link "DP-FS1103" at bounding box center [521, 436] width 45 height 14
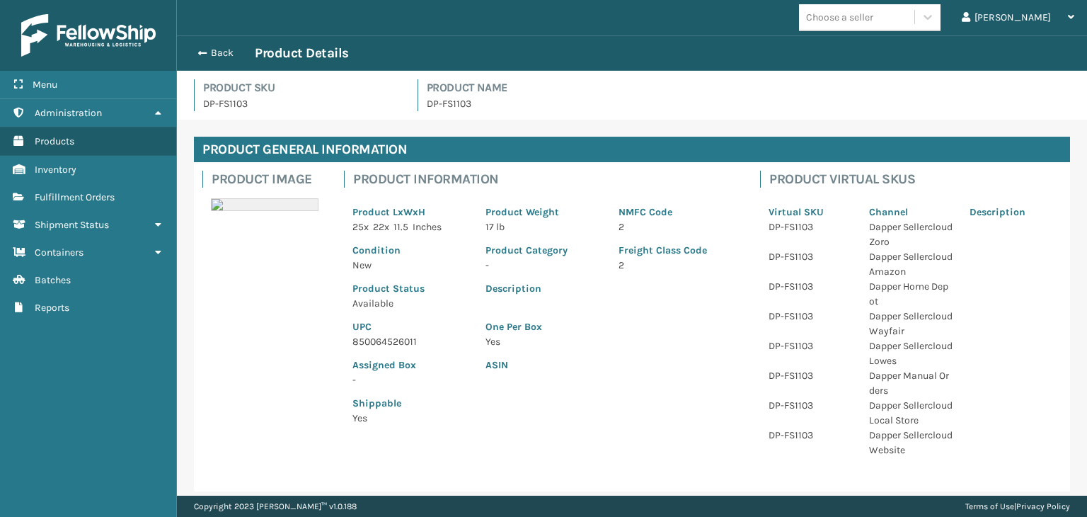
click at [366, 343] on p "850064526011" at bounding box center [411, 341] width 116 height 15
click at [231, 53] on button "Back" at bounding box center [222, 53] width 65 height 13
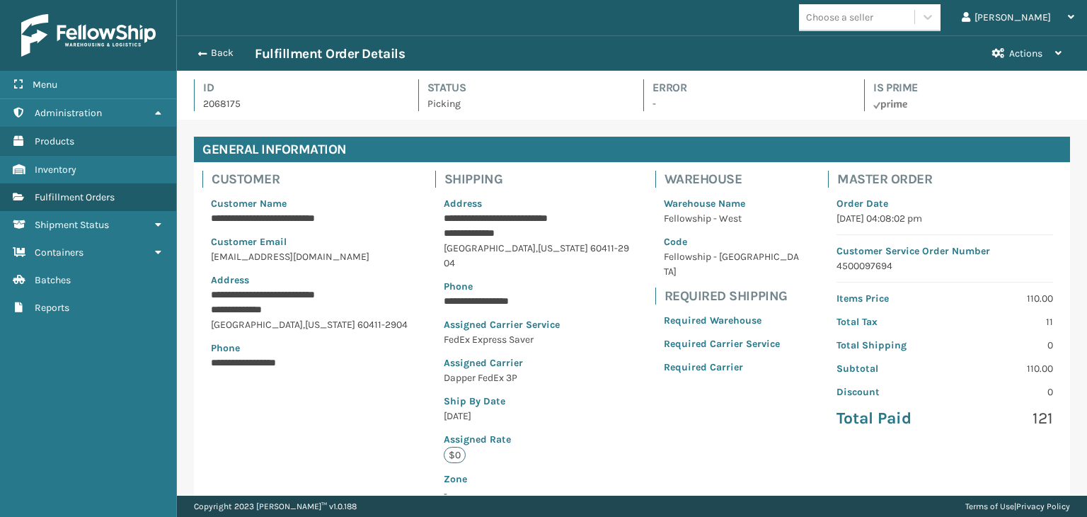
scroll to position [34, 910]
click at [231, 53] on button "Back" at bounding box center [222, 53] width 65 height 13
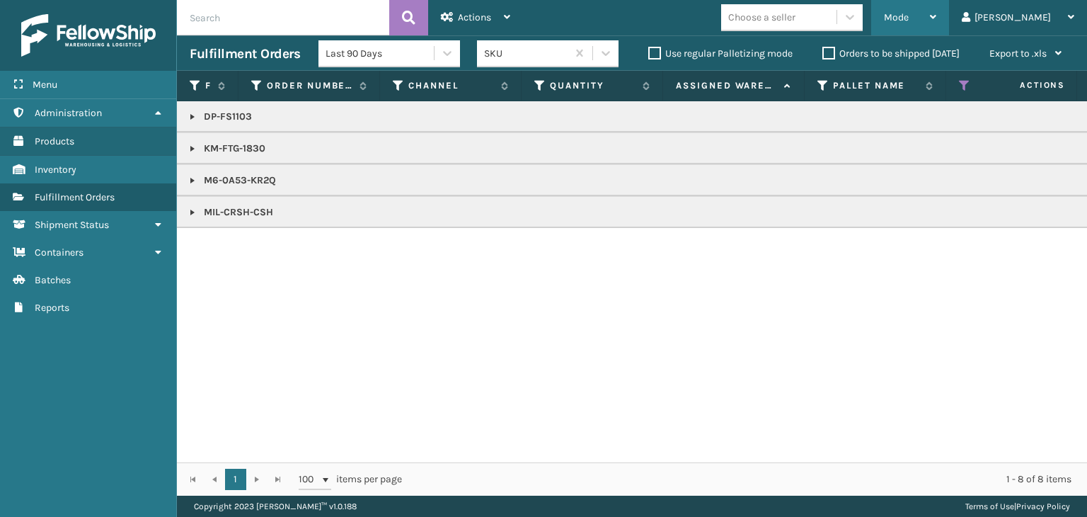
click at [909, 18] on span "Mode" at bounding box center [896, 17] width 25 height 12
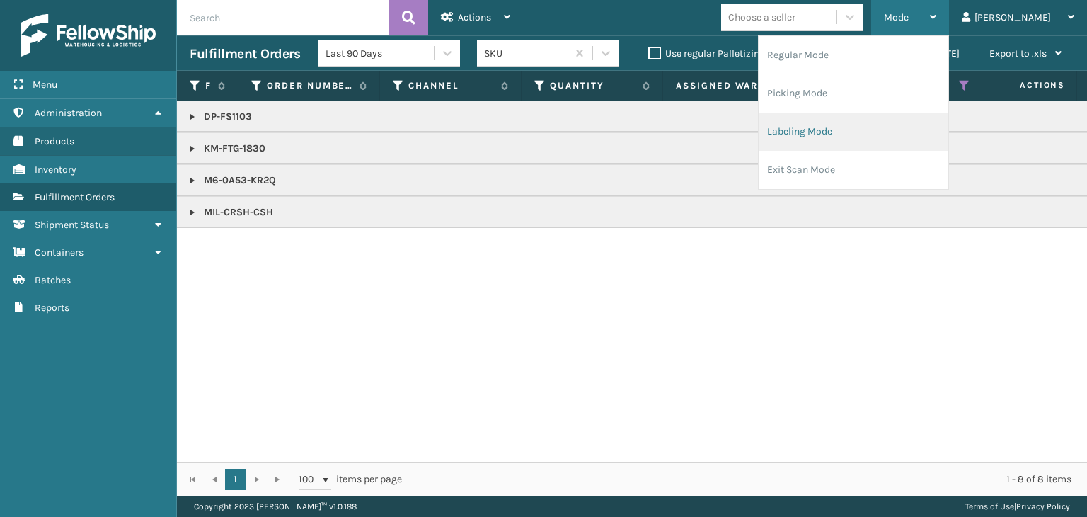
click at [869, 129] on li "Labeling Mode" at bounding box center [854, 132] width 190 height 38
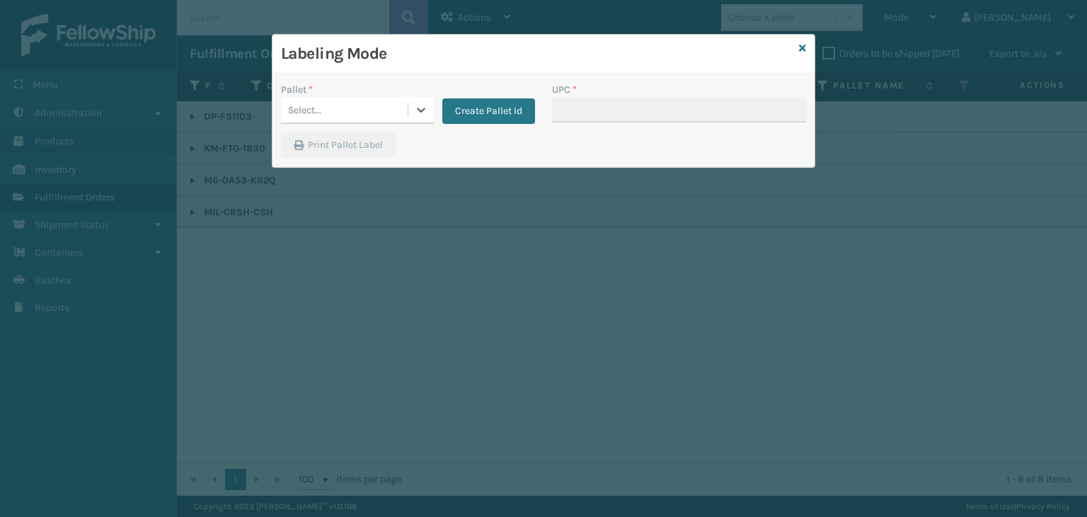
click at [388, 114] on div "Select..." at bounding box center [344, 109] width 127 height 23
click at [479, 105] on button "Create Pallet Id" at bounding box center [488, 110] width 93 height 25
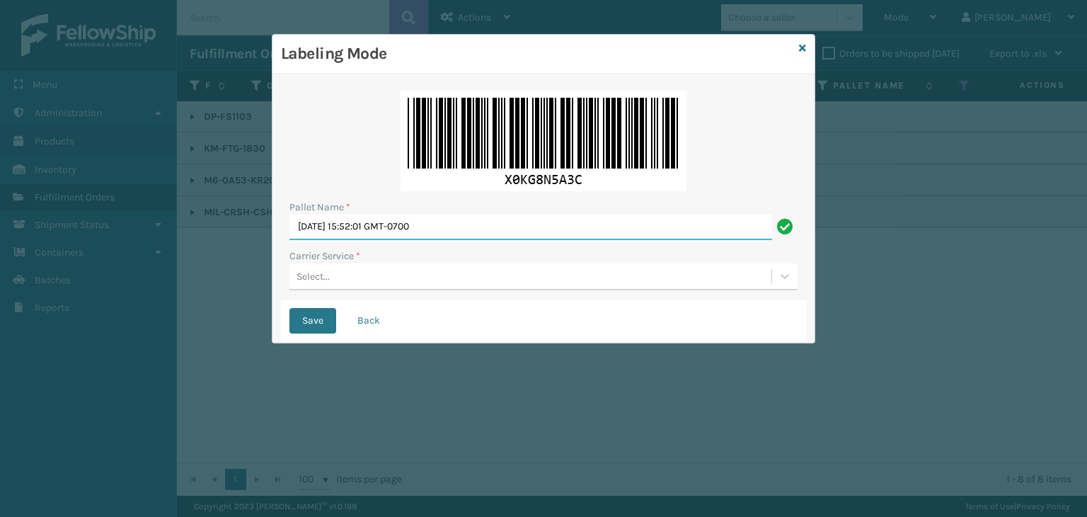
drag, startPoint x: 486, startPoint y: 234, endPoint x: 147, endPoint y: 272, distance: 340.4
click at [150, 266] on div "Labeling Mode Pallet Name * [DATE] 15:52:01 GMT-0700 Carrier Service * Select..…" at bounding box center [543, 258] width 1087 height 517
type input "402830"
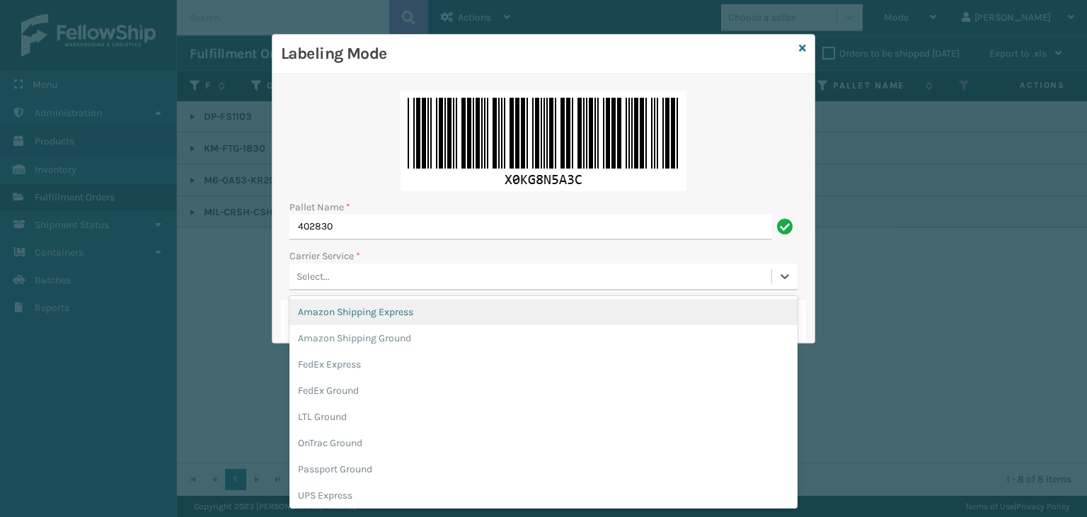
click at [381, 281] on div "Select..." at bounding box center [531, 276] width 482 height 23
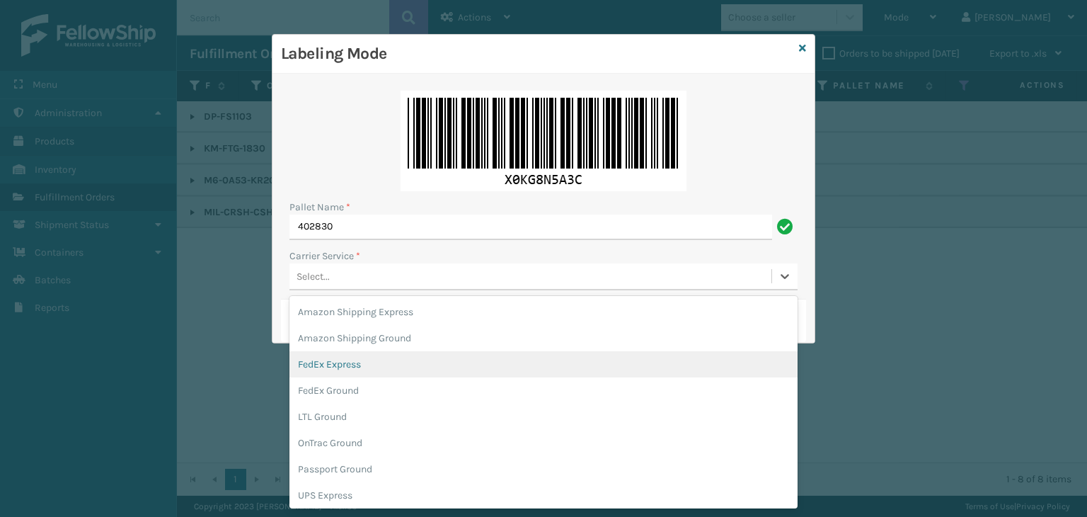
click at [351, 372] on div "FedEx Express" at bounding box center [544, 364] width 508 height 26
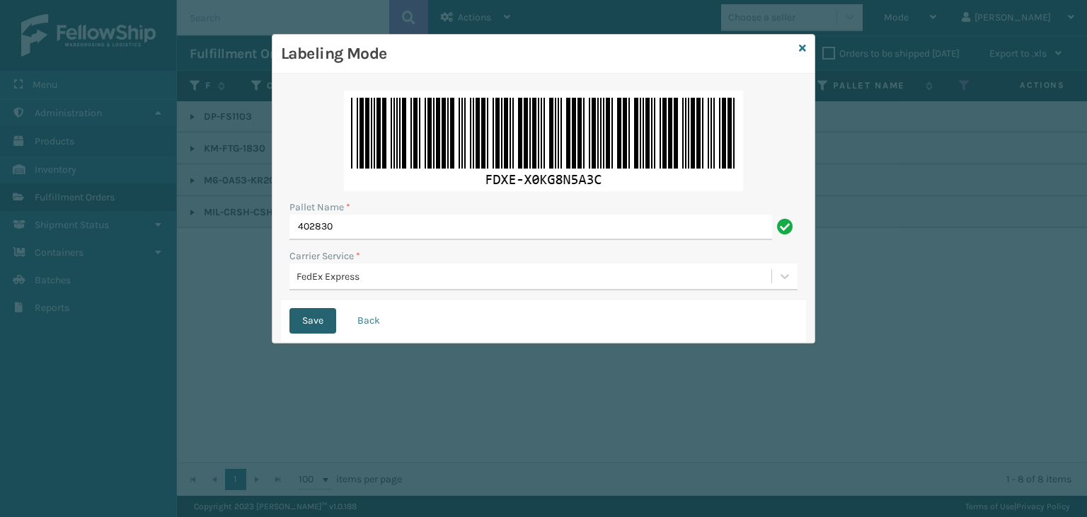
click at [320, 322] on button "Save" at bounding box center [313, 320] width 47 height 25
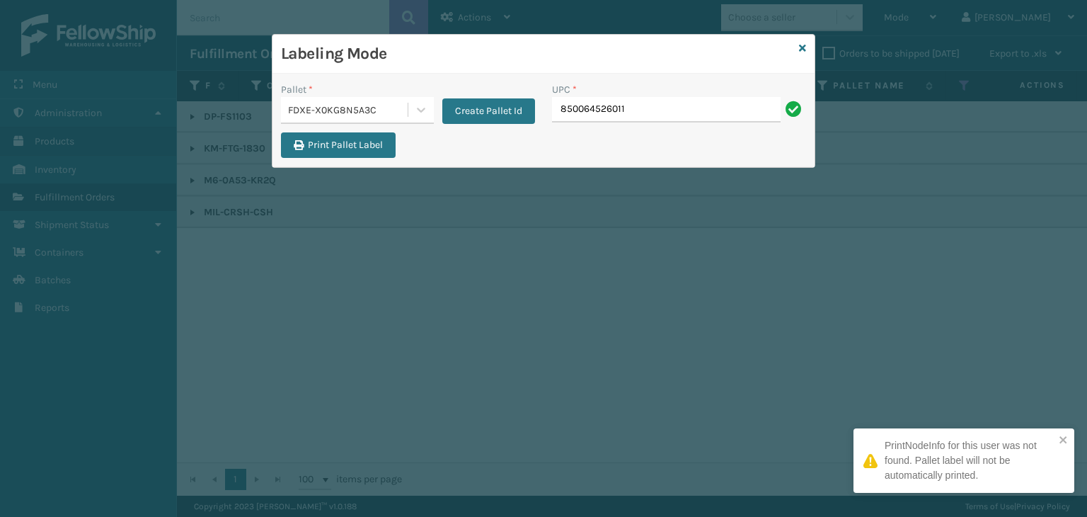
type input "850064526011"
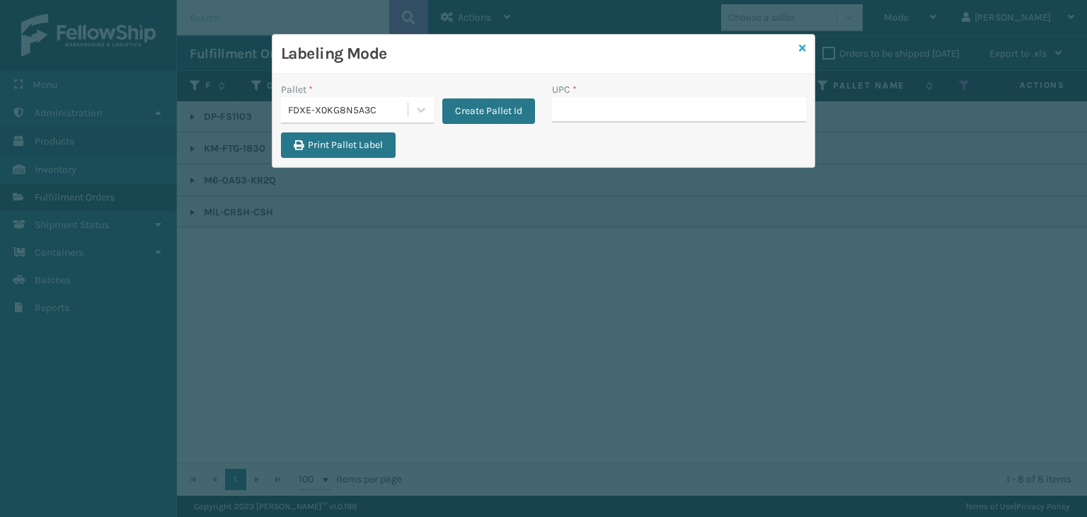
click at [803, 49] on icon at bounding box center [802, 48] width 7 height 10
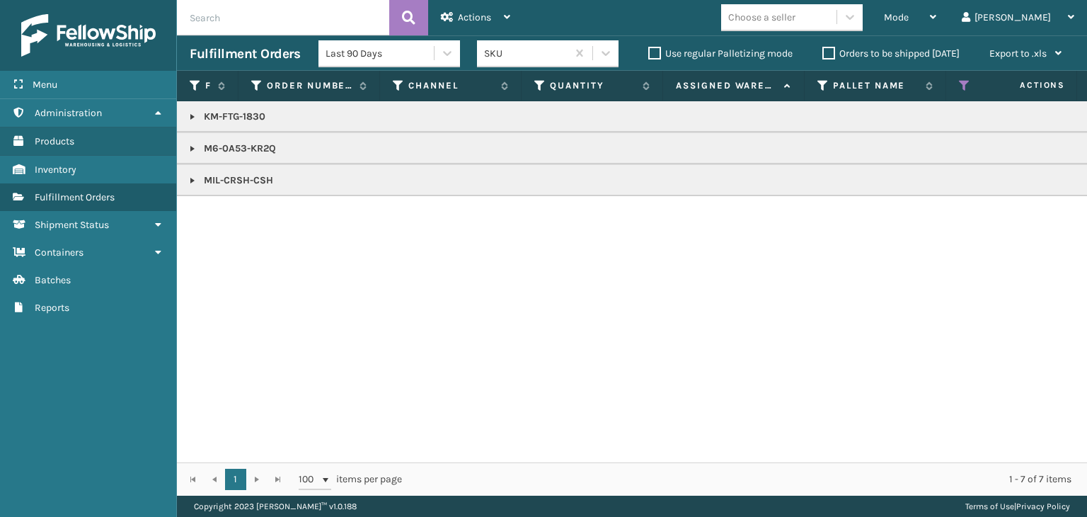
click at [198, 144] on link at bounding box center [192, 148] width 11 height 11
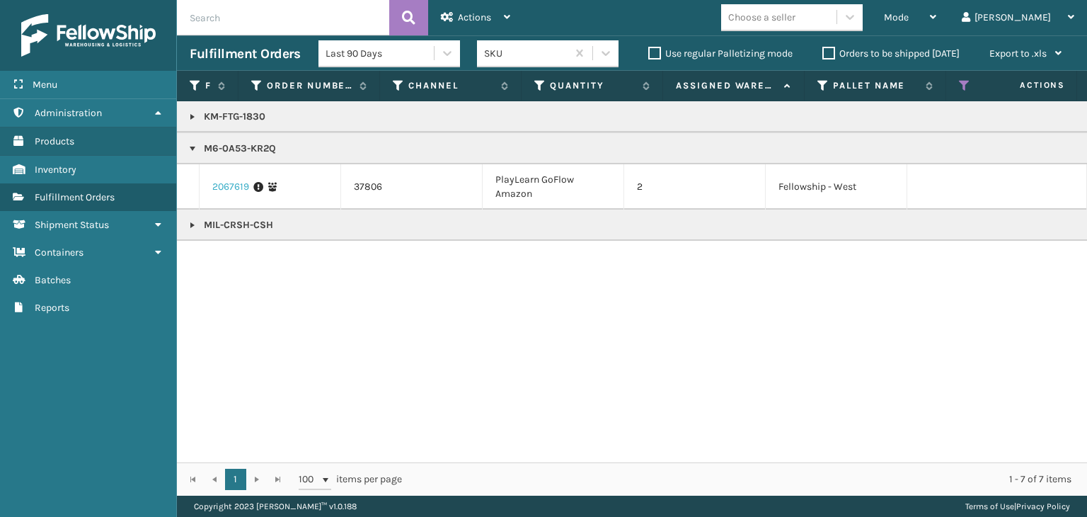
click at [224, 180] on link "2067619" at bounding box center [230, 187] width 37 height 14
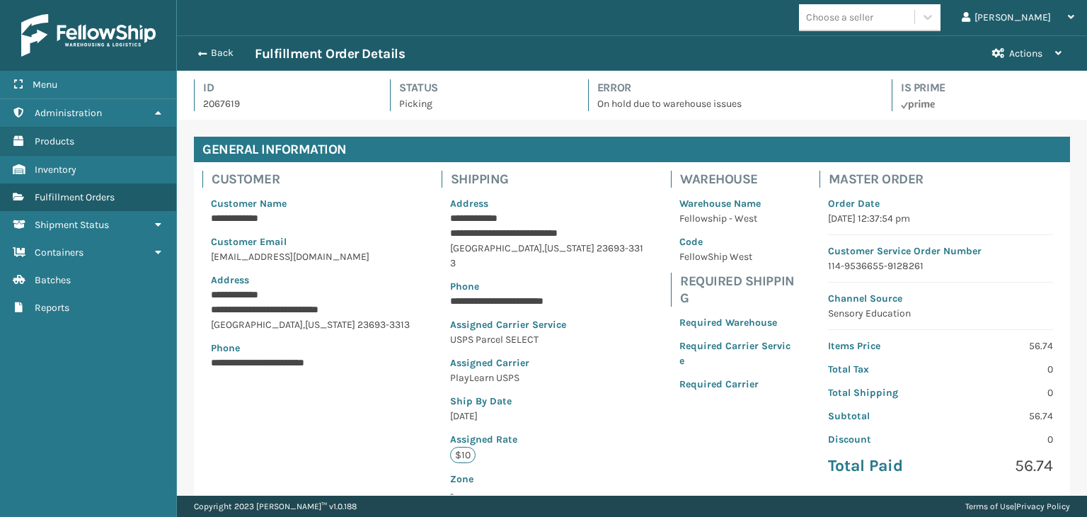
scroll to position [34, 910]
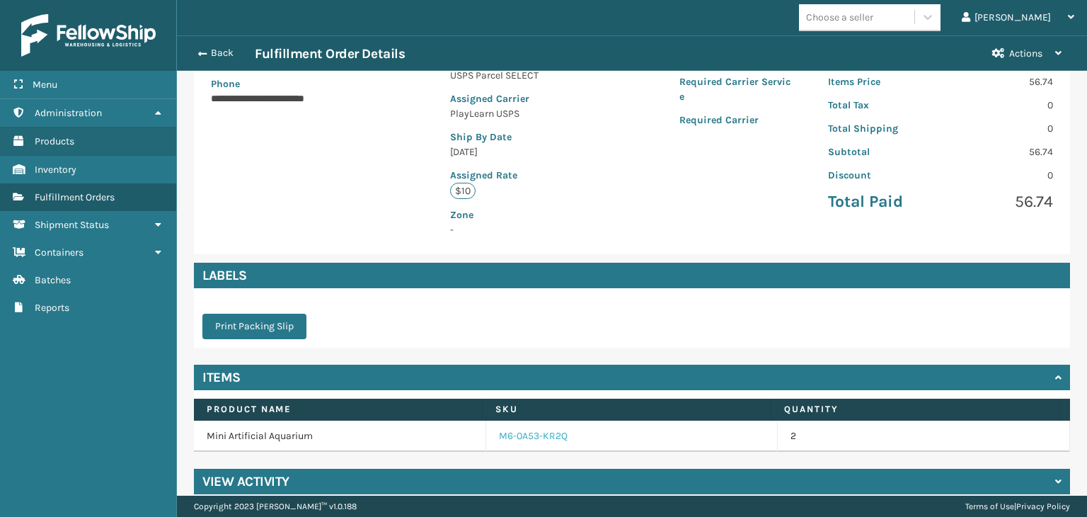
click at [499, 429] on link "M6-0A53-KR2Q" at bounding box center [533, 436] width 69 height 14
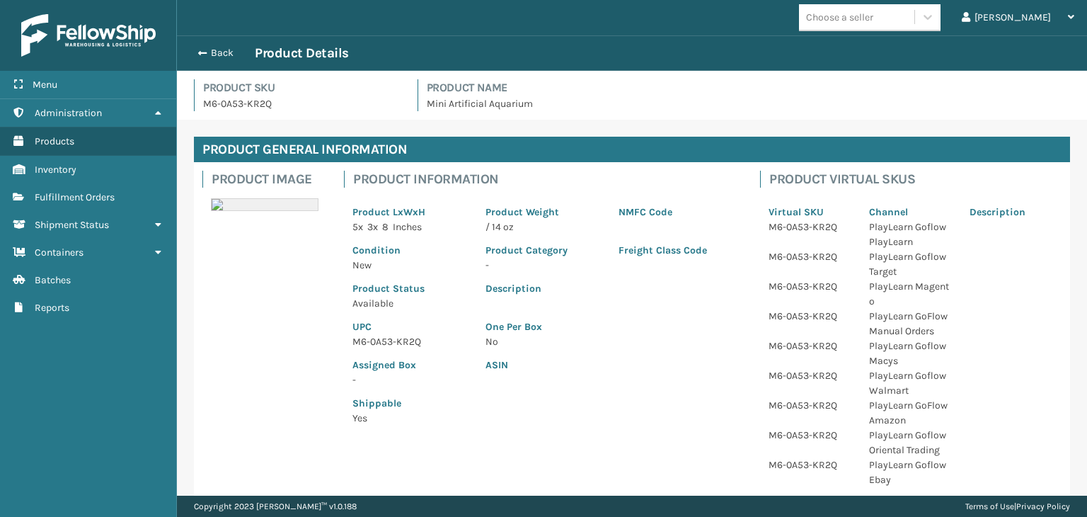
click at [381, 340] on p "M6-0A53-KR2Q" at bounding box center [411, 341] width 116 height 15
click at [227, 57] on button "Back" at bounding box center [222, 53] width 65 height 13
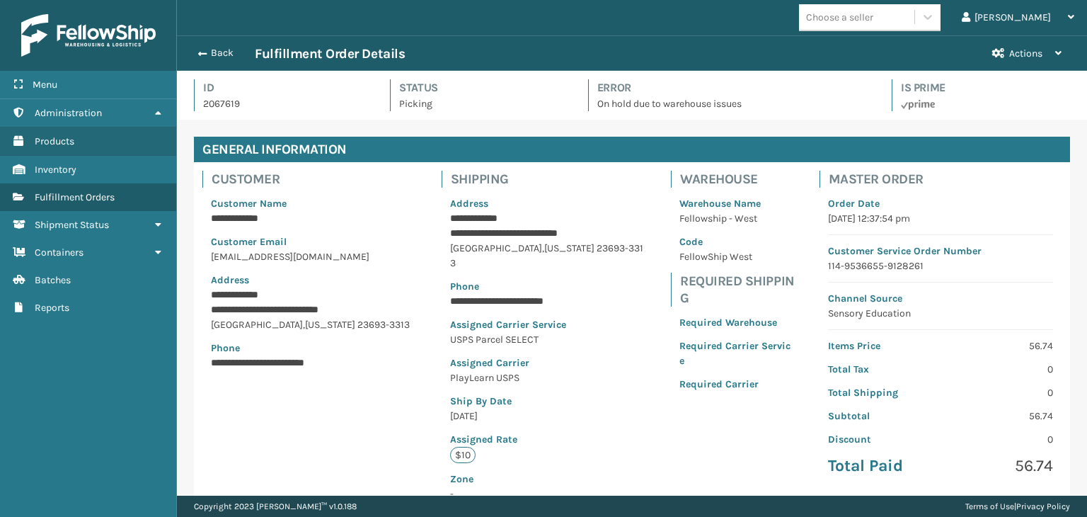
scroll to position [34, 910]
click at [222, 55] on button "Back" at bounding box center [222, 53] width 65 height 13
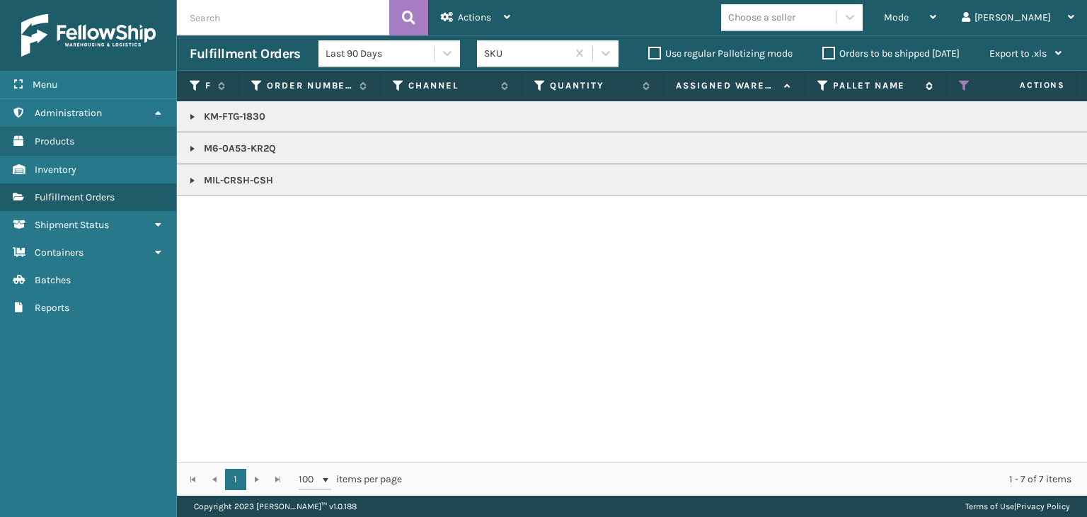
drag, startPoint x: 959, startPoint y: 18, endPoint x: 919, endPoint y: 88, distance: 81.5
click at [909, 18] on span "Mode" at bounding box center [896, 17] width 25 height 12
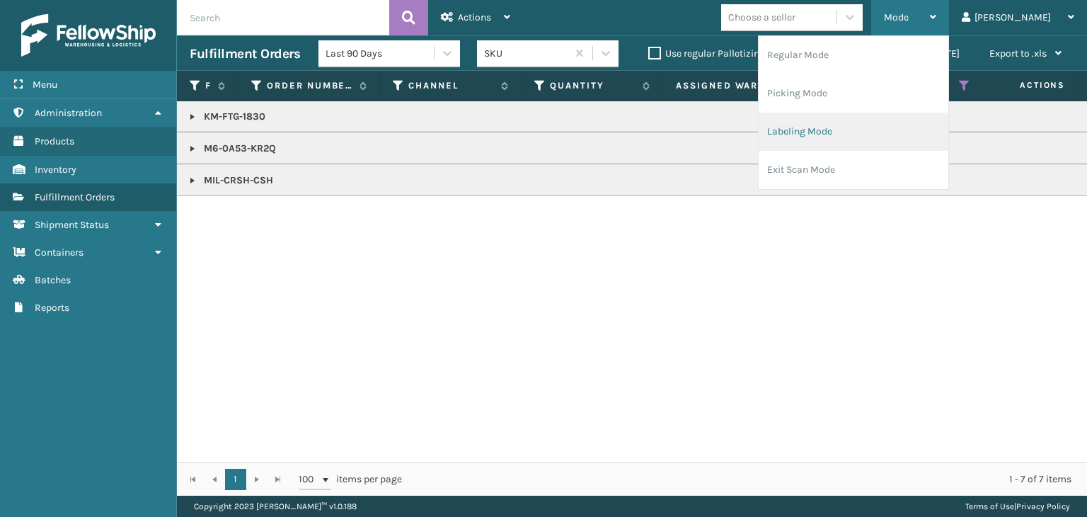
click at [883, 139] on li "Labeling Mode" at bounding box center [854, 132] width 190 height 38
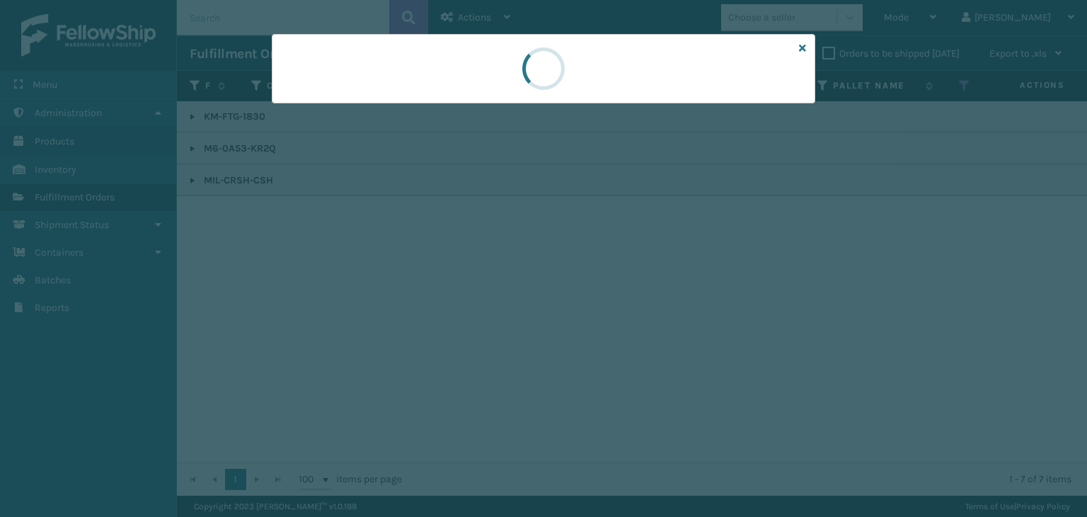
click at [322, 105] on div at bounding box center [543, 258] width 1087 height 517
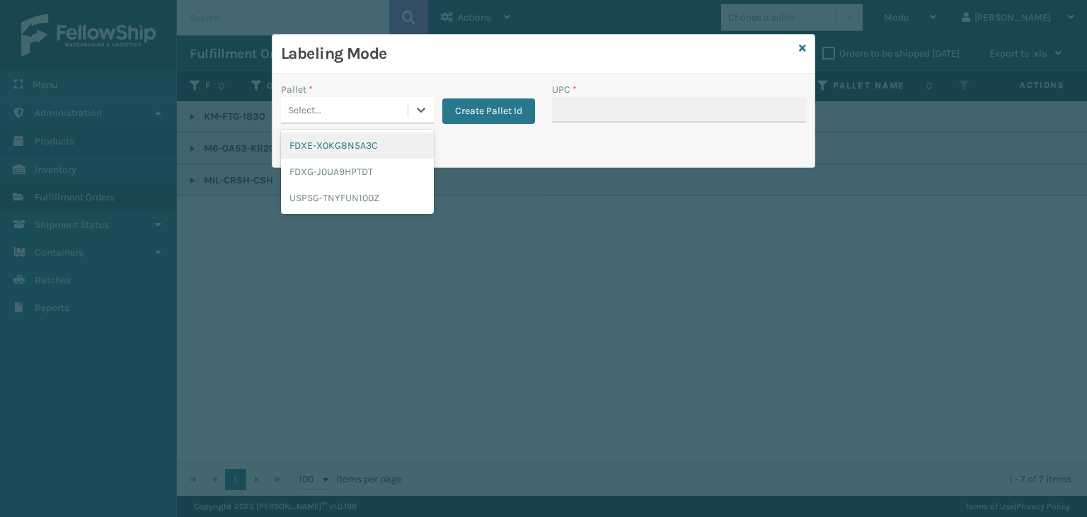
click at [323, 105] on div "Select..." at bounding box center [344, 109] width 127 height 23
click at [417, 200] on div "USPSG-TNYFUN100Z" at bounding box center [357, 198] width 153 height 26
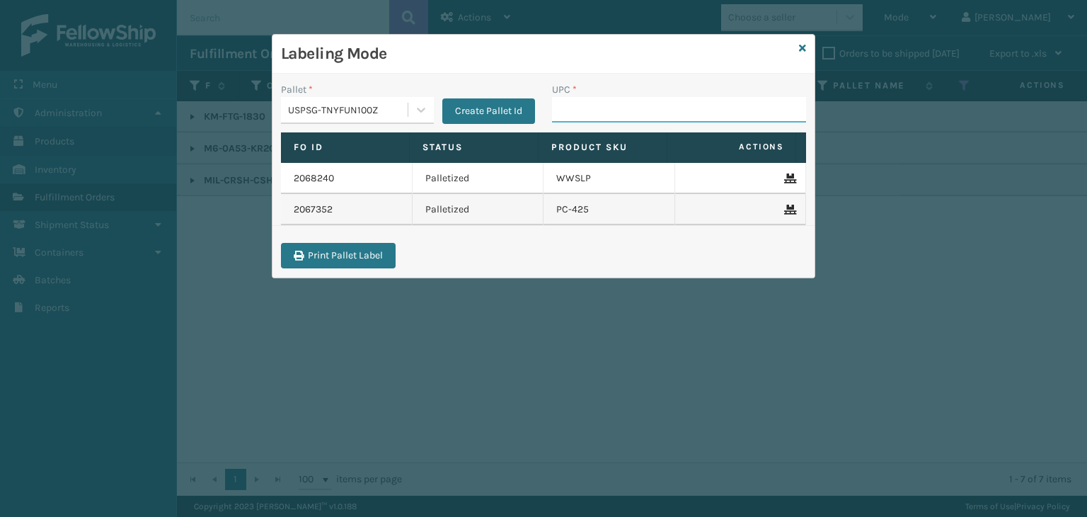
click at [660, 110] on input "UPC *" at bounding box center [679, 109] width 254 height 25
paste input "M6-0A53-KR2Q"
type input "M6-0A53-KR2Q"
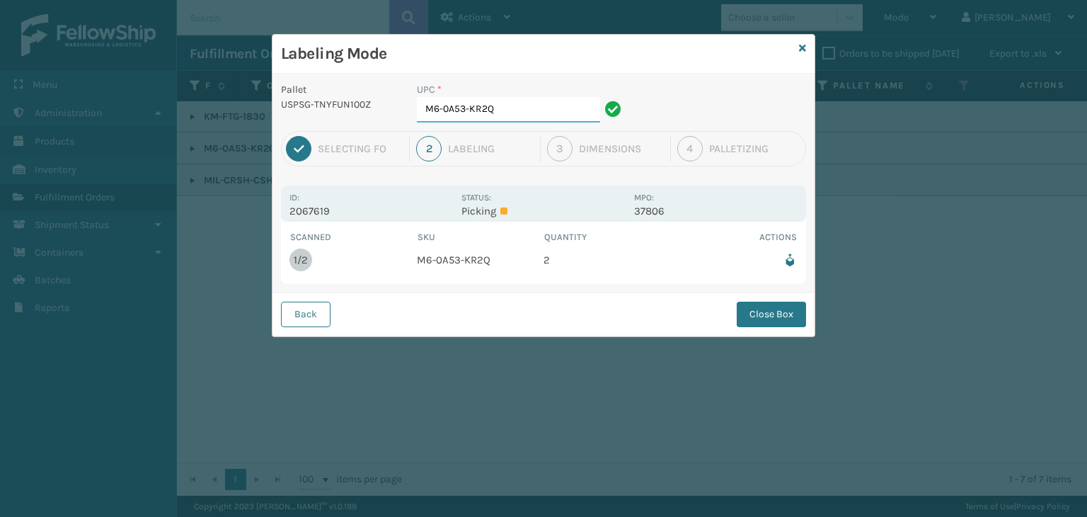
click at [539, 110] on input "M6-0A53-KR2Q" at bounding box center [508, 109] width 183 height 25
click at [776, 310] on button "Close Box" at bounding box center [771, 314] width 69 height 25
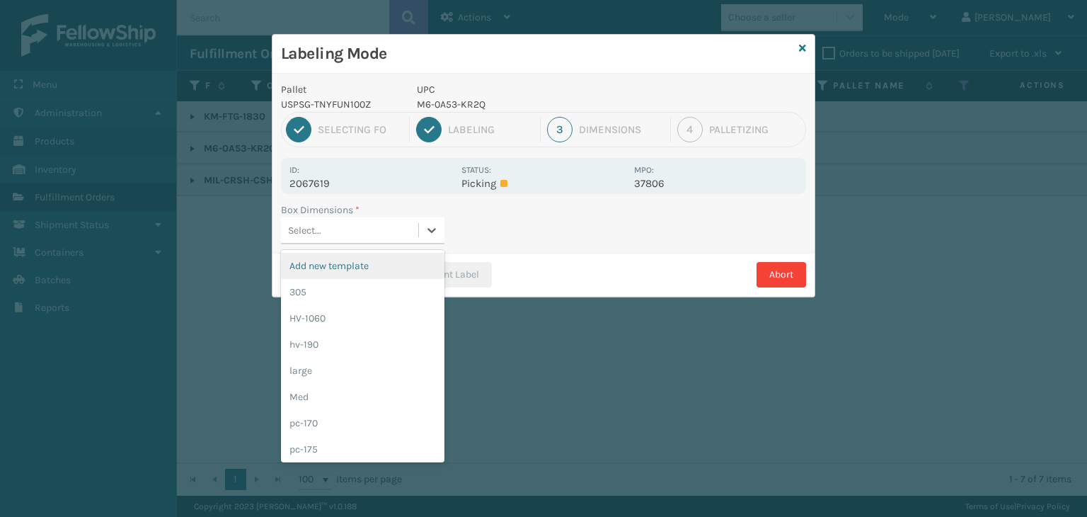
click at [371, 231] on div "Select..." at bounding box center [349, 230] width 137 height 23
click at [339, 401] on div "Med" at bounding box center [363, 397] width 164 height 26
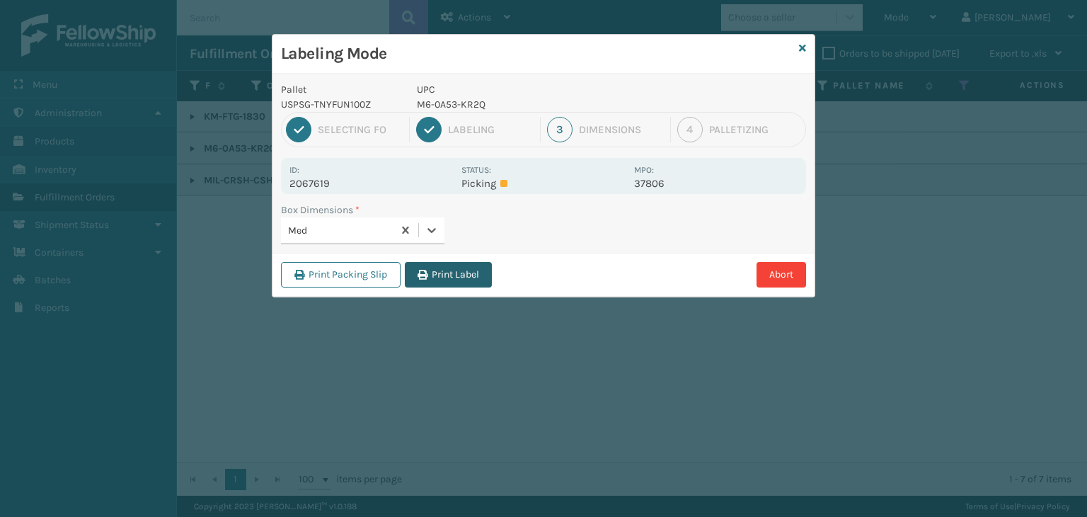
click at [464, 281] on button "Print Label" at bounding box center [448, 274] width 87 height 25
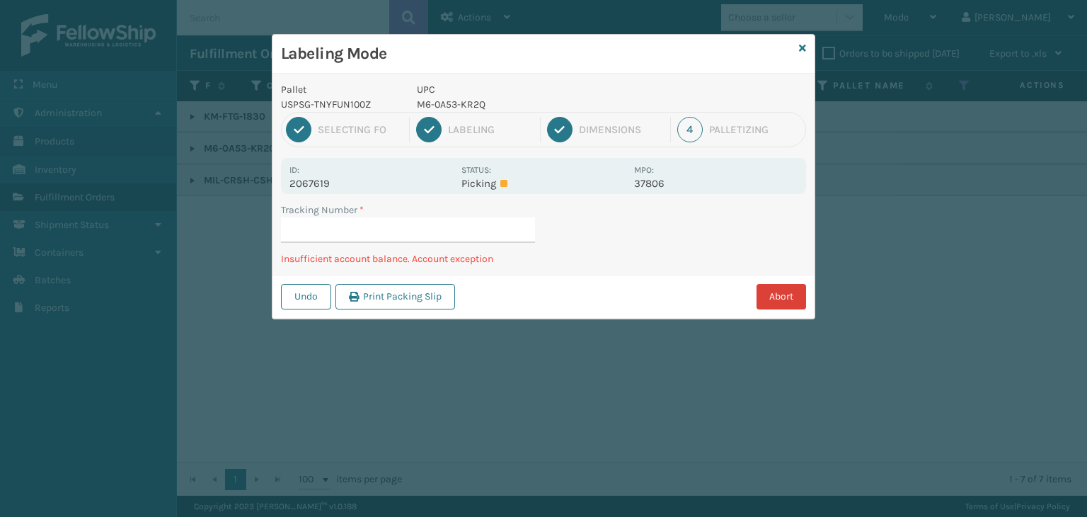
click at [785, 291] on button "Abort" at bounding box center [782, 296] width 50 height 25
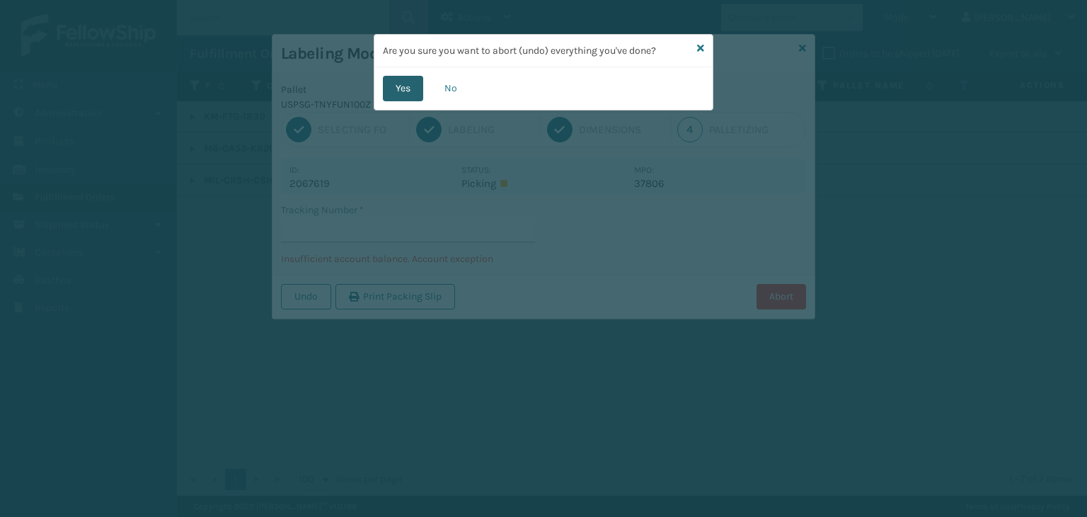
click at [402, 91] on button "Yes" at bounding box center [403, 88] width 40 height 25
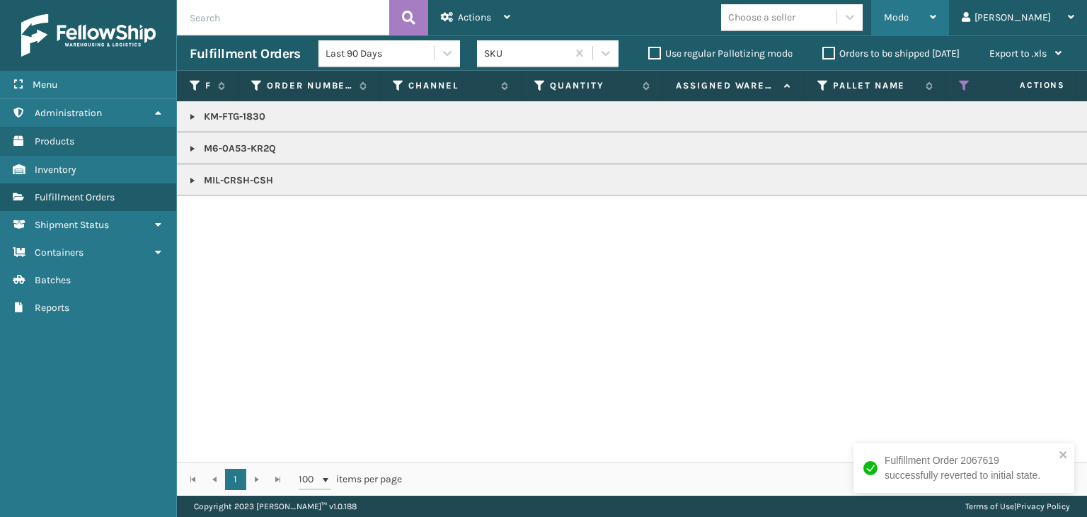
click at [937, 16] on div "Mode" at bounding box center [910, 17] width 52 height 35
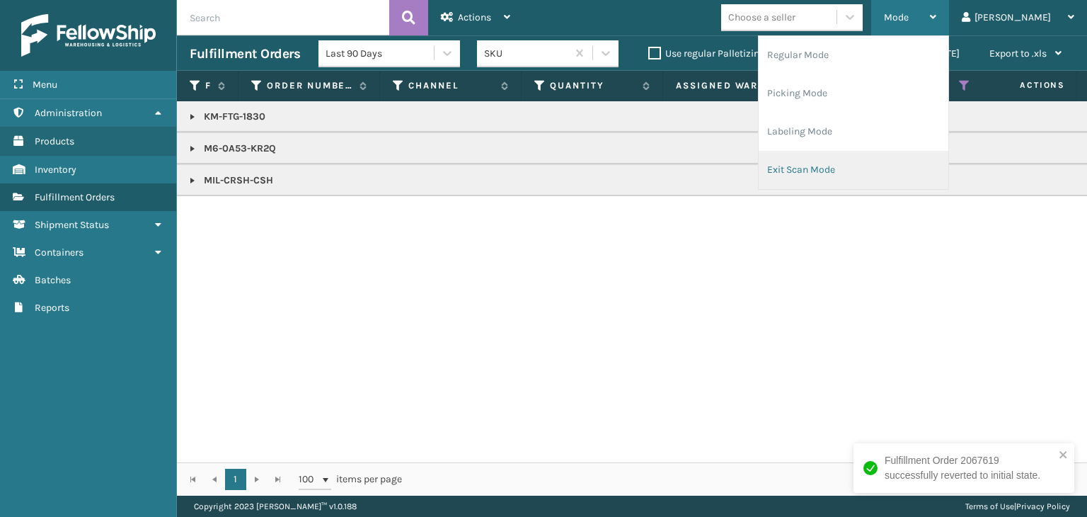
click at [886, 169] on li "Exit Scan Mode" at bounding box center [854, 170] width 190 height 38
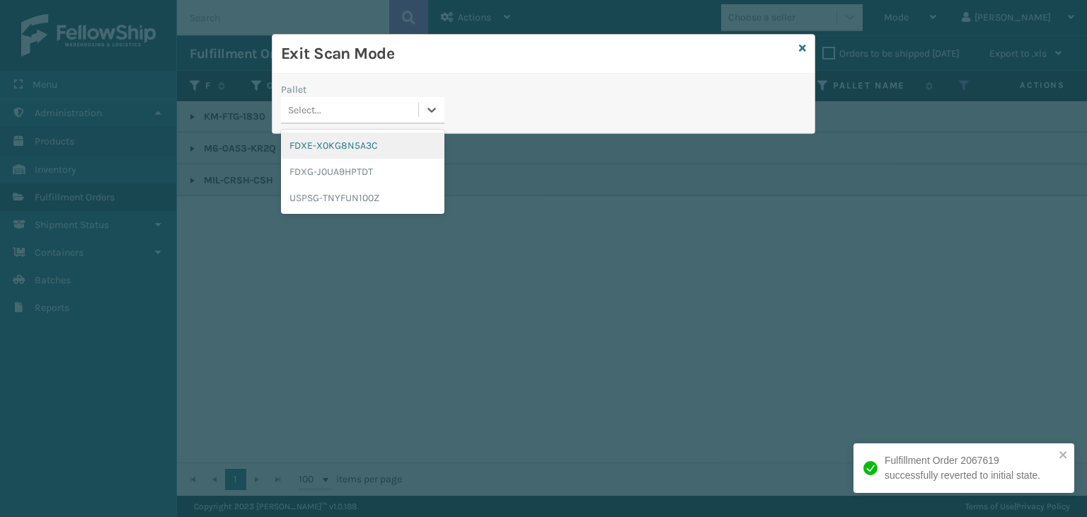
click at [348, 109] on div "Select..." at bounding box center [349, 109] width 137 height 23
click at [344, 145] on div "FDXE-X0KG8N5A3C" at bounding box center [363, 145] width 164 height 26
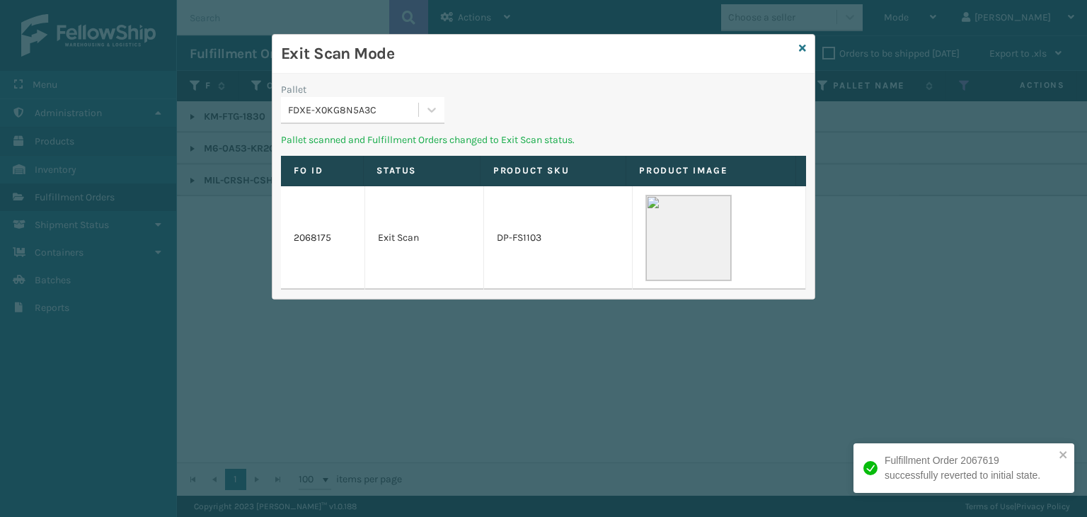
click at [359, 128] on div "Pallet FDXE-X0KG8N5A3C" at bounding box center [363, 107] width 181 height 50
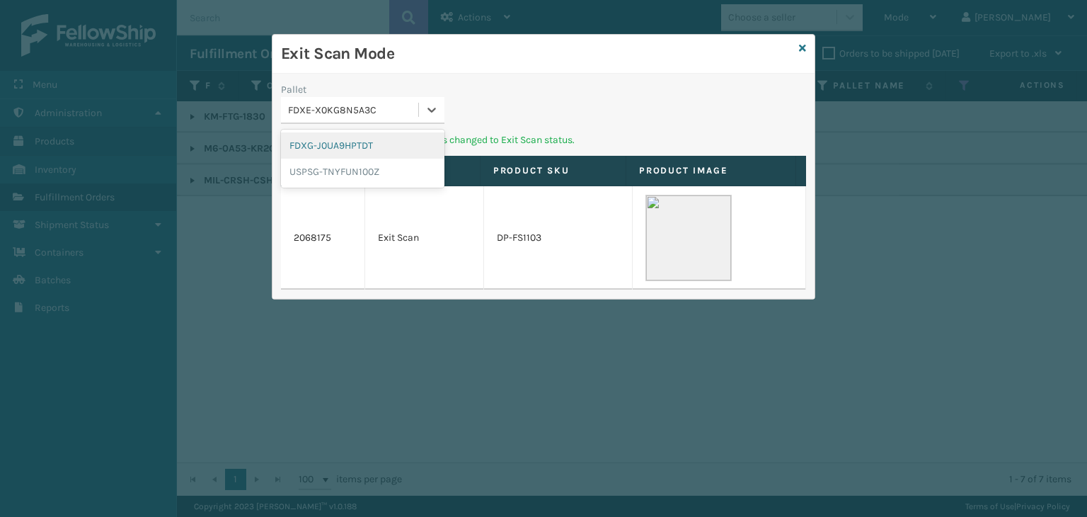
click at [366, 112] on div "FDXE-X0KG8N5A3C" at bounding box center [354, 110] width 132 height 15
click at [345, 147] on div "FDXG-J0UA9HPTDT" at bounding box center [363, 145] width 164 height 26
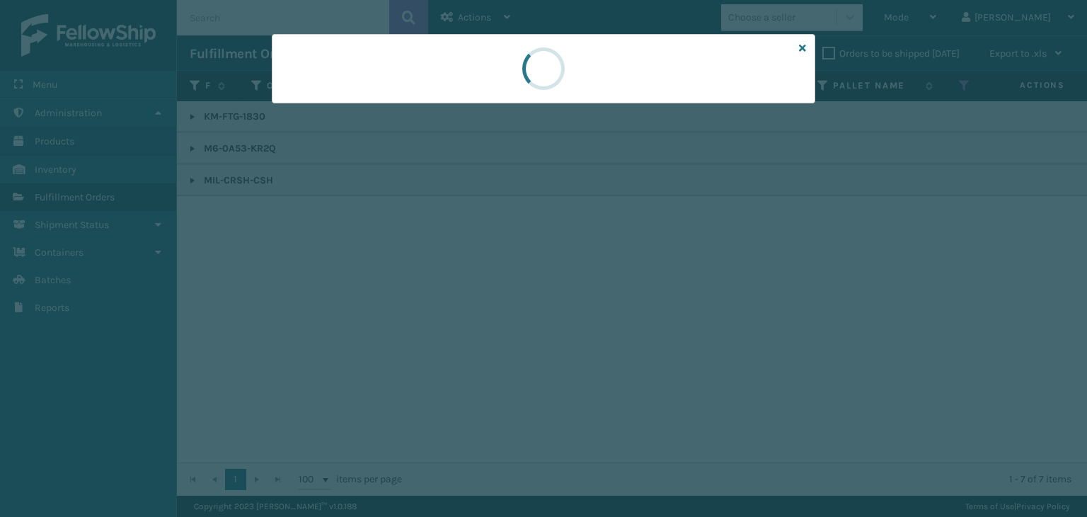
click at [357, 107] on div at bounding box center [543, 258] width 1087 height 517
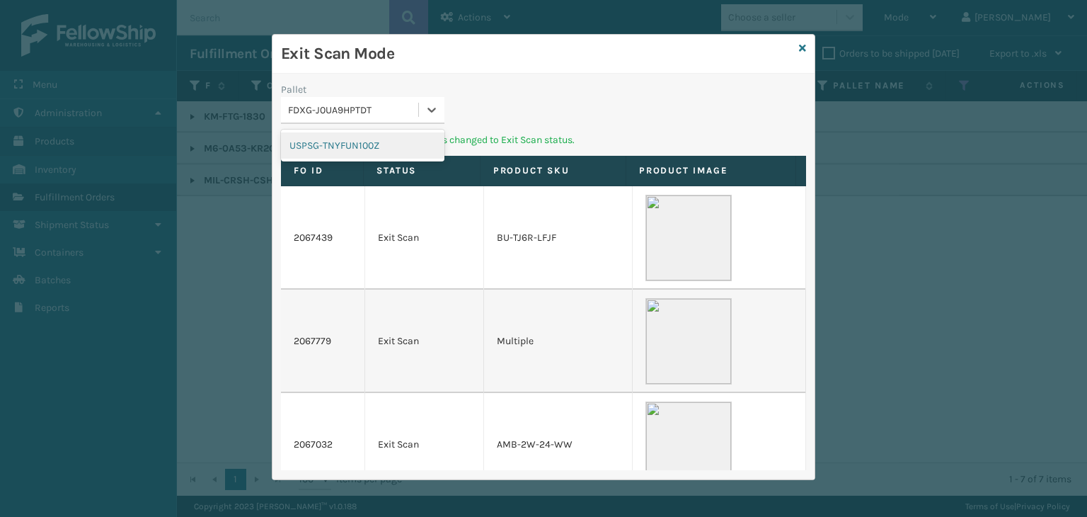
click at [353, 120] on div "FDXG-J0UA9HPTDT" at bounding box center [349, 109] width 137 height 23
click at [361, 152] on div "USPSG-TNYFUN100Z" at bounding box center [363, 145] width 164 height 26
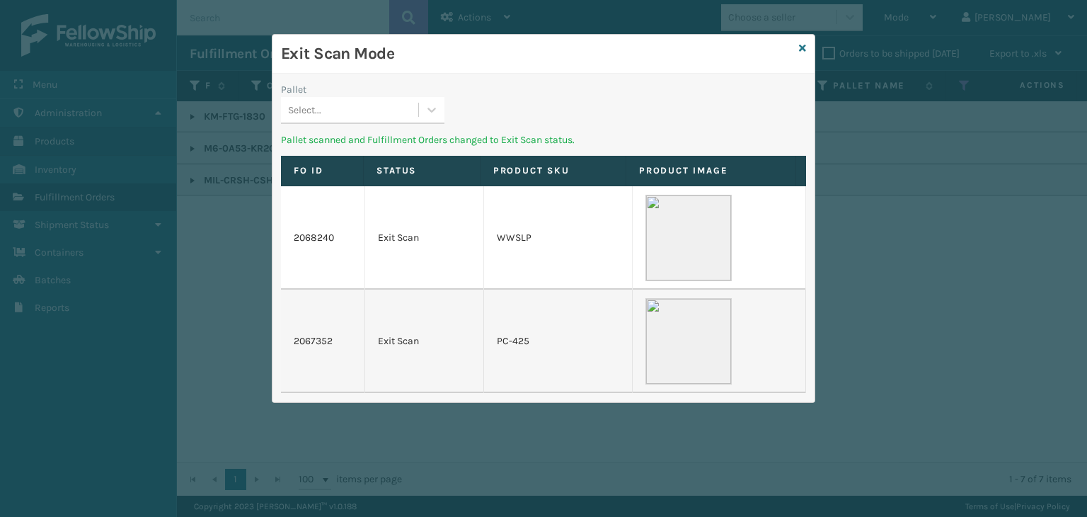
click at [806, 46] on div "Exit Scan Mode" at bounding box center [544, 54] width 542 height 39
click at [806, 48] on div "Exit Scan Mode Pallet Select... Pallet scanned and Fulfillment Orders changed t…" at bounding box center [544, 218] width 544 height 369
click at [804, 46] on icon at bounding box center [802, 48] width 7 height 10
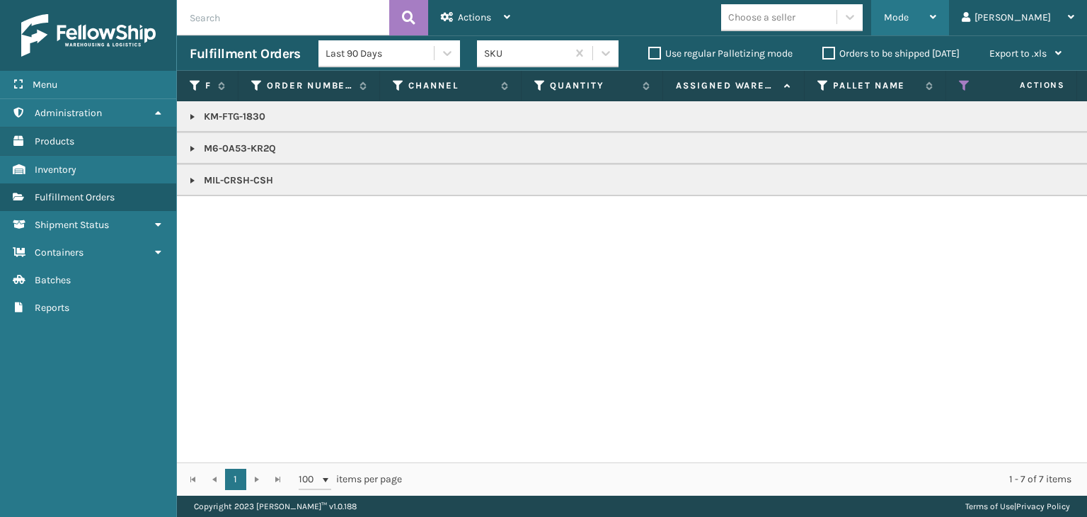
click at [937, 24] on div "Mode" at bounding box center [910, 17] width 52 height 35
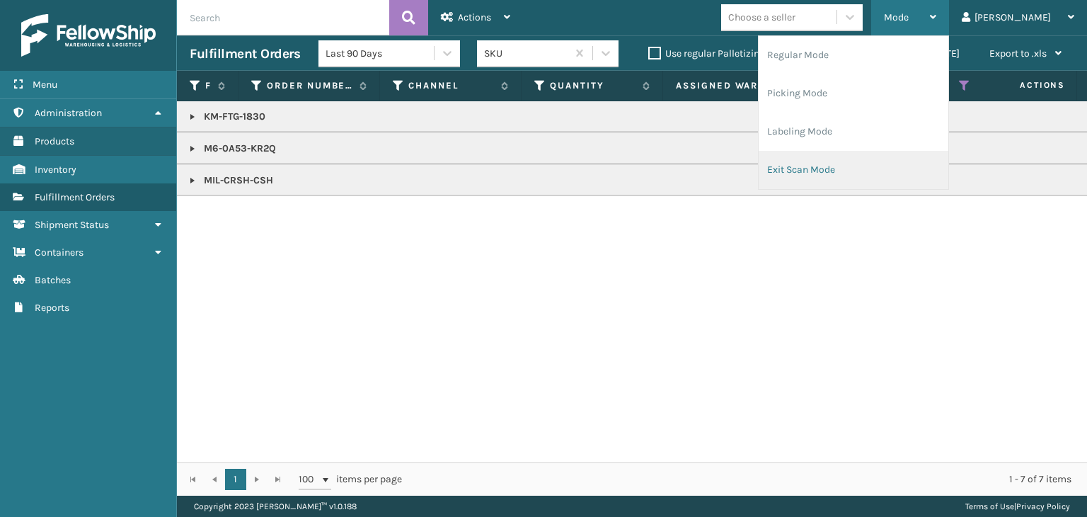
click at [828, 176] on li "Exit Scan Mode" at bounding box center [854, 170] width 190 height 38
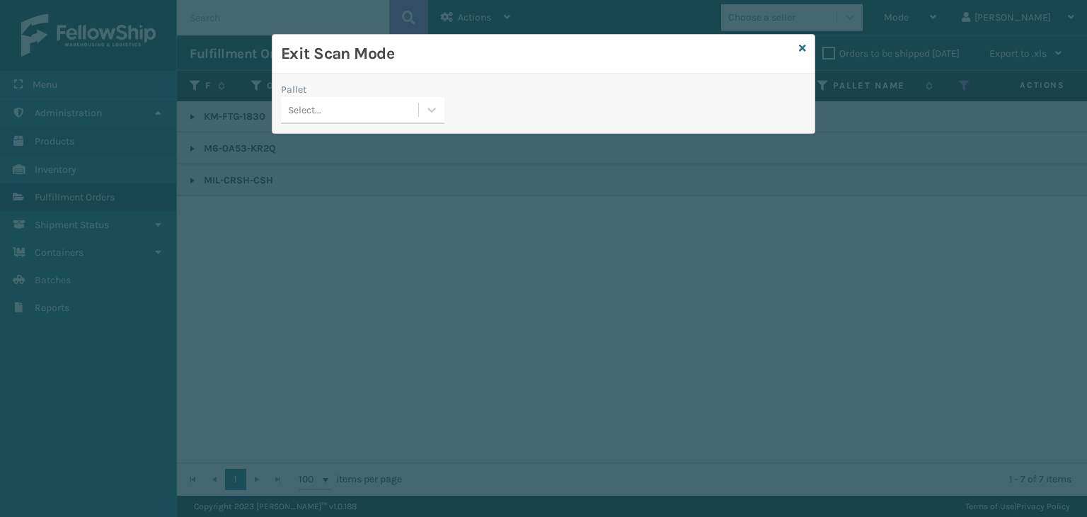
click at [399, 111] on div "Select..." at bounding box center [349, 109] width 137 height 23
click at [375, 148] on div "No options" at bounding box center [363, 145] width 164 height 26
click at [801, 46] on icon at bounding box center [802, 48] width 7 height 10
